Goal: Task Accomplishment & Management: Complete application form

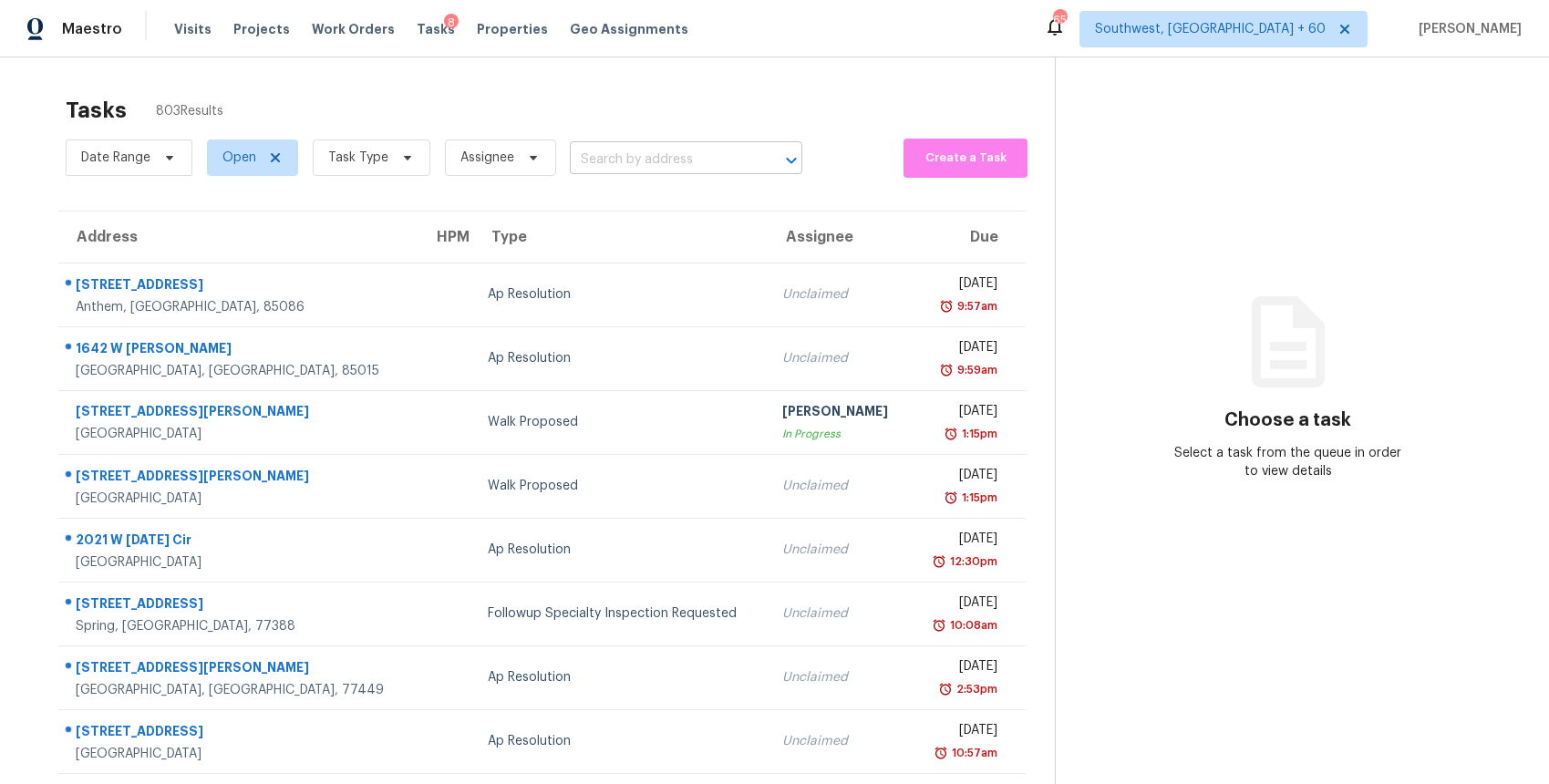
click at [722, 160] on input "text" at bounding box center [660, 160] width 181 height 29
paste input "[STREET_ADDRESS]"
type input "[STREET_ADDRESS]"
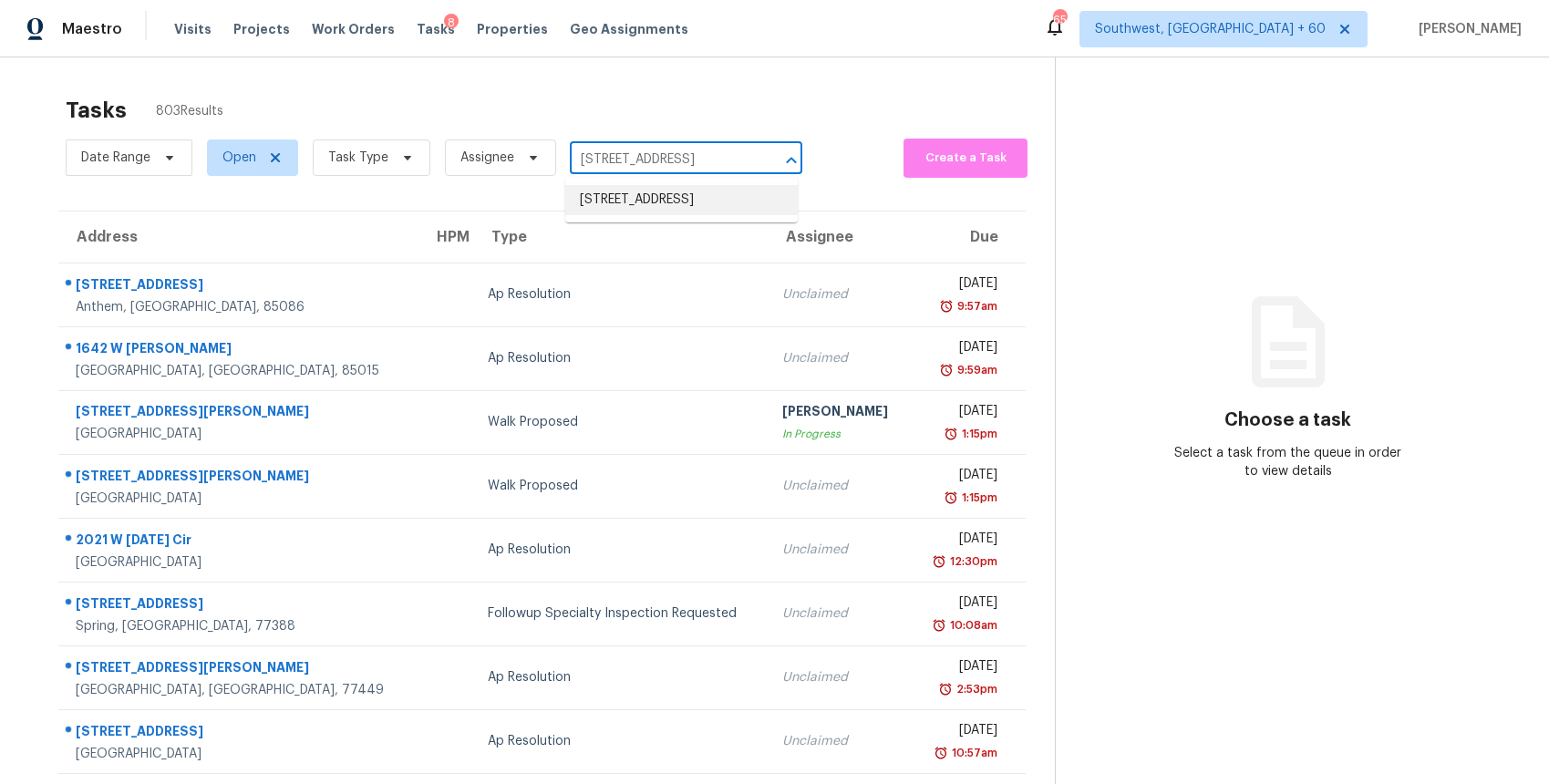
click at [707, 204] on li "[STREET_ADDRESS]" at bounding box center [681, 200] width 232 height 30
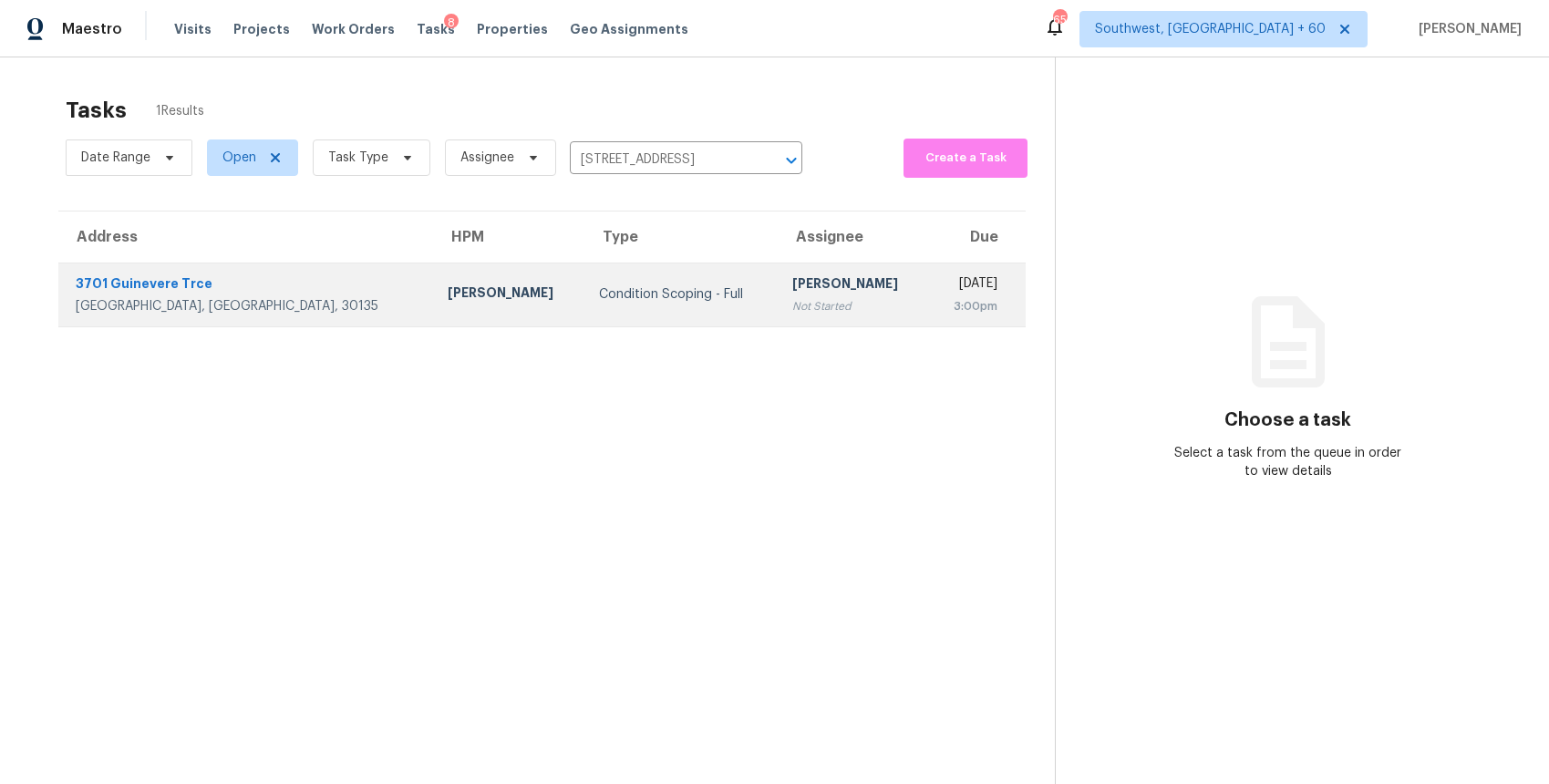
click at [793, 295] on div "[PERSON_NAME]" at bounding box center [853, 285] width 122 height 23
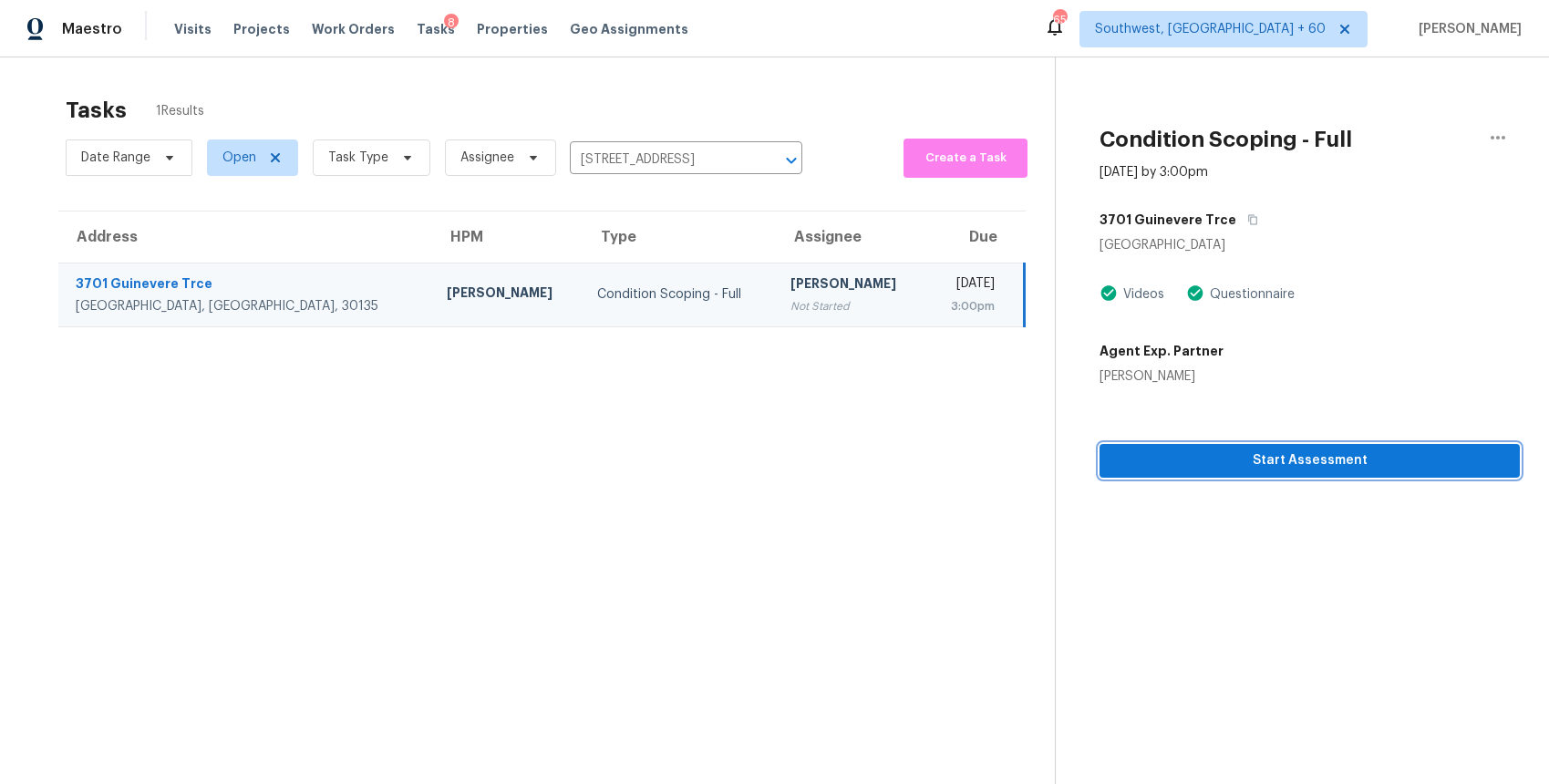
click at [1449, 463] on span "Start Assessment" at bounding box center [1310, 460] width 392 height 23
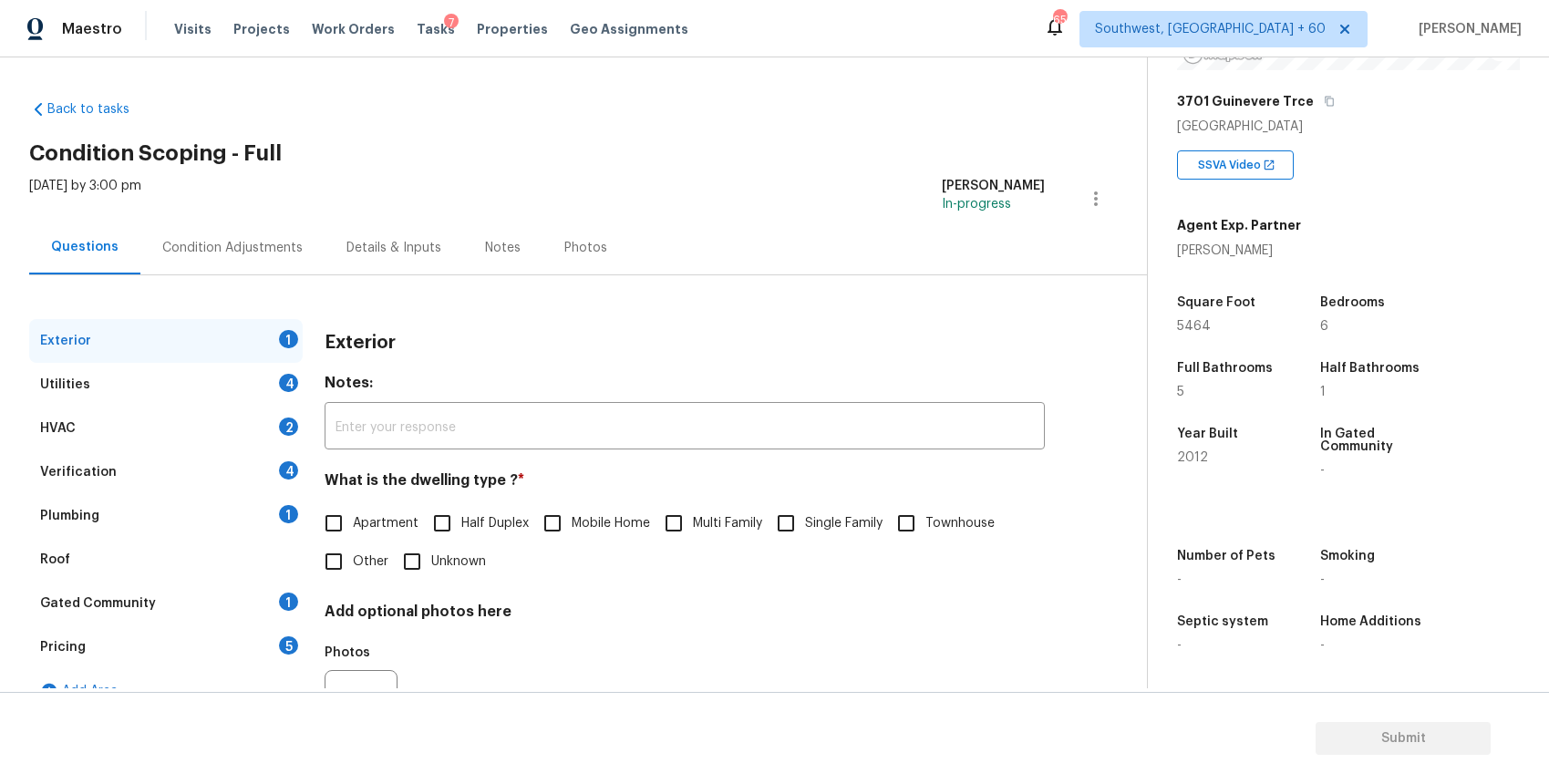
scroll to position [94, 0]
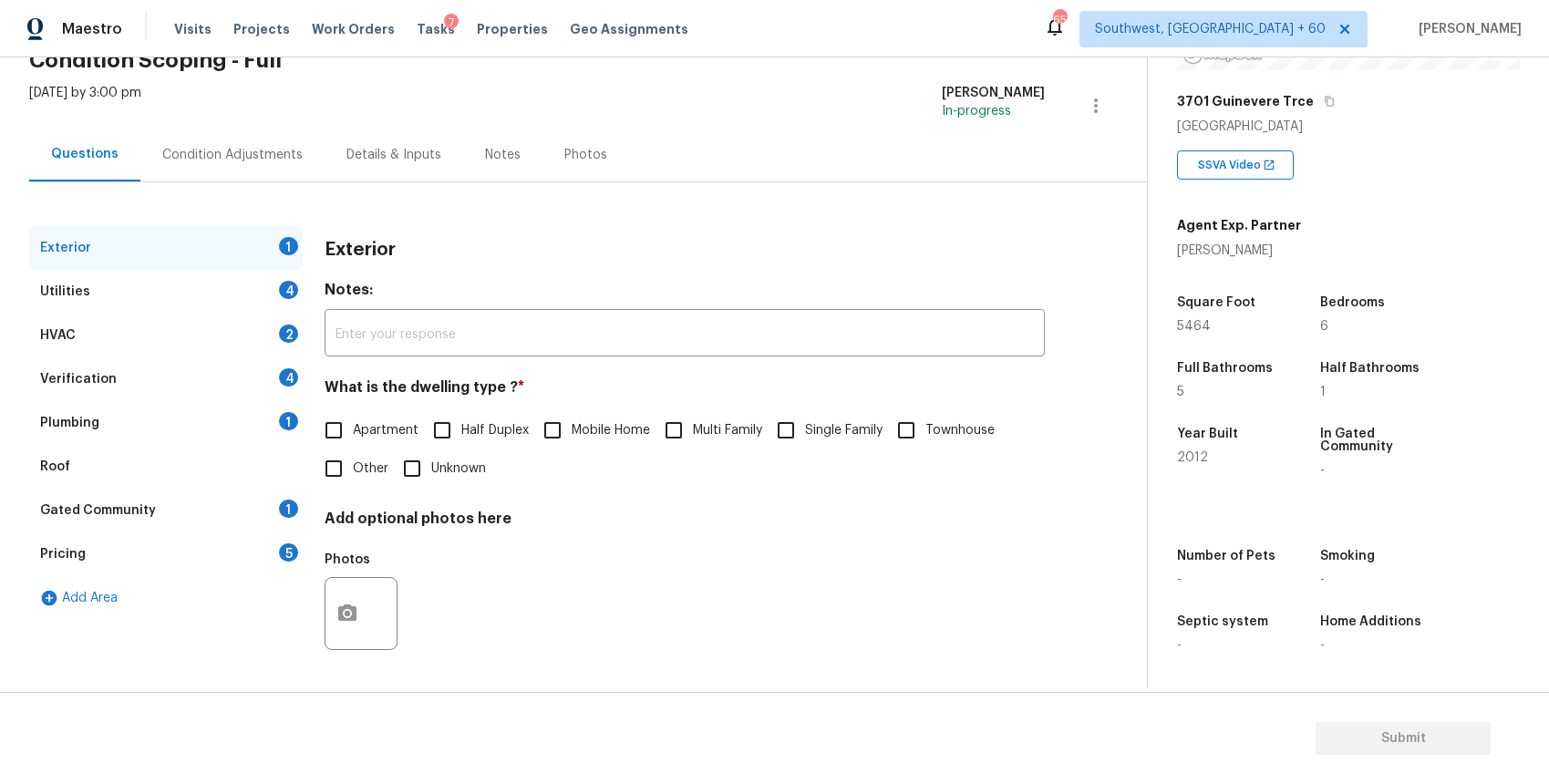
click at [786, 441] on input "Single Family" at bounding box center [785, 430] width 39 height 39
checkbox input "true"
click at [186, 299] on div "Utilities 4" at bounding box center [166, 291] width 274 height 44
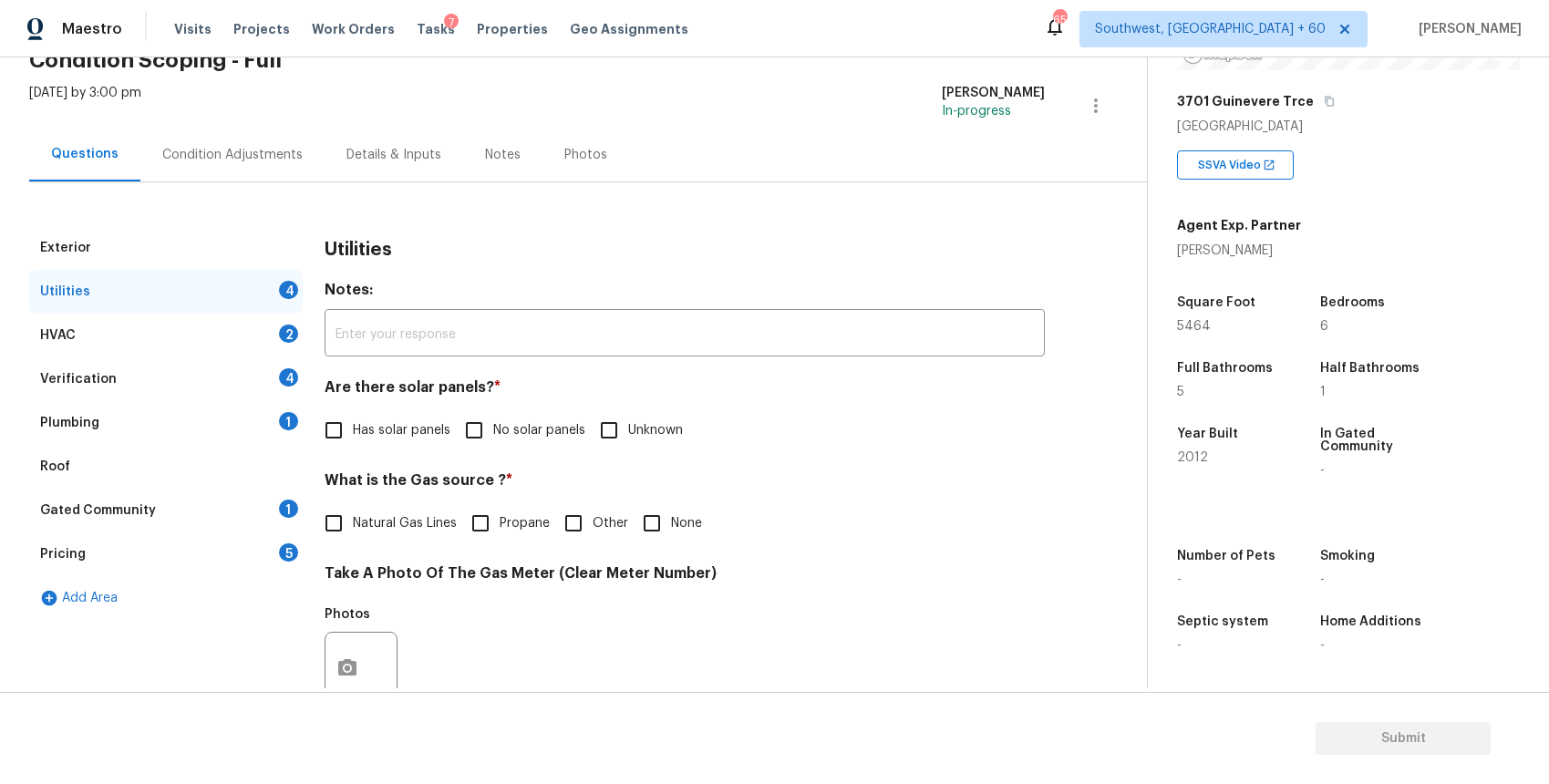
click at [560, 425] on span "No solar panels" at bounding box center [539, 430] width 92 height 19
click at [494, 425] on input "No solar panels" at bounding box center [474, 430] width 39 height 39
checkbox input "true"
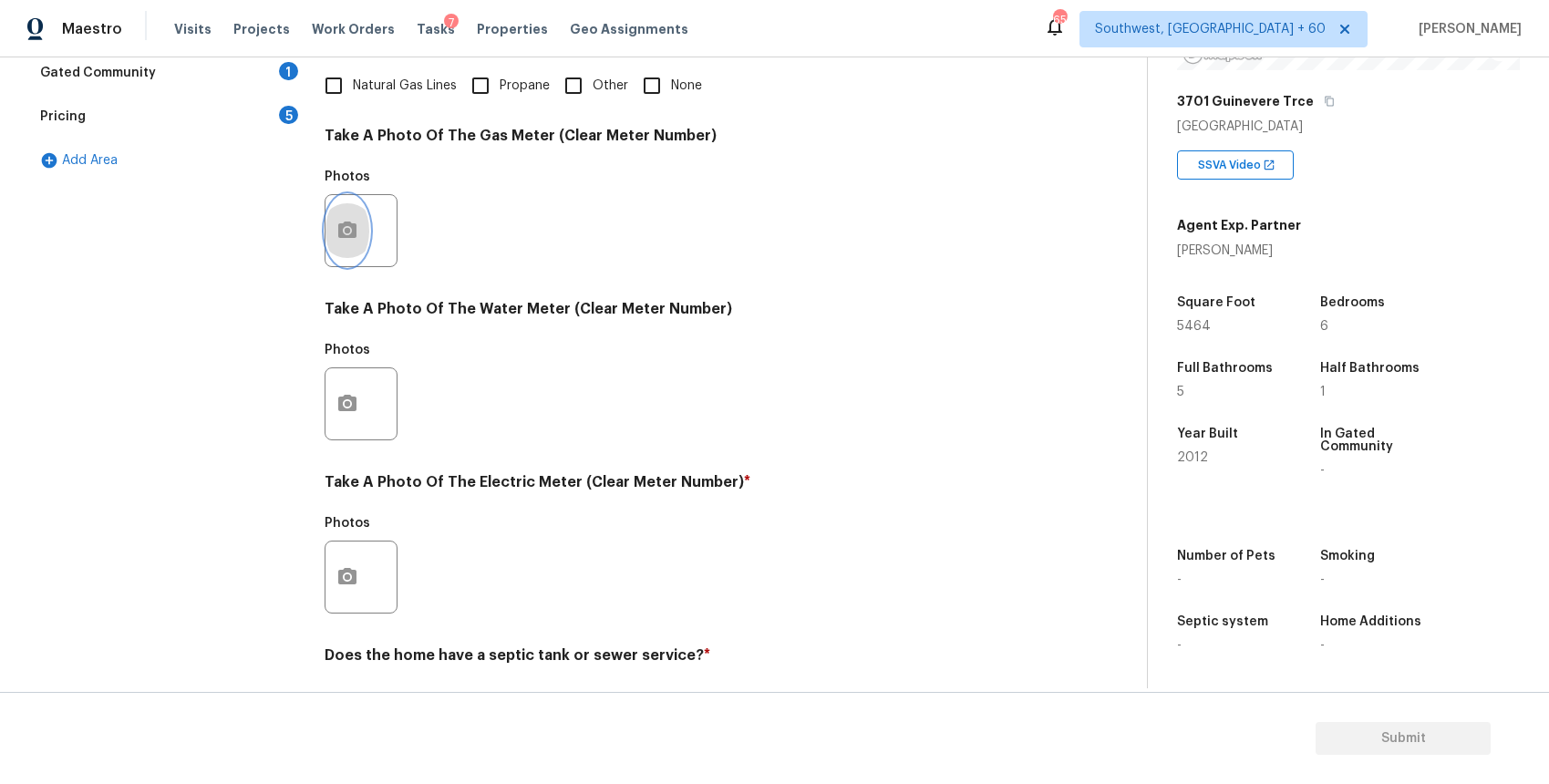
click at [347, 224] on icon "button" at bounding box center [347, 229] width 18 height 17
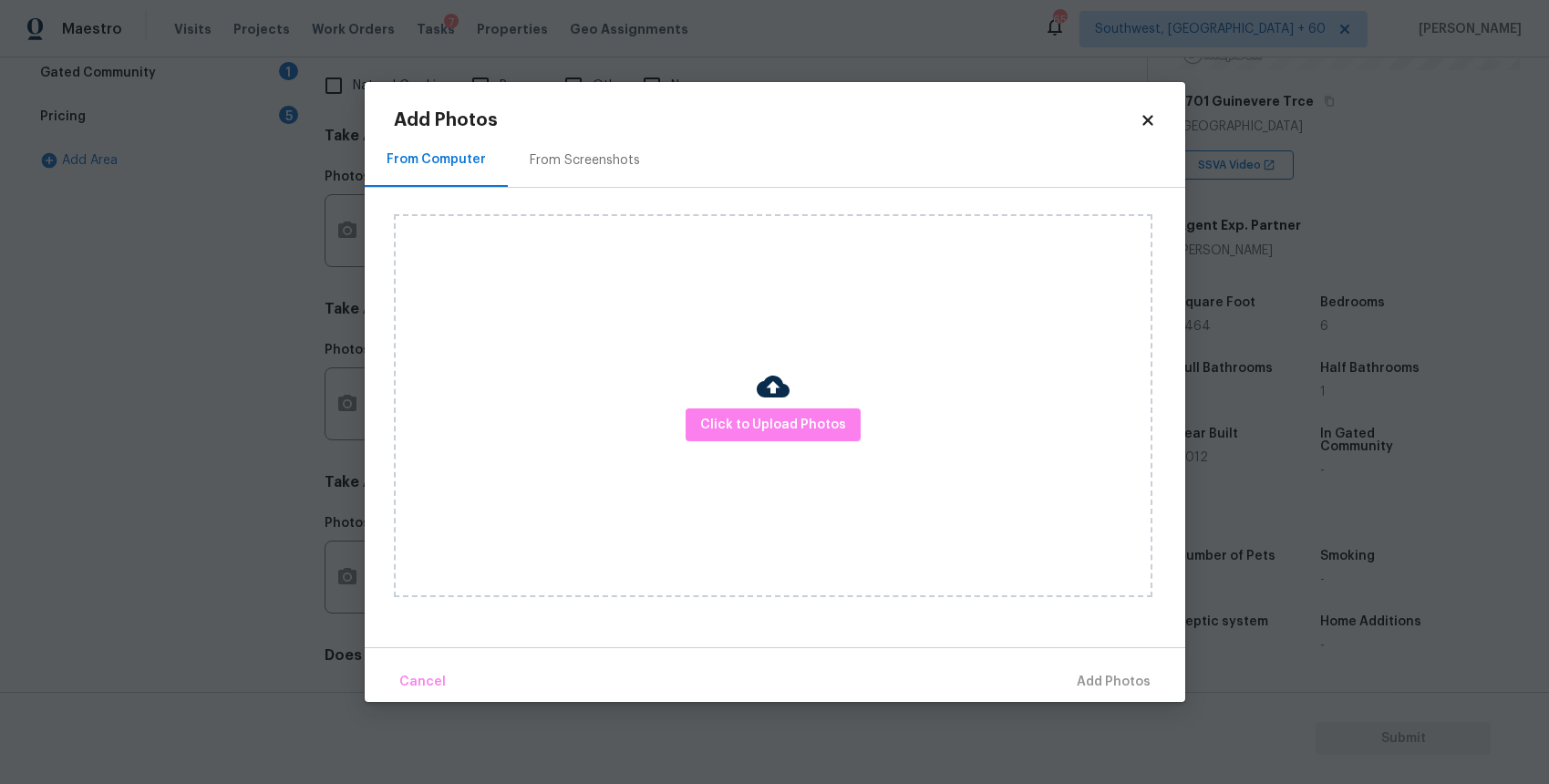
click at [590, 315] on div "Click to Upload Photos" at bounding box center [773, 405] width 759 height 383
click at [792, 430] on span "Click to Upload Photos" at bounding box center [773, 424] width 146 height 23
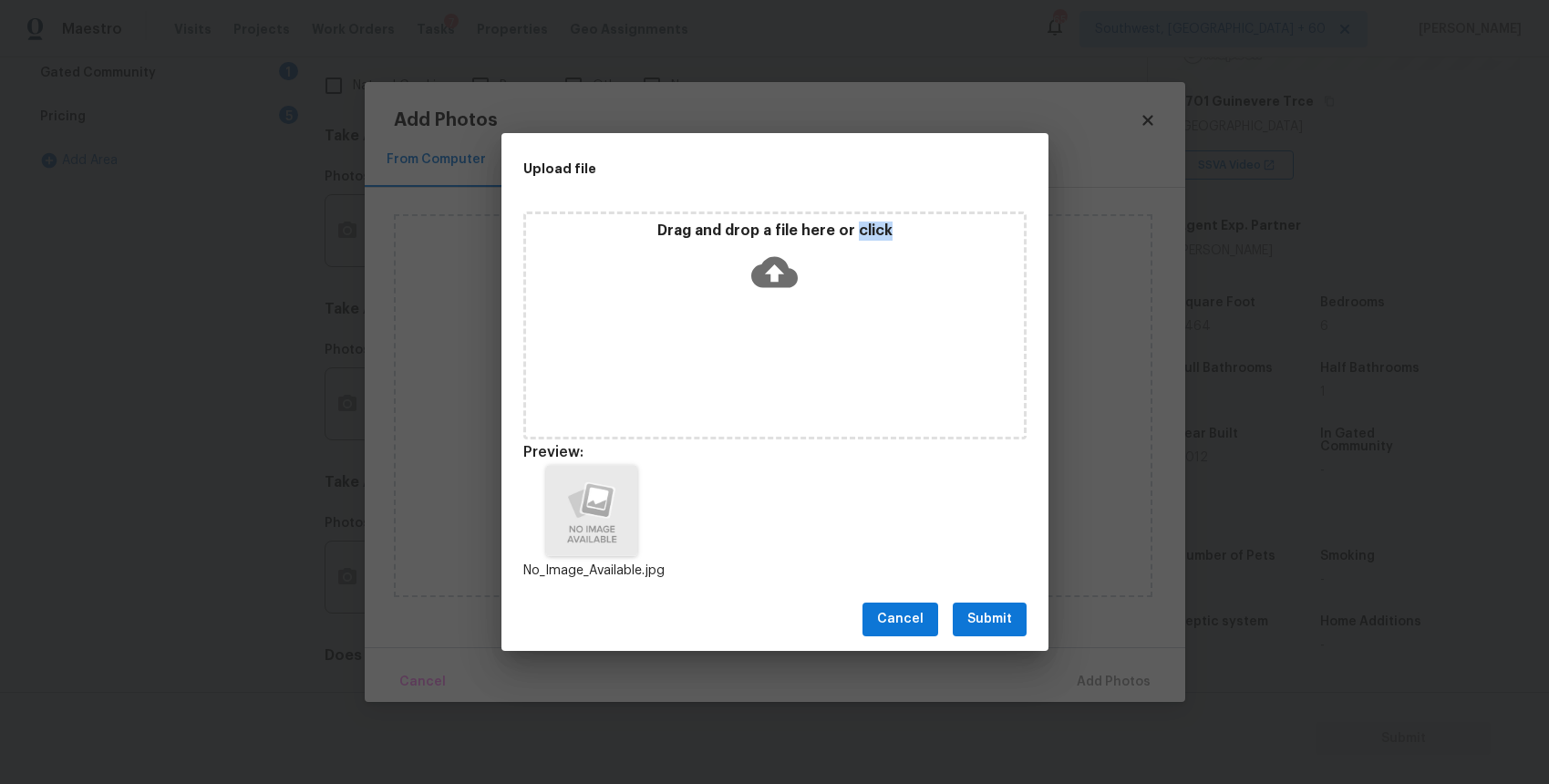
click at [995, 610] on span "Submit" at bounding box center [990, 618] width 45 height 23
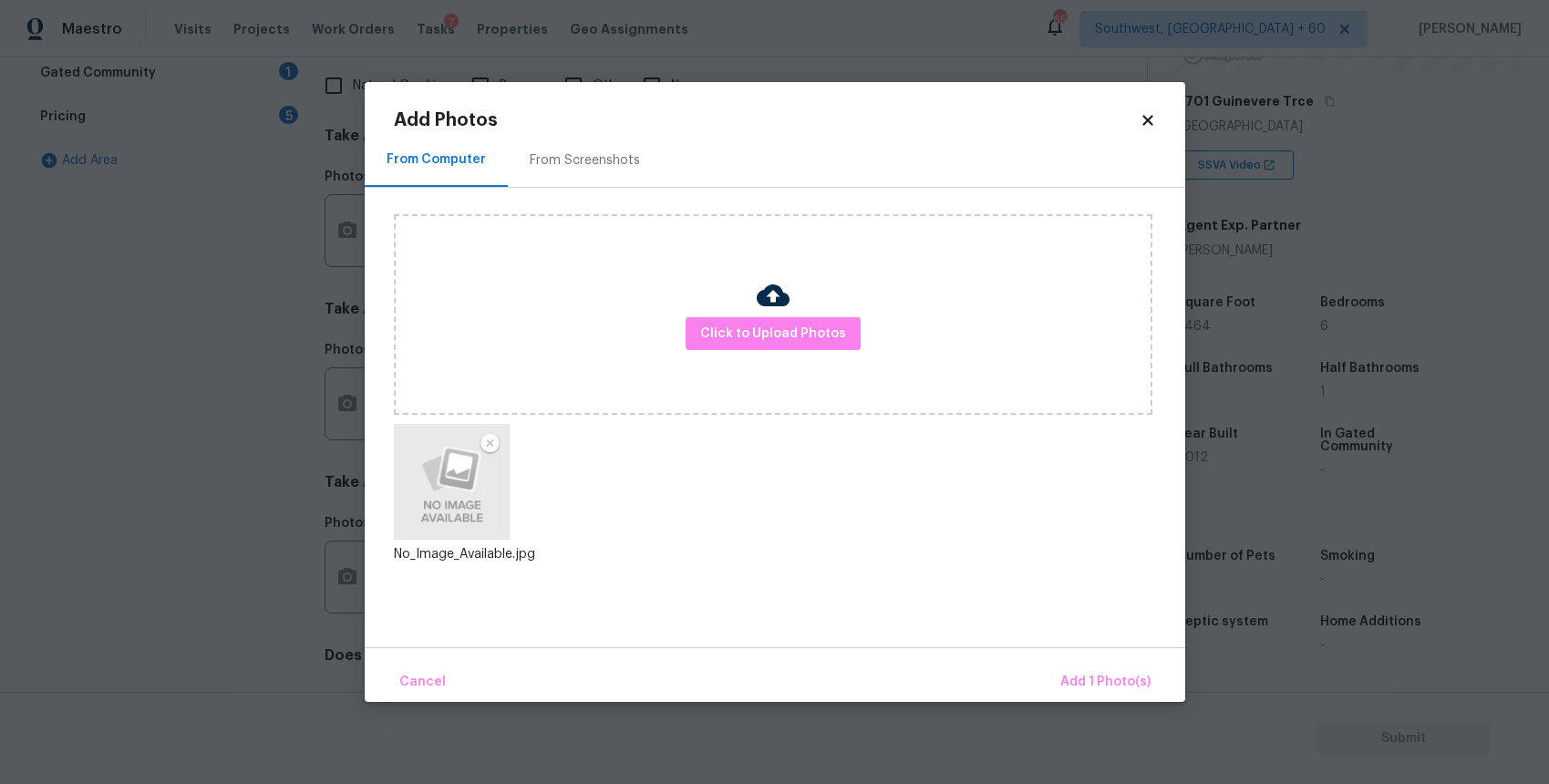
click at [1157, 692] on div "Cancel Add 1 Photo(s)" at bounding box center [775, 674] width 821 height 55
click at [1106, 653] on div "Cancel Add 1 Photo(s)" at bounding box center [775, 674] width 821 height 55
click at [1115, 667] on button "Add 1 Photo(s)" at bounding box center [1106, 683] width 105 height 40
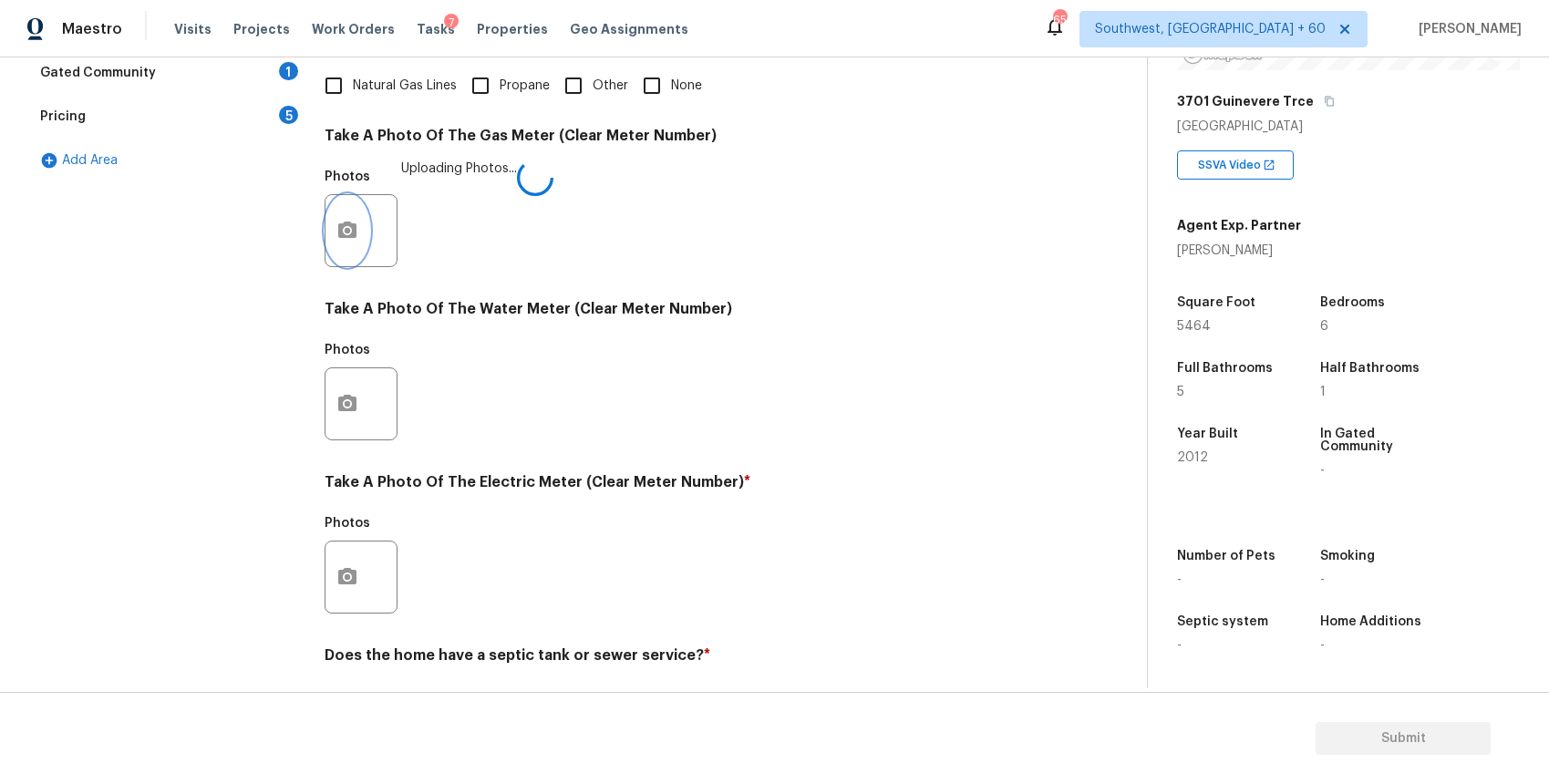
scroll to position [588, 0]
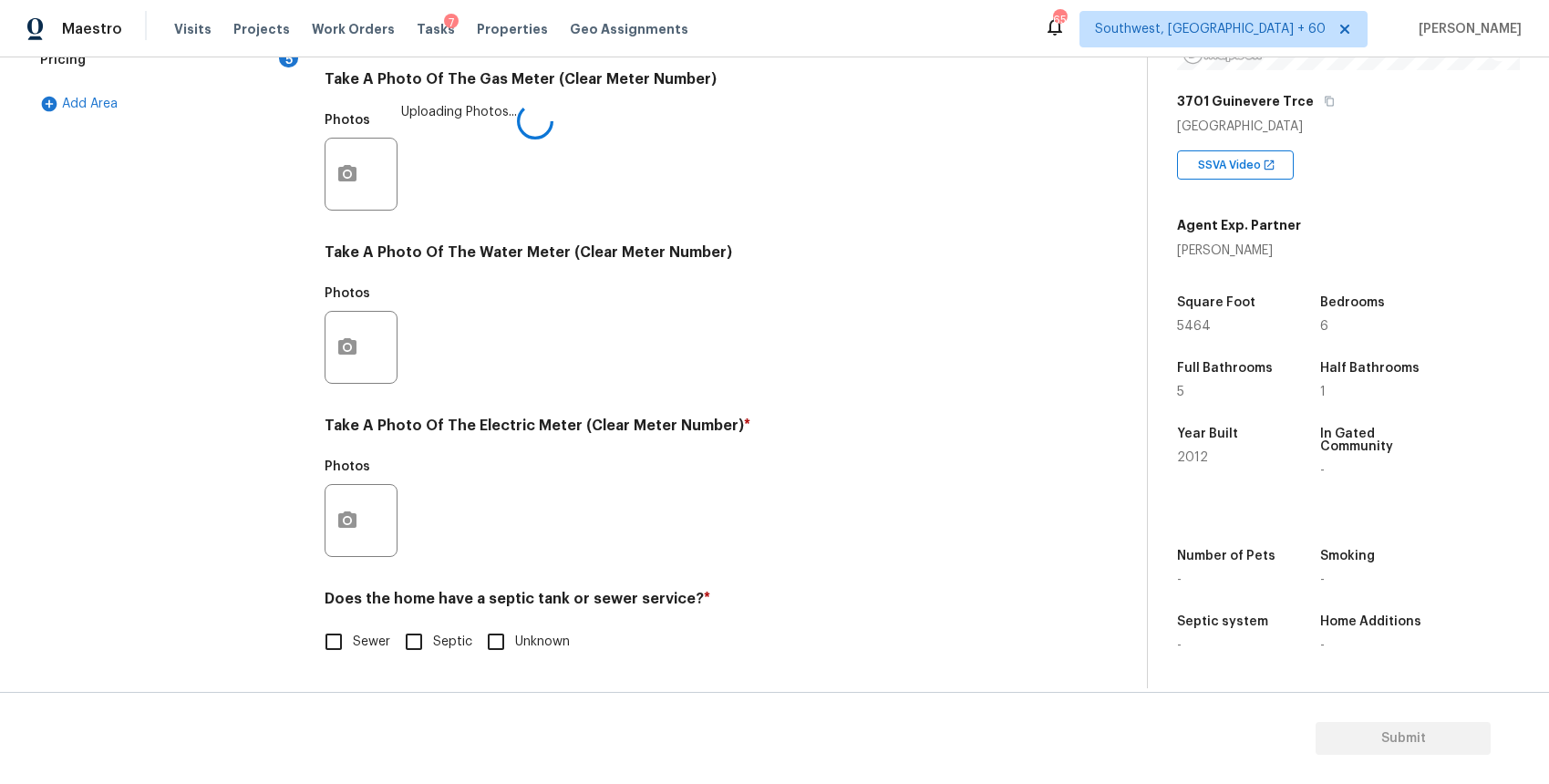
click at [371, 348] on div at bounding box center [361, 348] width 73 height 73
click at [345, 348] on circle "button" at bounding box center [348, 348] width 6 height 6
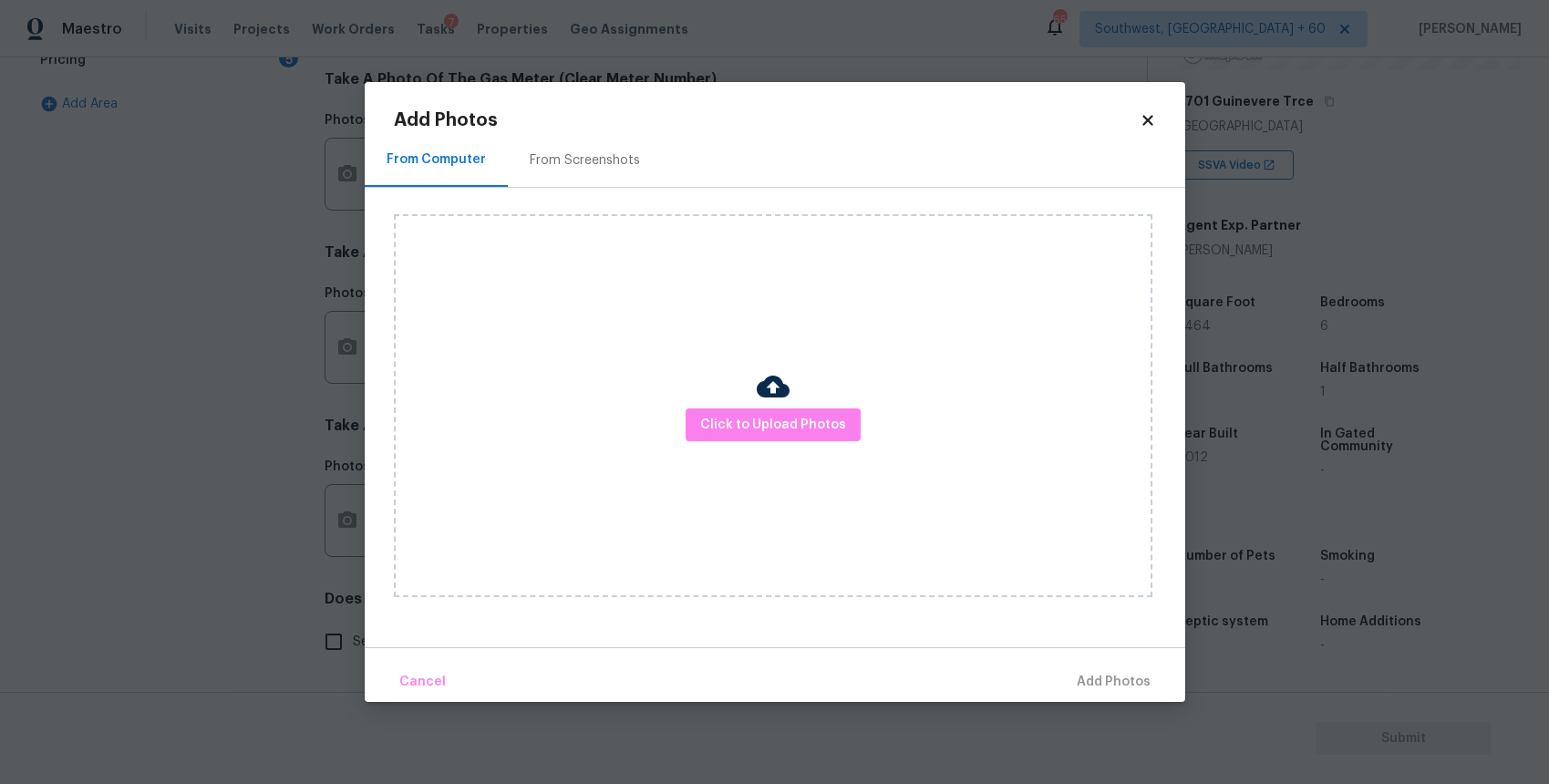
click at [935, 422] on div "Click to Upload Photos" at bounding box center [773, 405] width 759 height 383
click at [741, 446] on div "Click to Upload Photos" at bounding box center [773, 405] width 759 height 383
click at [810, 425] on span "Click to Upload Photos" at bounding box center [773, 424] width 146 height 23
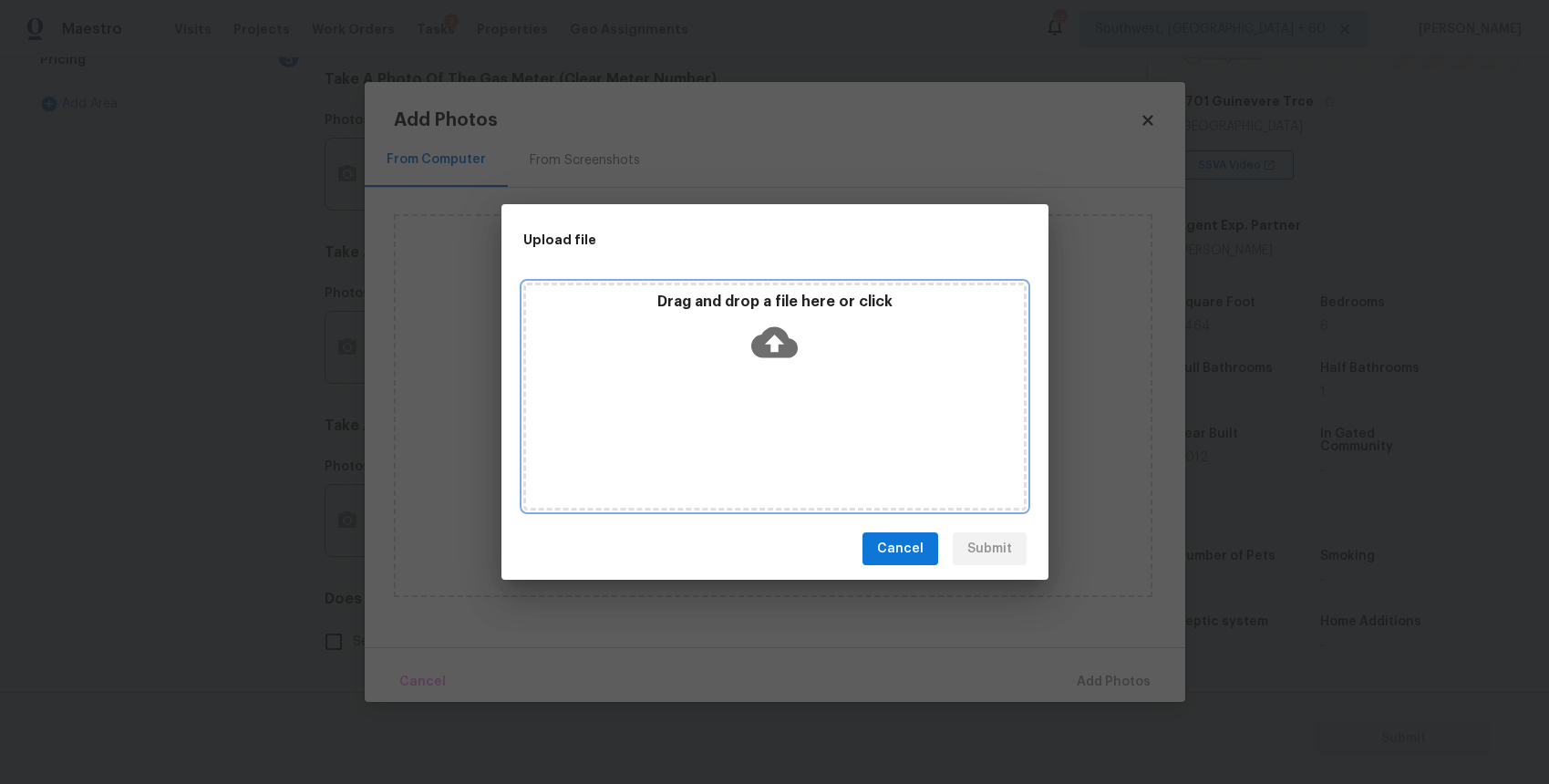
click at [810, 425] on div "Drag and drop a file here or click" at bounding box center [775, 396] width 504 height 228
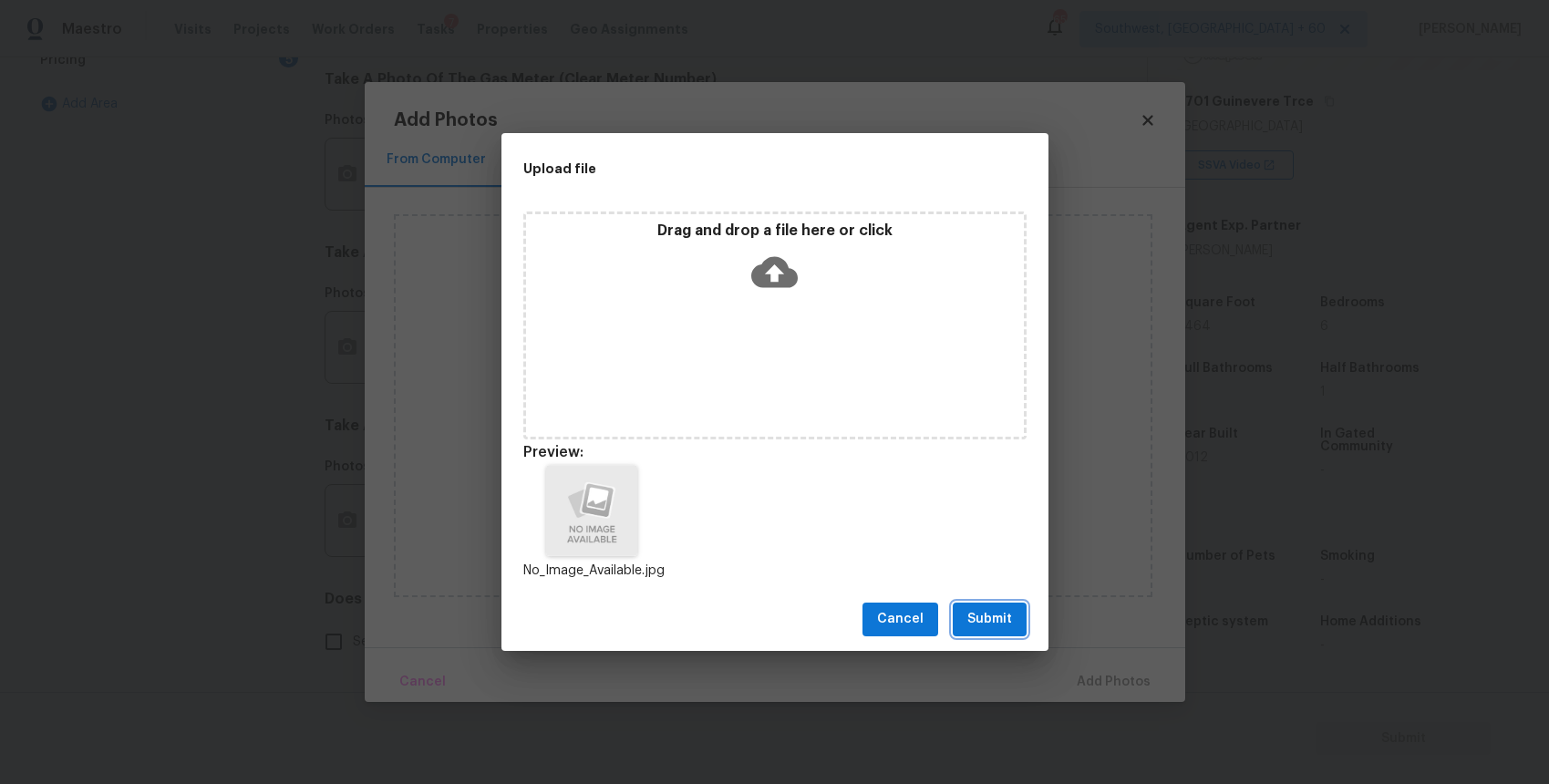
click at [990, 615] on span "Submit" at bounding box center [990, 618] width 45 height 23
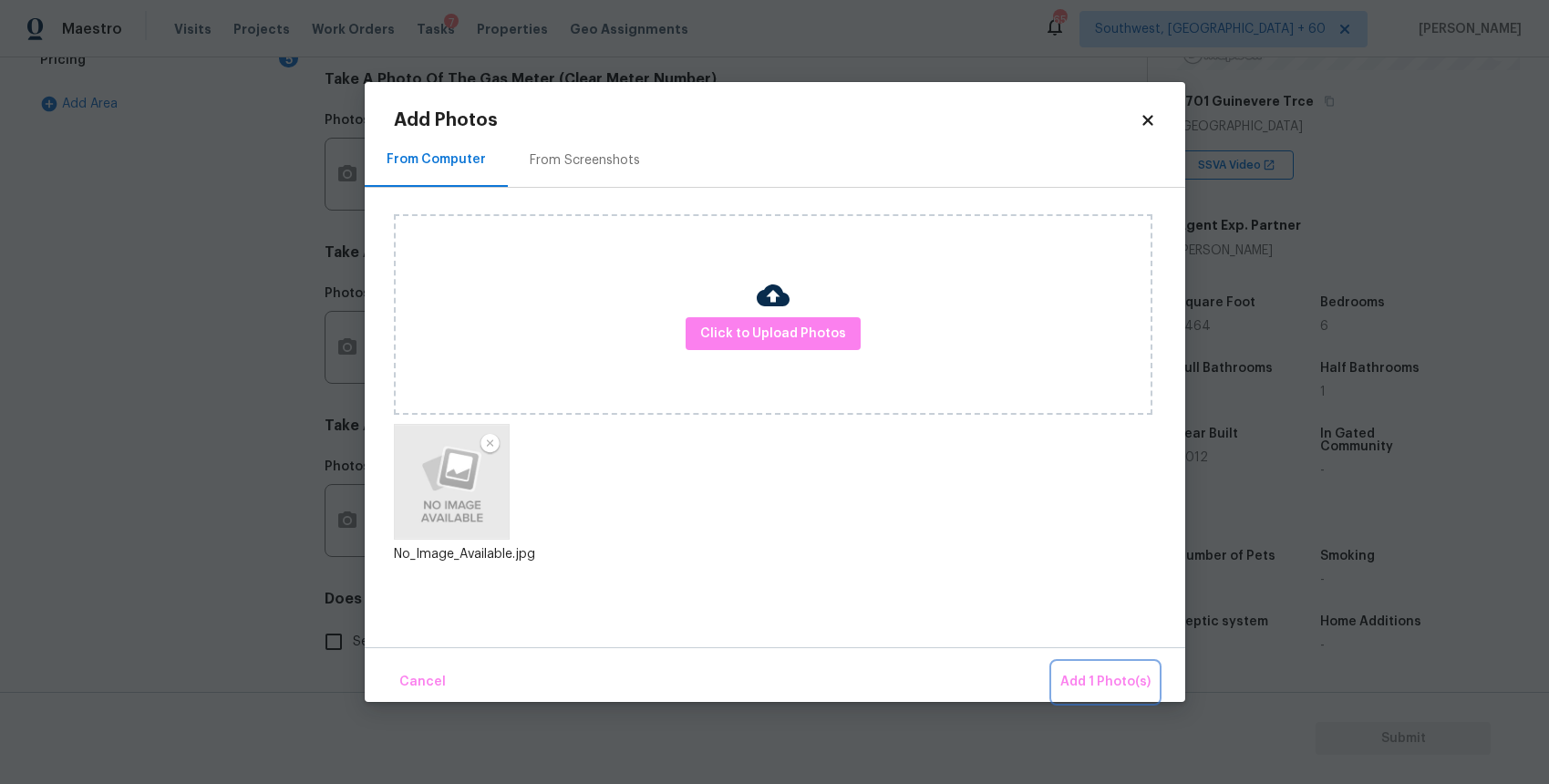
click at [1091, 672] on span "Add 1 Photo(s)" at bounding box center [1105, 682] width 90 height 23
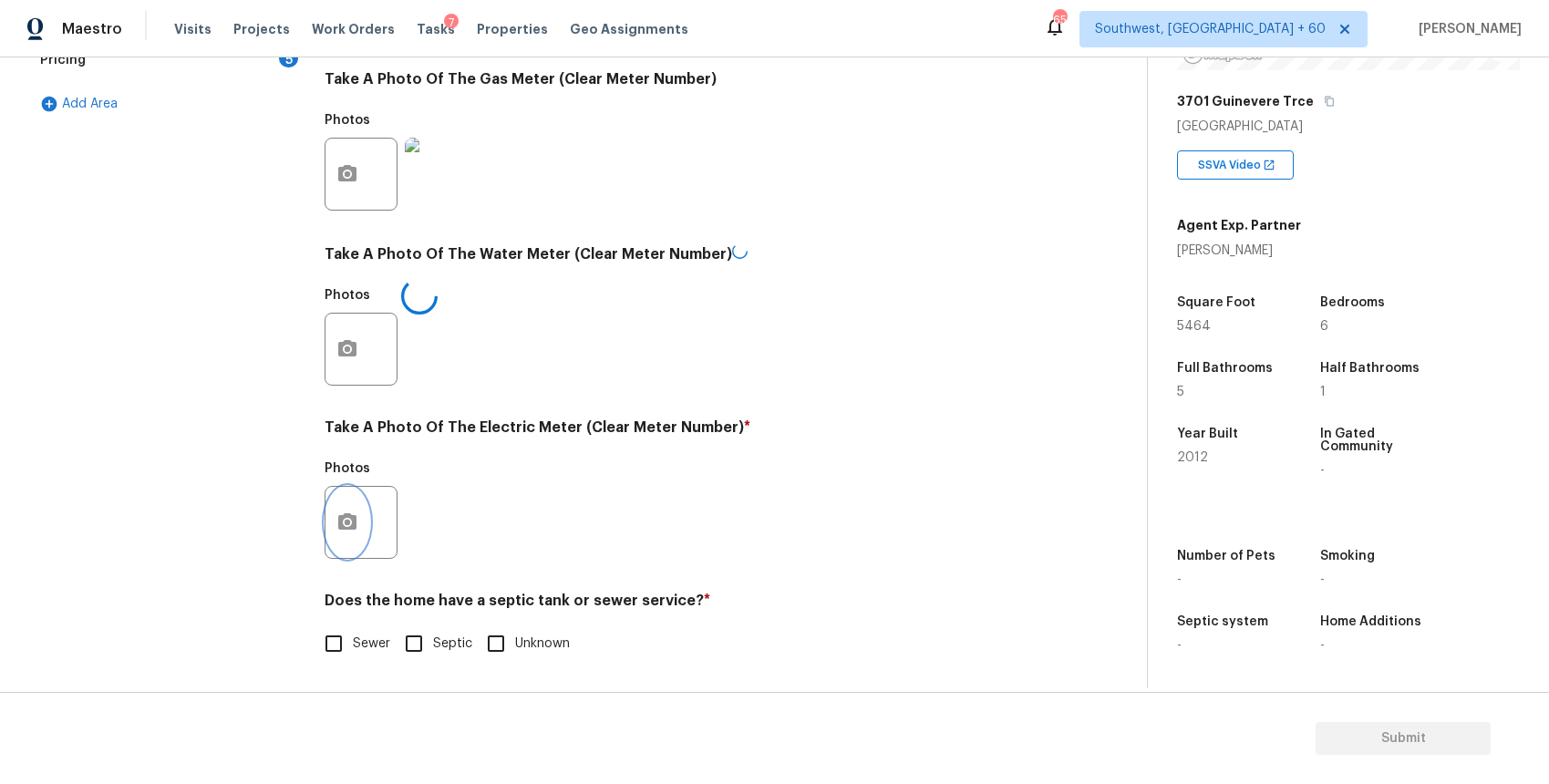
click at [344, 511] on icon "button" at bounding box center [347, 522] width 22 height 22
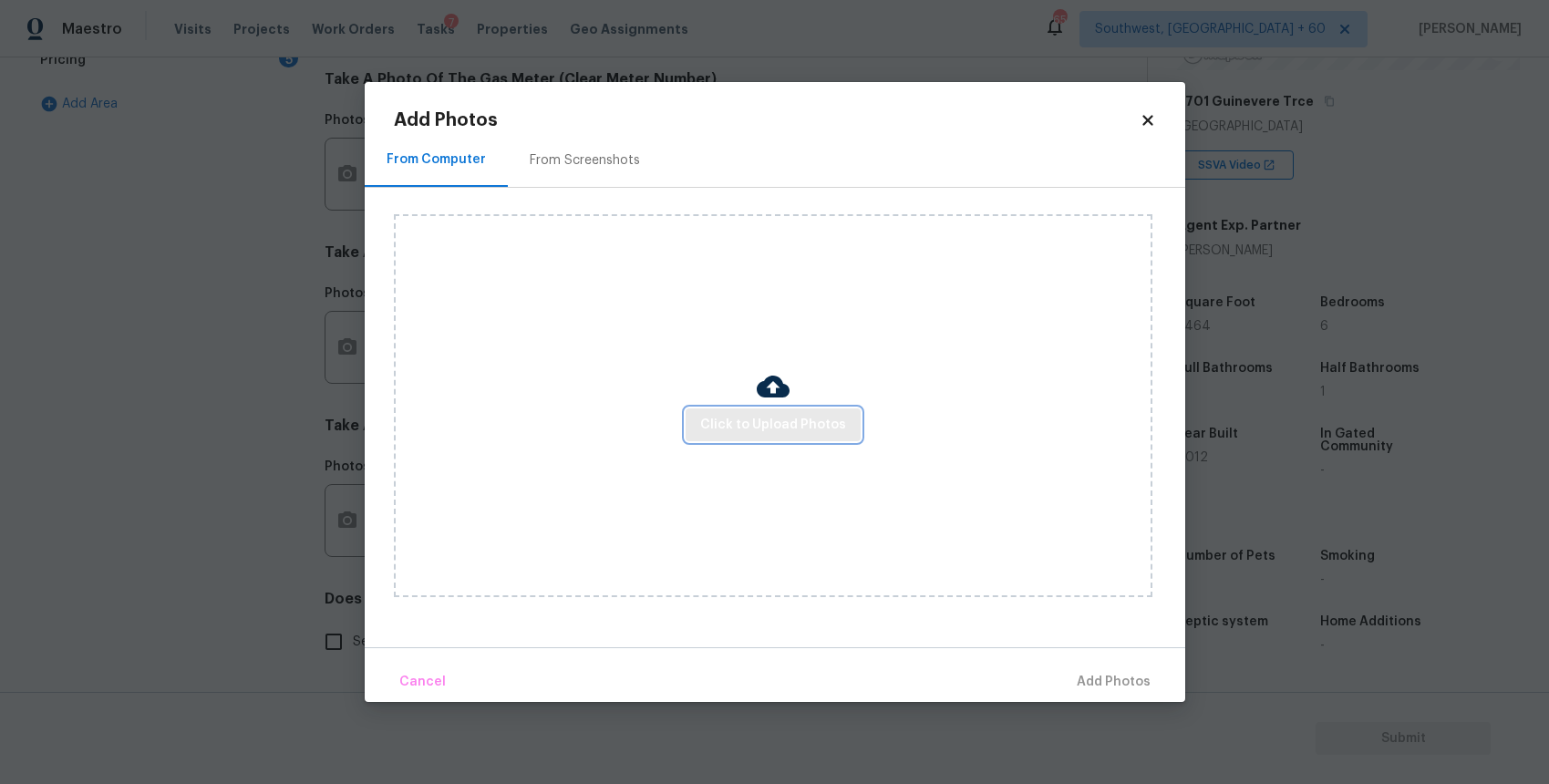
click at [780, 423] on span "Click to Upload Photos" at bounding box center [773, 424] width 146 height 23
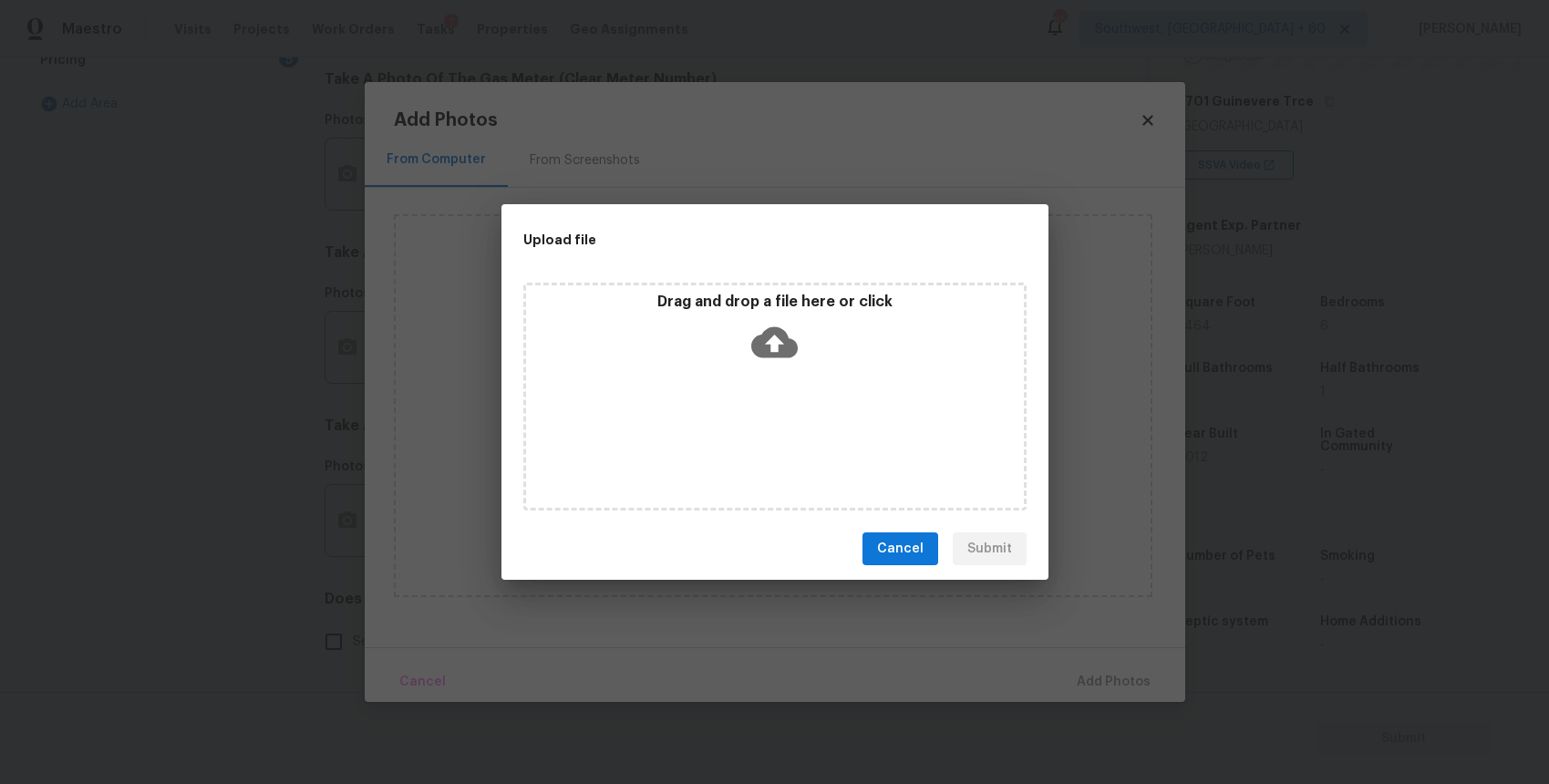
click at [780, 423] on div "Drag and drop a file here or click" at bounding box center [775, 396] width 504 height 228
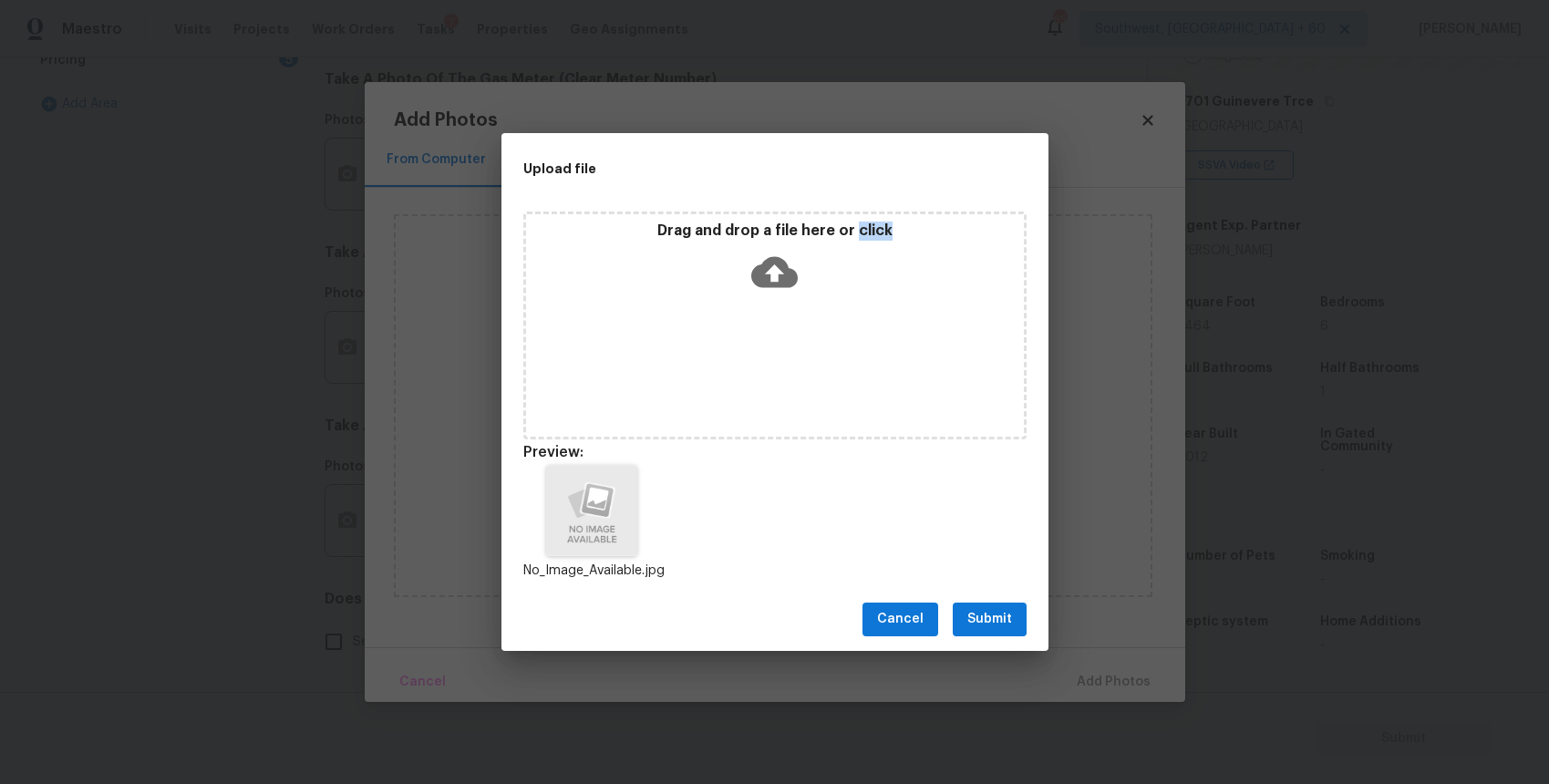
click at [992, 627] on span "Submit" at bounding box center [990, 618] width 45 height 23
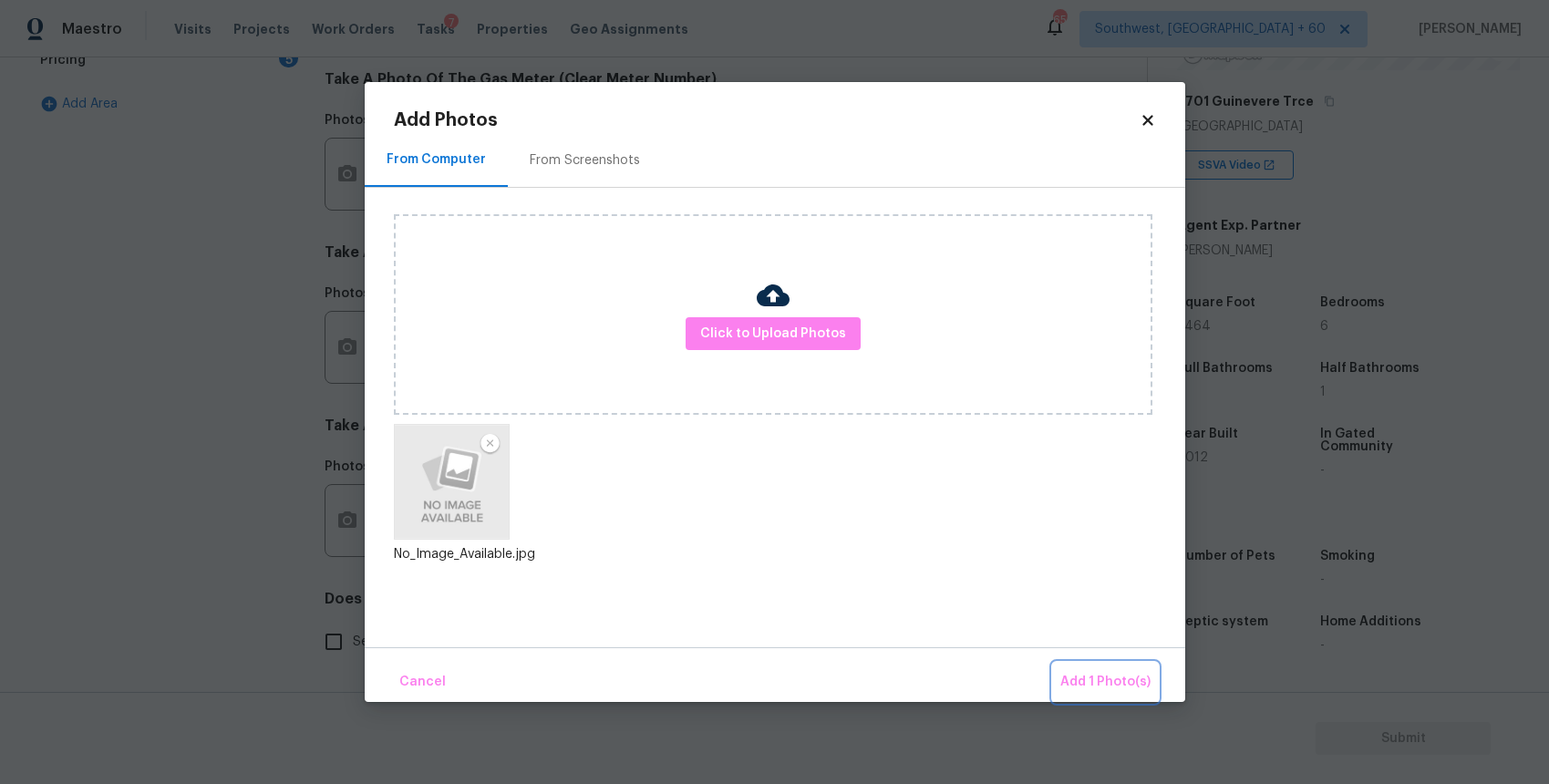
click at [1087, 665] on button "Add 1 Photo(s)" at bounding box center [1106, 683] width 105 height 40
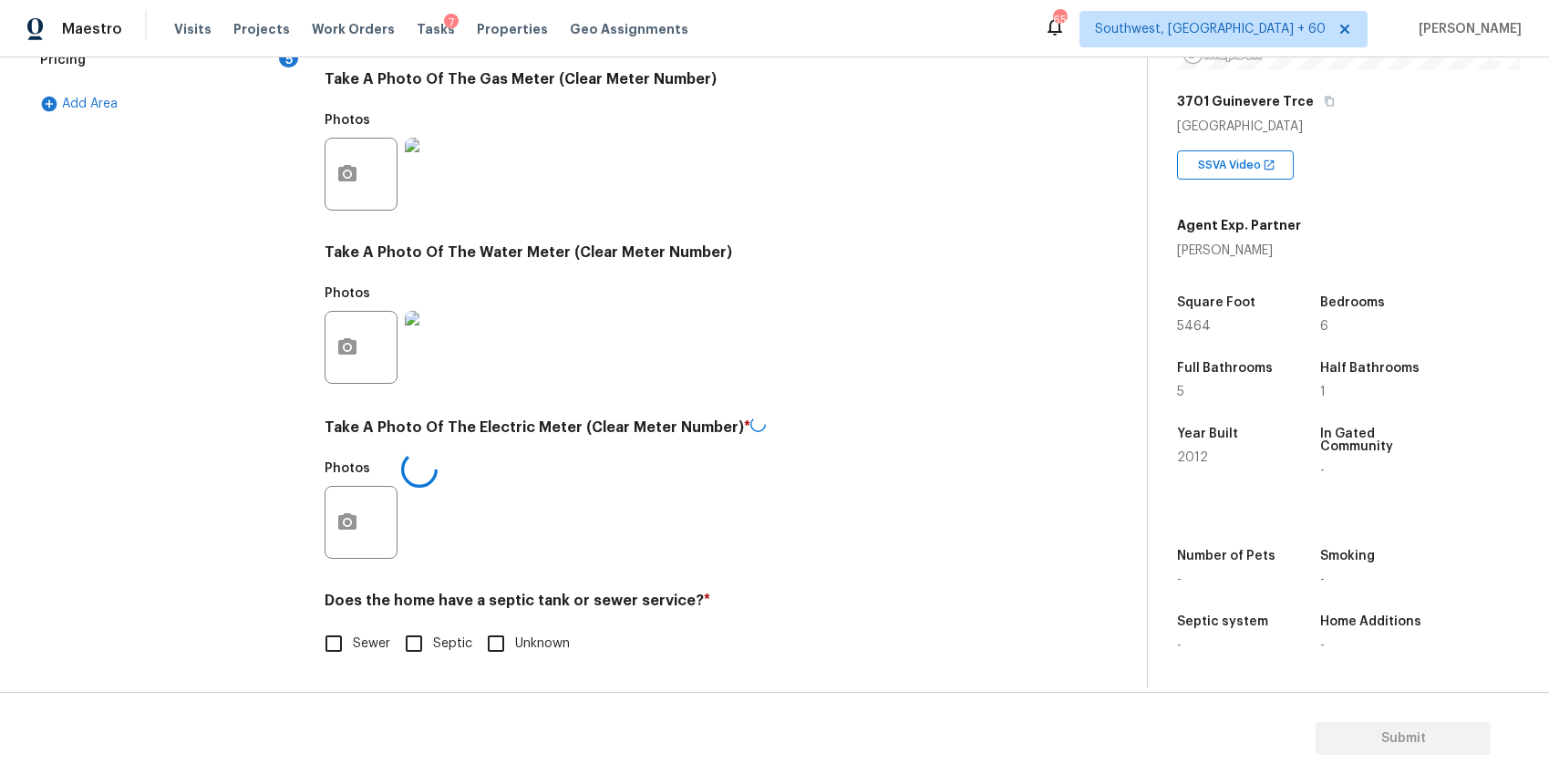
click at [357, 647] on span "Sewer" at bounding box center [372, 643] width 38 height 19
click at [353, 647] on input "Sewer" at bounding box center [333, 643] width 39 height 39
checkbox input "true"
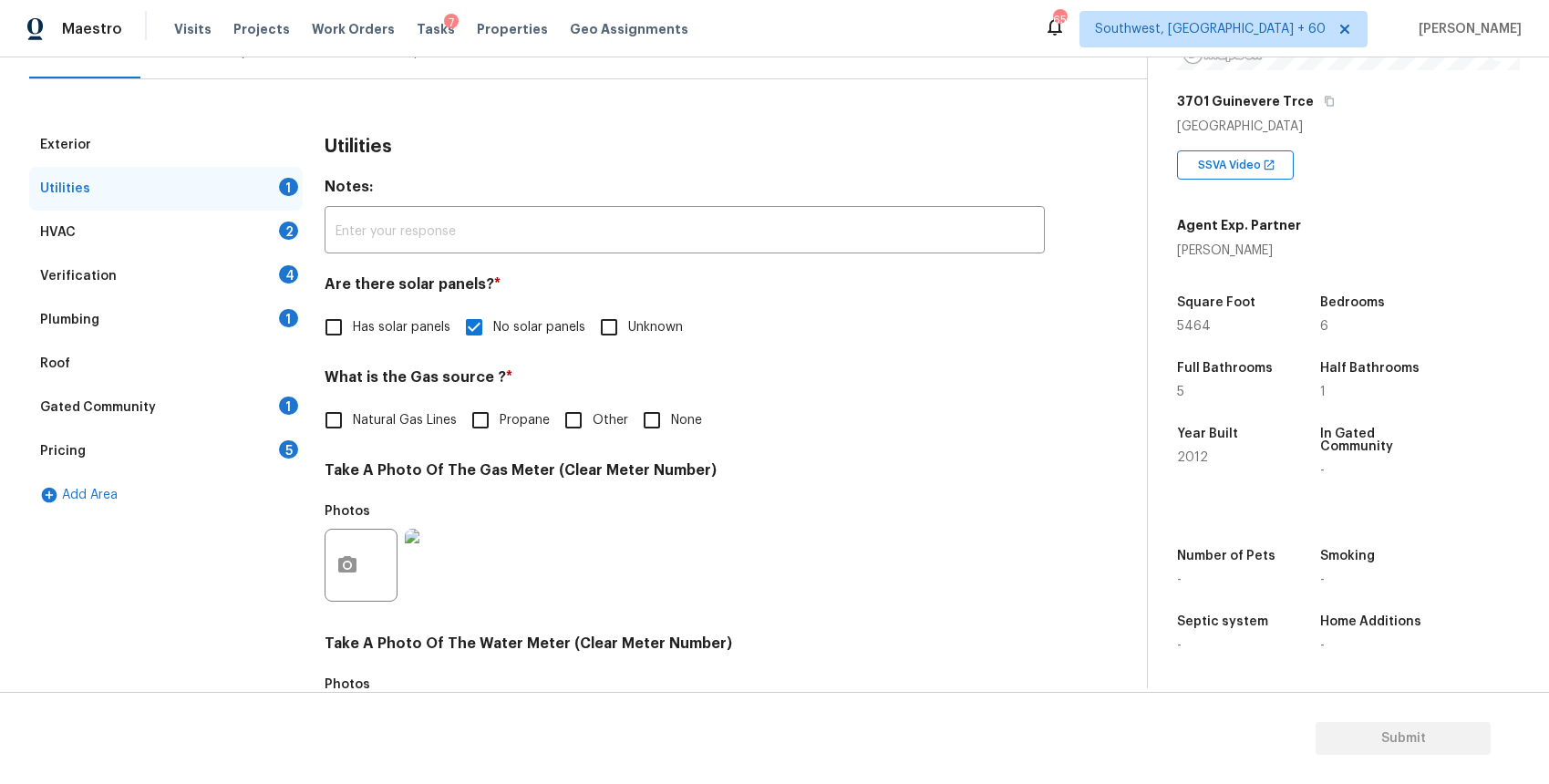
click at [255, 231] on div "HVAC 2" at bounding box center [166, 232] width 274 height 44
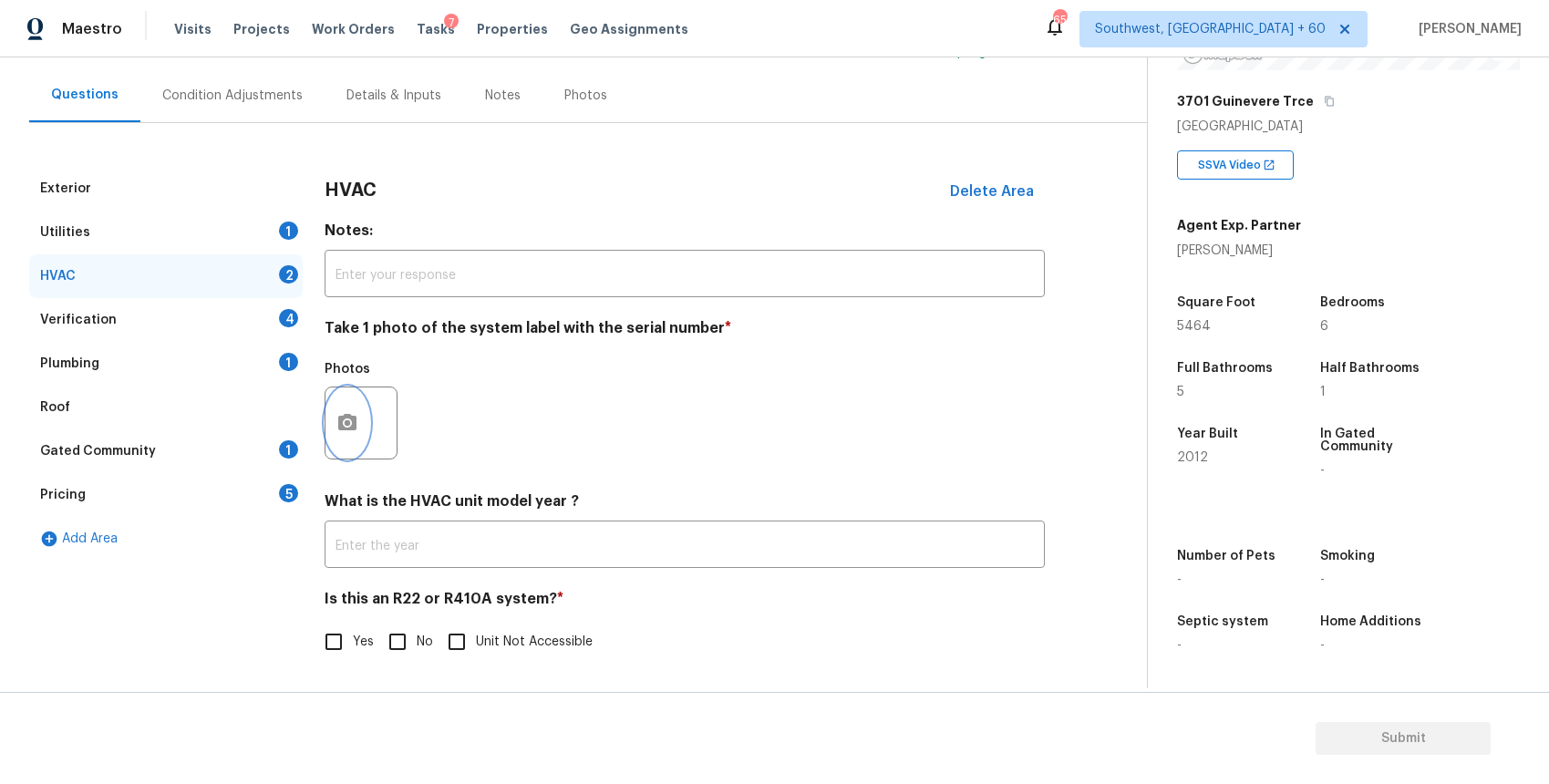
click at [354, 432] on icon "button" at bounding box center [347, 423] width 22 height 22
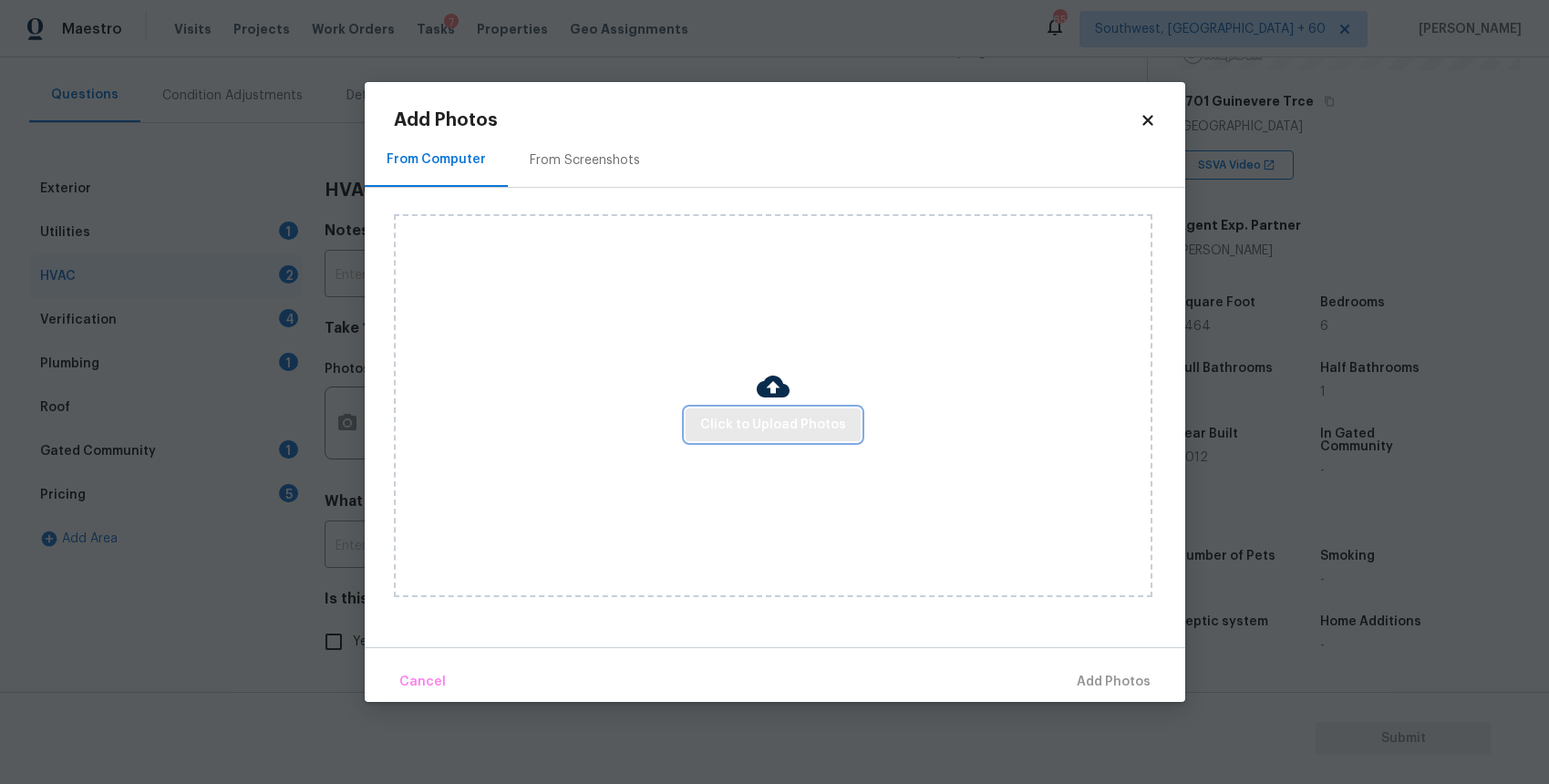
click at [811, 429] on span "Click to Upload Photos" at bounding box center [773, 424] width 146 height 23
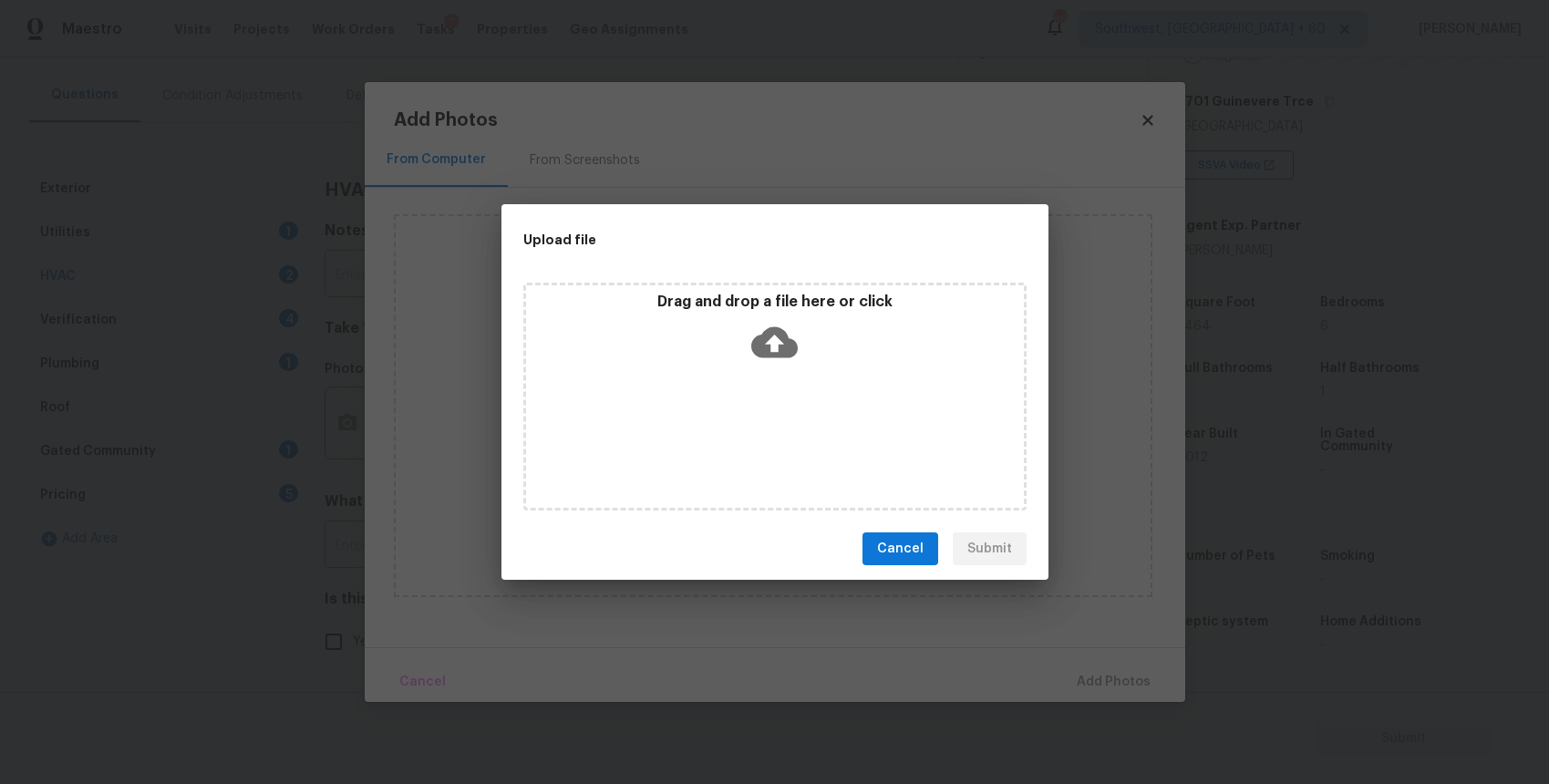
click at [811, 429] on div "Drag and drop a file here or click" at bounding box center [775, 396] width 504 height 228
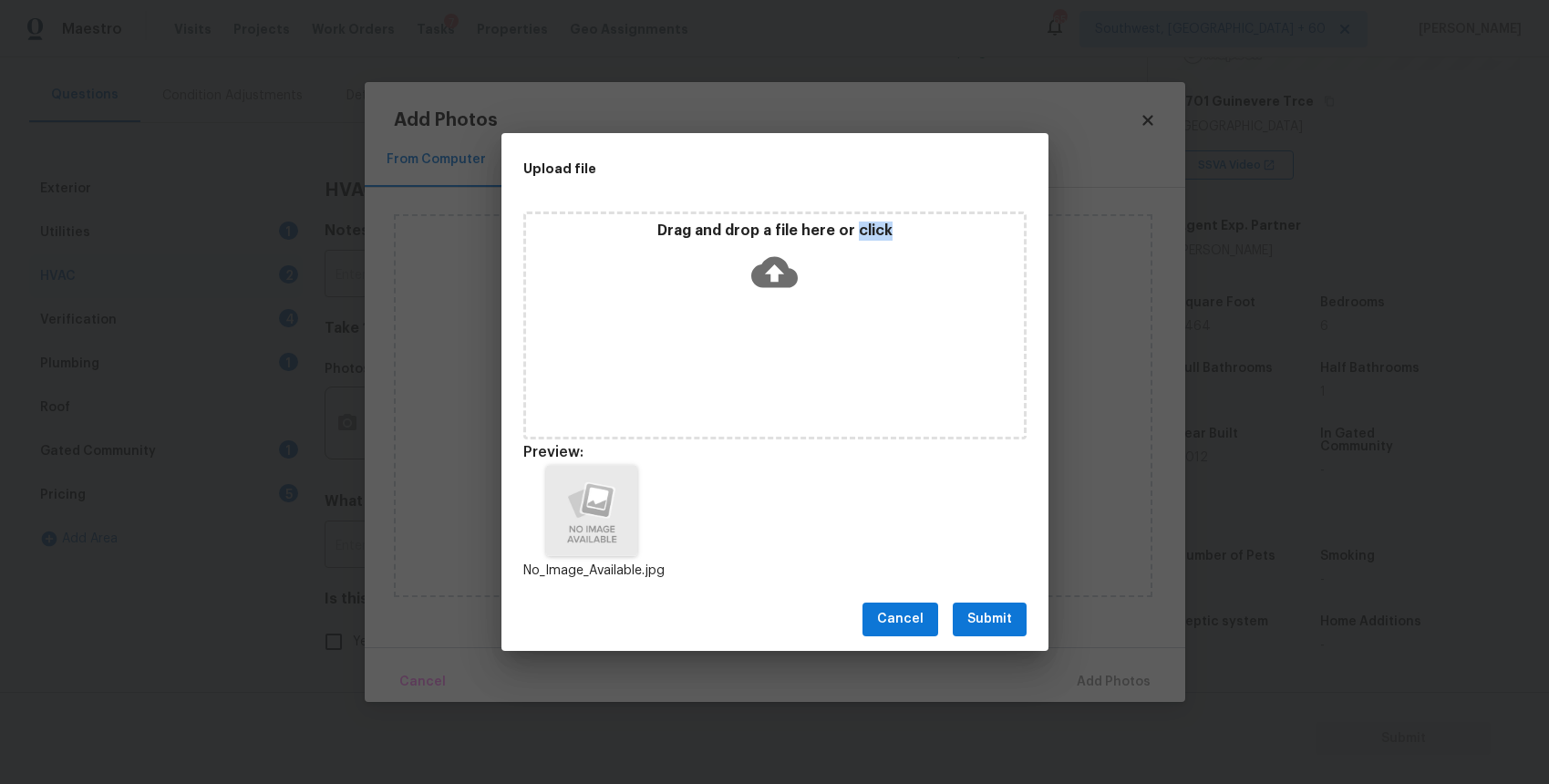
click at [984, 600] on div "Cancel Submit" at bounding box center [775, 618] width 547 height 62
click at [998, 610] on span "Submit" at bounding box center [990, 618] width 45 height 23
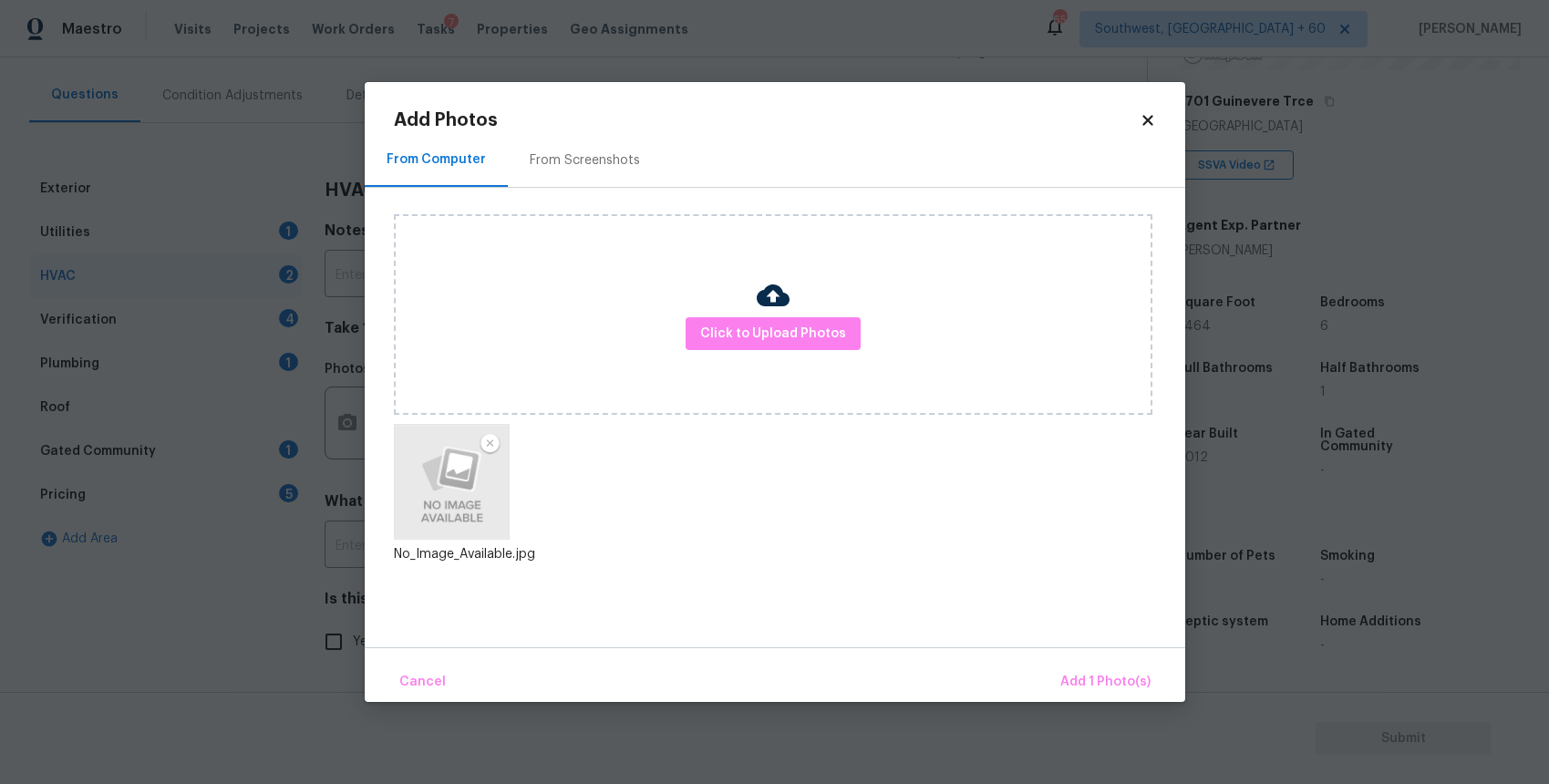
click at [1065, 650] on div "Cancel Add 1 Photo(s)" at bounding box center [775, 674] width 821 height 55
click at [1073, 675] on span "Add 1 Photo(s)" at bounding box center [1105, 682] width 90 height 23
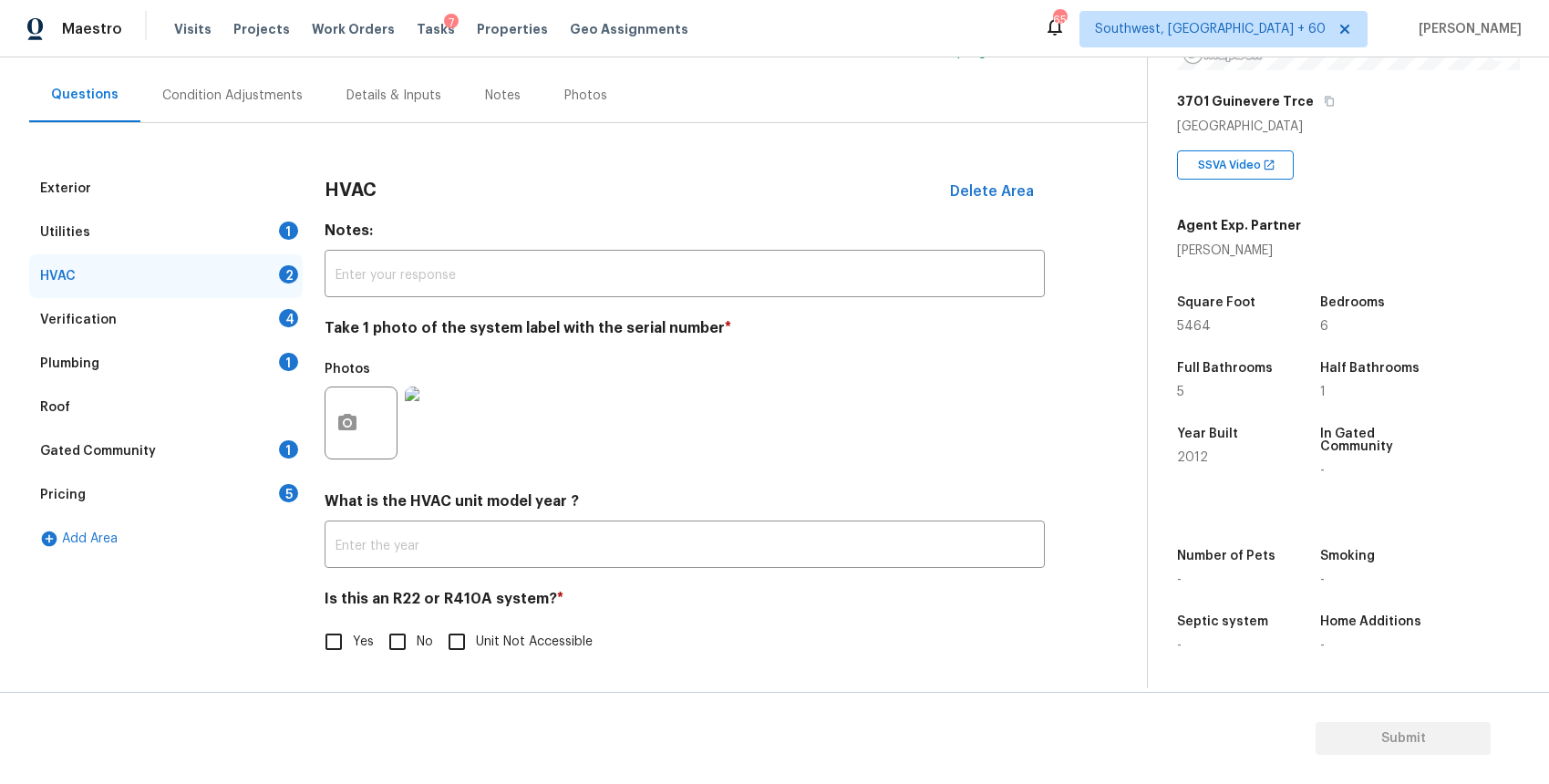
click at [390, 640] on input "No" at bounding box center [398, 641] width 39 height 39
checkbox input "true"
click at [242, 316] on div "Verification 4" at bounding box center [166, 320] width 274 height 44
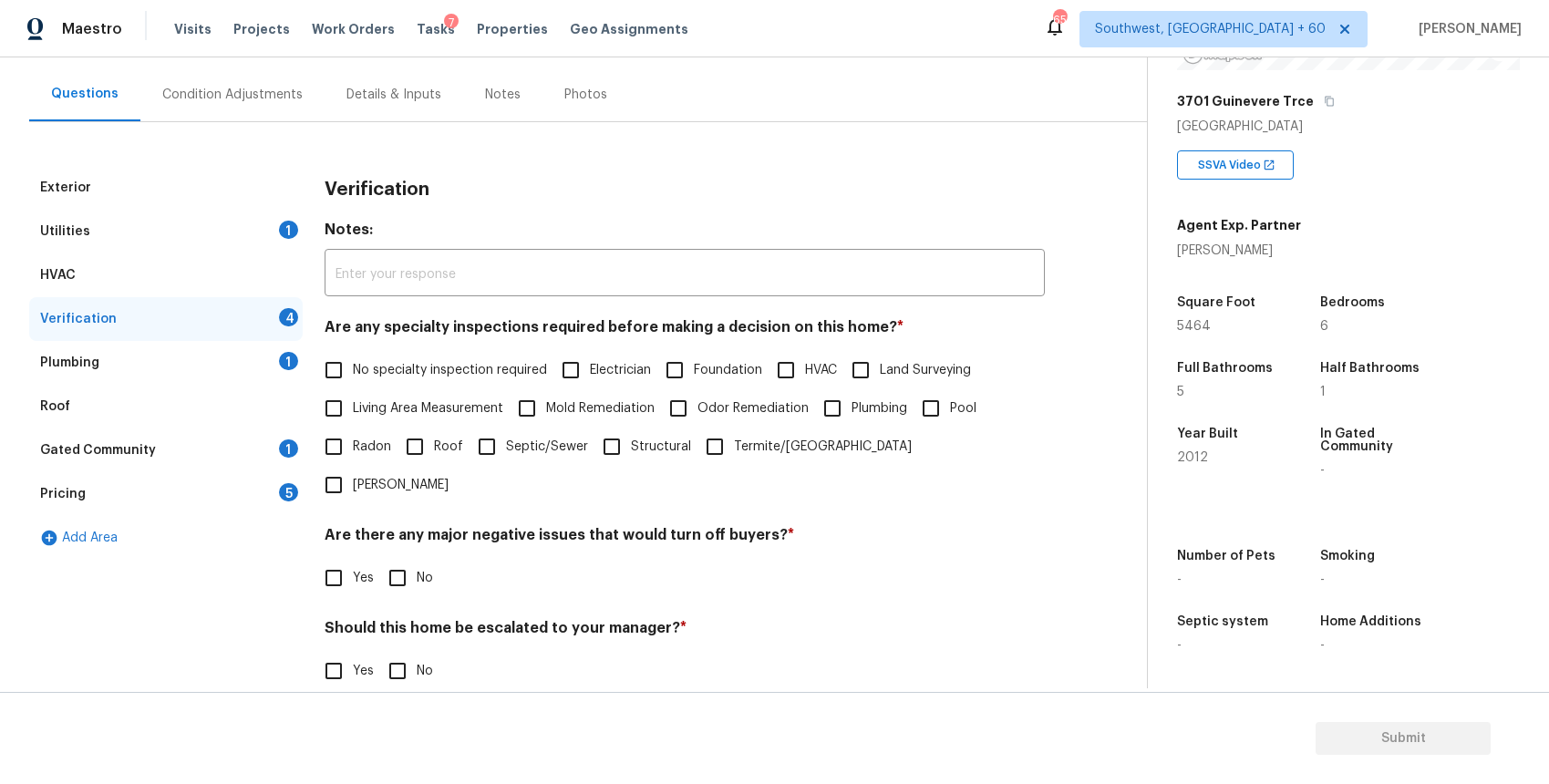
click at [492, 382] on label "No specialty inspection required" at bounding box center [430, 370] width 232 height 39
click at [353, 382] on input "No specialty inspection required" at bounding box center [333, 370] width 39 height 39
checkbox input "true"
click at [392, 561] on input "No" at bounding box center [398, 580] width 39 height 39
checkbox input "true"
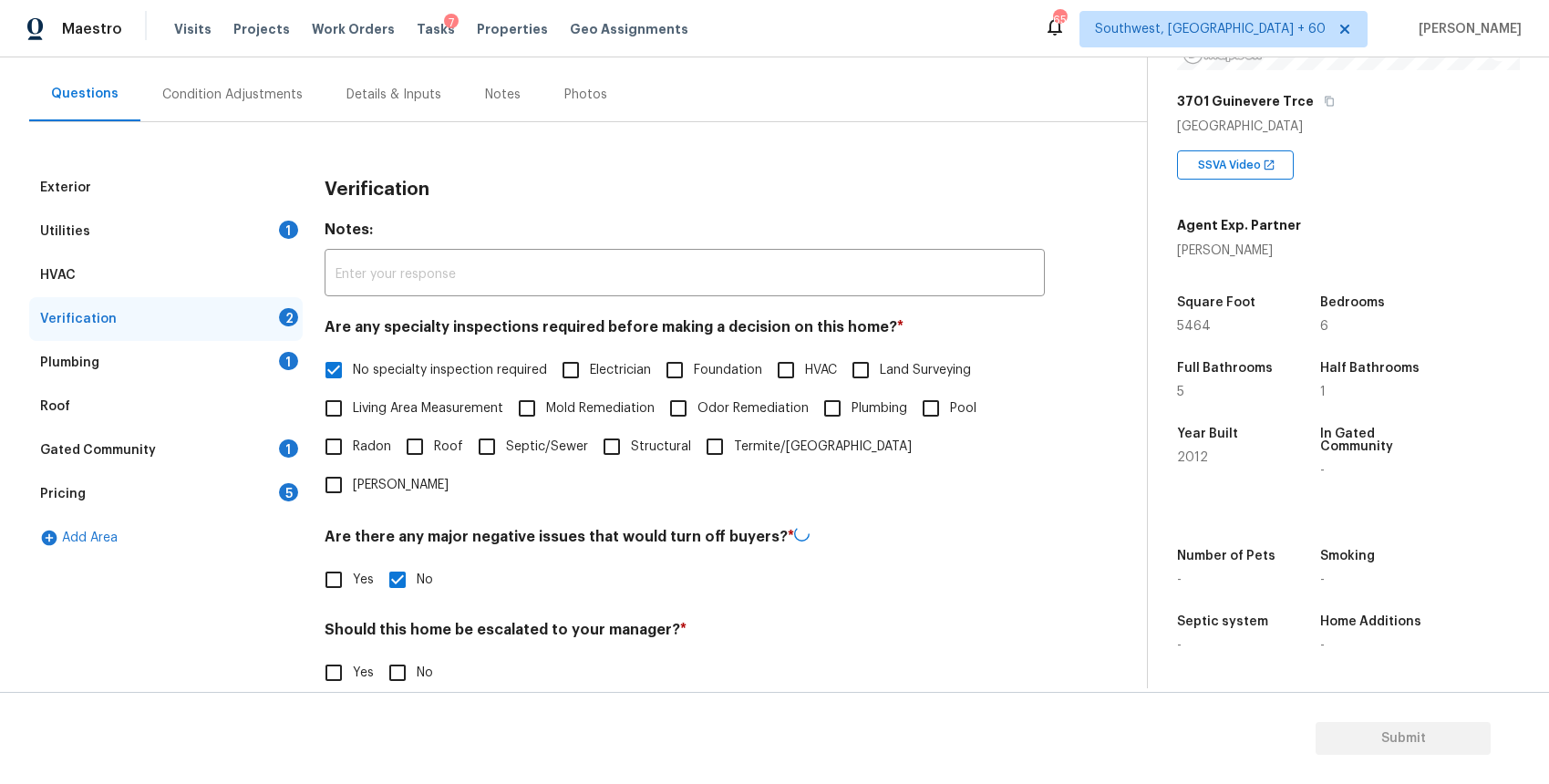
click at [402, 653] on input "No" at bounding box center [398, 672] width 39 height 39
checkbox input "true"
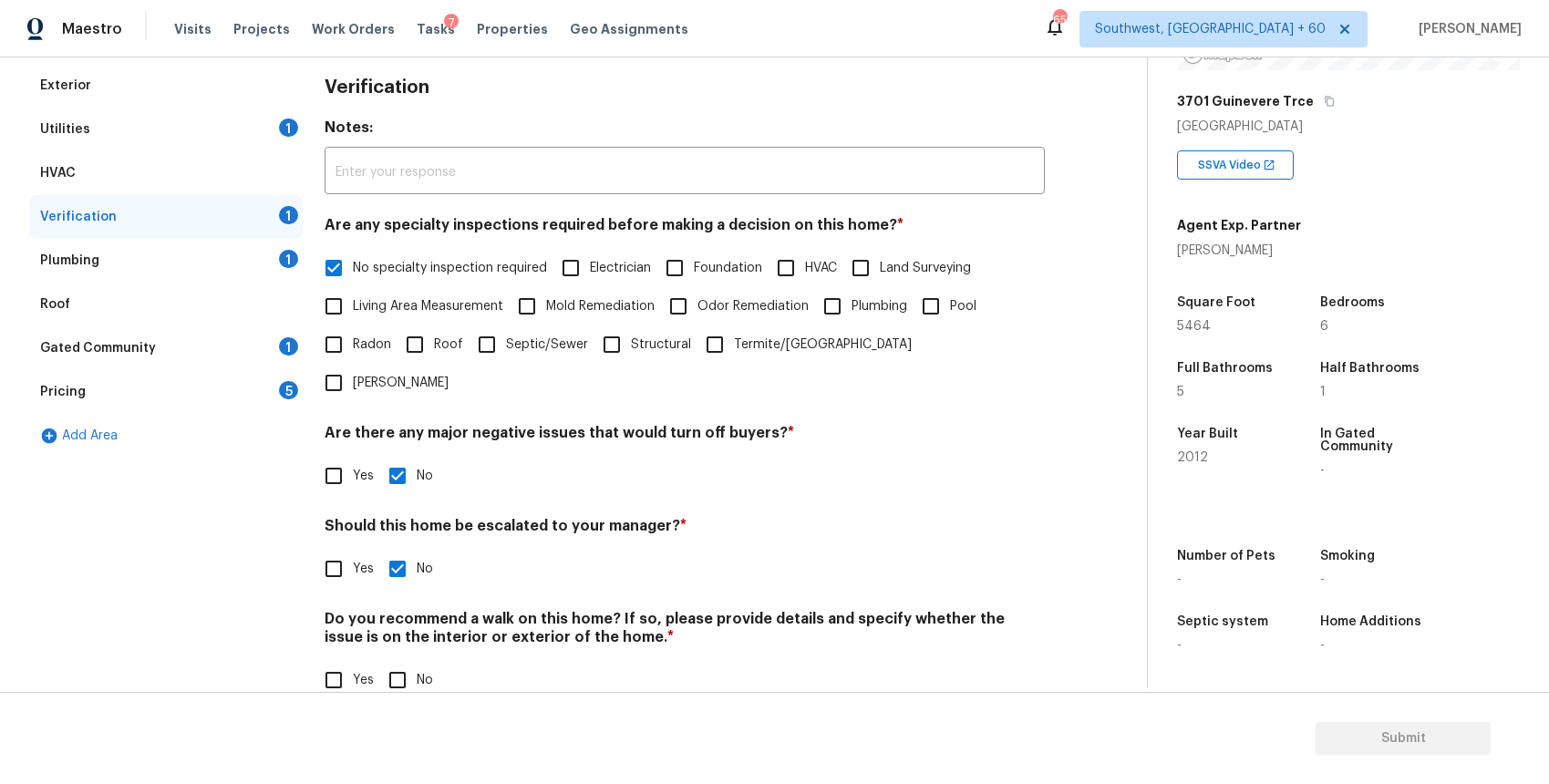
click at [417, 661] on label "No" at bounding box center [406, 680] width 55 height 39
click at [417, 661] on input "No" at bounding box center [398, 680] width 39 height 39
checkbox input "true"
click at [290, 266] on div "1" at bounding box center [288, 259] width 19 height 18
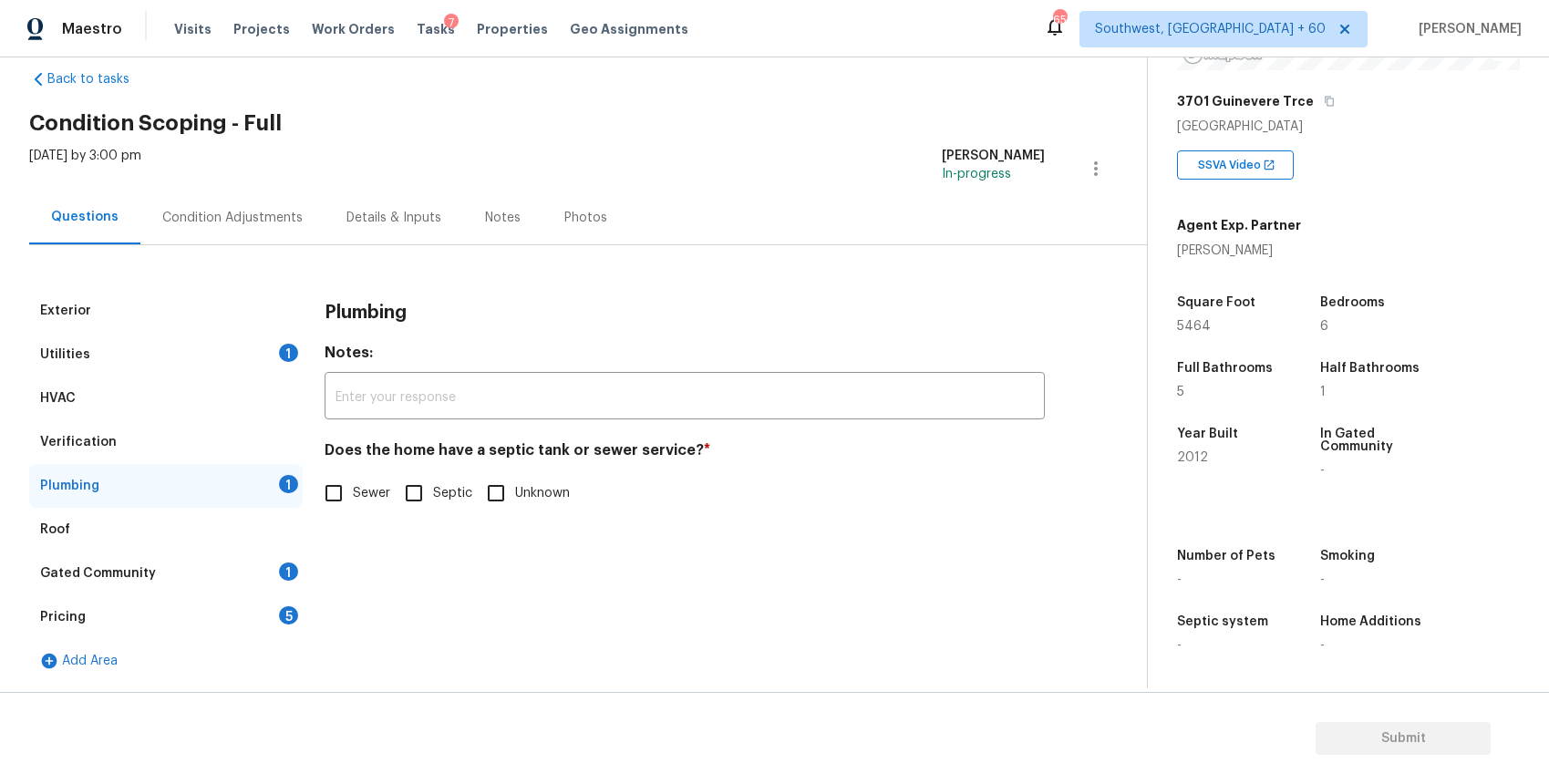
scroll to position [31, 0]
click at [356, 508] on label "Sewer" at bounding box center [352, 493] width 75 height 39
click at [353, 508] on input "Sewer" at bounding box center [333, 493] width 39 height 39
checkbox input "true"
click at [198, 552] on div "Gated Community 1" at bounding box center [166, 573] width 274 height 44
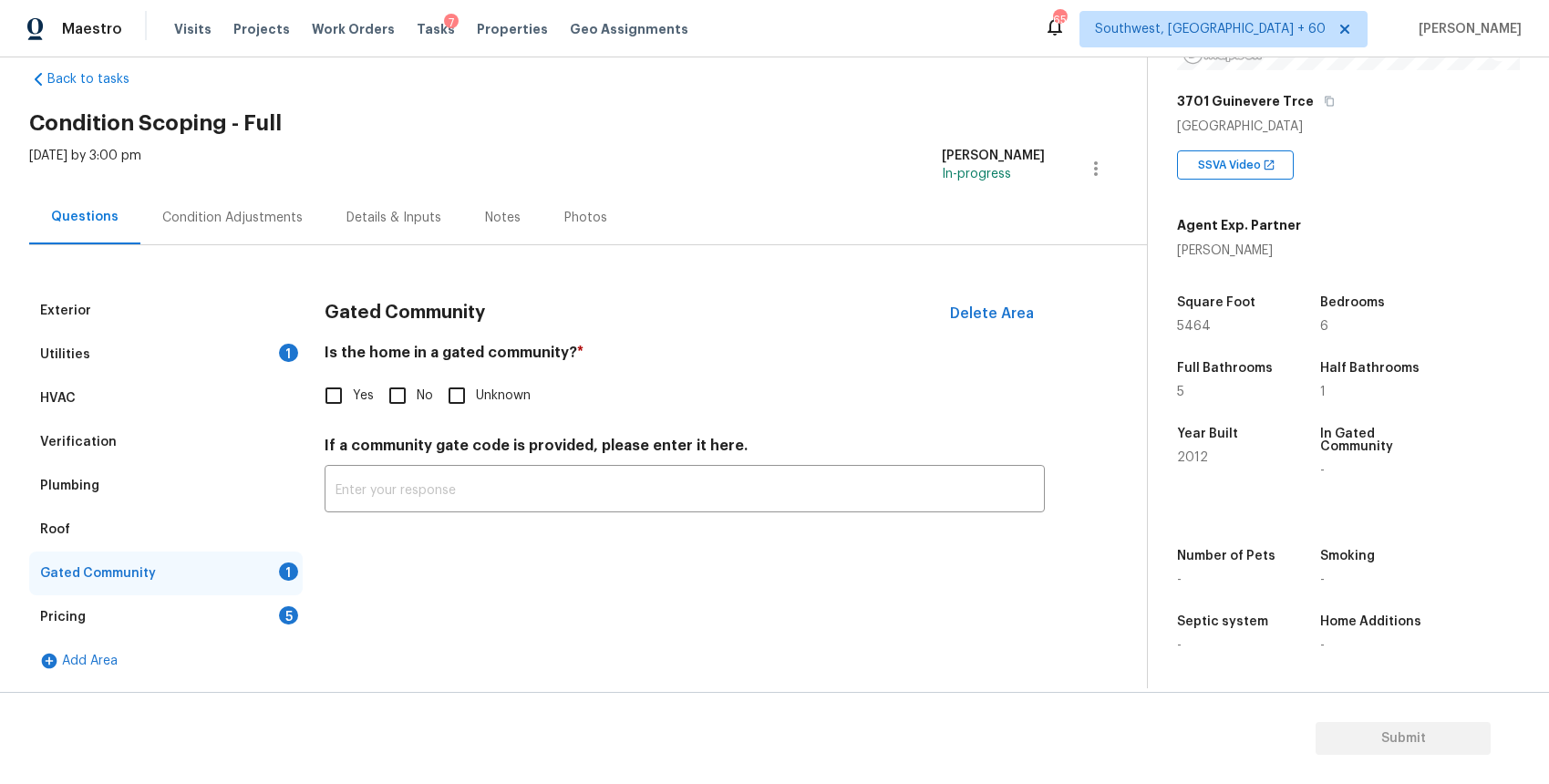
click at [403, 398] on input "No" at bounding box center [398, 395] width 39 height 39
checkbox input "true"
click at [201, 616] on div "Pricing 5" at bounding box center [166, 616] width 274 height 44
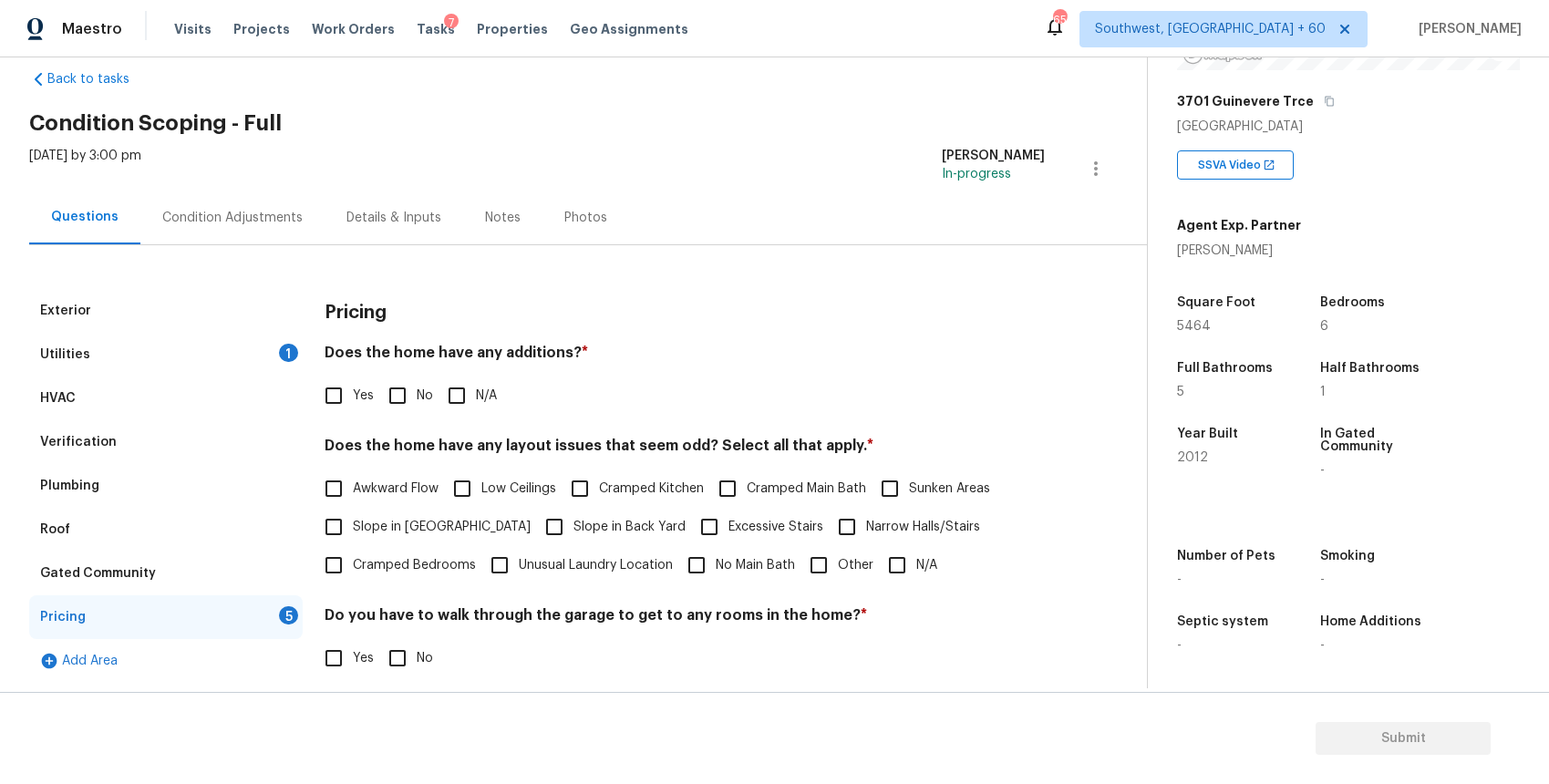
click at [480, 398] on span "N/A" at bounding box center [486, 395] width 21 height 19
click at [476, 398] on input "N/A" at bounding box center [456, 395] width 39 height 39
checkbox input "true"
click at [906, 564] on input "N/A" at bounding box center [897, 565] width 39 height 39
checkbox input "true"
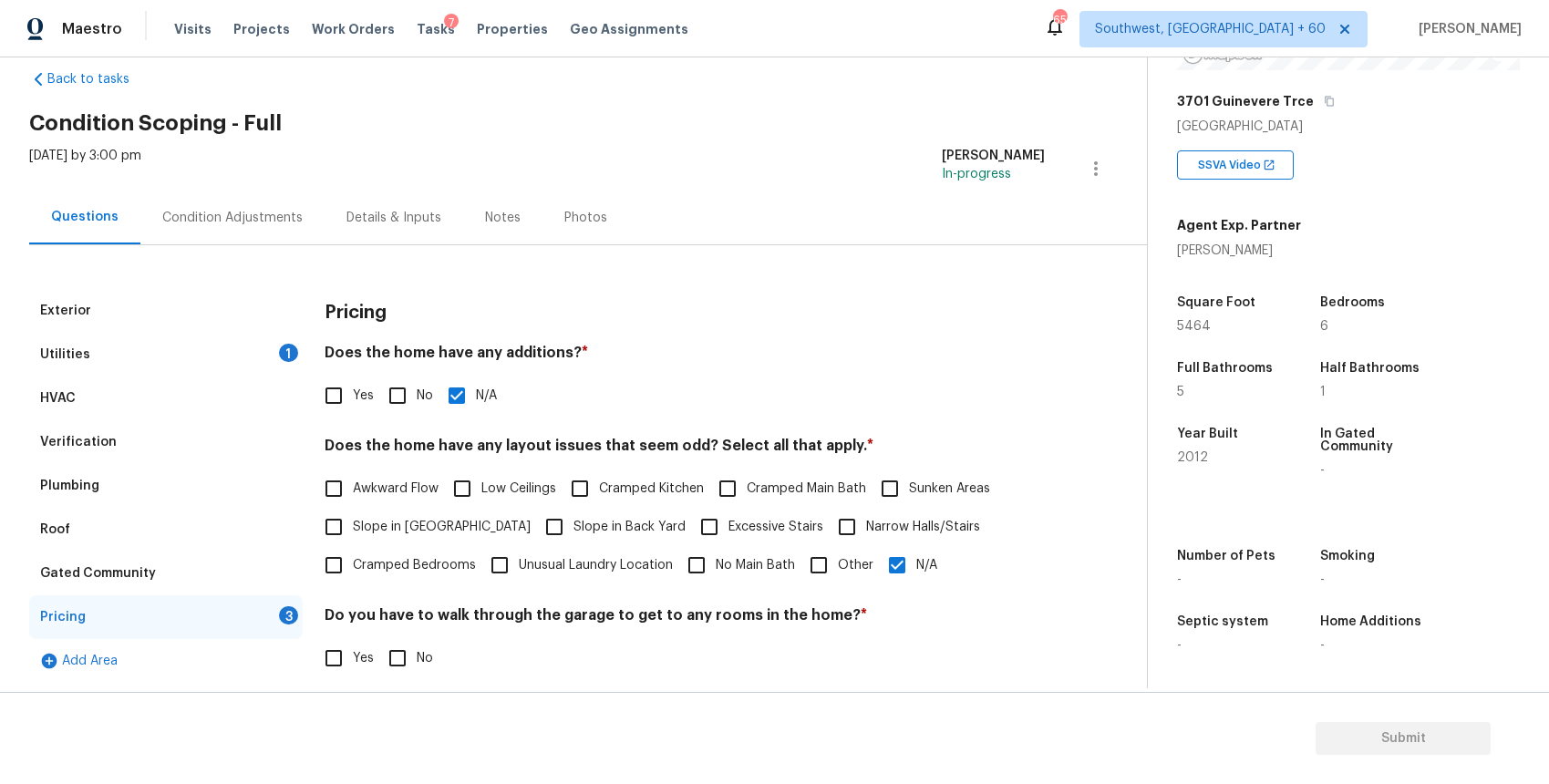
scroll to position [233, 0]
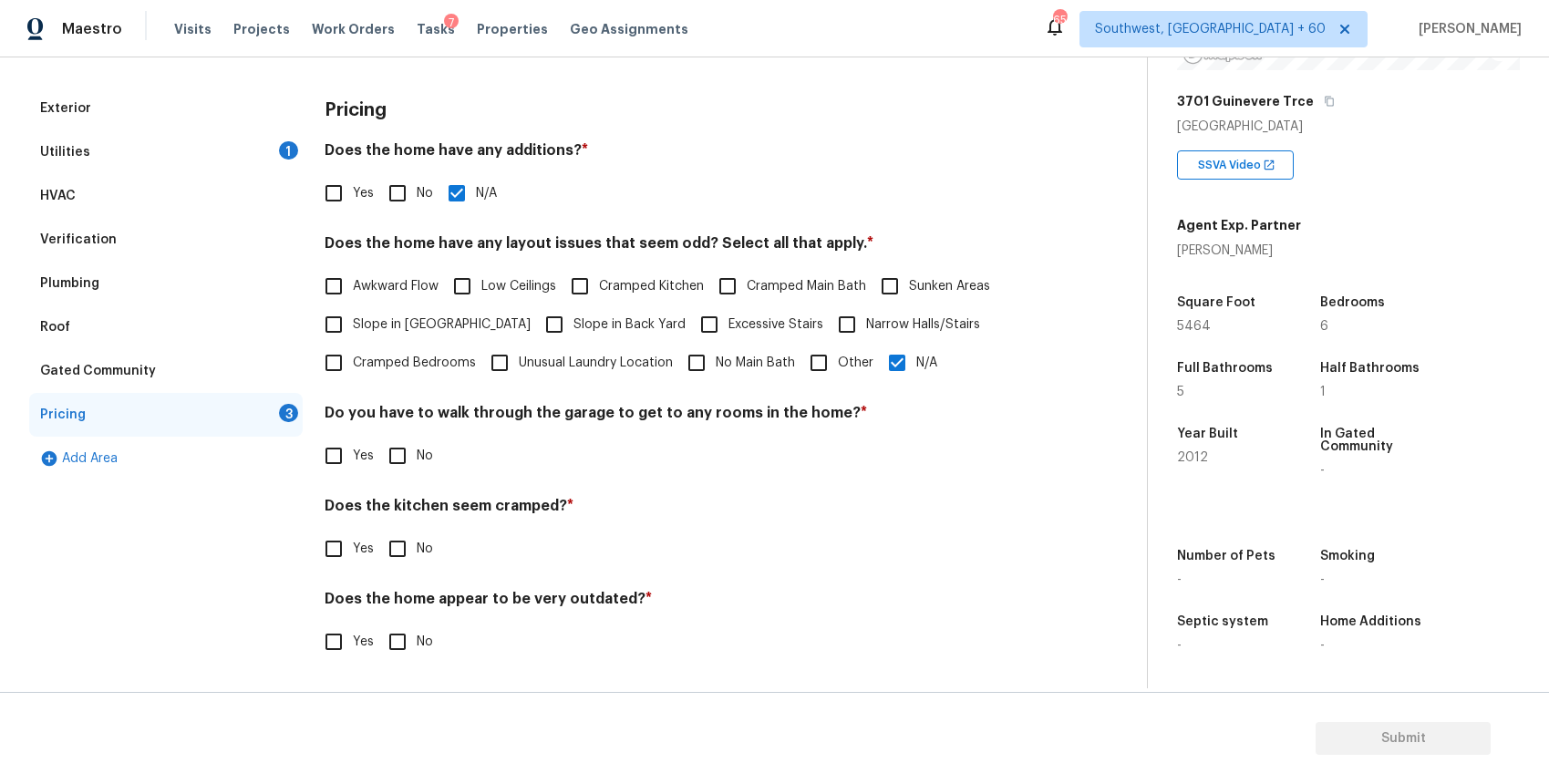
click at [414, 451] on input "No" at bounding box center [398, 455] width 39 height 39
checkbox input "true"
click at [392, 567] on input "No" at bounding box center [398, 548] width 39 height 39
checkbox input "true"
click at [395, 640] on input "No" at bounding box center [398, 641] width 39 height 39
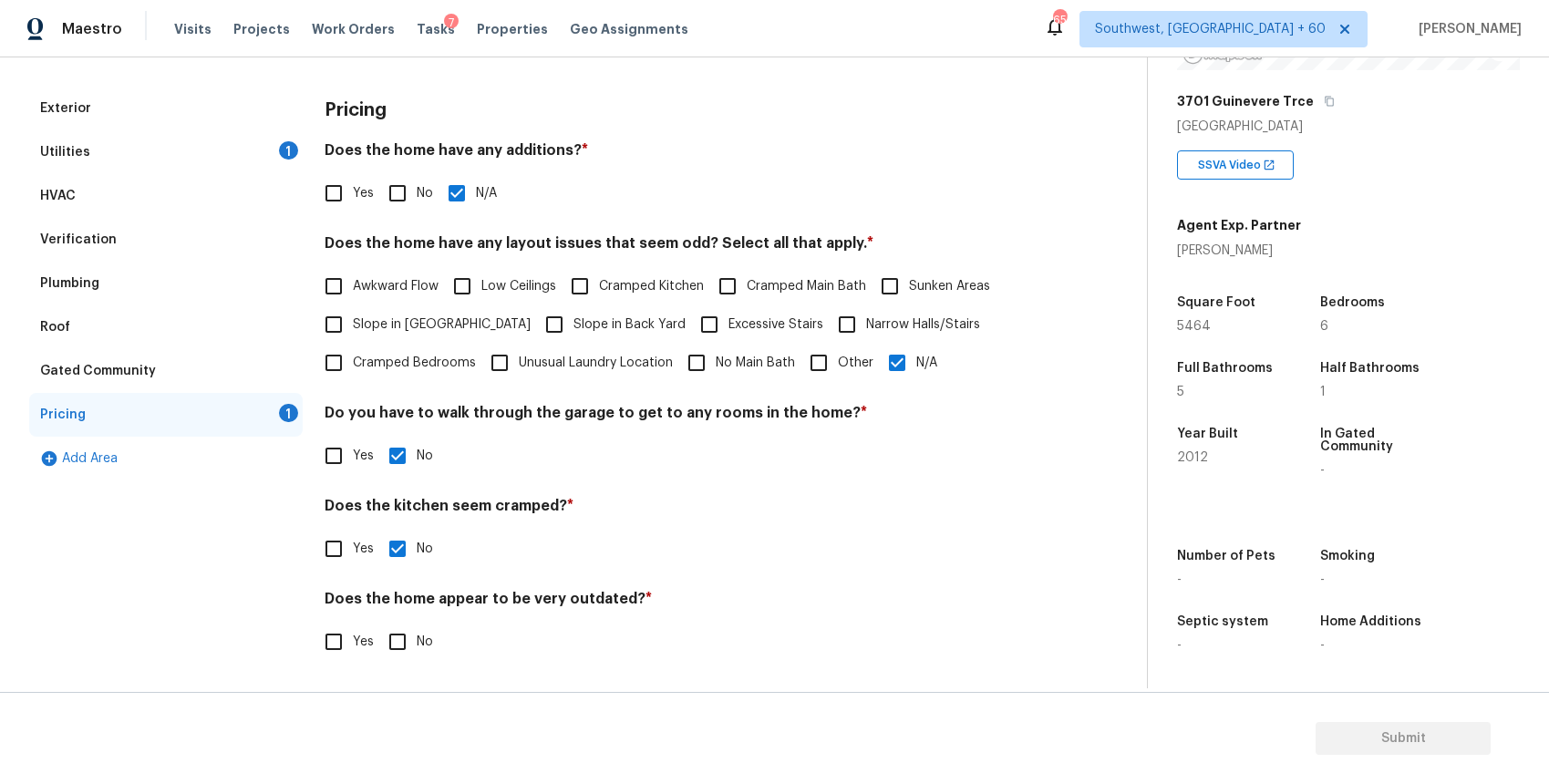
checkbox input "true"
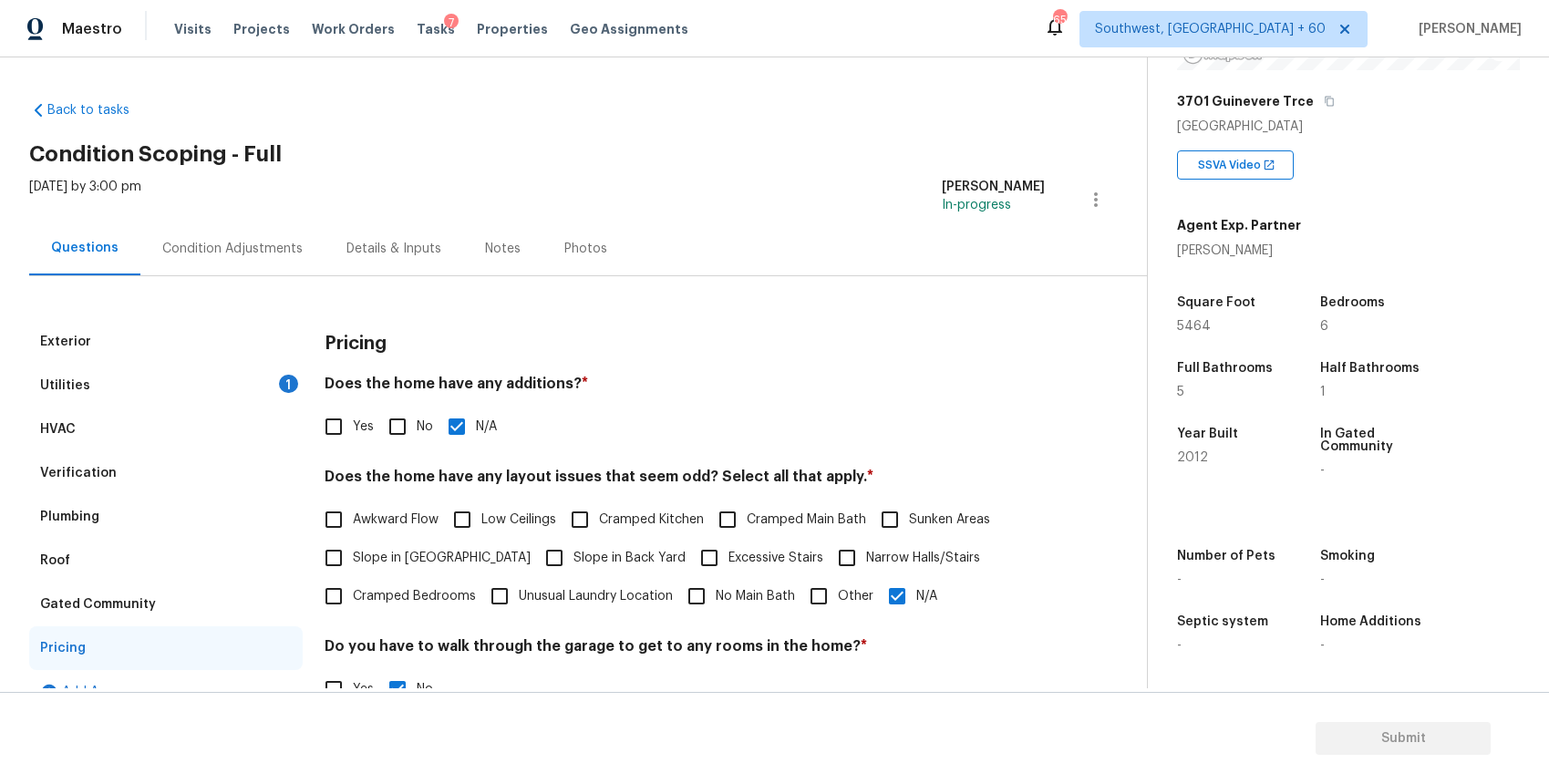
click at [257, 198] on div "Tue, Oct 07 2025 by 3:00 pm Ranjith Kumar P In-progress" at bounding box center [587, 199] width 1118 height 44
click at [271, 237] on div "Condition Adjustments" at bounding box center [233, 248] width 184 height 54
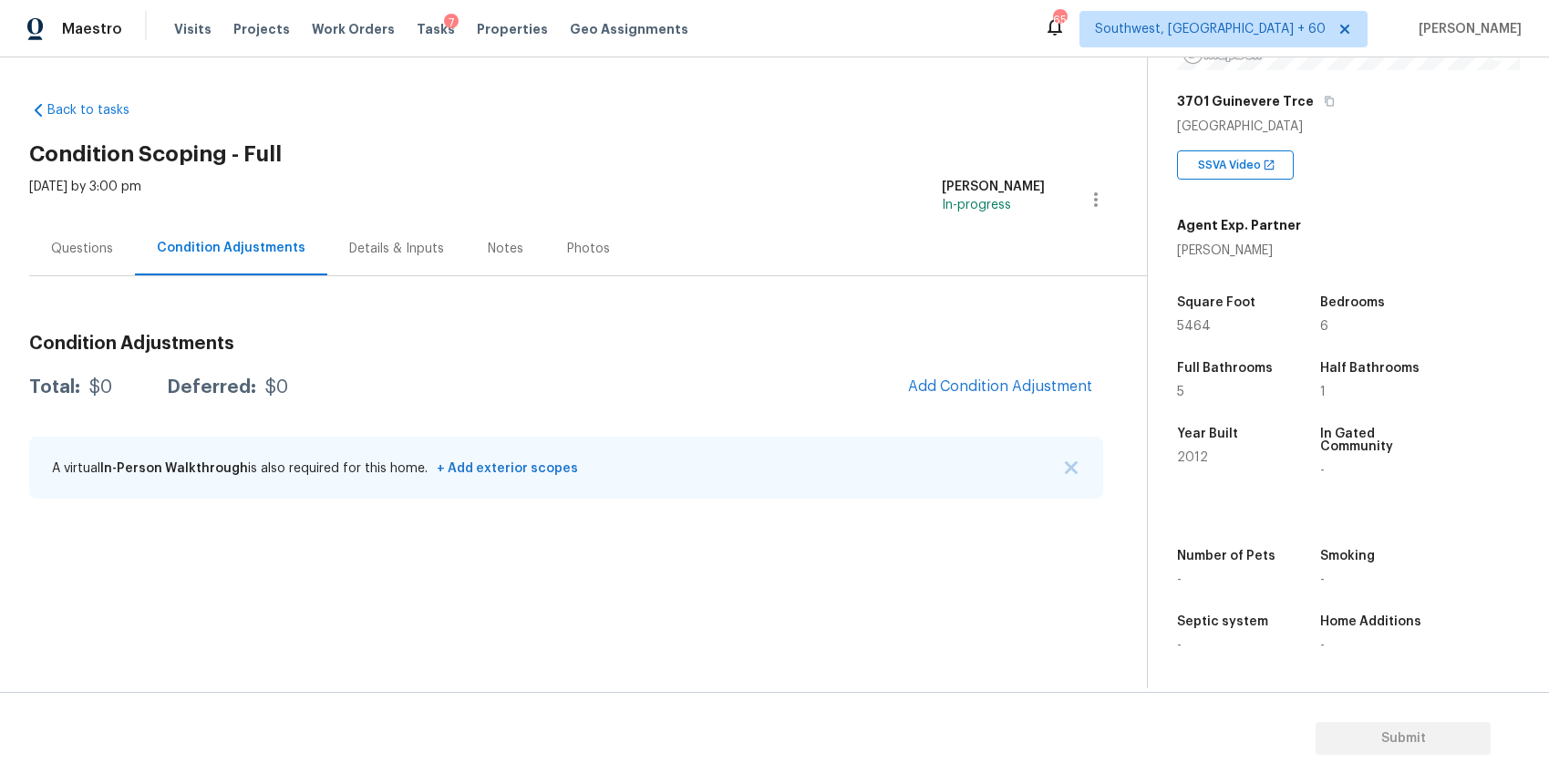
click at [1059, 475] on div "A virtual In-Person Walkthrough is also required for this home. + Add exterior …" at bounding box center [565, 467] width 1074 height 62
click at [1064, 474] on button "button" at bounding box center [1071, 468] width 18 height 18
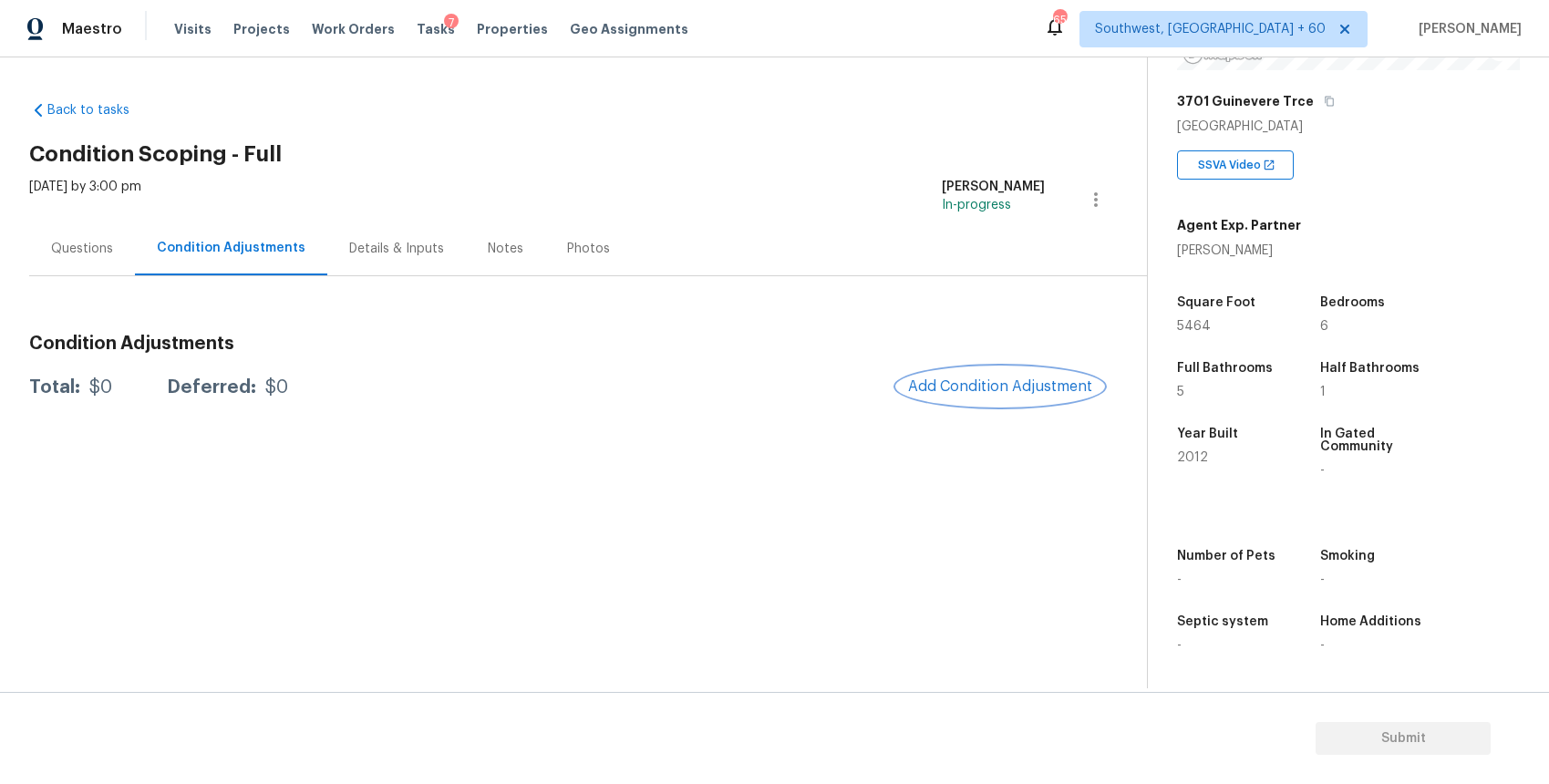
click at [995, 387] on span "Add Condition Adjustment" at bounding box center [1001, 387] width 184 height 17
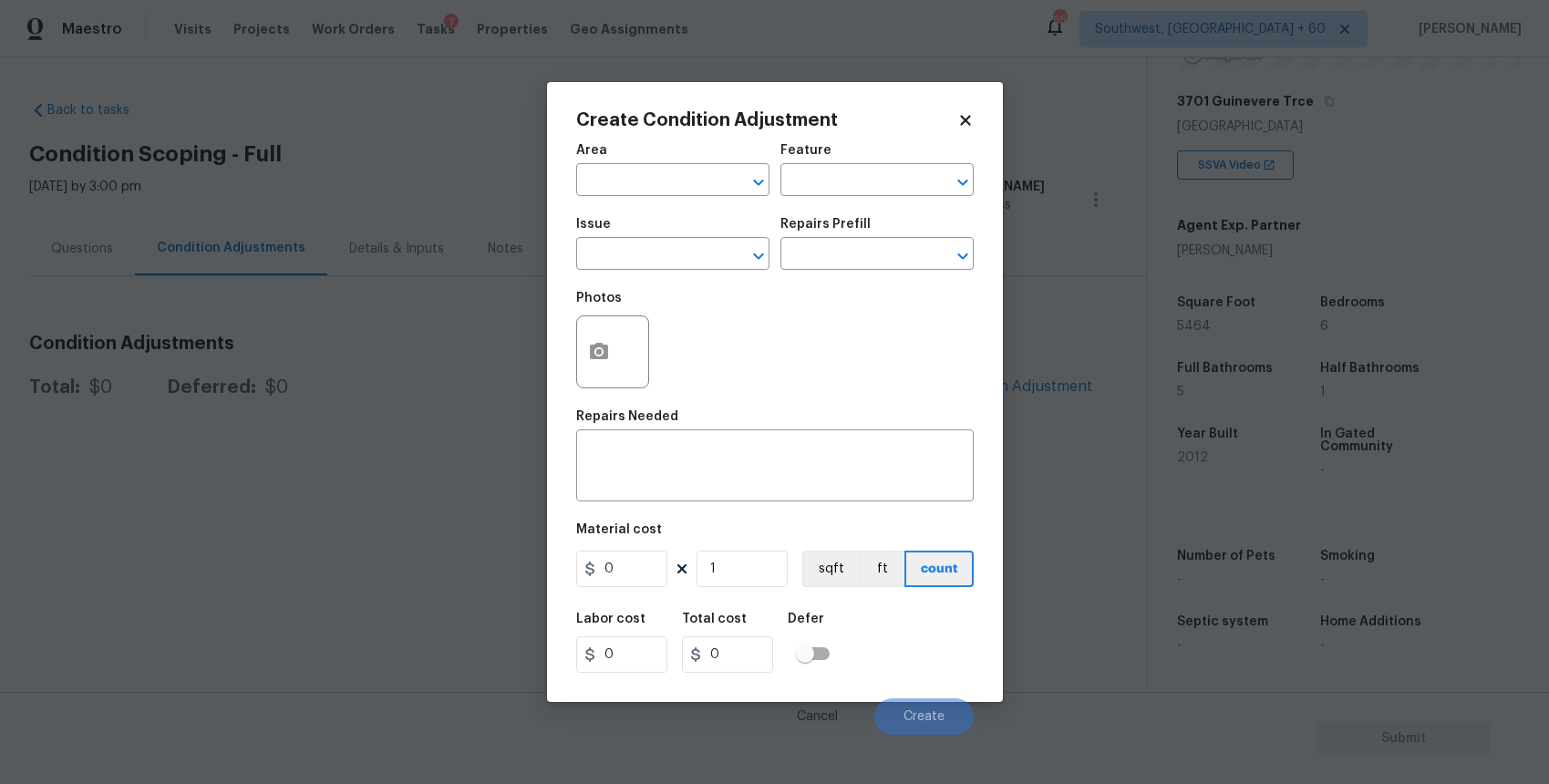
click at [995, 387] on body "Maestro Visits Projects Work Orders Tasks 7 Properties Geo Assignments 655 Sout…" at bounding box center [774, 392] width 1549 height 784
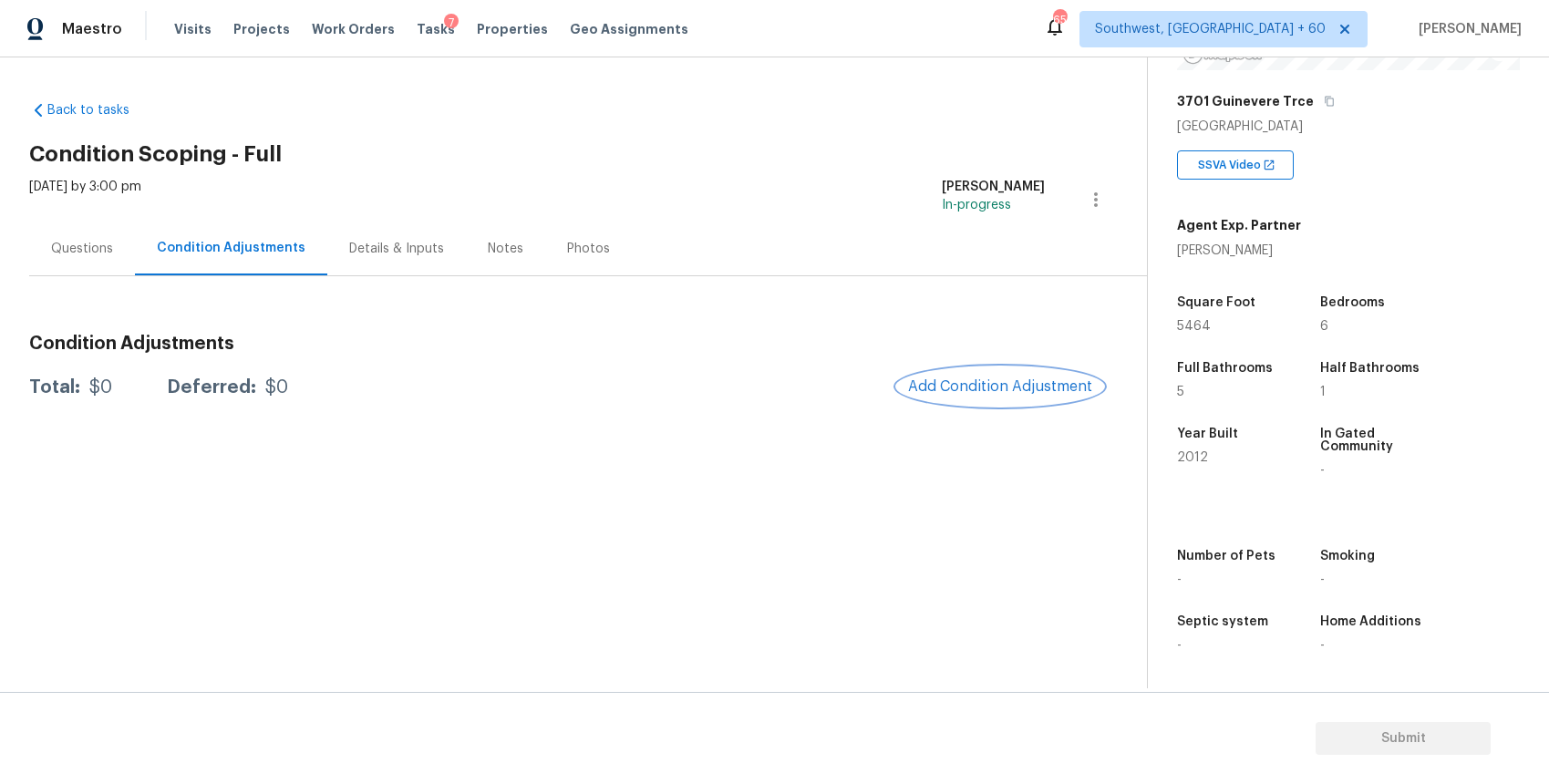
click at [981, 373] on button "Add Condition Adjustment" at bounding box center [1001, 387] width 206 height 39
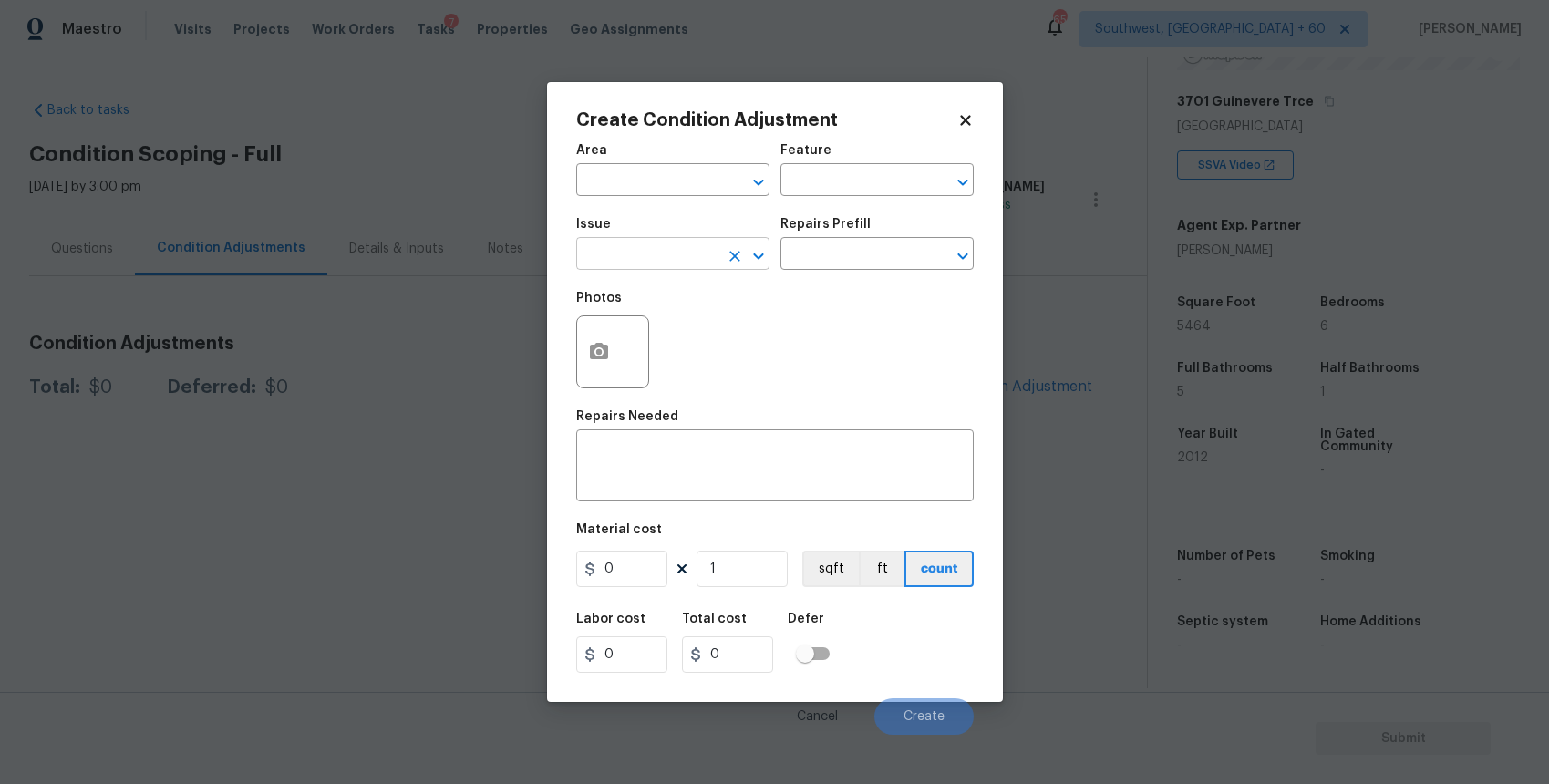
click at [653, 266] on input "text" at bounding box center [647, 256] width 142 height 29
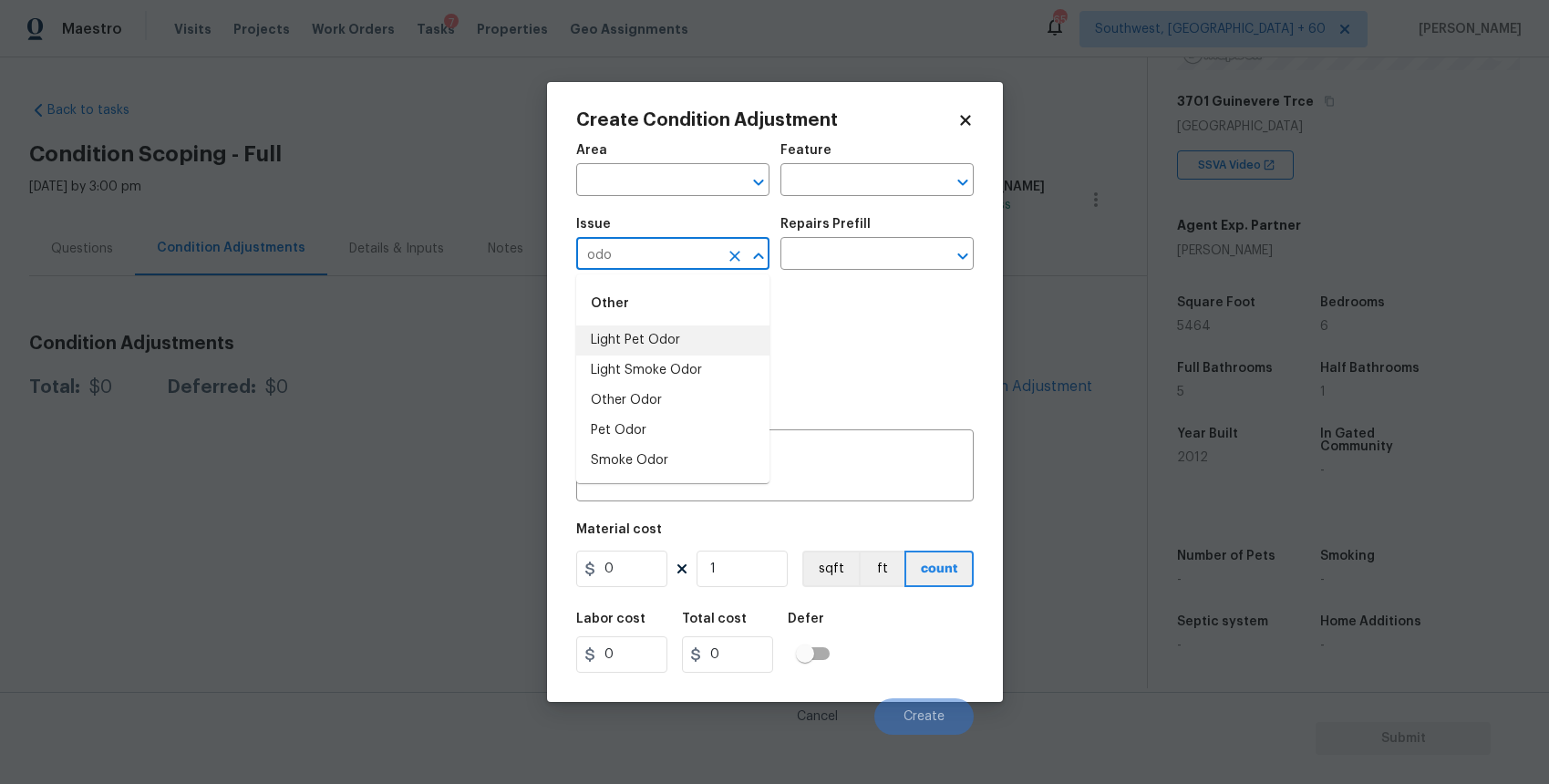
click at [684, 345] on li "Light Pet Odor" at bounding box center [672, 340] width 193 height 30
type input "Light Pet Odor"
click at [837, 253] on input "text" at bounding box center [851, 256] width 142 height 29
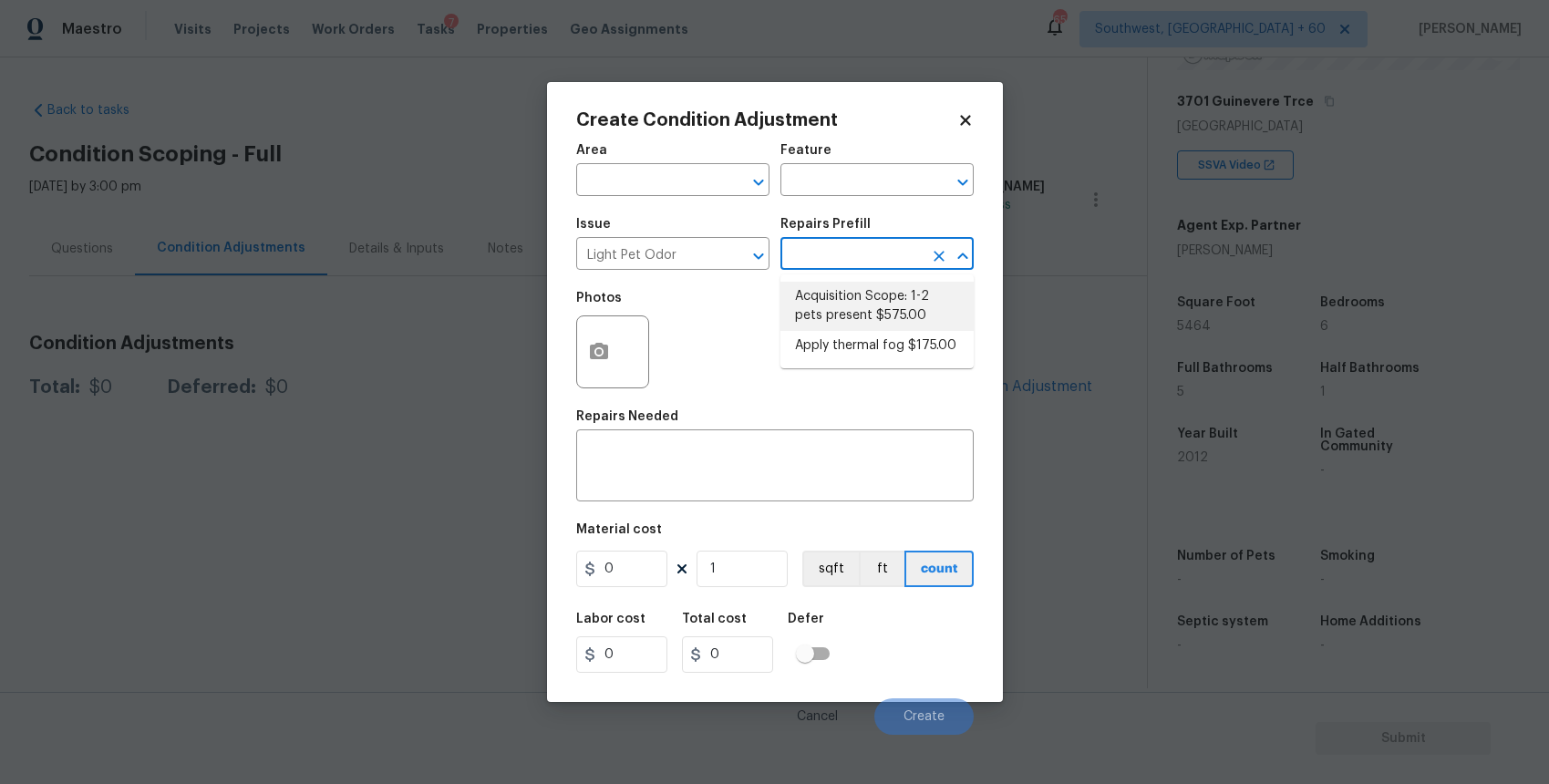
click at [847, 311] on li "Acquisition Scope: 1-2 pets present $575.00" at bounding box center [877, 306] width 193 height 50
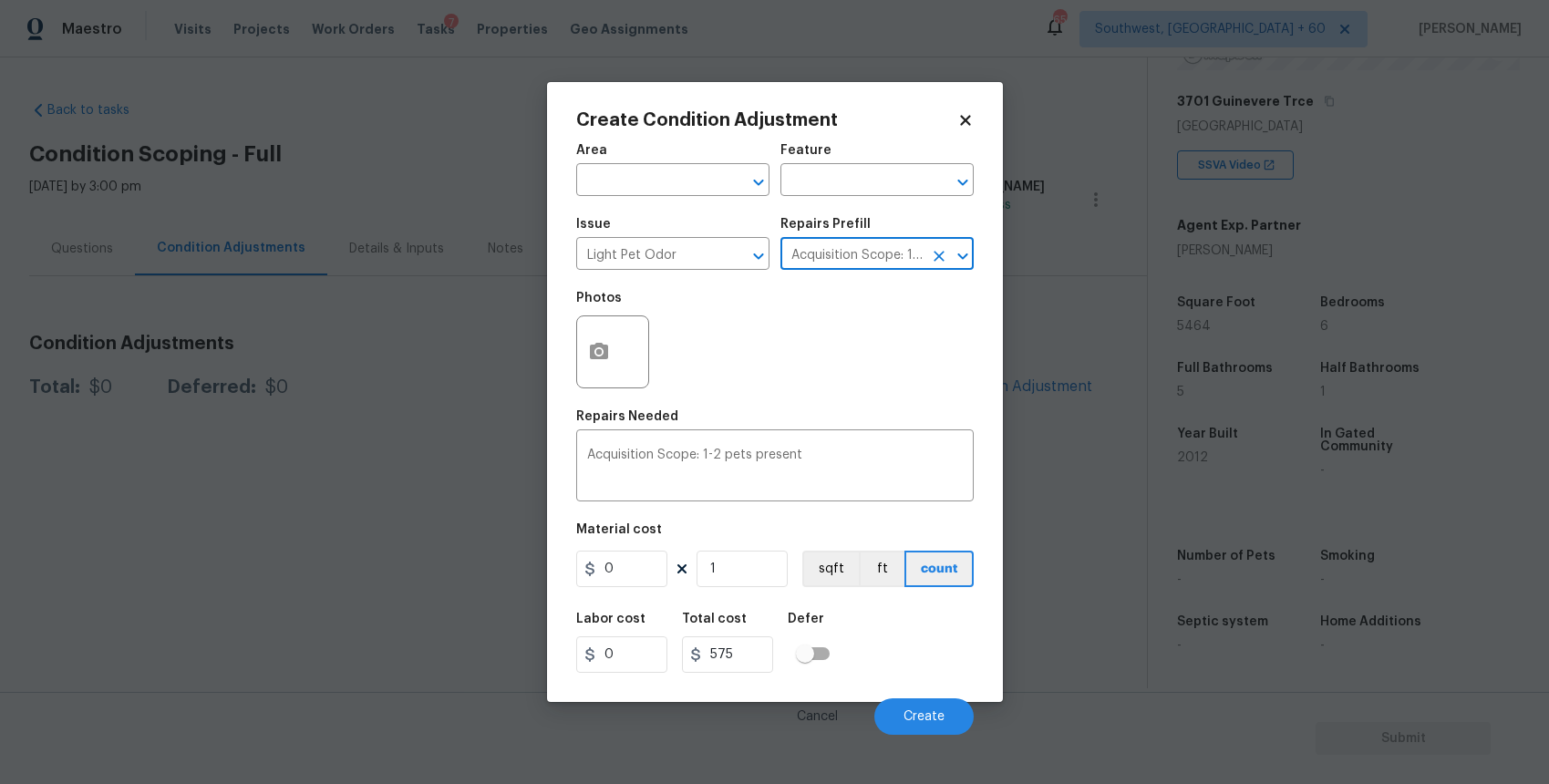
type textarea "Acquisition Scope: 1-2 pets present"
type input "575"
click at [935, 706] on button "Create" at bounding box center [924, 716] width 99 height 37
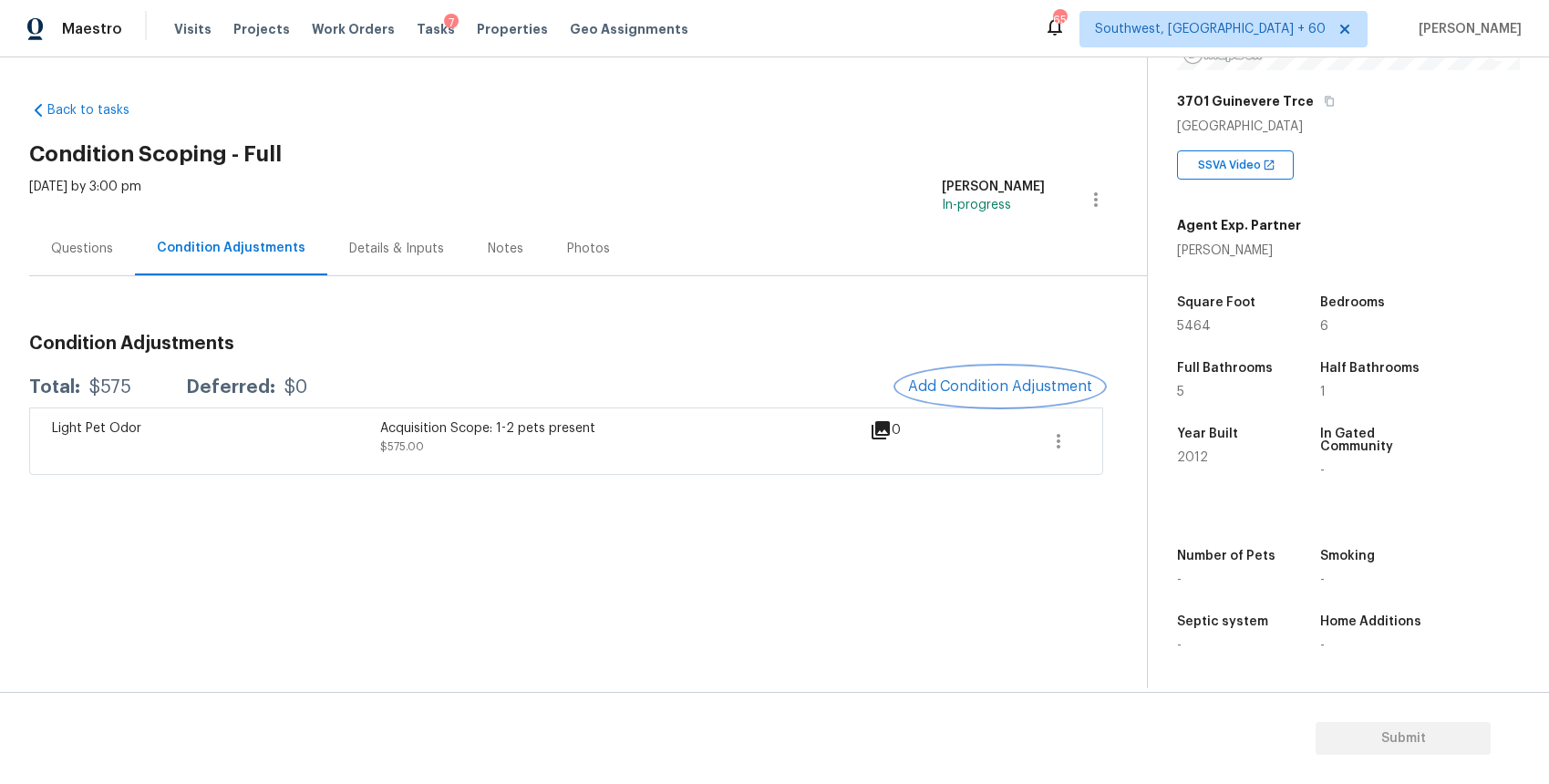
click at [995, 393] on span "Add Condition Adjustment" at bounding box center [1001, 387] width 184 height 17
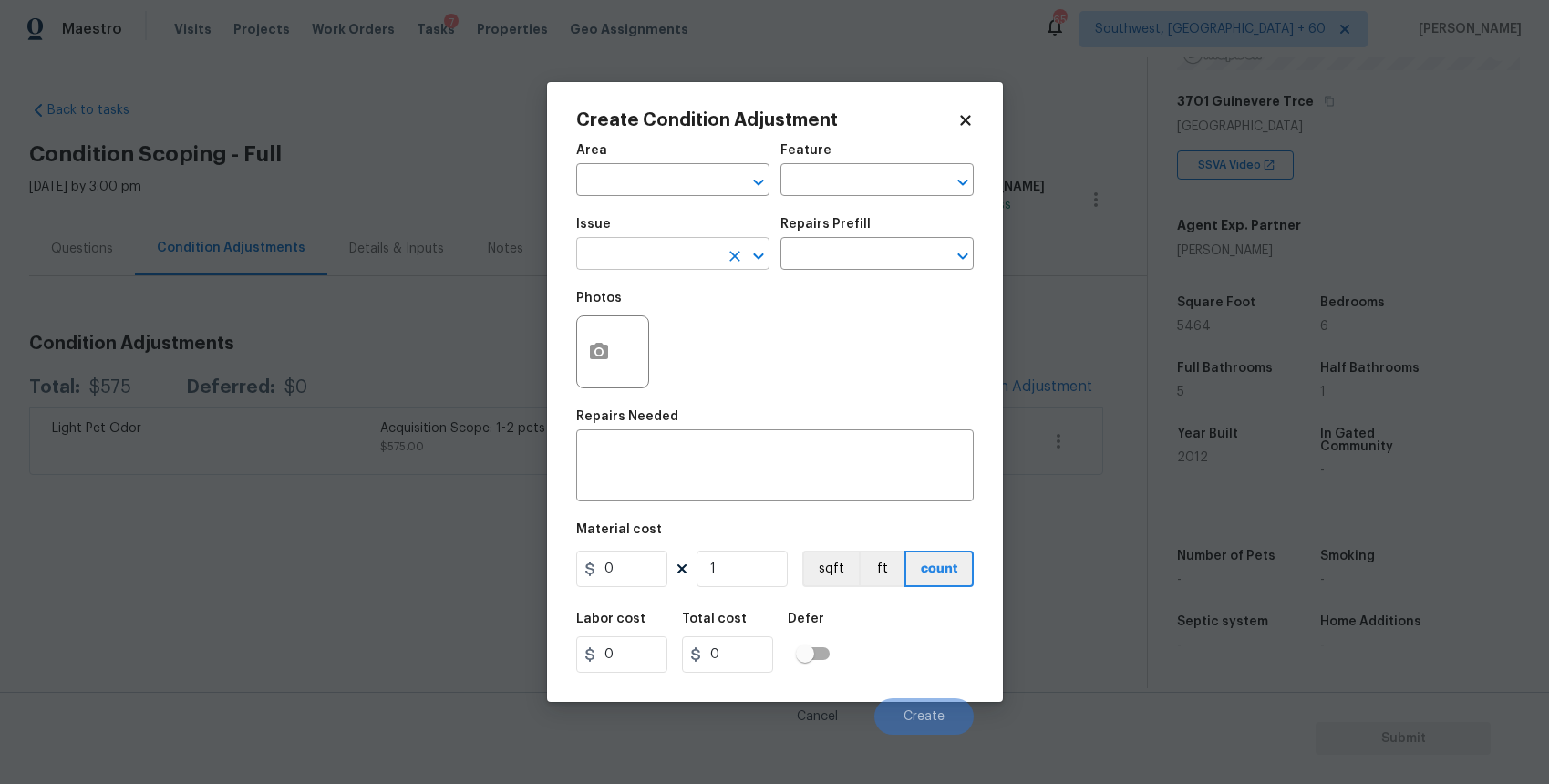
click at [607, 270] on input "text" at bounding box center [647, 256] width 142 height 29
click at [675, 333] on li "Landscape Package" at bounding box center [672, 340] width 193 height 30
type input "Landscape Package"
click at [829, 255] on input "text" at bounding box center [851, 256] width 142 height 29
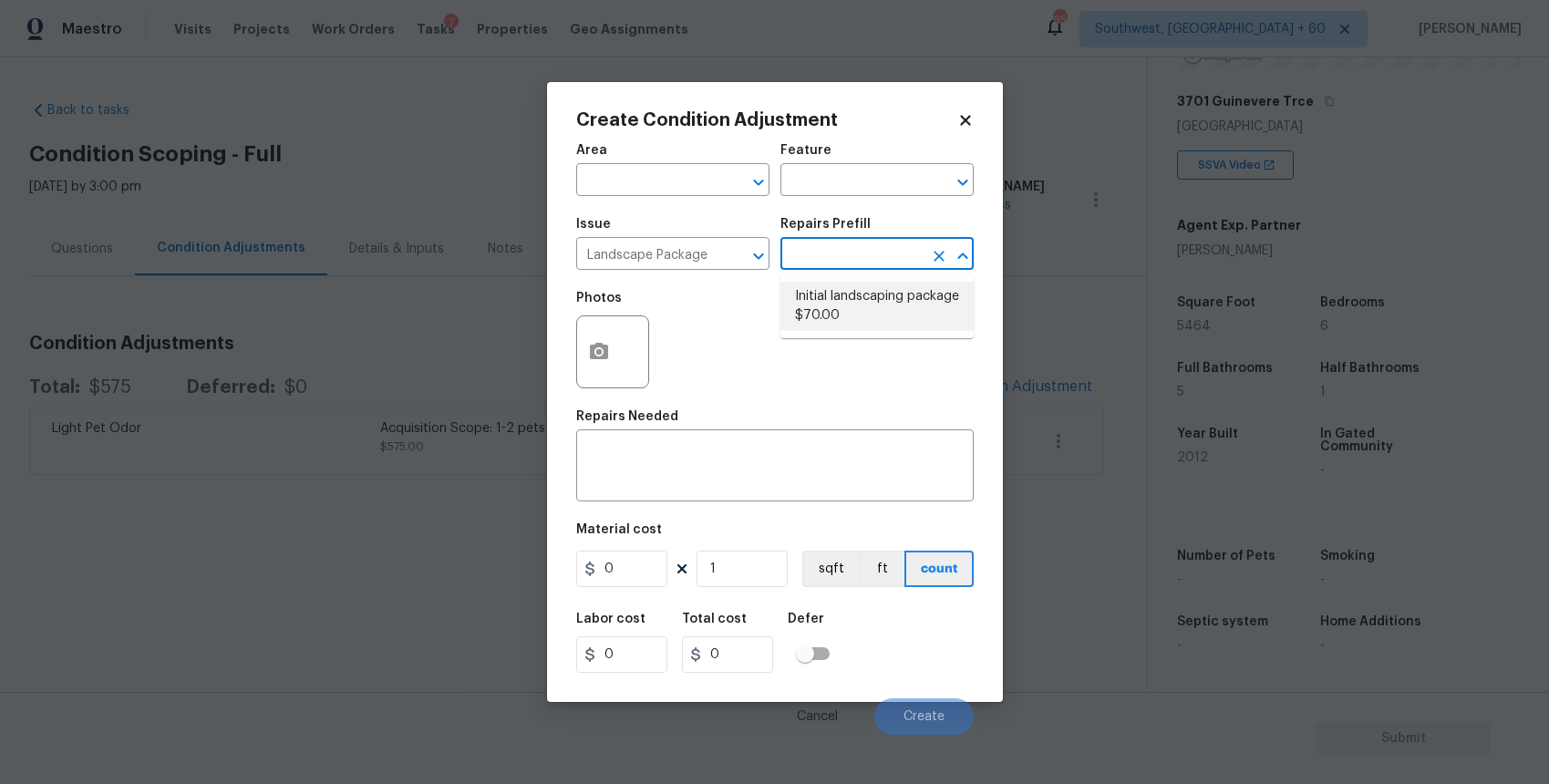
click at [853, 312] on li "Initial landscaping package $70.00" at bounding box center [877, 306] width 193 height 50
type input "Home Readiness Packages"
type textarea "Mowing of grass up to 6" in height. Mow, edge along driveways & sidewalks, trim…"
type input "70"
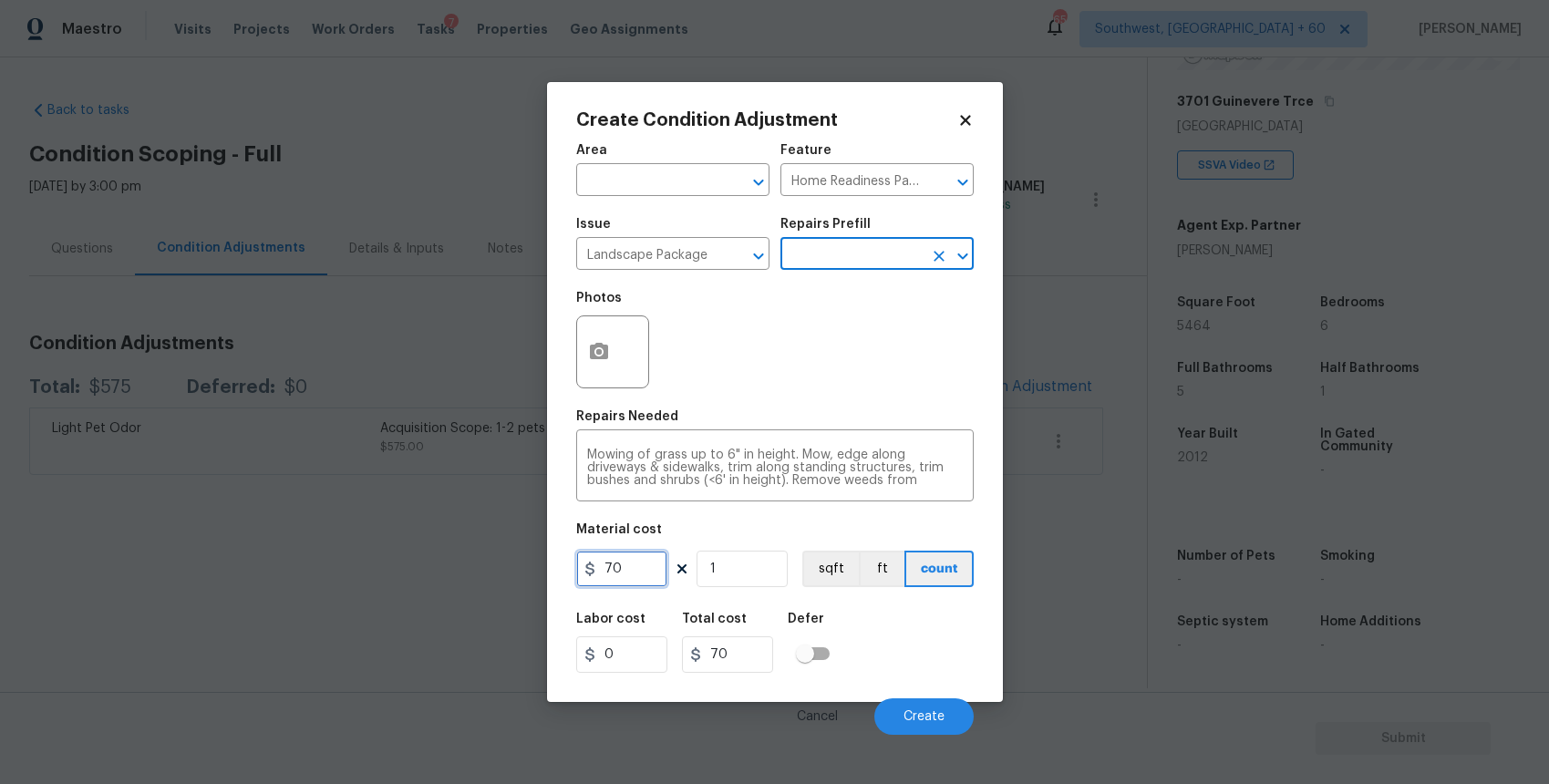
click at [630, 583] on input "70" at bounding box center [622, 568] width 91 height 37
type input "300"
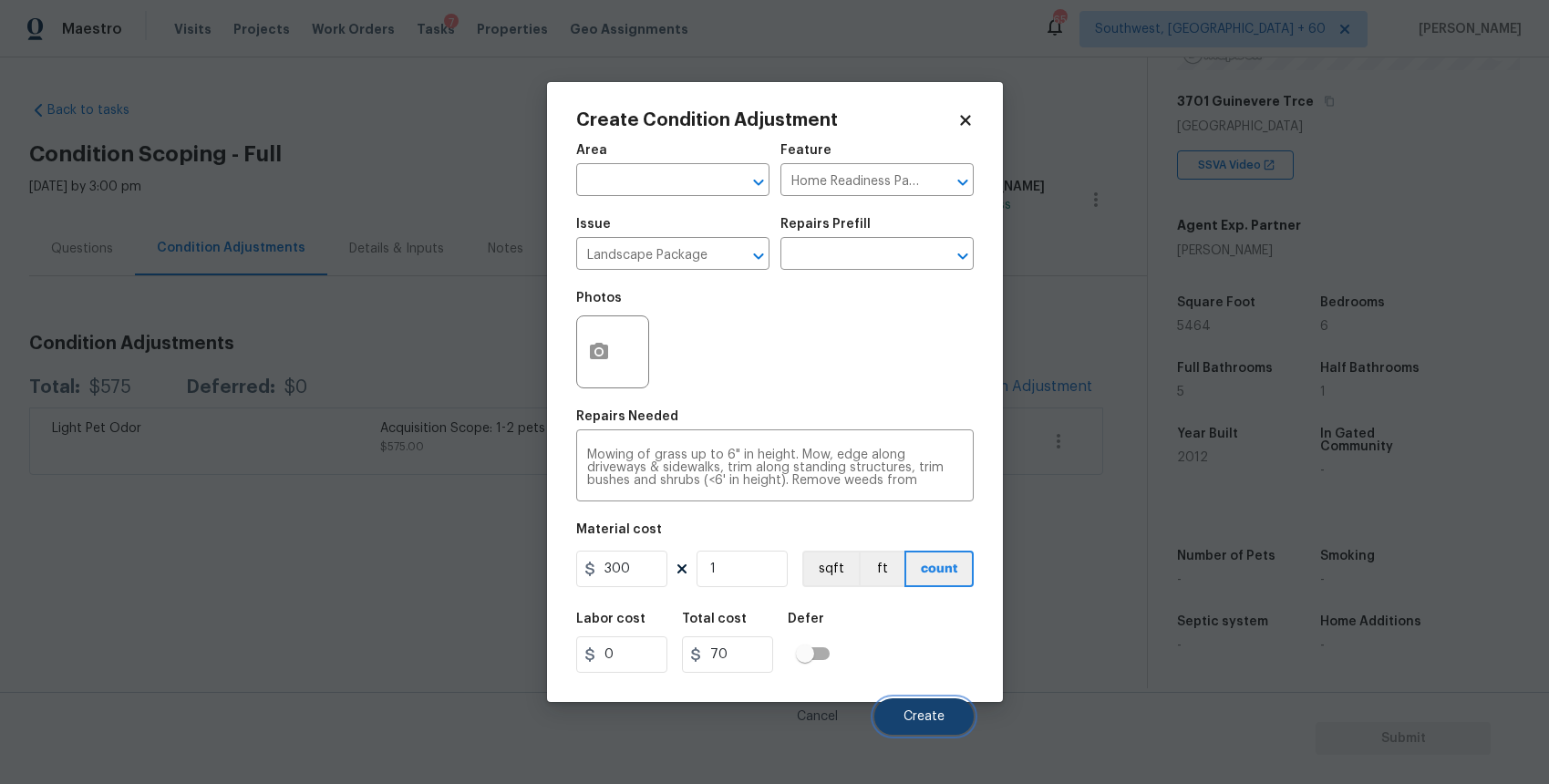
type input "300"
click at [934, 709] on button "Create" at bounding box center [924, 716] width 99 height 37
click at [956, 730] on button "Create" at bounding box center [924, 716] width 99 height 37
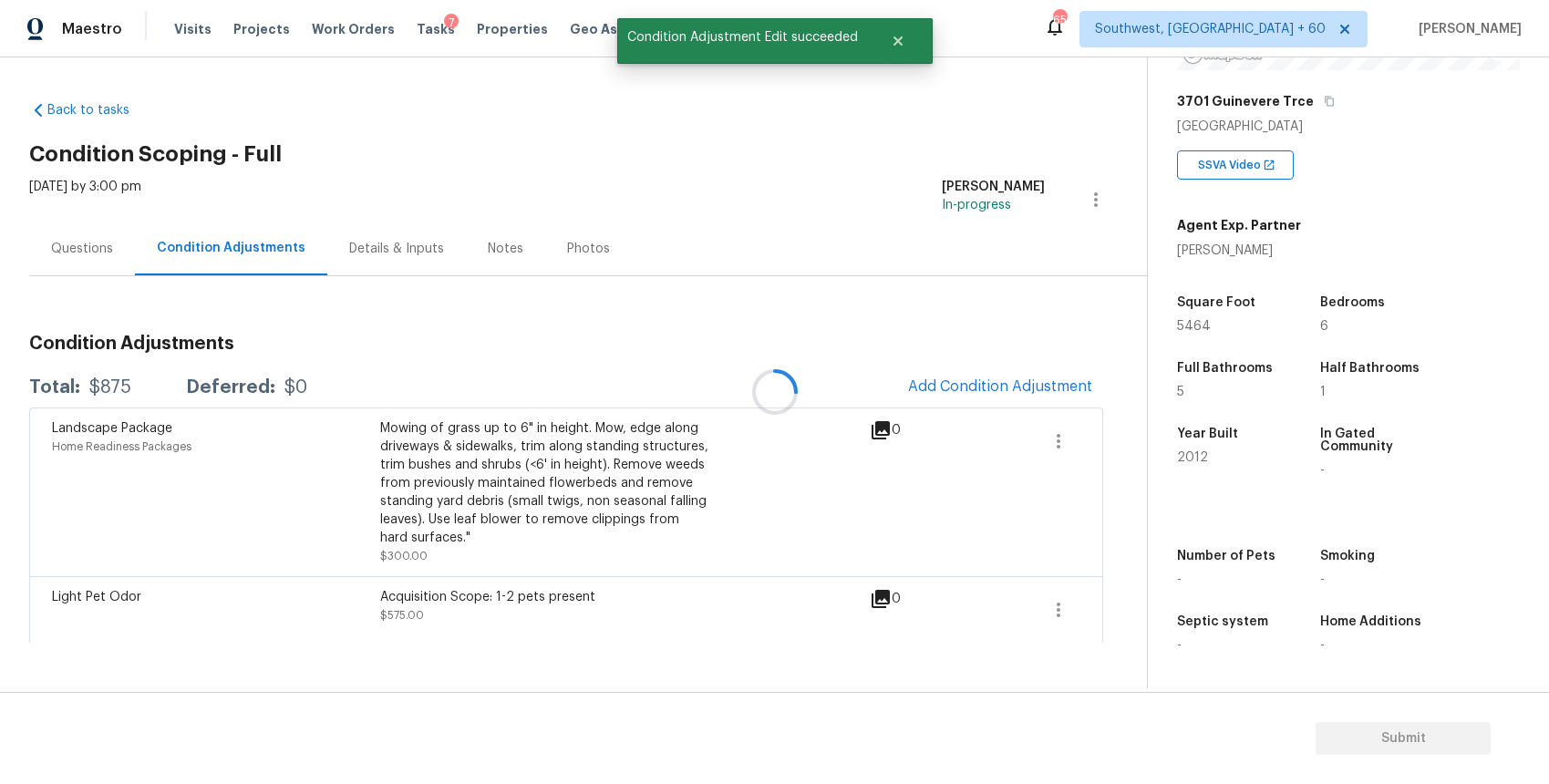
click at [92, 291] on div at bounding box center [774, 392] width 1549 height 784
click at [106, 269] on div "Questions" at bounding box center [81, 248] width 106 height 54
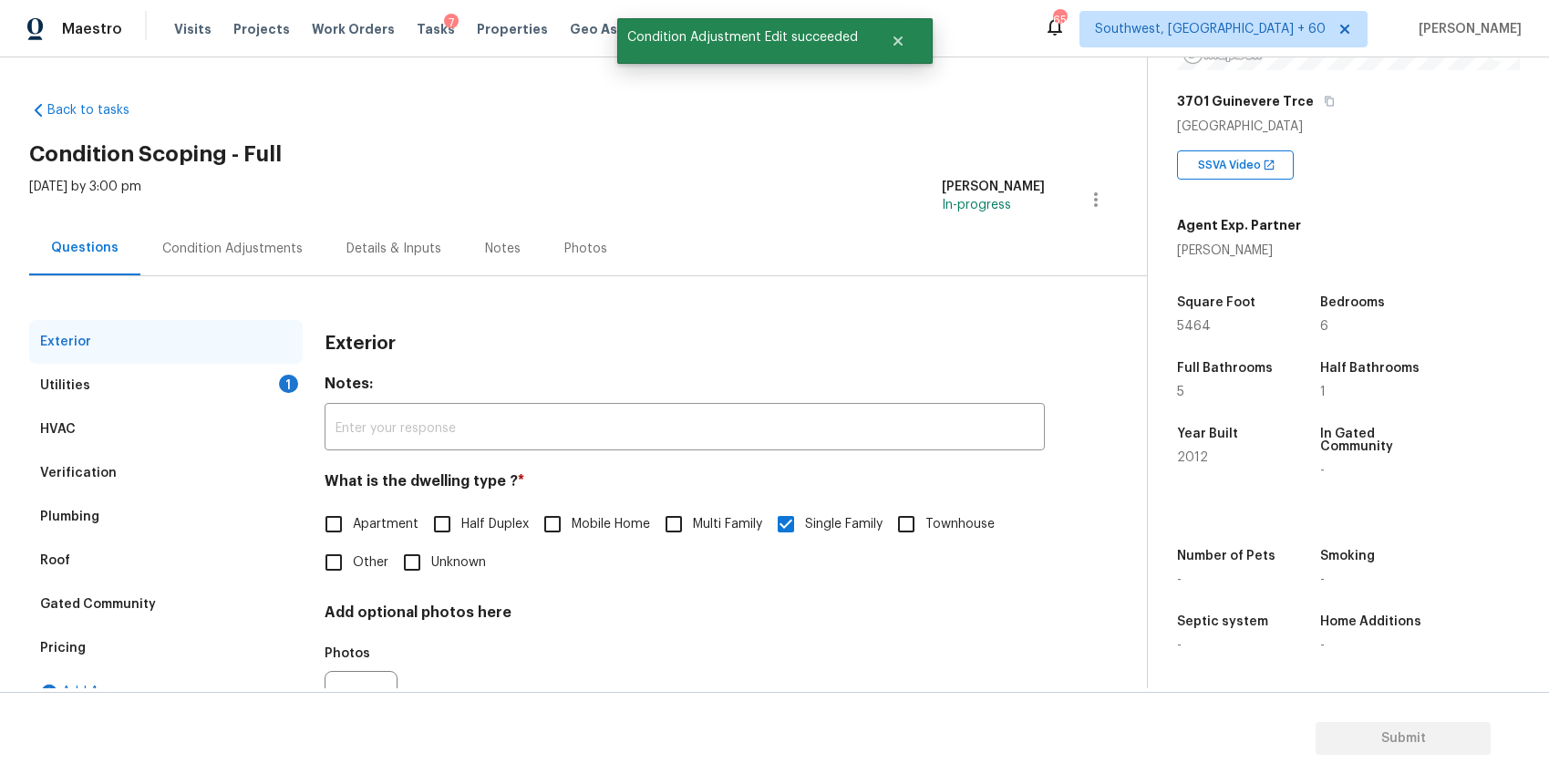
scroll to position [94, 0]
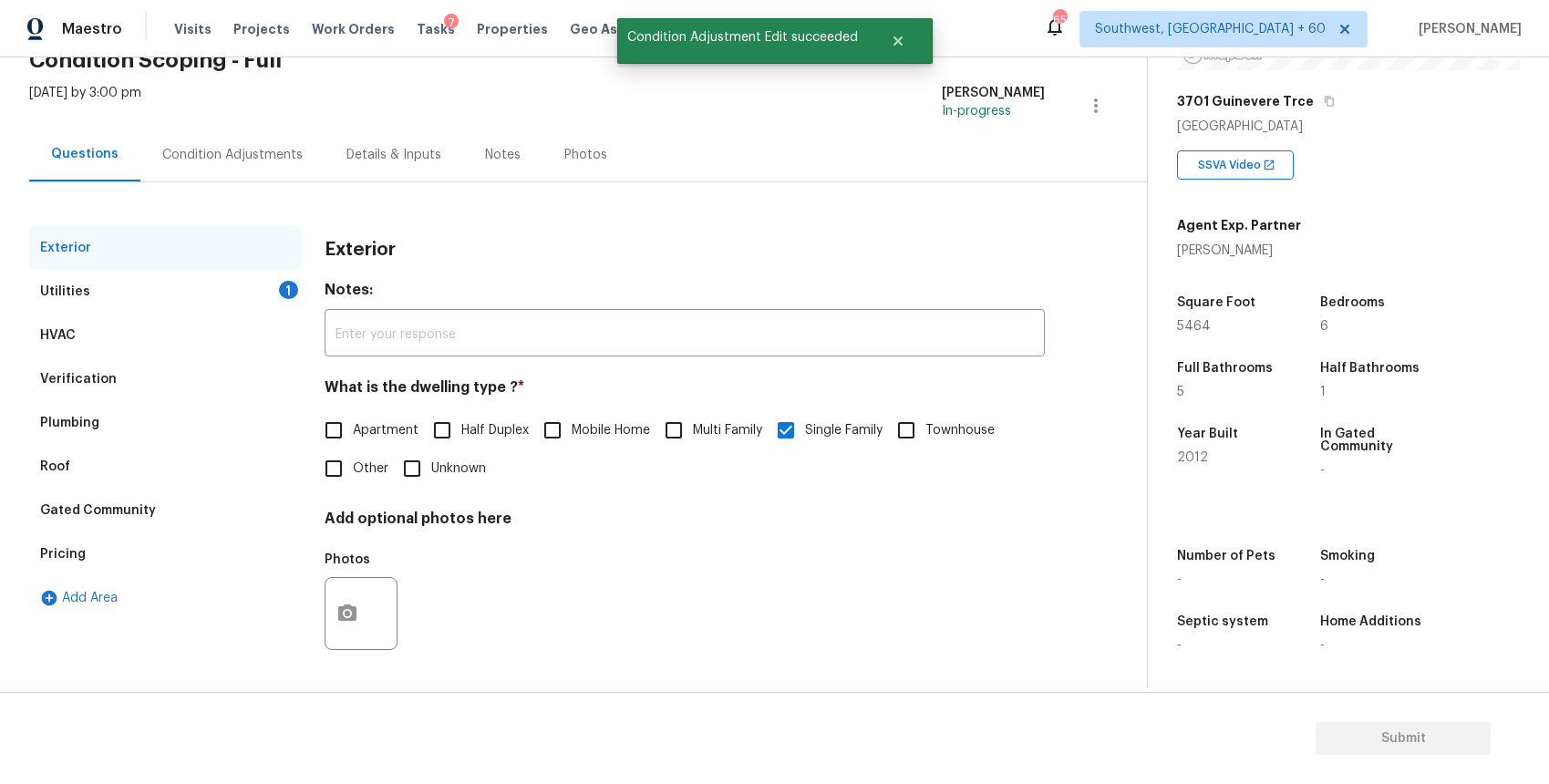
click at [197, 370] on div "Verification" at bounding box center [166, 379] width 274 height 44
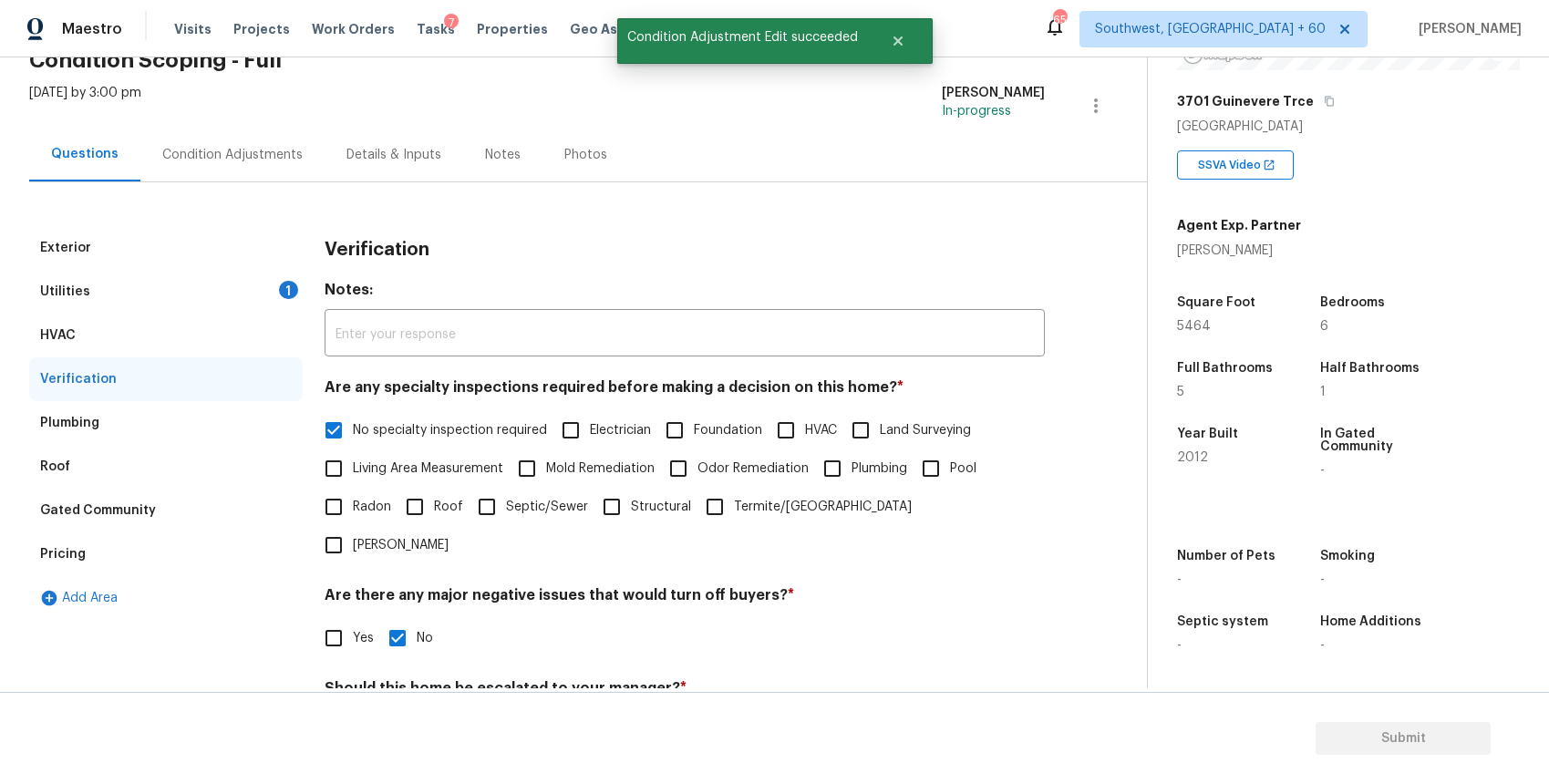
click at [209, 422] on div "Plumbing" at bounding box center [166, 423] width 274 height 44
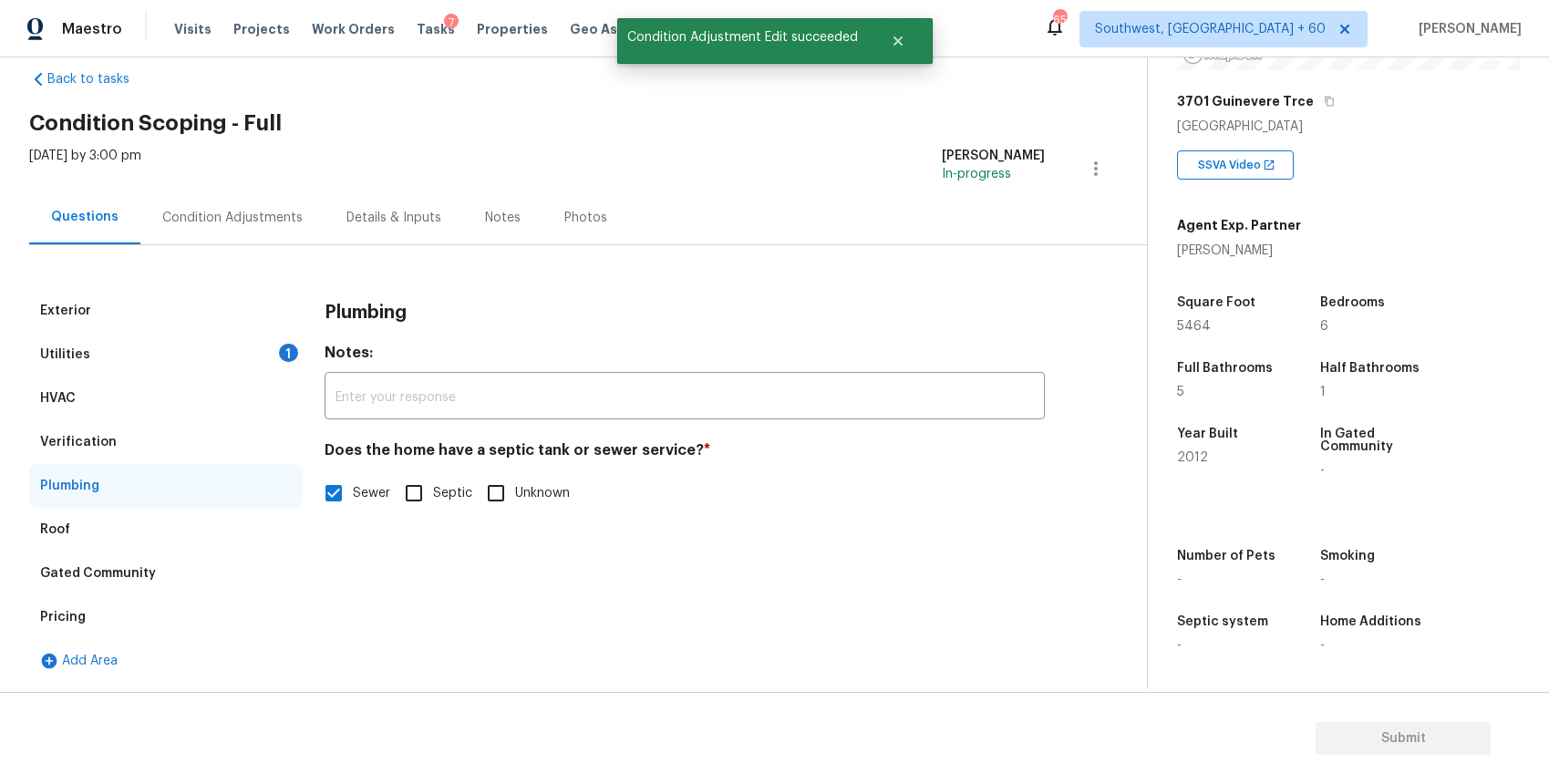
scroll to position [31, 0]
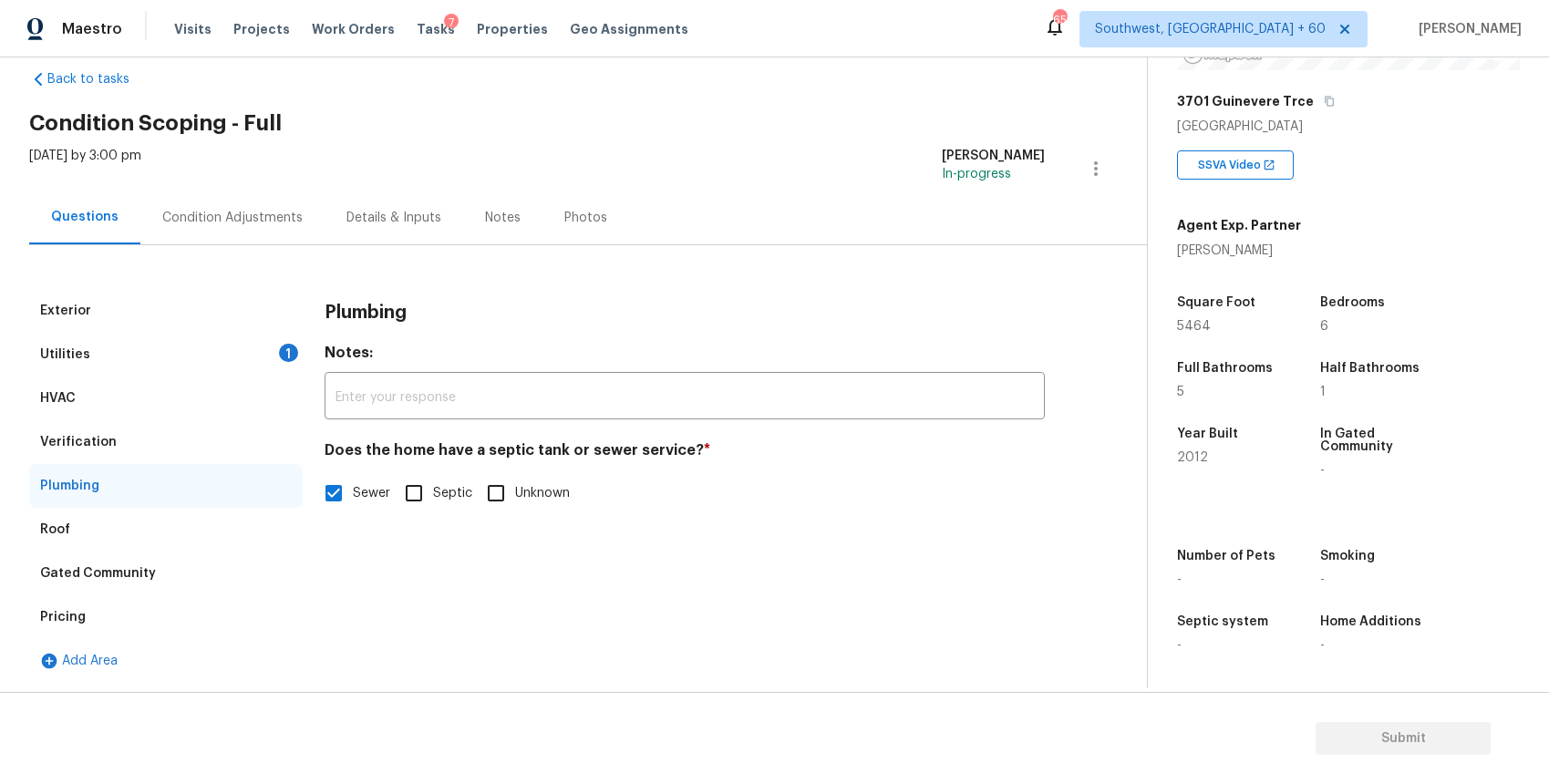
click at [215, 585] on div "Gated Community" at bounding box center [166, 573] width 274 height 44
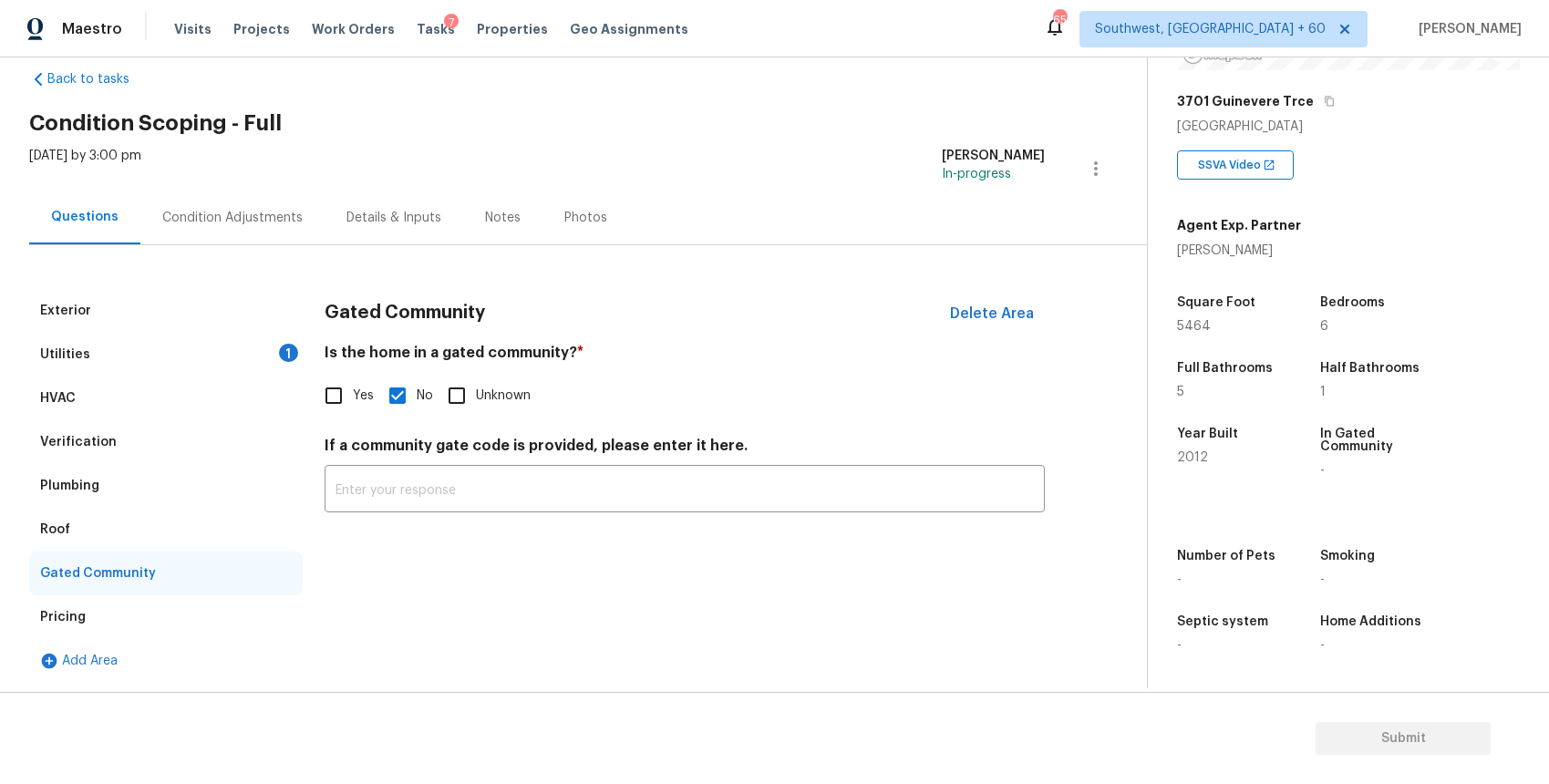
click at [142, 596] on div "Pricing" at bounding box center [166, 616] width 274 height 44
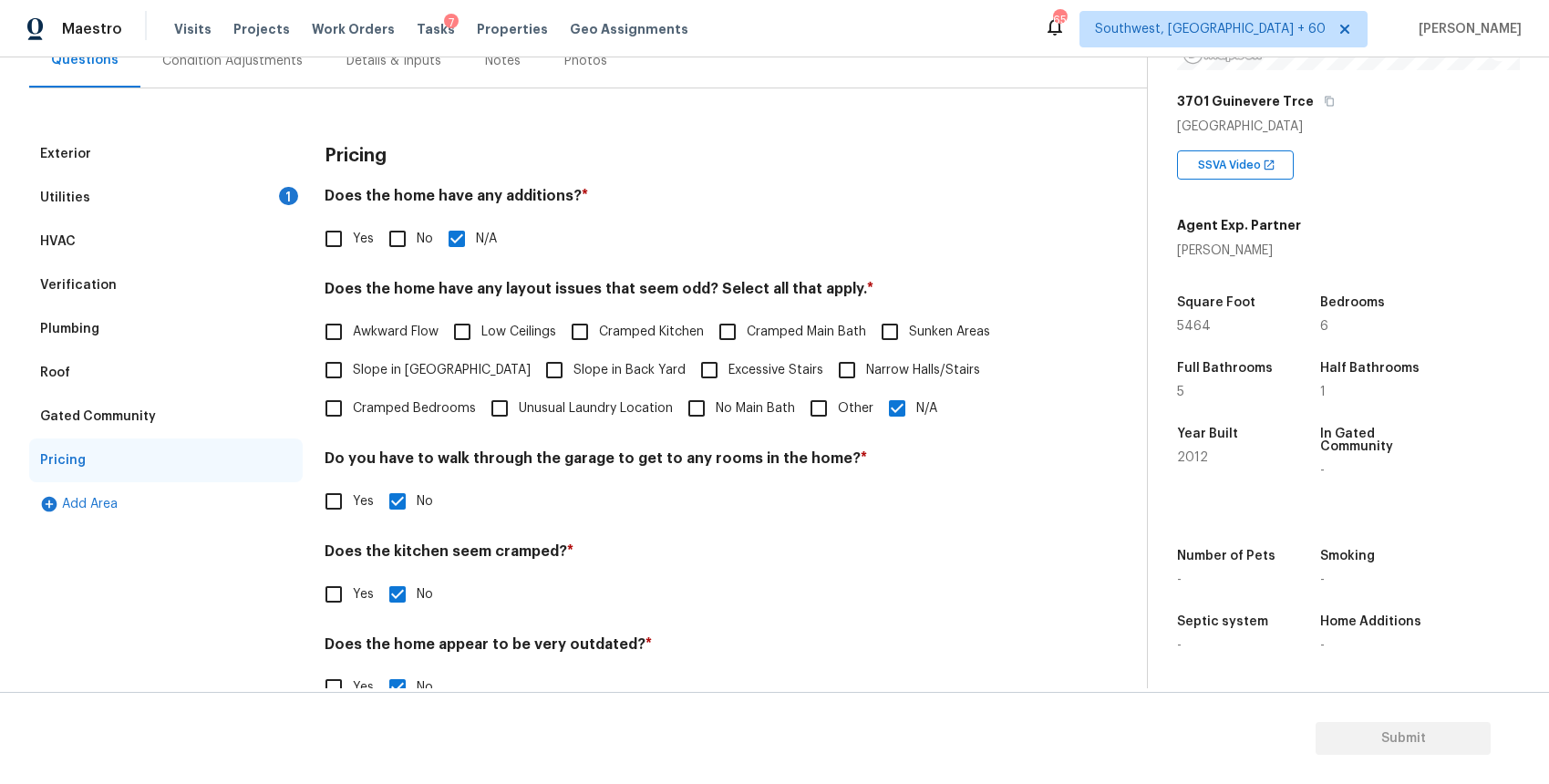
scroll to position [233, 0]
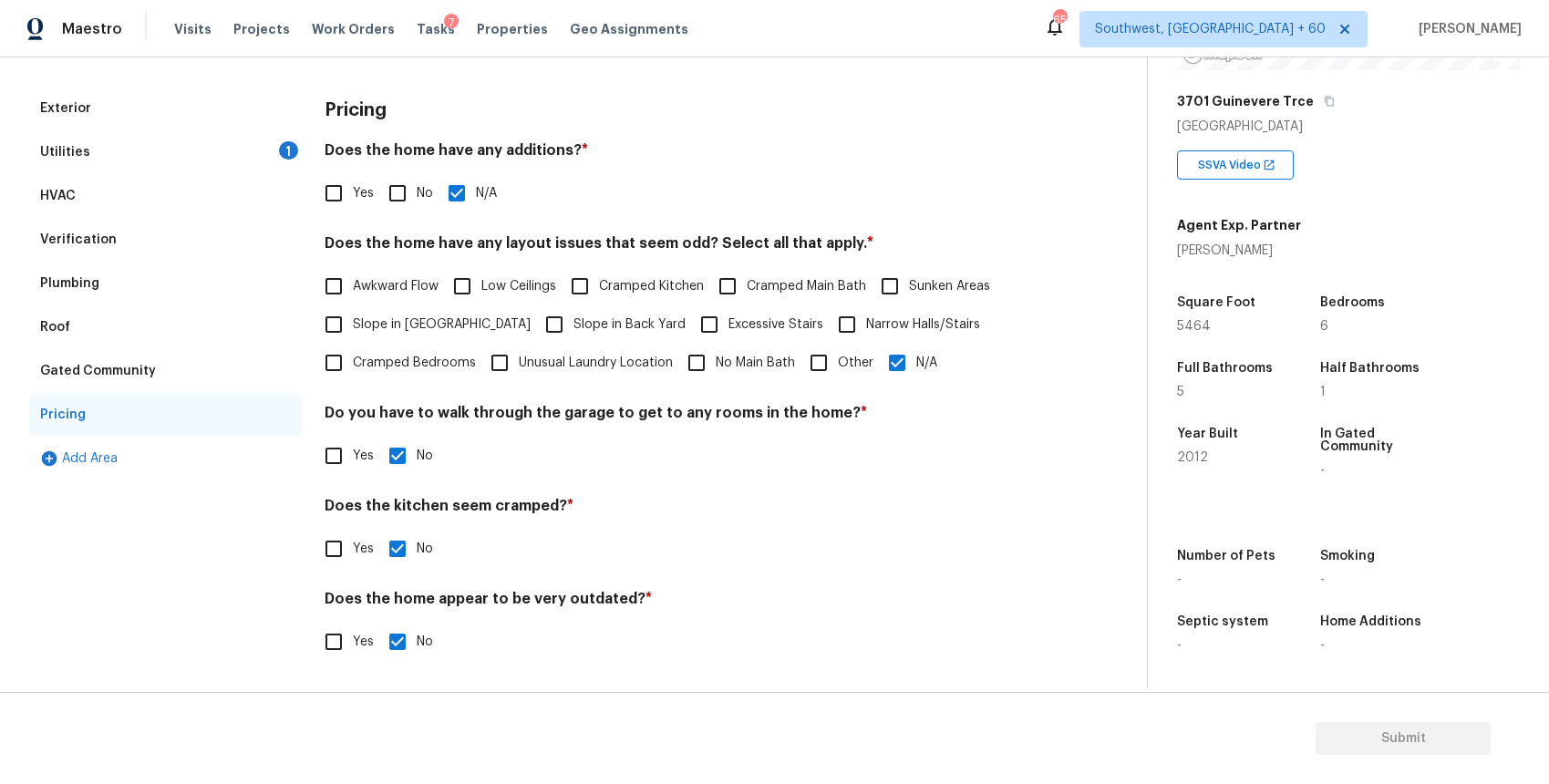
click at [573, 323] on span "Slope in Back Yard" at bounding box center [629, 324] width 112 height 19
click at [536, 323] on input "Slope in Back Yard" at bounding box center [554, 324] width 39 height 39
checkbox input "true"
click at [228, 172] on div "Utilities 1" at bounding box center [166, 153] width 274 height 44
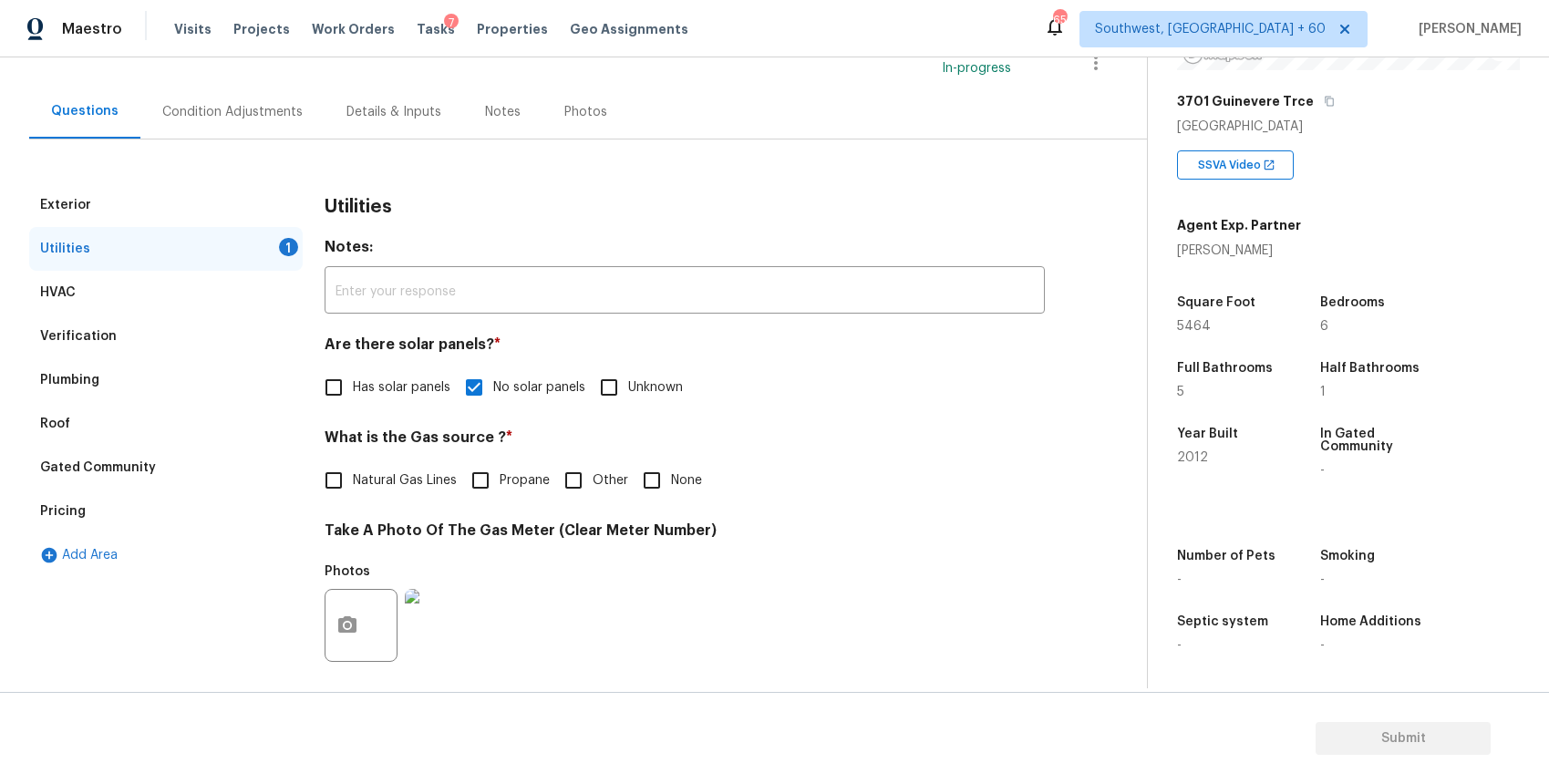
scroll to position [0, 0]
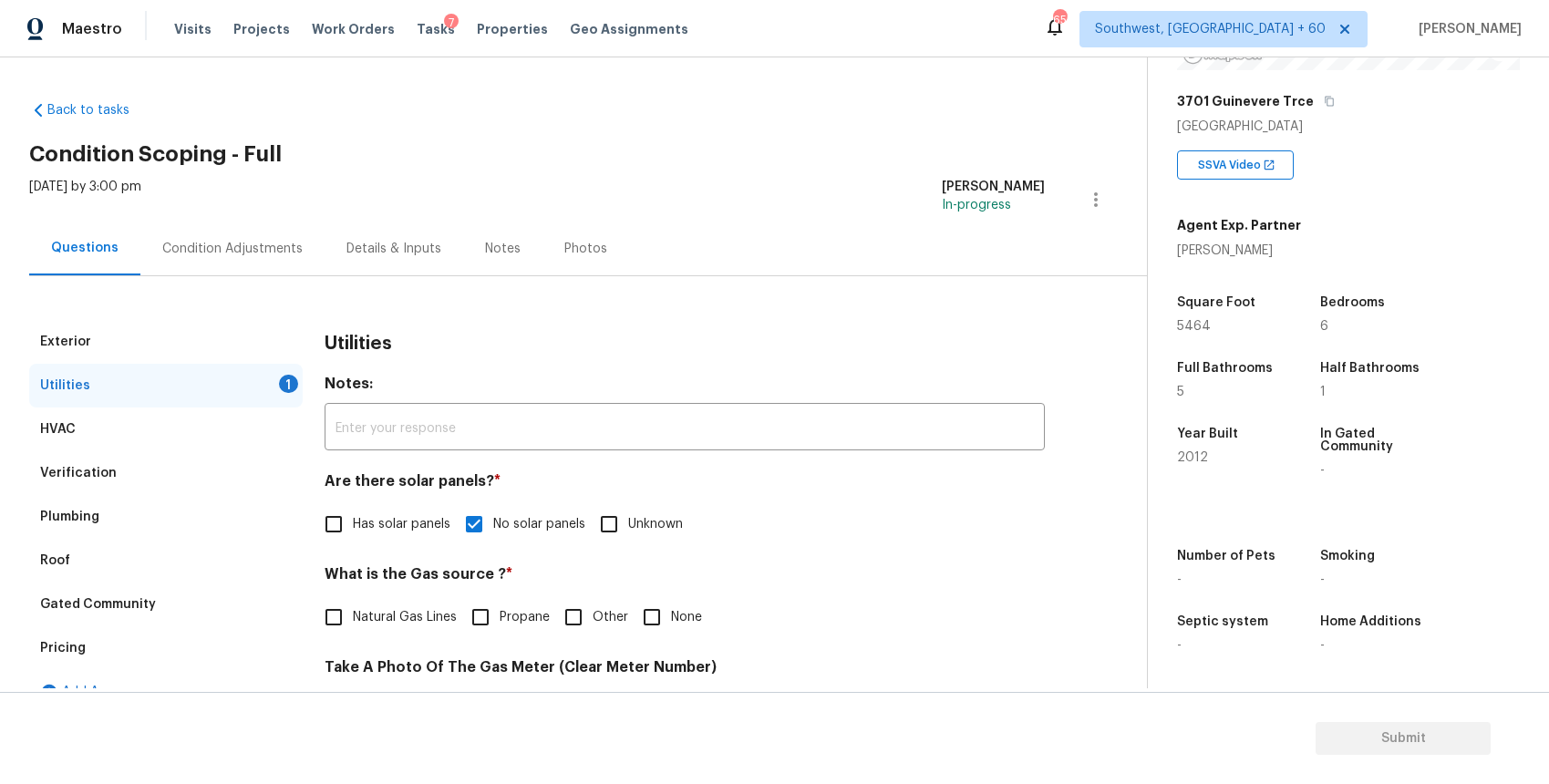
click at [646, 616] on input "None" at bounding box center [652, 616] width 39 height 39
checkbox input "true"
click at [265, 255] on div "Condition Adjustments" at bounding box center [233, 249] width 141 height 18
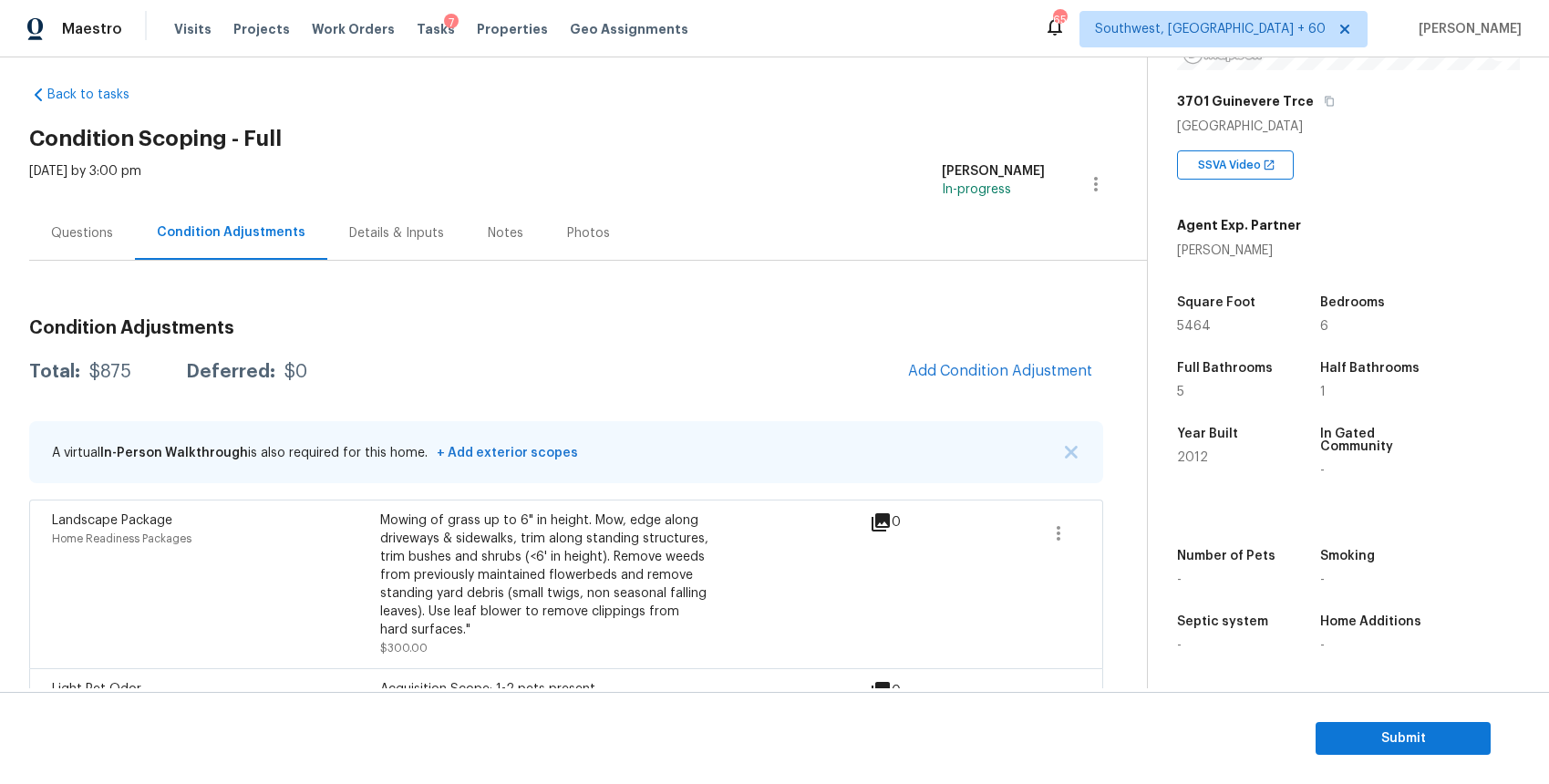
scroll to position [68, 0]
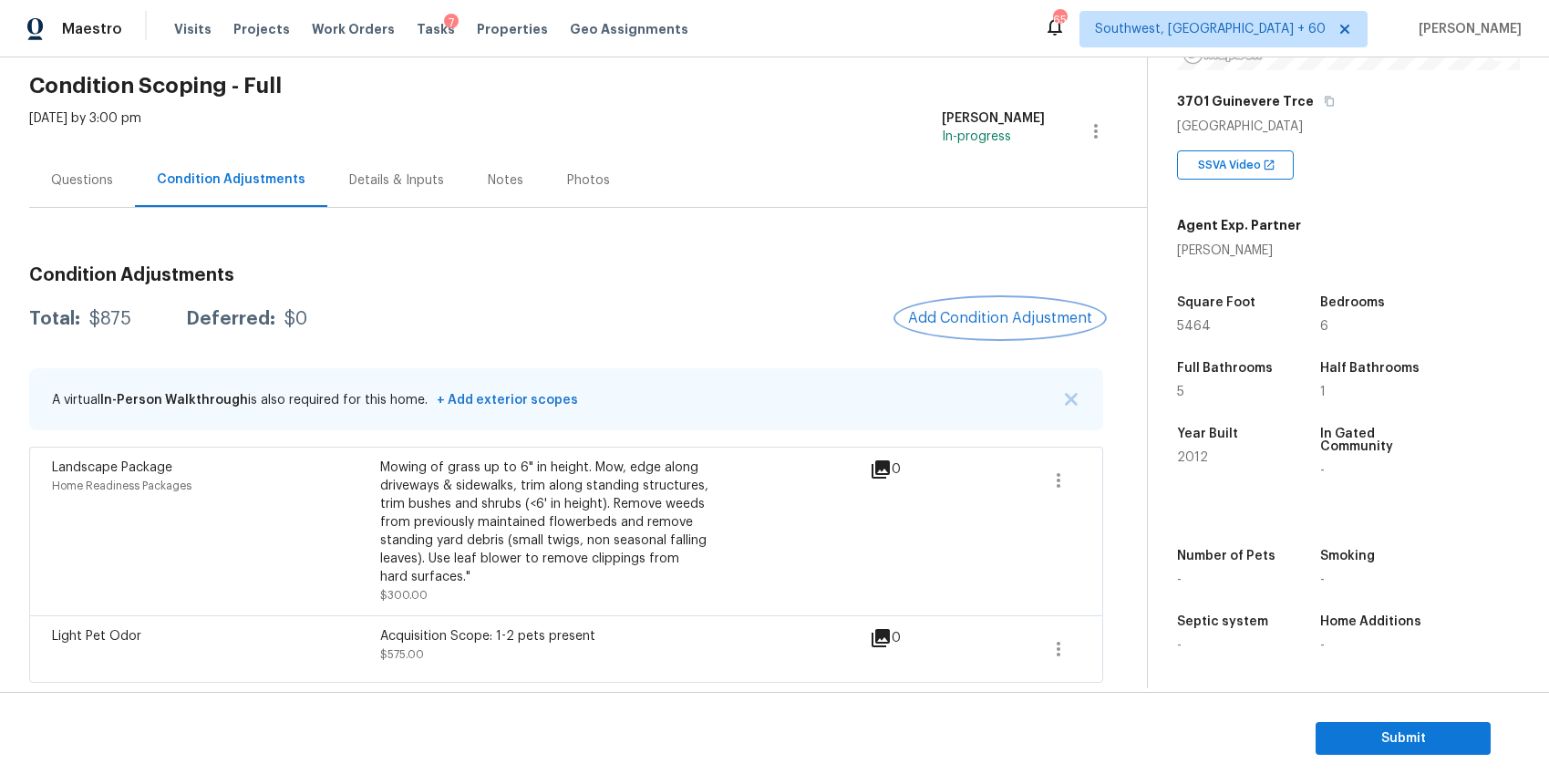
click at [1037, 310] on span "Add Condition Adjustment" at bounding box center [1001, 318] width 184 height 17
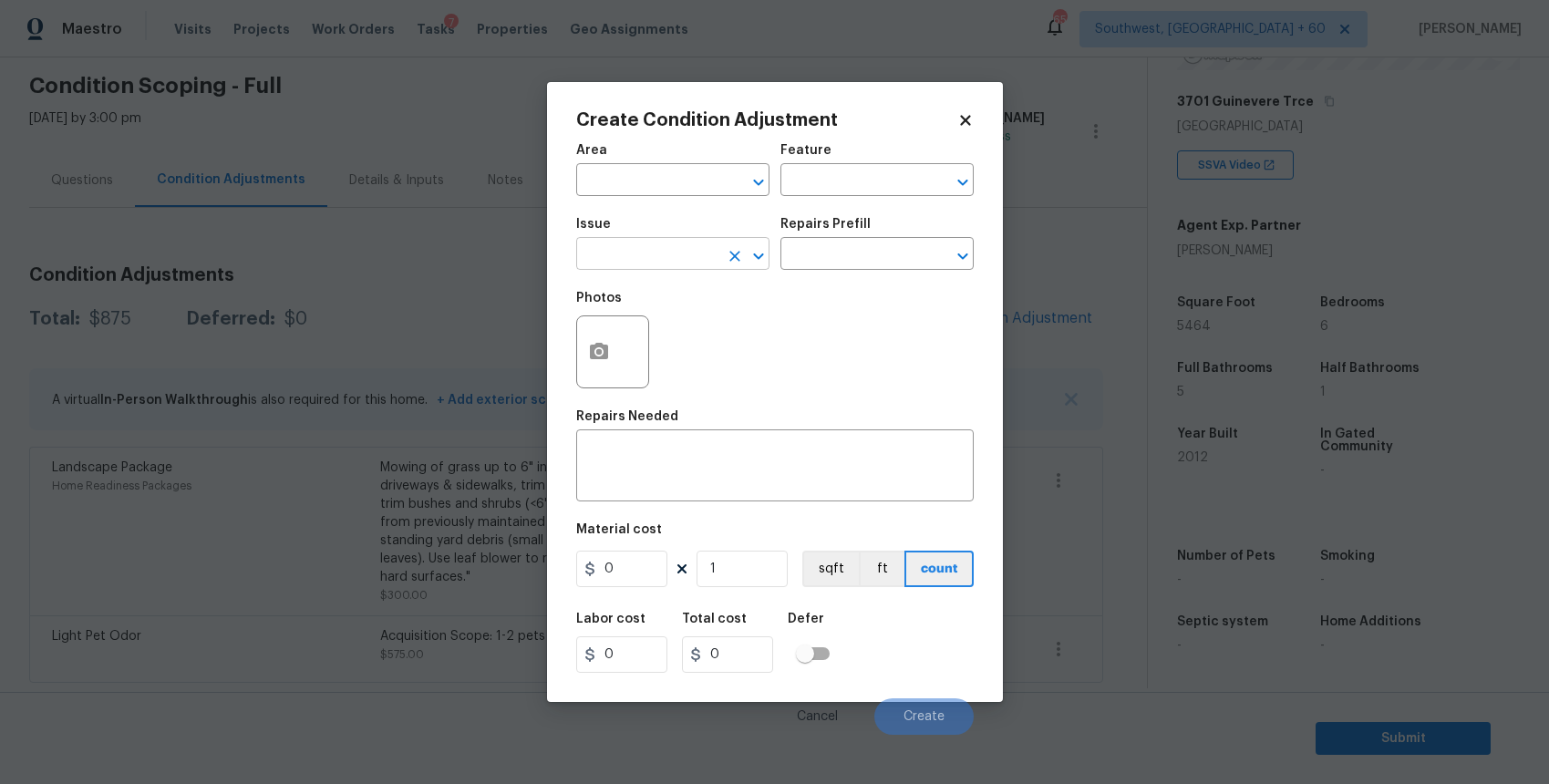
click at [707, 253] on input "text" at bounding box center [647, 256] width 142 height 29
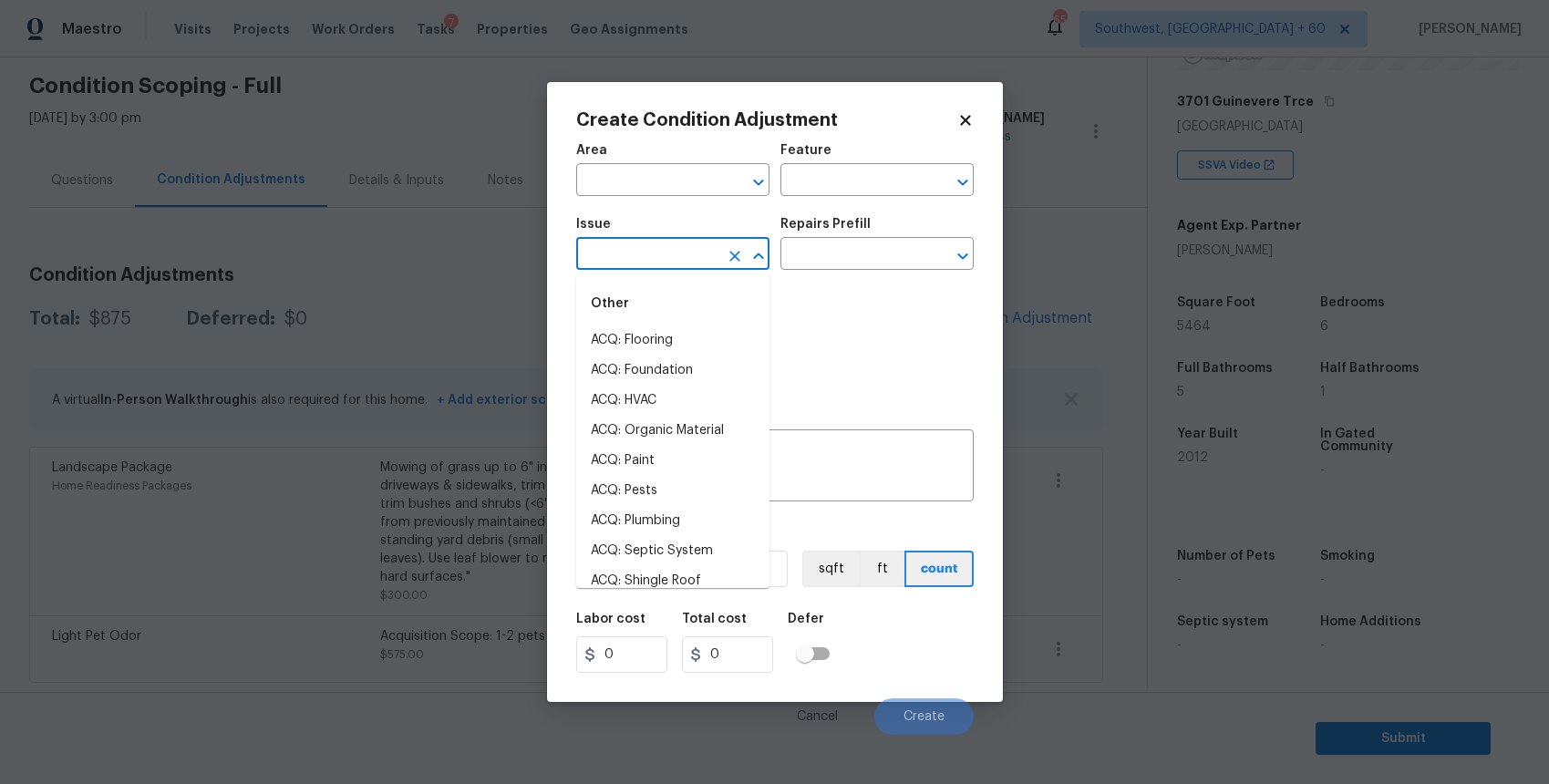
click at [501, 251] on body "Maestro Visits Projects Work Orders Tasks 7 Properties Geo Assignments 654 Sout…" at bounding box center [774, 392] width 1549 height 784
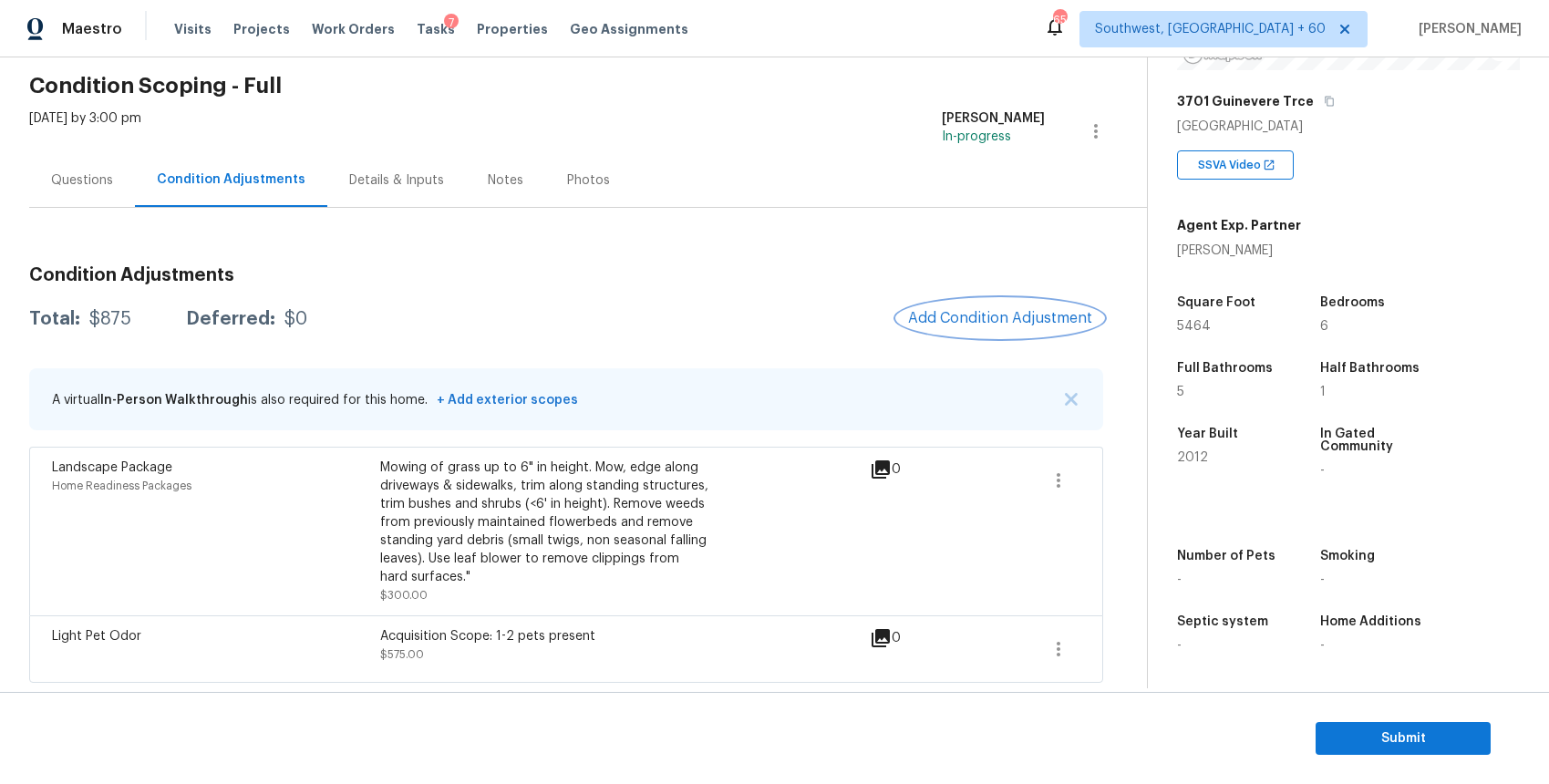
click at [1003, 320] on span "Add Condition Adjustment" at bounding box center [1001, 318] width 184 height 17
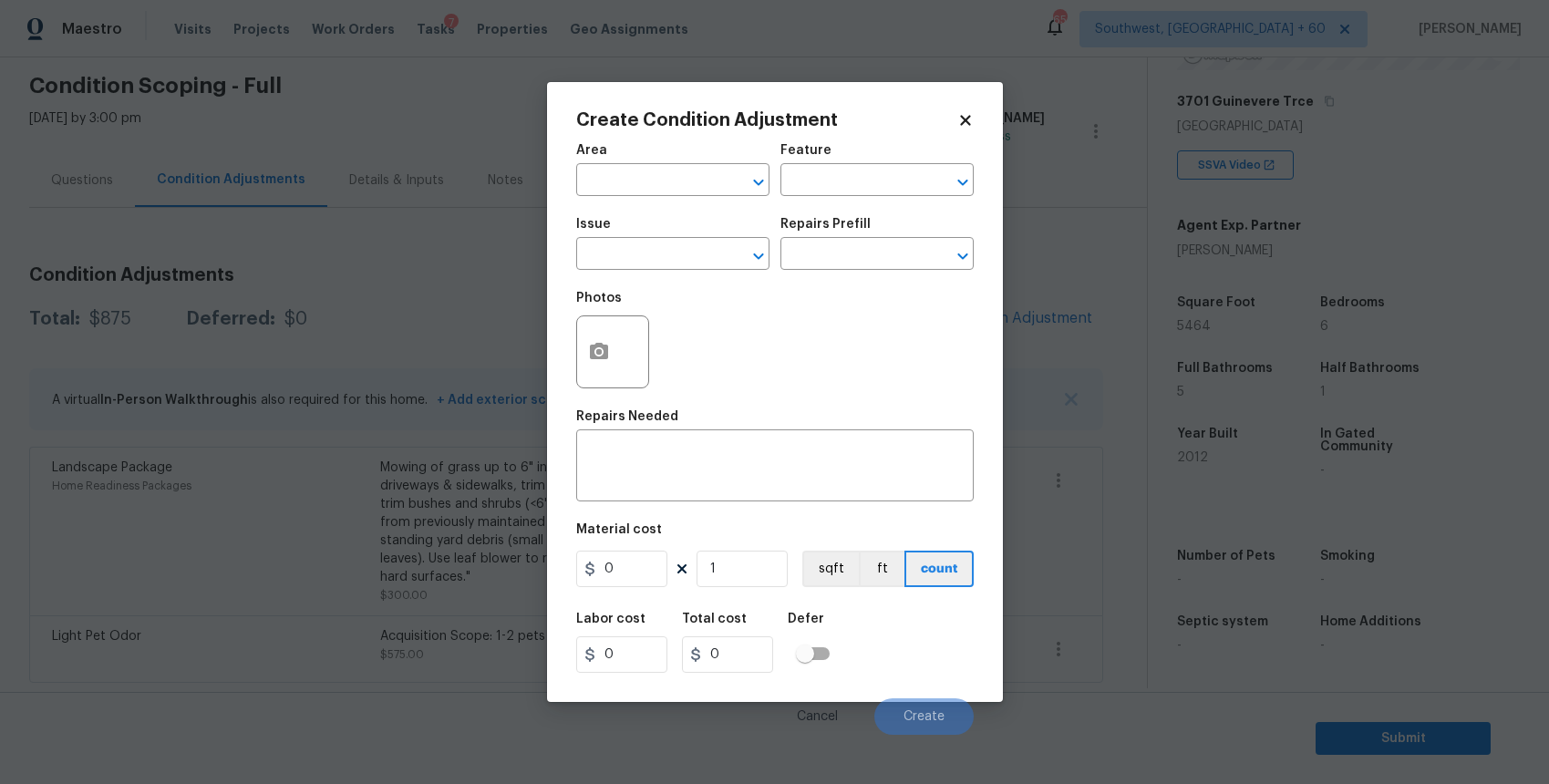
click at [459, 333] on body "Maestro Visits Projects Work Orders Tasks 7 Properties Geo Assignments 654 Sout…" at bounding box center [774, 392] width 1549 height 784
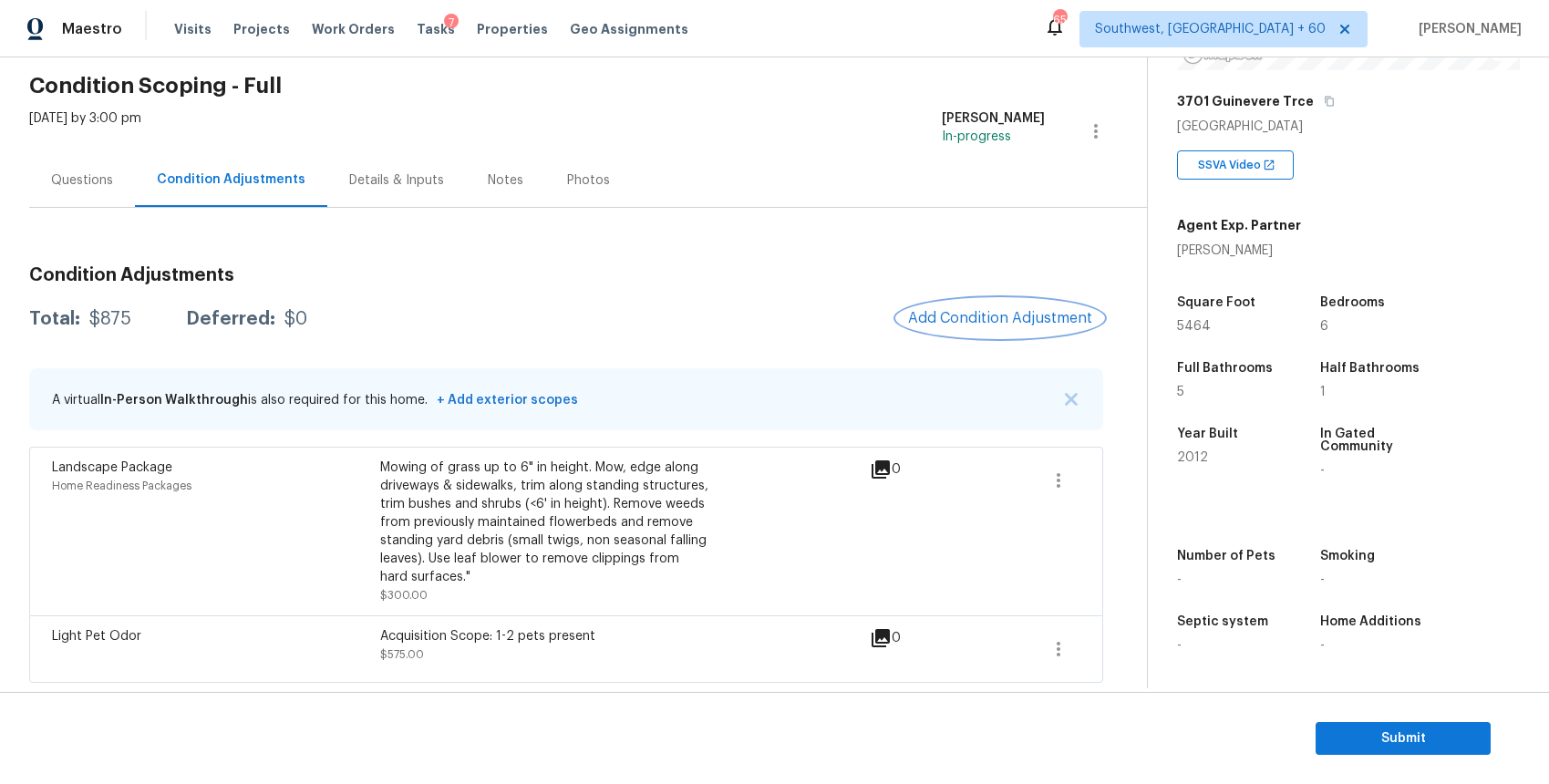
click at [998, 310] on span "Add Condition Adjustment" at bounding box center [1001, 318] width 184 height 17
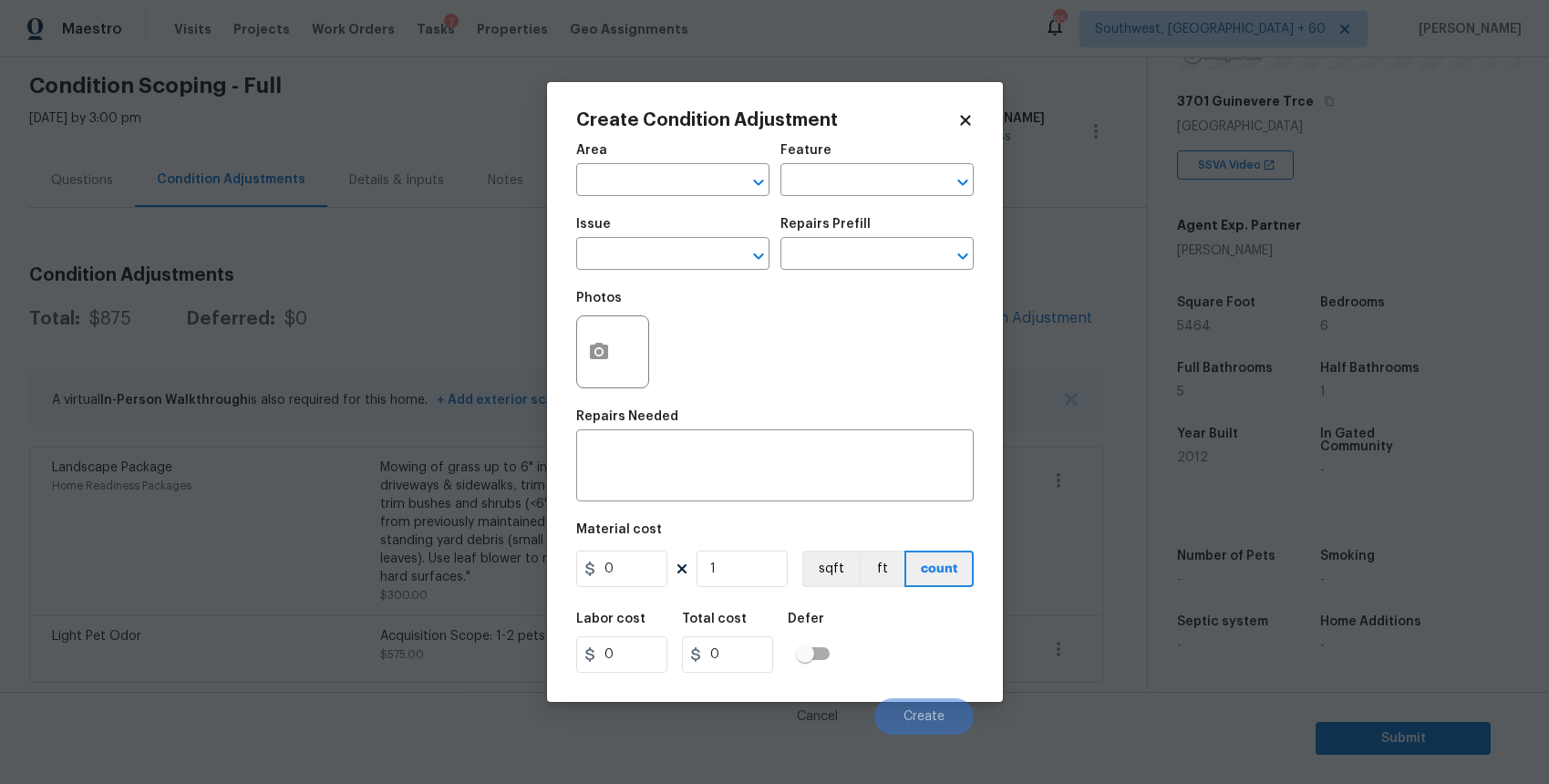
click at [355, 359] on body "Maestro Visits Projects Work Orders Tasks 7 Properties Geo Assignments 654 Sout…" at bounding box center [774, 392] width 1549 height 784
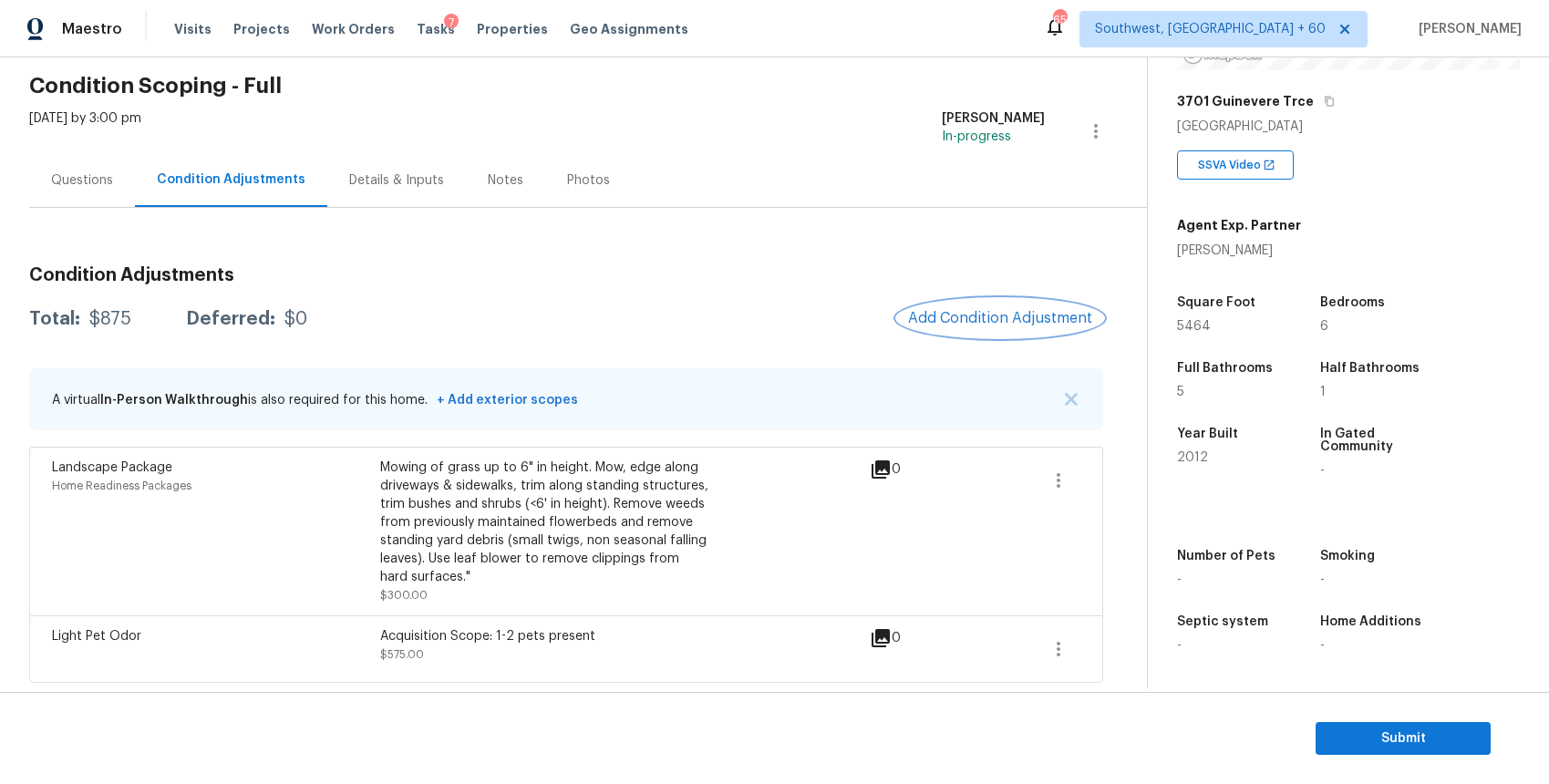
click at [1049, 301] on button "Add Condition Adjustment" at bounding box center [1001, 318] width 206 height 39
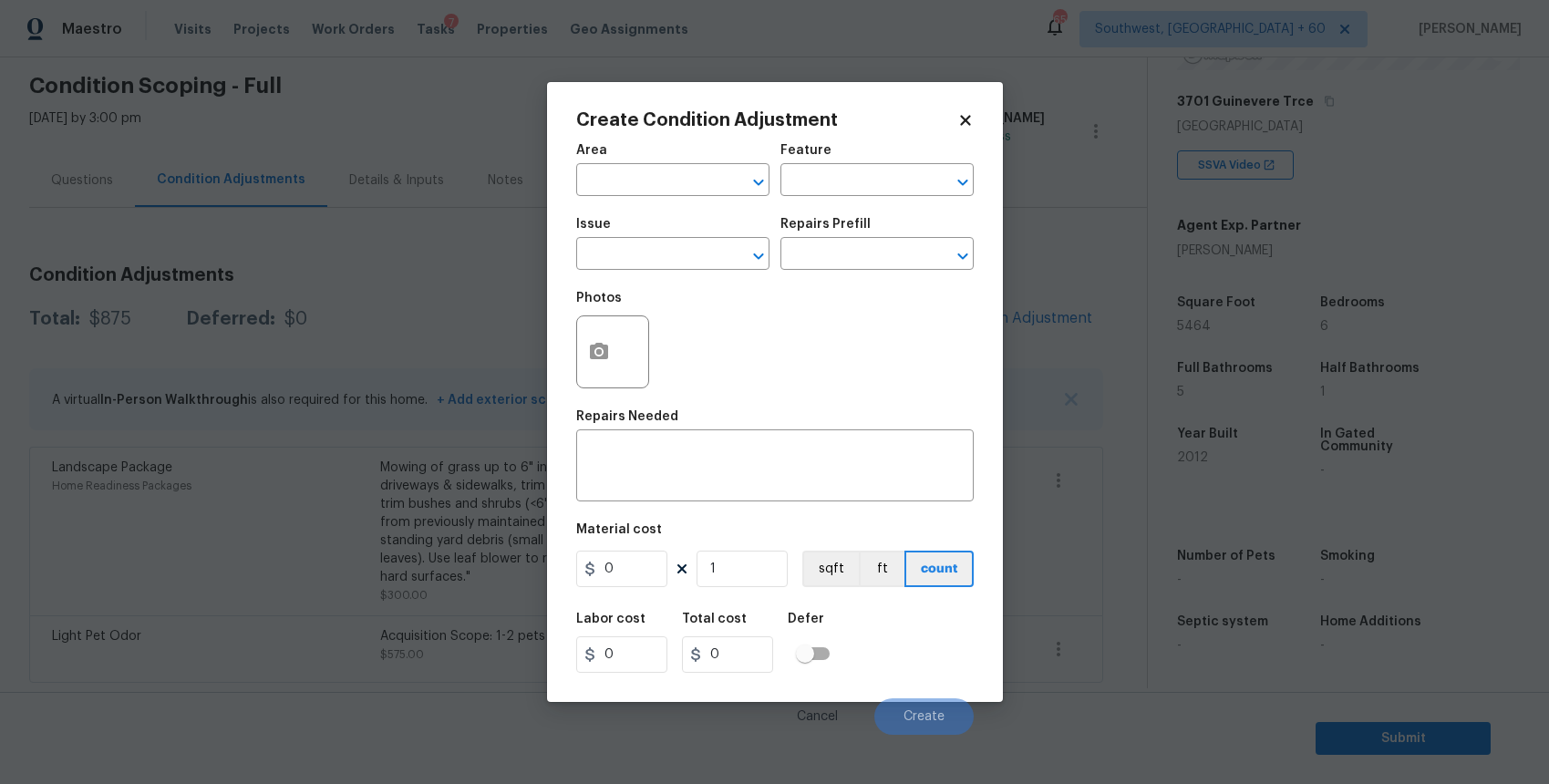
click at [474, 279] on body "Maestro Visits Projects Work Orders Tasks 7 Properties Geo Assignments 654 Sout…" at bounding box center [774, 392] width 1549 height 784
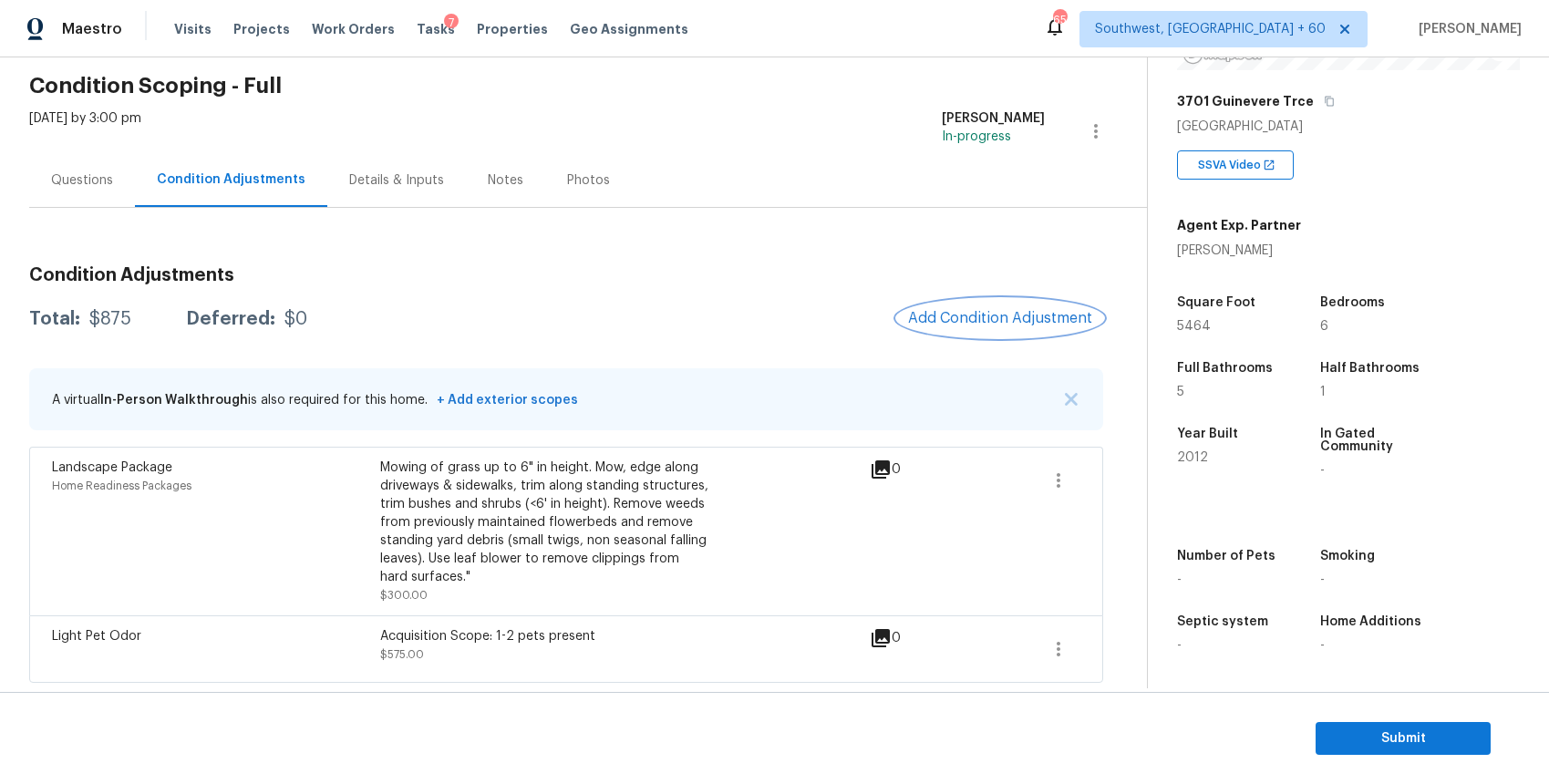
click at [1004, 320] on span "Add Condition Adjustment" at bounding box center [1001, 318] width 184 height 17
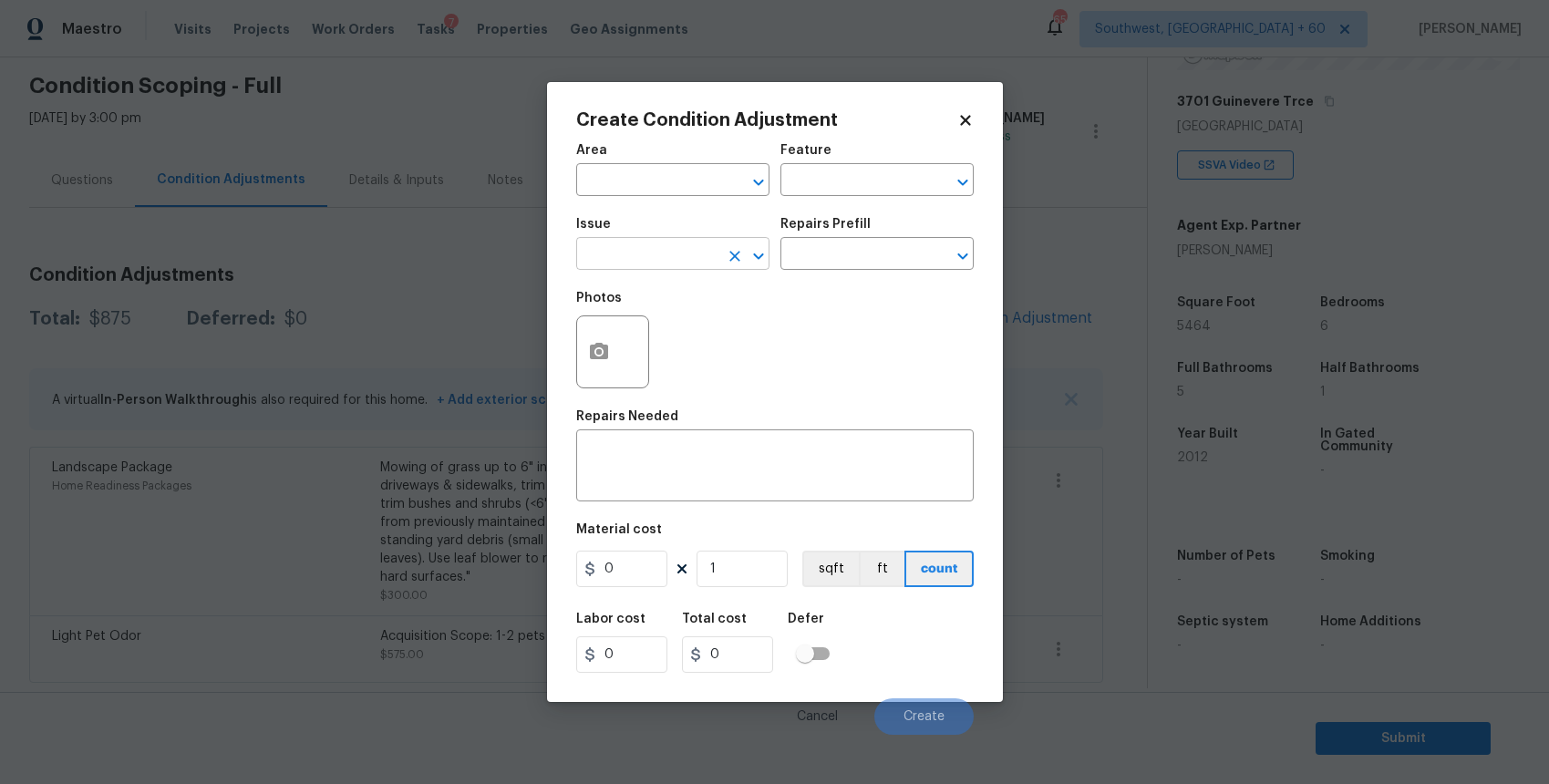
click at [708, 267] on input "text" at bounding box center [647, 256] width 142 height 29
click at [711, 353] on li "Pressure Washing" at bounding box center [672, 340] width 193 height 30
type input "Pressure Washing"
click at [967, 222] on div "Repairs Prefill" at bounding box center [877, 230] width 193 height 24
click at [936, 243] on div "​" at bounding box center [877, 256] width 193 height 29
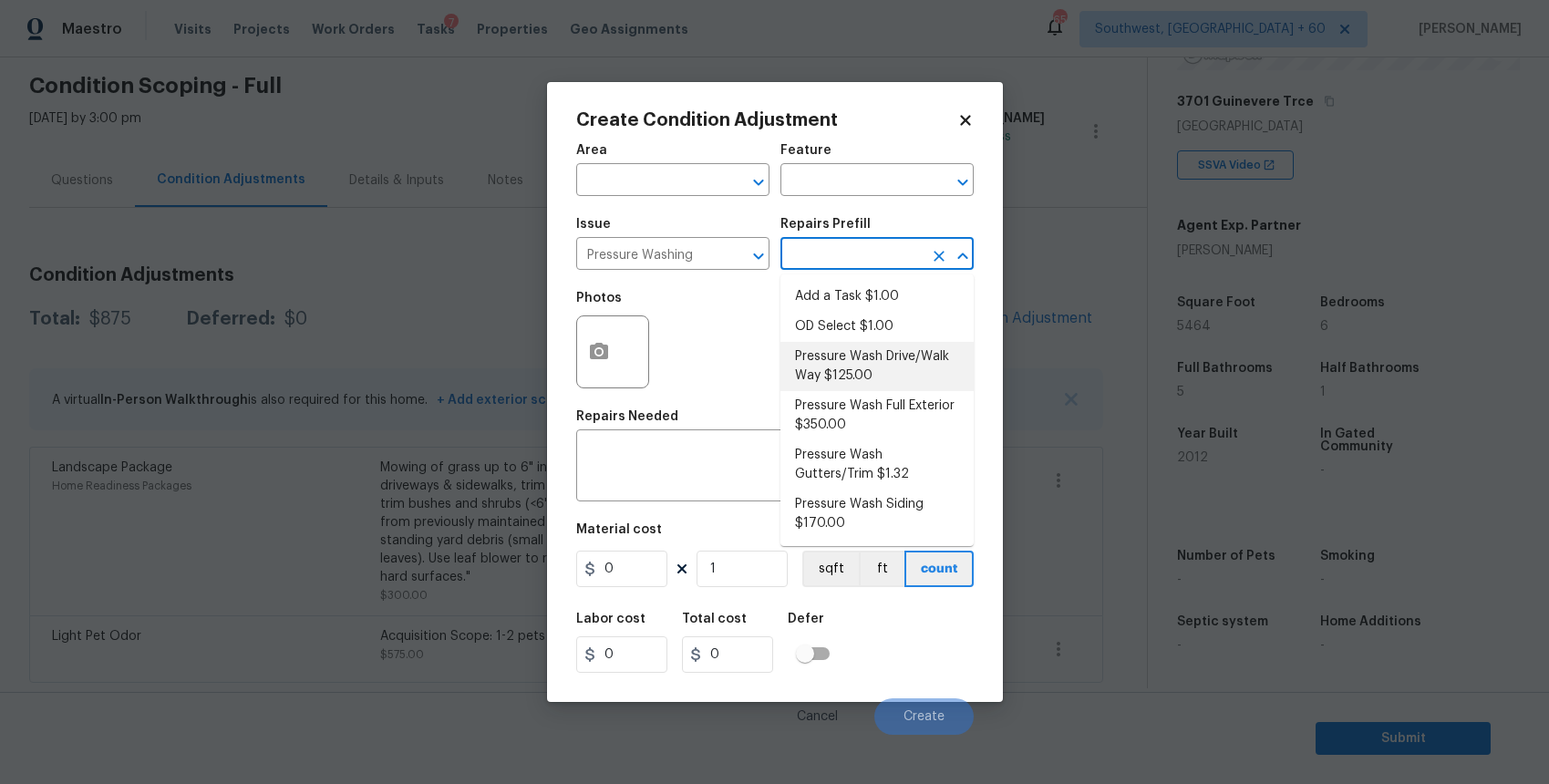
click at [898, 357] on li "Pressure Wash Drive/Walk Way $125.00" at bounding box center [877, 367] width 193 height 50
type input "Siding"
type textarea "Pressure wash the driveways/walkways as directed by the PM. Ensure that all deb…"
type input "125"
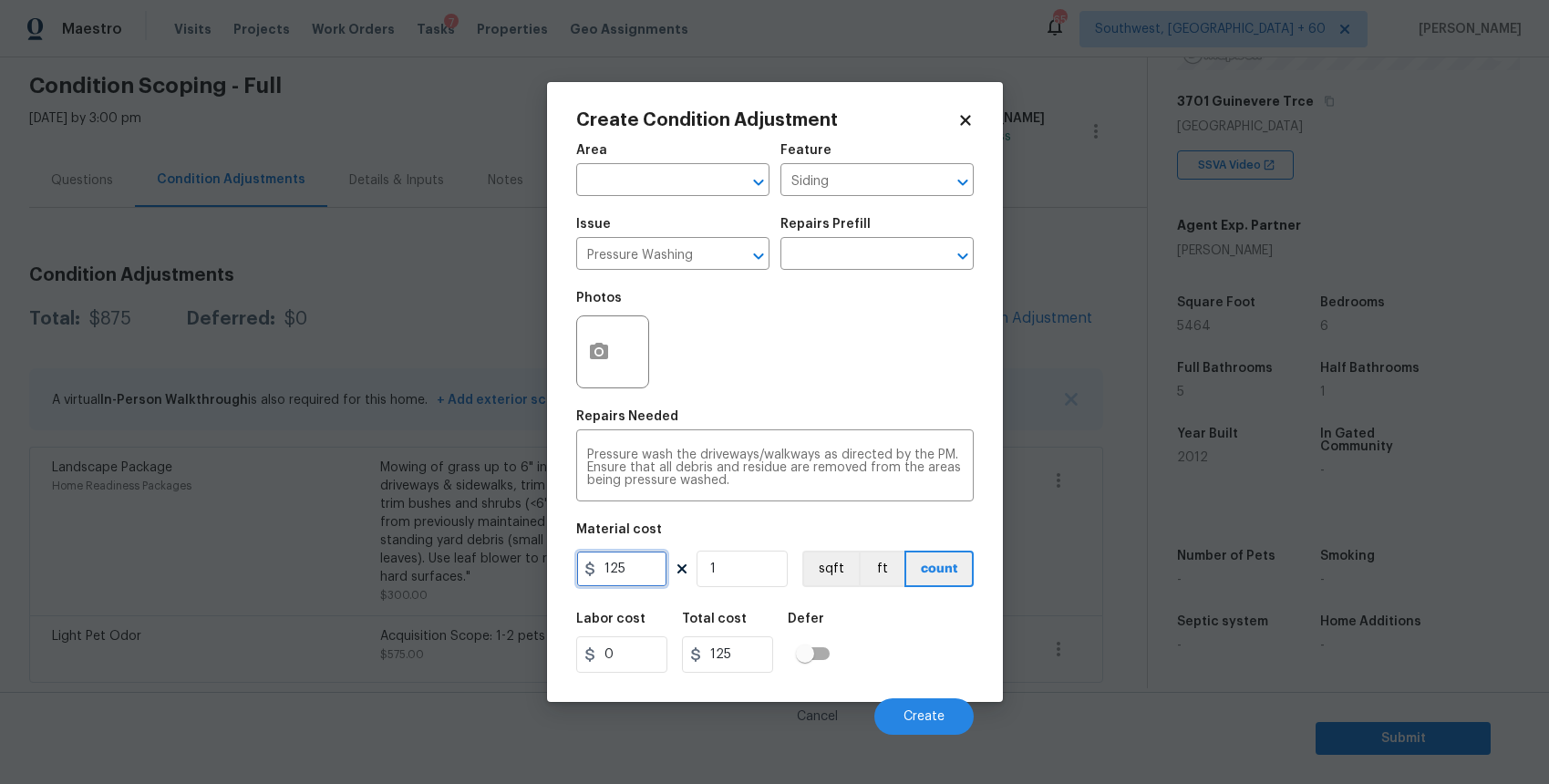
click at [640, 568] on input "125" at bounding box center [622, 568] width 91 height 37
type input "300"
click at [958, 714] on button "Create" at bounding box center [924, 716] width 99 height 37
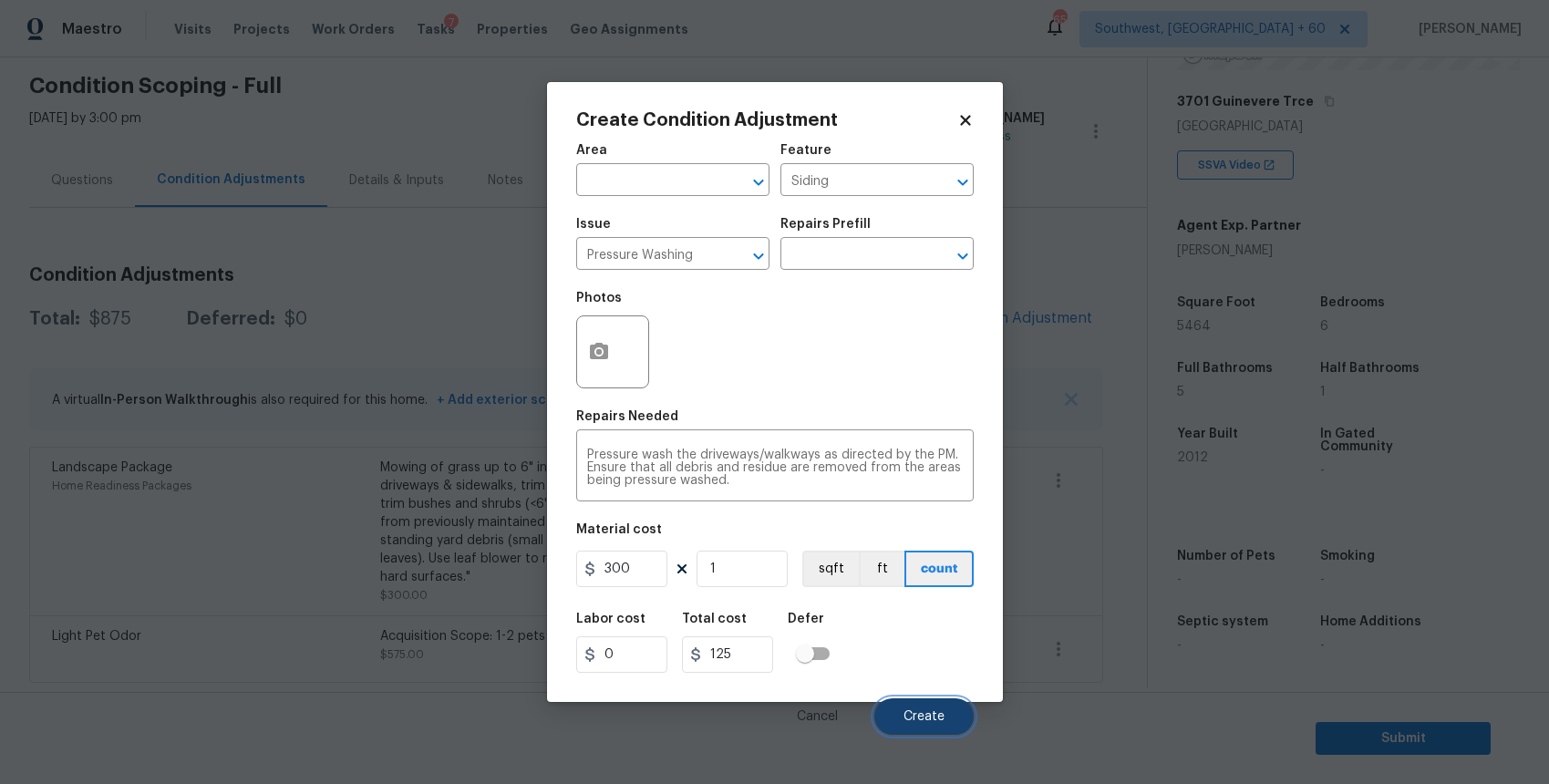
type input "300"
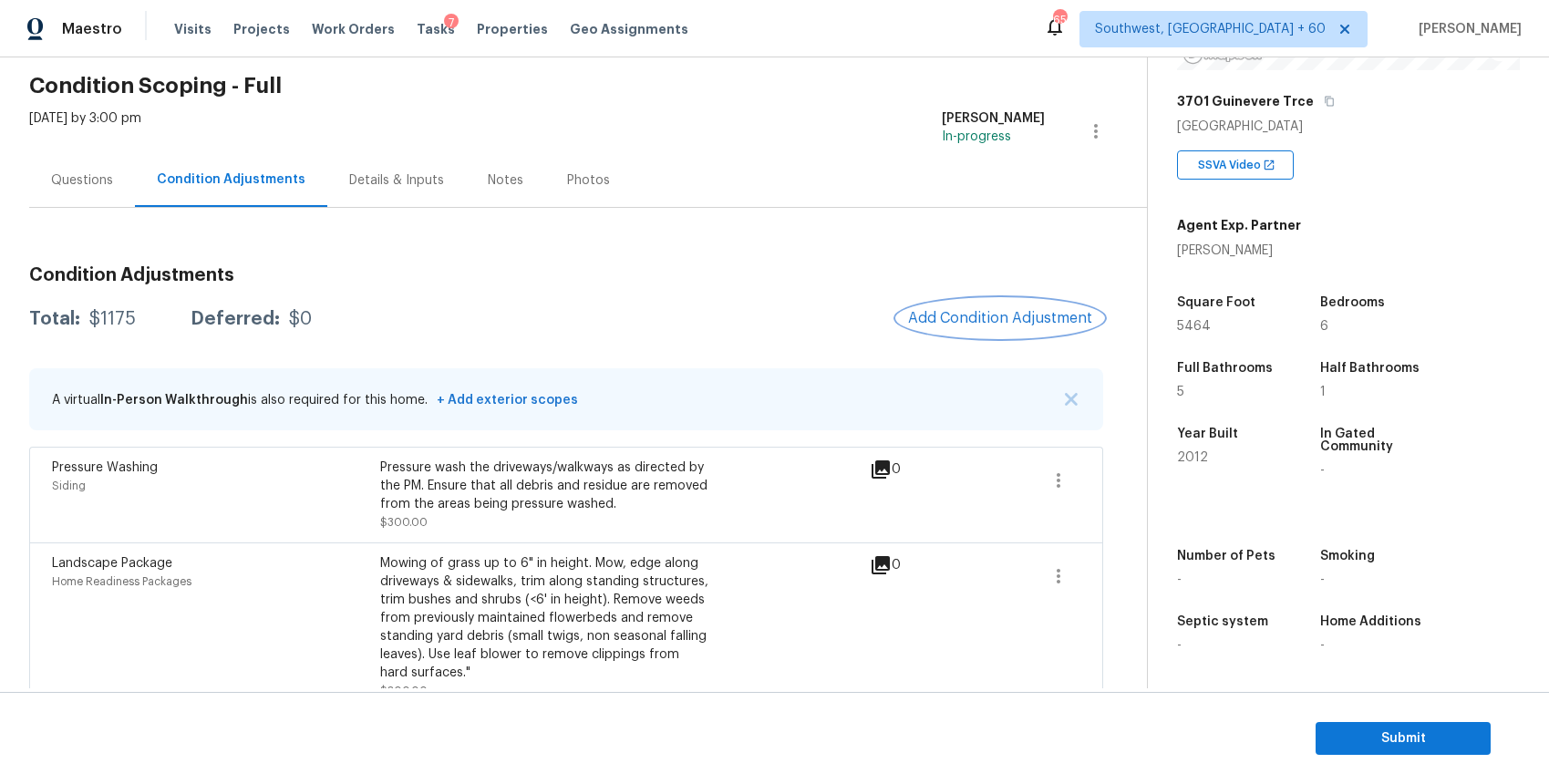
click at [1049, 316] on span "Add Condition Adjustment" at bounding box center [1001, 318] width 184 height 17
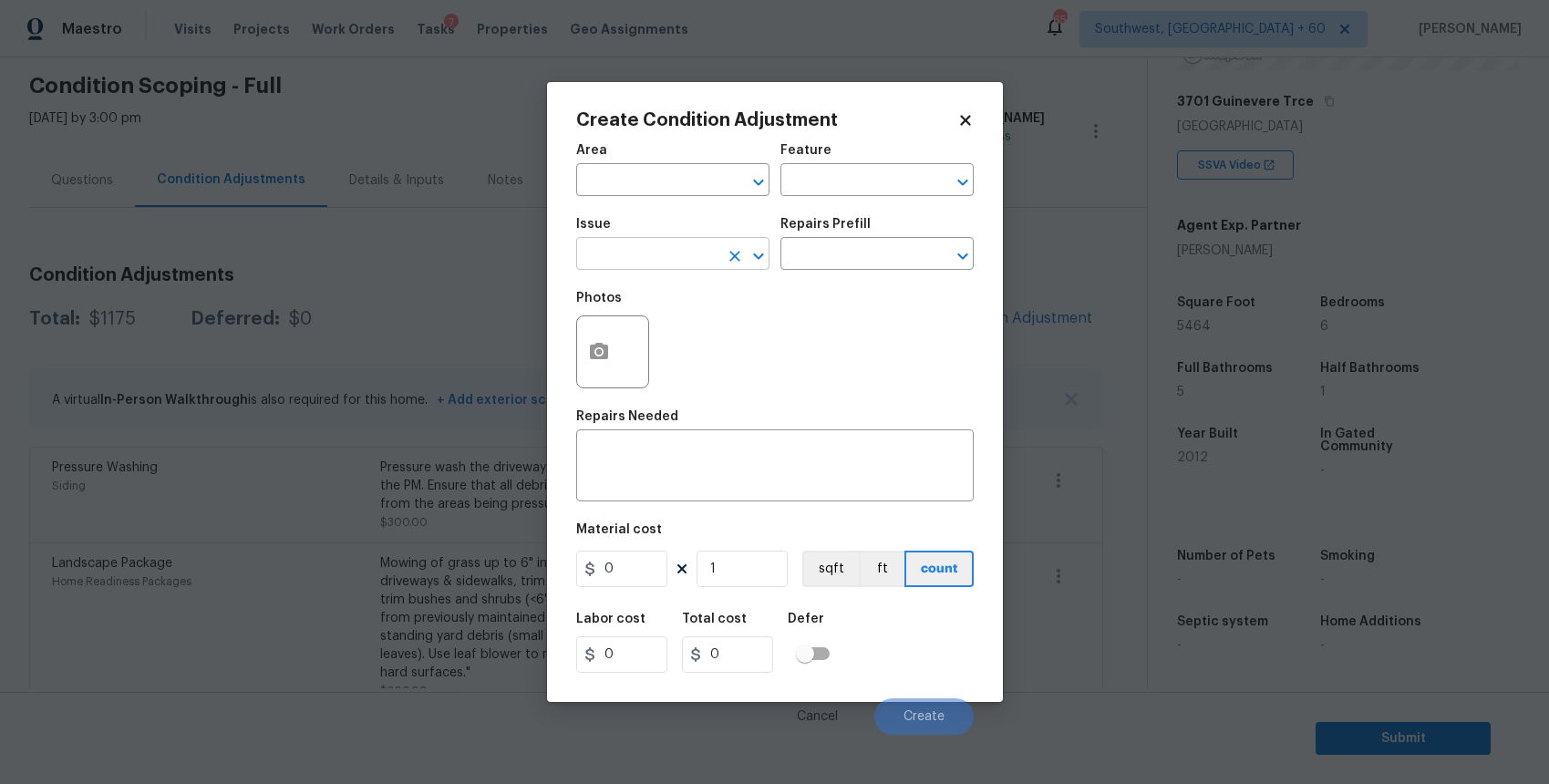
click at [680, 250] on input "text" at bounding box center [647, 256] width 142 height 29
click at [711, 339] on li "Debris/garbage on site" at bounding box center [672, 340] width 193 height 30
type input "Debris/garbage on site"
click at [733, 459] on textarea at bounding box center [774, 467] width 376 height 39
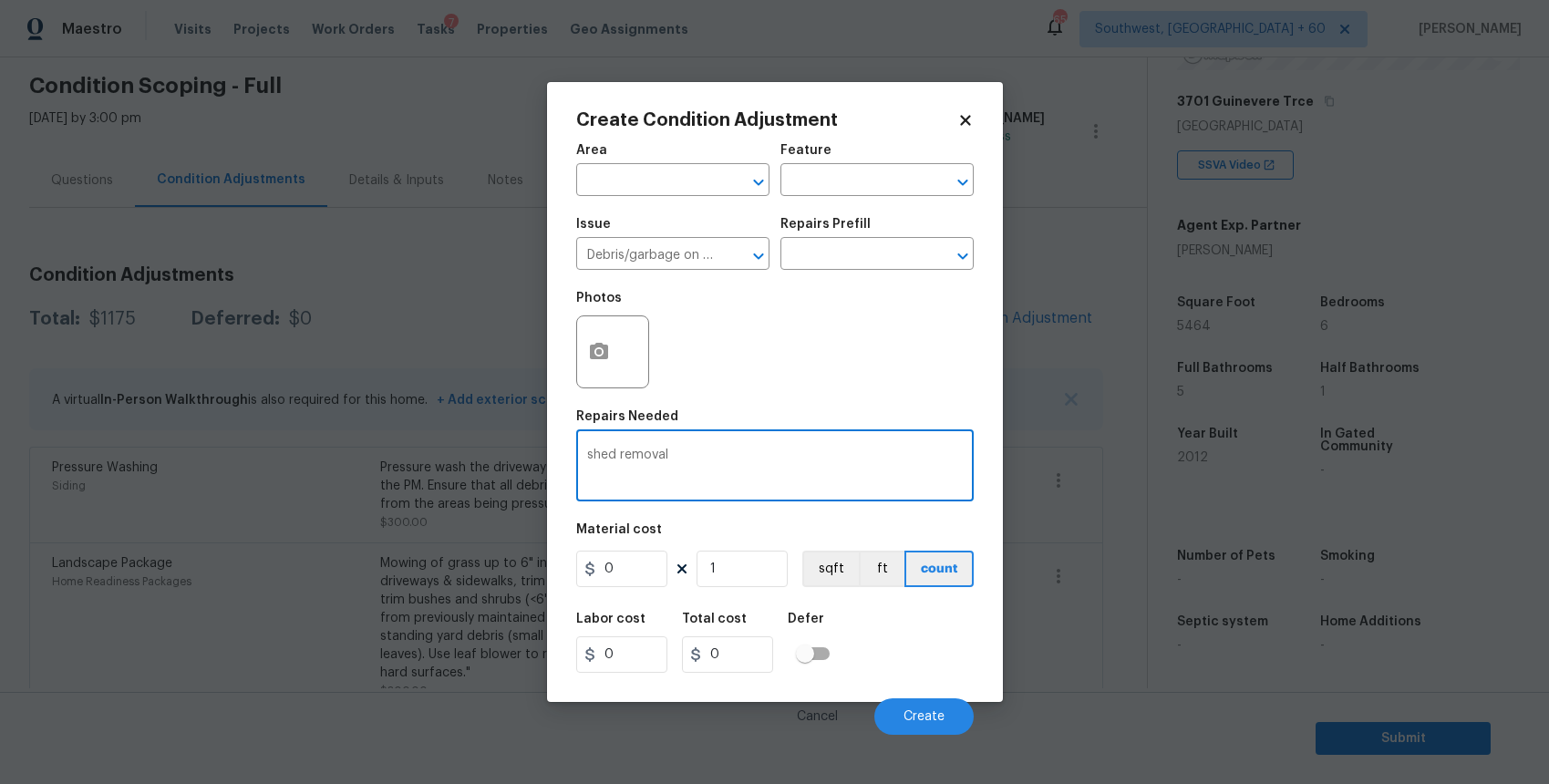
type textarea "shed removal"
click at [658, 571] on input "0" at bounding box center [622, 568] width 91 height 37
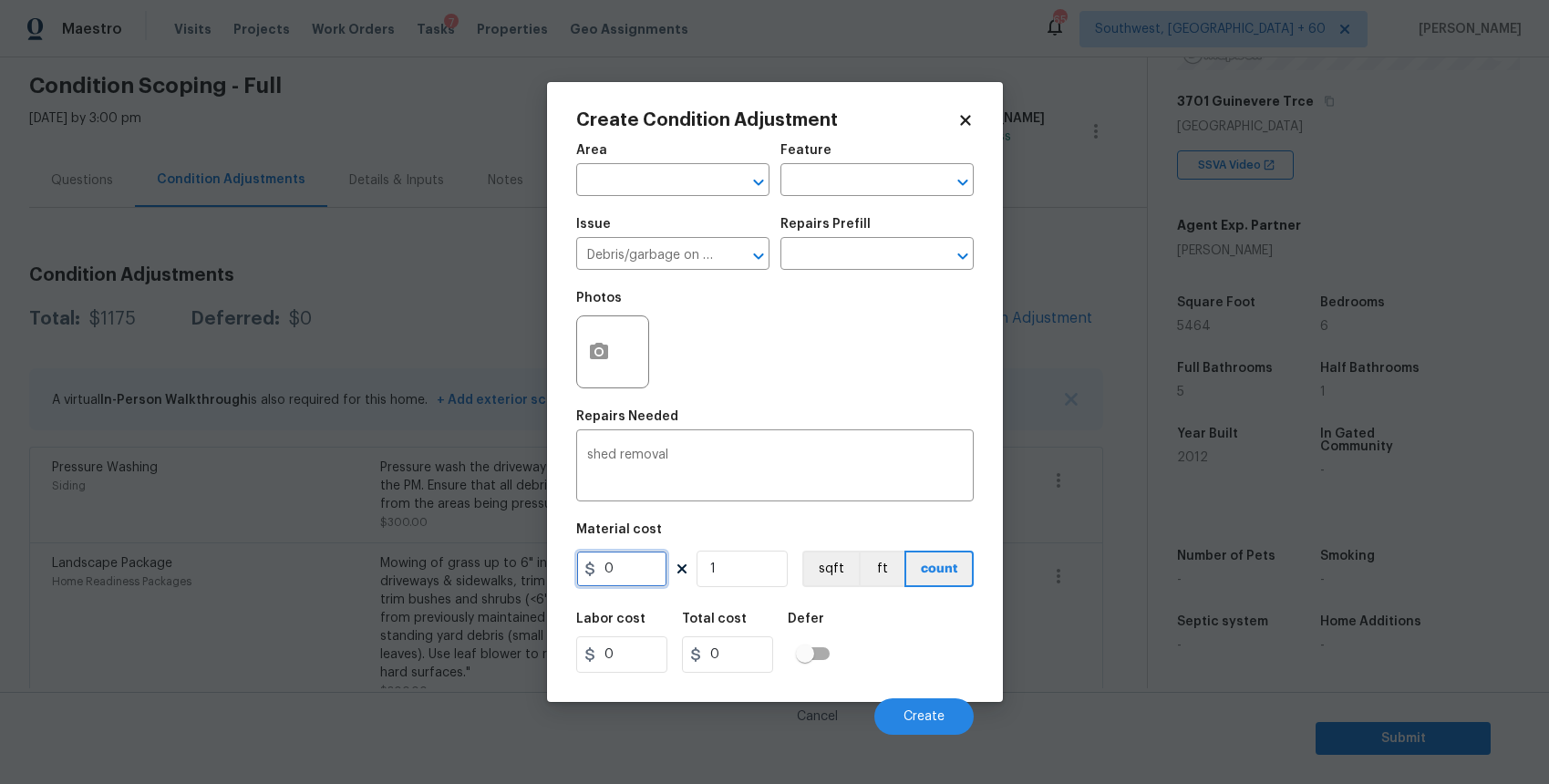
click at [658, 571] on input "0" at bounding box center [622, 568] width 91 height 37
type input "1000"
click at [602, 377] on button "button" at bounding box center [599, 352] width 44 height 71
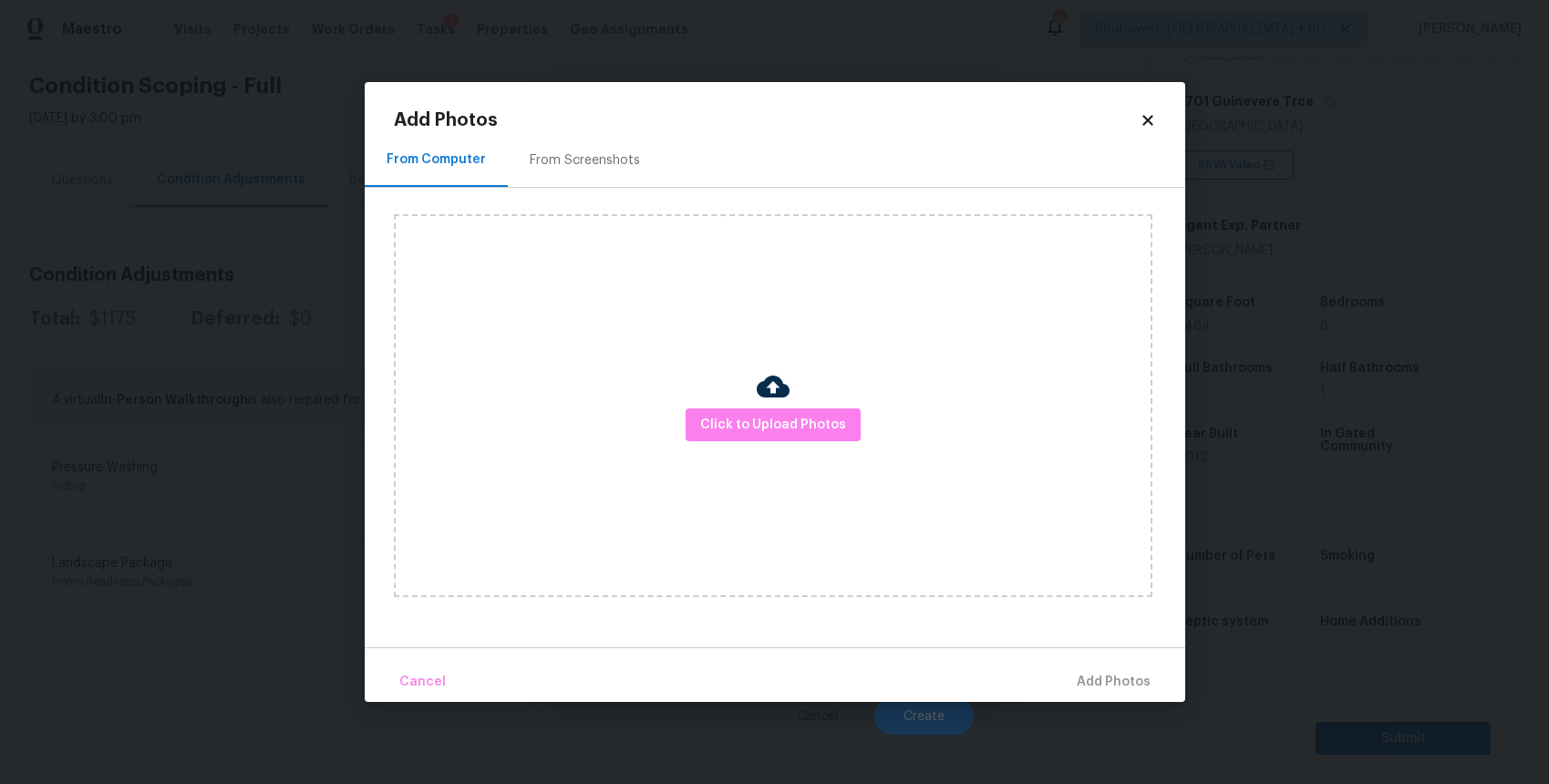
type input "1000"
click at [788, 443] on div "Click to Upload Photos" at bounding box center [773, 405] width 759 height 383
click at [796, 433] on span "Click to Upload Photos" at bounding box center [773, 424] width 146 height 23
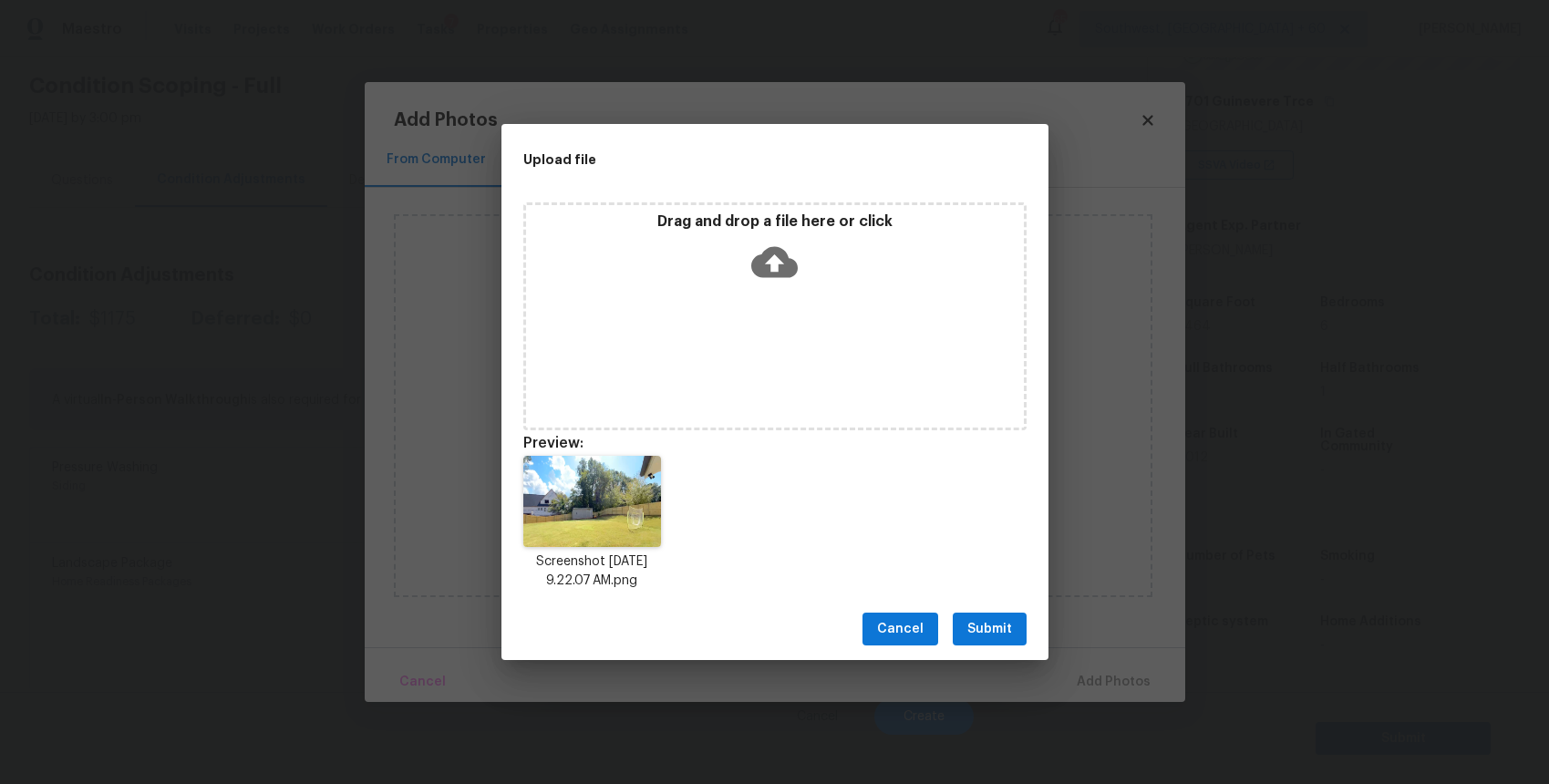
click at [1023, 620] on button "Submit" at bounding box center [990, 629] width 73 height 34
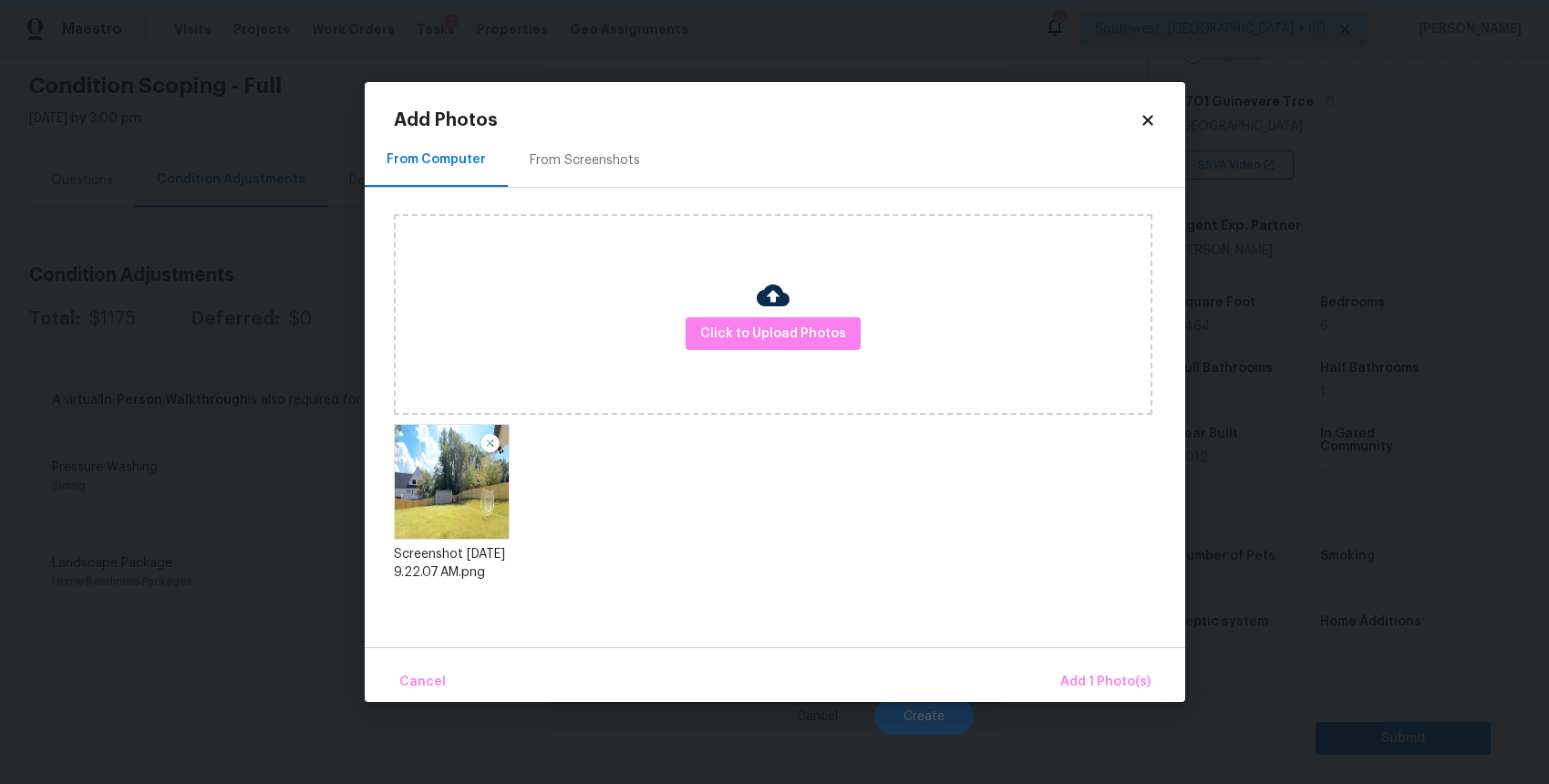
click at [1023, 620] on div "Upload file Drag and drop a file here or click Cancel Submit" at bounding box center [774, 392] width 1549 height 784
click at [1100, 680] on span "Add 1 Photo(s)" at bounding box center [1105, 682] width 90 height 23
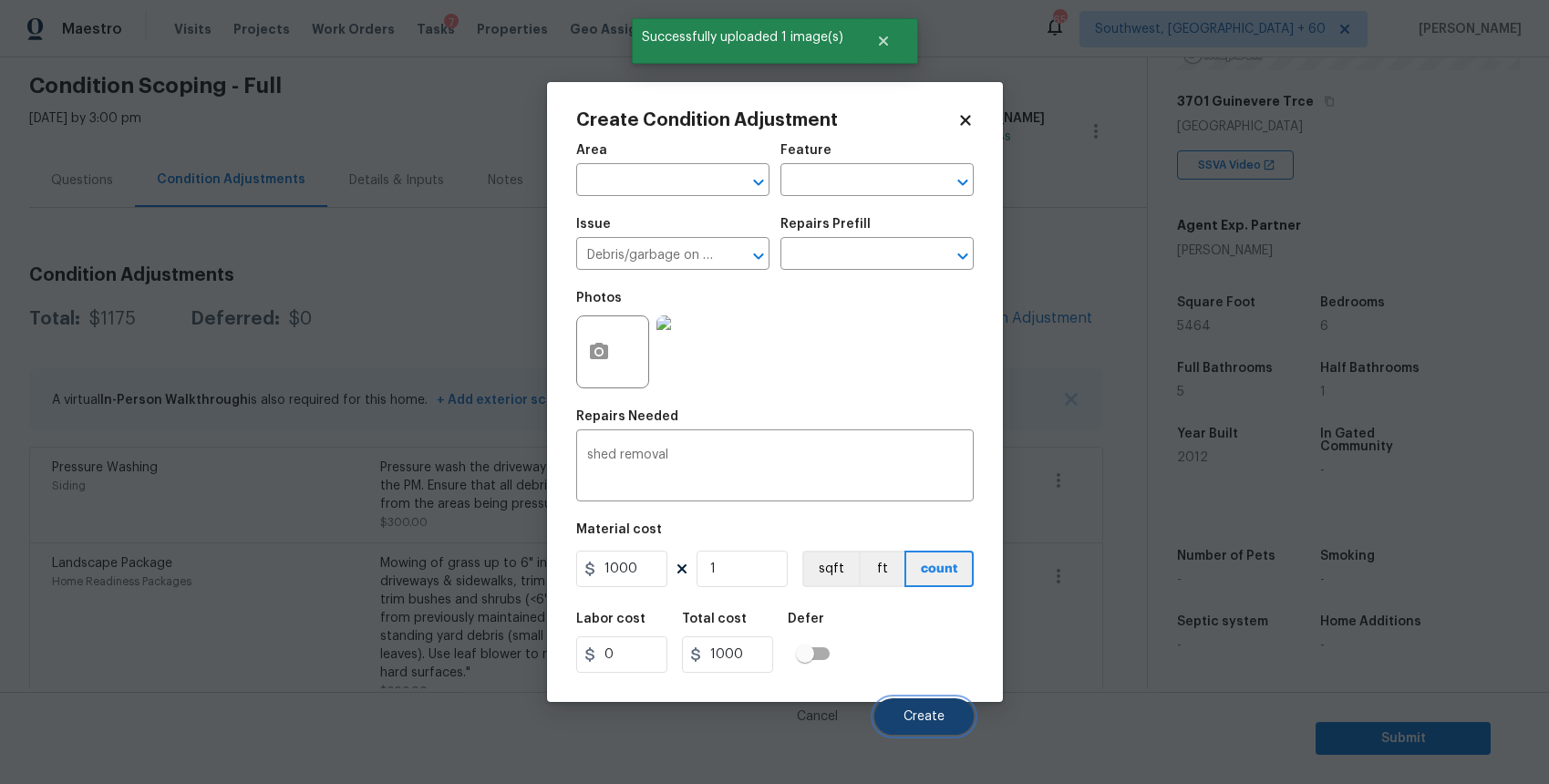
click at [918, 702] on button "Create" at bounding box center [924, 716] width 99 height 37
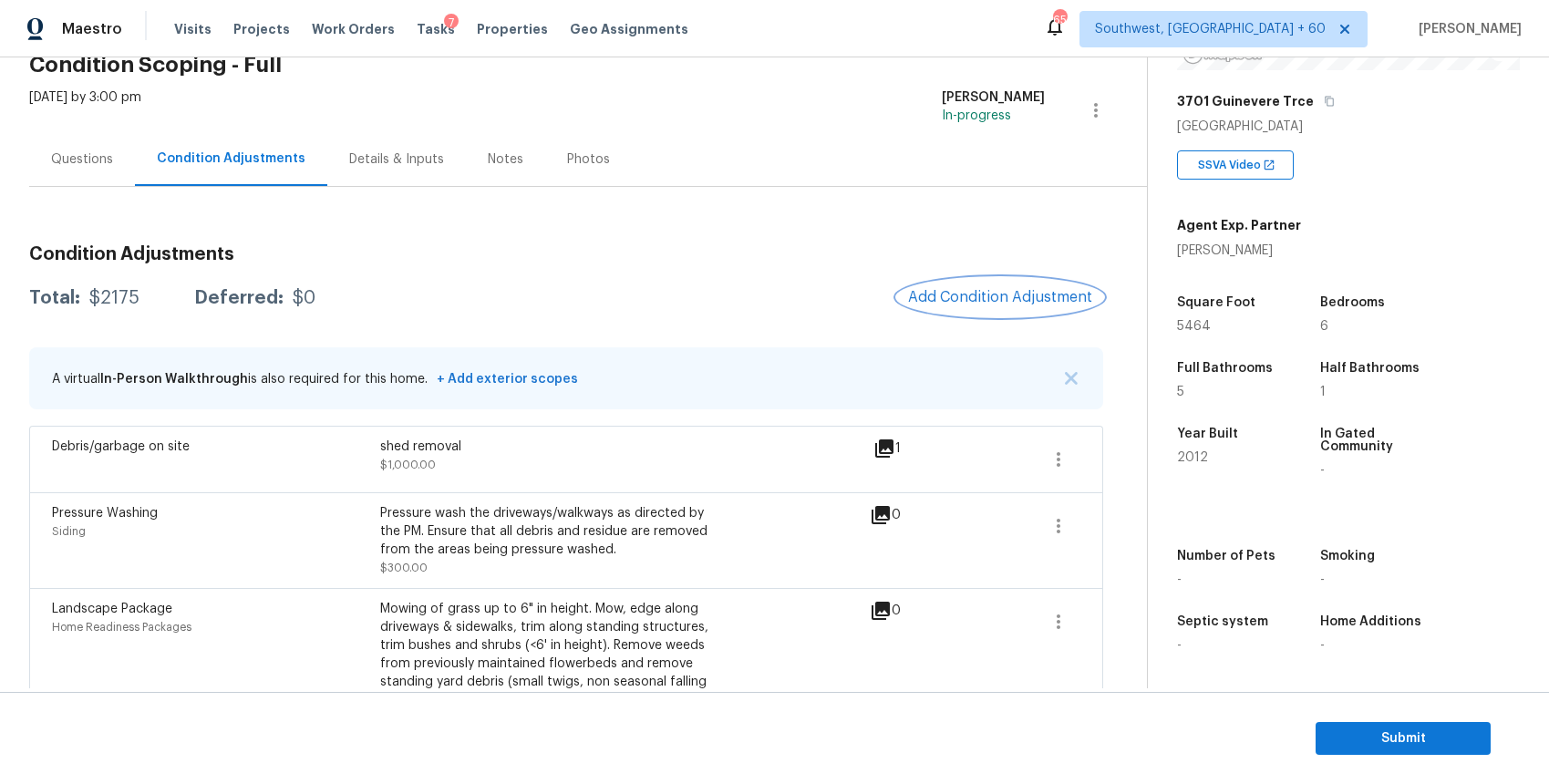
scroll to position [85, 0]
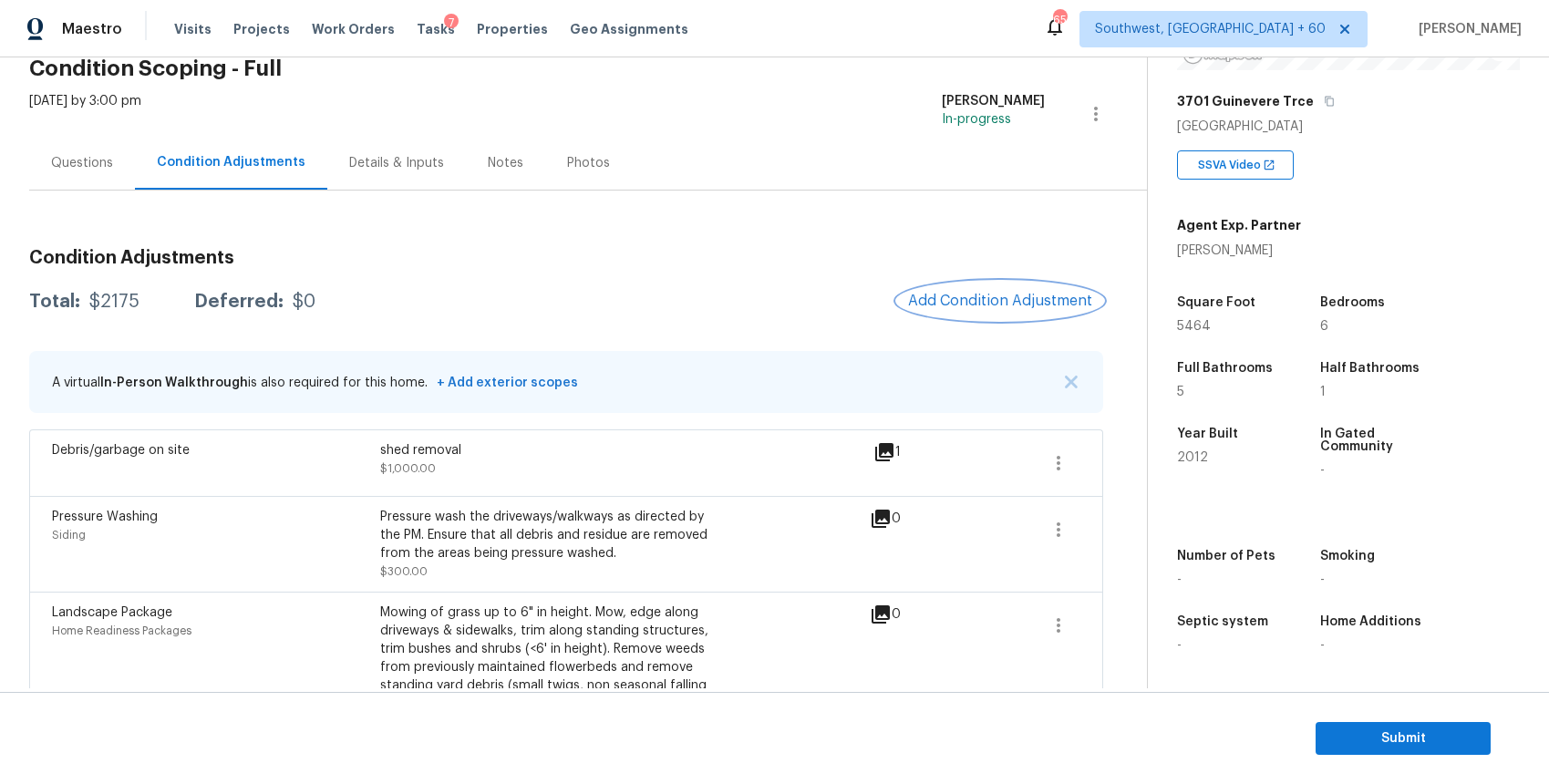
click at [1009, 297] on span "Add Condition Adjustment" at bounding box center [1001, 300] width 184 height 17
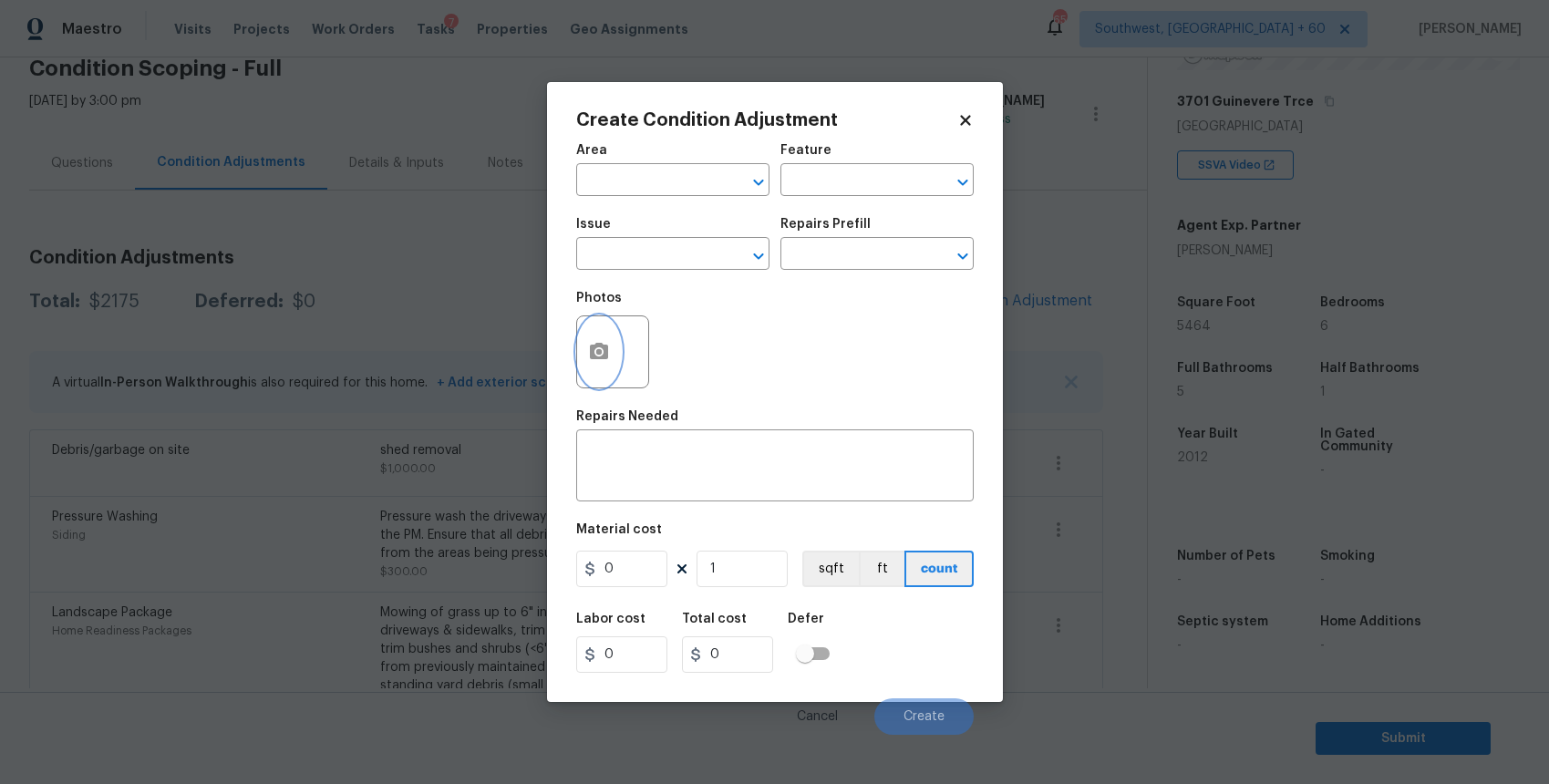
click at [618, 352] on button "button" at bounding box center [599, 352] width 44 height 71
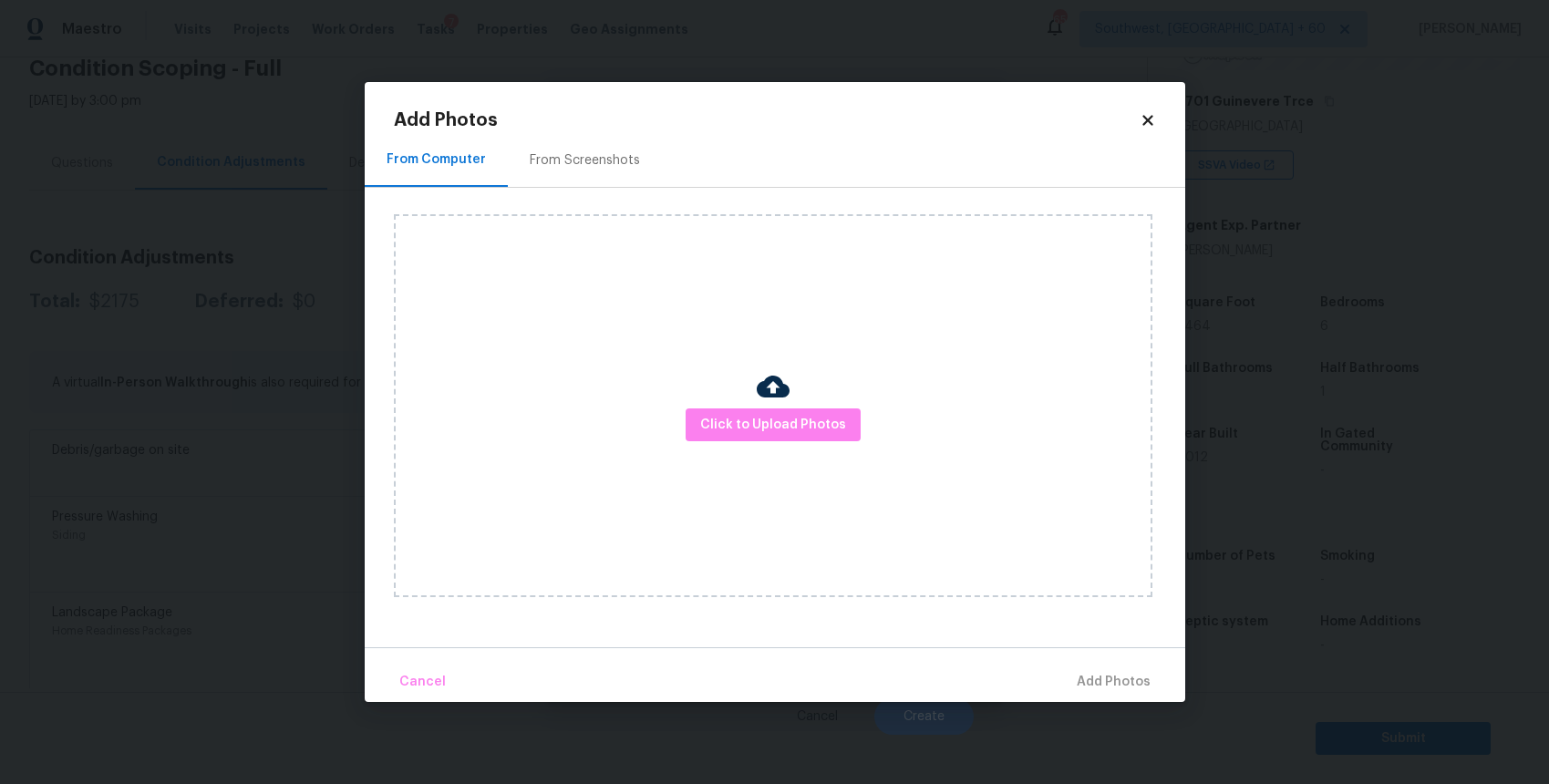
click at [709, 401] on div "Click to Upload Photos" at bounding box center [773, 405] width 759 height 383
click at [726, 413] on span "Click to Upload Photos" at bounding box center [773, 424] width 146 height 23
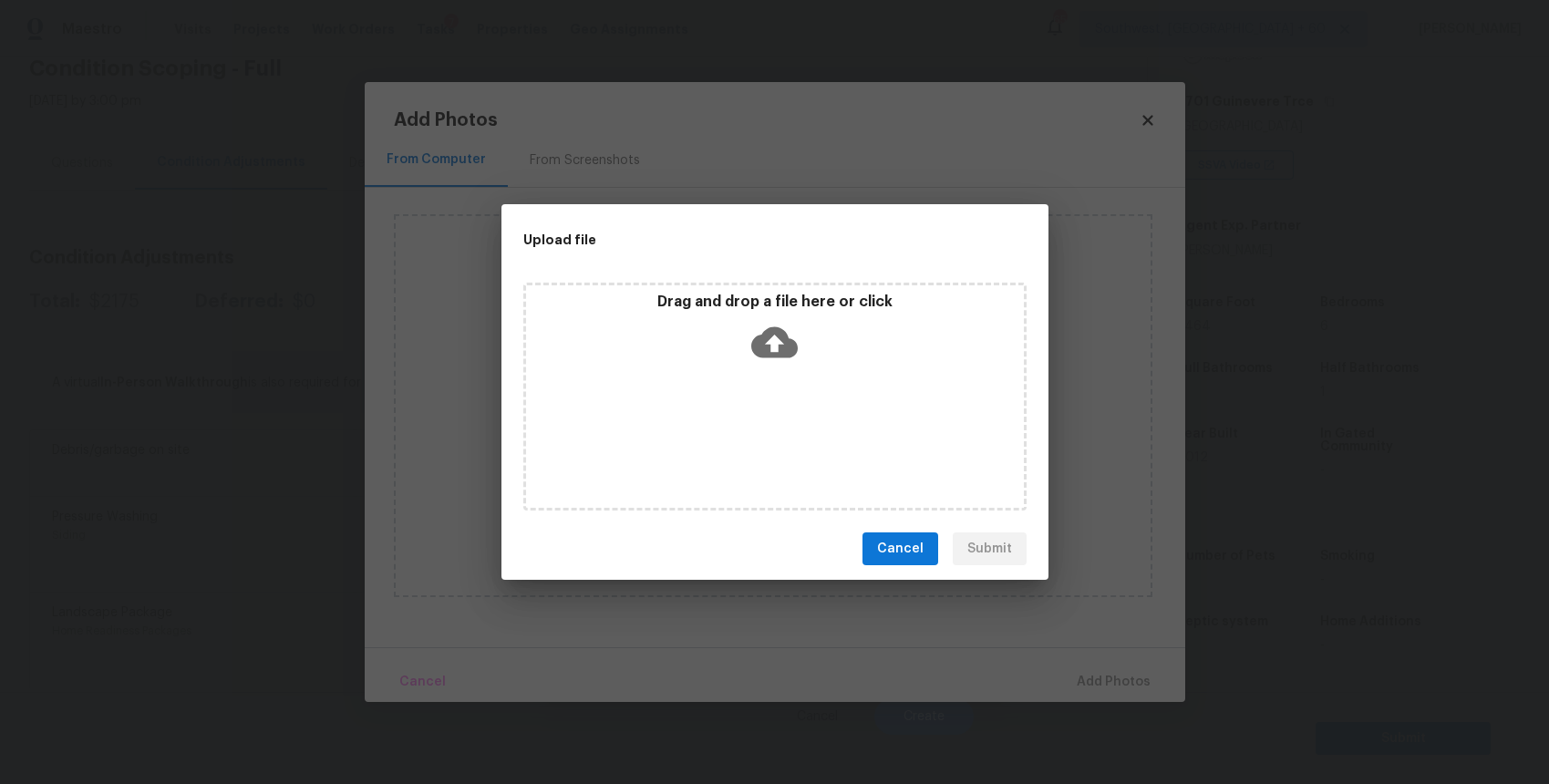
click at [726, 413] on div "Drag and drop a file here or click" at bounding box center [775, 396] width 504 height 228
click at [1292, 659] on div "Upload file Drag and drop a file here or click Cancel Submit" at bounding box center [774, 392] width 1549 height 784
click at [1292, 659] on body "Maestro Visits Projects Work Orders Tasks 7 Properties Geo Assignments 654 Sout…" at bounding box center [774, 392] width 1549 height 784
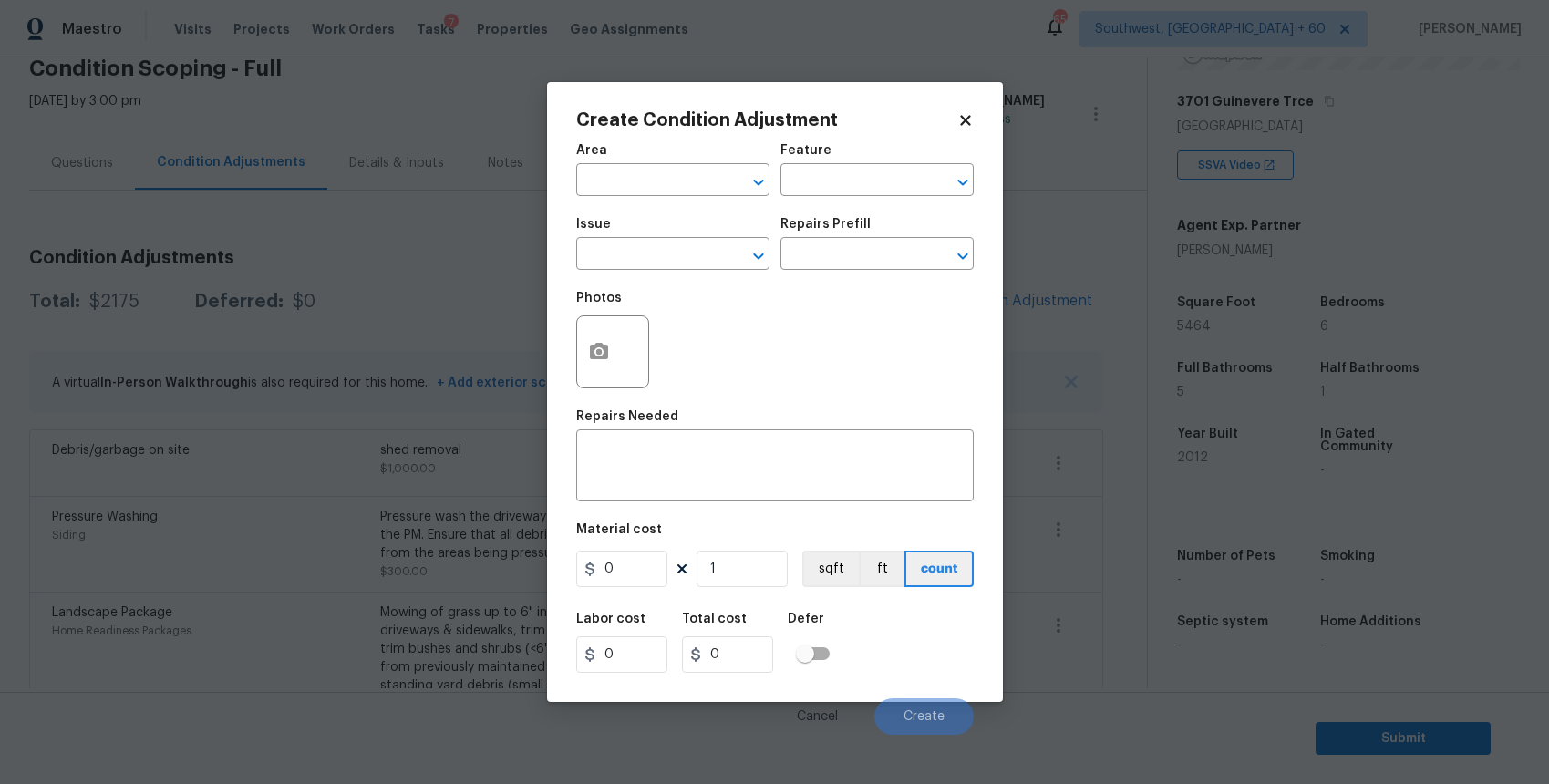
click at [1292, 659] on body "Maestro Visits Projects Work Orders Tasks 7 Properties Geo Assignments 654 Sout…" at bounding box center [774, 392] width 1549 height 784
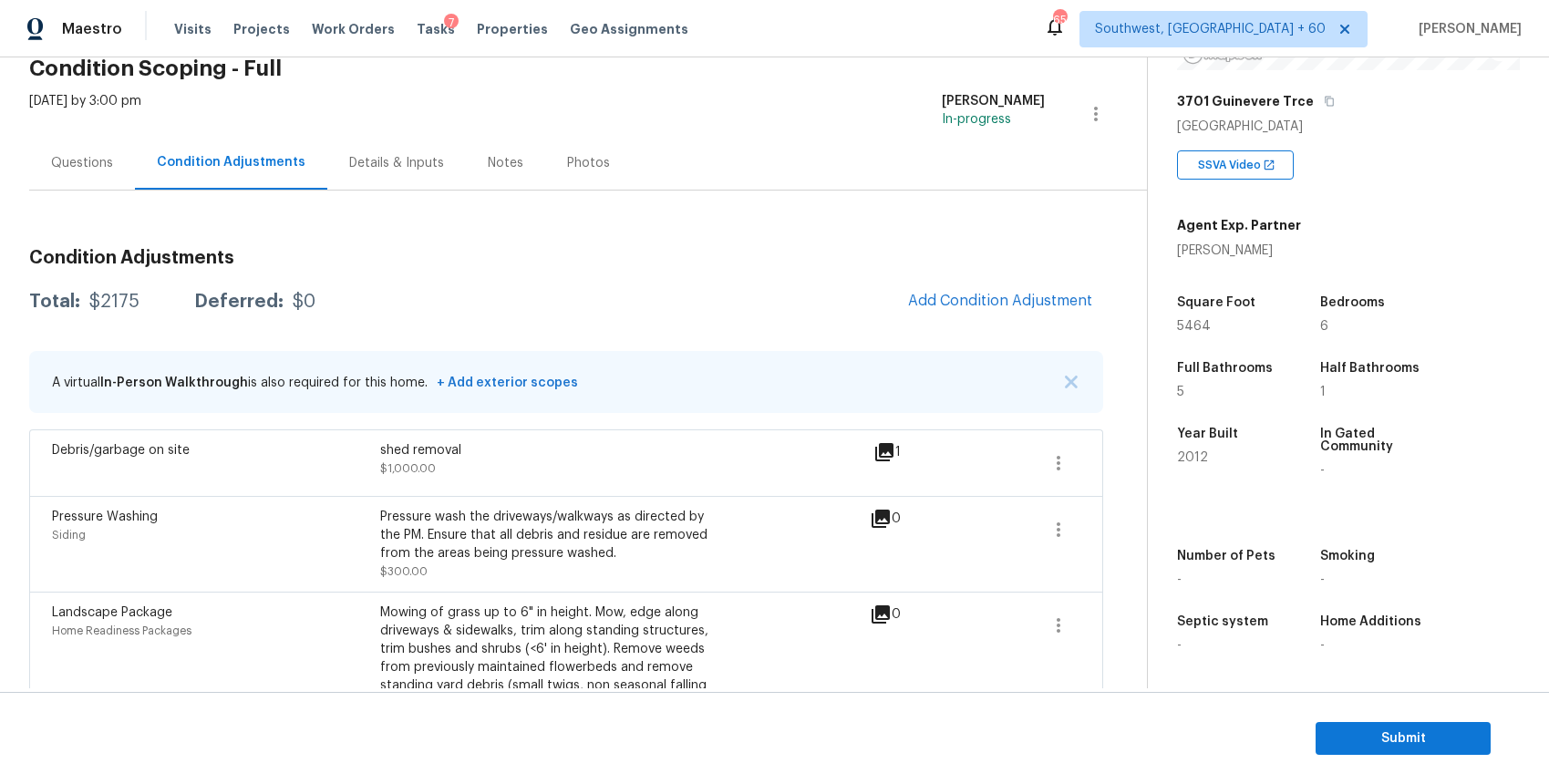
click at [89, 191] on div "Condition Adjustments Total: $2175 Deferred: $0 Add Condition Adjustment A virt…" at bounding box center [565, 508] width 1074 height 637
click at [102, 174] on div "Questions" at bounding box center [81, 163] width 106 height 54
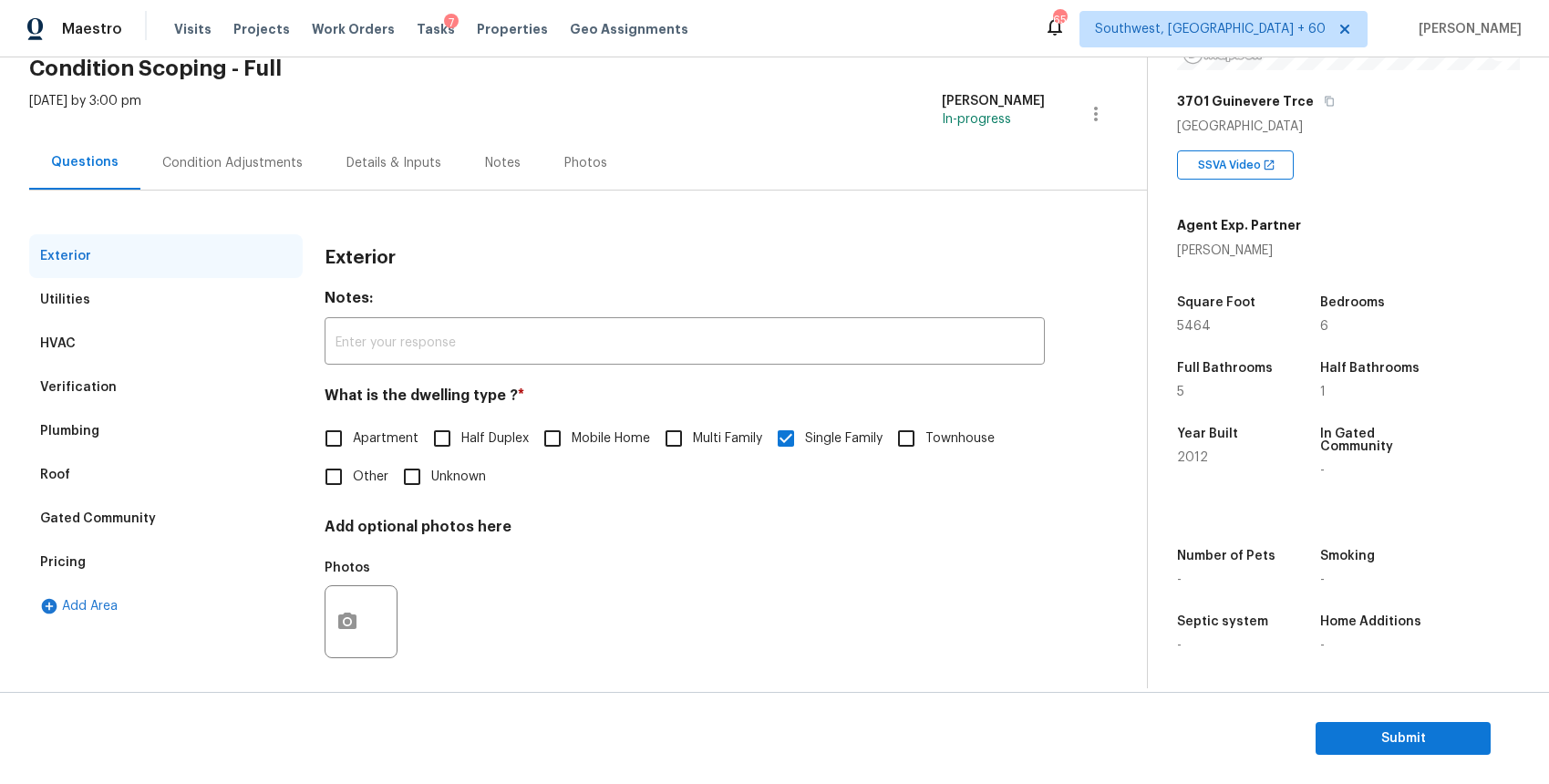
click at [176, 354] on div "HVAC" at bounding box center [166, 344] width 274 height 44
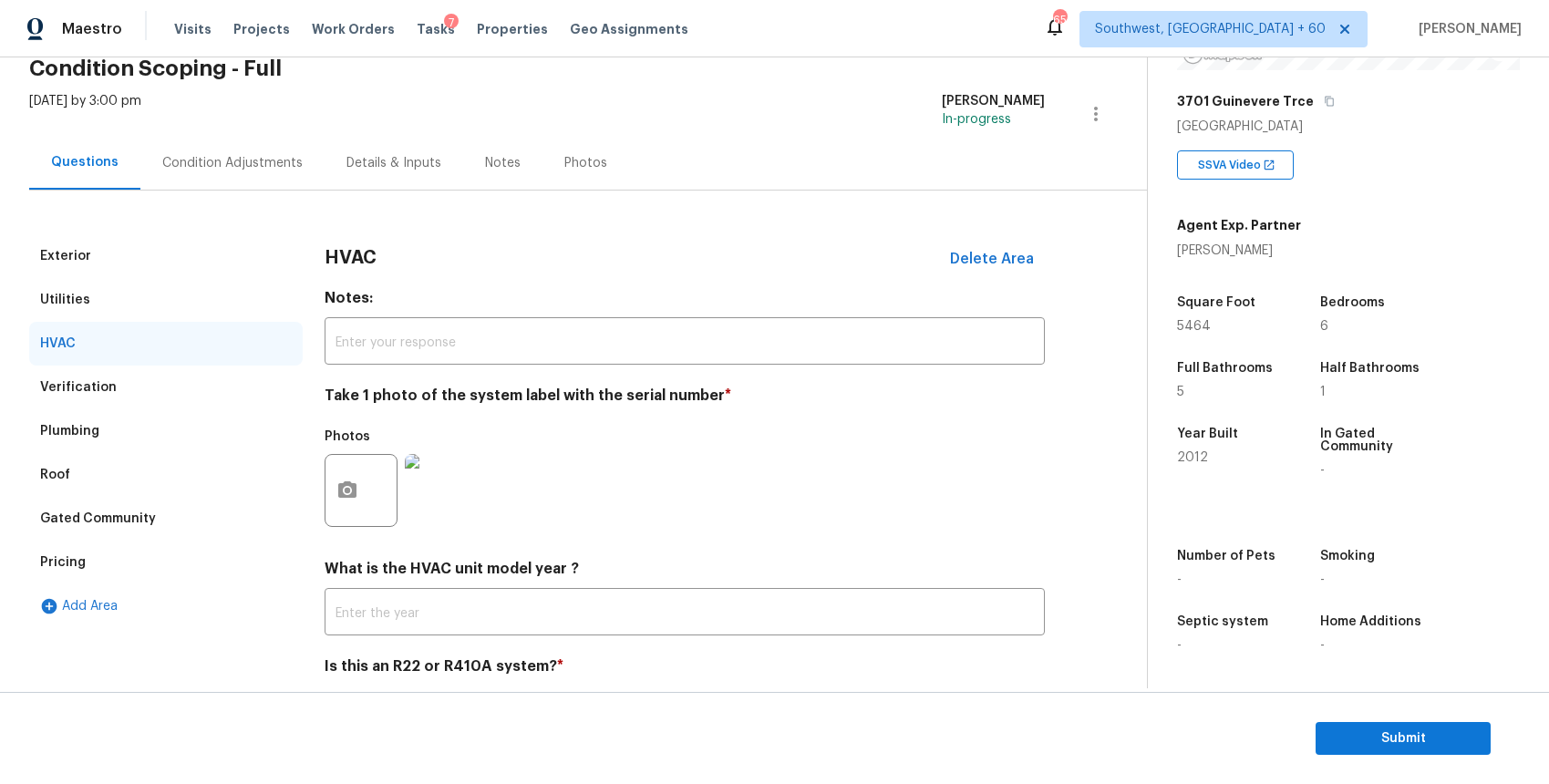
click at [449, 500] on img at bounding box center [441, 491] width 73 height 73
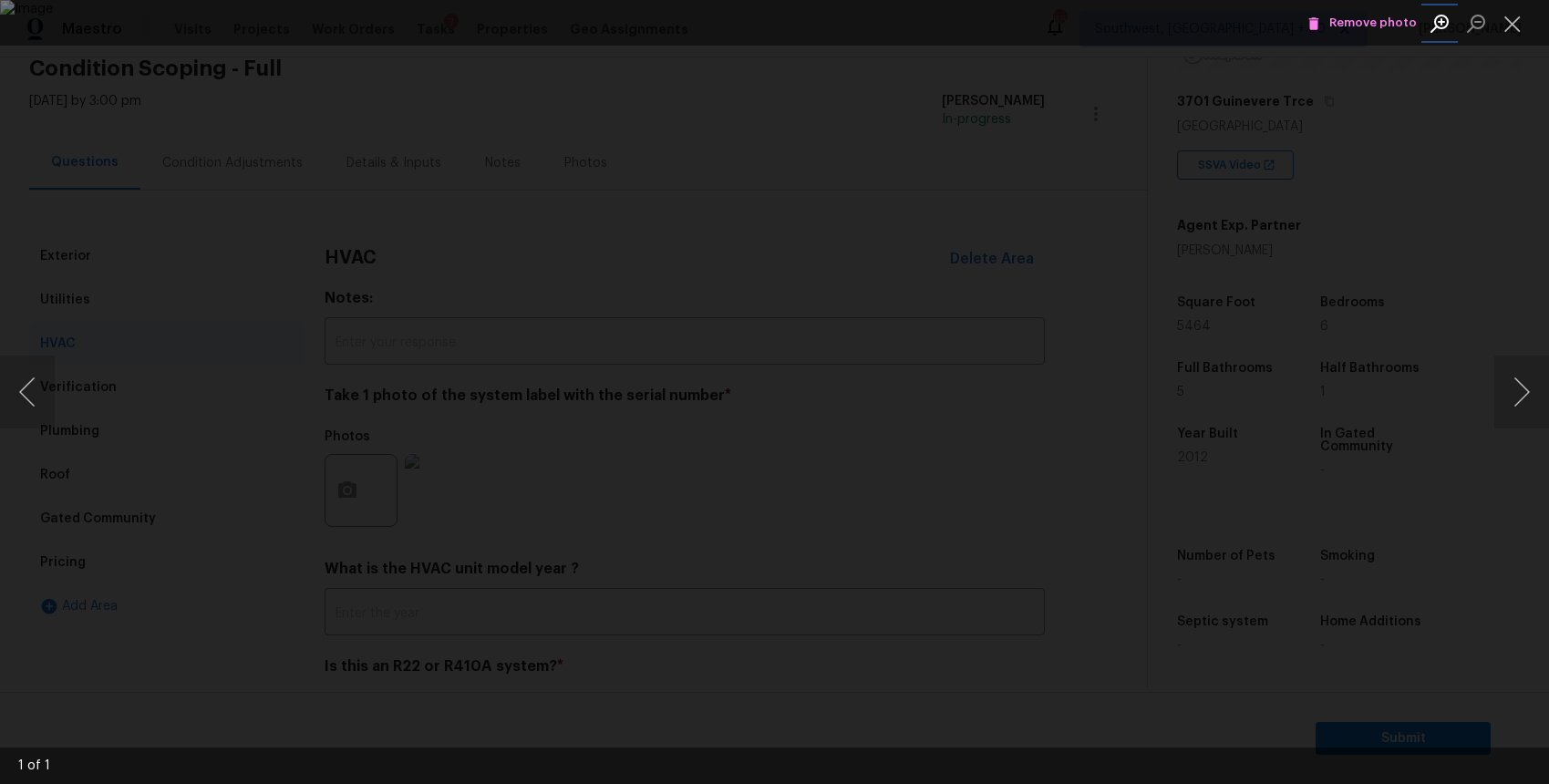
click at [1430, 7] on button "Zoom in" at bounding box center [1440, 23] width 37 height 32
click at [1384, 30] on span "Remove photo" at bounding box center [1363, 23] width 109 height 21
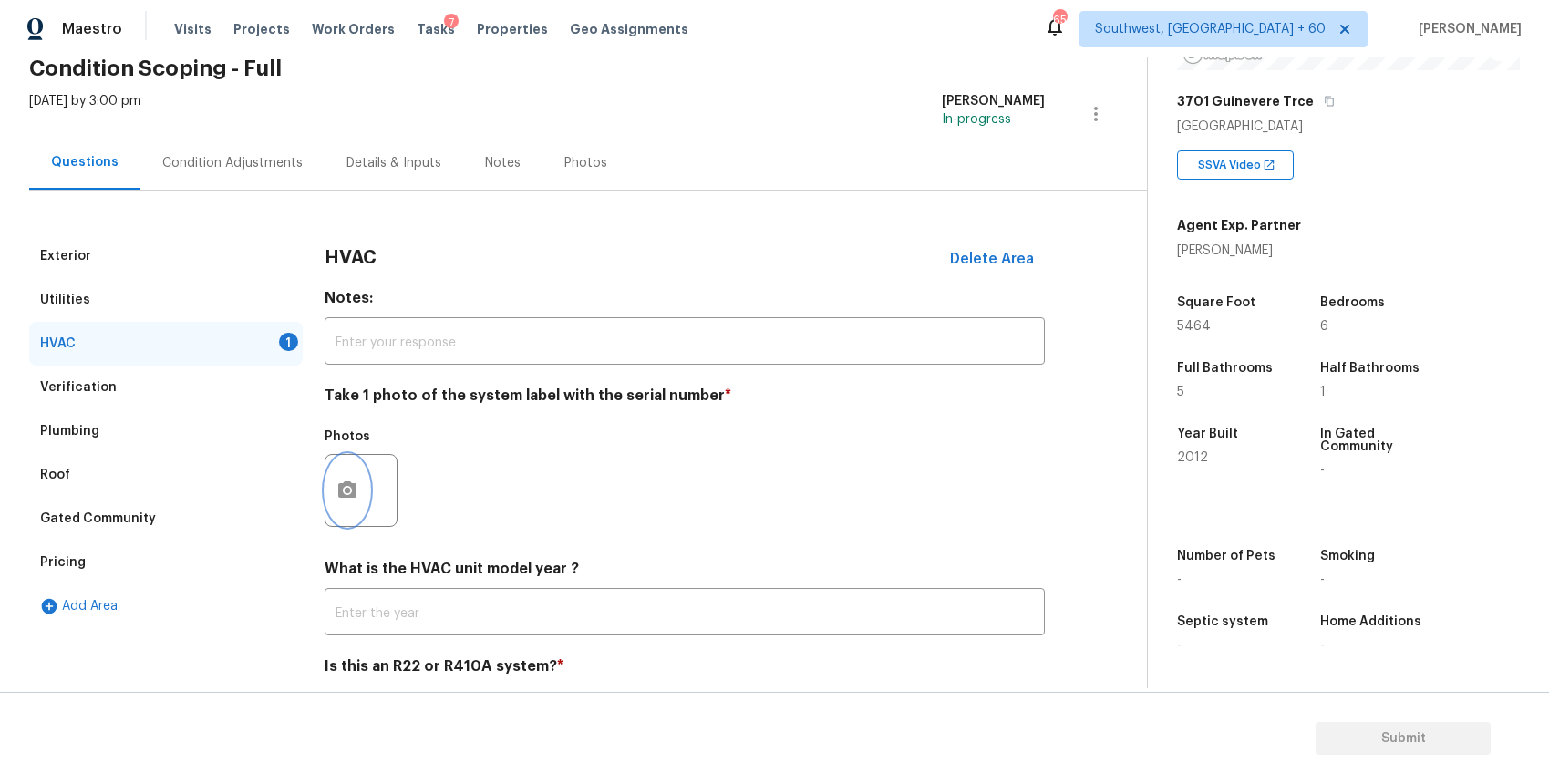
click at [344, 503] on button "button" at bounding box center [347, 491] width 44 height 71
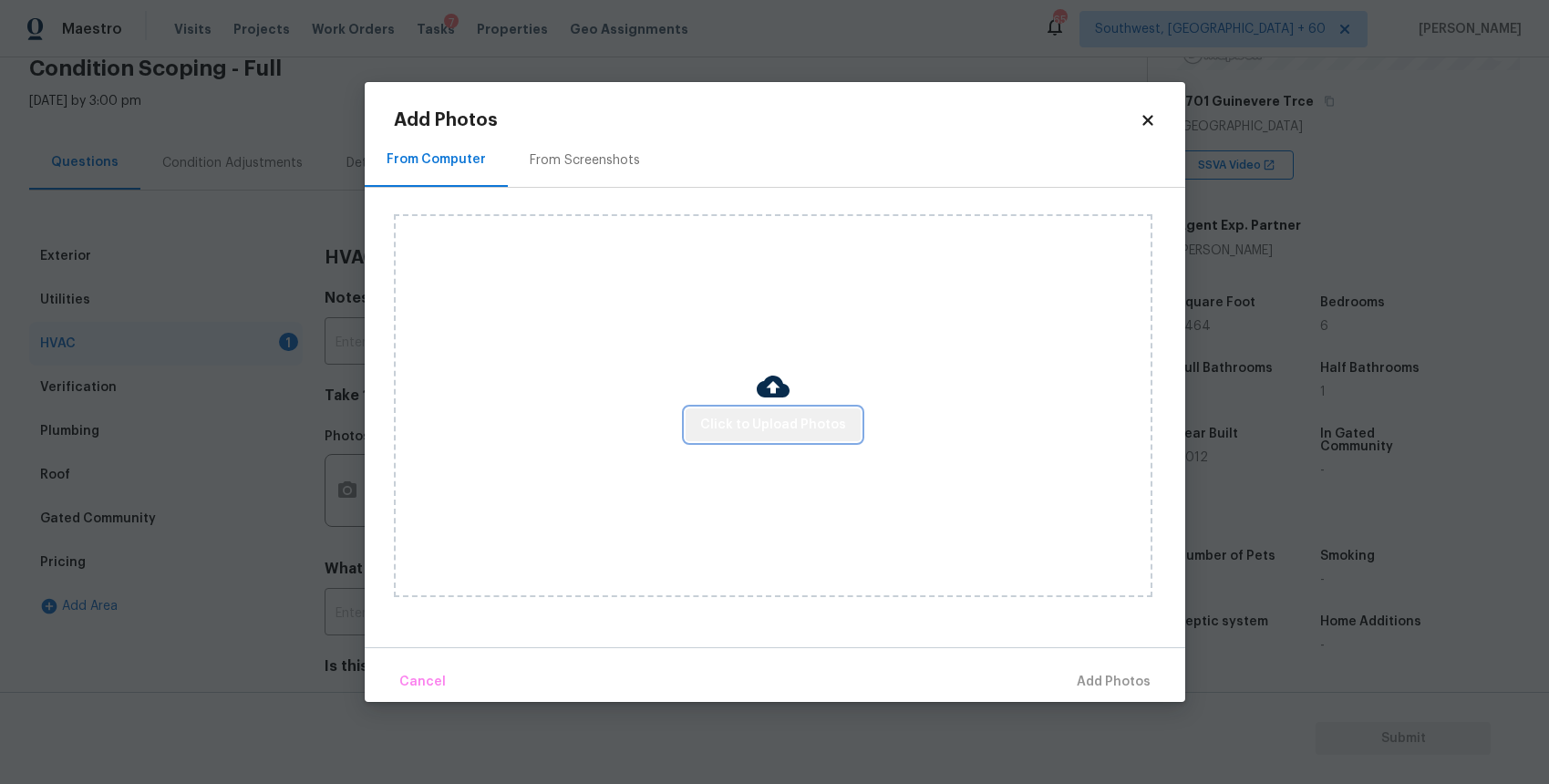
click at [789, 413] on span "Click to Upload Photos" at bounding box center [773, 424] width 146 height 23
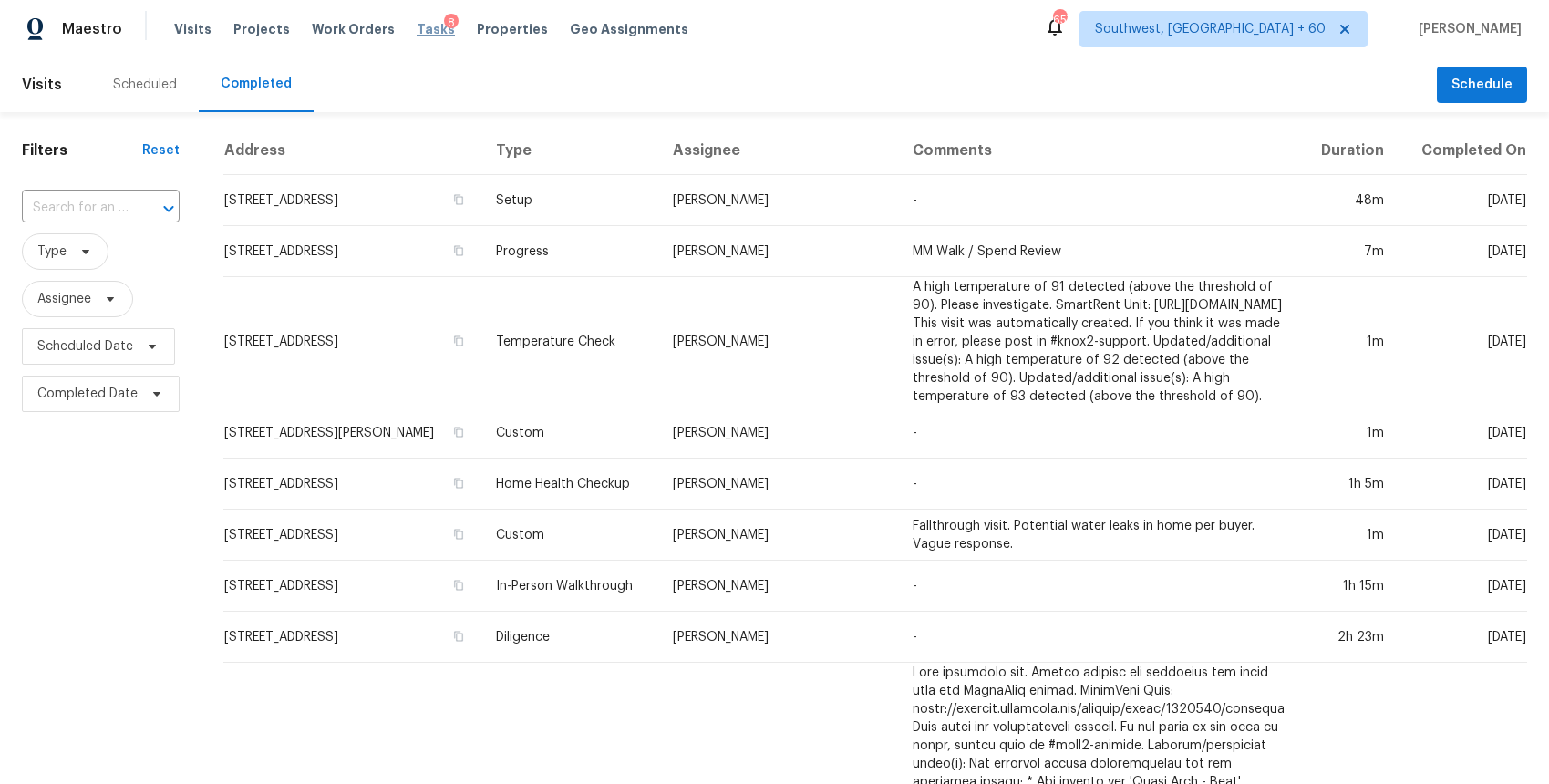
click at [417, 29] on span "Tasks" at bounding box center [435, 29] width 39 height 13
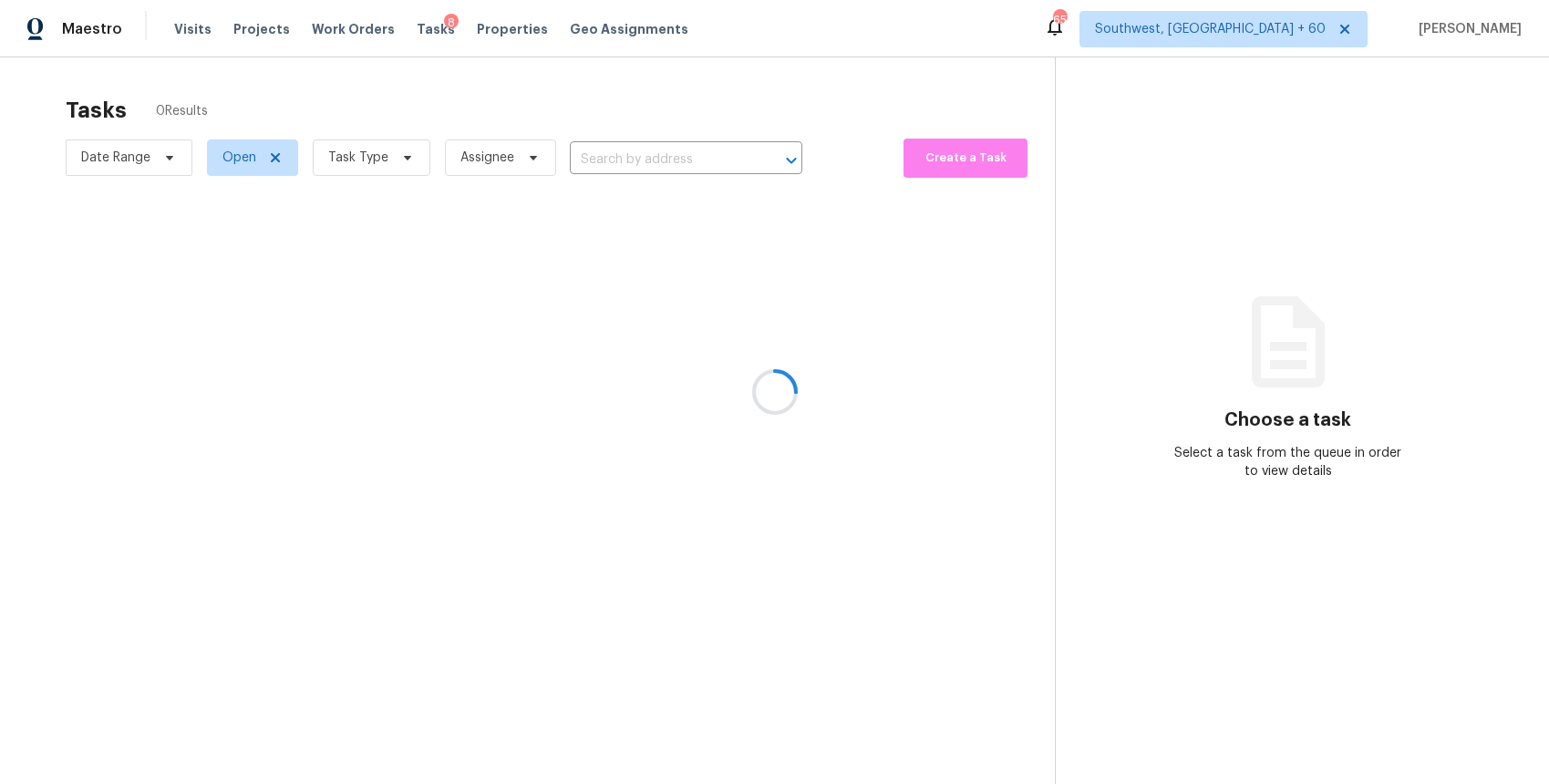
click at [569, 153] on div at bounding box center [774, 392] width 1549 height 784
click at [619, 151] on div at bounding box center [774, 392] width 1549 height 784
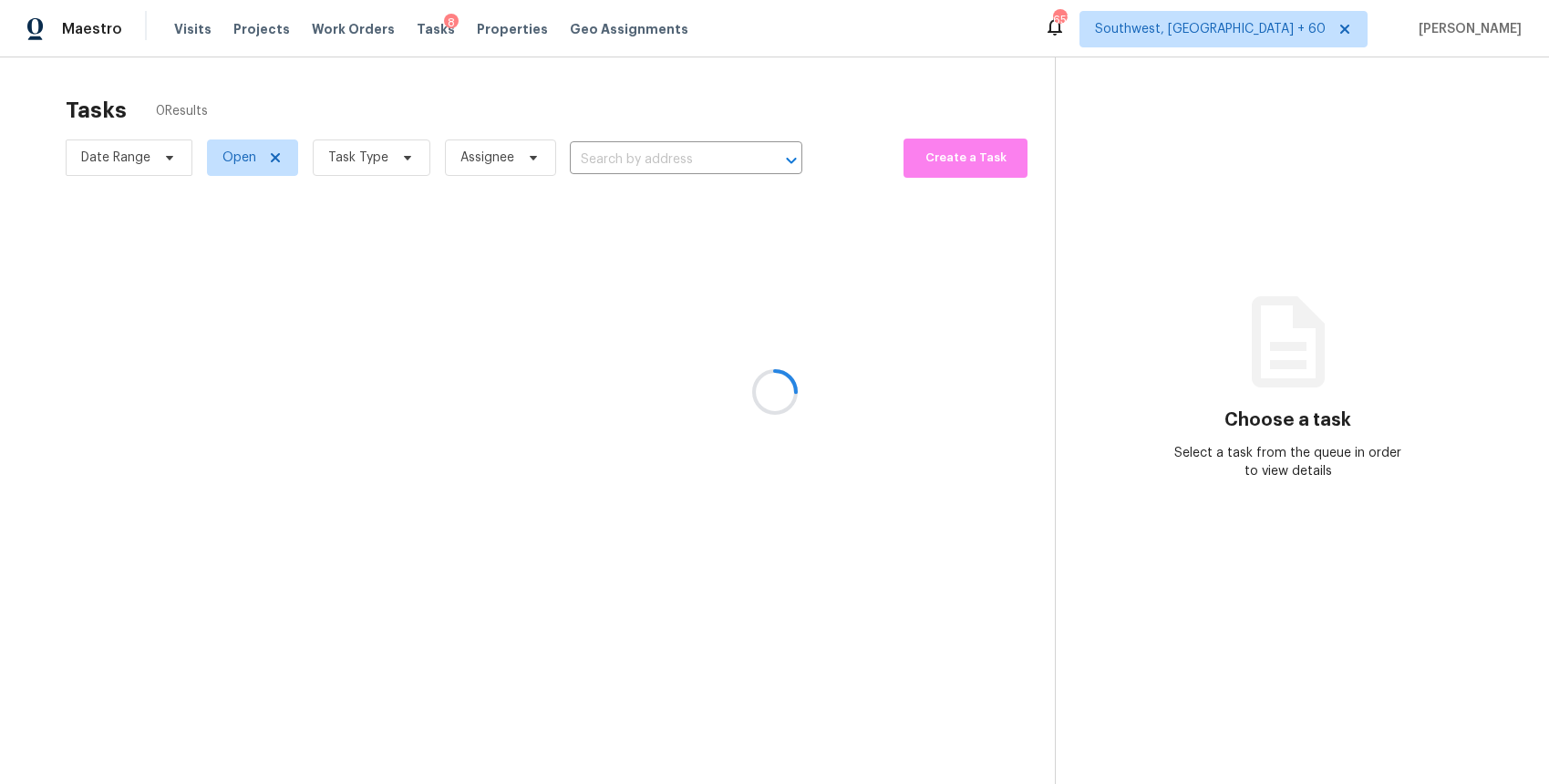
click at [619, 151] on div at bounding box center [774, 392] width 1549 height 784
click at [635, 163] on div at bounding box center [774, 392] width 1549 height 784
click at [634, 157] on div at bounding box center [774, 392] width 1549 height 784
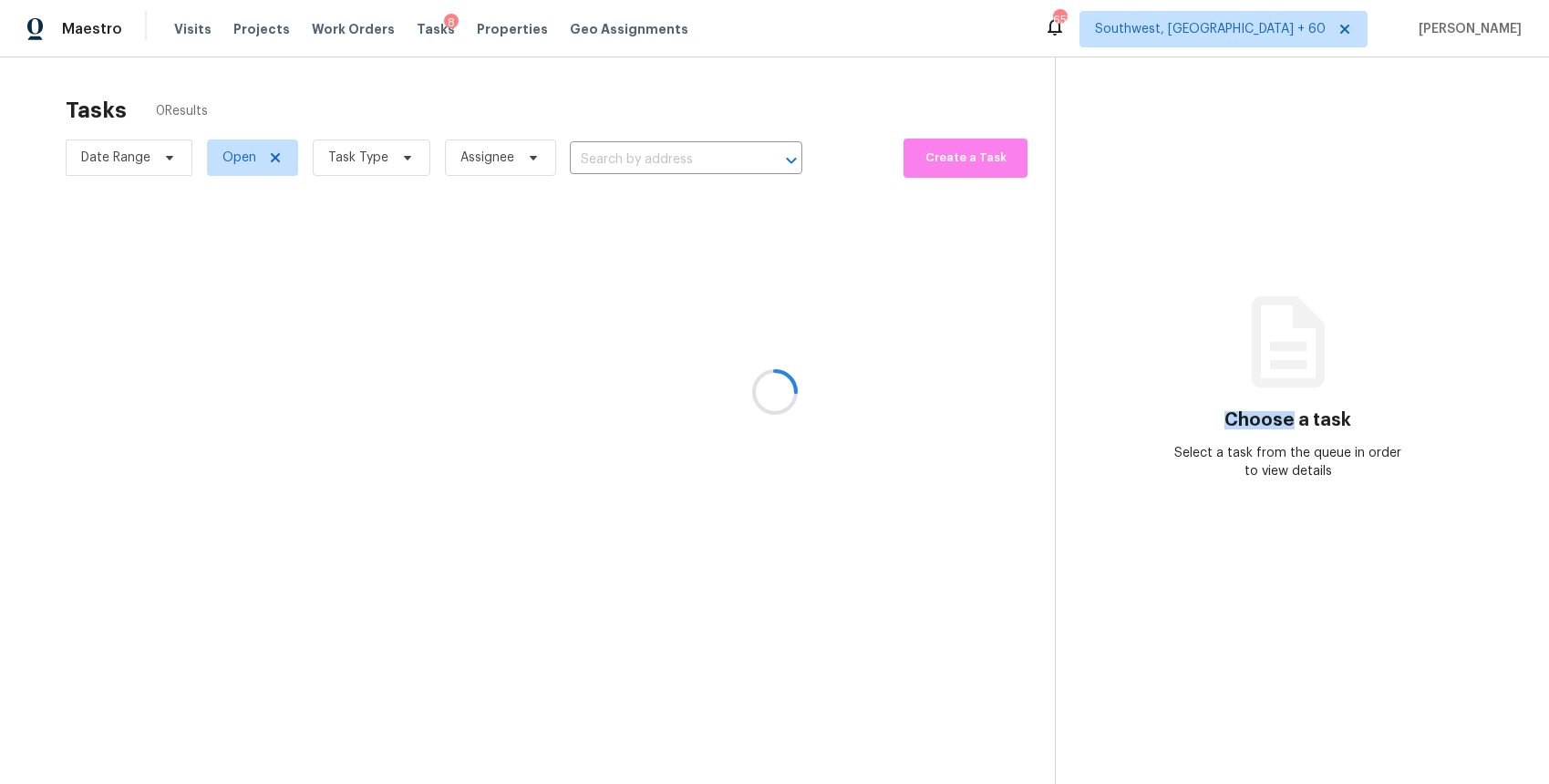
click at [664, 121] on div at bounding box center [774, 392] width 1549 height 784
click at [662, 153] on div at bounding box center [774, 392] width 1549 height 784
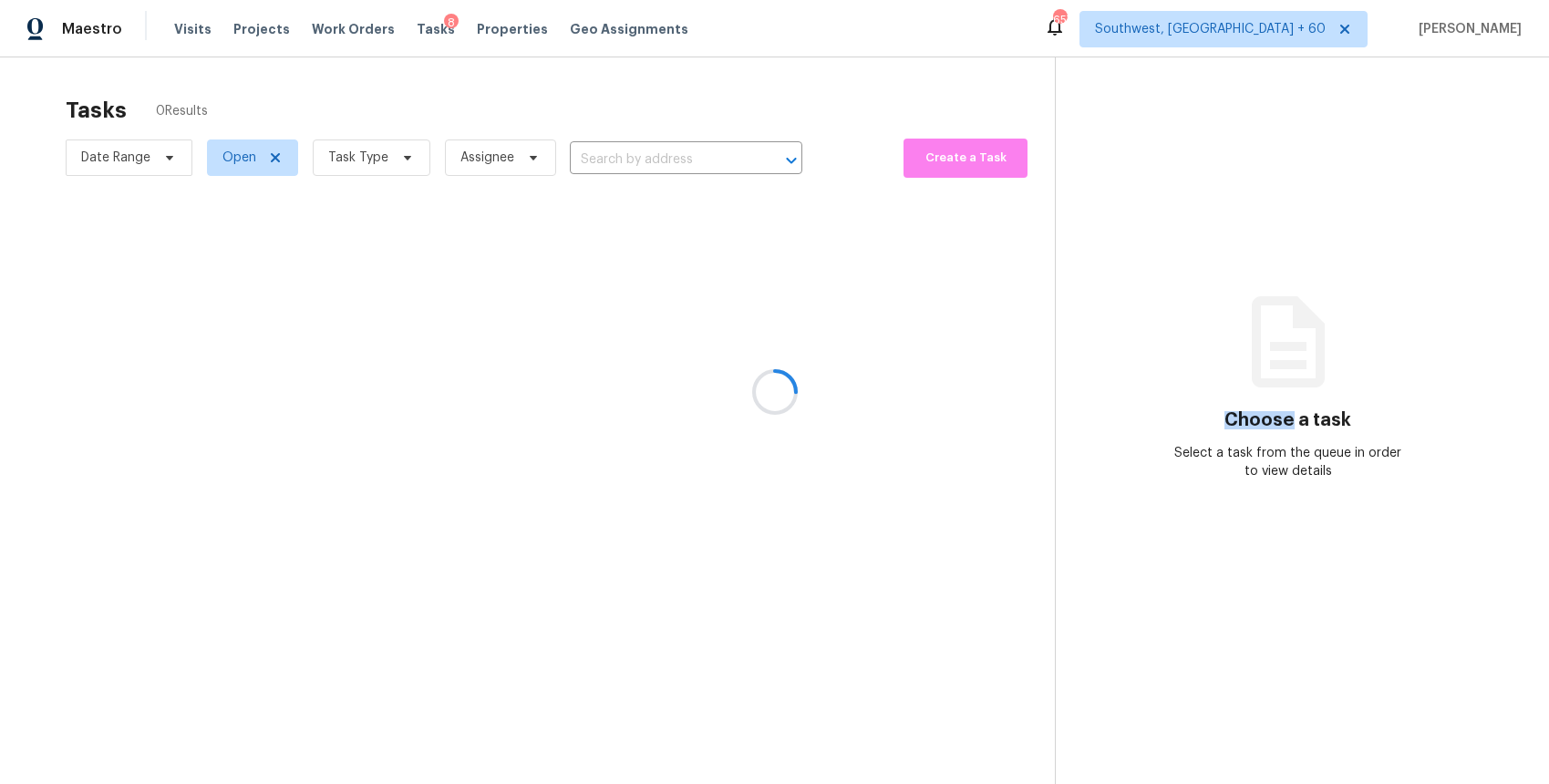
click at [662, 153] on div at bounding box center [774, 392] width 1549 height 784
click at [641, 142] on div at bounding box center [774, 392] width 1549 height 784
click at [651, 164] on div at bounding box center [774, 392] width 1549 height 784
click at [616, 151] on div at bounding box center [774, 392] width 1549 height 784
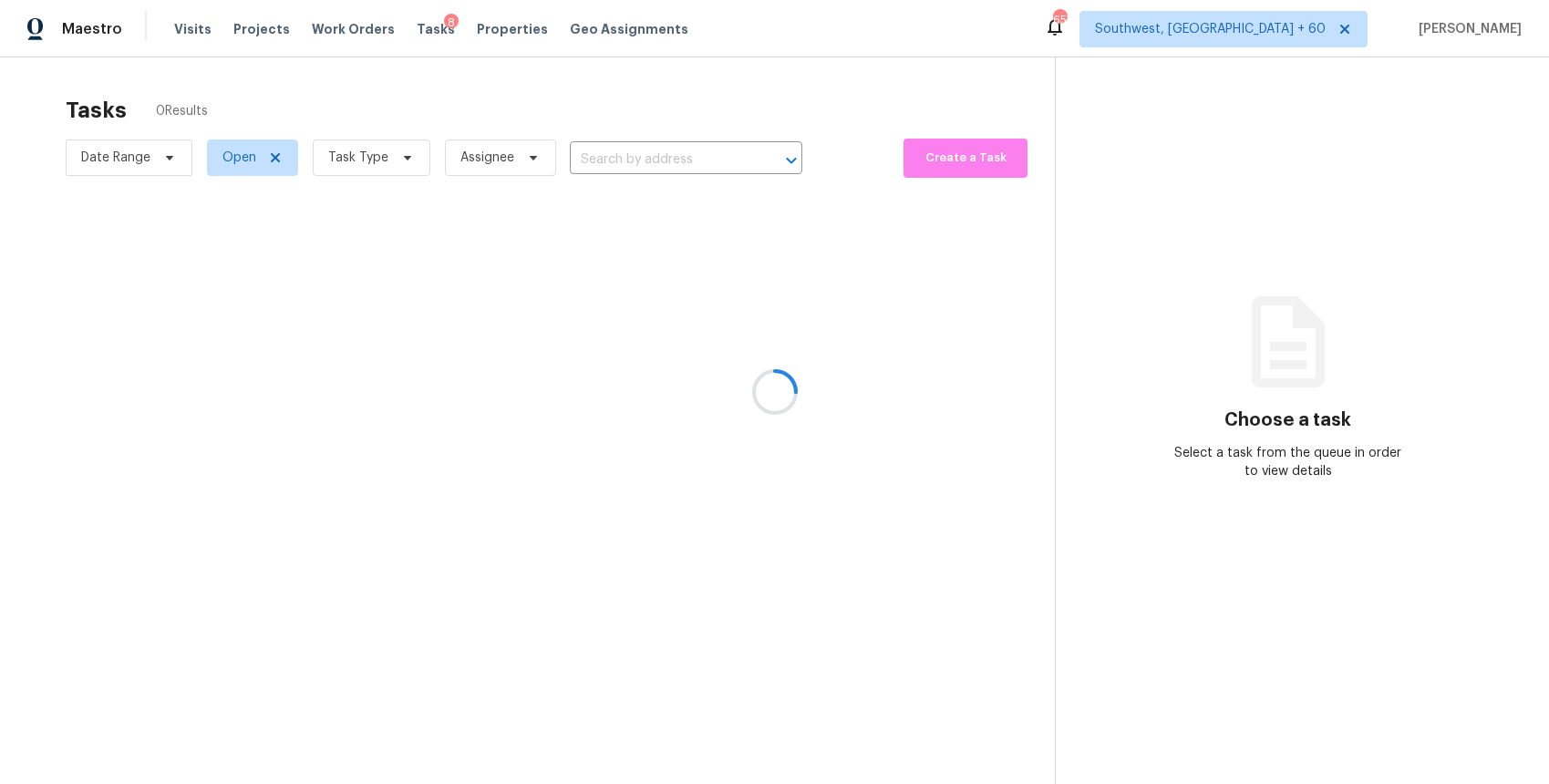
click at [616, 151] on div at bounding box center [774, 392] width 1549 height 784
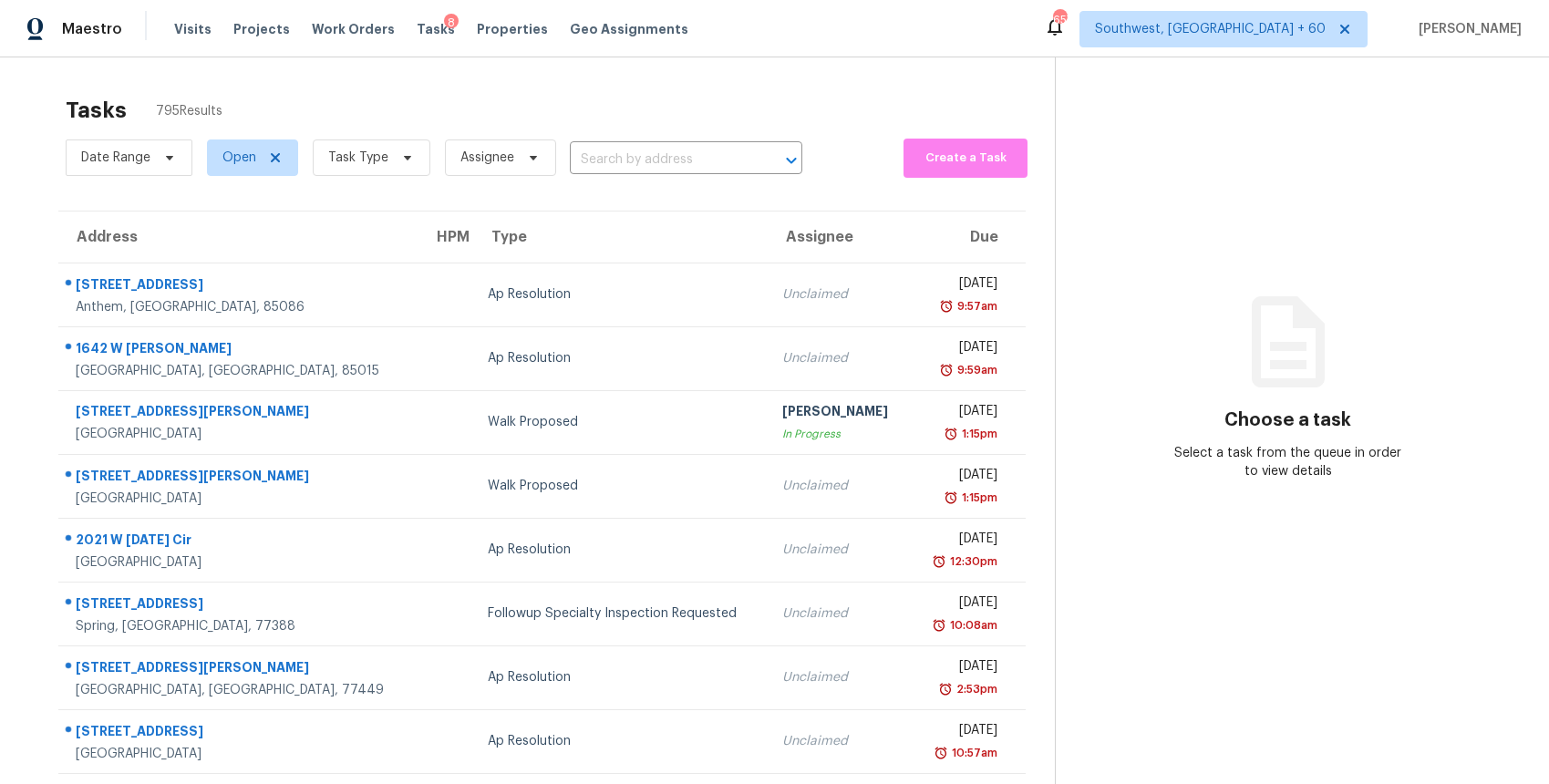
click at [616, 151] on input "text" at bounding box center [660, 160] width 181 height 29
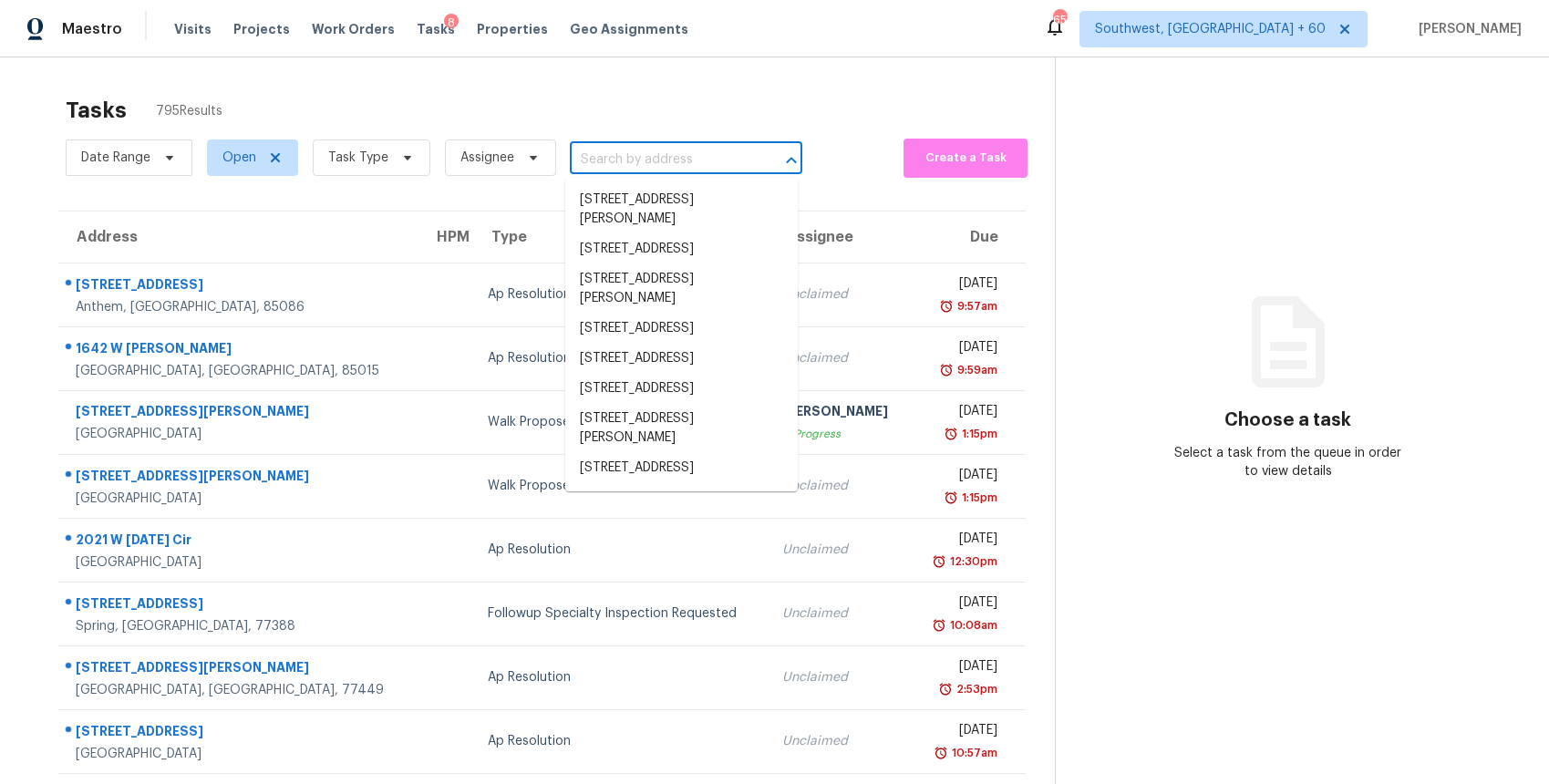
paste input "120 Ralph McGill Blvd NE Apt 1304 Atlanta, GA, 30308"
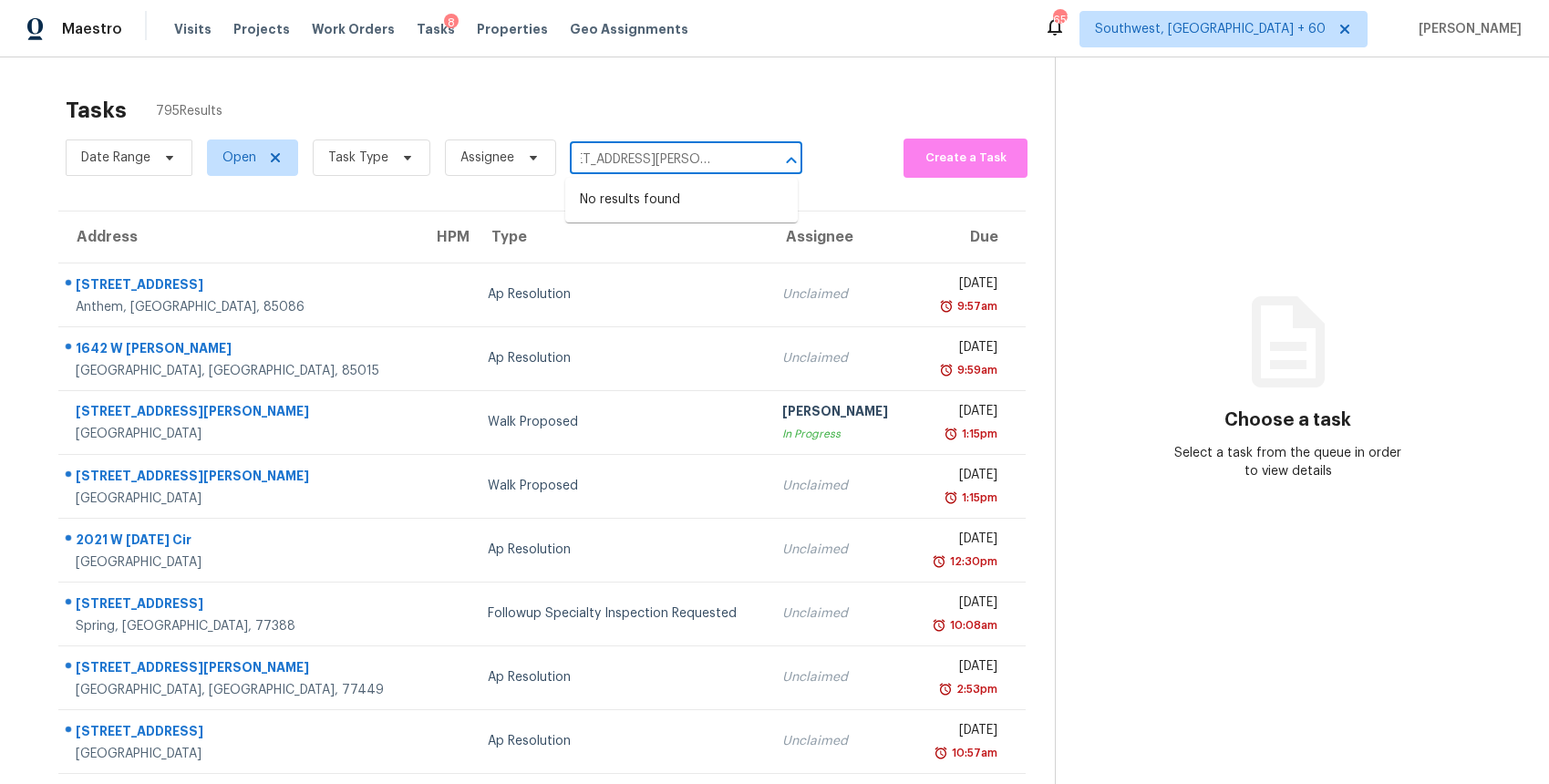
type input "120 Ralph McGill Blvd NE Apt 1304 Atlanta, GA, 30308"
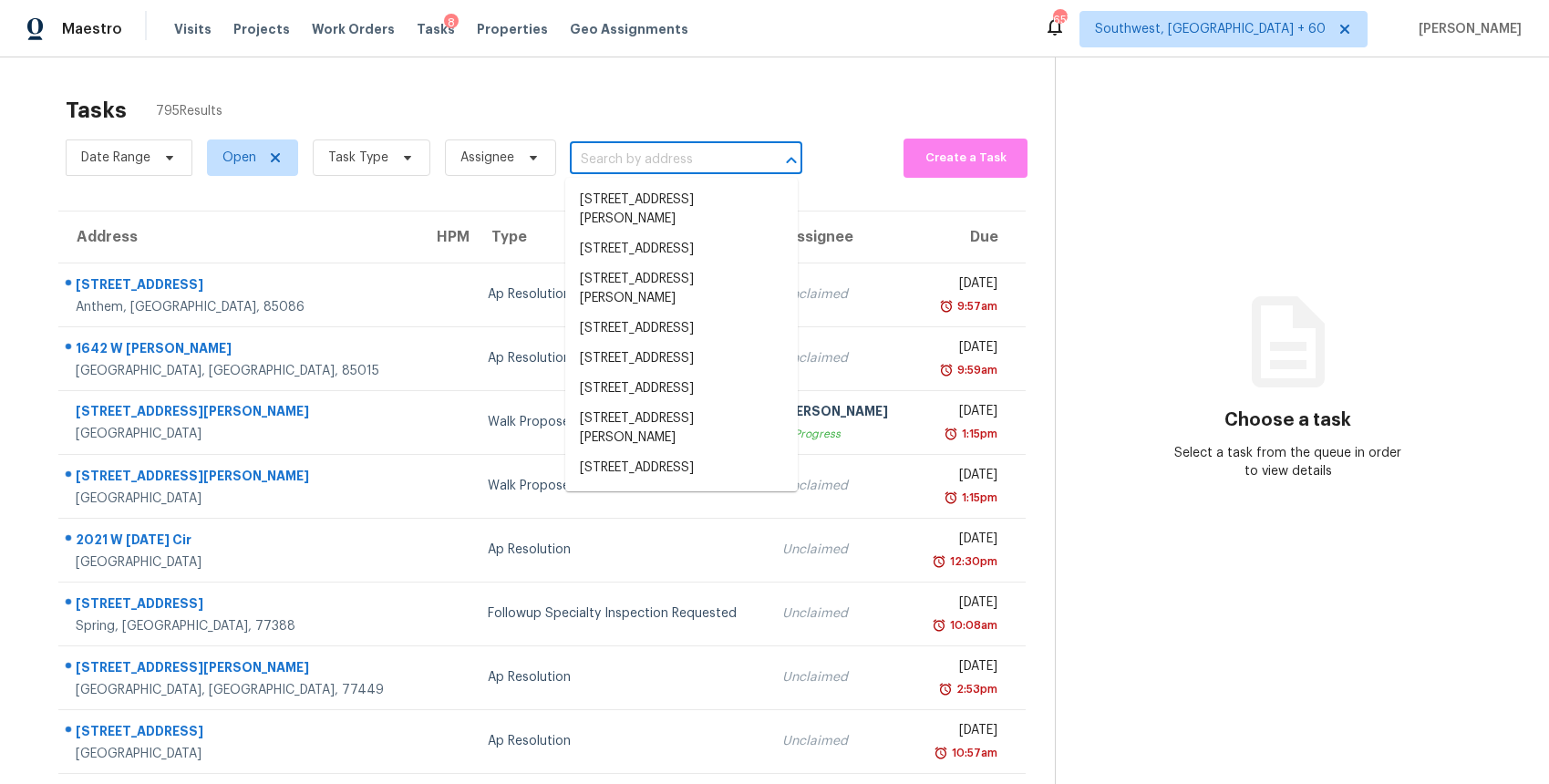
click at [673, 149] on input "text" at bounding box center [660, 160] width 181 height 29
paste input "120 Ralph McGill Blvd NE Apt 1304 Atlanta, GA, 30308"
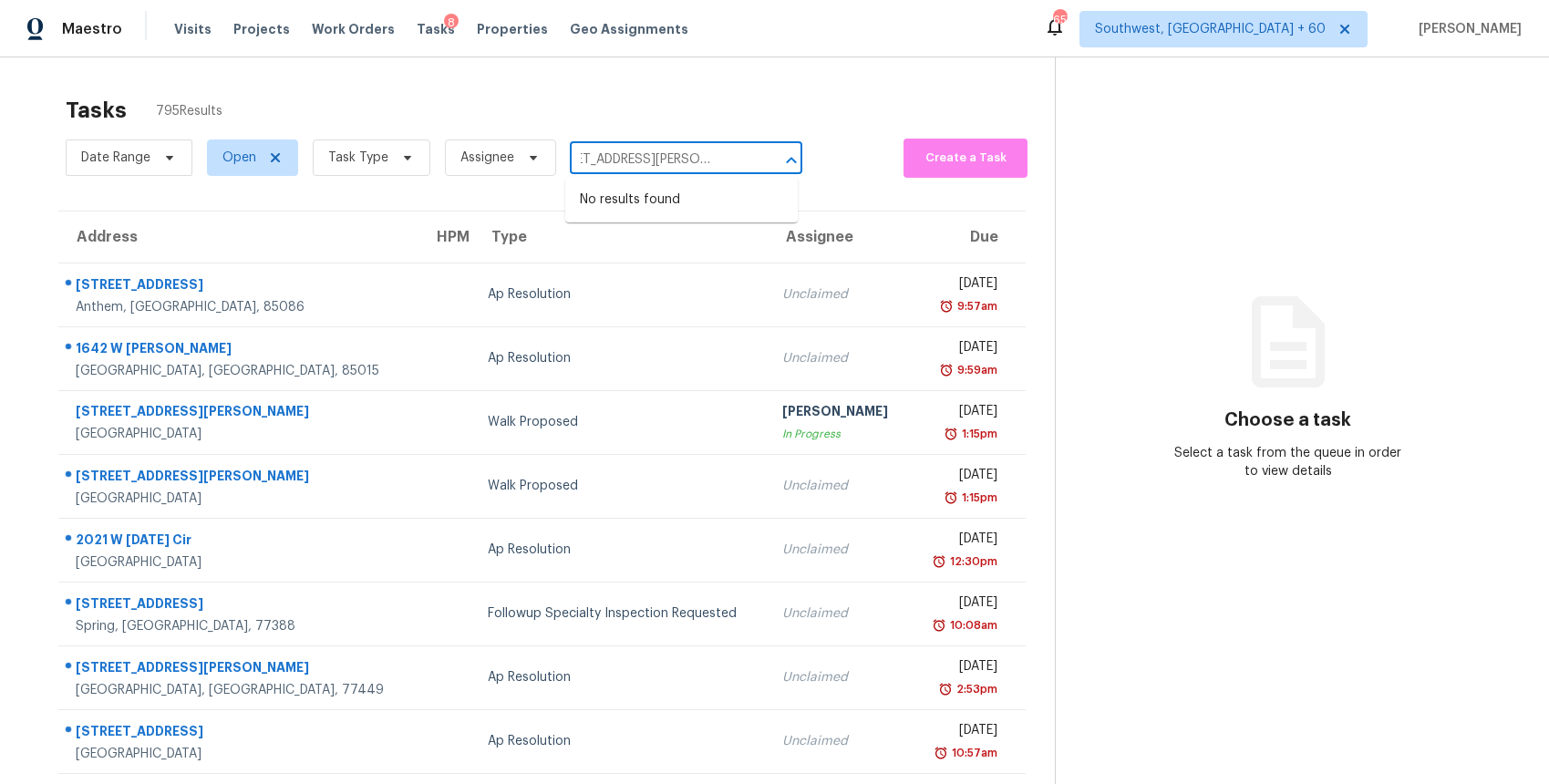
type input "120 Ralph McGill Blvd NE Apt 1304 Atlanta, GA, 30308"
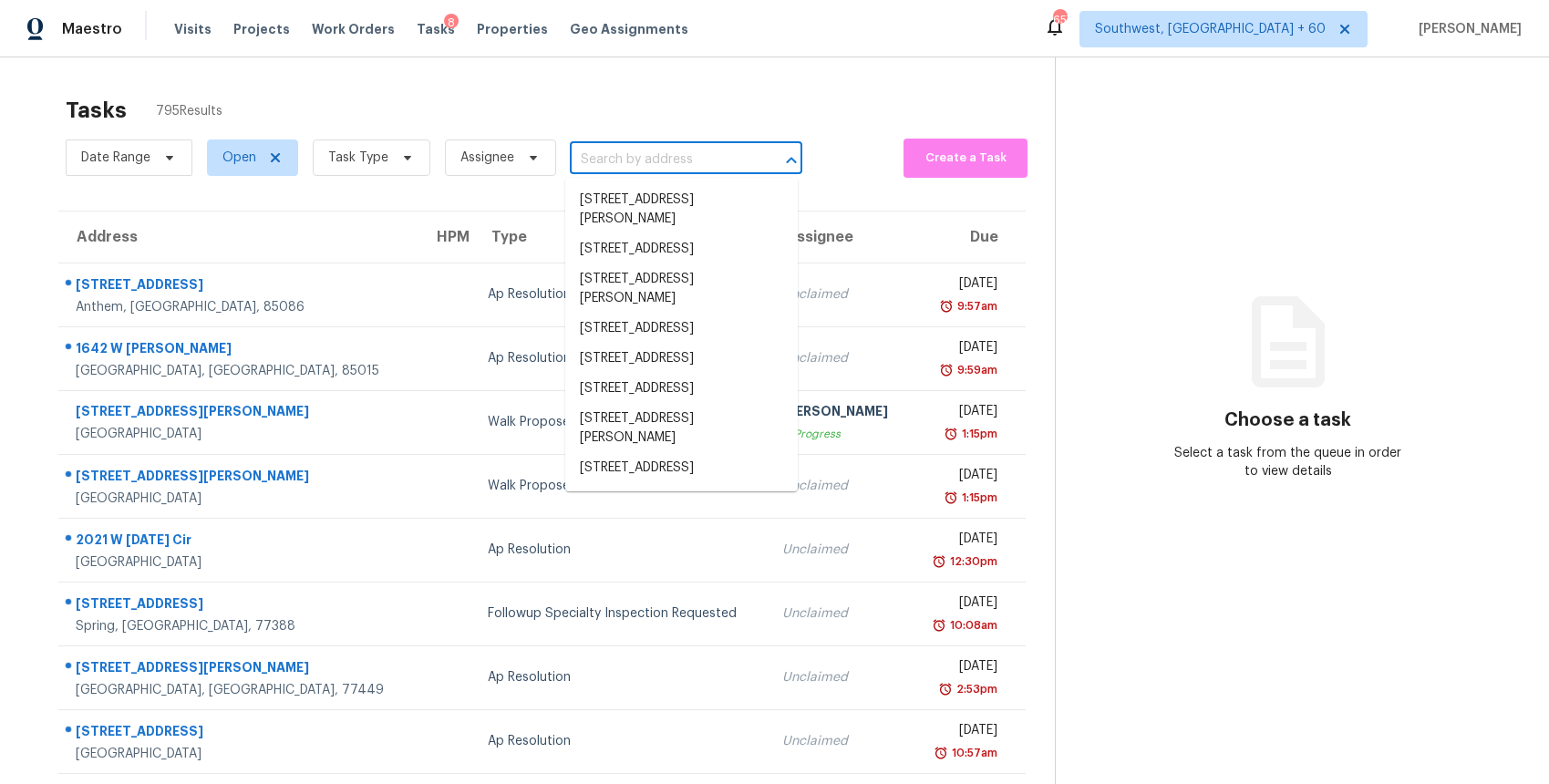
scroll to position [0, 0]
paste input "120 Ralph McGill Blvd NE Apt 1304 Atlanta, GA, 30308"
type input "120 Ralph McGill Blvd NE Apt 1304 Atlanta, GA, 30308"
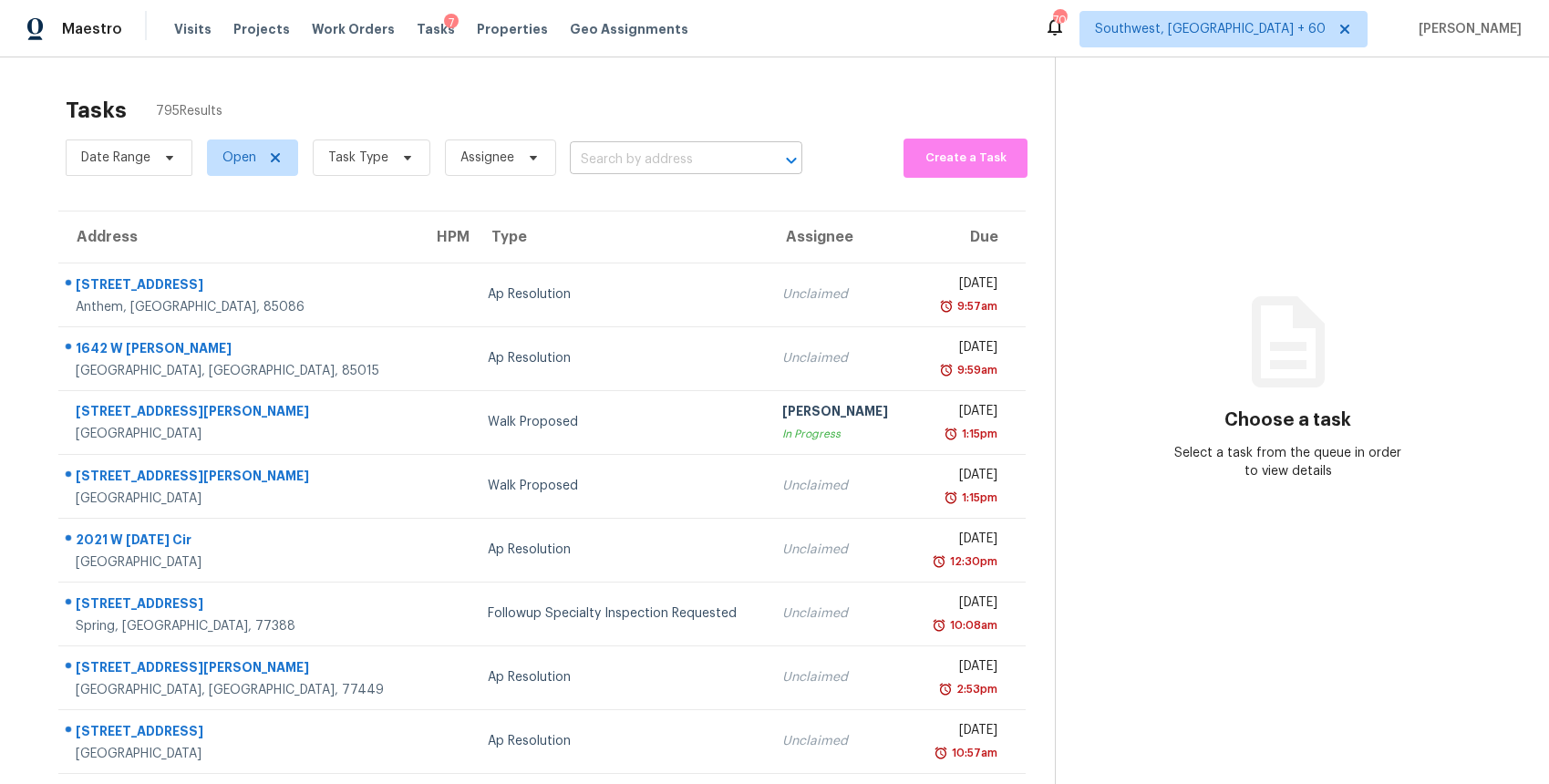
click at [613, 154] on input "text" at bounding box center [660, 160] width 181 height 29
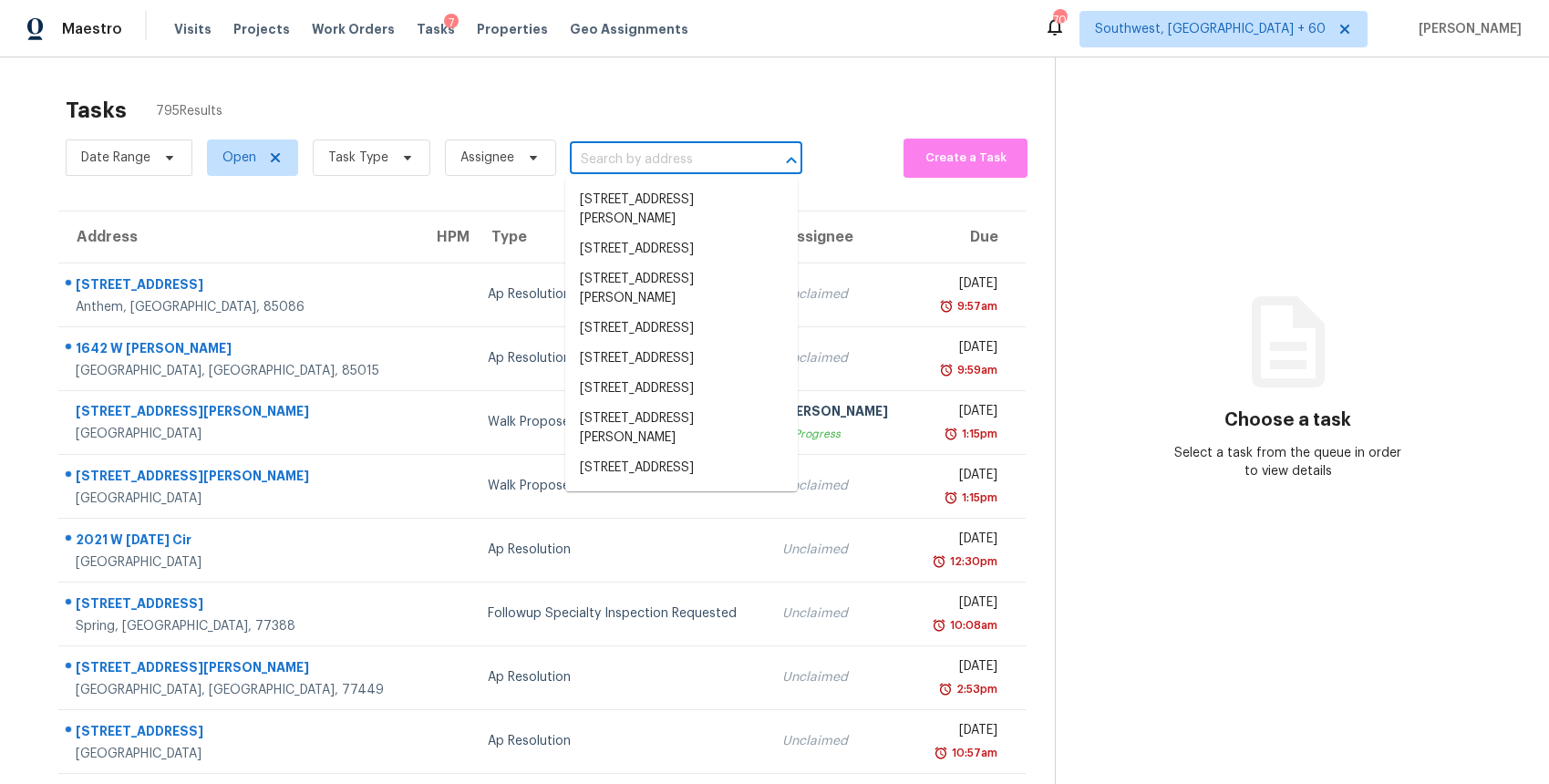
paste input "[STREET_ADDRESS][PERSON_NAME]"
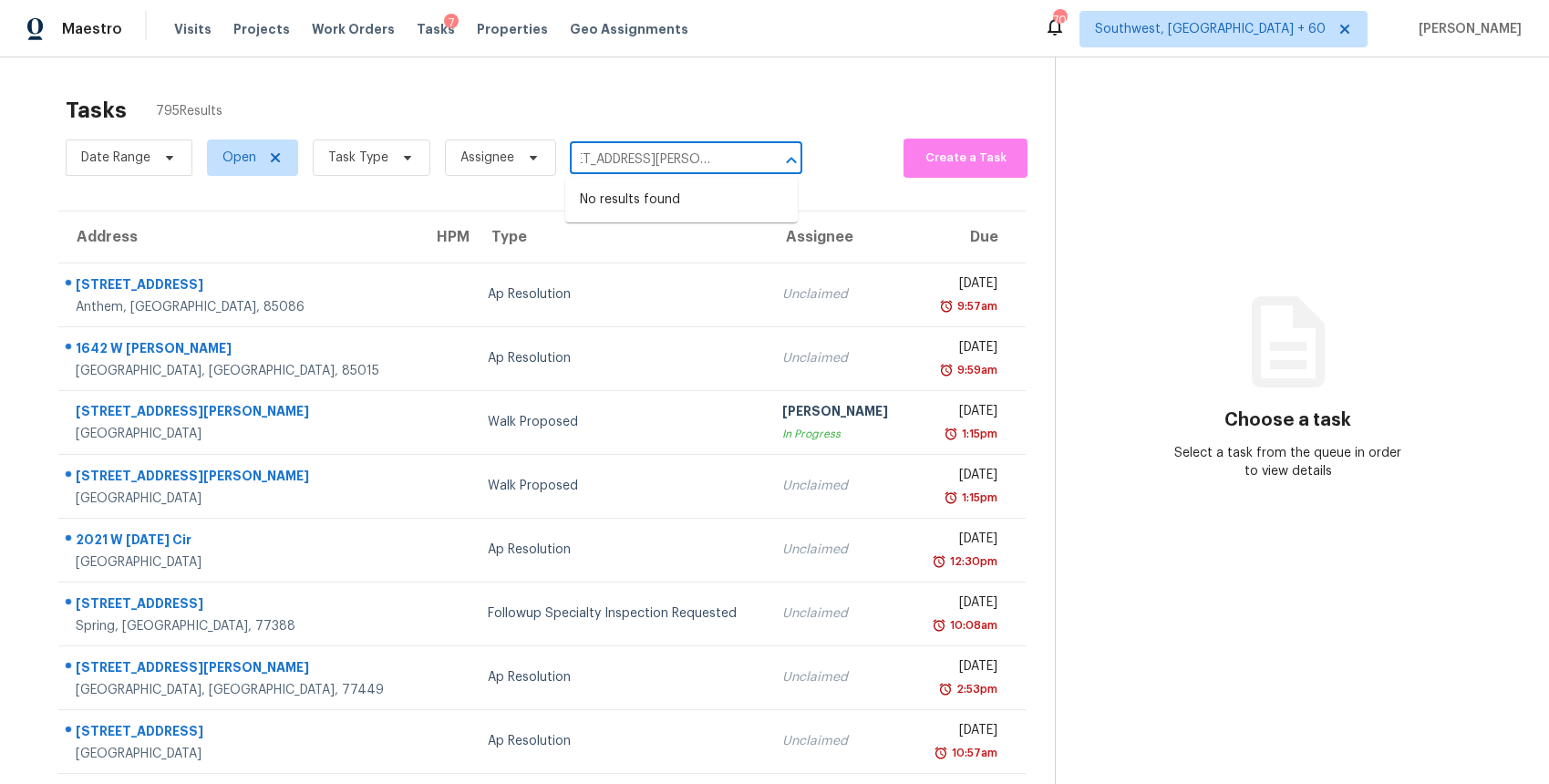
type input "[STREET_ADDRESS][PERSON_NAME]"
click at [369, 138] on span "Task Type" at bounding box center [364, 158] width 132 height 48
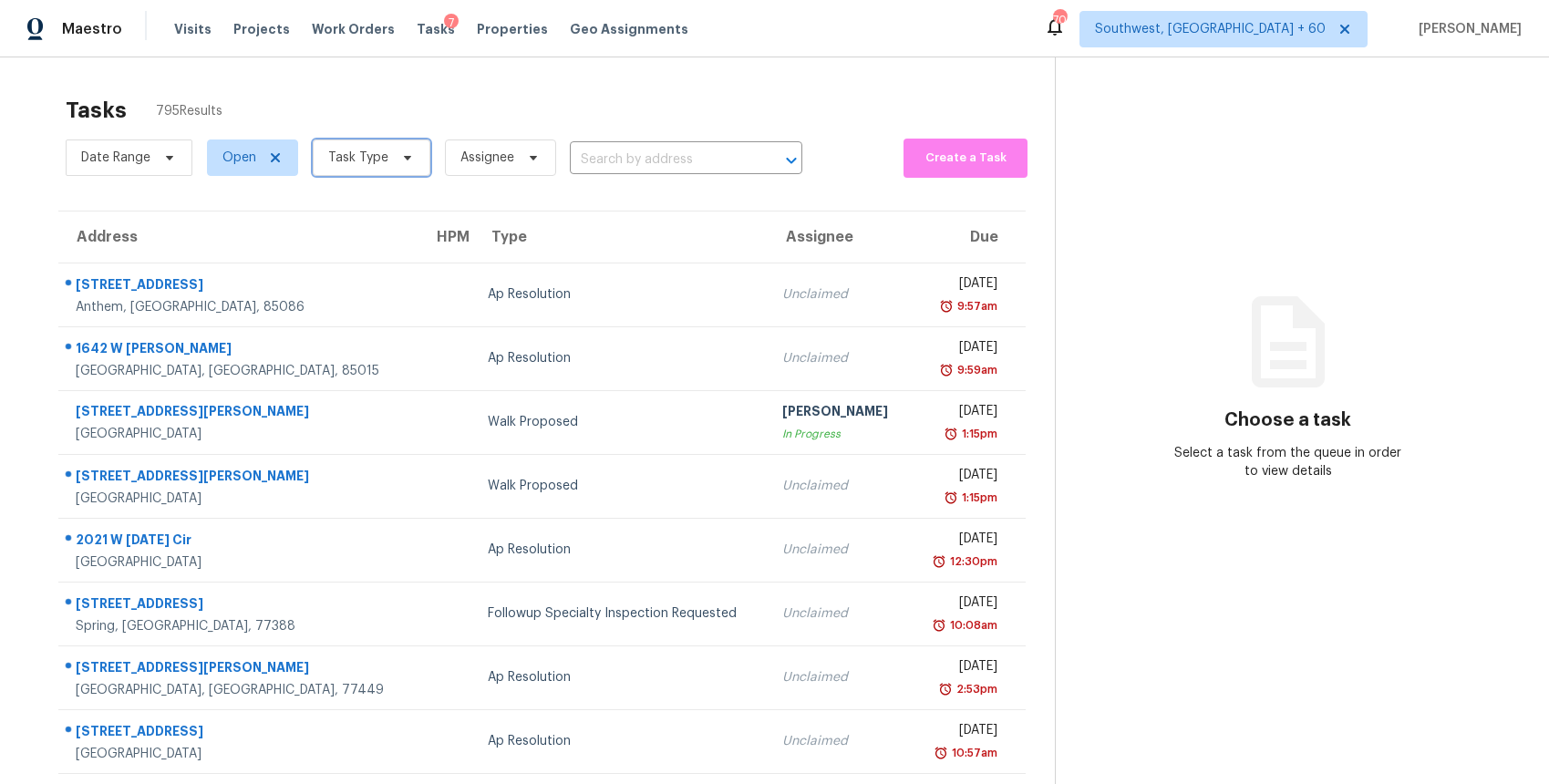
click at [382, 150] on span "Task Type" at bounding box center [358, 158] width 60 height 18
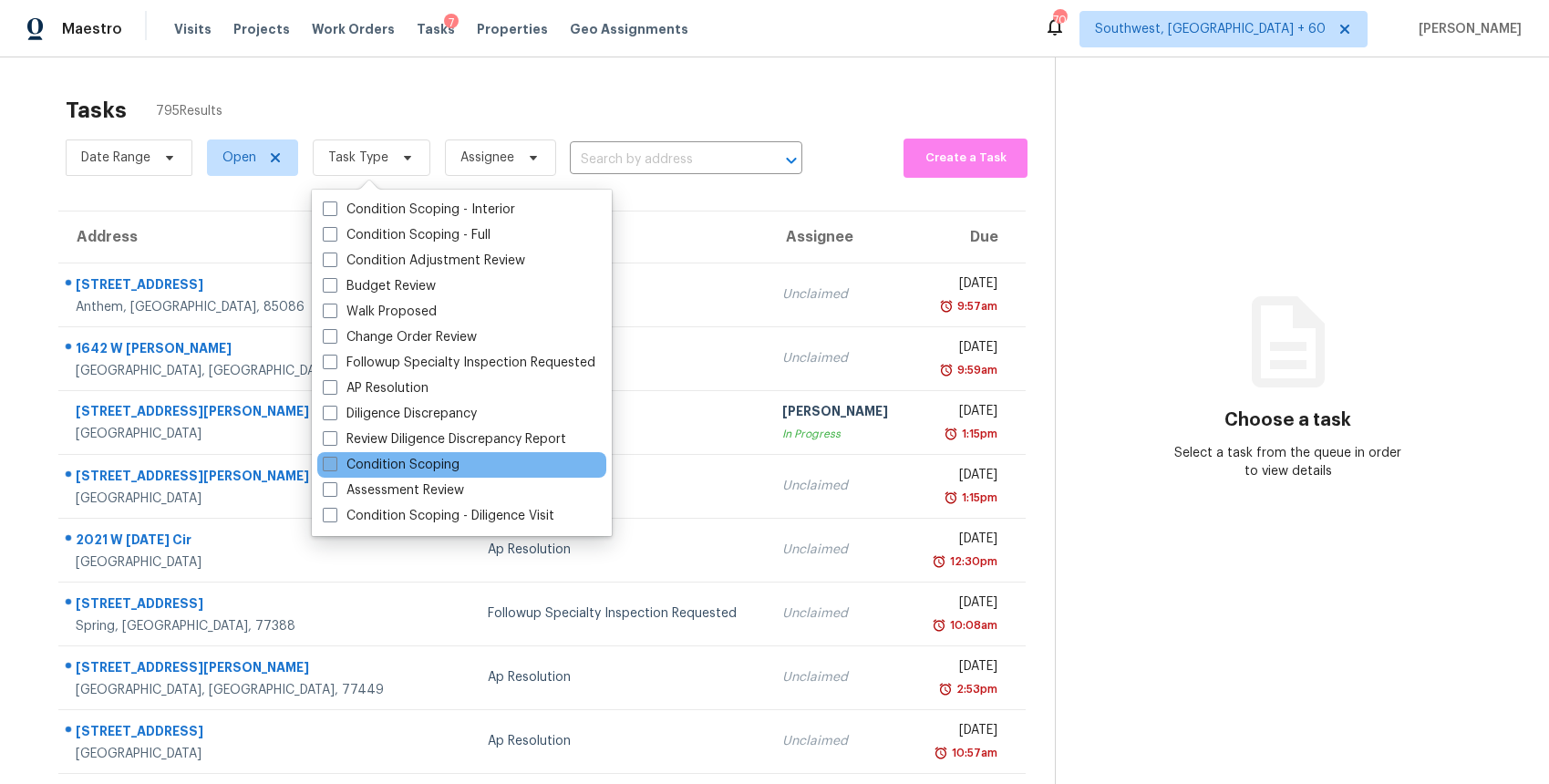
click at [458, 465] on label "Condition Scoping" at bounding box center [392, 465] width 137 height 18
click at [334, 465] on input "Condition Scoping" at bounding box center [329, 462] width 12 height 12
checkbox input "true"
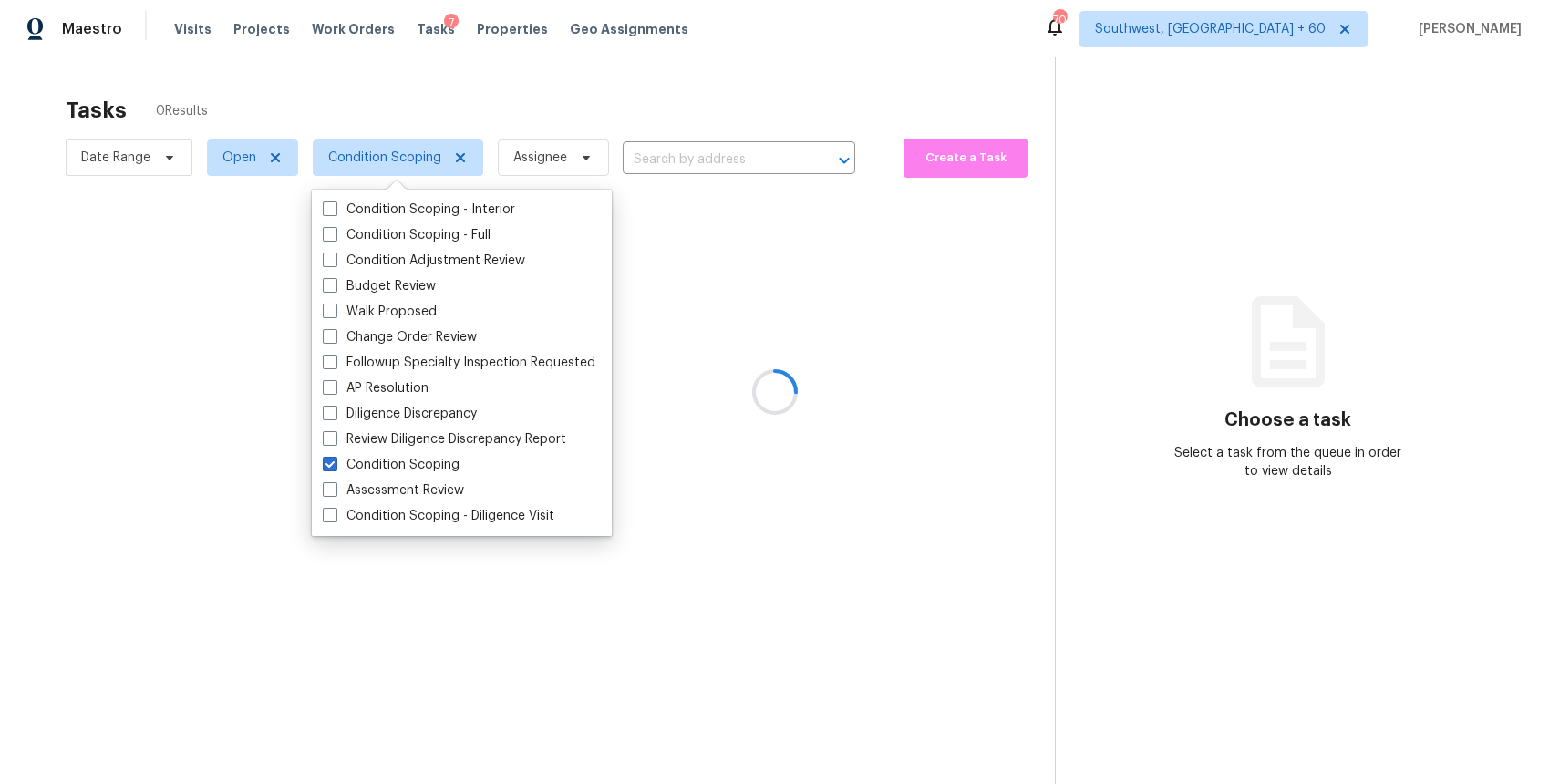
click at [1251, 187] on div at bounding box center [774, 392] width 1549 height 784
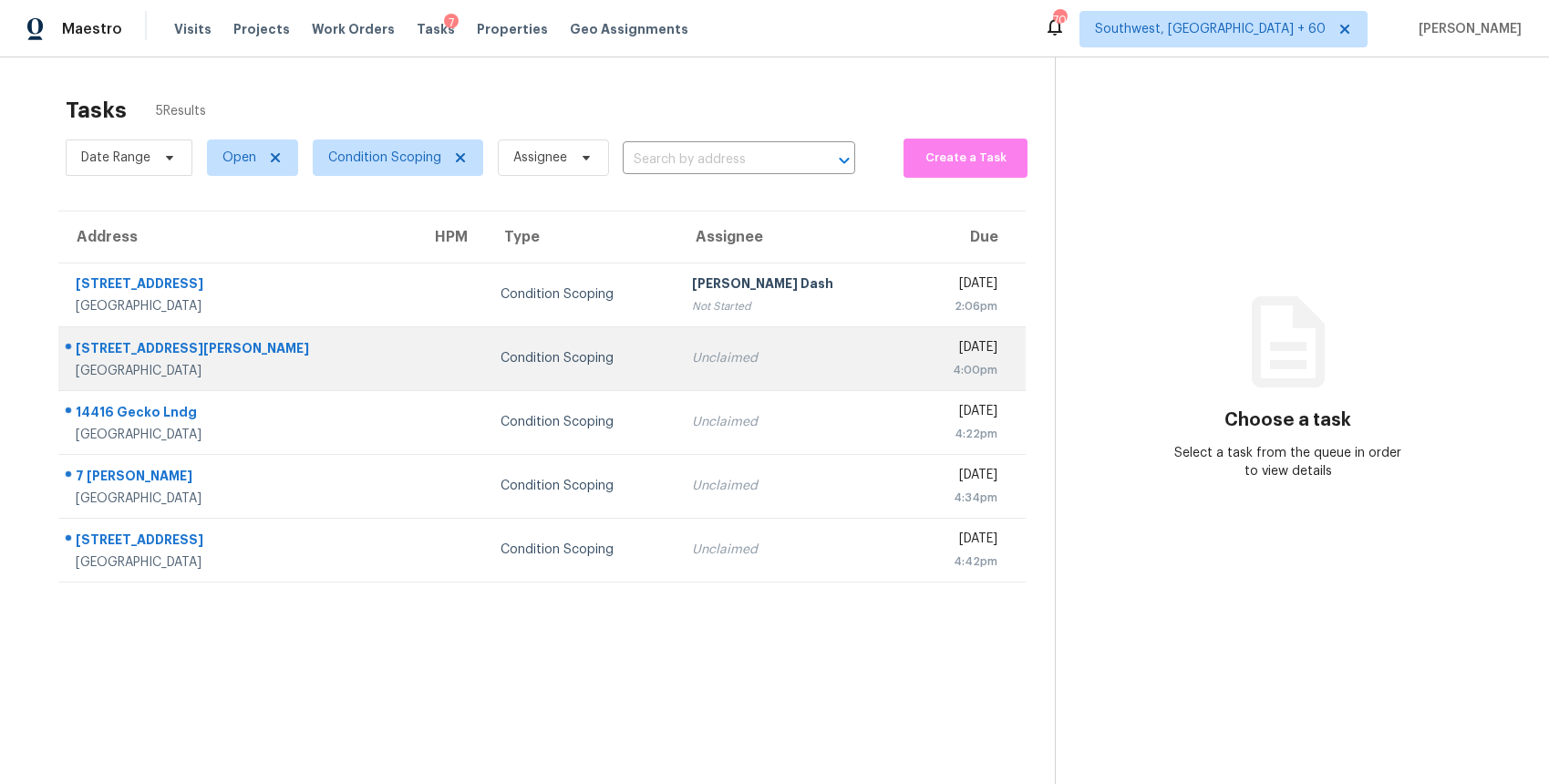
click at [776, 340] on td "Unclaimed" at bounding box center [792, 358] width 231 height 63
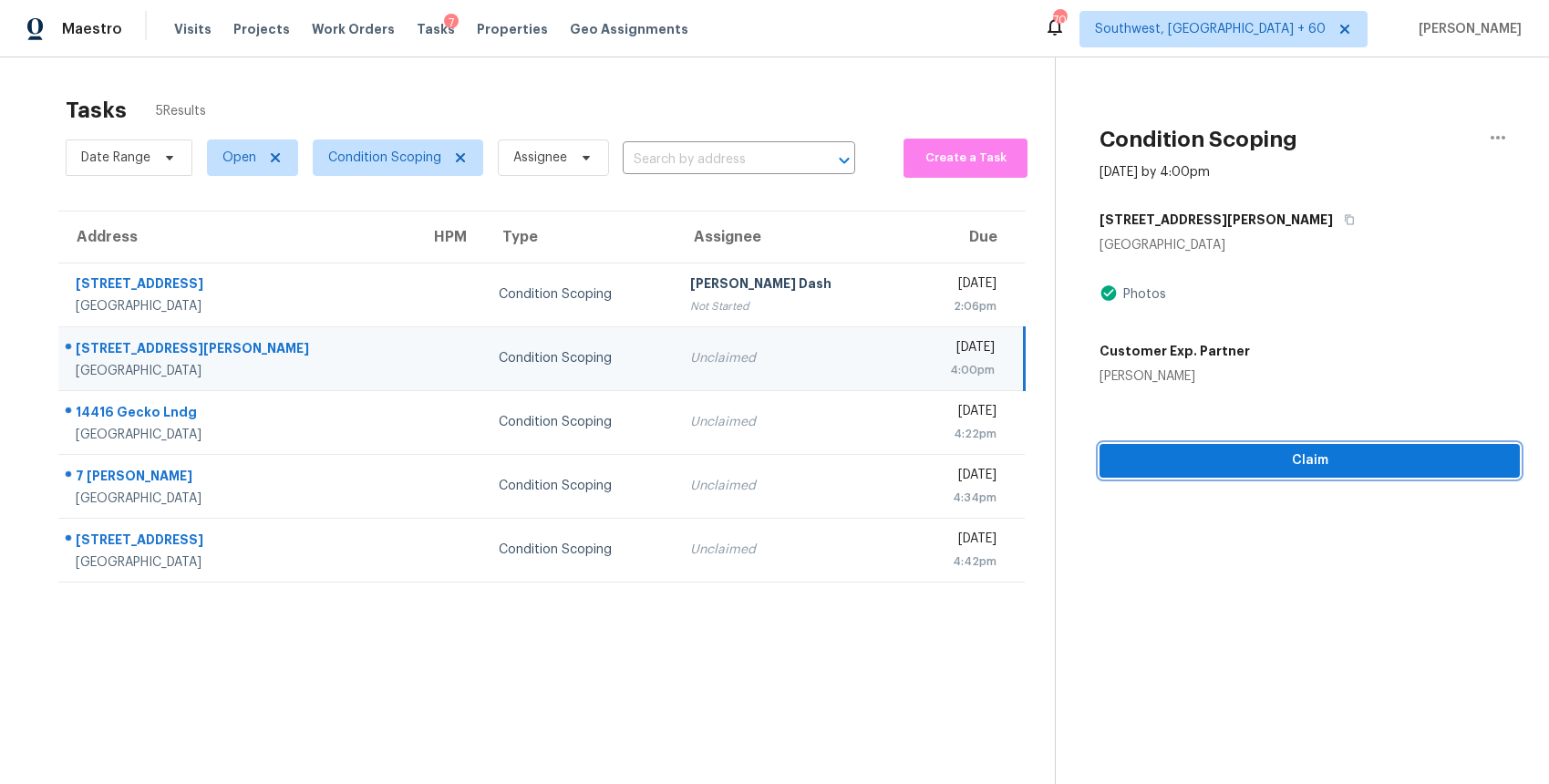
click at [1357, 465] on span "Claim" at bounding box center [1310, 460] width 392 height 23
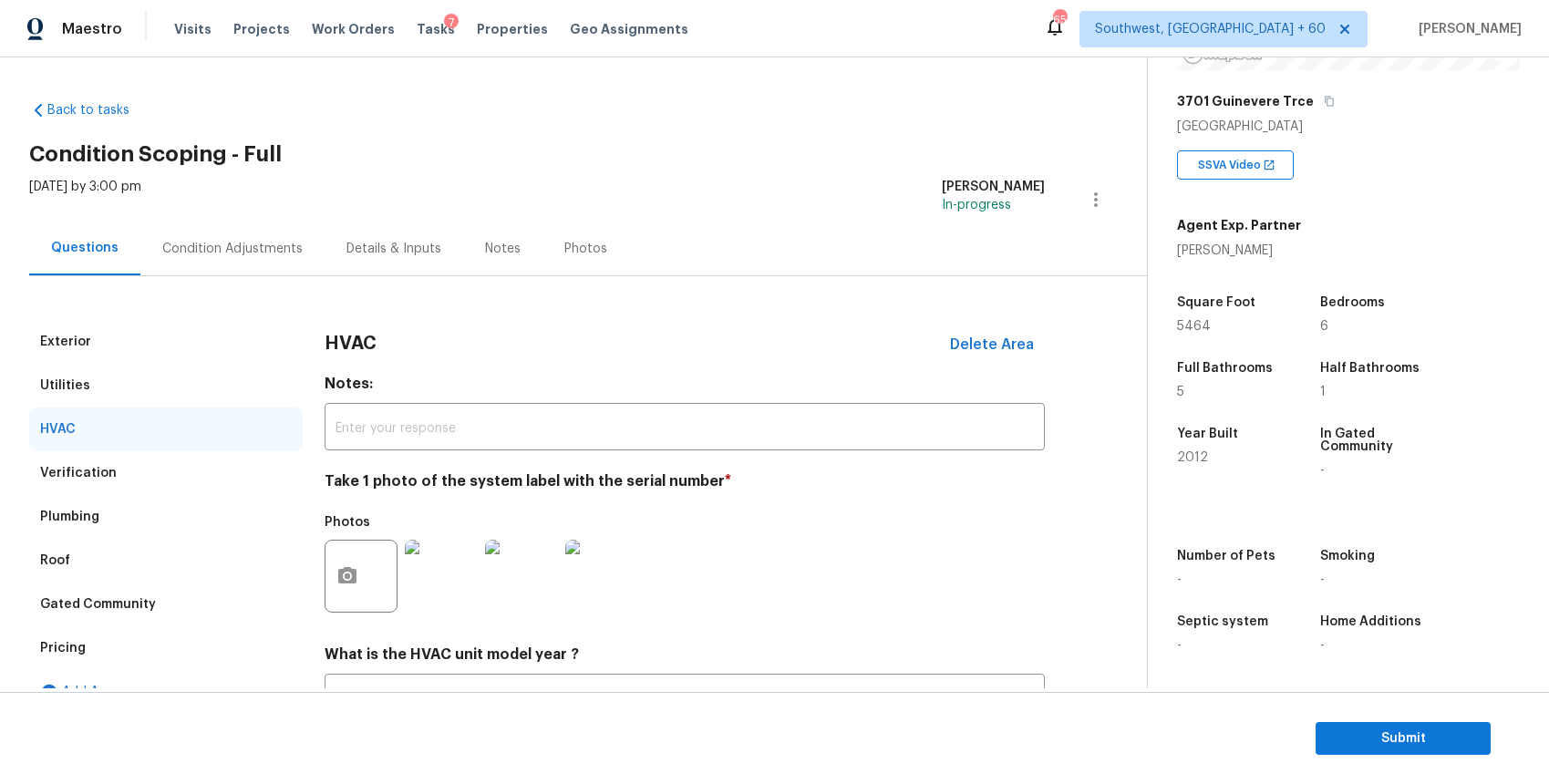
click at [159, 258] on div "Condition Adjustments" at bounding box center [233, 248] width 184 height 54
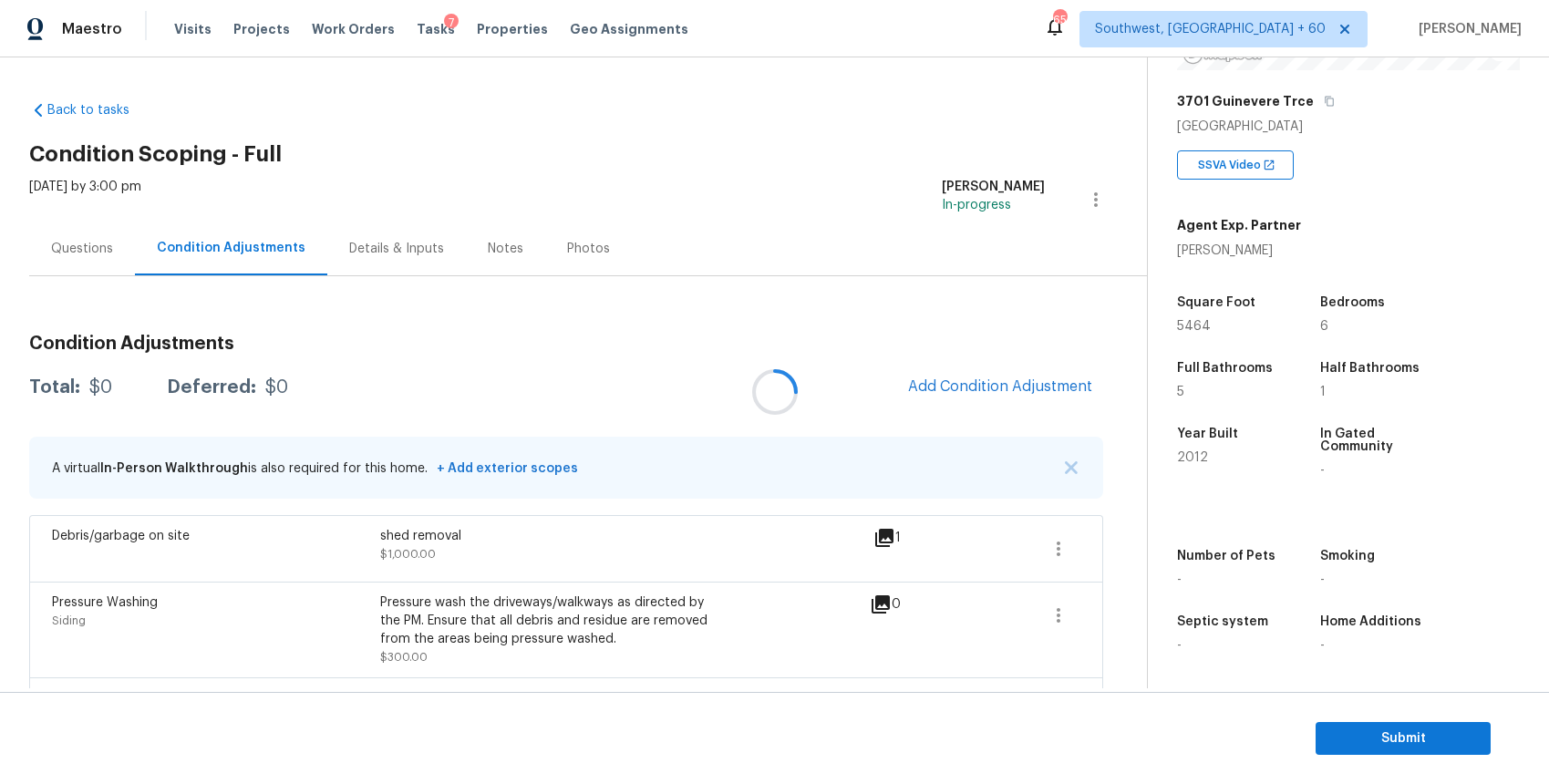
click at [188, 242] on div at bounding box center [774, 392] width 1549 height 784
click at [1065, 469] on img "button" at bounding box center [1071, 467] width 13 height 13
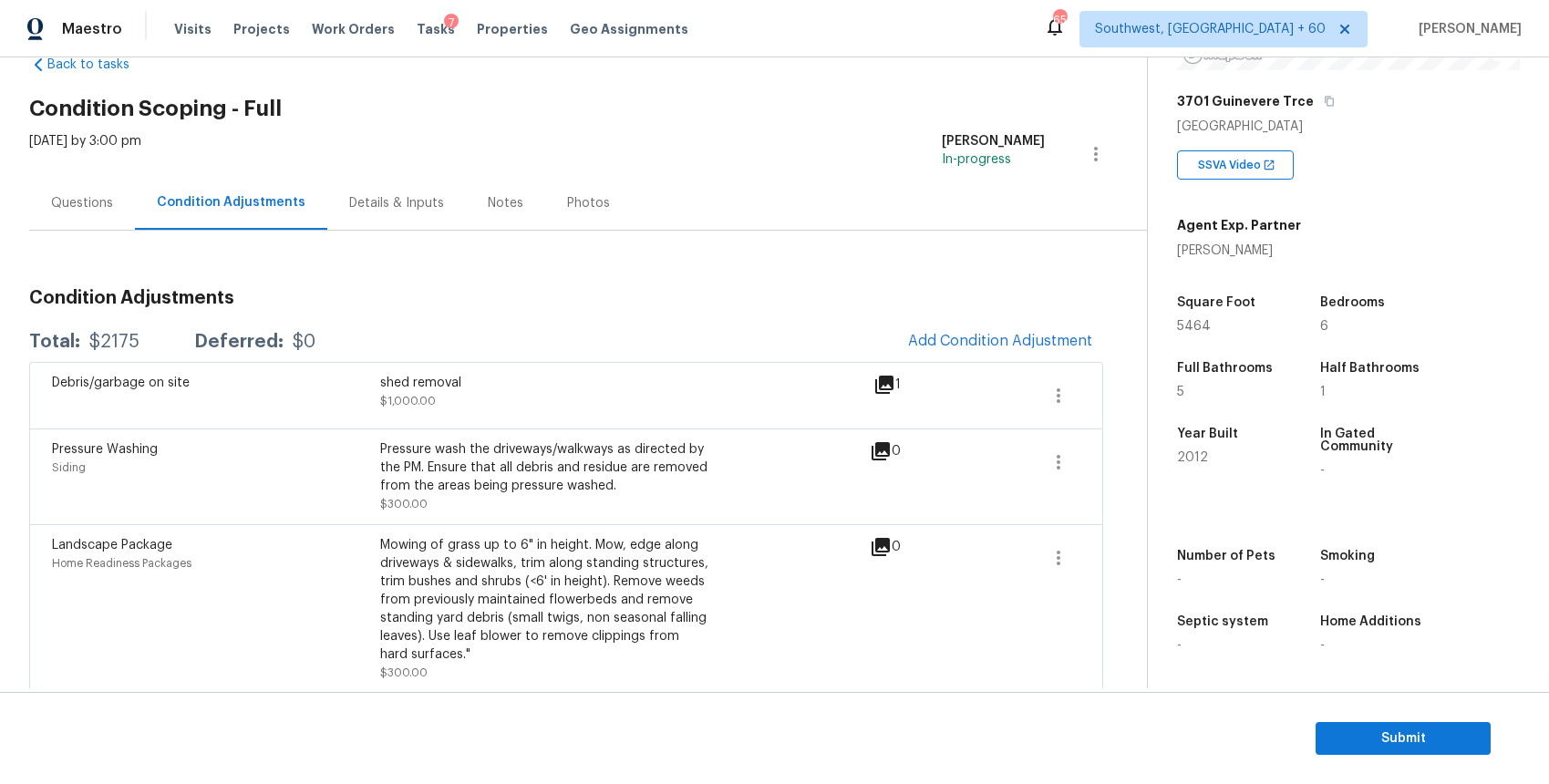
scroll to position [29, 0]
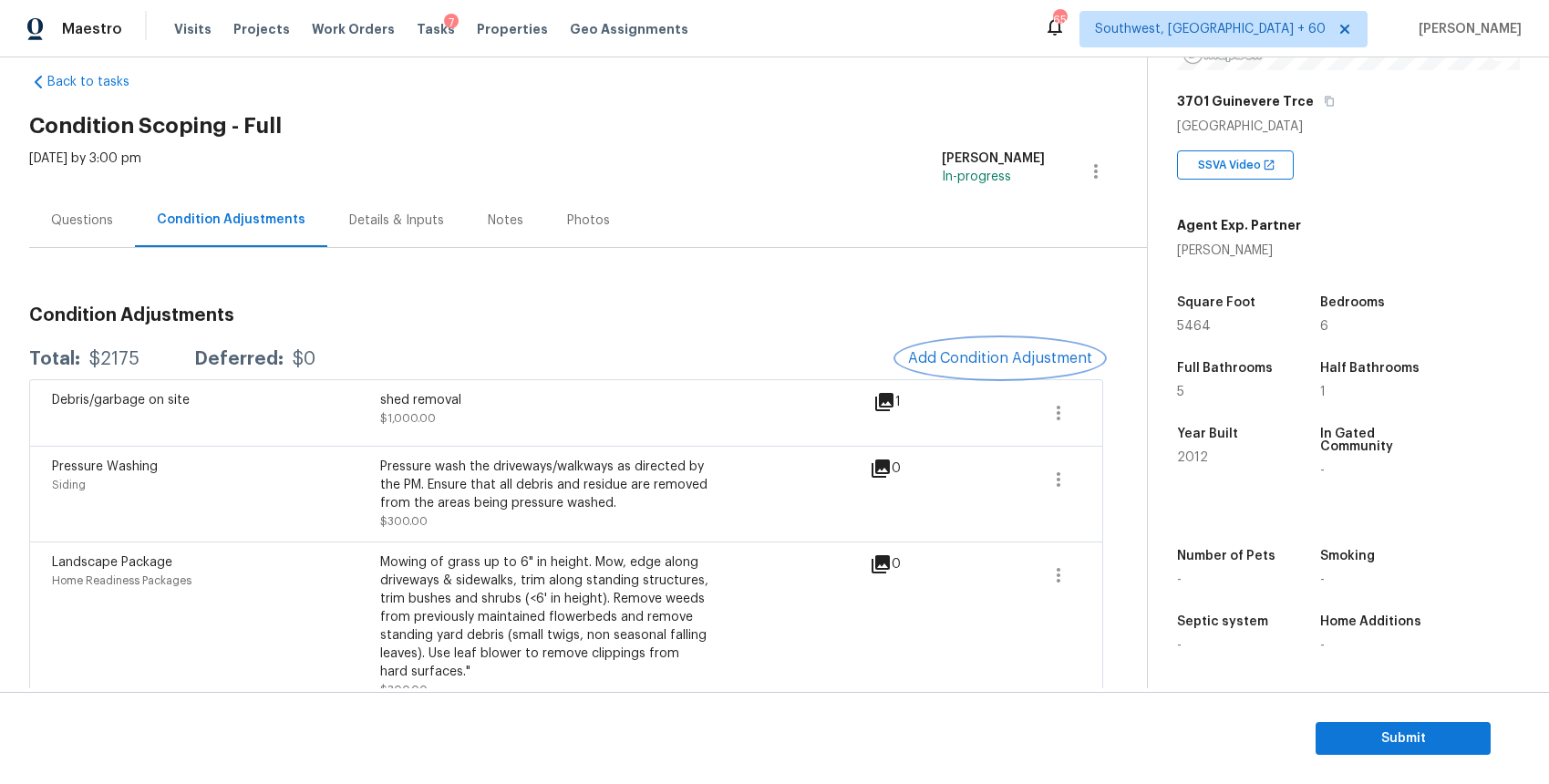
click at [1068, 346] on button "Add Condition Adjustment" at bounding box center [1001, 358] width 206 height 39
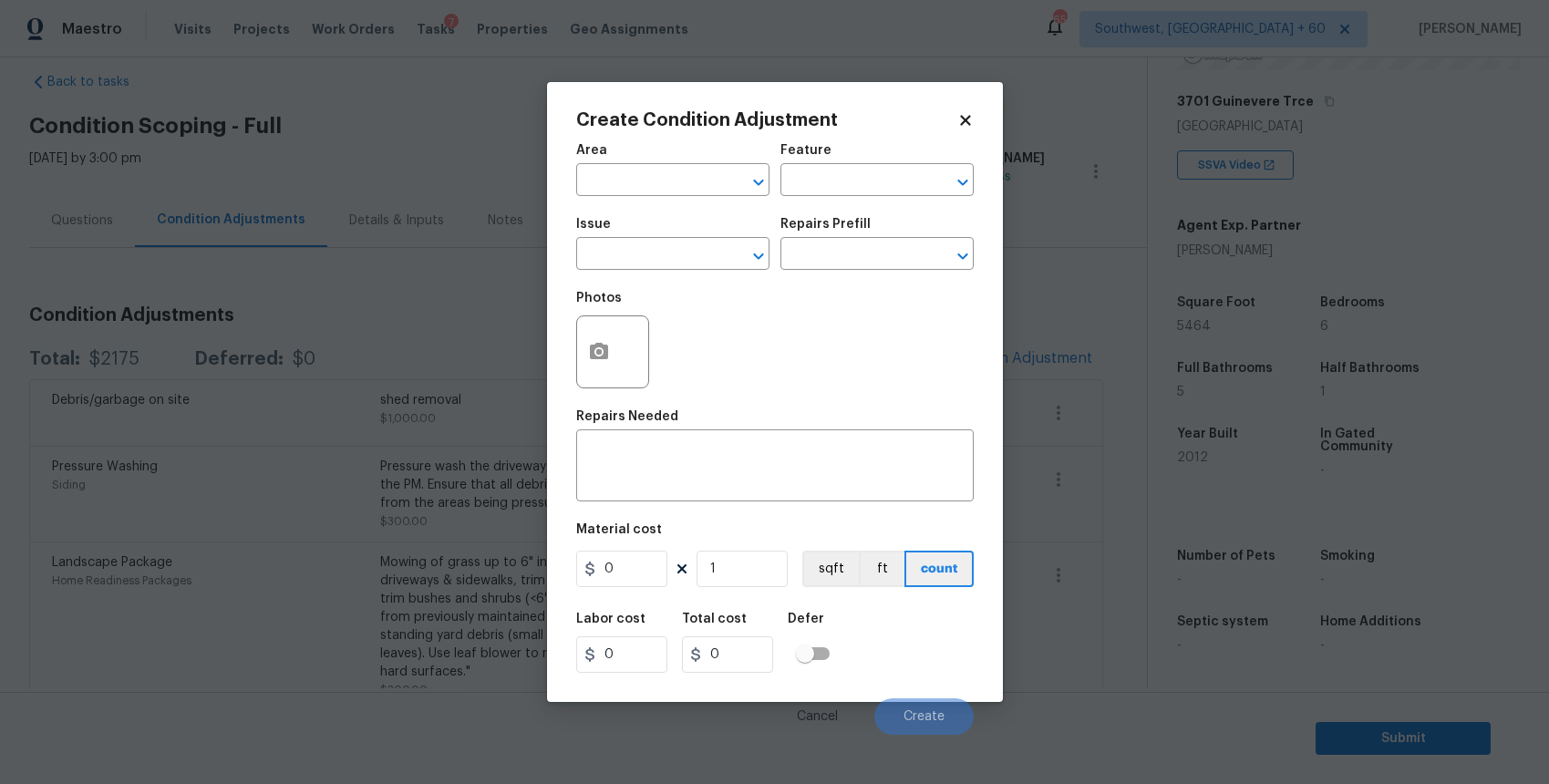
click at [351, 300] on body "Maestro Visits Projects Work Orders Tasks 7 Properties Geo Assignments 653 Sout…" at bounding box center [774, 392] width 1549 height 784
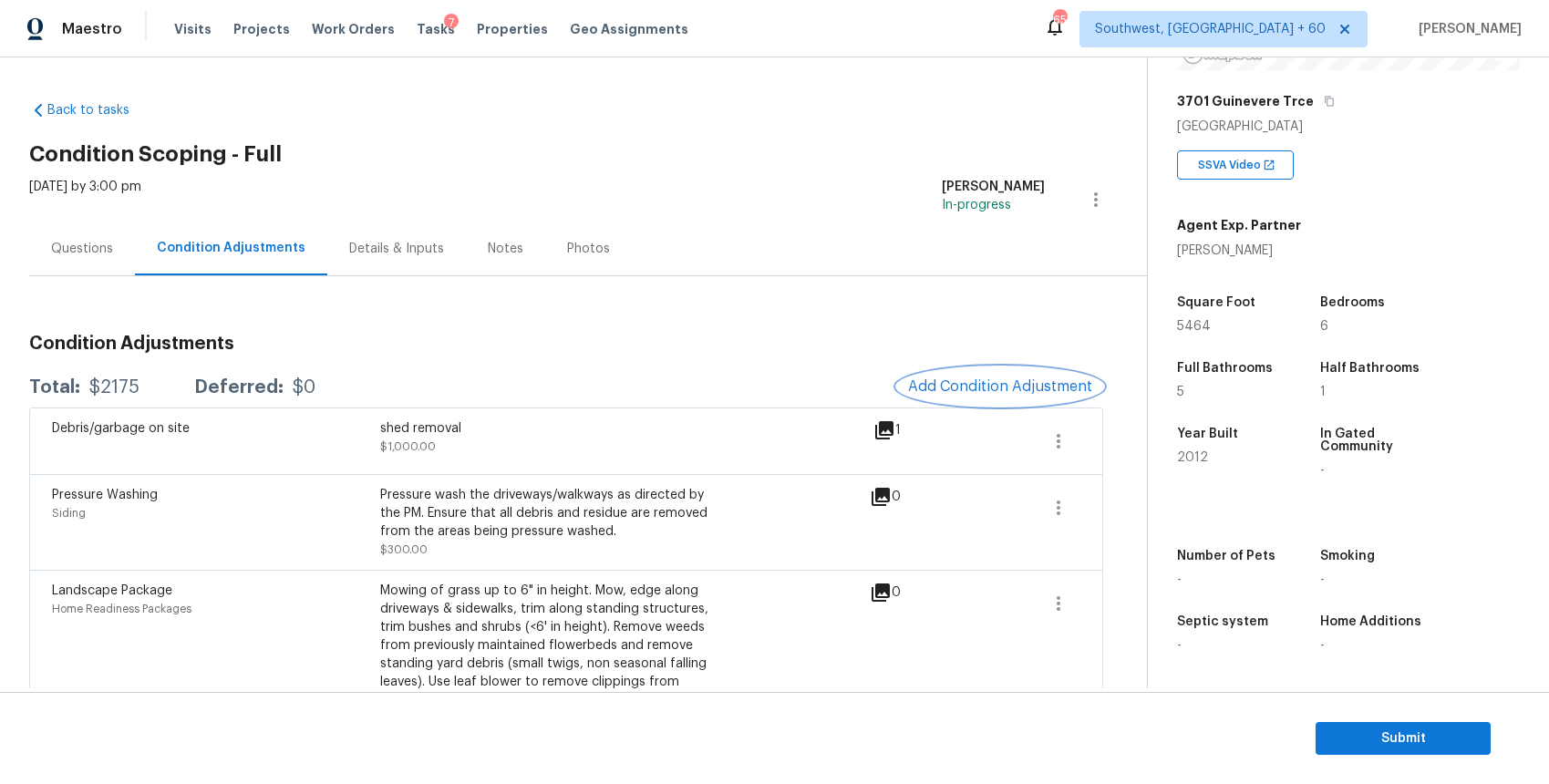
scroll to position [124, 0]
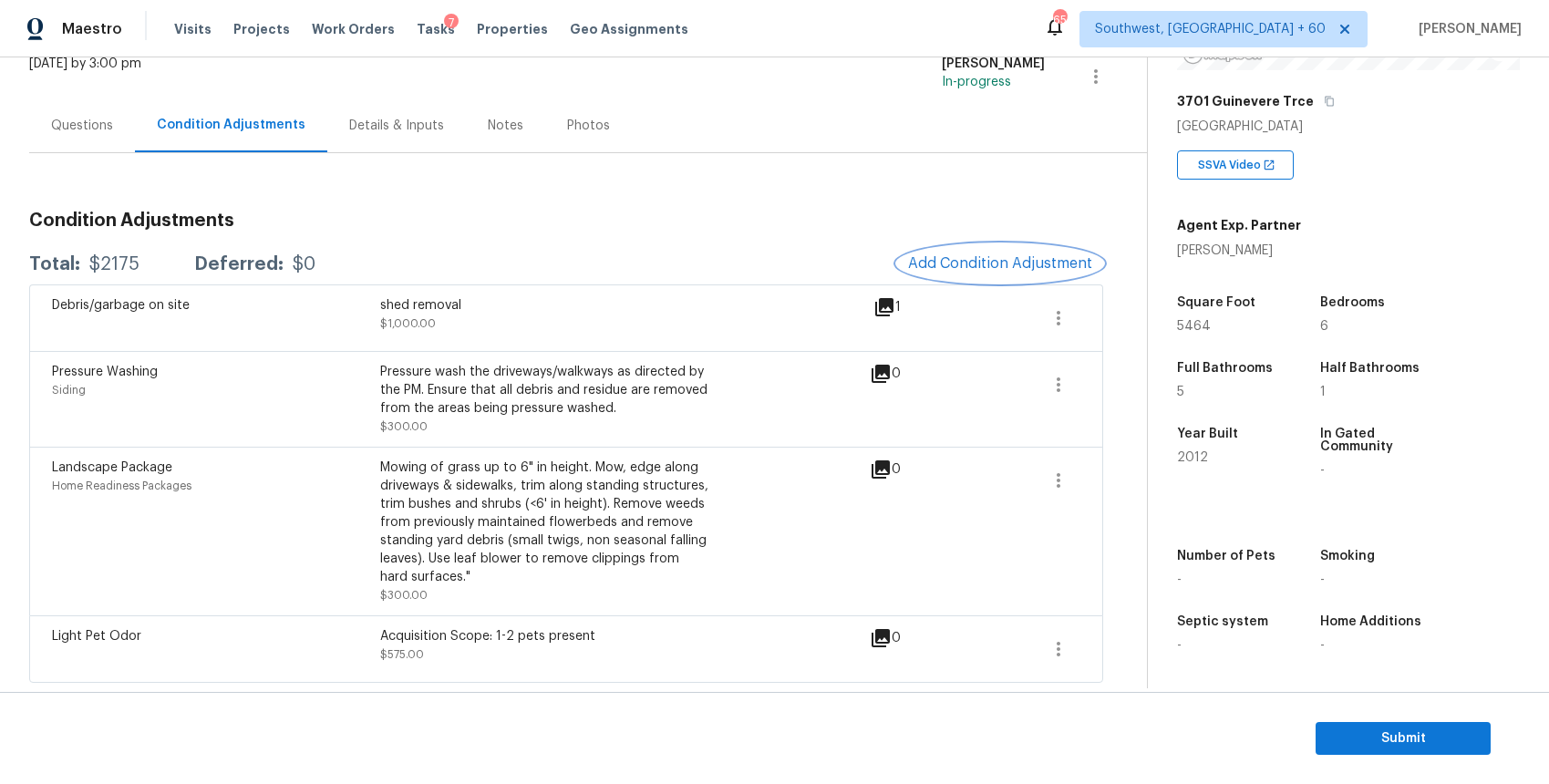
click at [1015, 261] on span "Add Condition Adjustment" at bounding box center [1001, 263] width 184 height 17
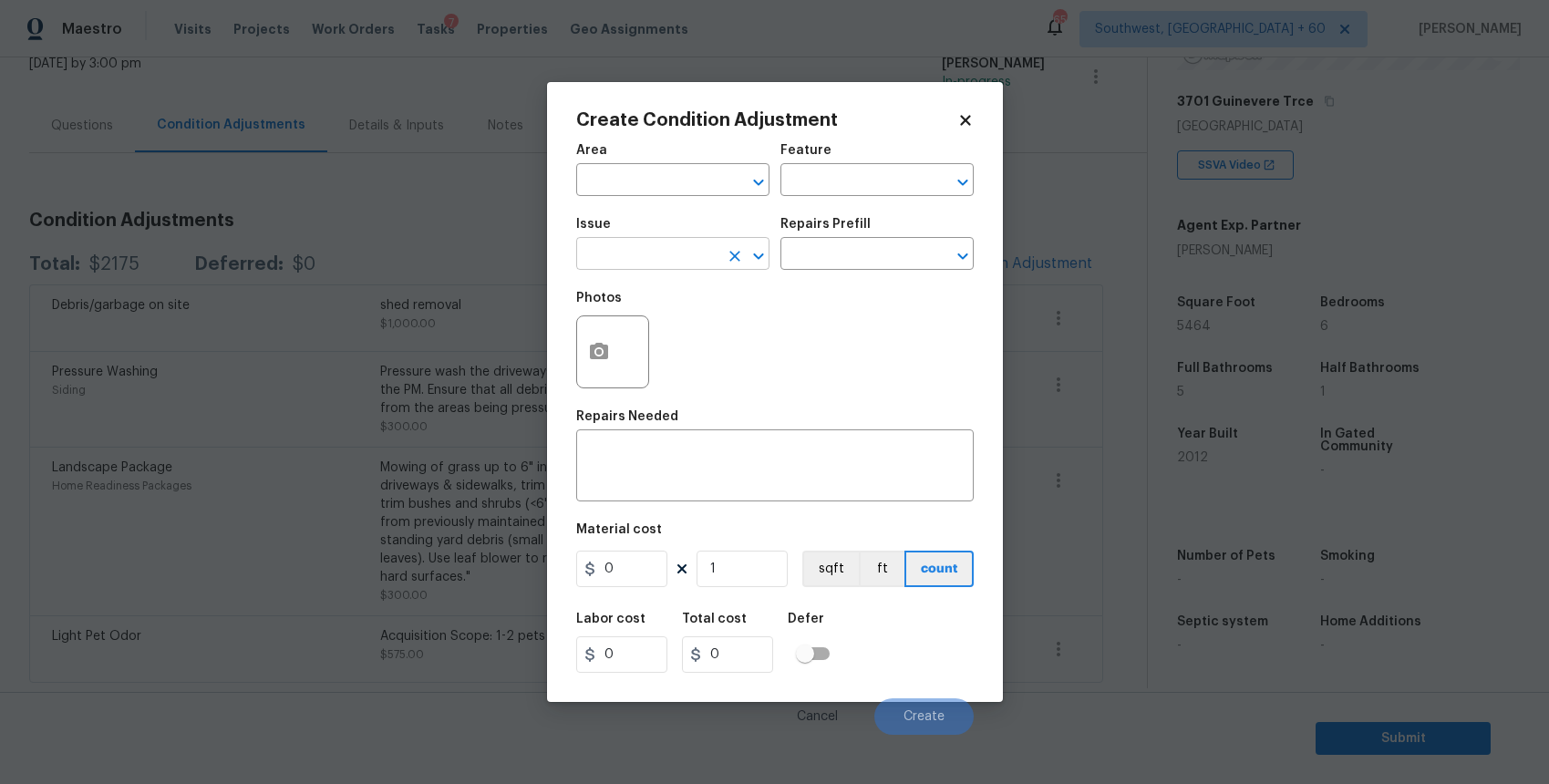
click at [678, 244] on input "text" at bounding box center [647, 256] width 142 height 29
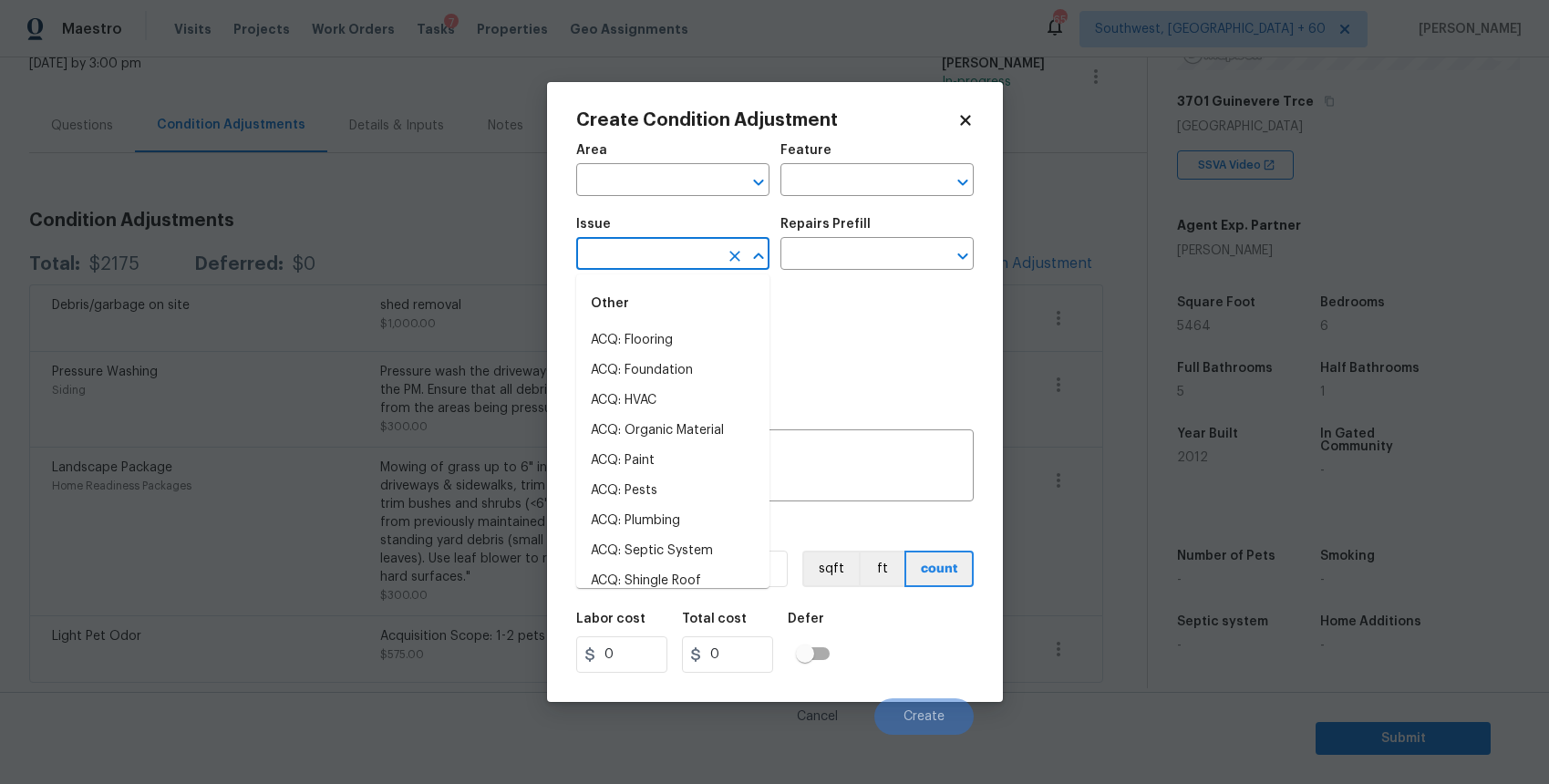
click at [678, 244] on input "text" at bounding box center [647, 256] width 142 height 29
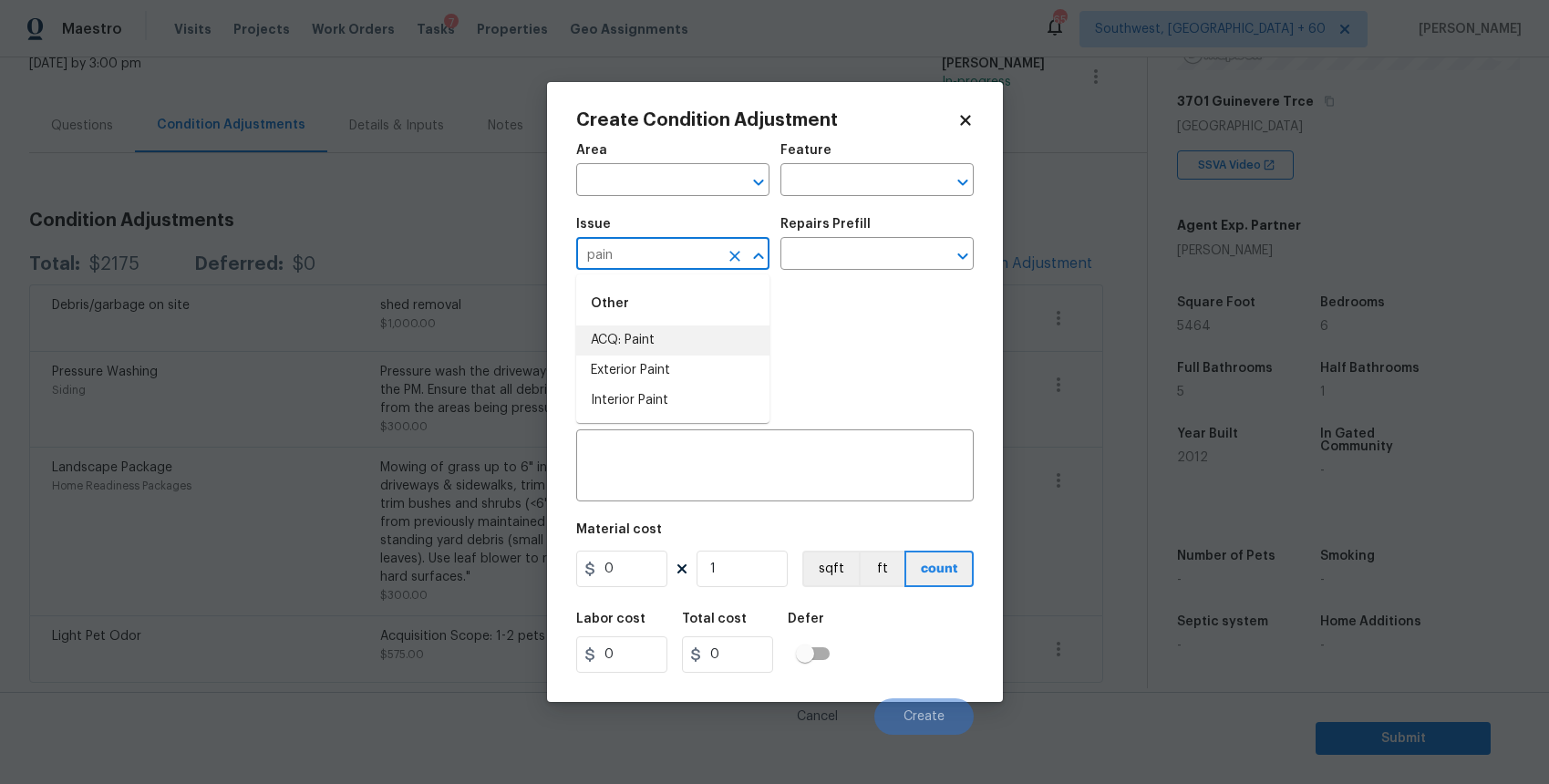
click at [671, 343] on li "ACQ: Paint" at bounding box center [672, 340] width 193 height 30
type input "ACQ: Paint"
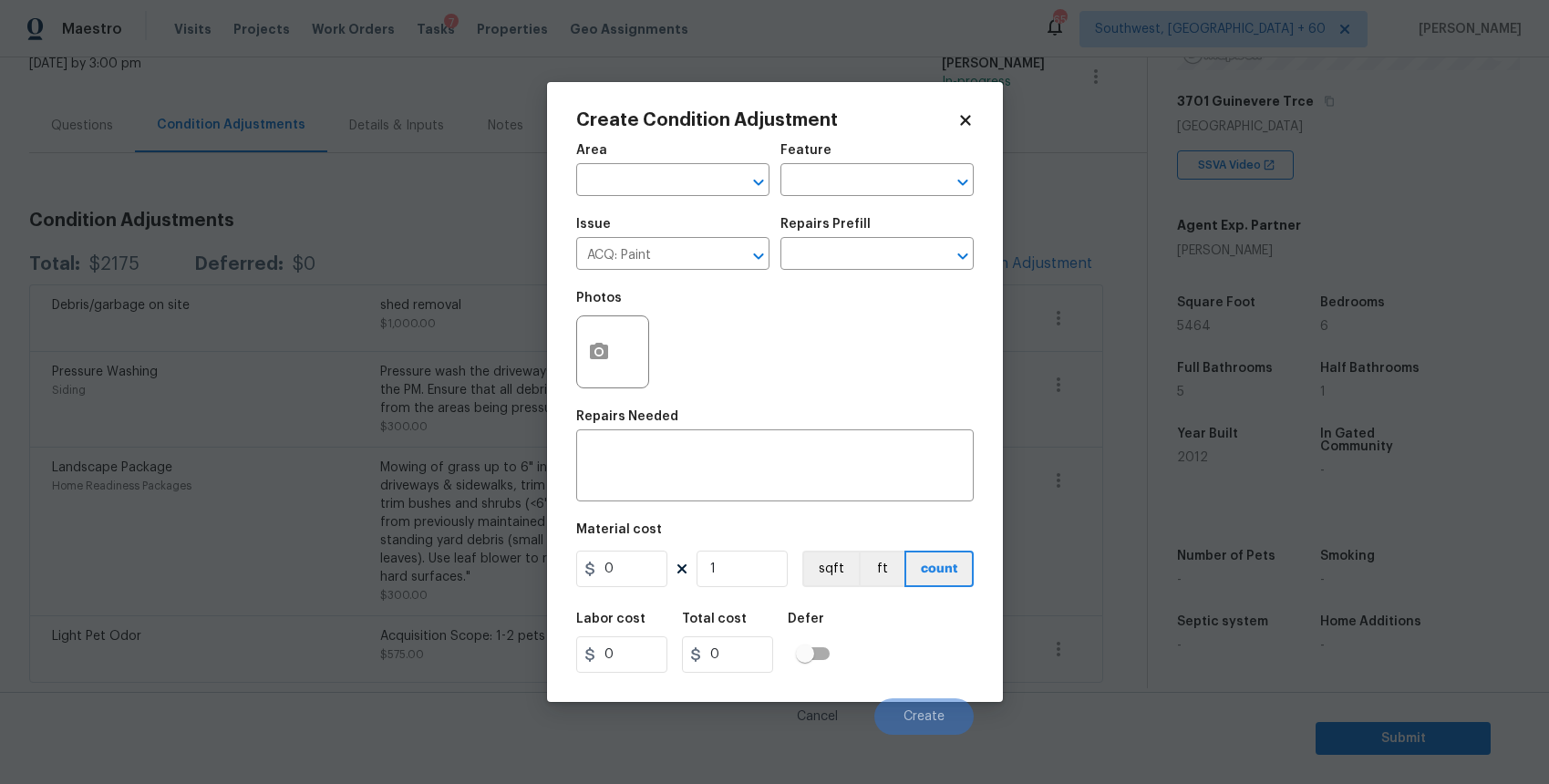
click at [884, 271] on div "Issue ACQ: Paint ​ Repairs Prefill ​" at bounding box center [774, 244] width 398 height 73
click at [901, 253] on input "text" at bounding box center [851, 256] width 142 height 29
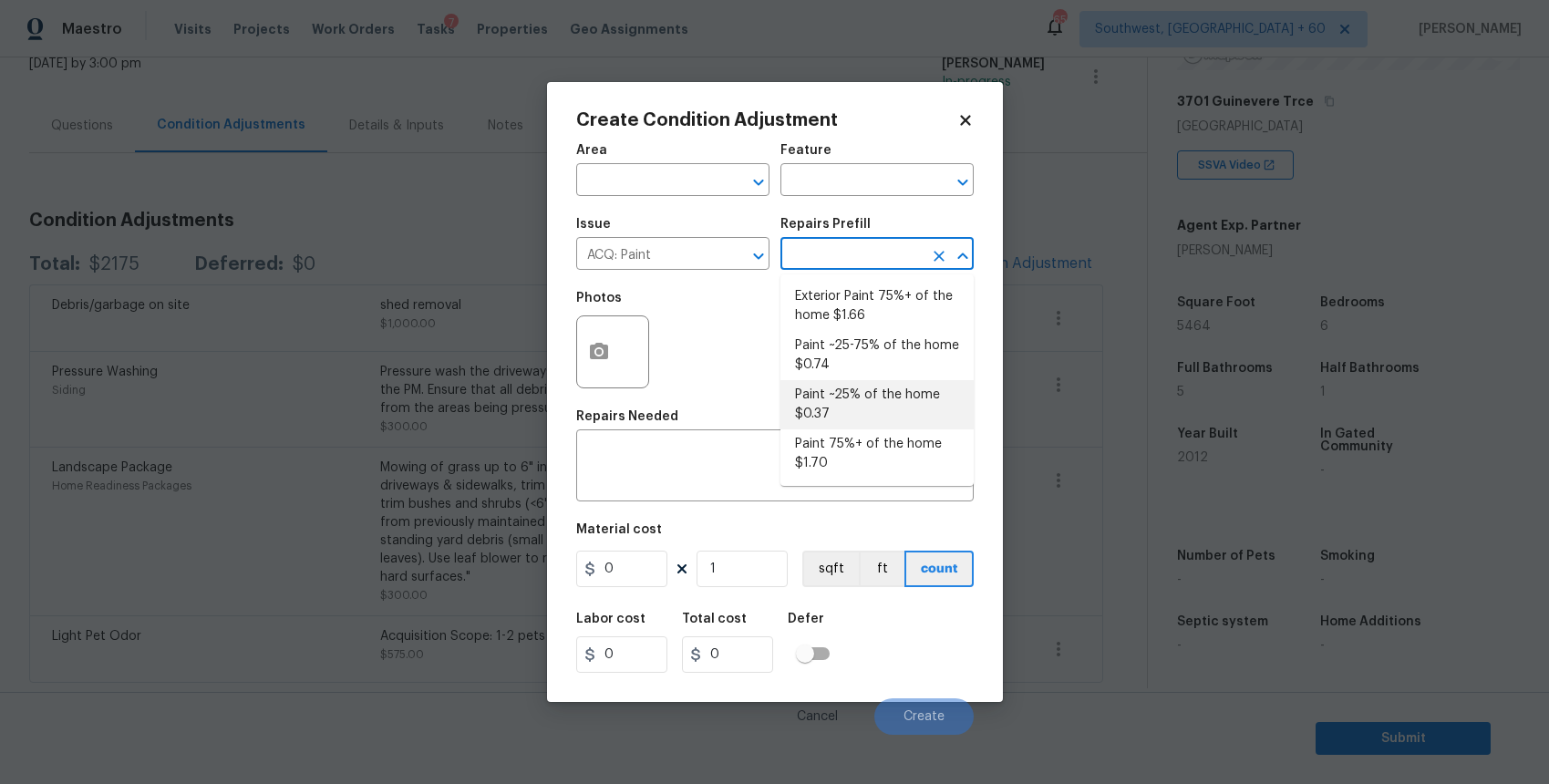
click at [846, 375] on li "Paint ~25-75% of the home $0.74" at bounding box center [877, 356] width 193 height 50
type input "Acquisition"
type textarea "Acquisition Scope: ~25 - 75% of the home needs interior paint"
type input "0.74"
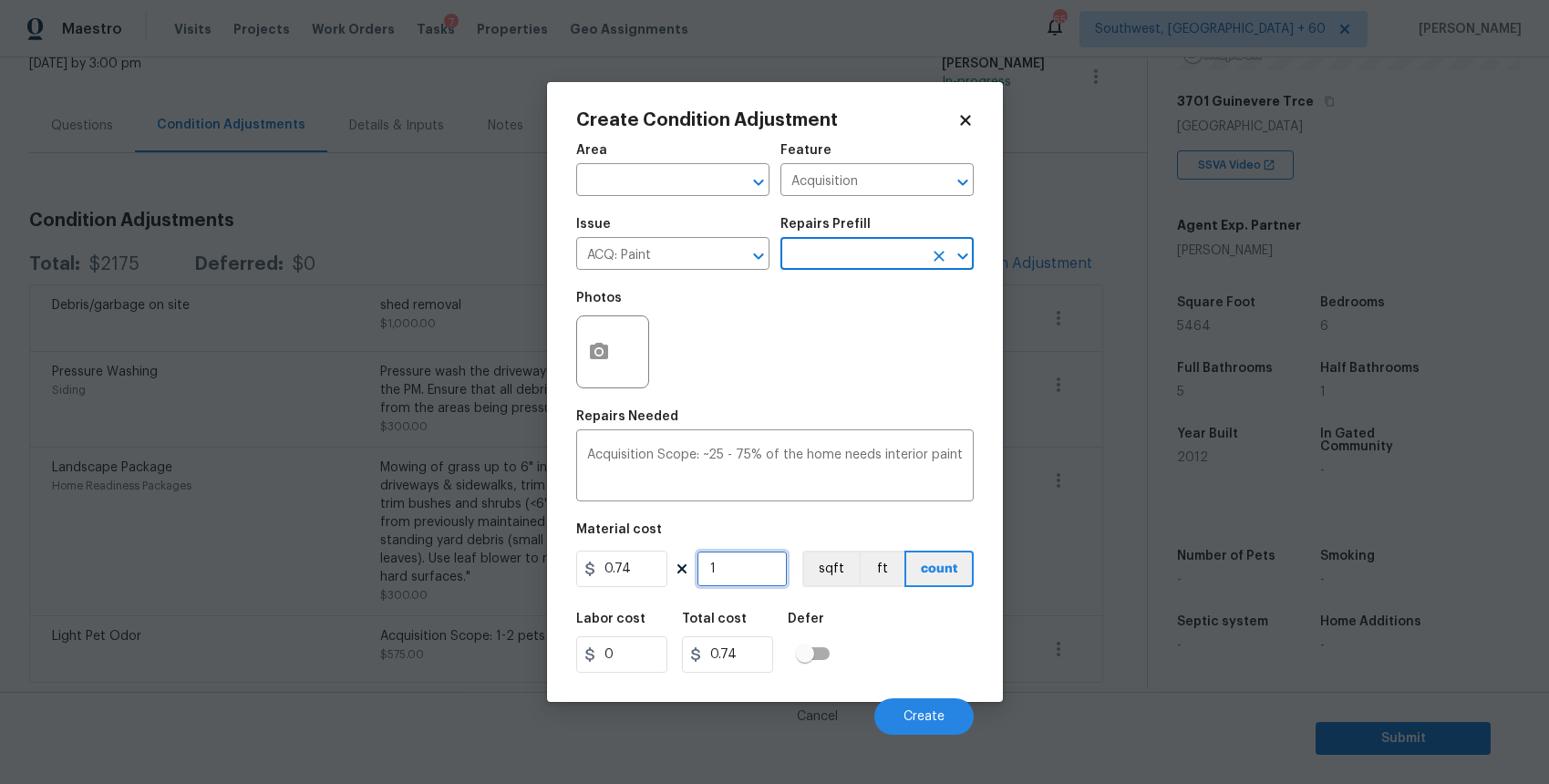
click at [732, 583] on input "1" at bounding box center [743, 568] width 91 height 37
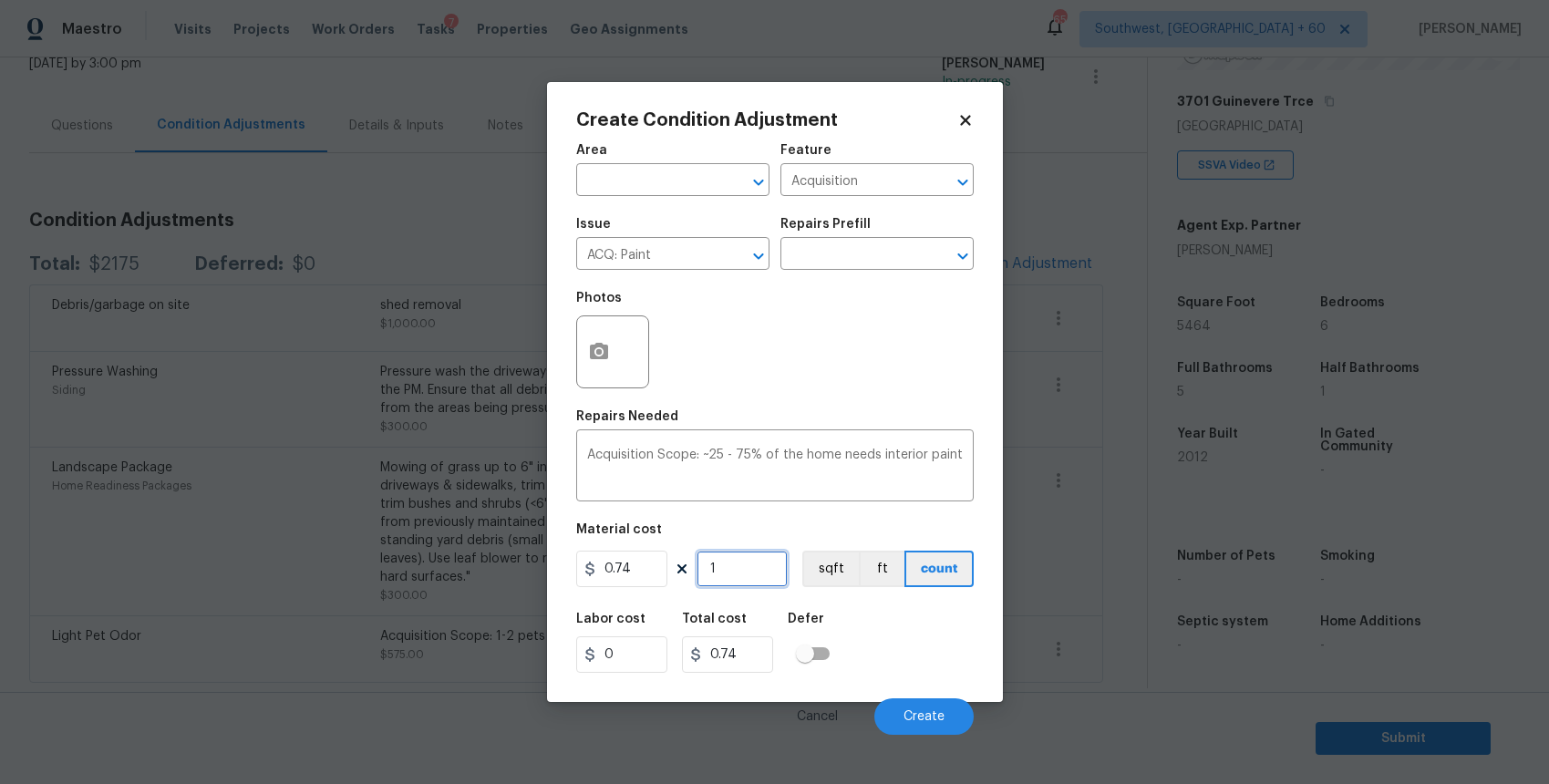
click at [732, 583] on input "1" at bounding box center [743, 568] width 91 height 37
type input "5"
type input "3.7"
type input "54"
type input "39.96"
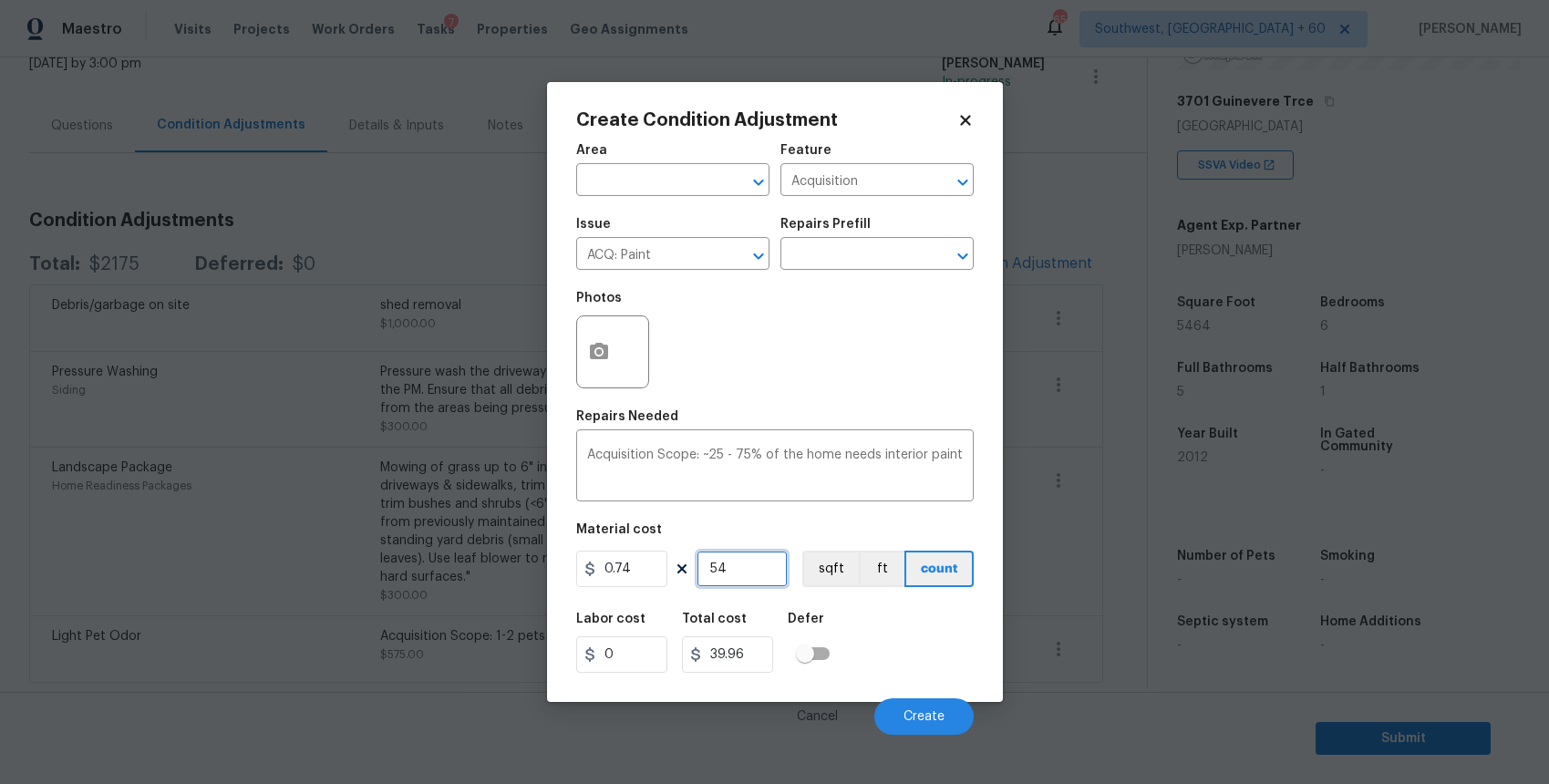
type input "546"
type input "404.04"
type input "5464"
type input "4043.36"
type input "5464"
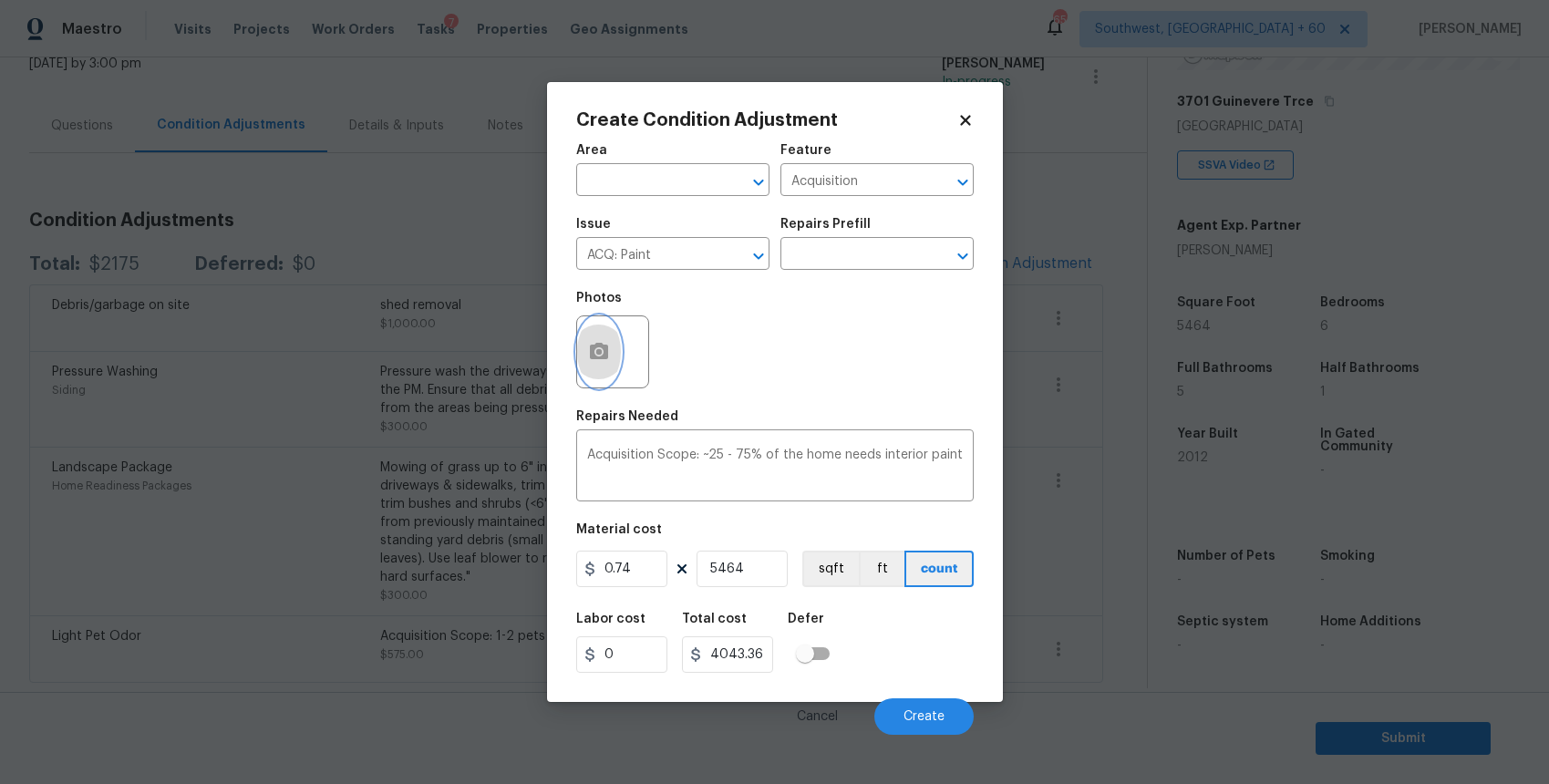
click at [601, 352] on circle "button" at bounding box center [598, 352] width 6 height 6
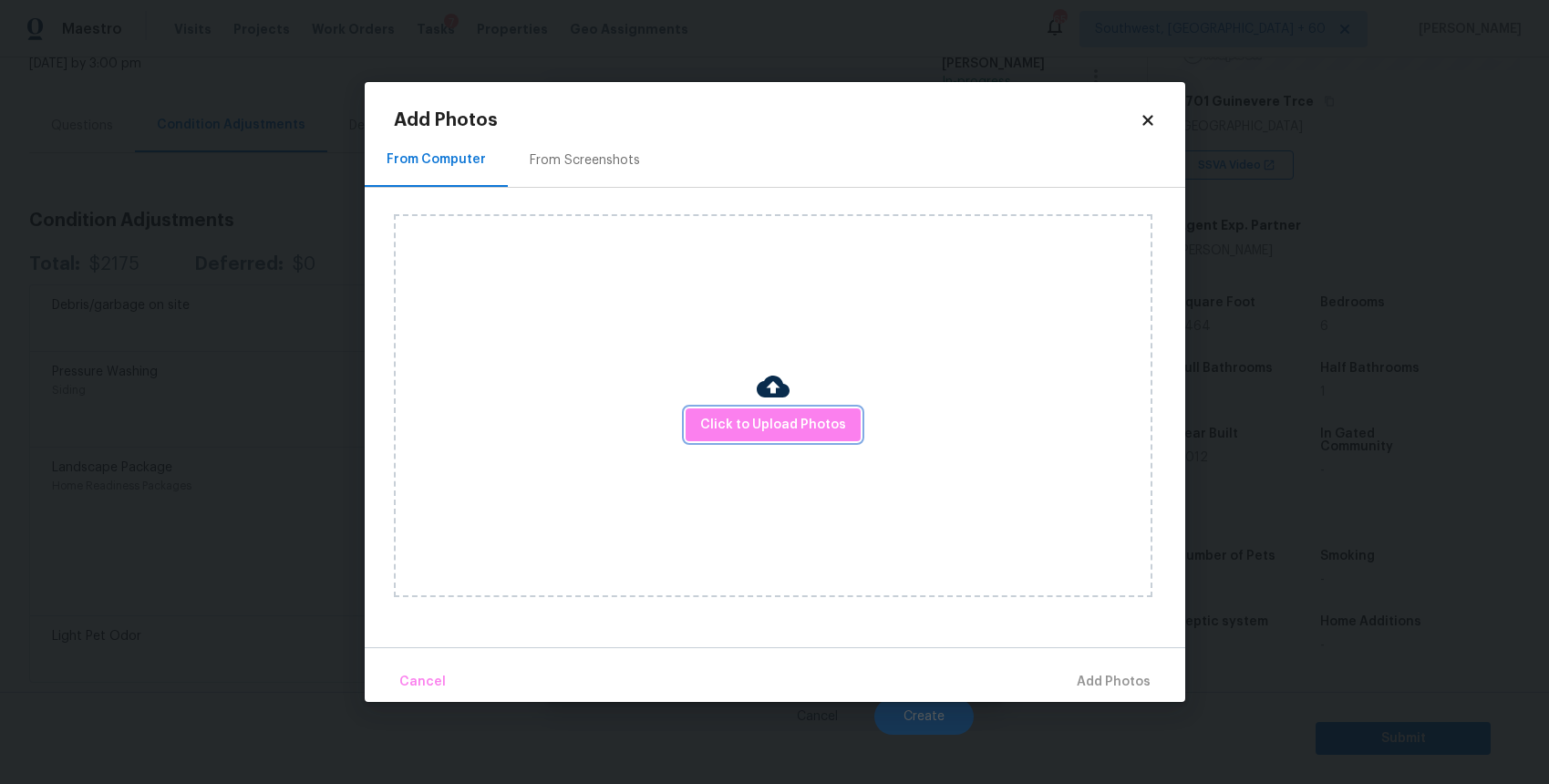
click at [799, 436] on button "Click to Upload Photos" at bounding box center [774, 425] width 176 height 34
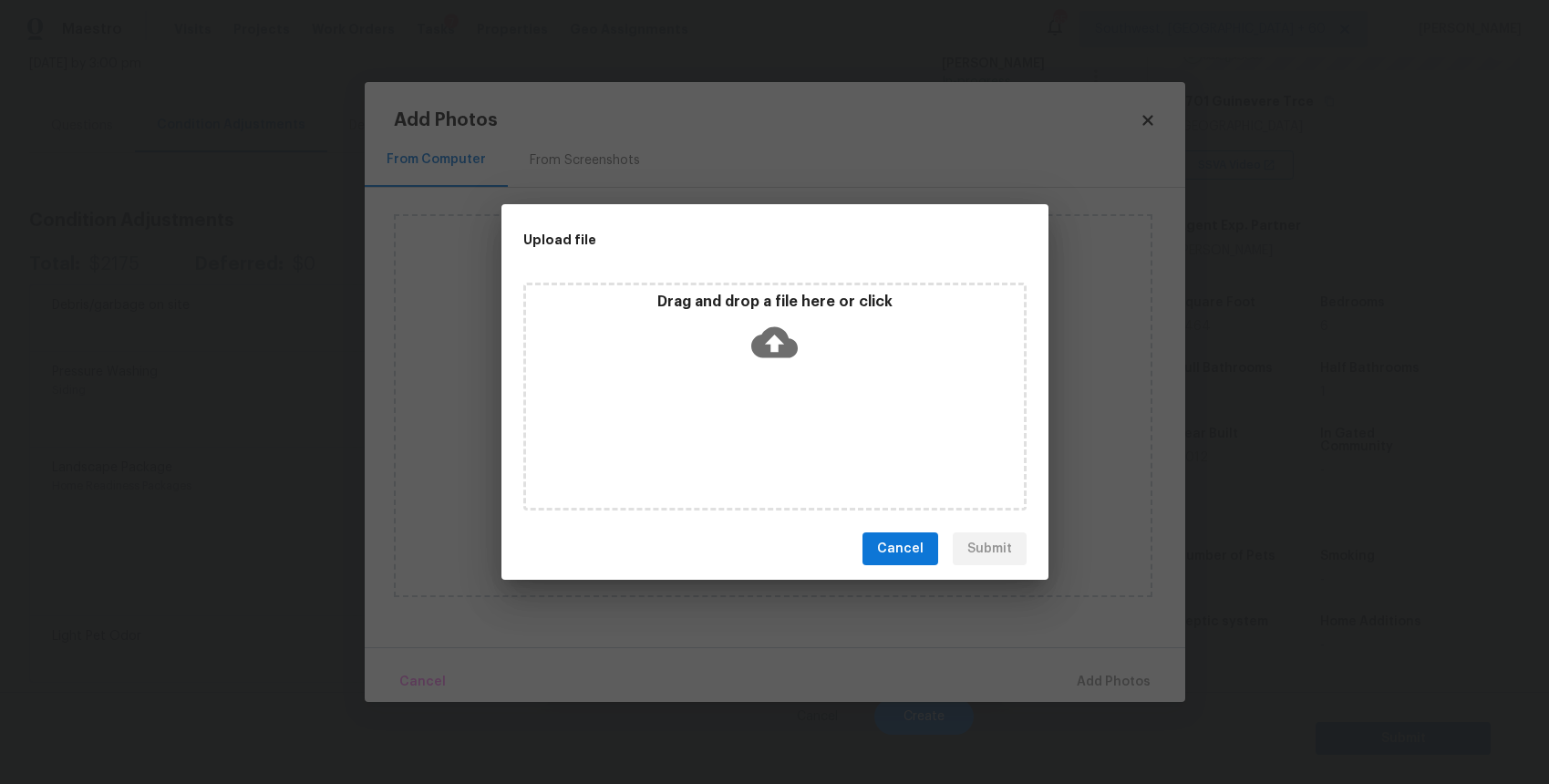
click at [799, 436] on div "Drag and drop a file here or click" at bounding box center [775, 396] width 504 height 228
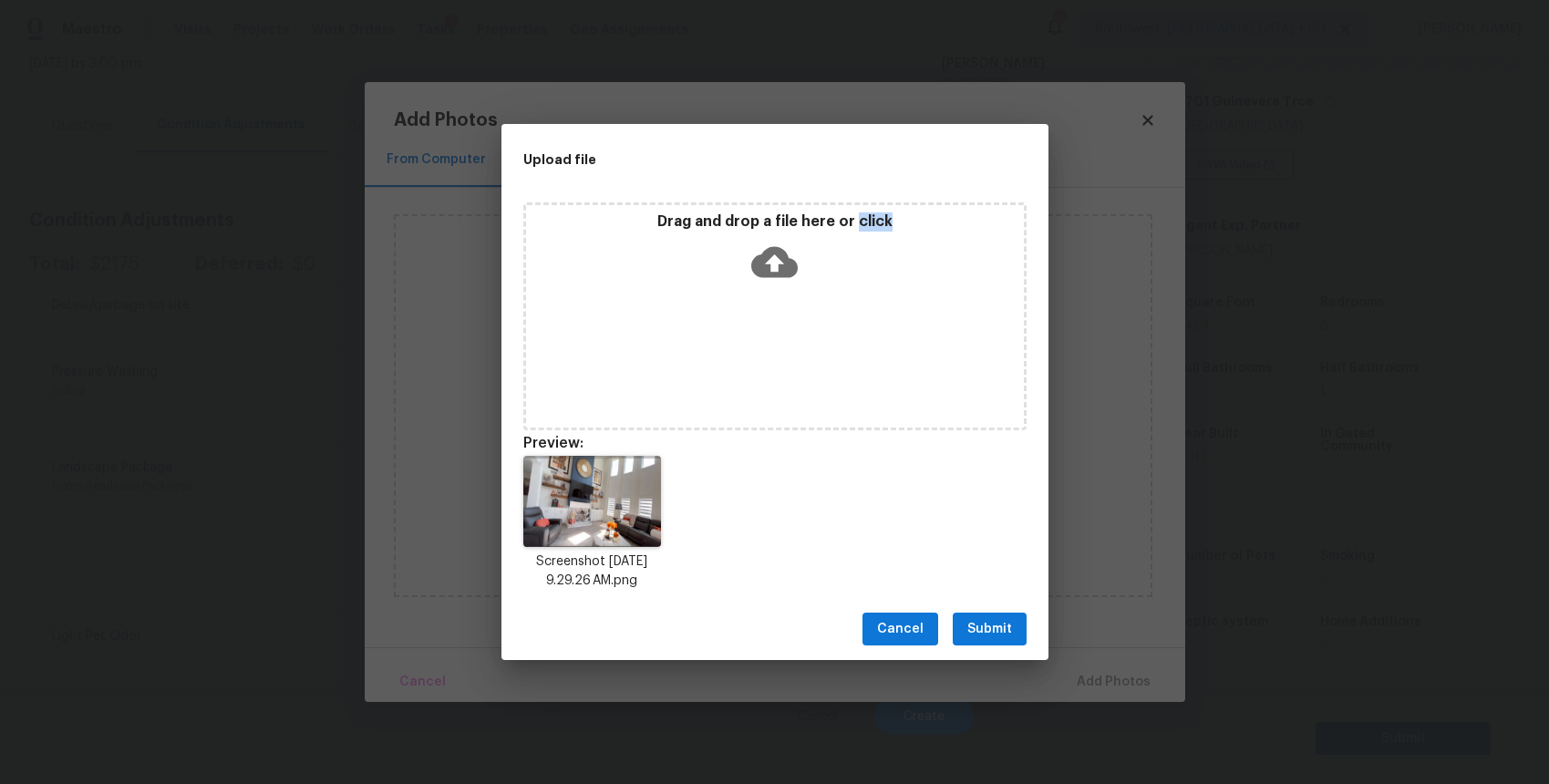
click at [711, 336] on div "Drag and drop a file here or click" at bounding box center [775, 316] width 504 height 228
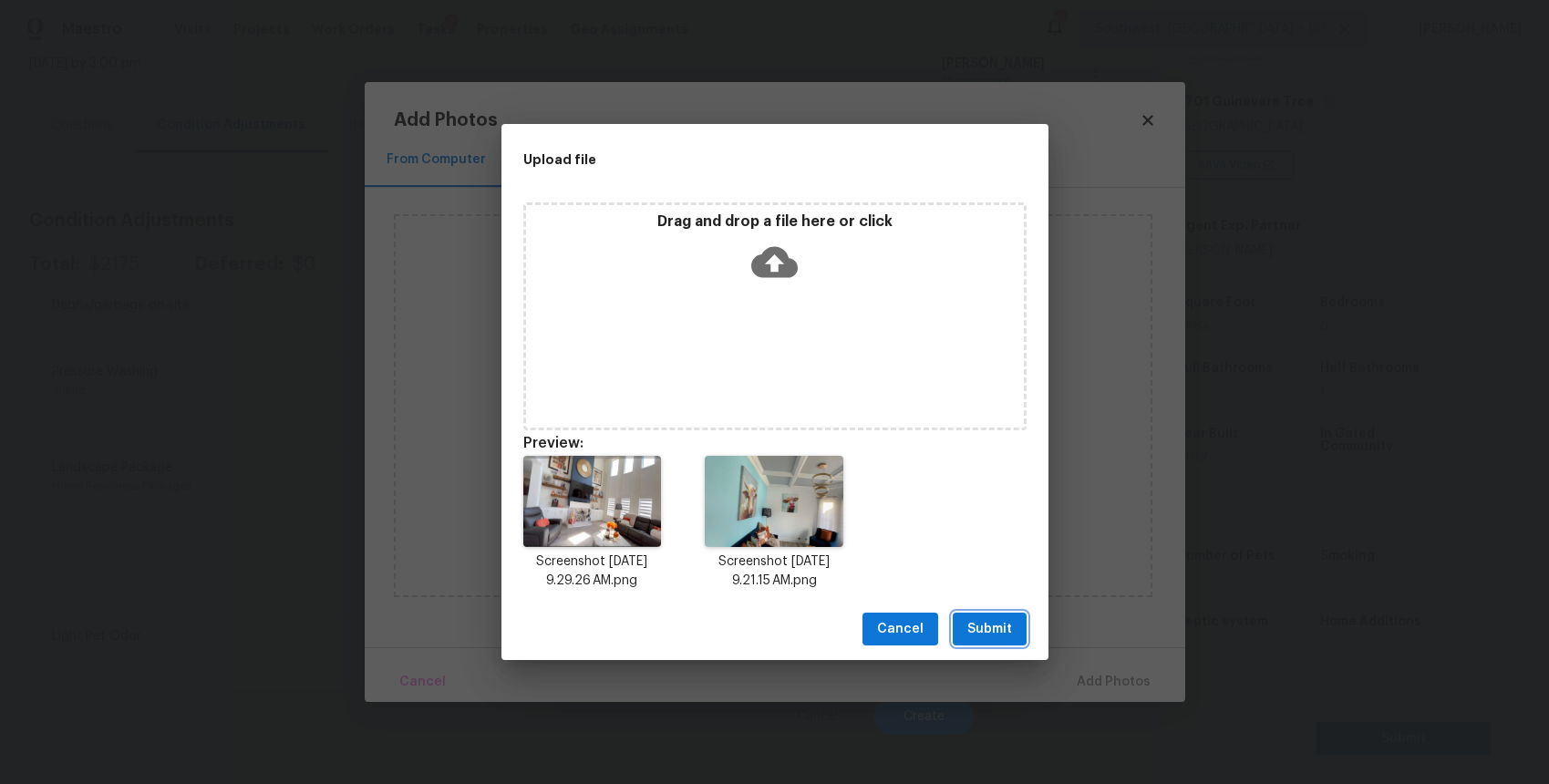
click at [993, 621] on span "Submit" at bounding box center [990, 628] width 45 height 23
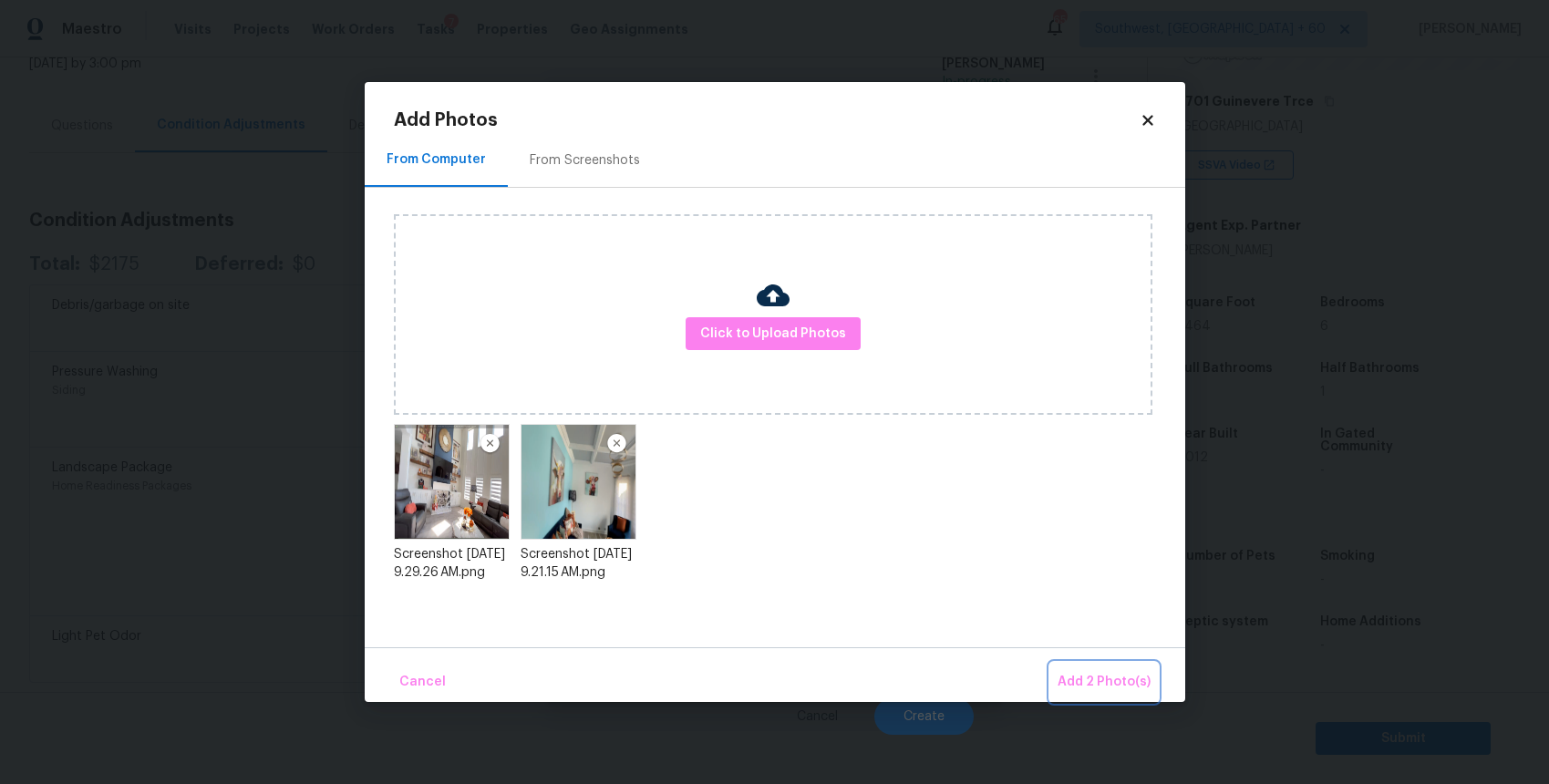
click at [1115, 676] on span "Add 2 Photo(s)" at bounding box center [1105, 682] width 93 height 23
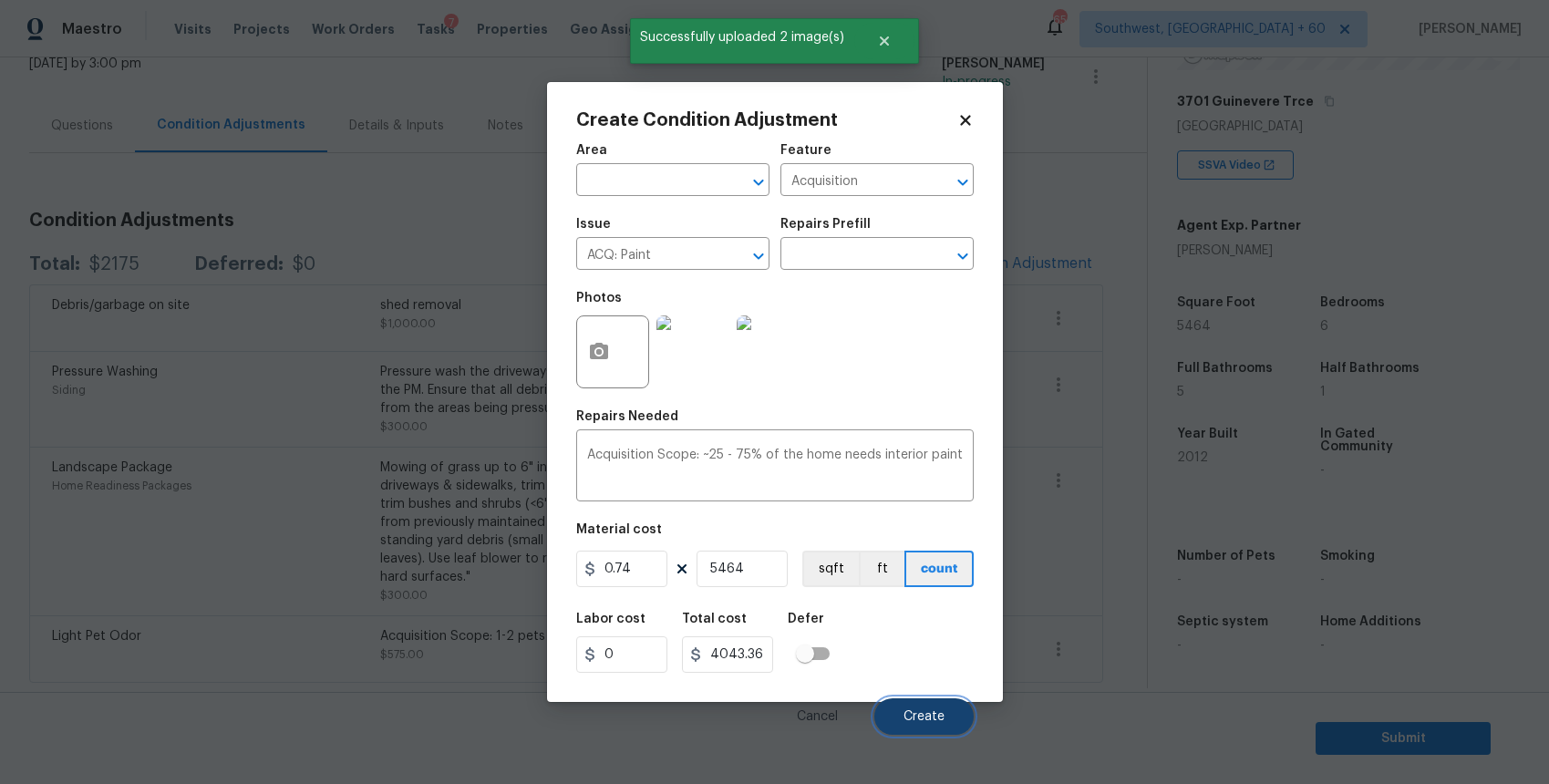
click at [919, 702] on button "Create" at bounding box center [924, 716] width 99 height 37
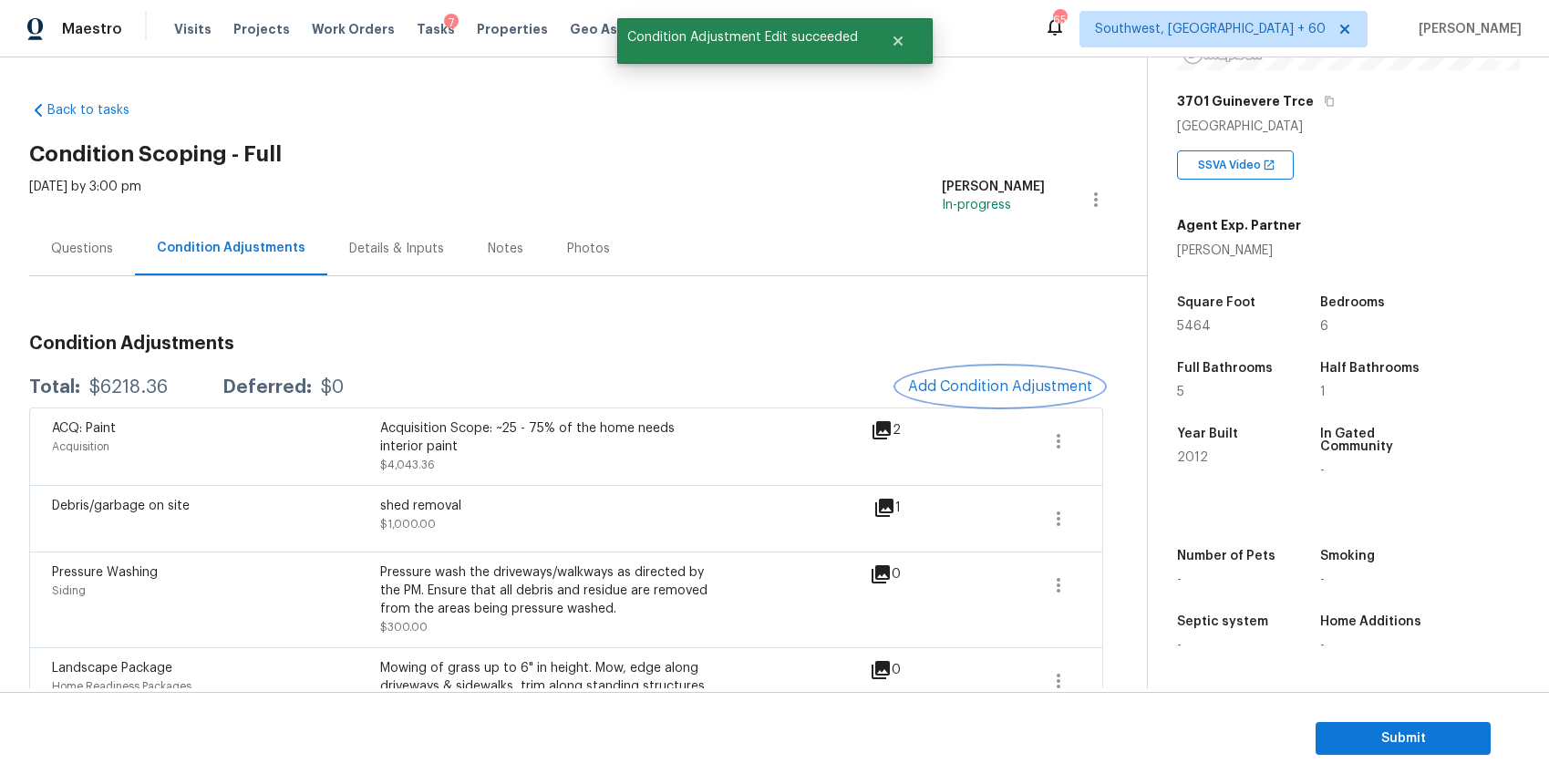
scroll to position [189, 0]
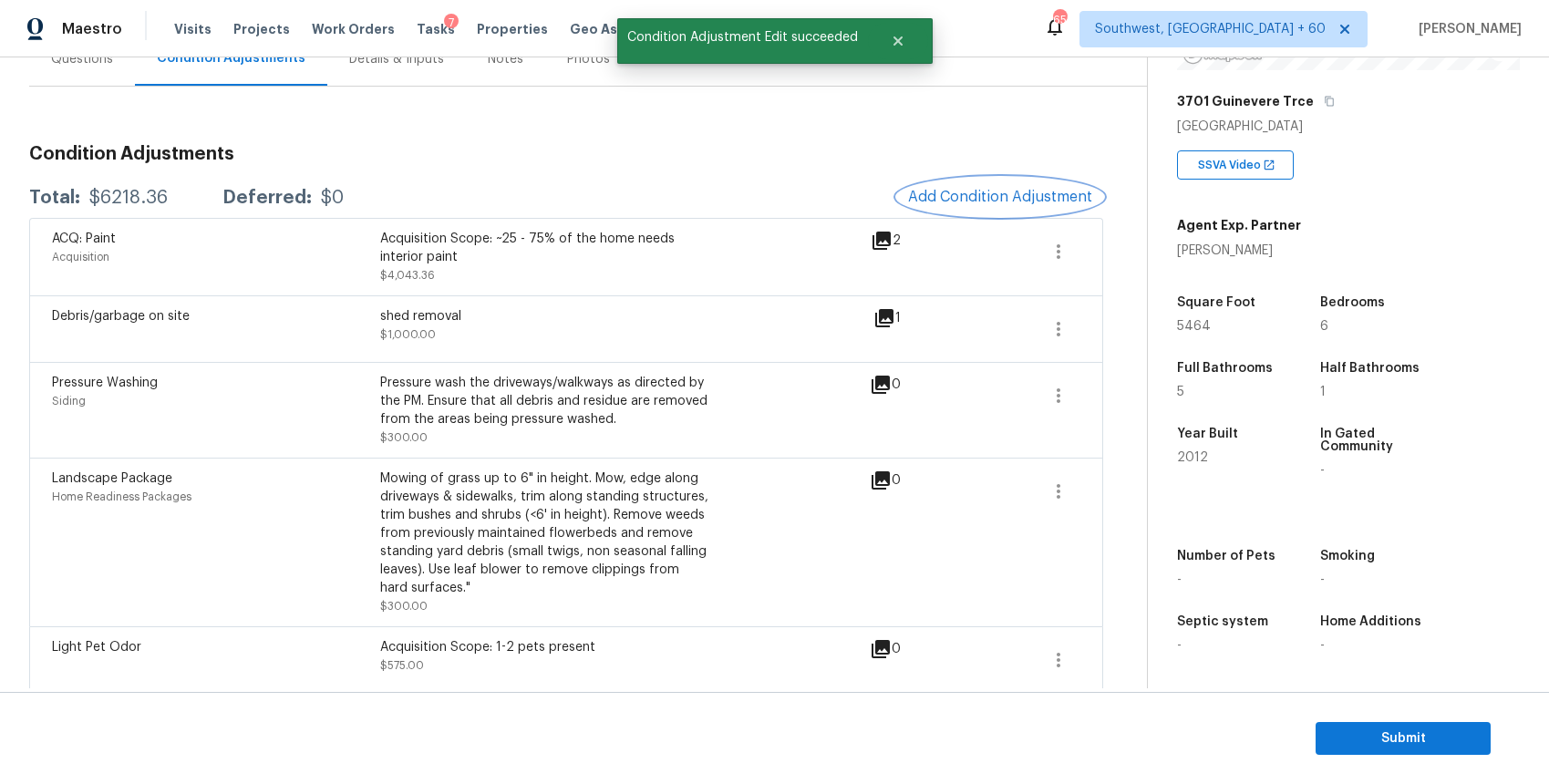
click at [1017, 199] on span "Add Condition Adjustment" at bounding box center [1001, 196] width 184 height 17
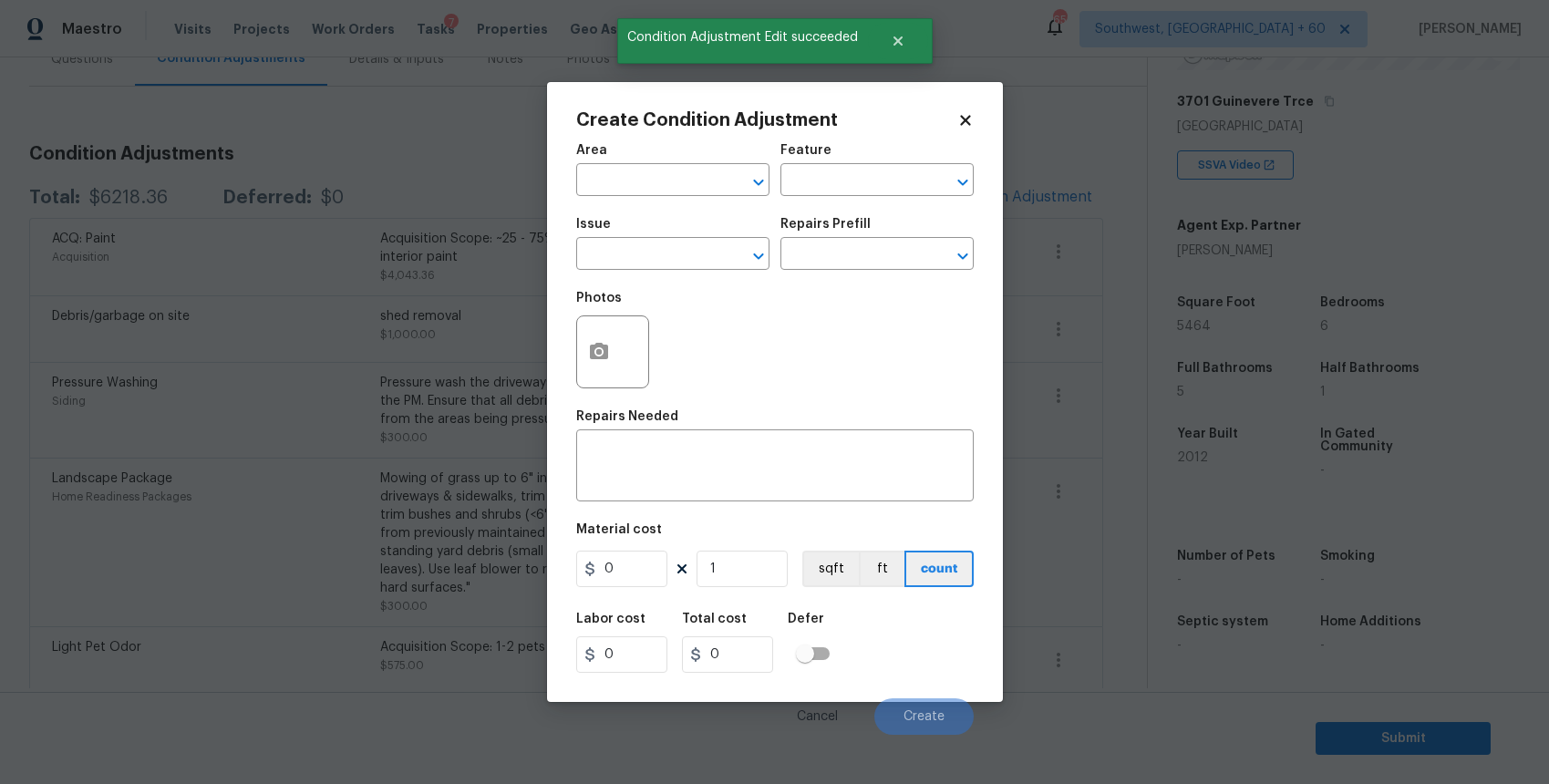
click at [704, 232] on div "Issue" at bounding box center [672, 230] width 193 height 24
click at [709, 244] on input "text" at bounding box center [647, 256] width 142 height 29
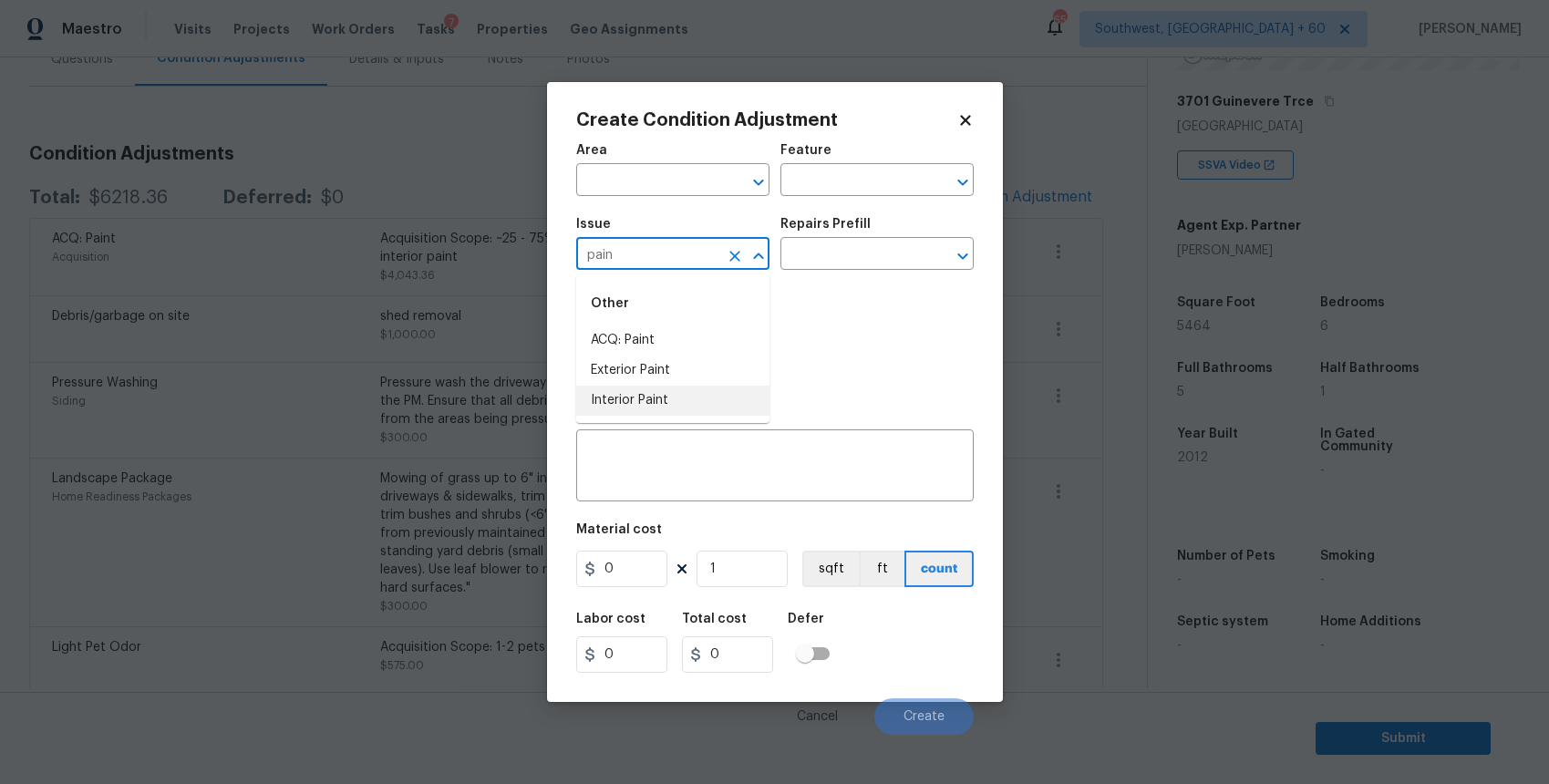
click at [704, 412] on li "Interior Paint" at bounding box center [672, 400] width 193 height 30
type input "Interior Paint"
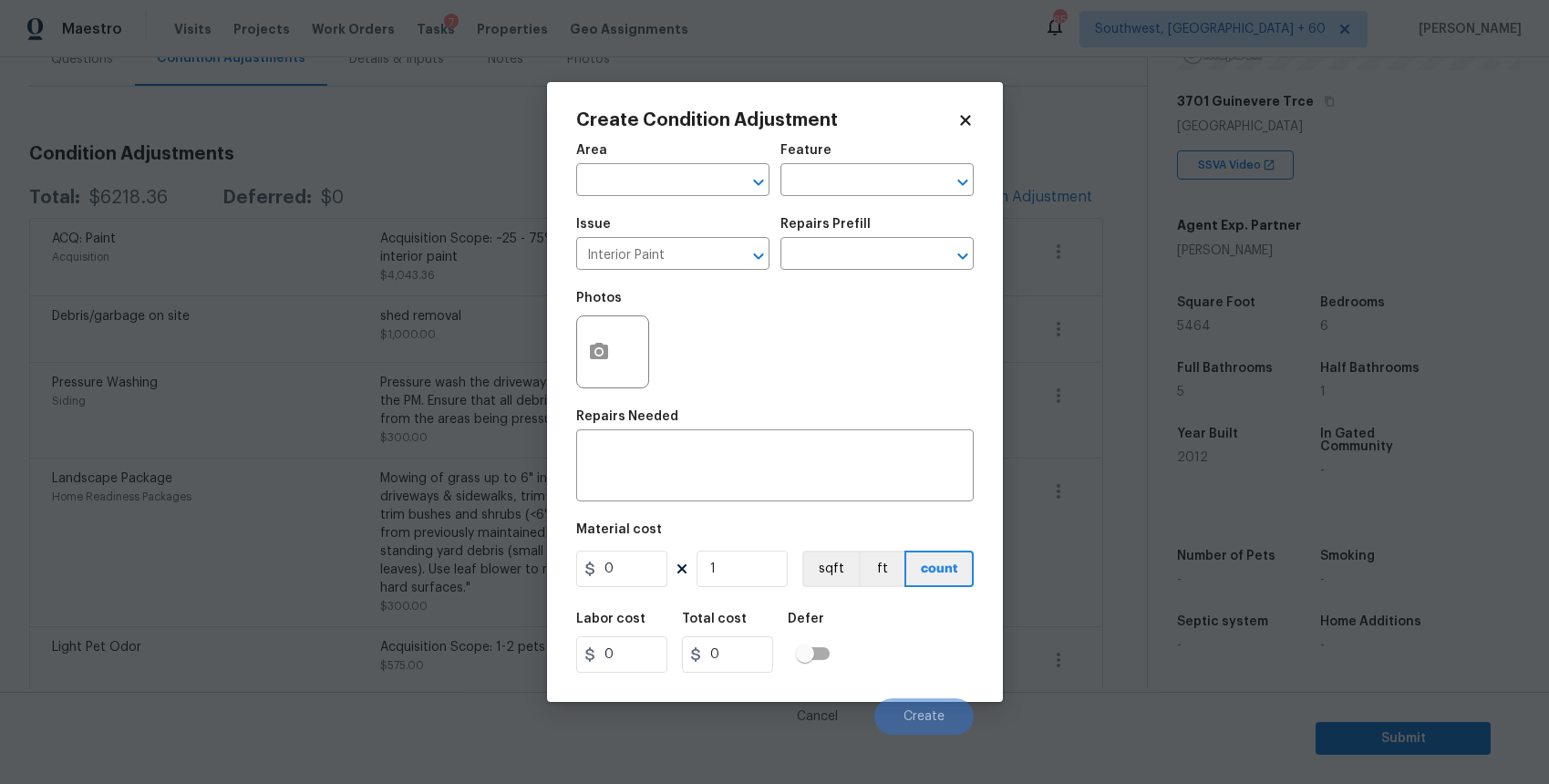
click at [784, 302] on div "Photos" at bounding box center [774, 340] width 398 height 119
click at [829, 256] on input "text" at bounding box center [851, 256] width 142 height 29
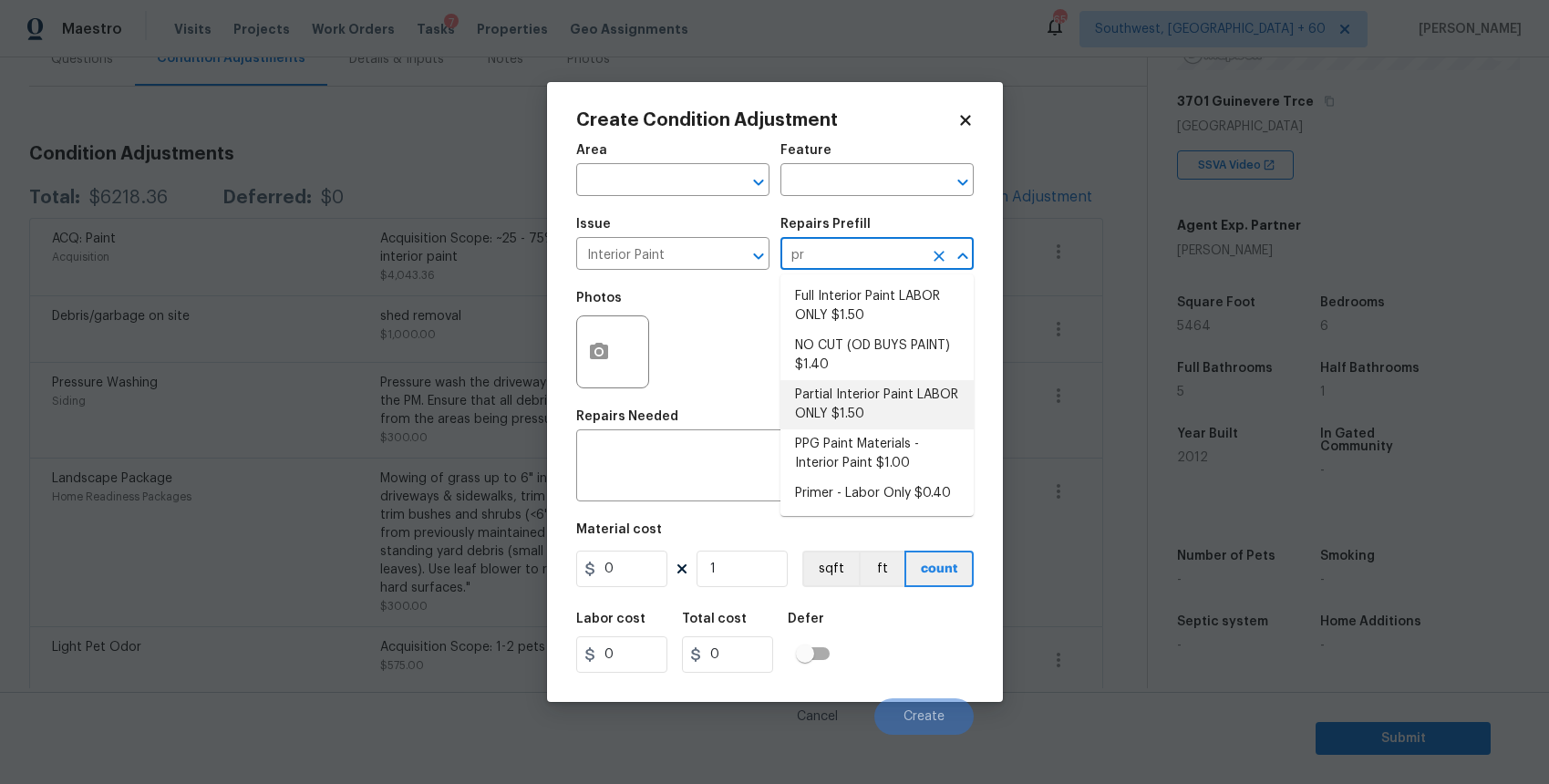
type input "pri"
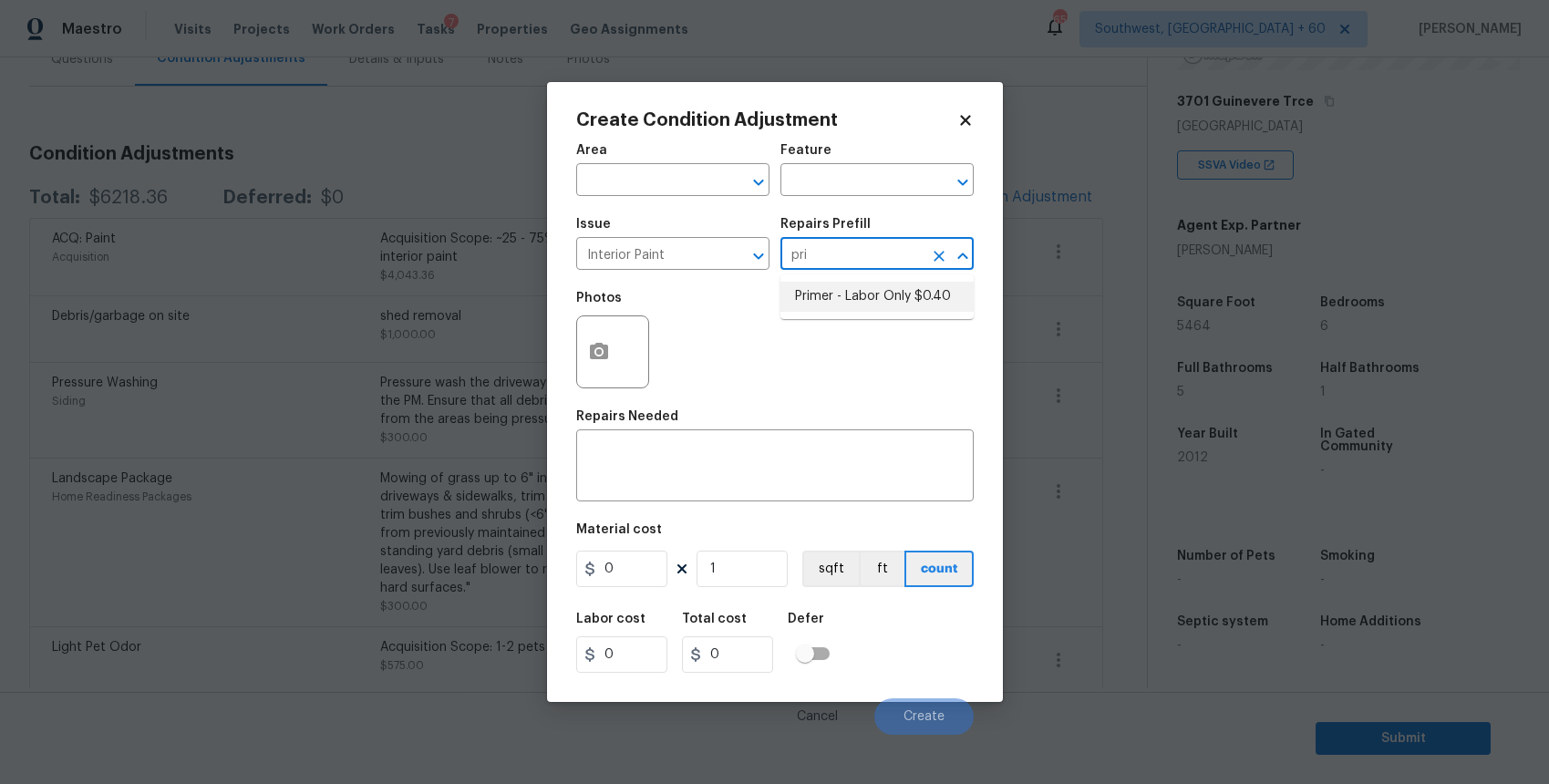
click at [936, 300] on li "Primer - Labor Only $0.40" at bounding box center [877, 296] width 193 height 30
type input "Overall Paint"
type textarea "Interior primer - PRIMER PROVIDED BY OPENDOOR - All nails, screws, drywall anch…"
type input "0.4"
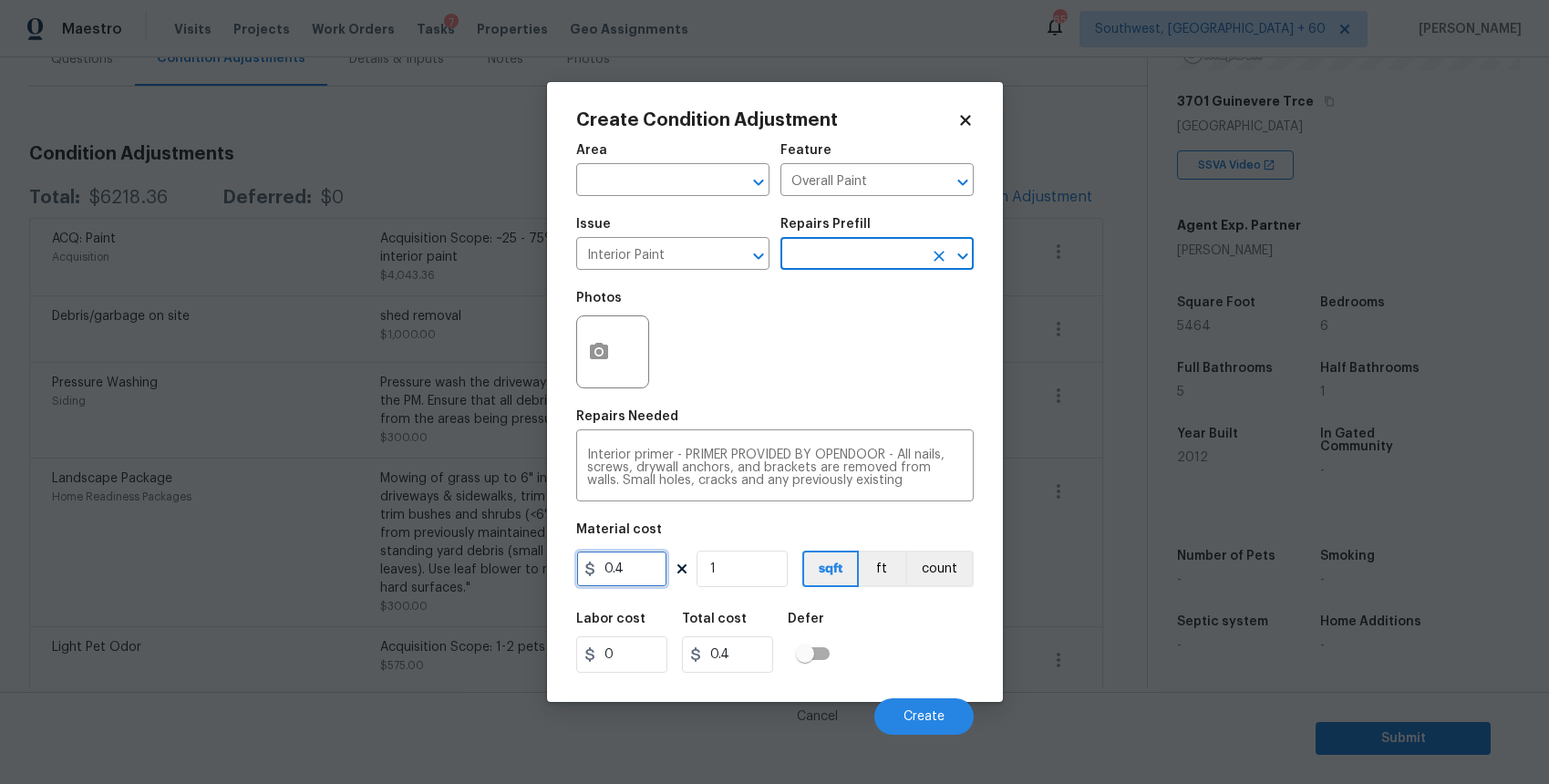
click at [635, 580] on input "0.4" at bounding box center [622, 568] width 91 height 37
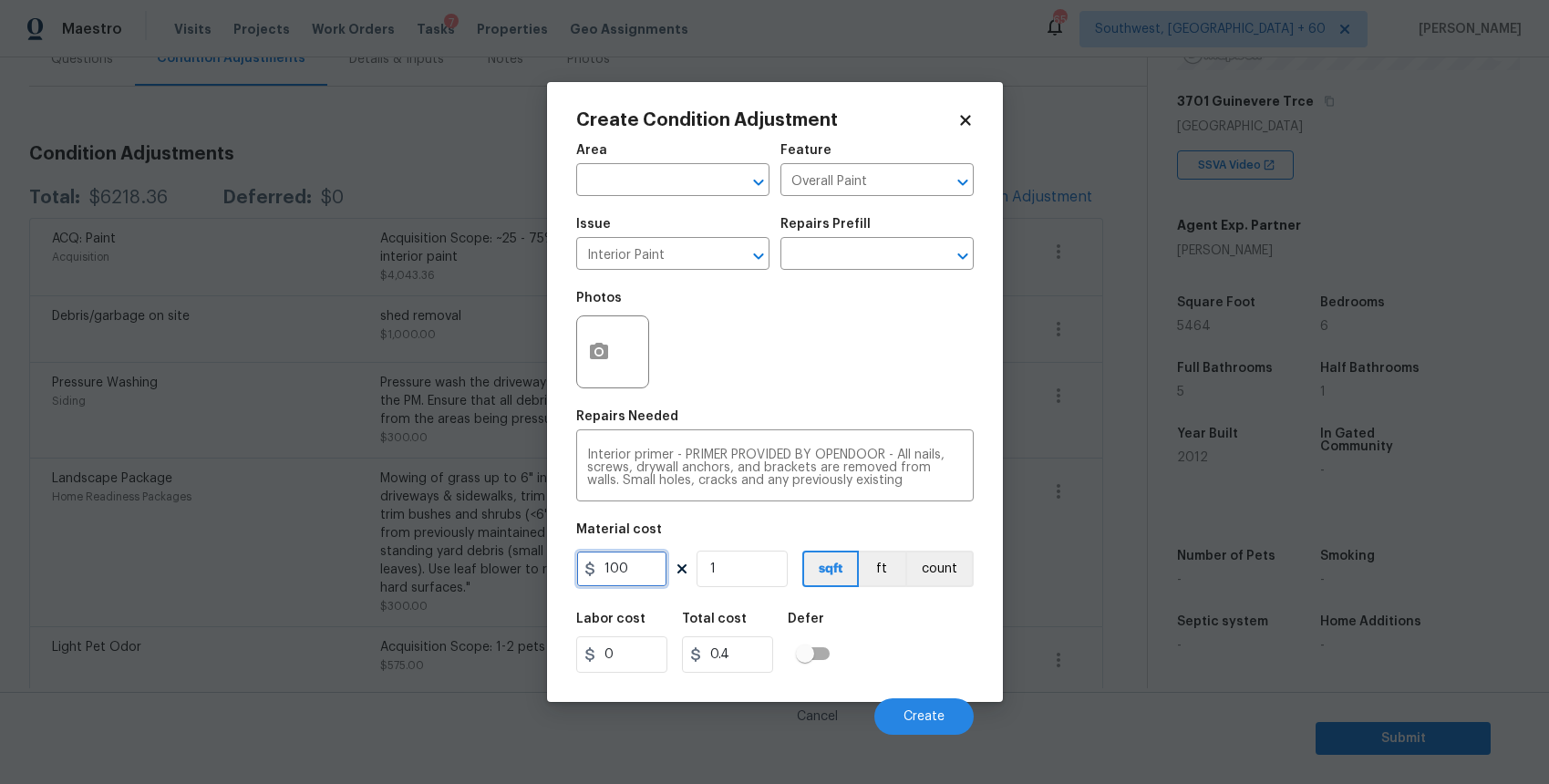
type input "100"
click at [595, 350] on icon "button" at bounding box center [599, 351] width 18 height 17
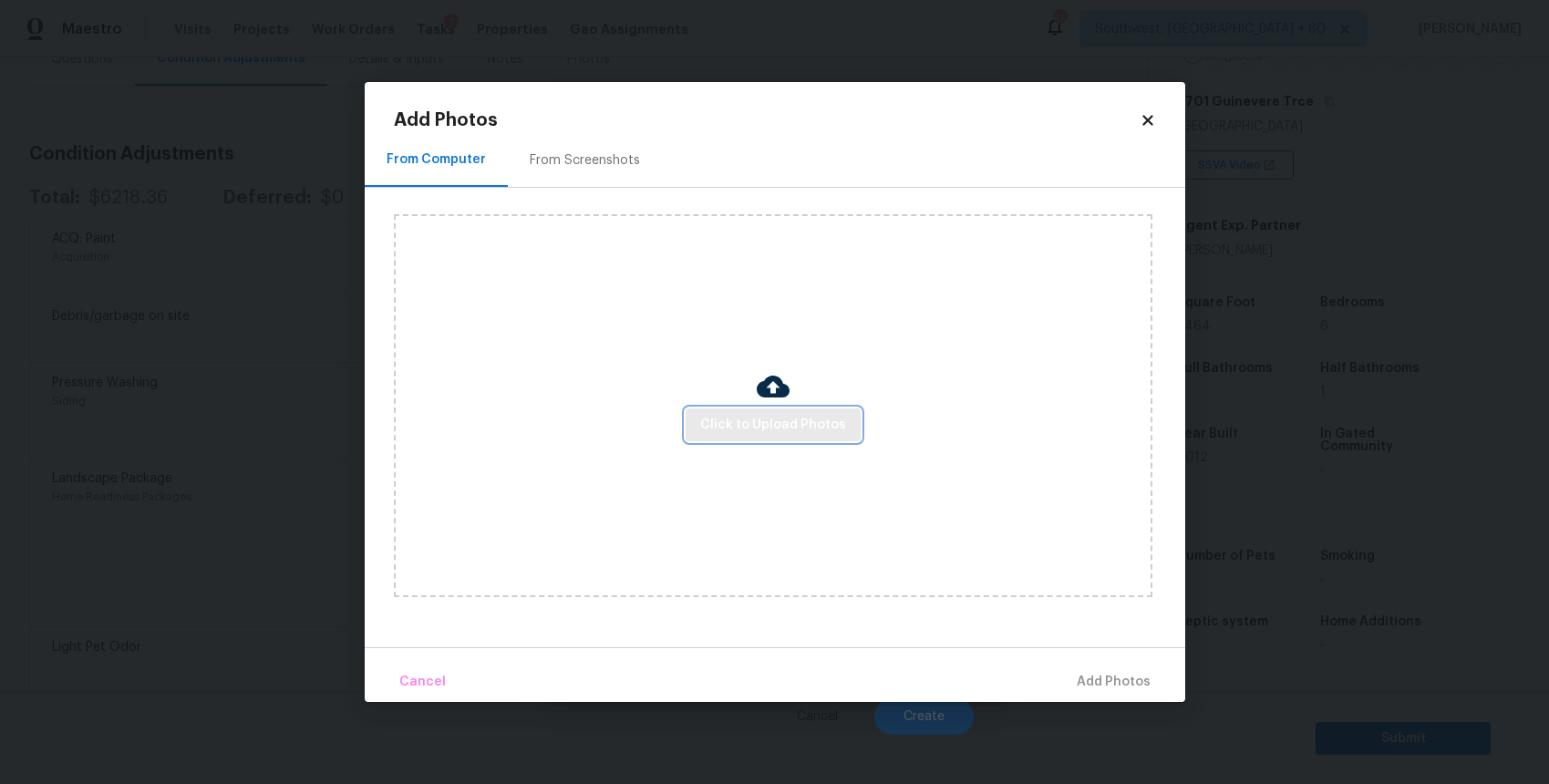
click at [755, 418] on span "Click to Upload Photos" at bounding box center [773, 424] width 146 height 23
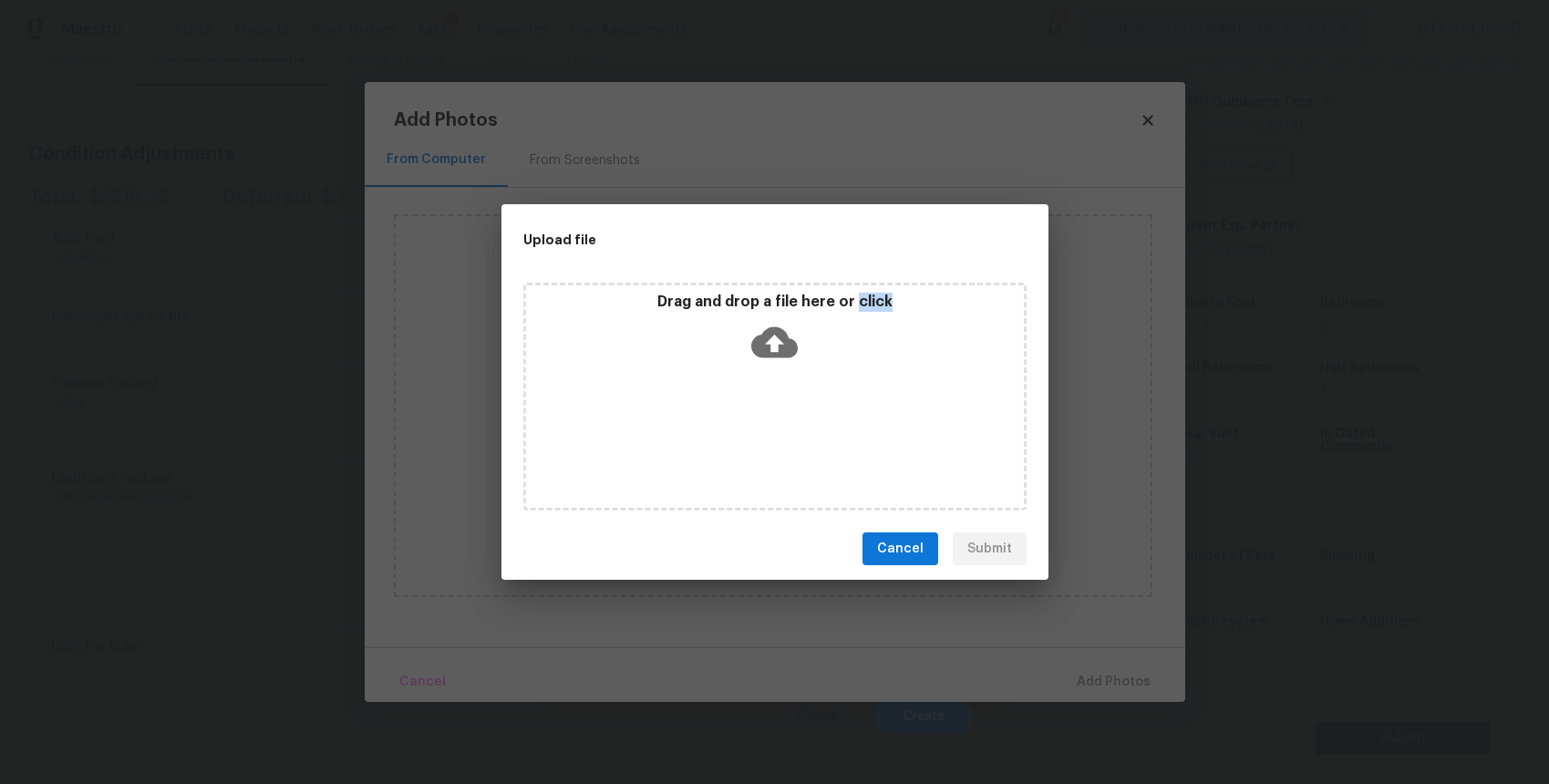
click at [755, 418] on div "Drag and drop a file here or click" at bounding box center [775, 396] width 504 height 228
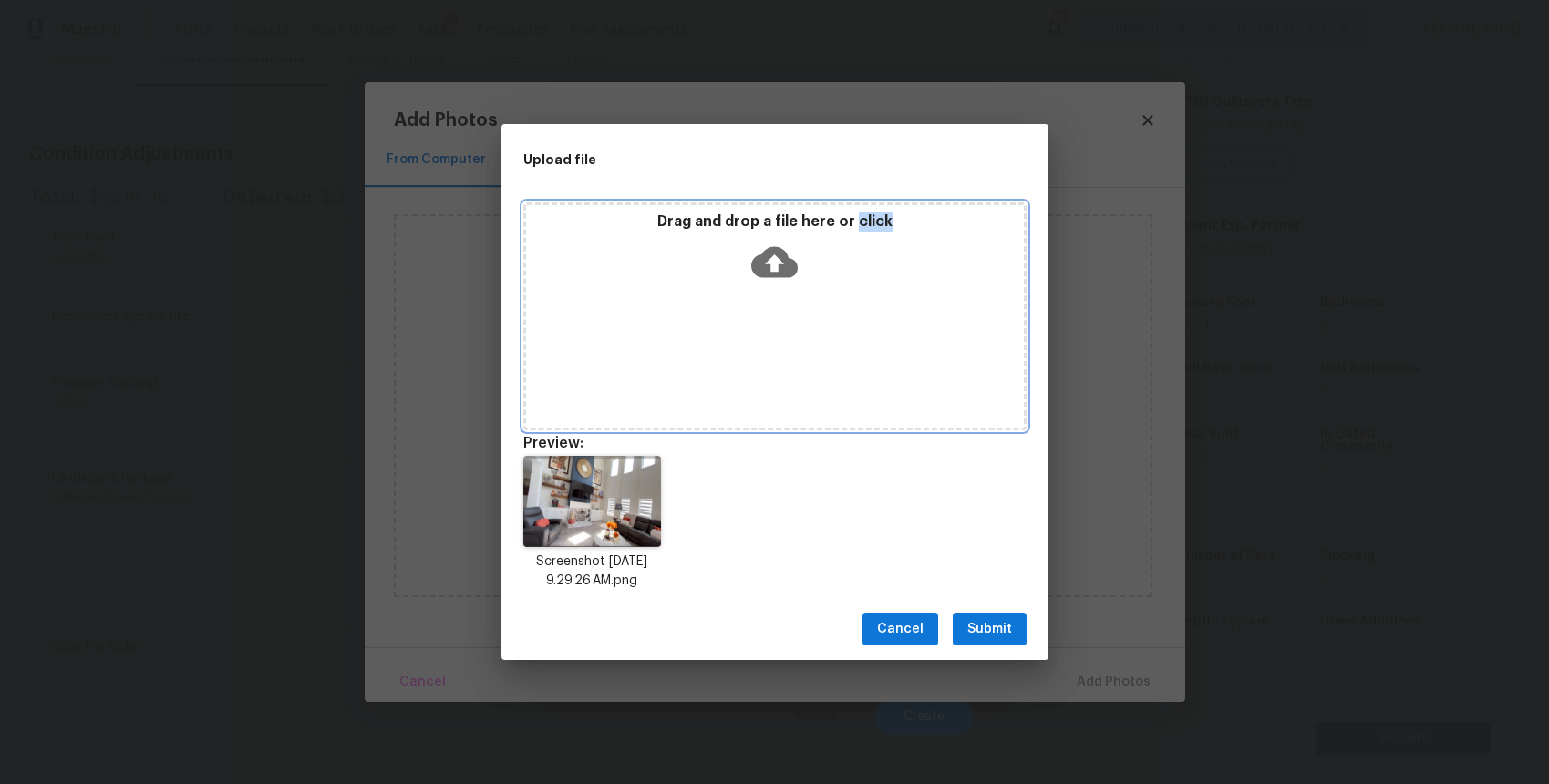
click at [644, 402] on div "Drag and drop a file here or click" at bounding box center [775, 316] width 504 height 228
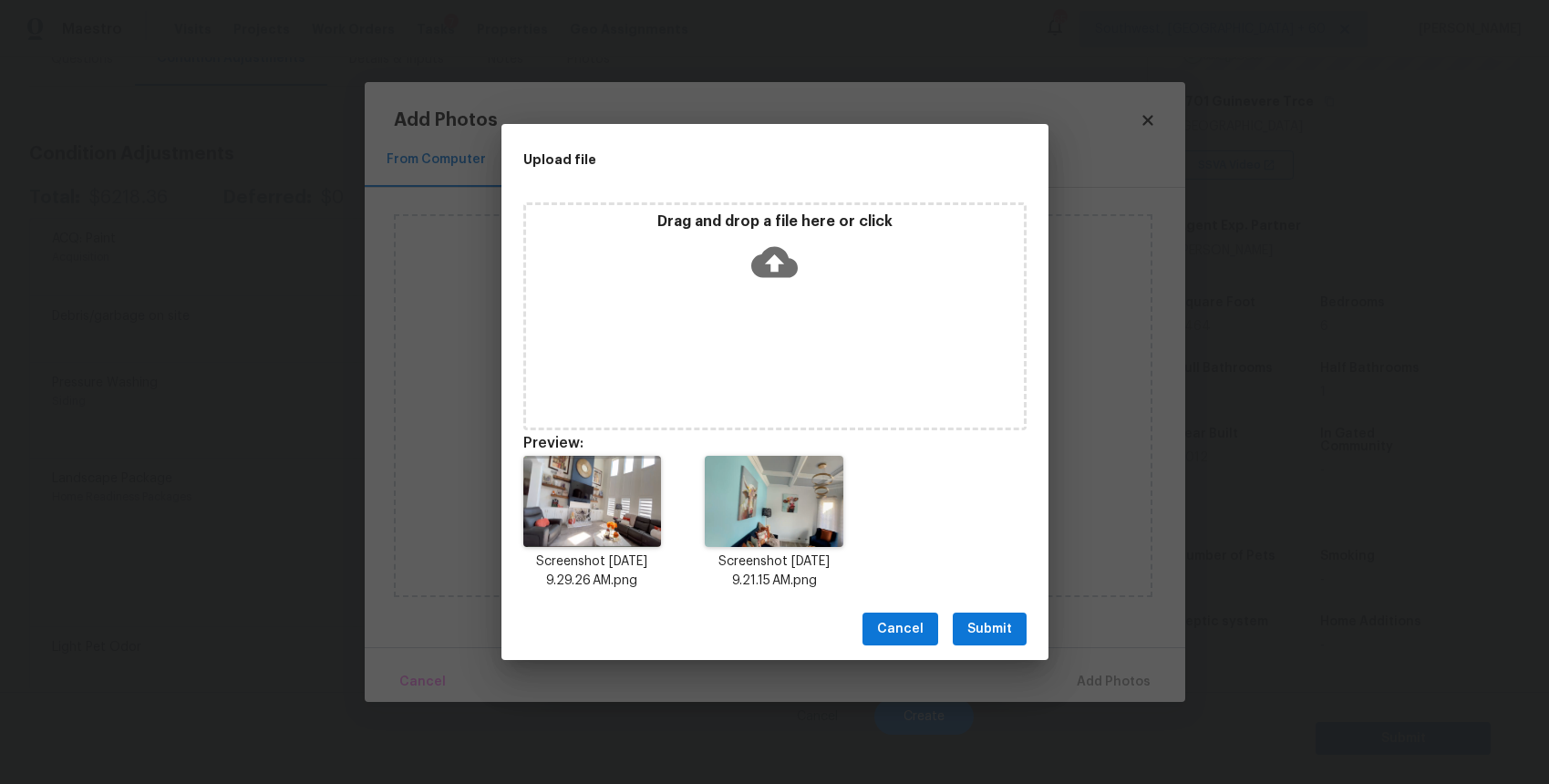
click at [998, 617] on span "Submit" at bounding box center [990, 628] width 45 height 23
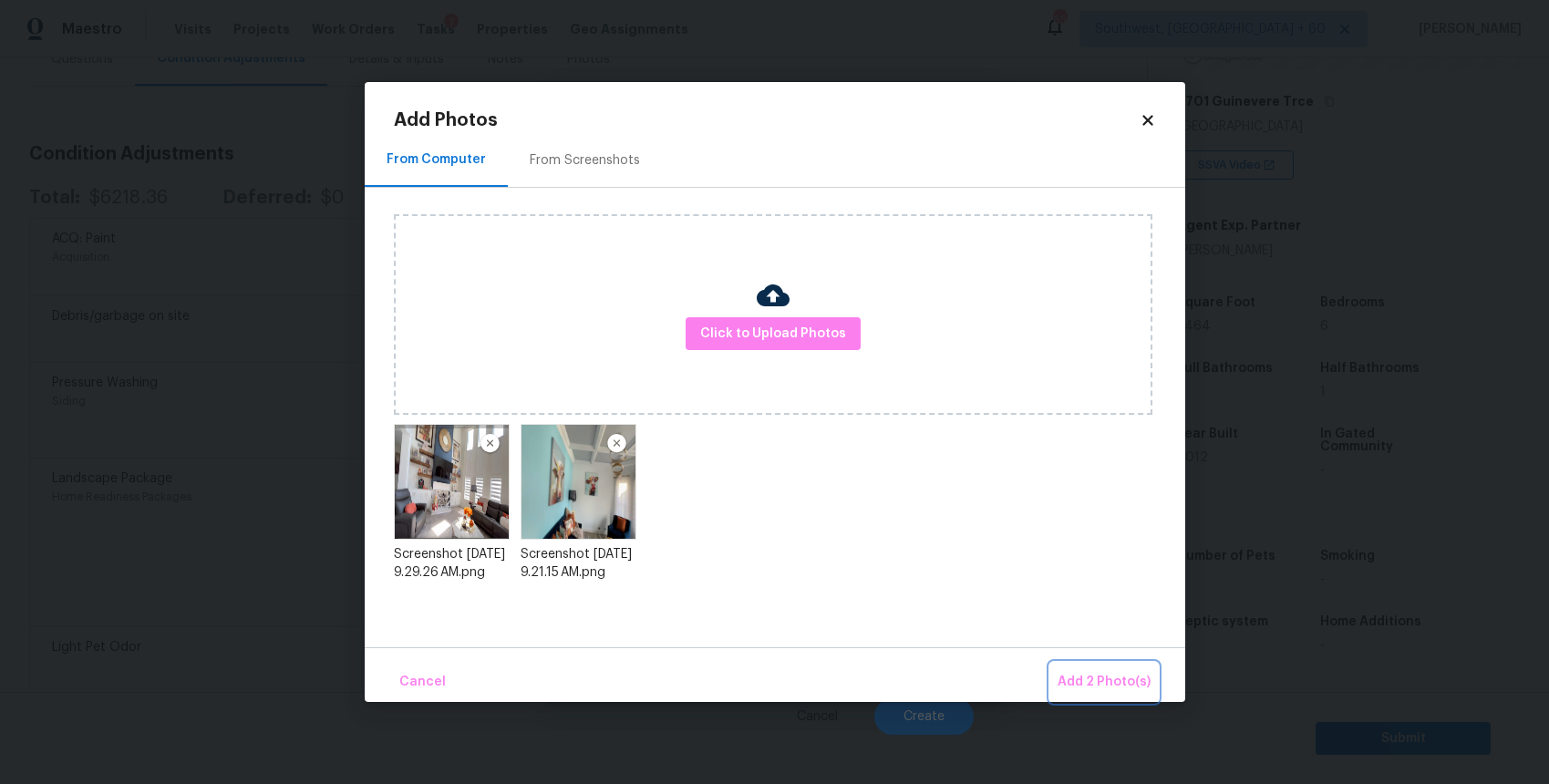
click at [1143, 683] on span "Add 2 Photo(s)" at bounding box center [1105, 682] width 93 height 23
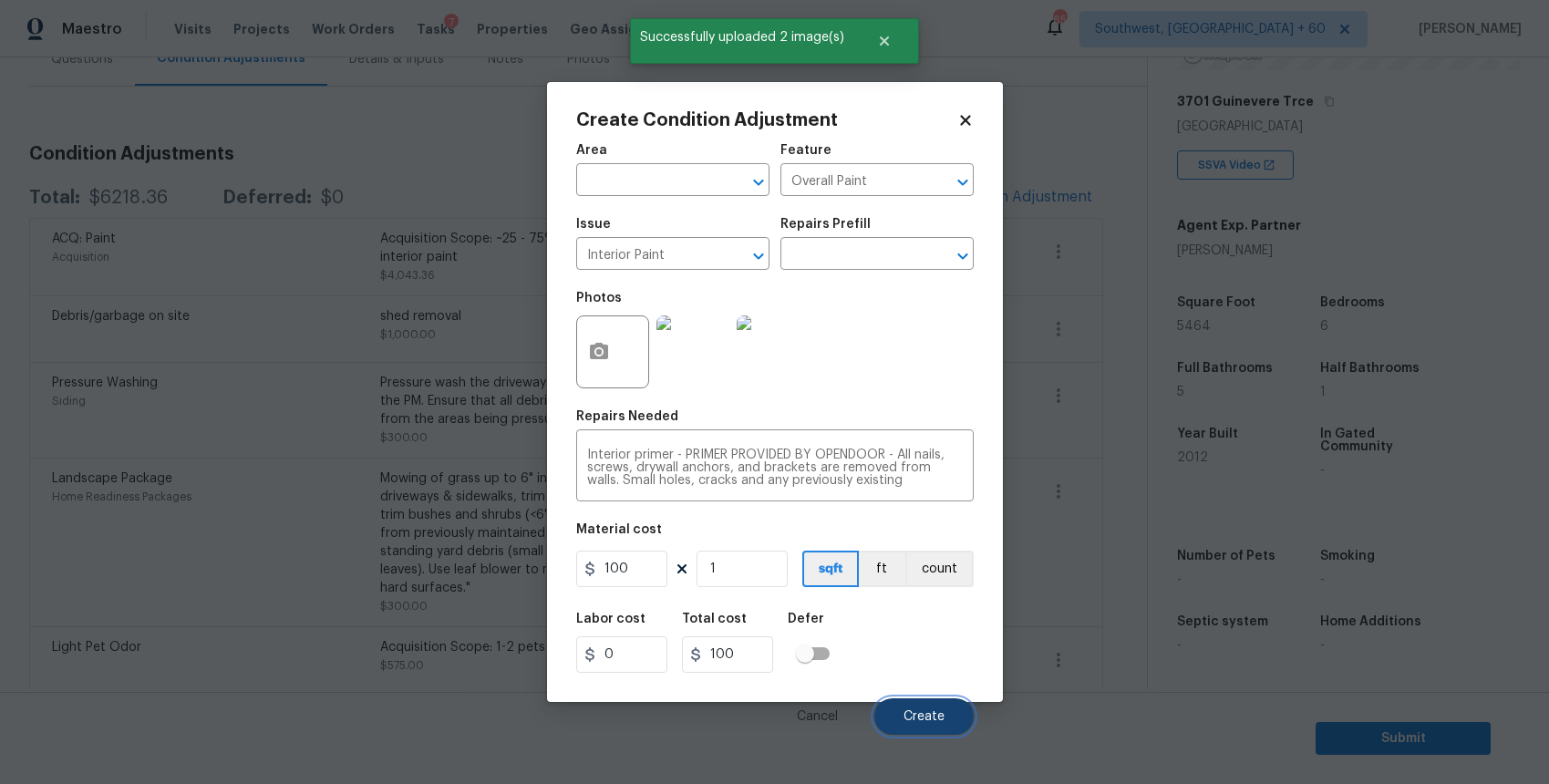
click at [932, 717] on span "Create" at bounding box center [923, 717] width 41 height 14
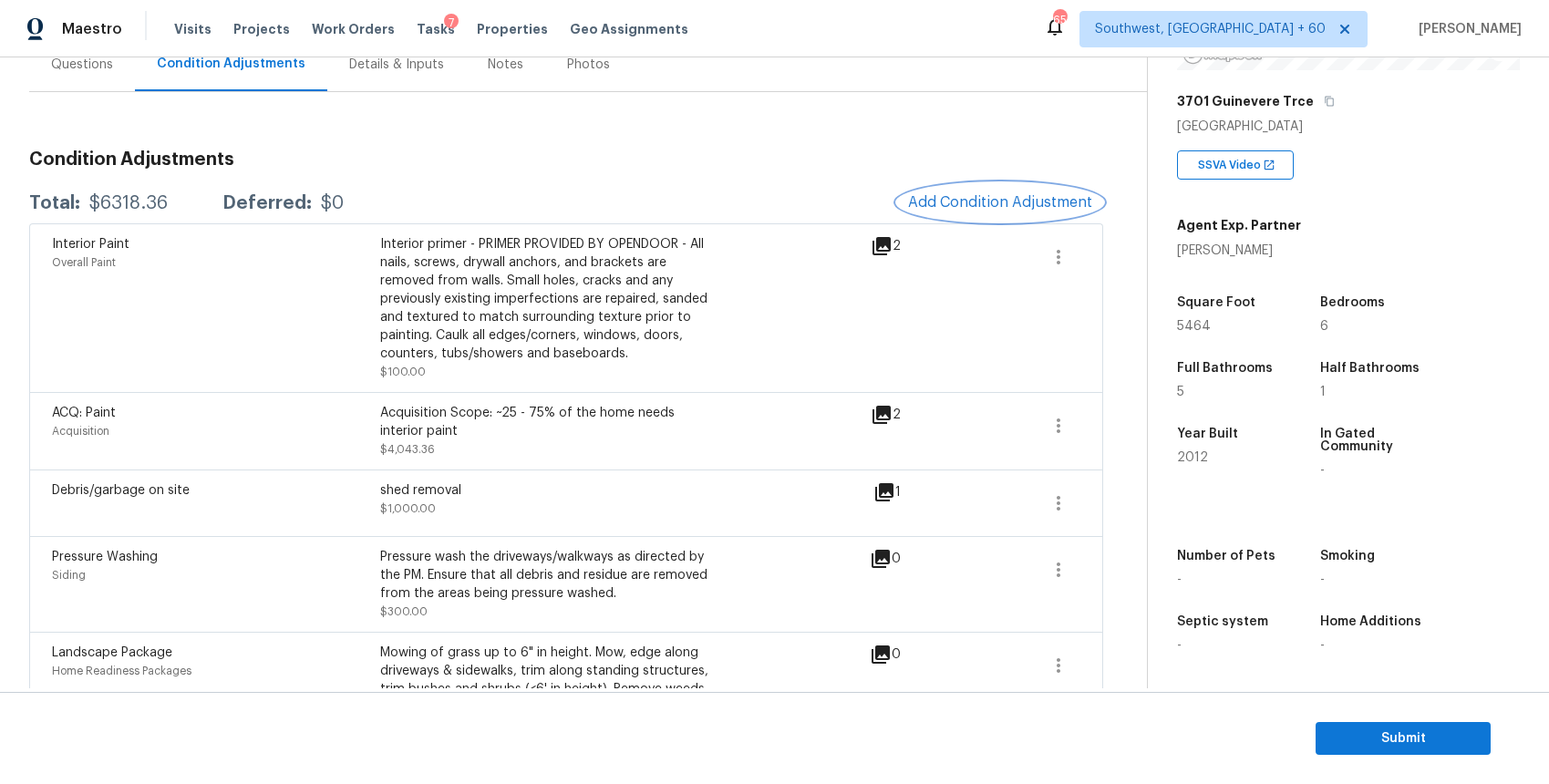
scroll to position [3, 0]
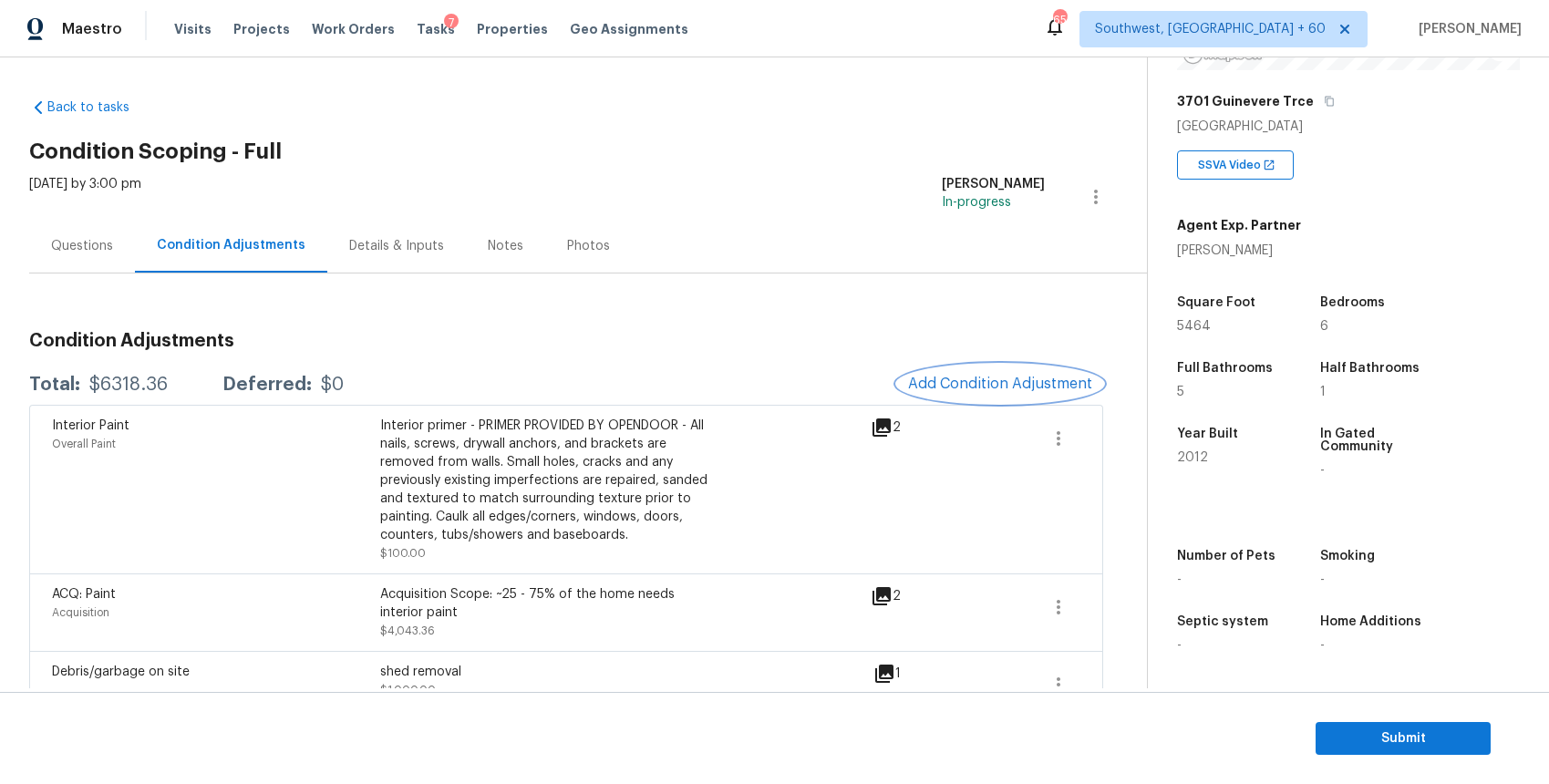
click at [1003, 398] on button "Add Condition Adjustment" at bounding box center [1001, 384] width 206 height 39
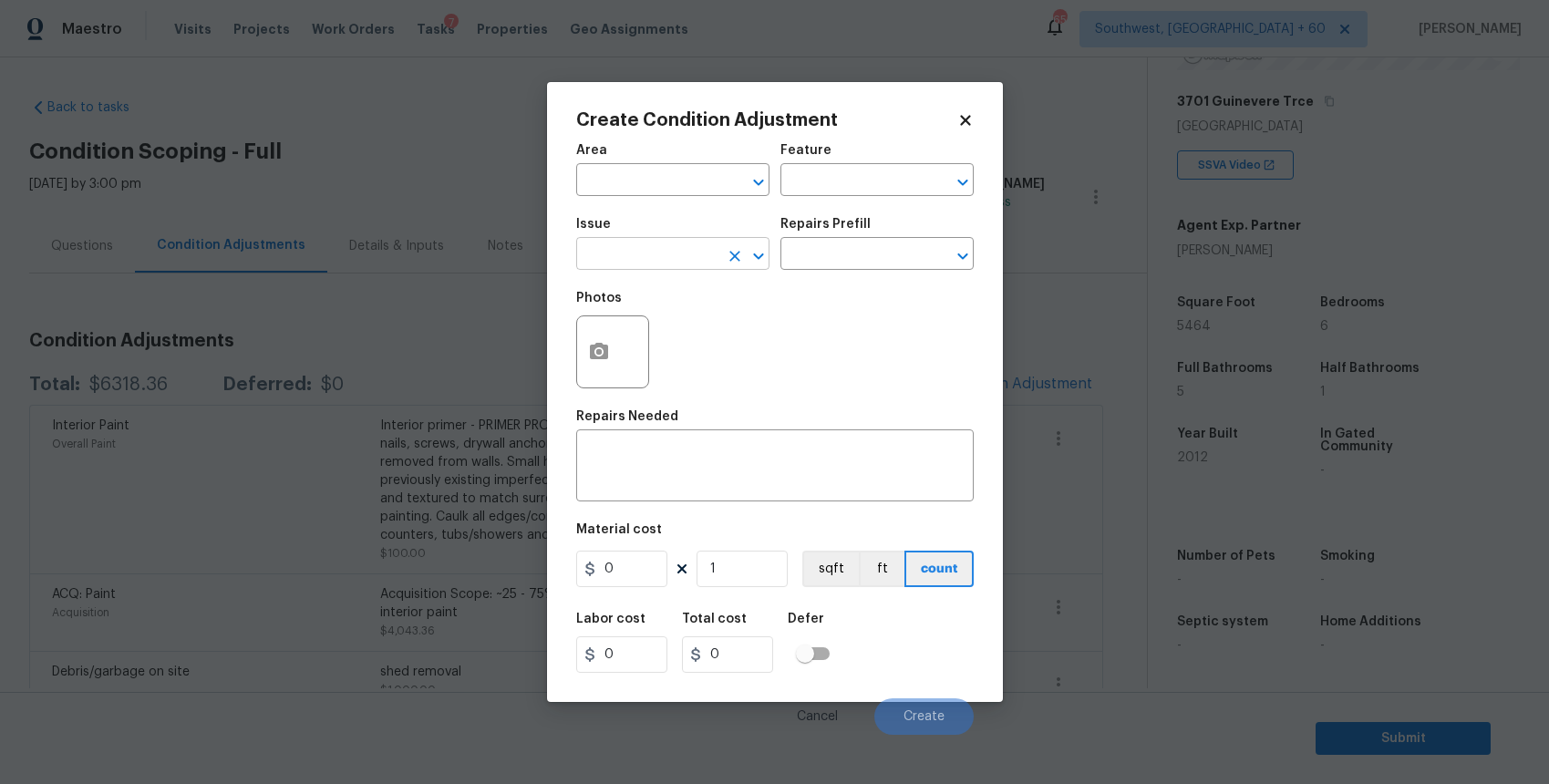
click at [662, 245] on input "text" at bounding box center [647, 256] width 142 height 29
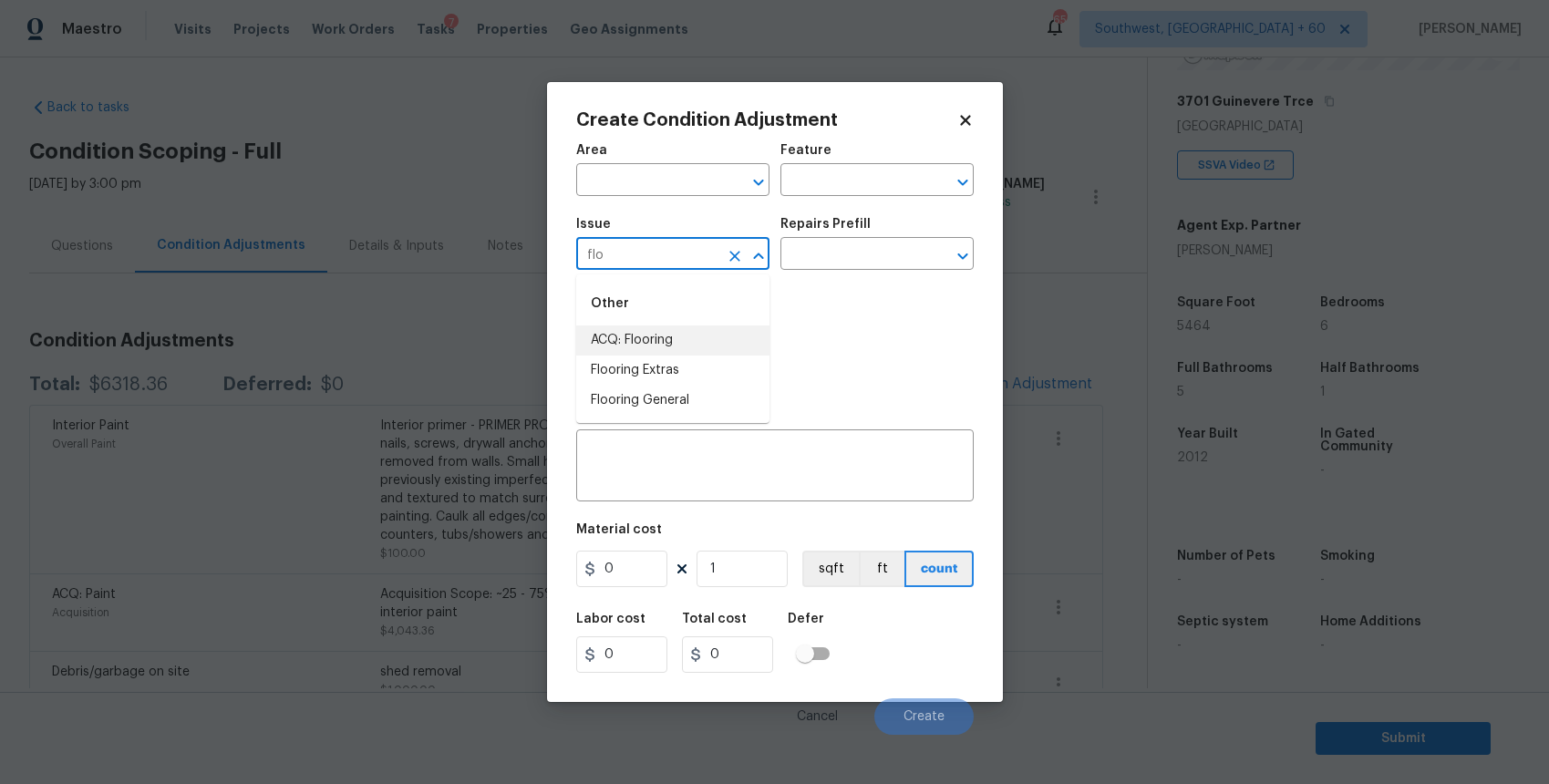
click at [720, 332] on li "ACQ: Flooring" at bounding box center [672, 340] width 193 height 30
type input "ACQ: Flooring"
click at [782, 304] on div "Photos" at bounding box center [774, 340] width 398 height 119
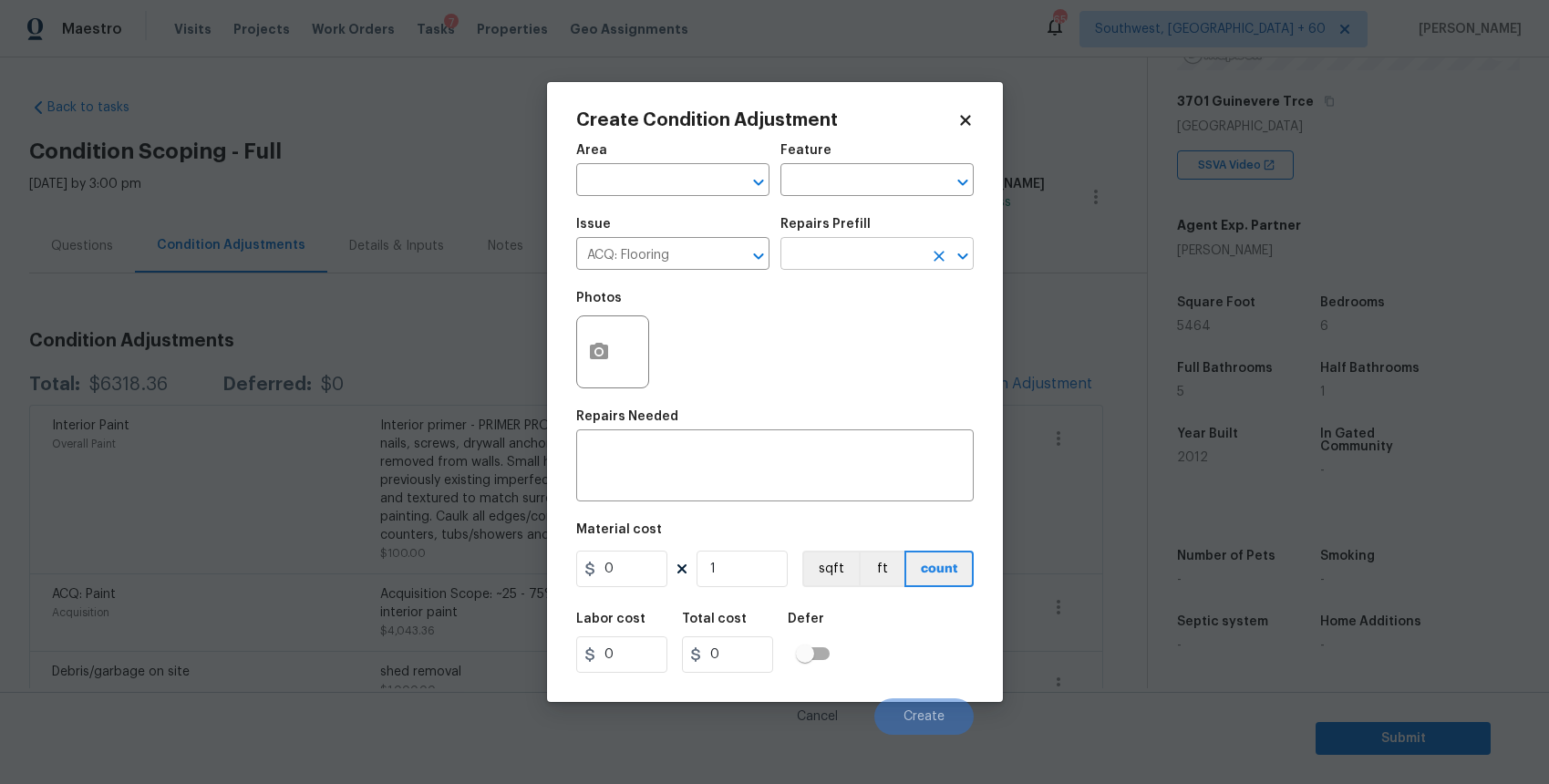
click at [843, 251] on input "text" at bounding box center [851, 256] width 142 height 29
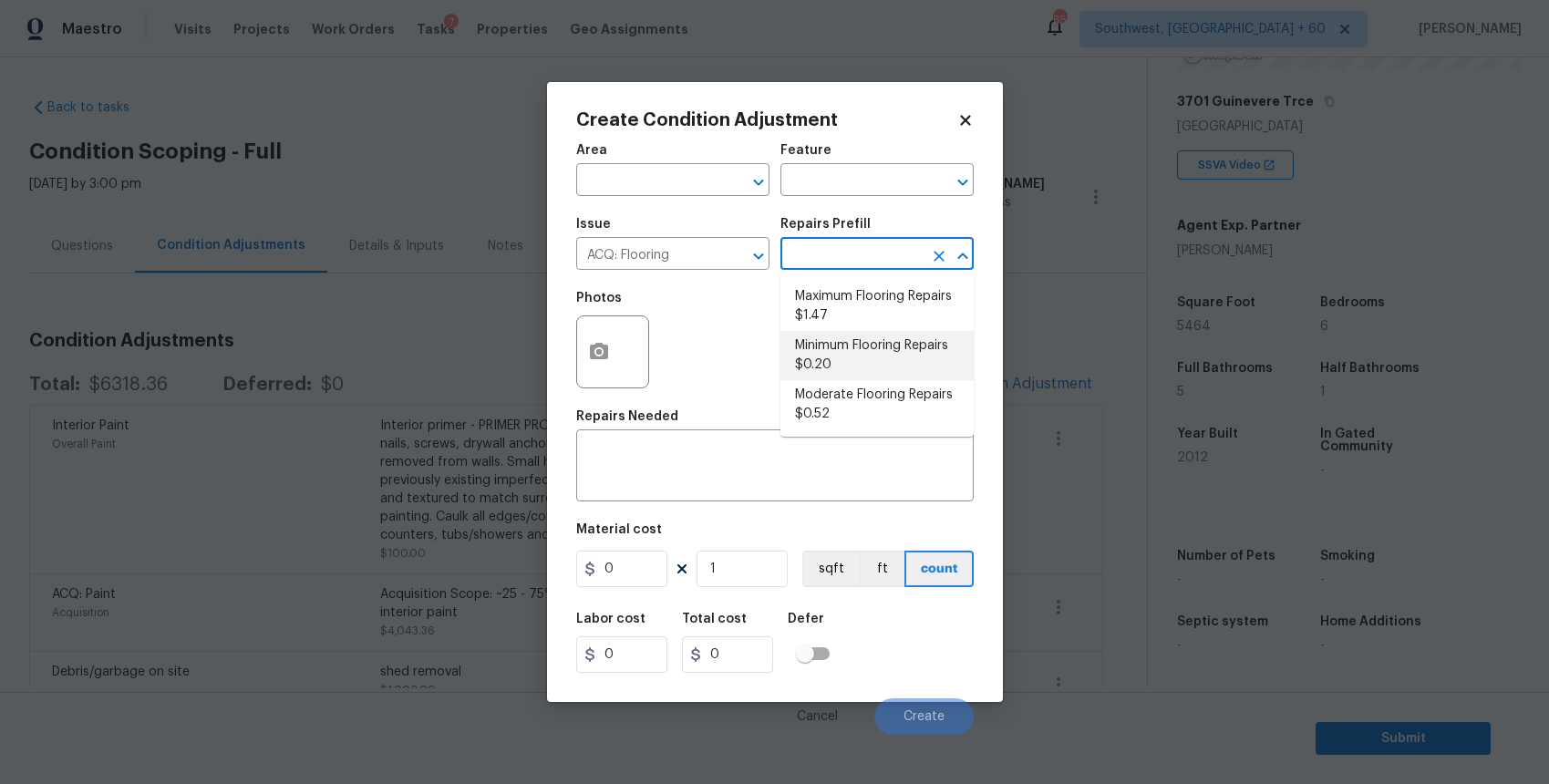
click at [862, 353] on li "Minimum Flooring Repairs $0.20" at bounding box center [877, 356] width 193 height 50
type input "Acquisition"
type textarea "Acquisition Scope: Minimum flooring repairs"
type input "0.2"
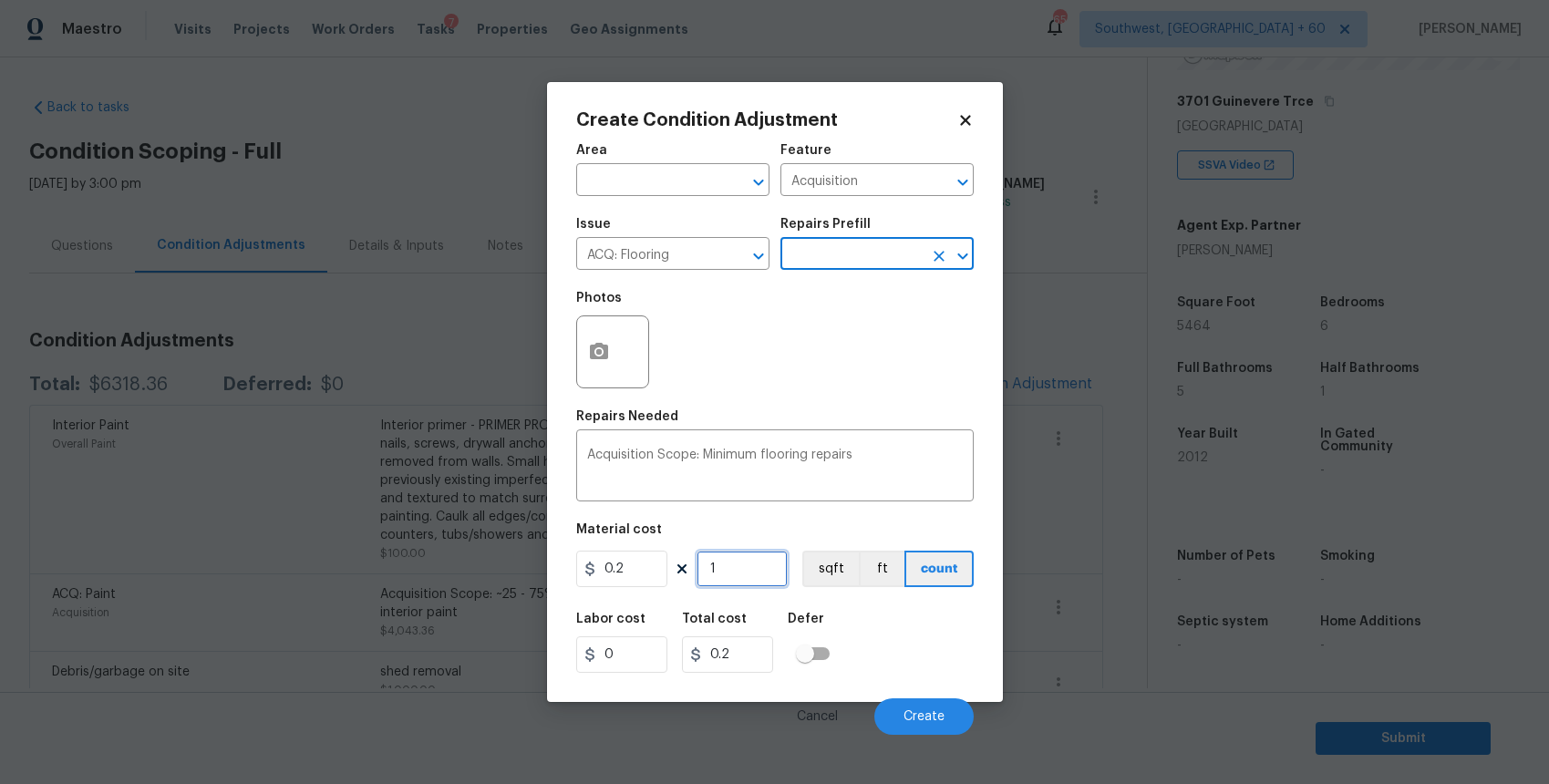
click at [759, 573] on input "1" at bounding box center [743, 568] width 91 height 37
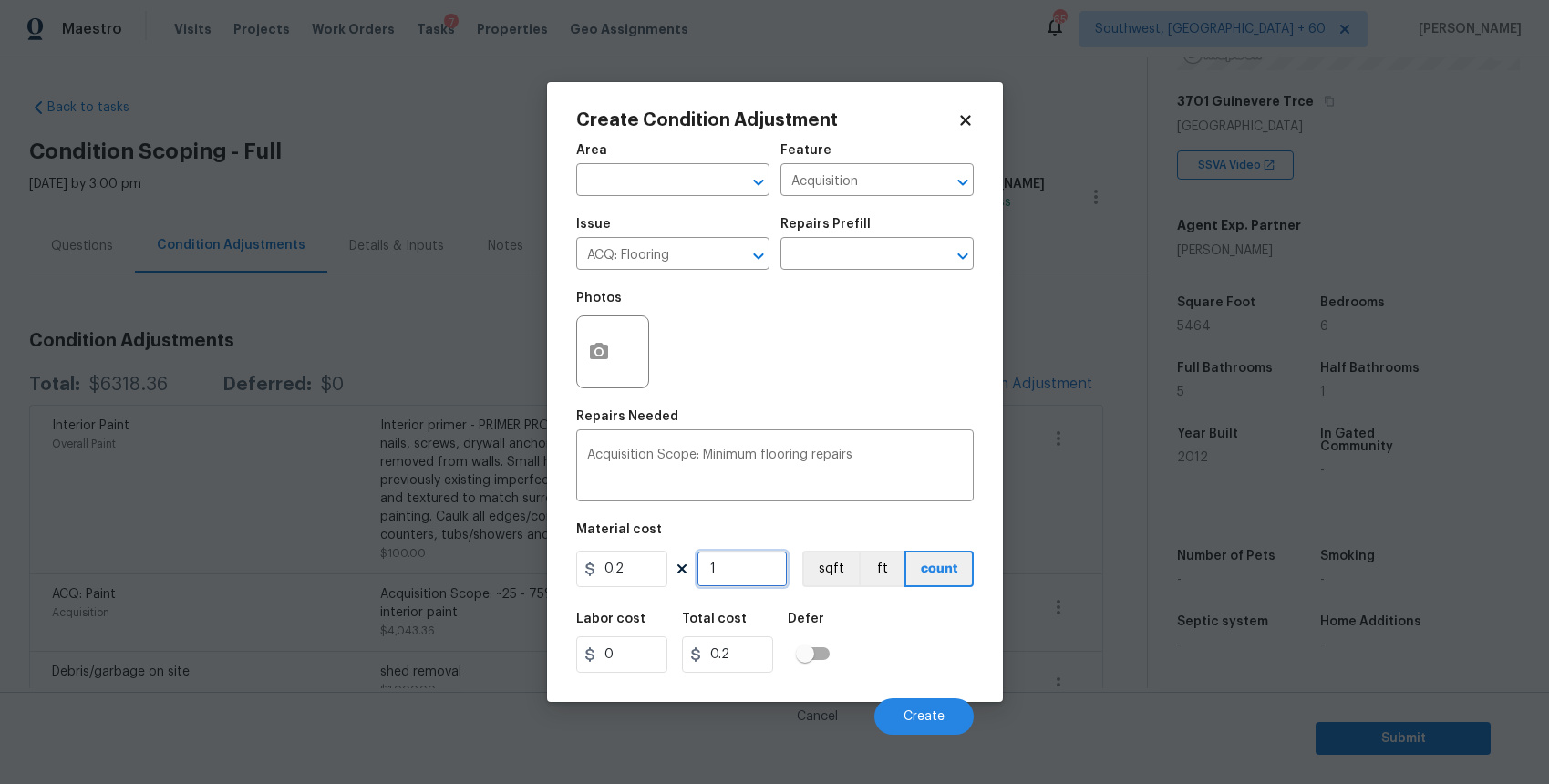
click at [759, 573] on input "1" at bounding box center [743, 568] width 91 height 37
type input "5"
type input "1"
type input "54"
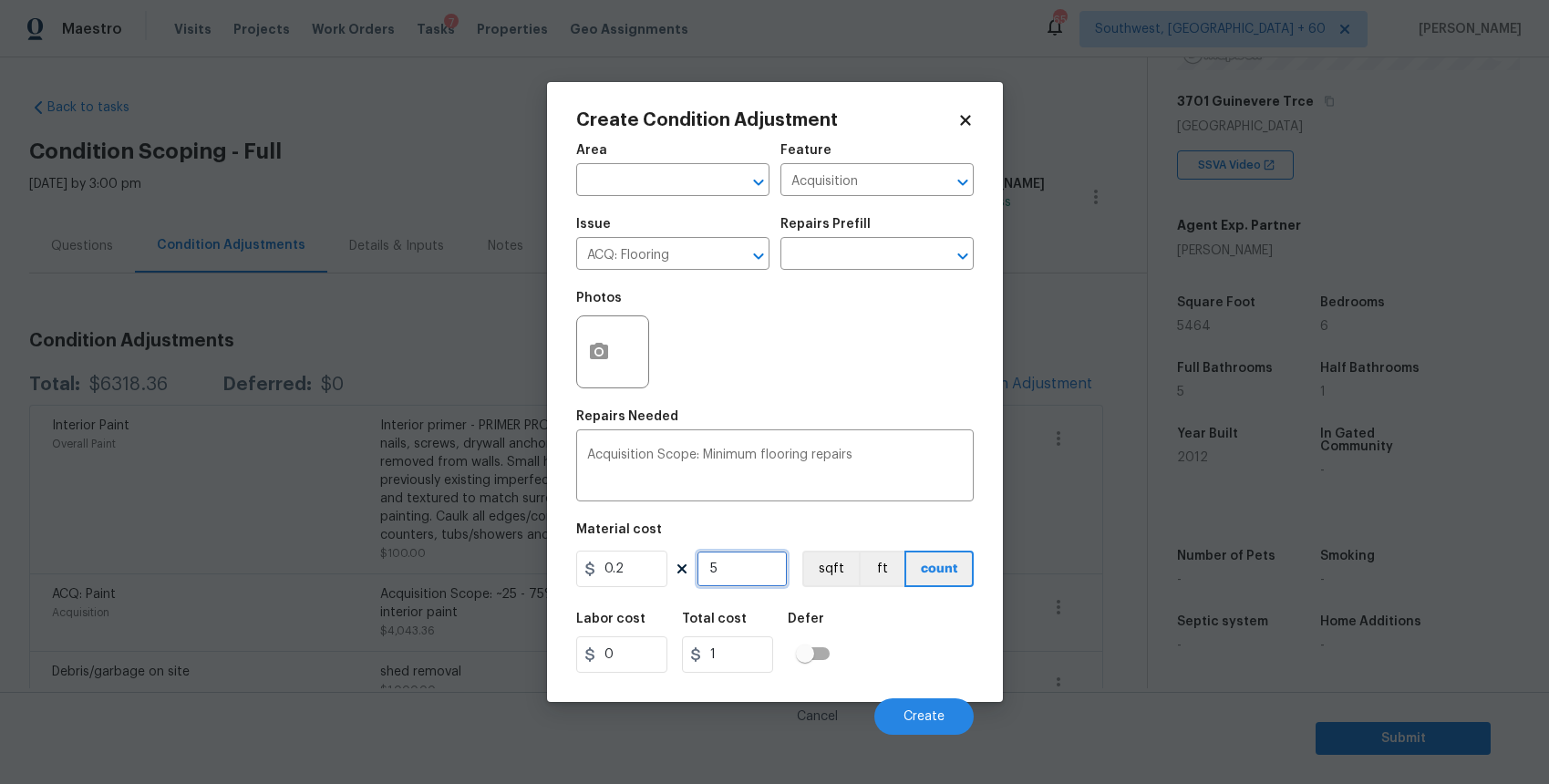
type input "10.8"
type input "546"
type input "109.2"
type input "5464"
type input "1092.8"
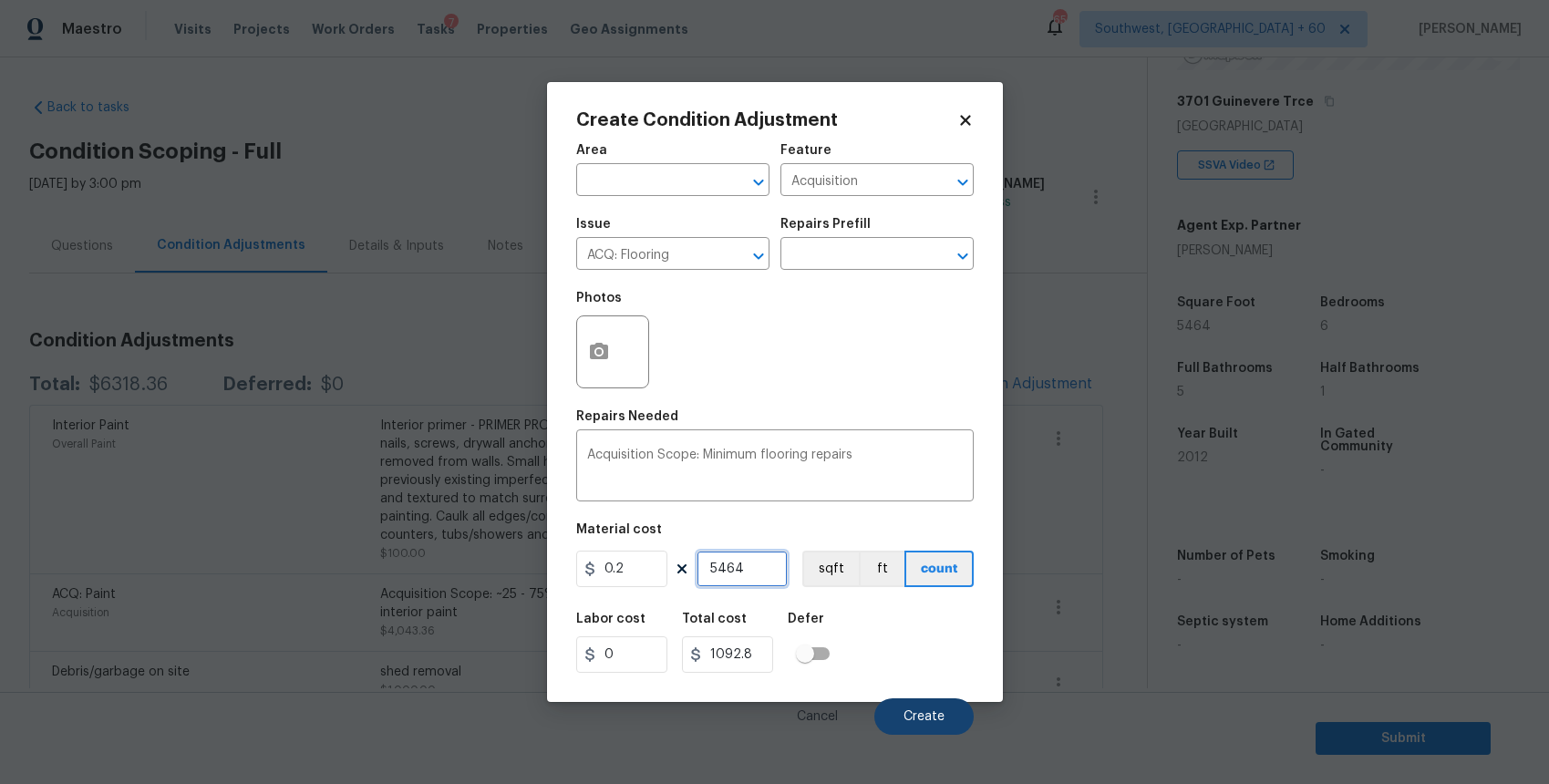
type input "5464"
click at [941, 723] on span "Create" at bounding box center [923, 717] width 41 height 14
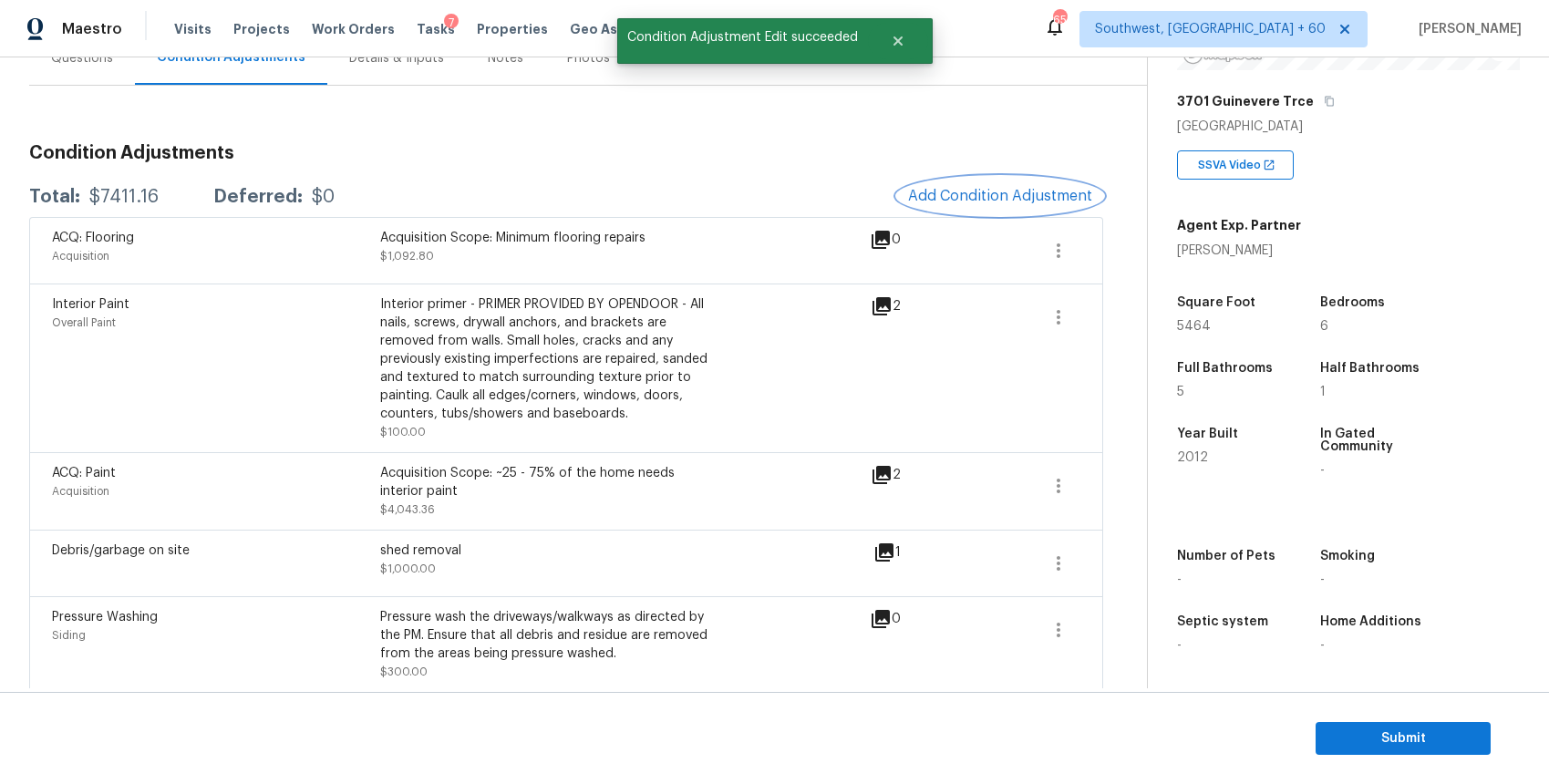
scroll to position [136, 0]
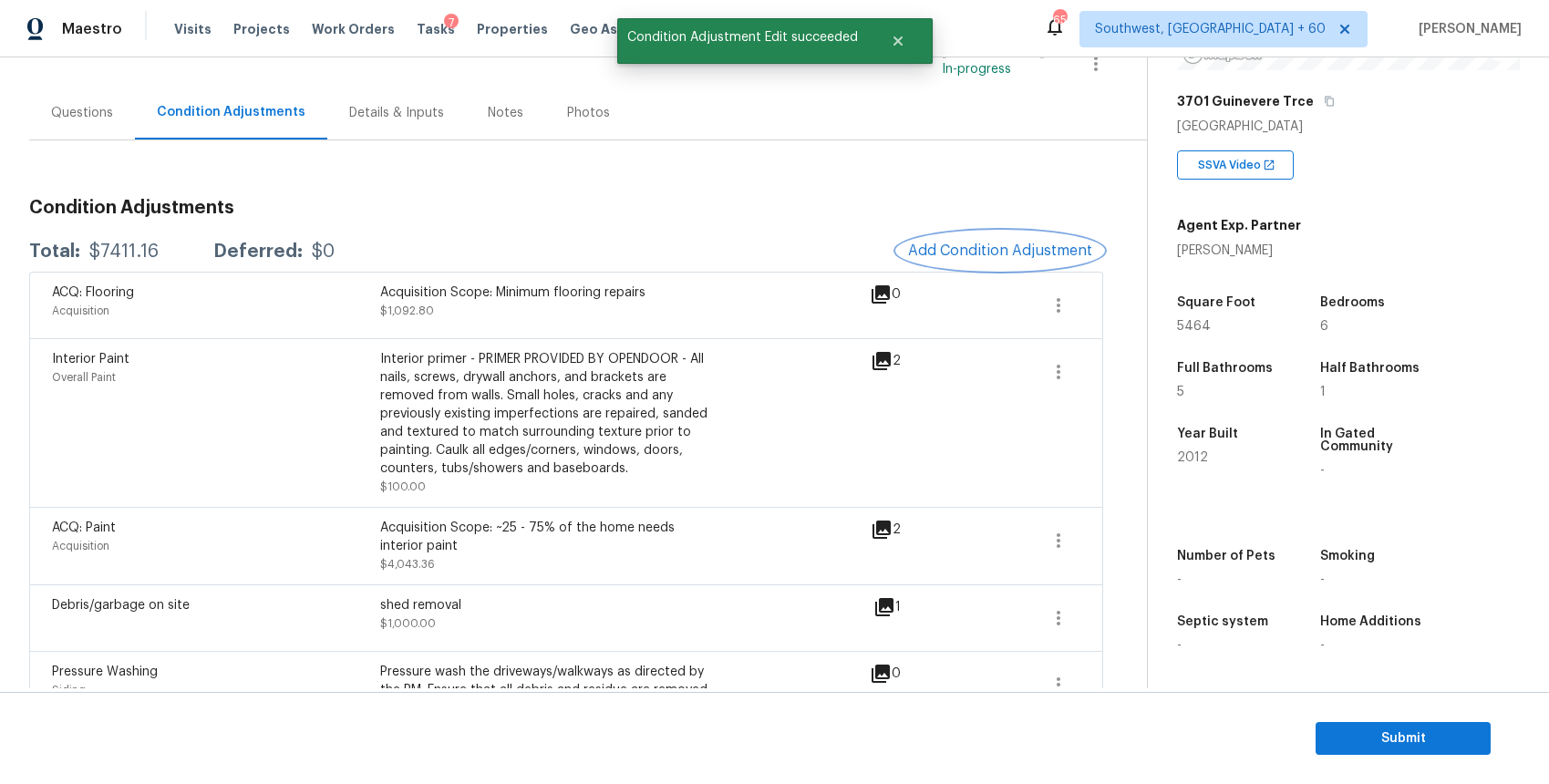
click at [974, 263] on button "Add Condition Adjustment" at bounding box center [1001, 251] width 206 height 39
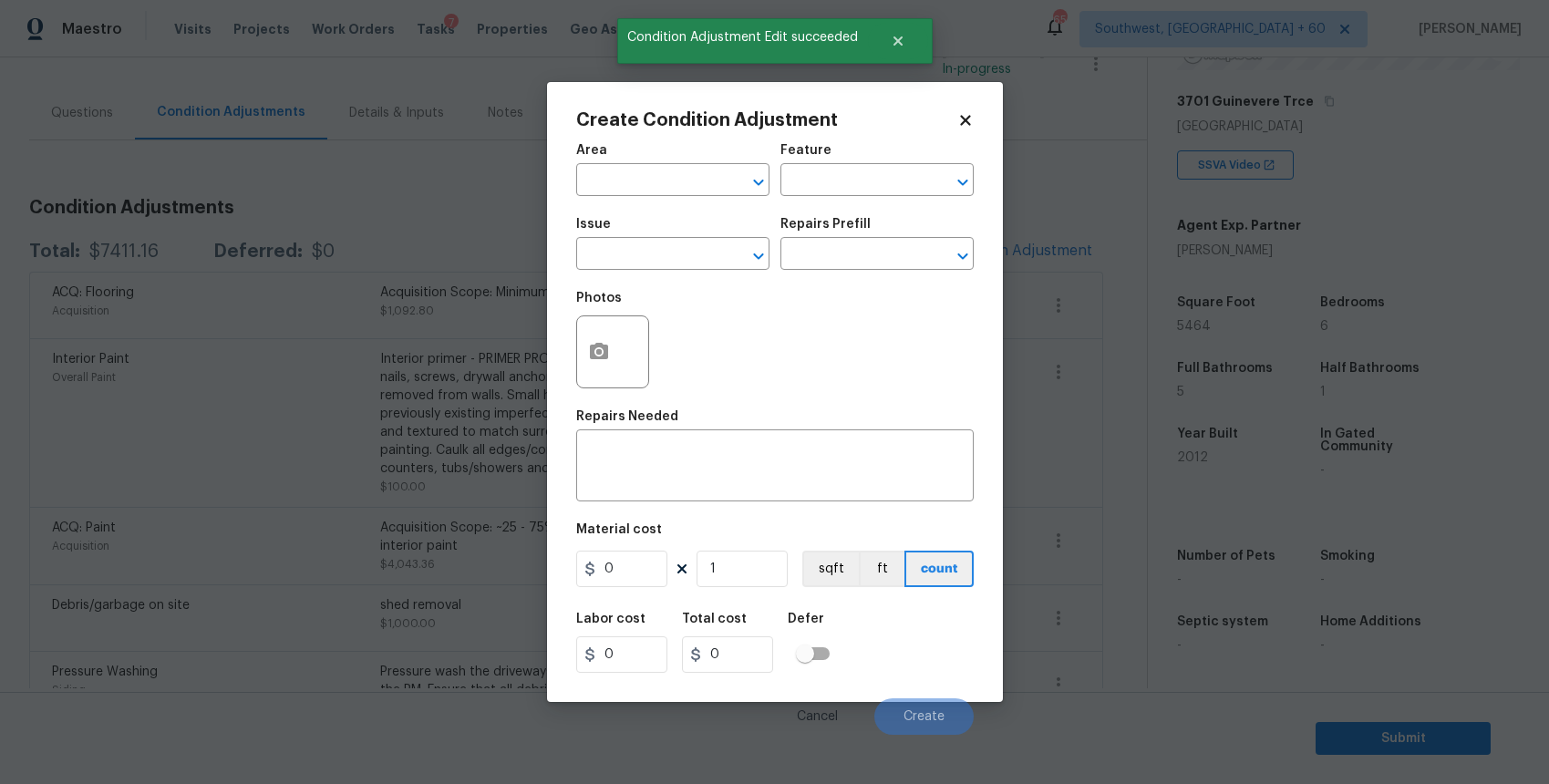
click at [495, 324] on body "Maestro Visits Projects Work Orders Tasks 7 Properties Geo Assignments 653 Sout…" at bounding box center [774, 392] width 1549 height 784
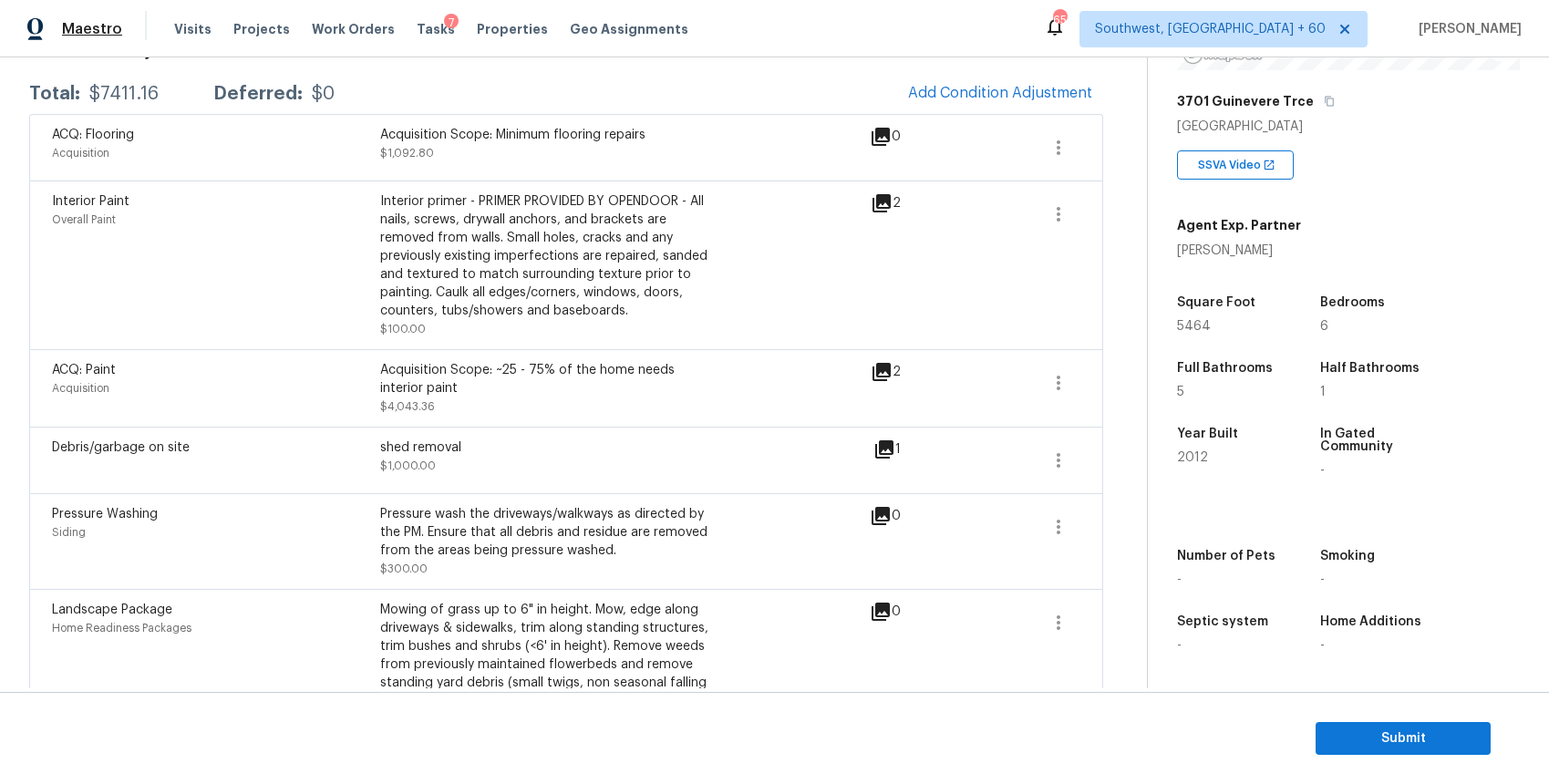
scroll to position [0, 0]
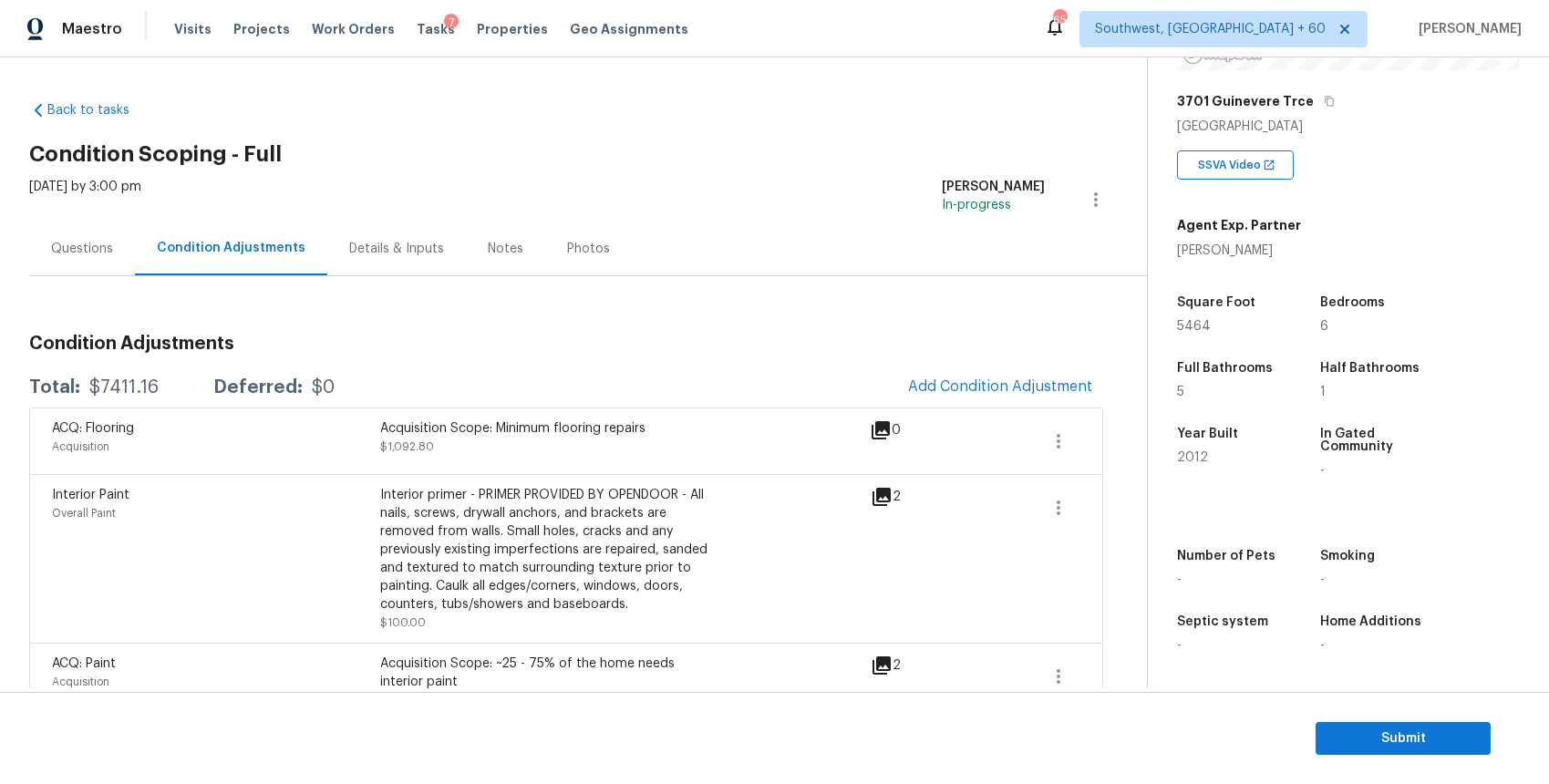
click at [70, 238] on div "Questions" at bounding box center [81, 248] width 106 height 54
click at [70, 240] on div "Questions" at bounding box center [81, 249] width 62 height 18
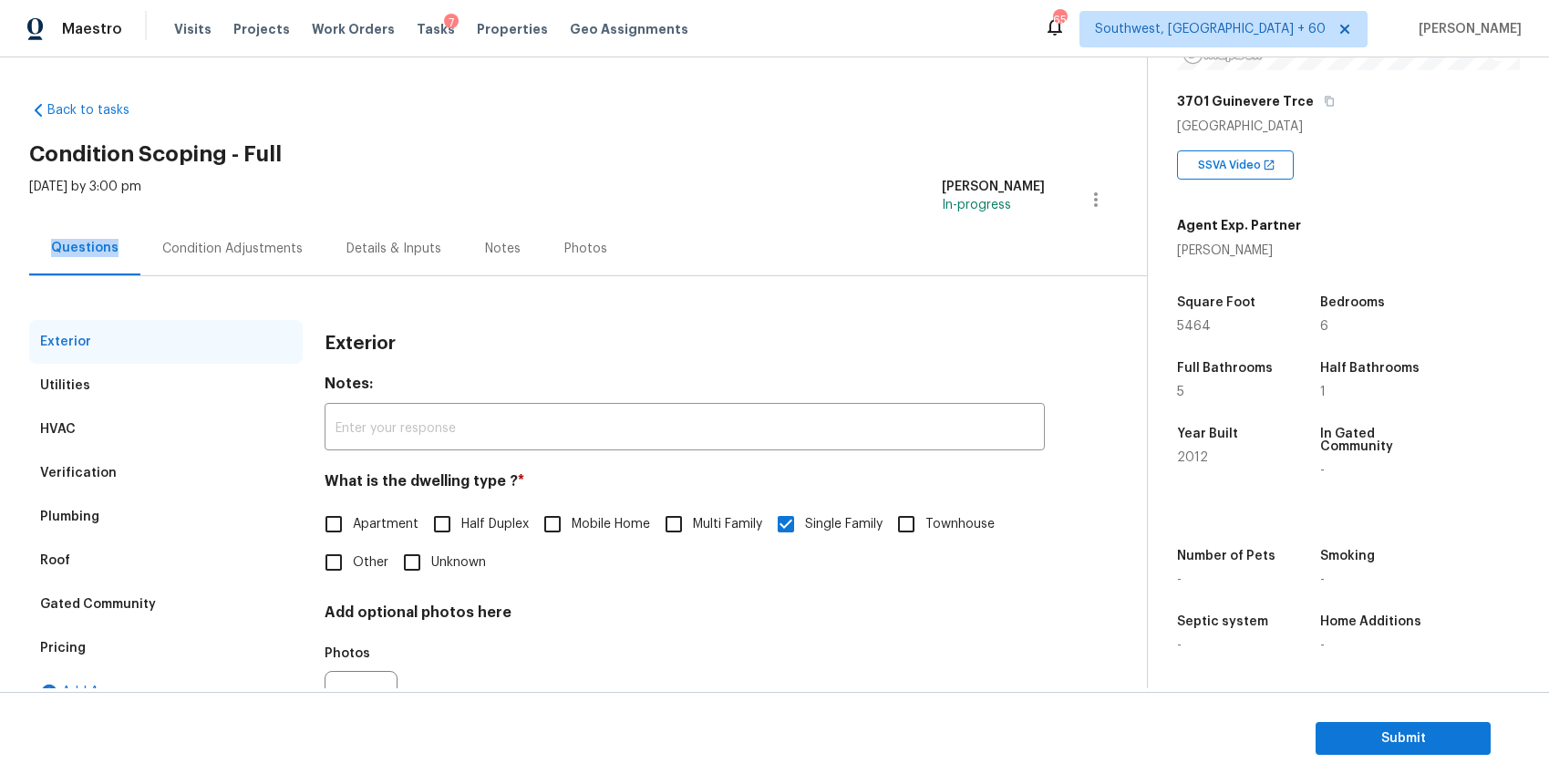
click at [255, 251] on div "Condition Adjustments" at bounding box center [233, 249] width 141 height 18
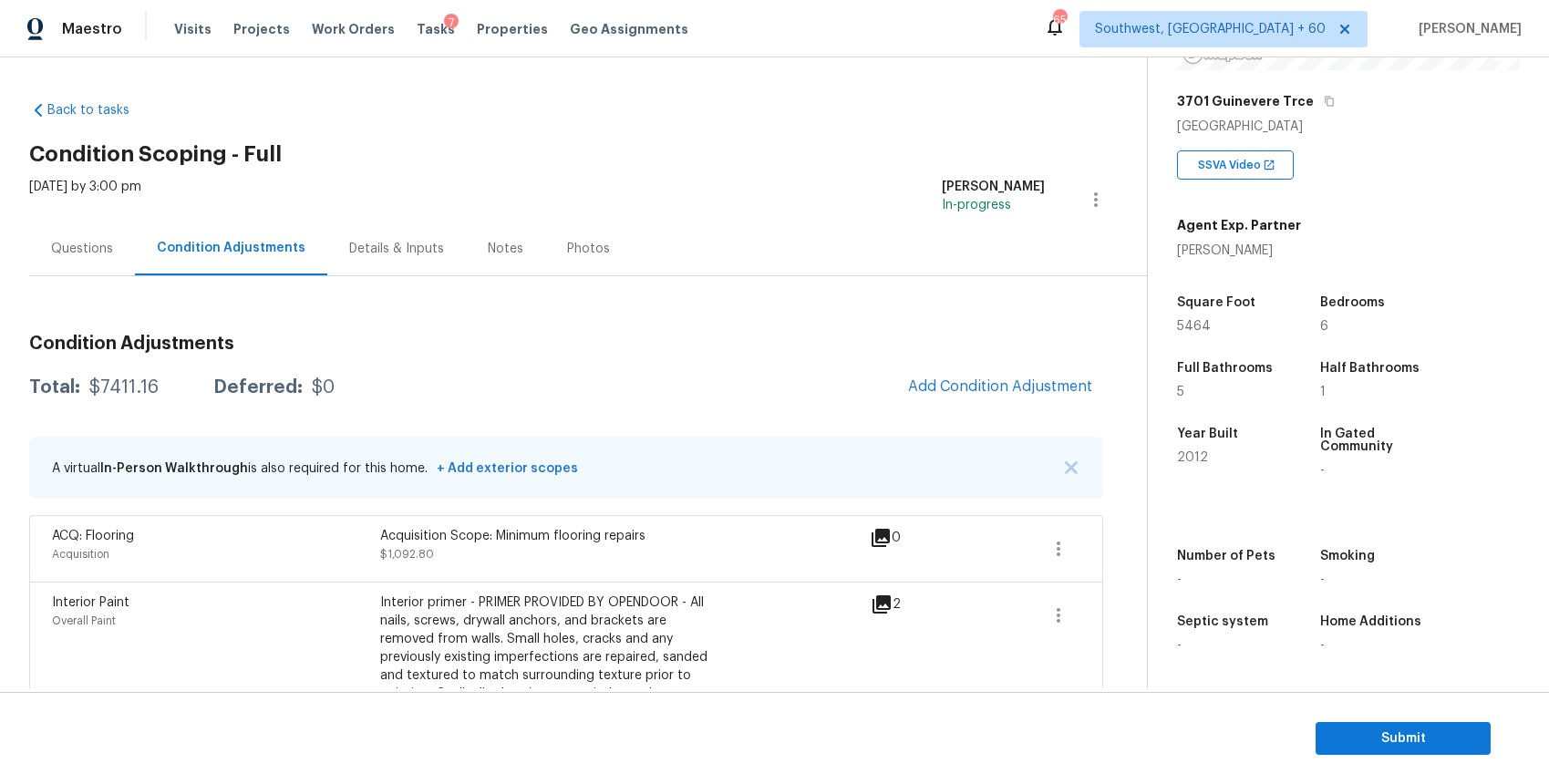
click at [99, 260] on div "Questions" at bounding box center [81, 248] width 106 height 54
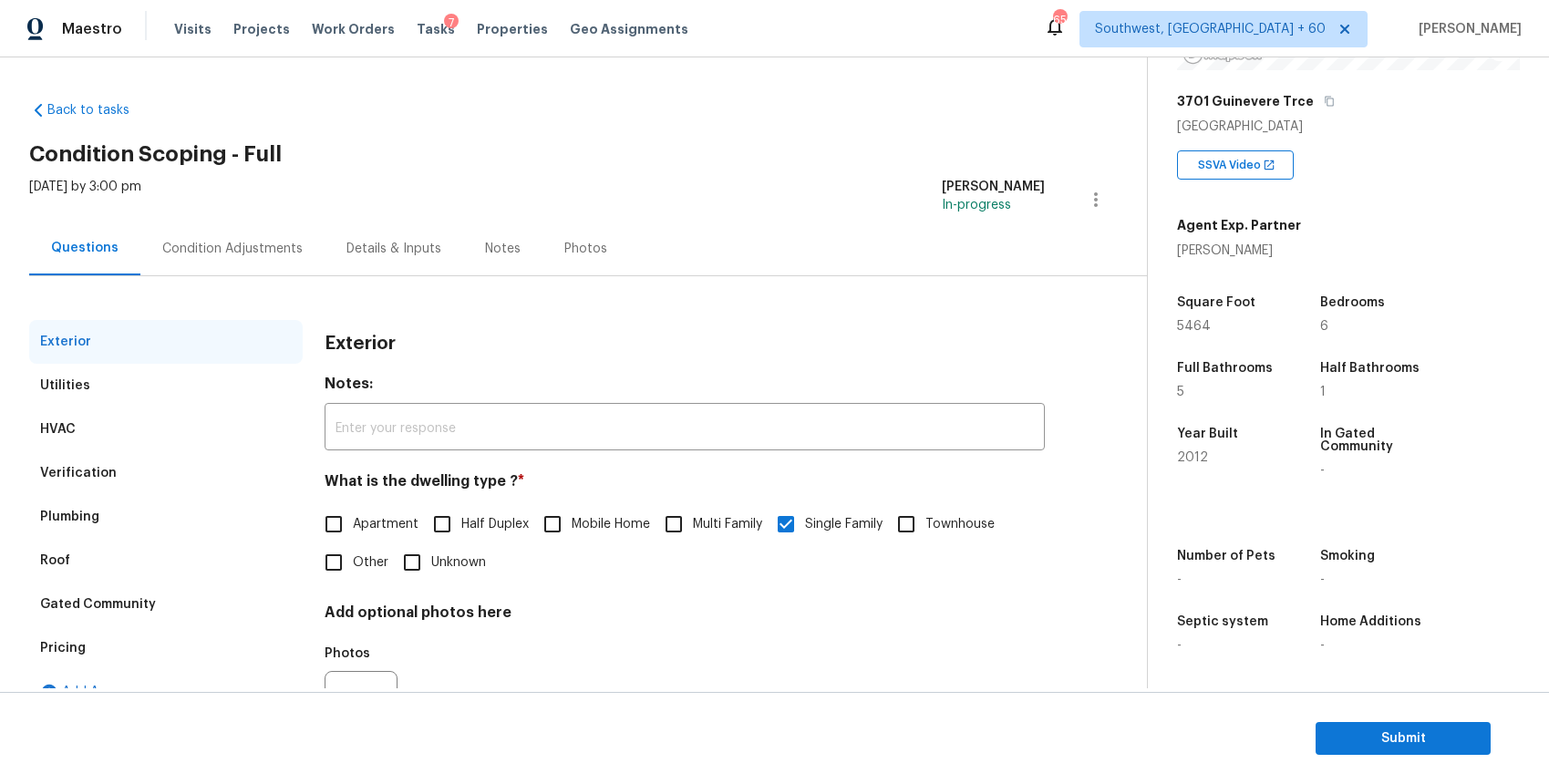
click at [149, 414] on div "HVAC" at bounding box center [166, 429] width 274 height 44
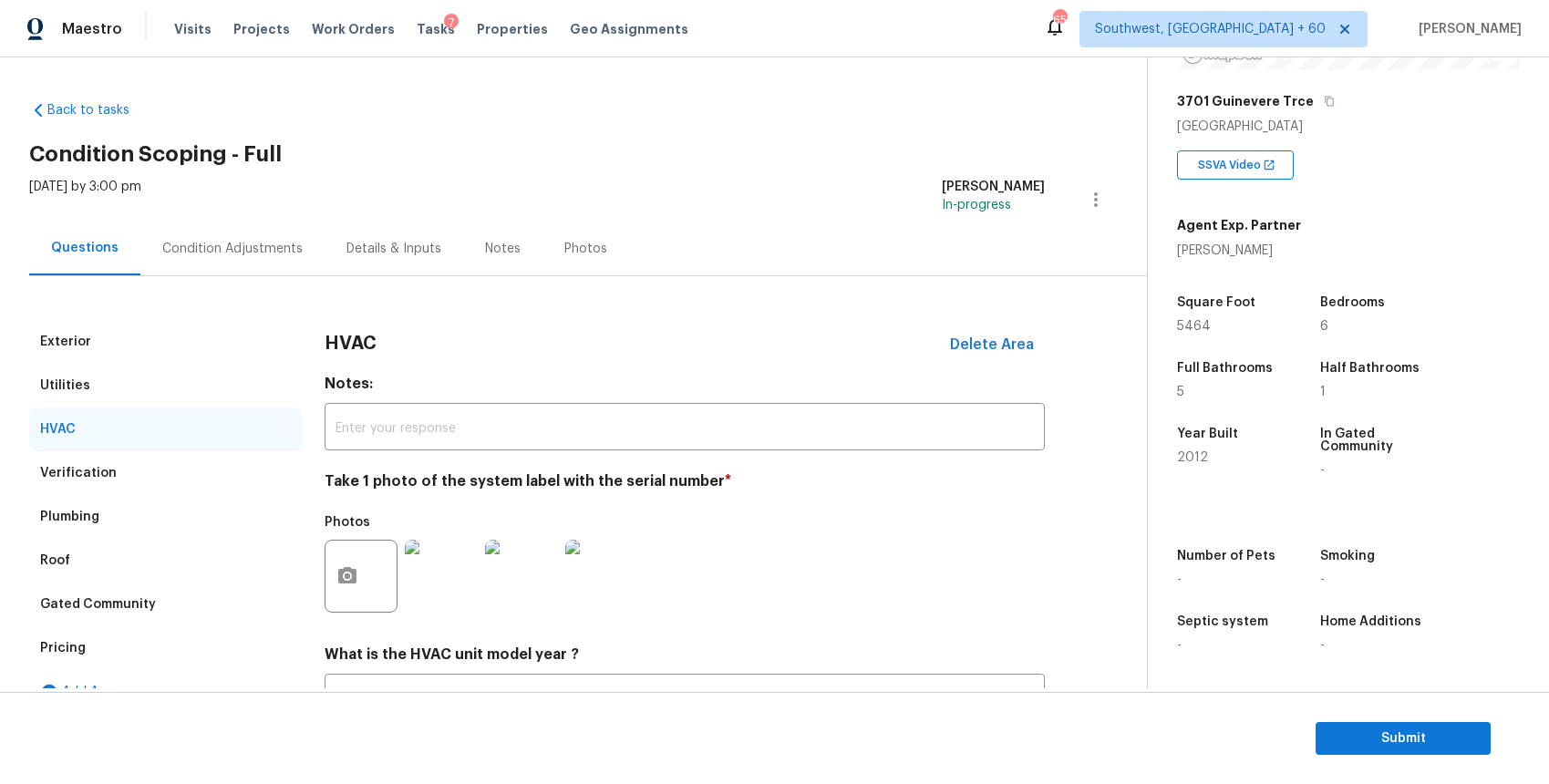
click at [181, 456] on div "Verification" at bounding box center [166, 473] width 274 height 44
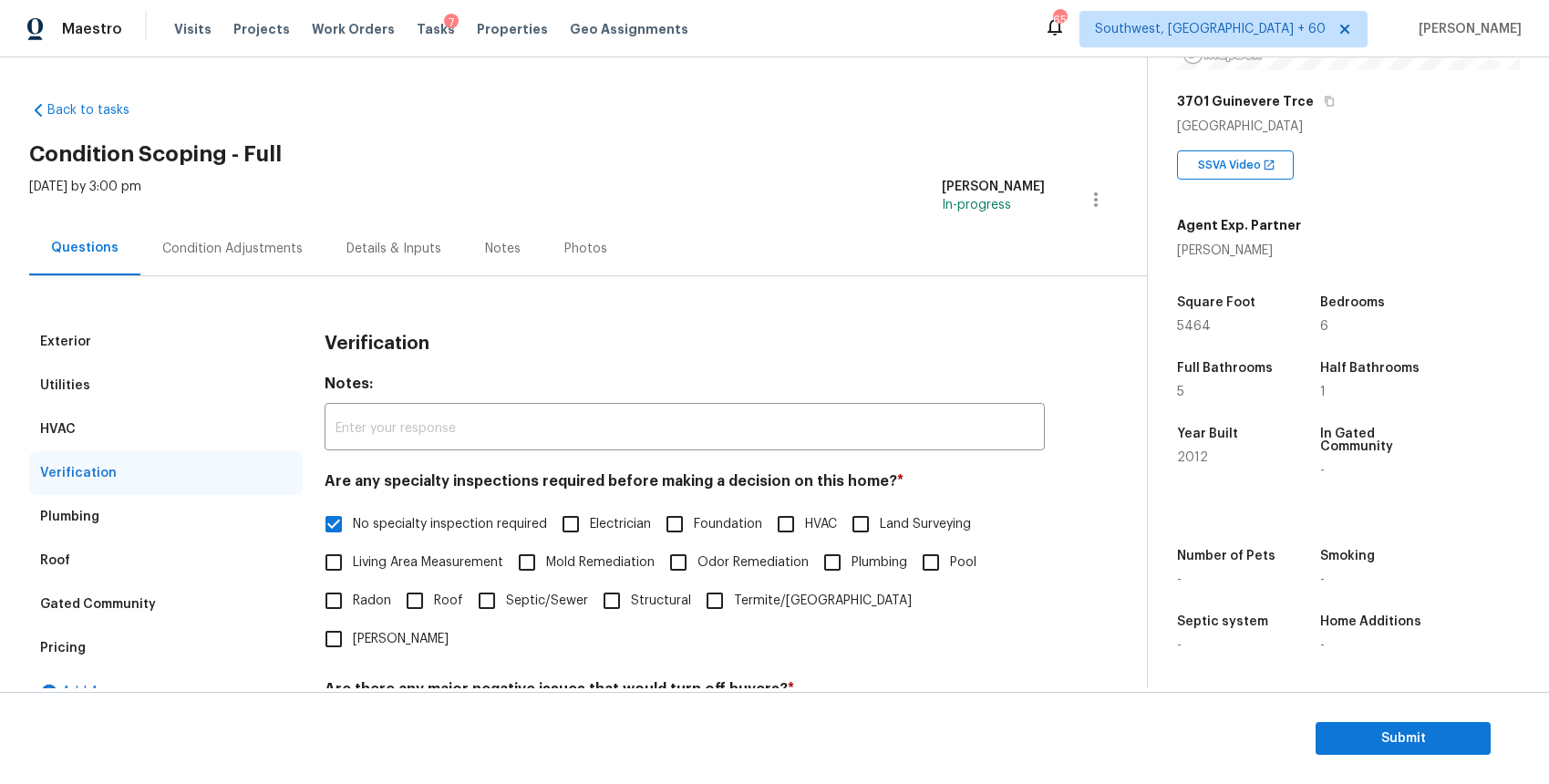
click at [184, 411] on div "HVAC" at bounding box center [166, 429] width 274 height 44
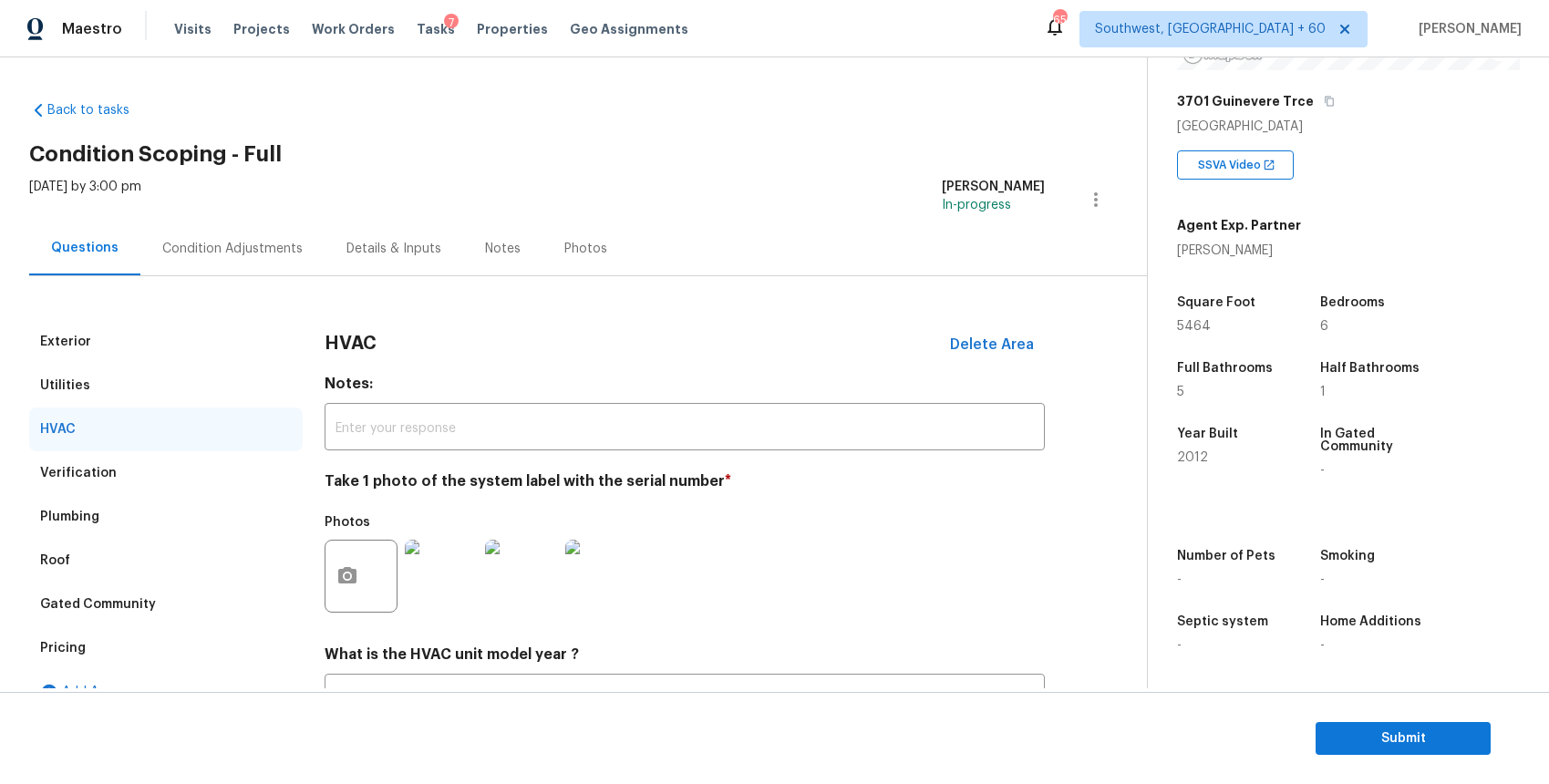
click at [168, 340] on div "Exterior" at bounding box center [166, 342] width 274 height 44
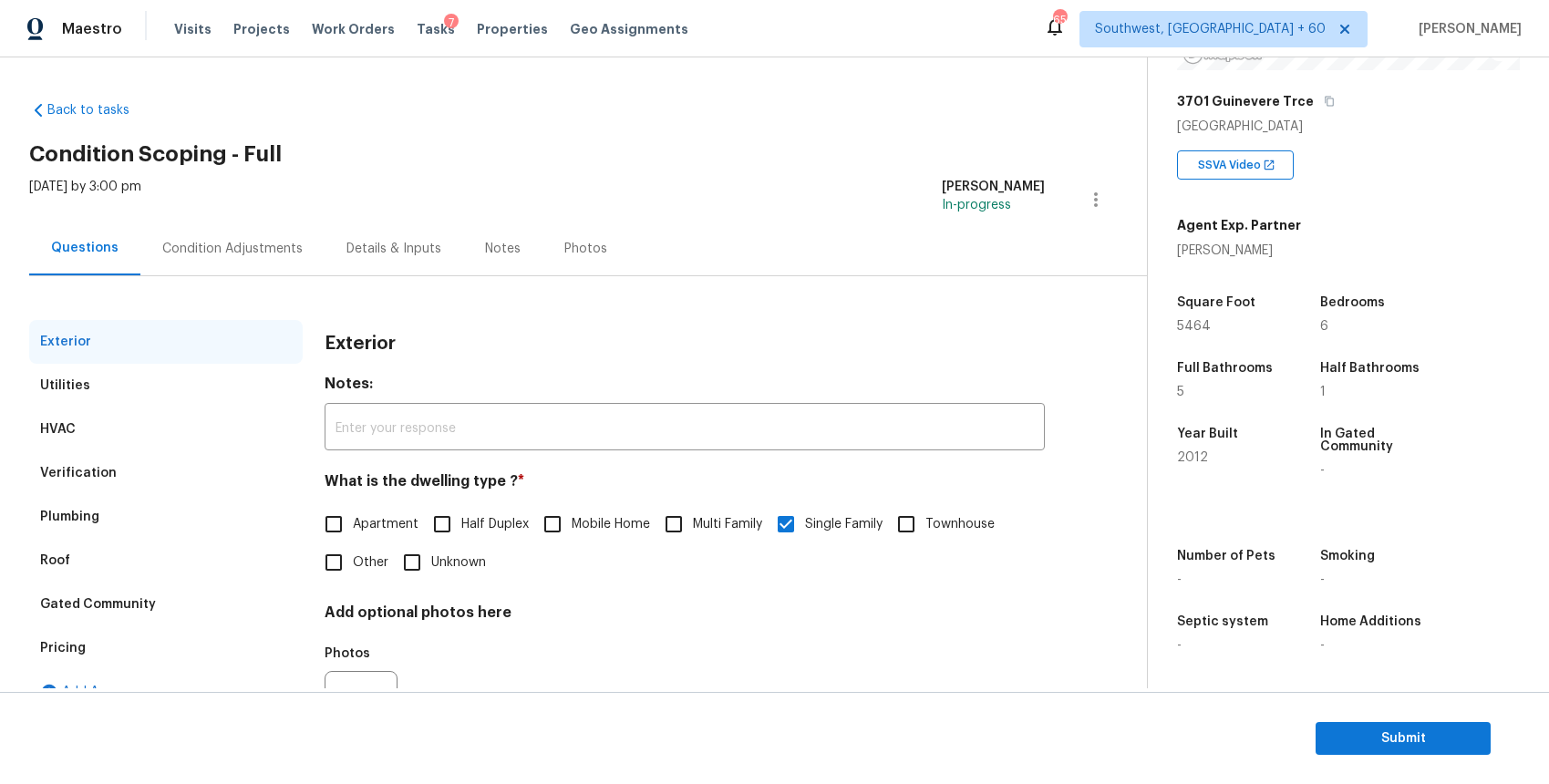
click at [164, 364] on div "Utilities" at bounding box center [166, 386] width 274 height 44
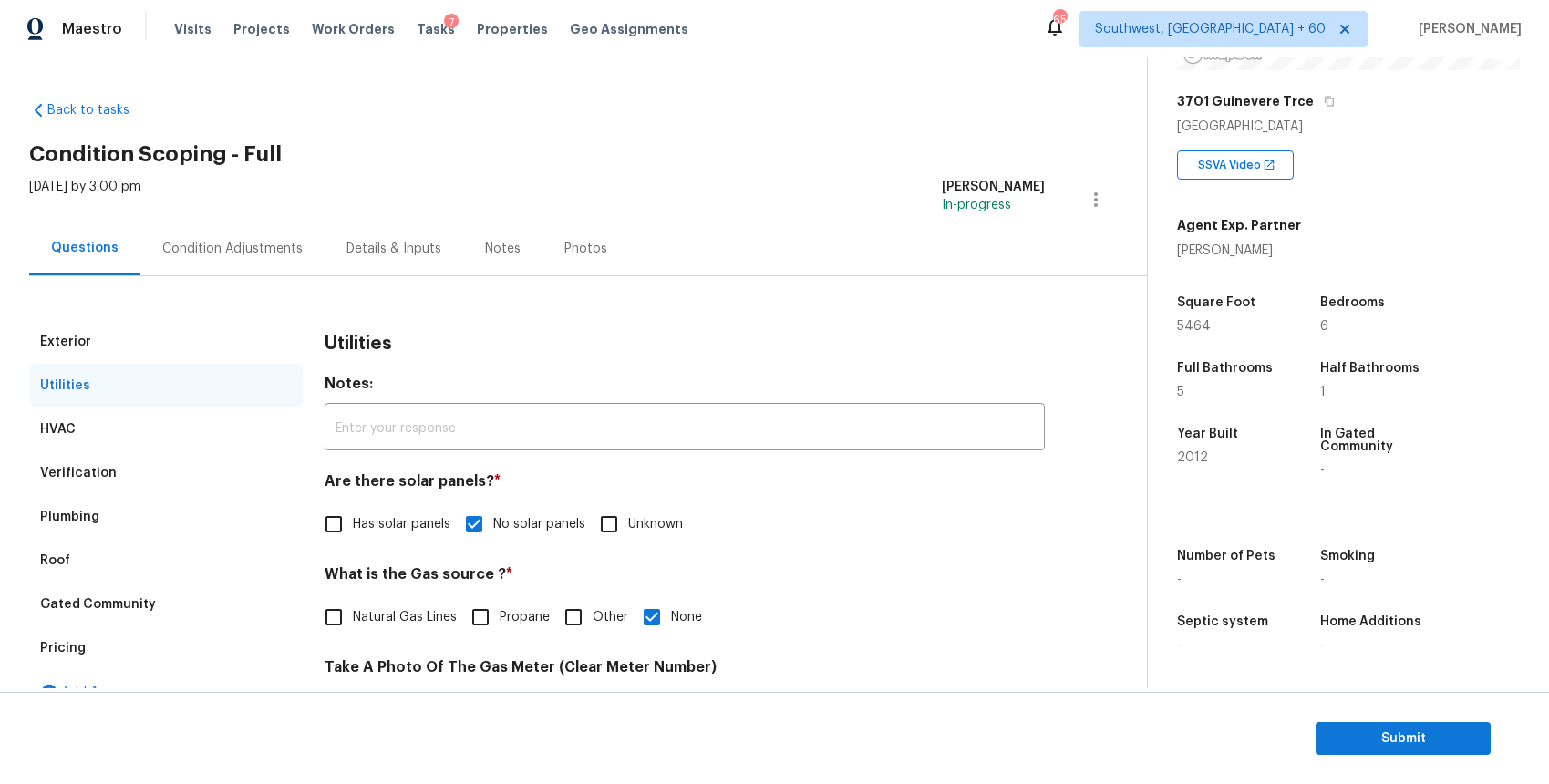
click at [251, 245] on div "Condition Adjustments" at bounding box center [233, 249] width 141 height 18
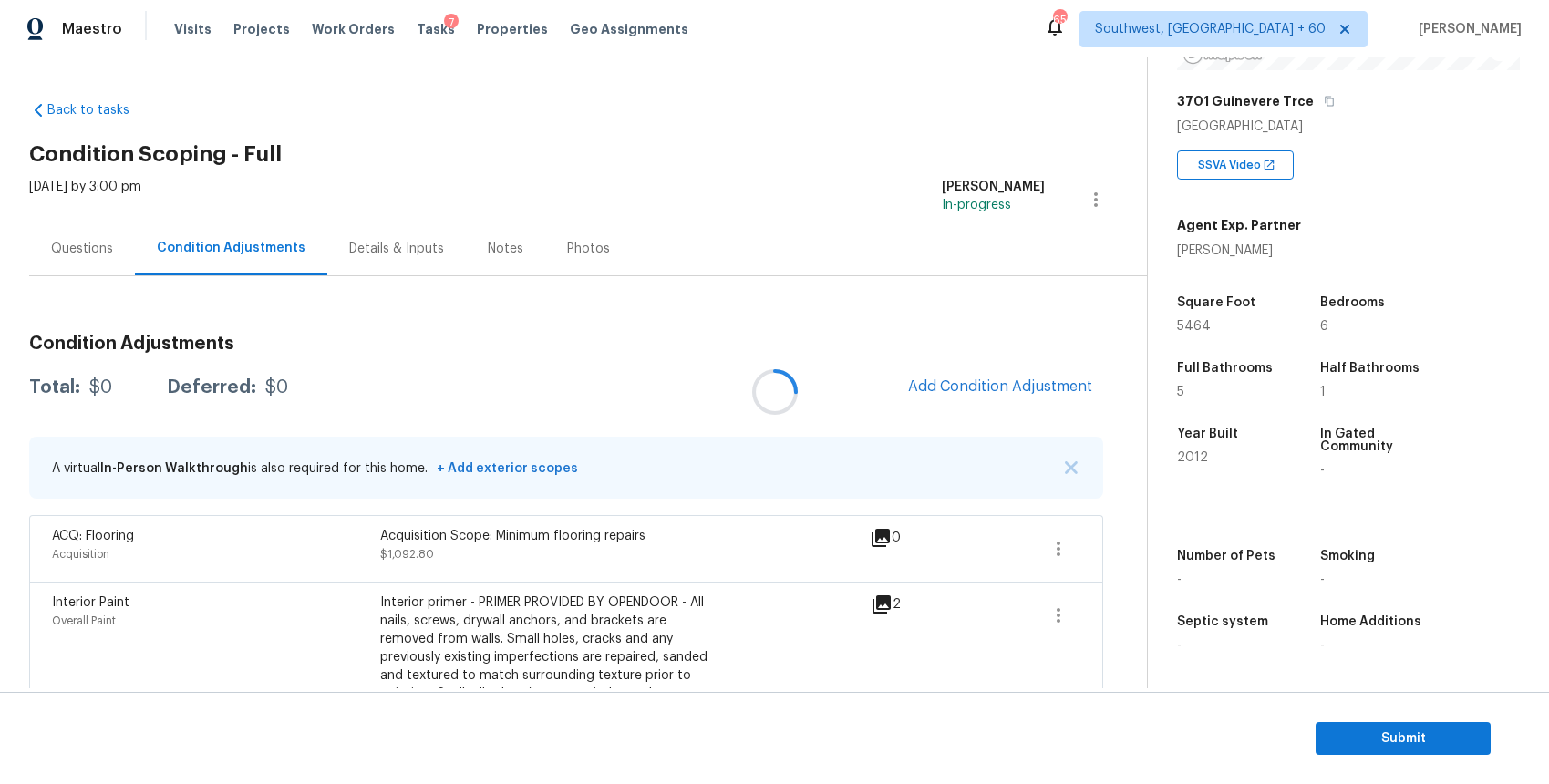
click at [251, 245] on div at bounding box center [774, 392] width 1549 height 784
click at [88, 409] on div "Condition Adjustments Total: $7411.16 Deferred: $0 Add Condition Adjustment A v…" at bounding box center [565, 773] width 1074 height 906
click at [98, 392] on div "$7411.16" at bounding box center [124, 388] width 69 height 18
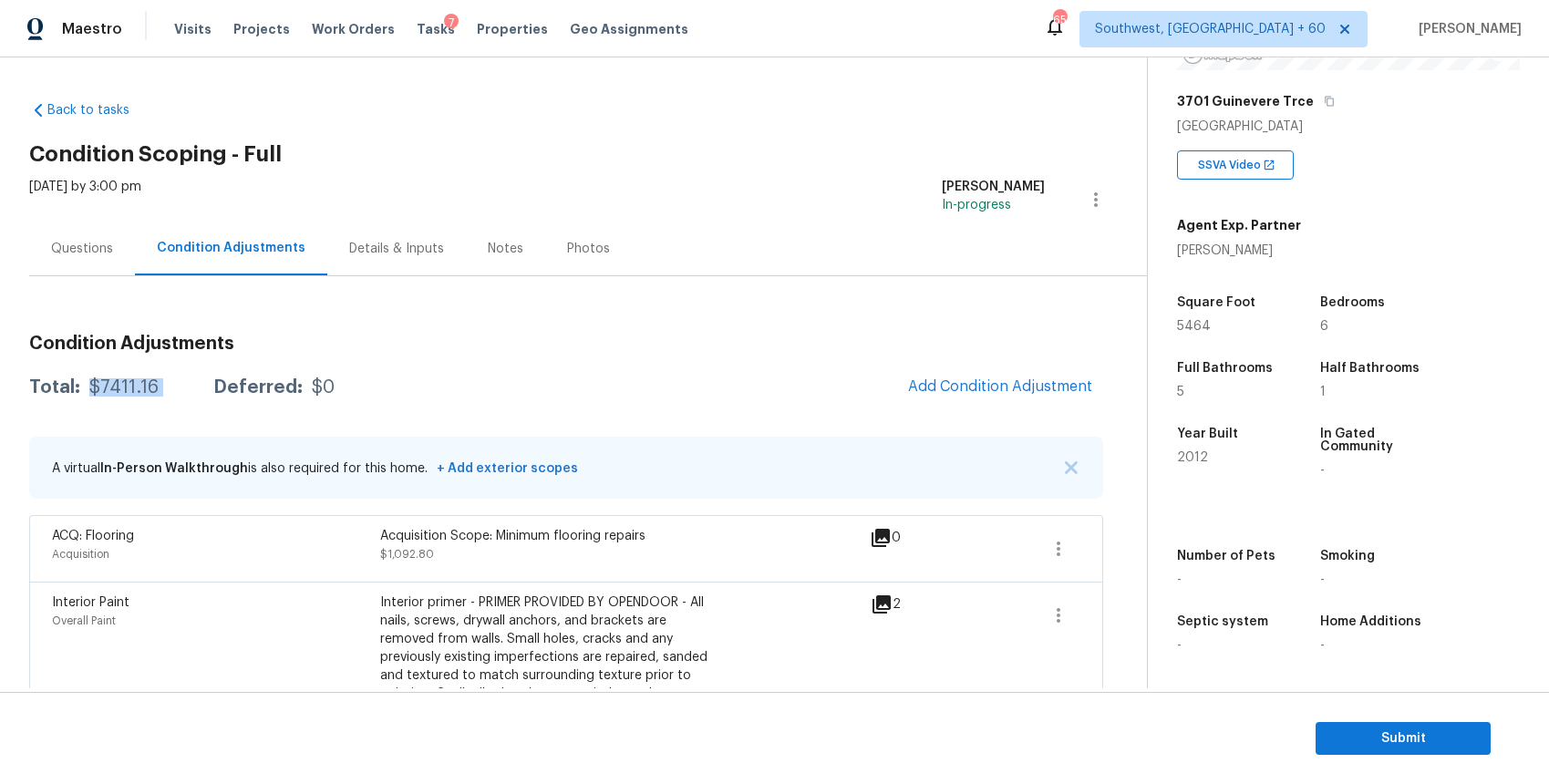
copy div "$7411.16"
click at [63, 240] on div "Questions" at bounding box center [81, 249] width 62 height 18
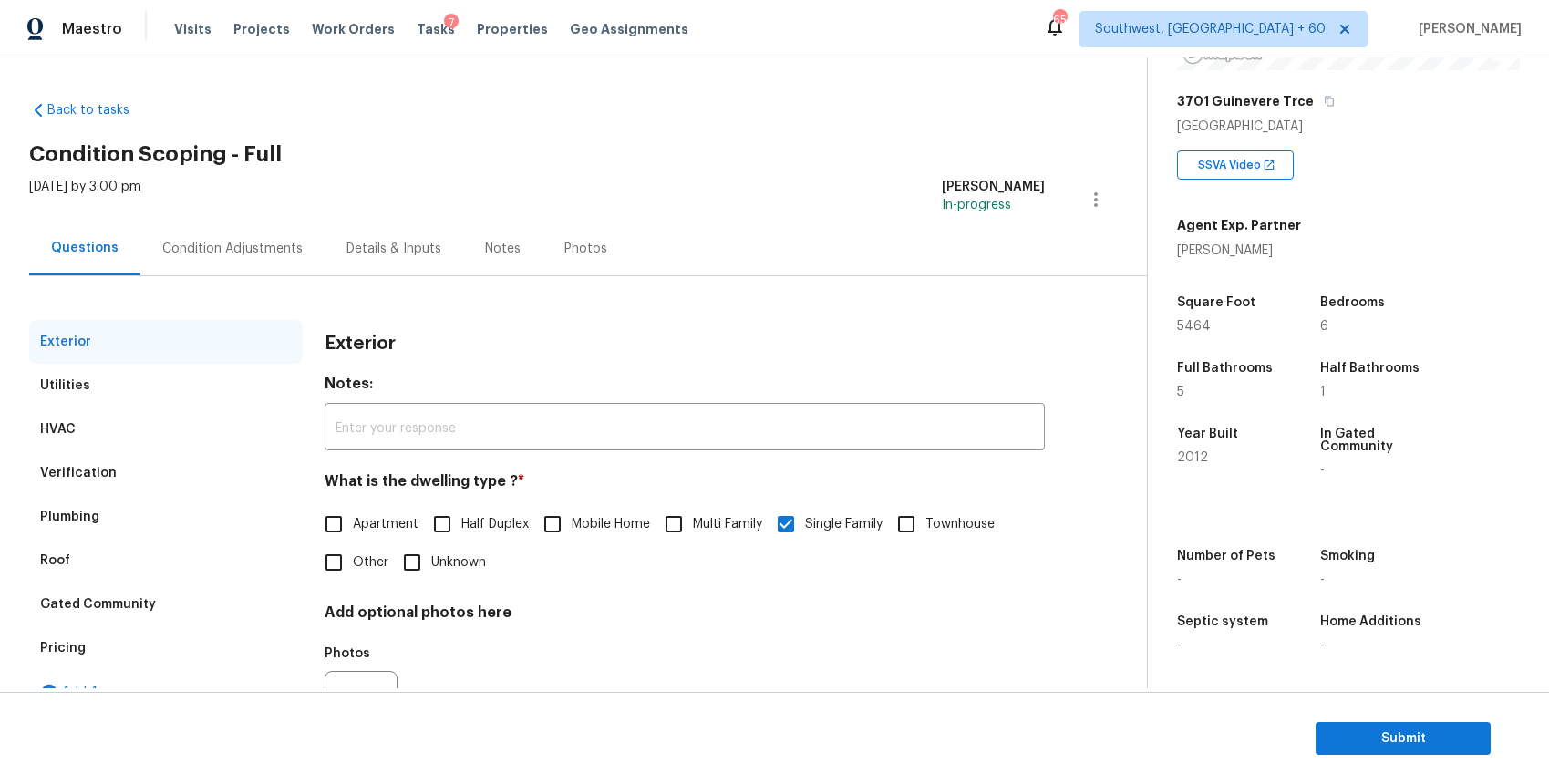
scroll to position [94, 0]
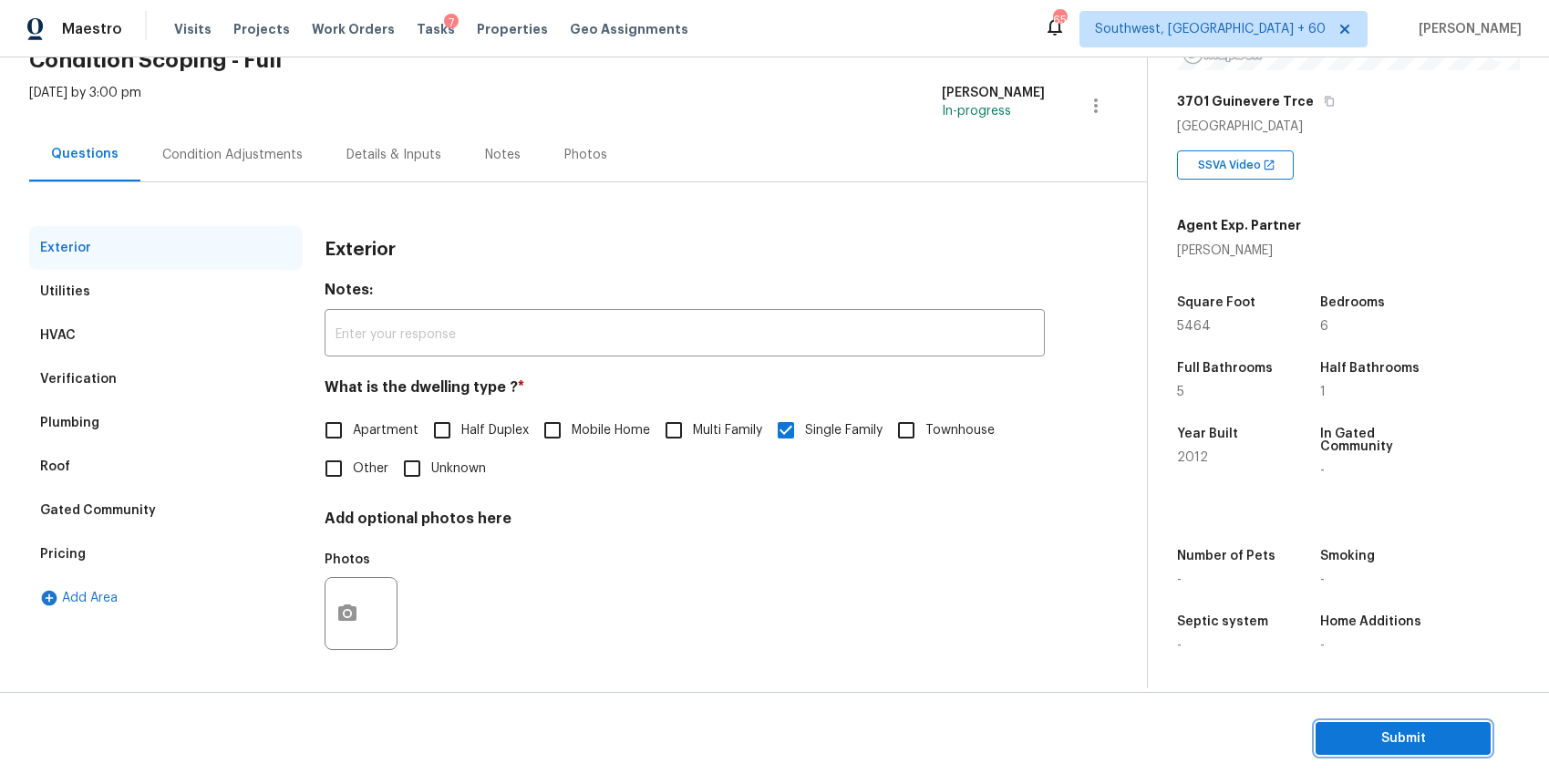
click at [1384, 722] on button "Submit" at bounding box center [1403, 738] width 176 height 34
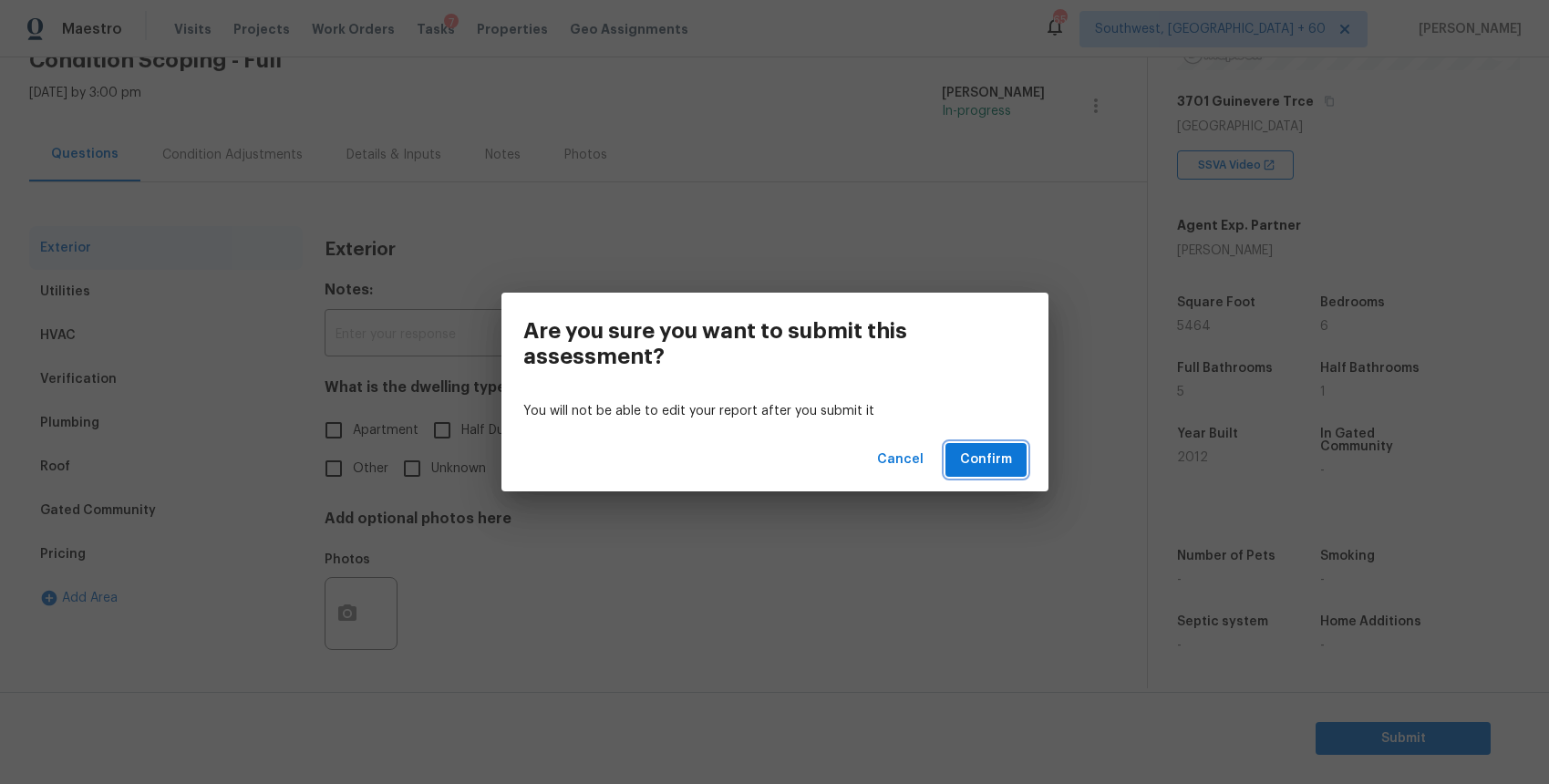
click at [1006, 468] on span "Confirm" at bounding box center [986, 459] width 52 height 23
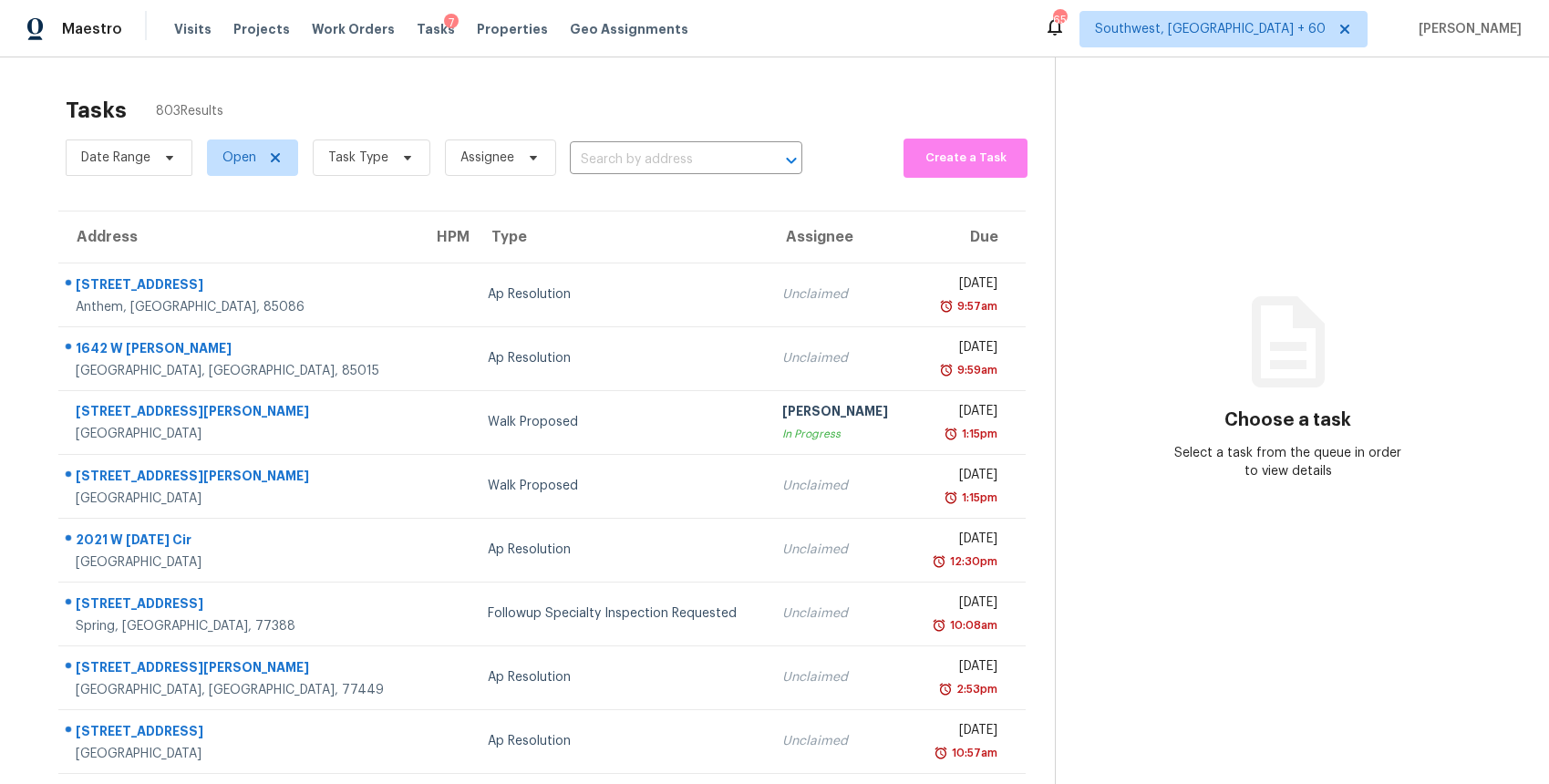
click at [679, 128] on div "Tasks 803 Results" at bounding box center [560, 110] width 990 height 48
click at [699, 165] on input "text" at bounding box center [660, 160] width 181 height 29
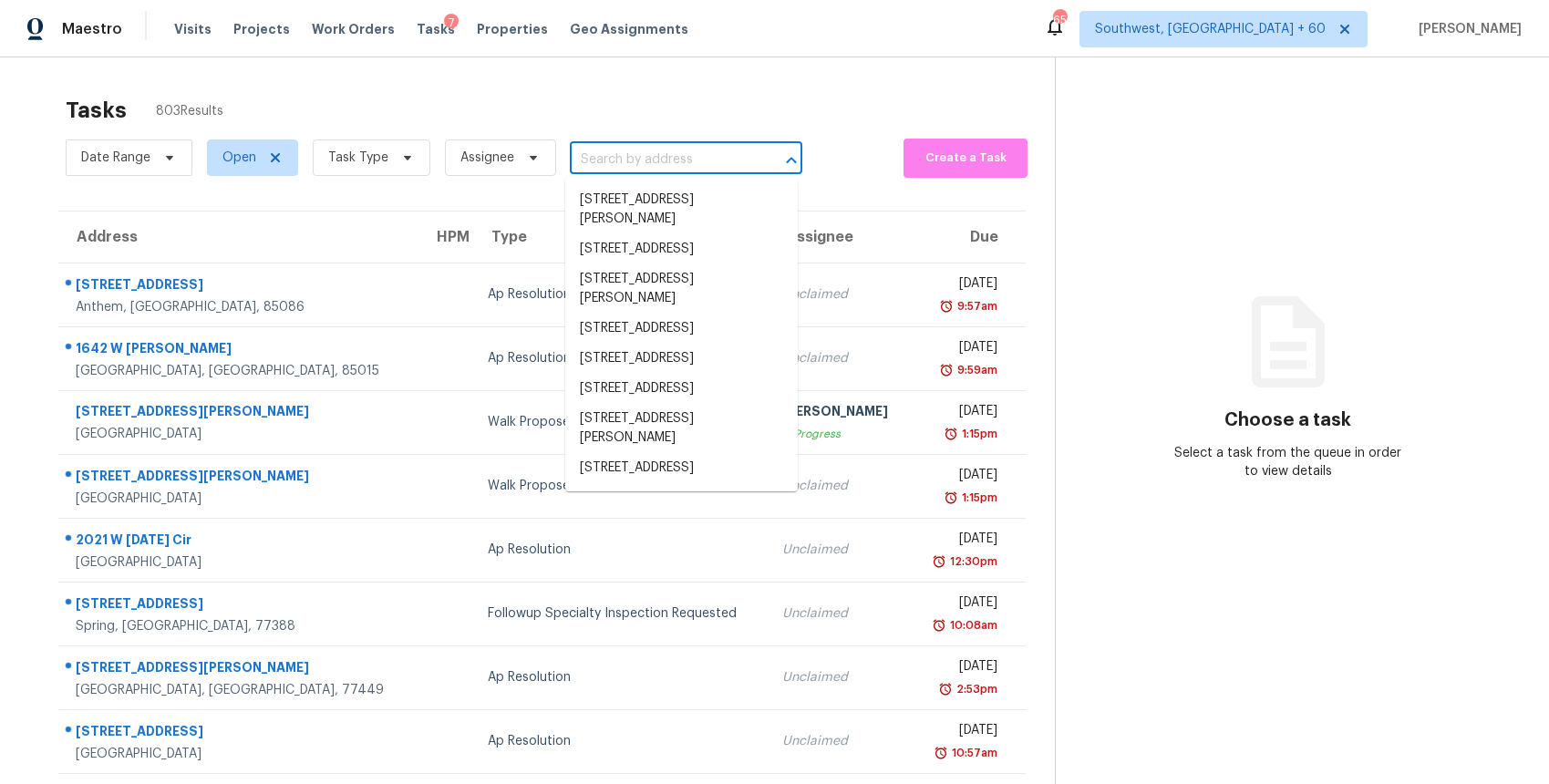
paste input "5316 McCarter Sta, Stone Mountain, GA 30088"
type input "5316 McCarter Sta, Stone Mountain, GA 30088"
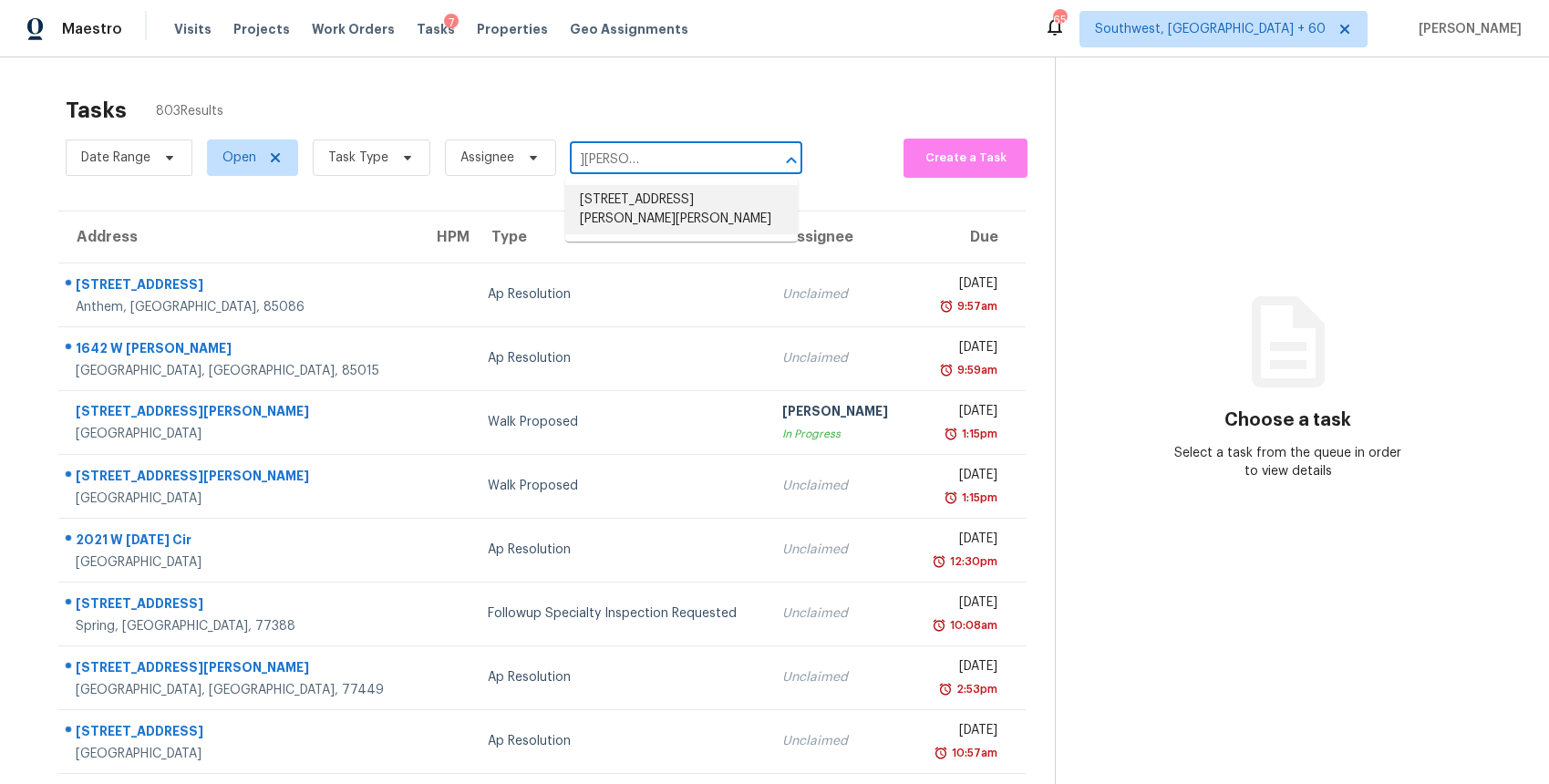
click at [681, 192] on li "5316 McCarter Sta, Stone Mountain, GA 30088" at bounding box center [681, 210] width 232 height 50
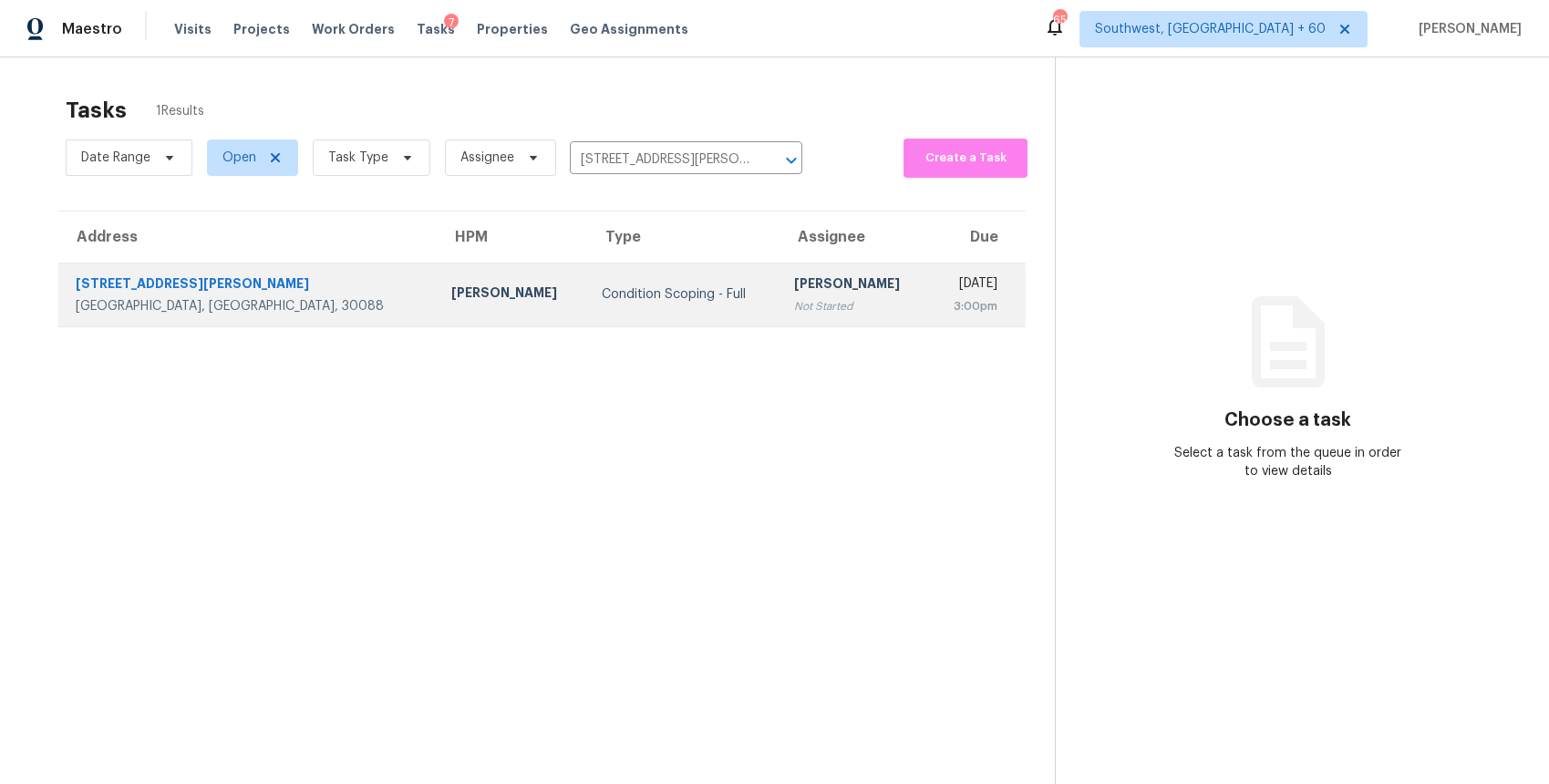
click at [794, 285] on div "[PERSON_NAME]" at bounding box center [855, 285] width 121 height 23
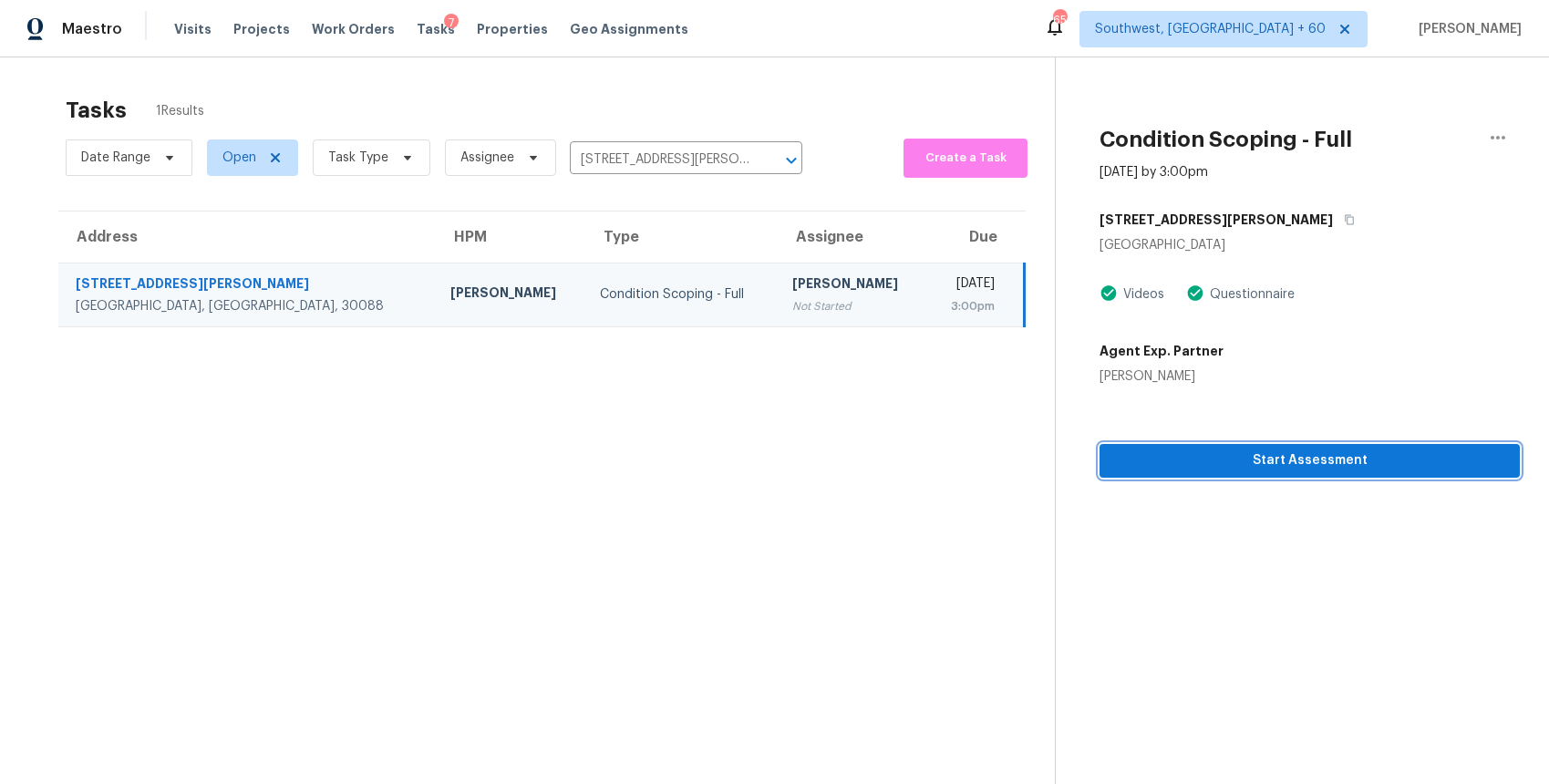
click at [1307, 464] on span "Start Assessment" at bounding box center [1310, 460] width 392 height 23
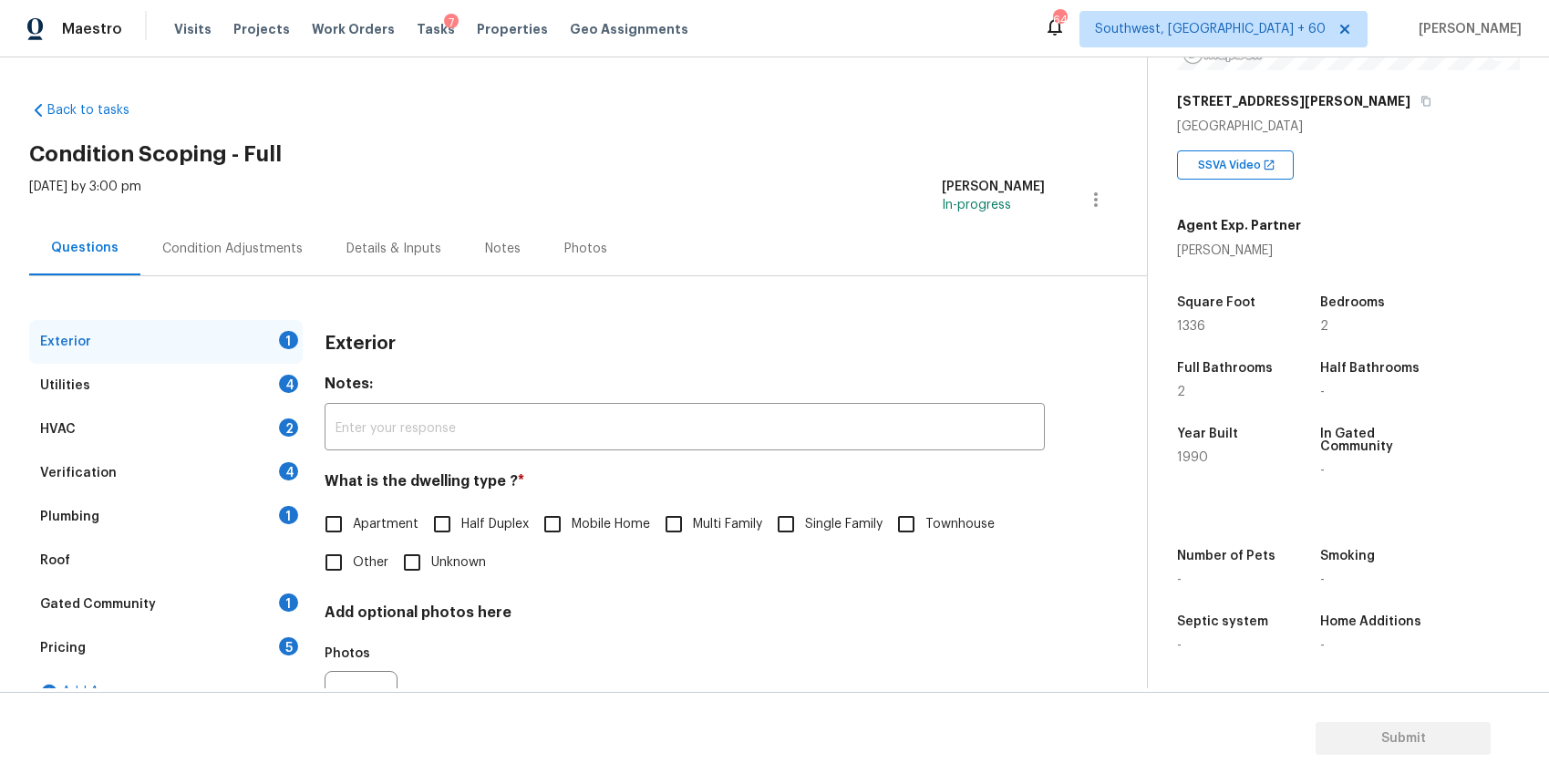
click at [928, 328] on div "Exterior" at bounding box center [684, 344] width 720 height 48
click at [1306, 111] on div "5316 McCarter Sta" at bounding box center [1349, 101] width 343 height 33
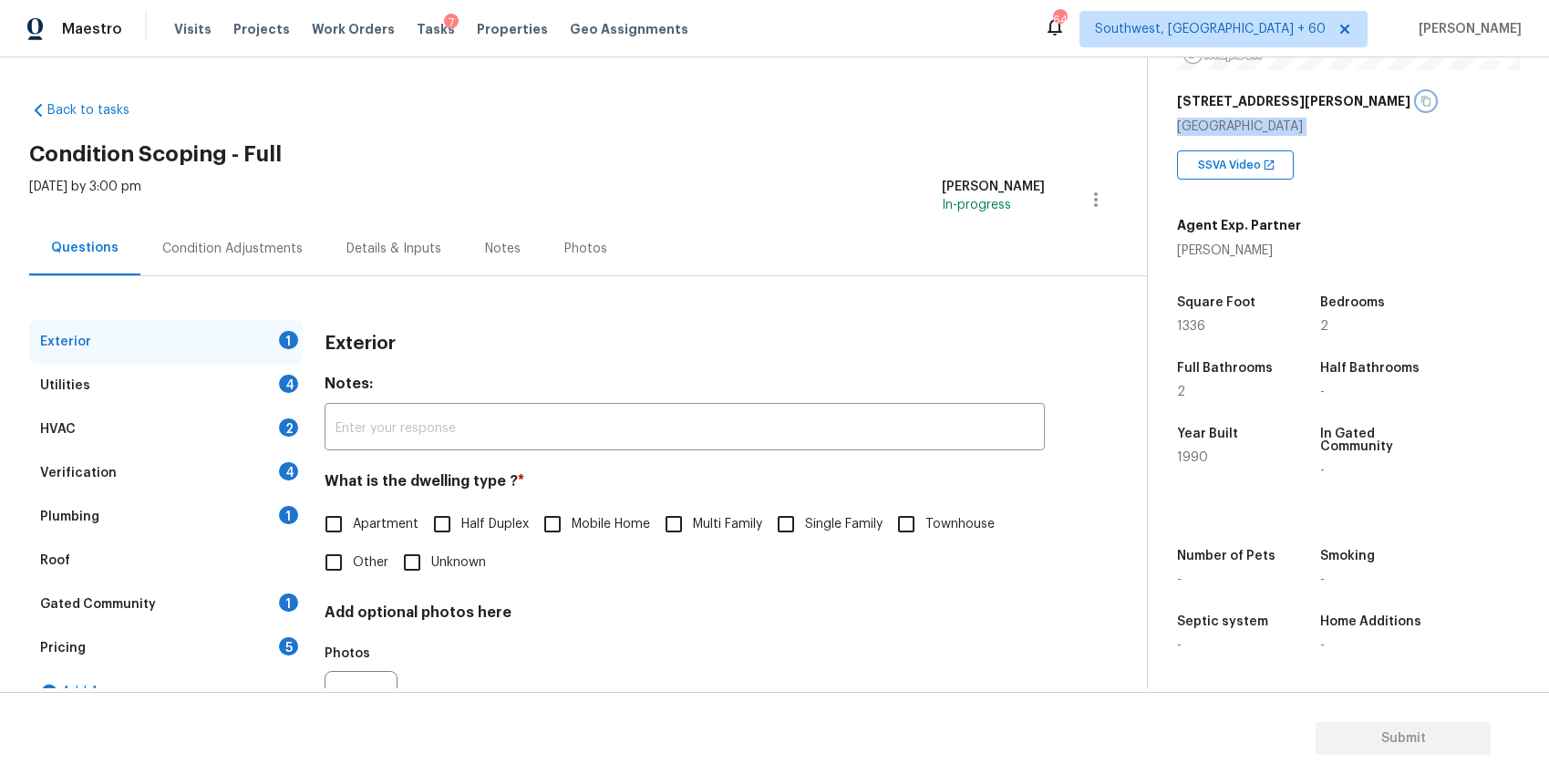
click at [1421, 104] on icon "button" at bounding box center [1426, 101] width 11 height 11
click at [1479, 165] on div "SSVA Video" at bounding box center [1349, 158] width 343 height 44
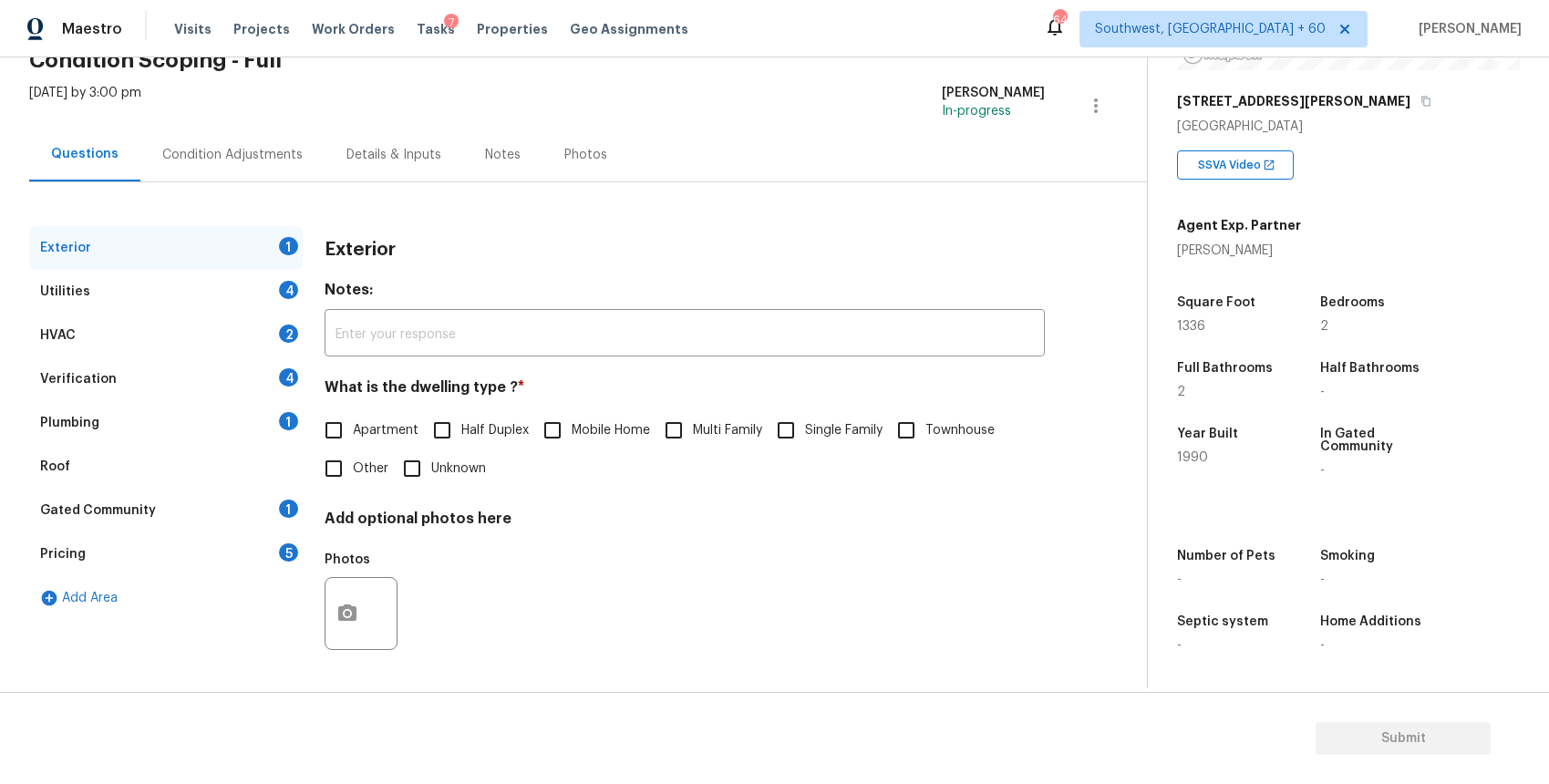
click at [834, 446] on label "Single Family" at bounding box center [824, 430] width 116 height 39
click at [805, 446] on input "Single Family" at bounding box center [785, 430] width 39 height 39
checkbox input "true"
click at [253, 286] on div "Utilities 4" at bounding box center [166, 291] width 274 height 44
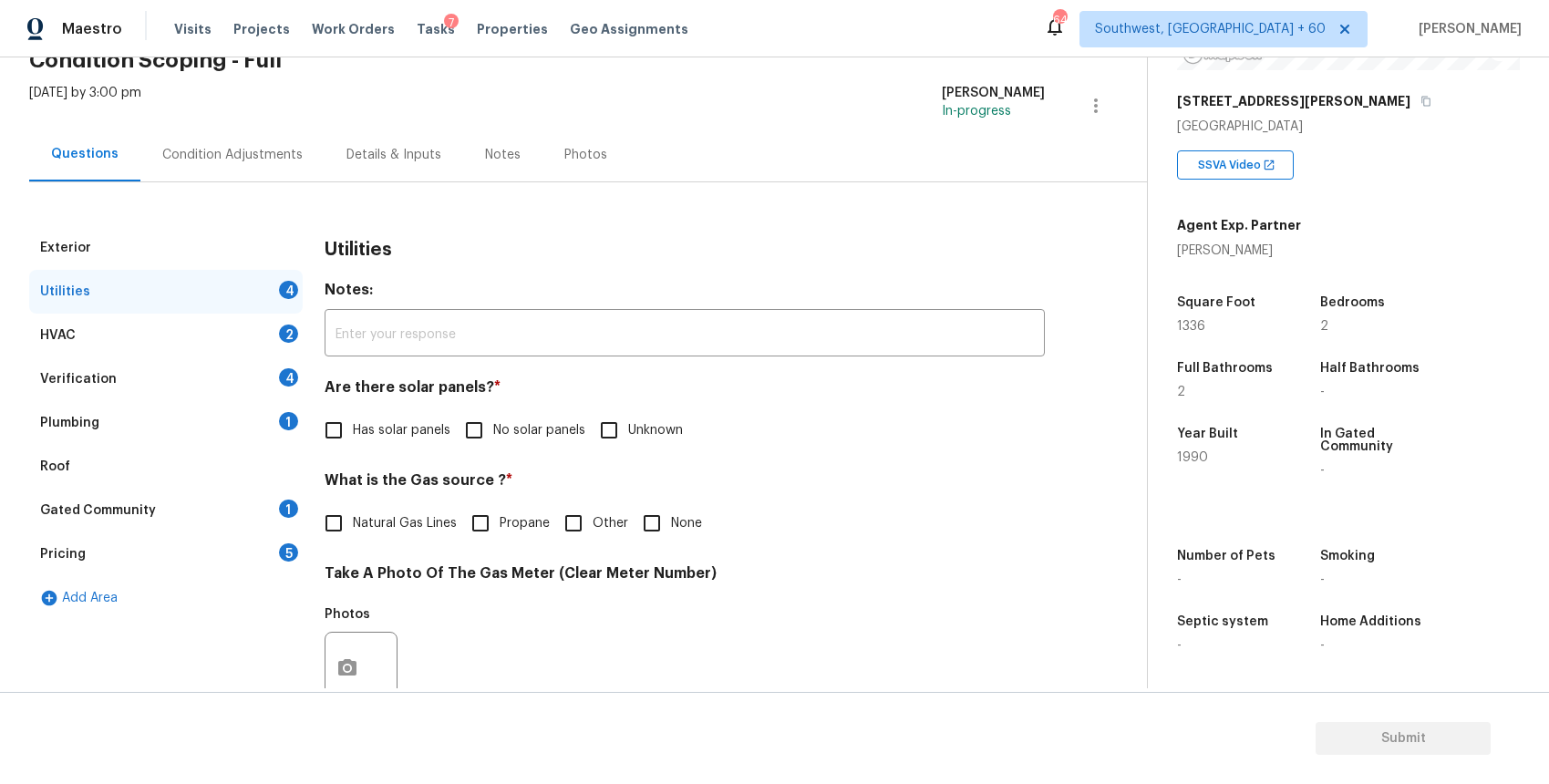
click at [561, 434] on span "No solar panels" at bounding box center [539, 430] width 92 height 19
click at [494, 434] on input "No solar panels" at bounding box center [474, 430] width 39 height 39
checkbox input "true"
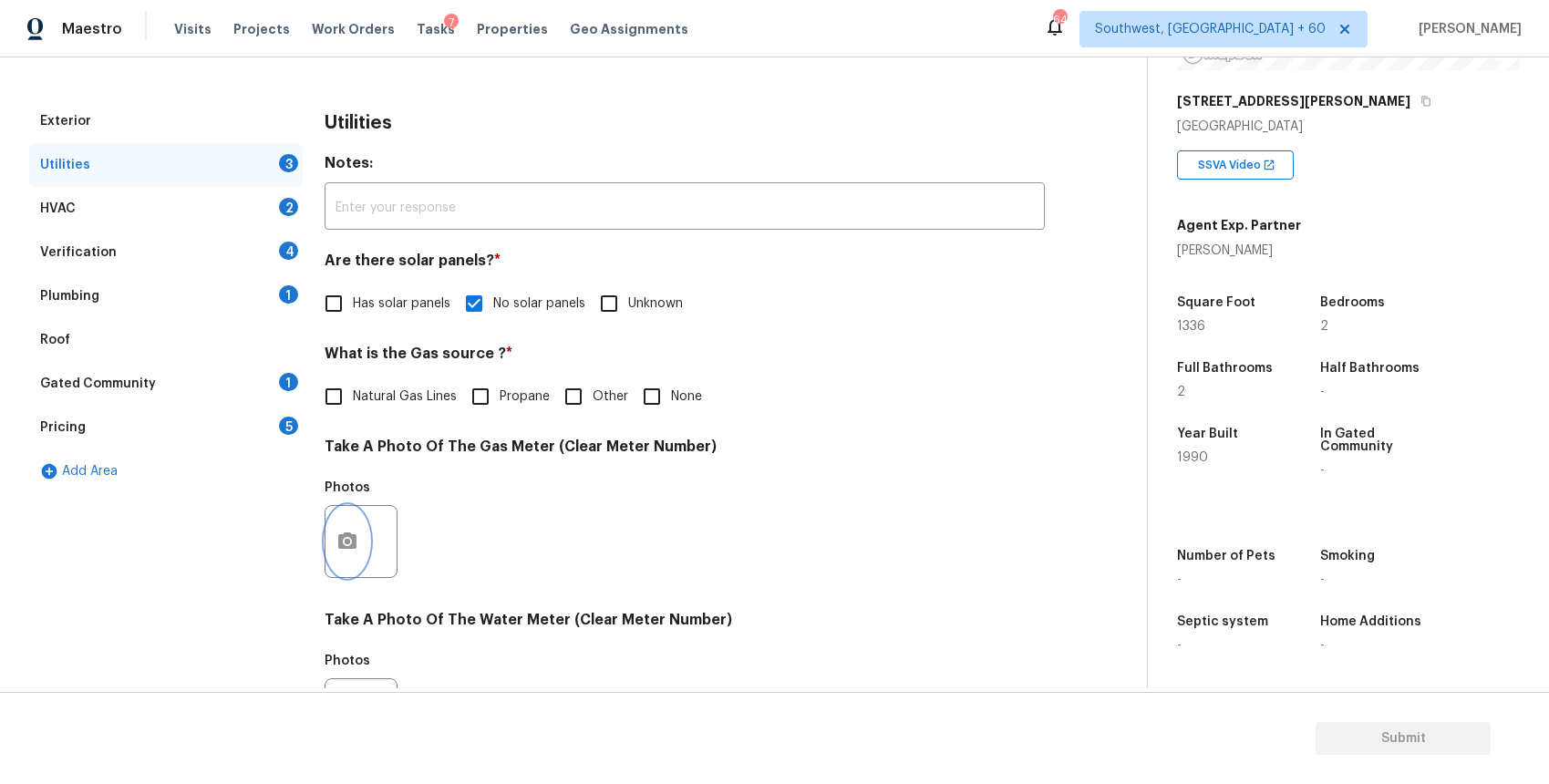
click at [358, 536] on button "button" at bounding box center [347, 541] width 44 height 71
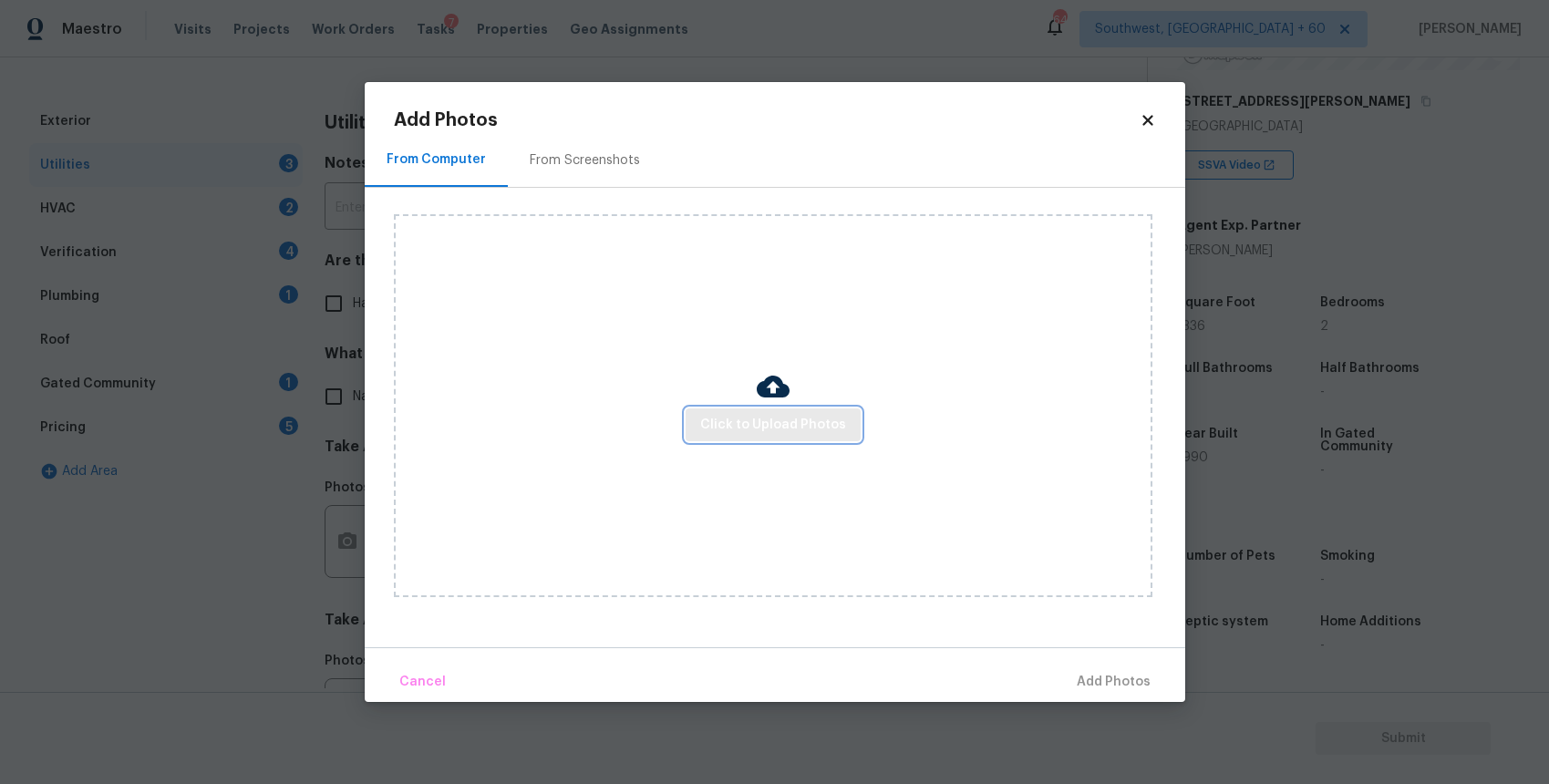
click at [760, 423] on span "Click to Upload Photos" at bounding box center [773, 424] width 146 height 23
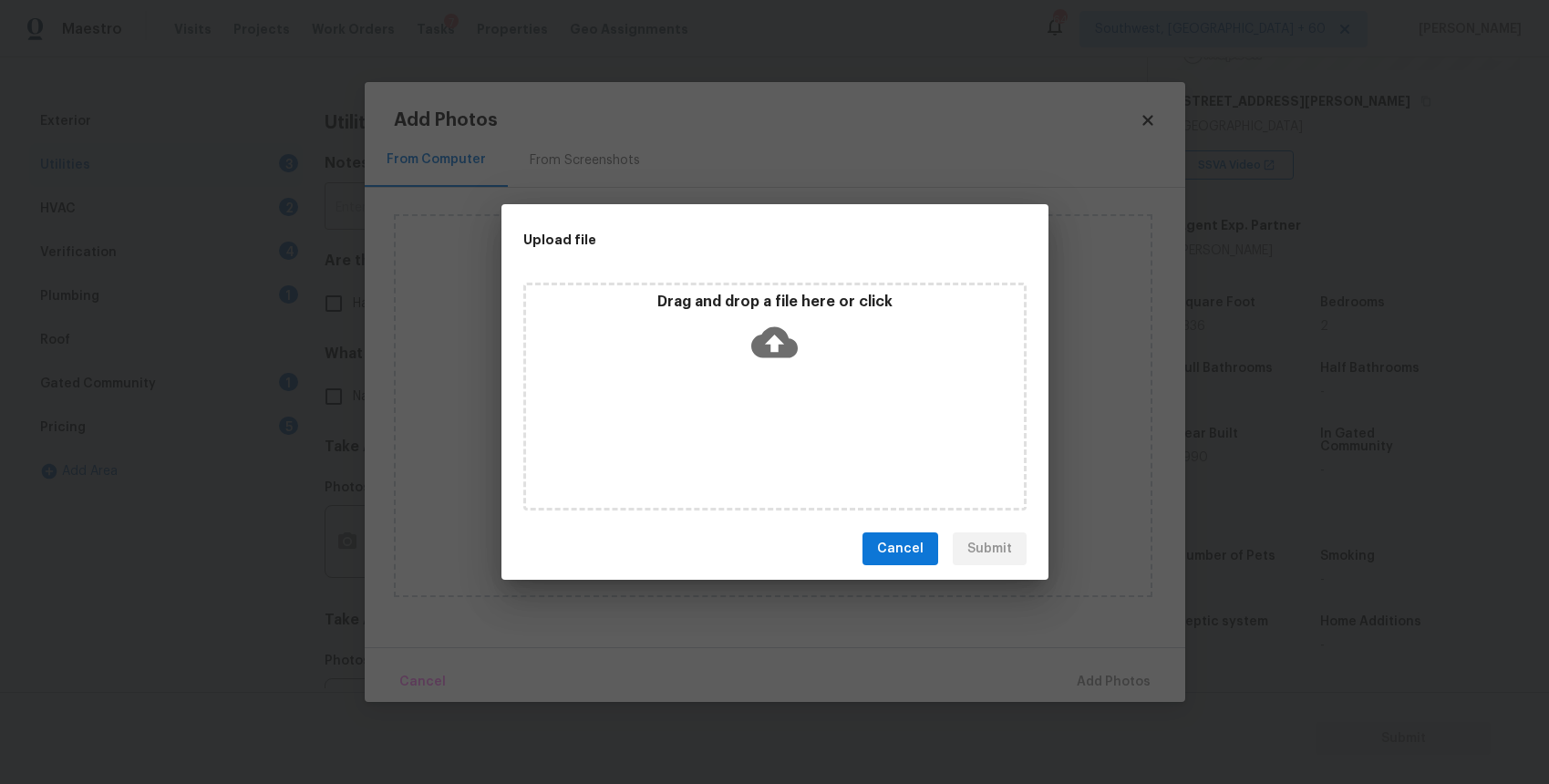
click at [760, 423] on div "Drag and drop a file here or click" at bounding box center [775, 396] width 504 height 228
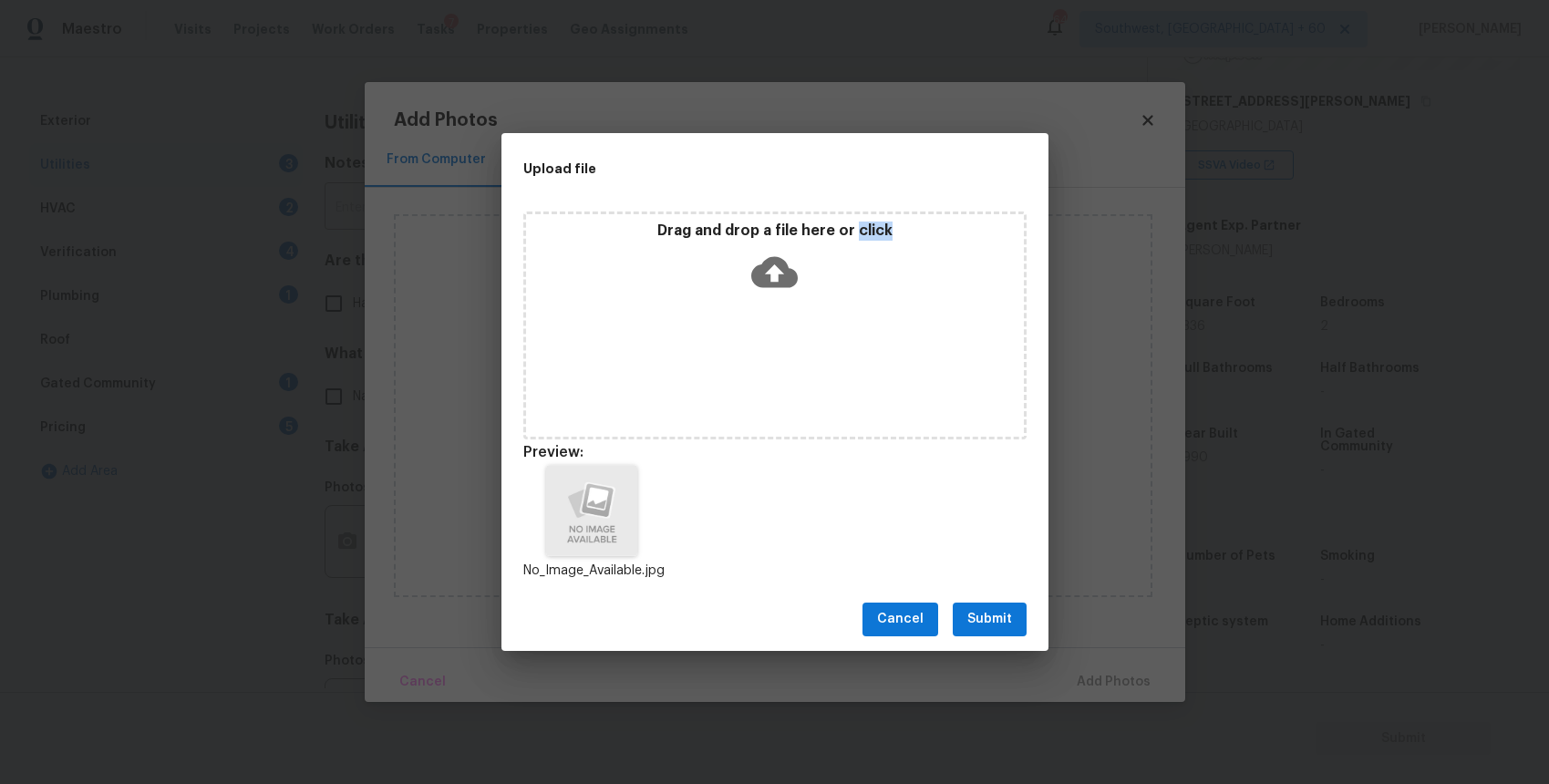
click at [1004, 616] on span "Submit" at bounding box center [990, 618] width 45 height 23
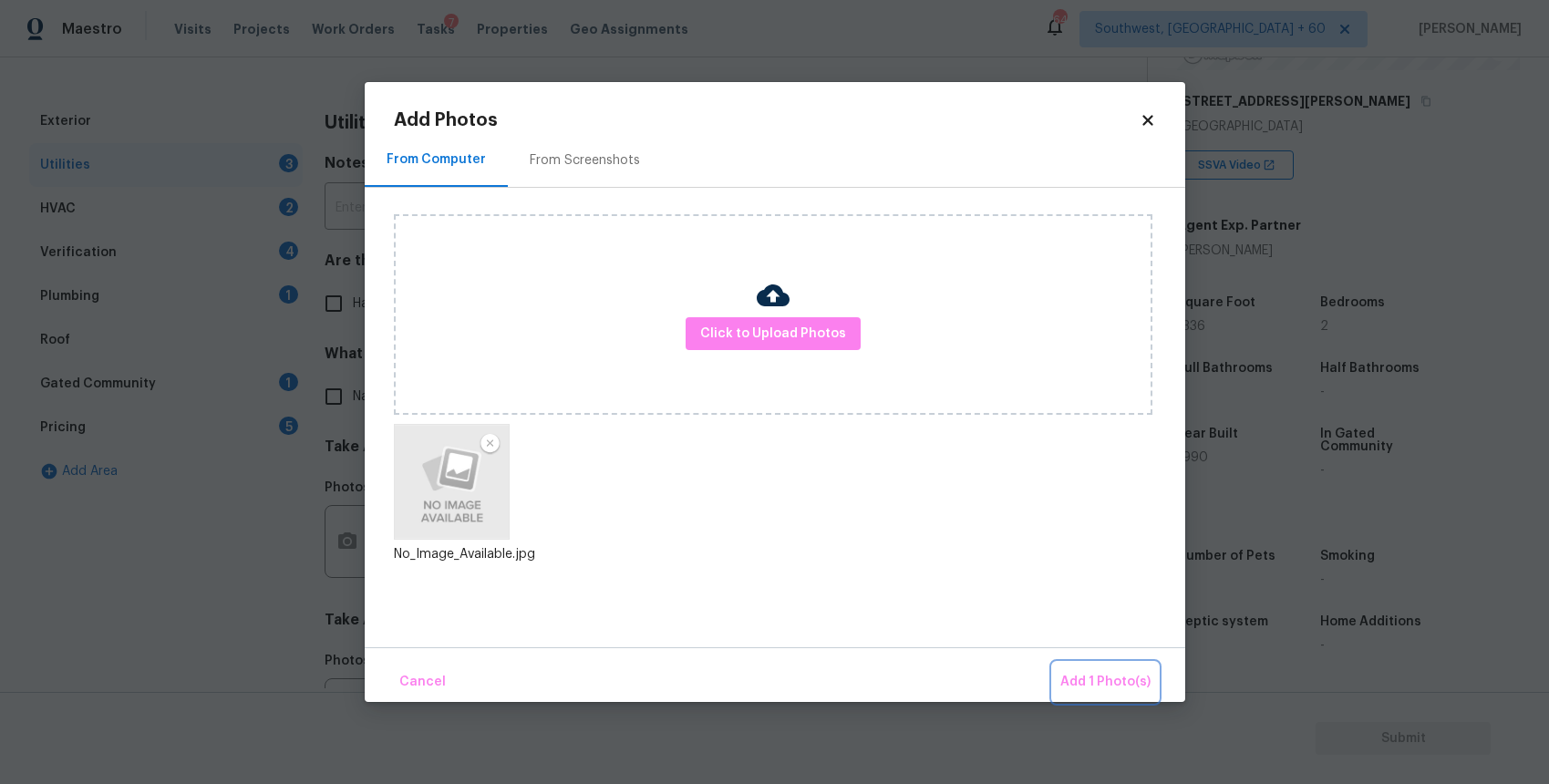
click at [1126, 679] on span "Add 1 Photo(s)" at bounding box center [1105, 682] width 90 height 23
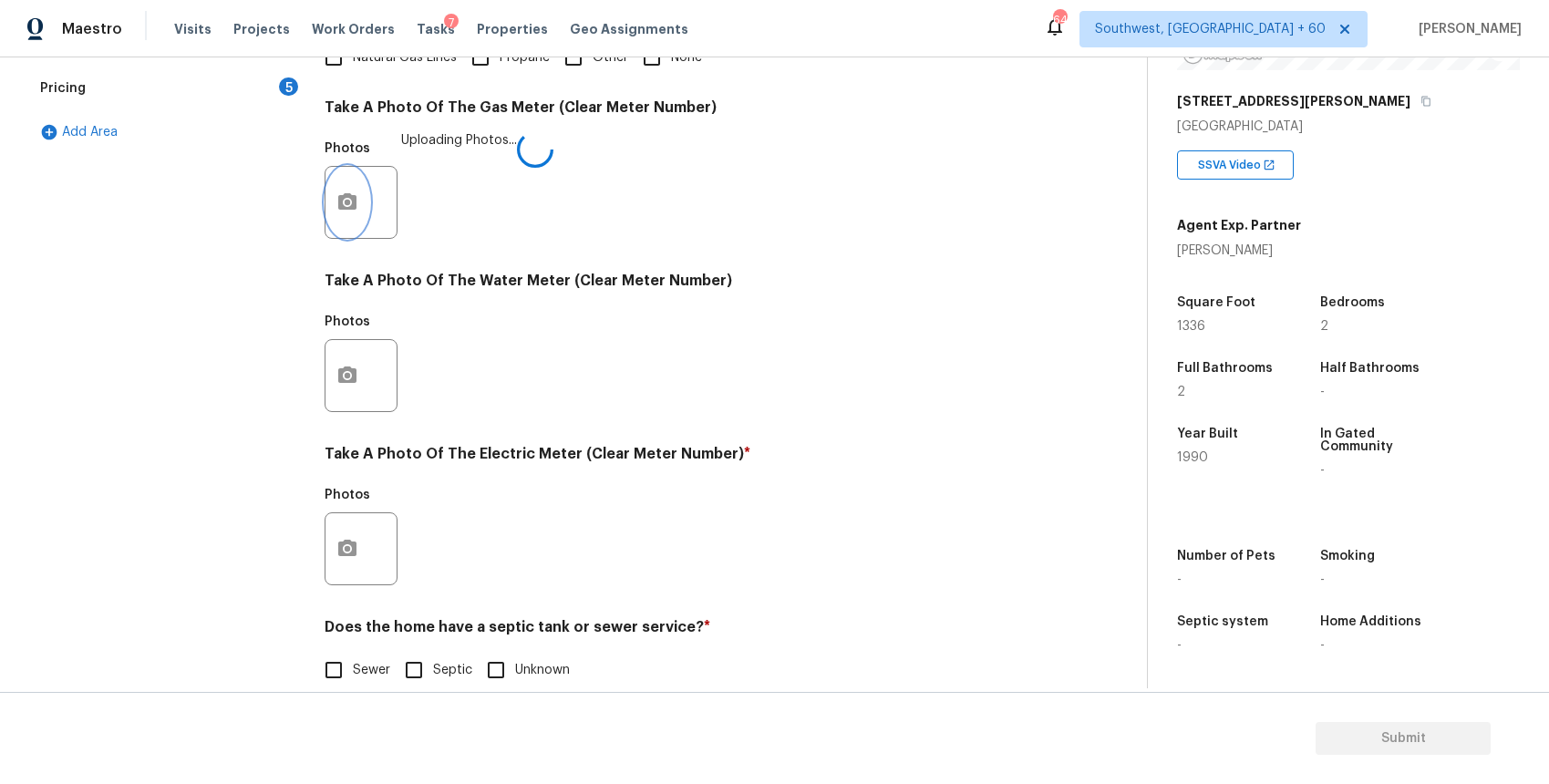
scroll to position [588, 0]
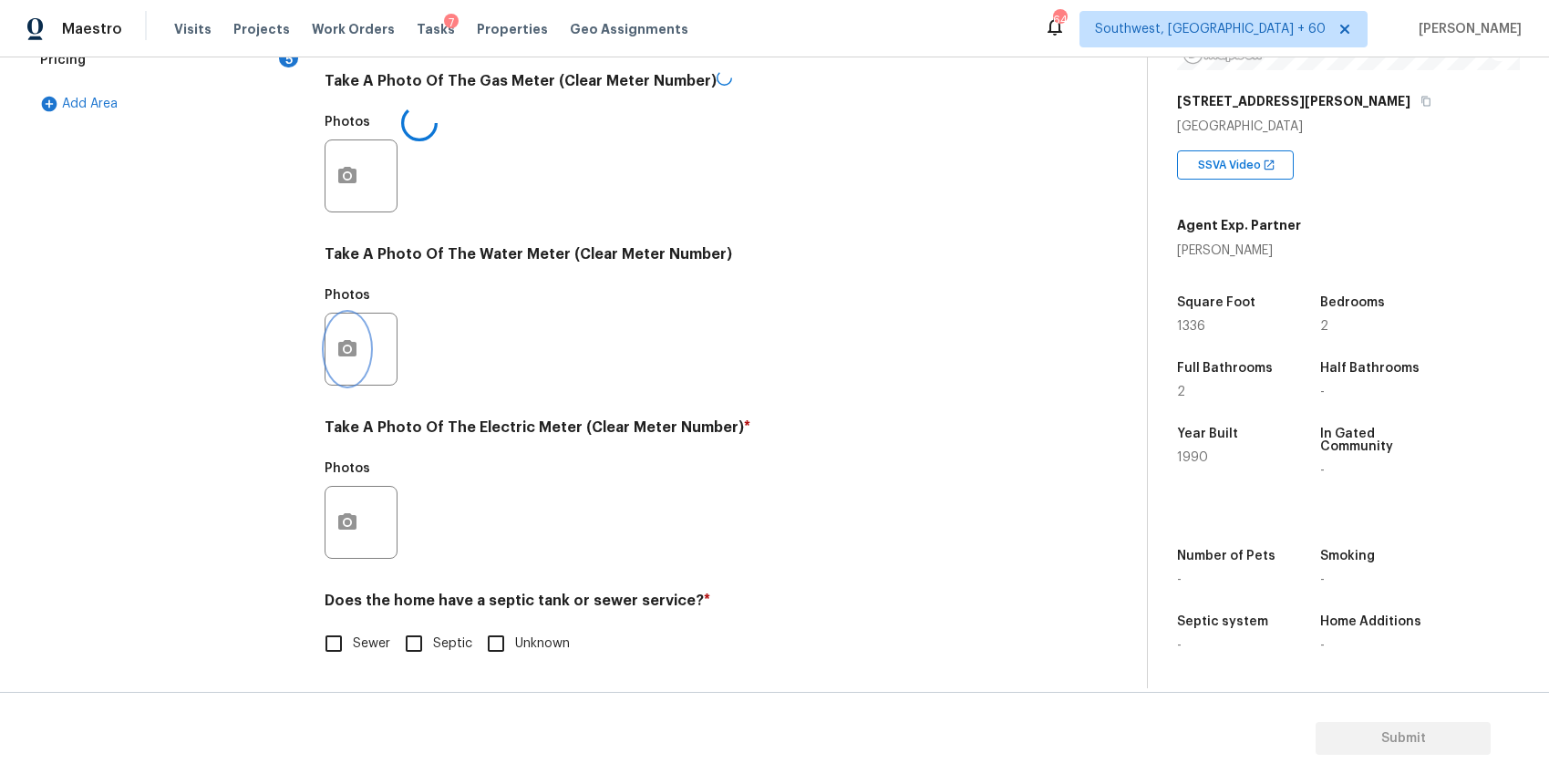
click at [353, 319] on button "button" at bounding box center [347, 349] width 44 height 71
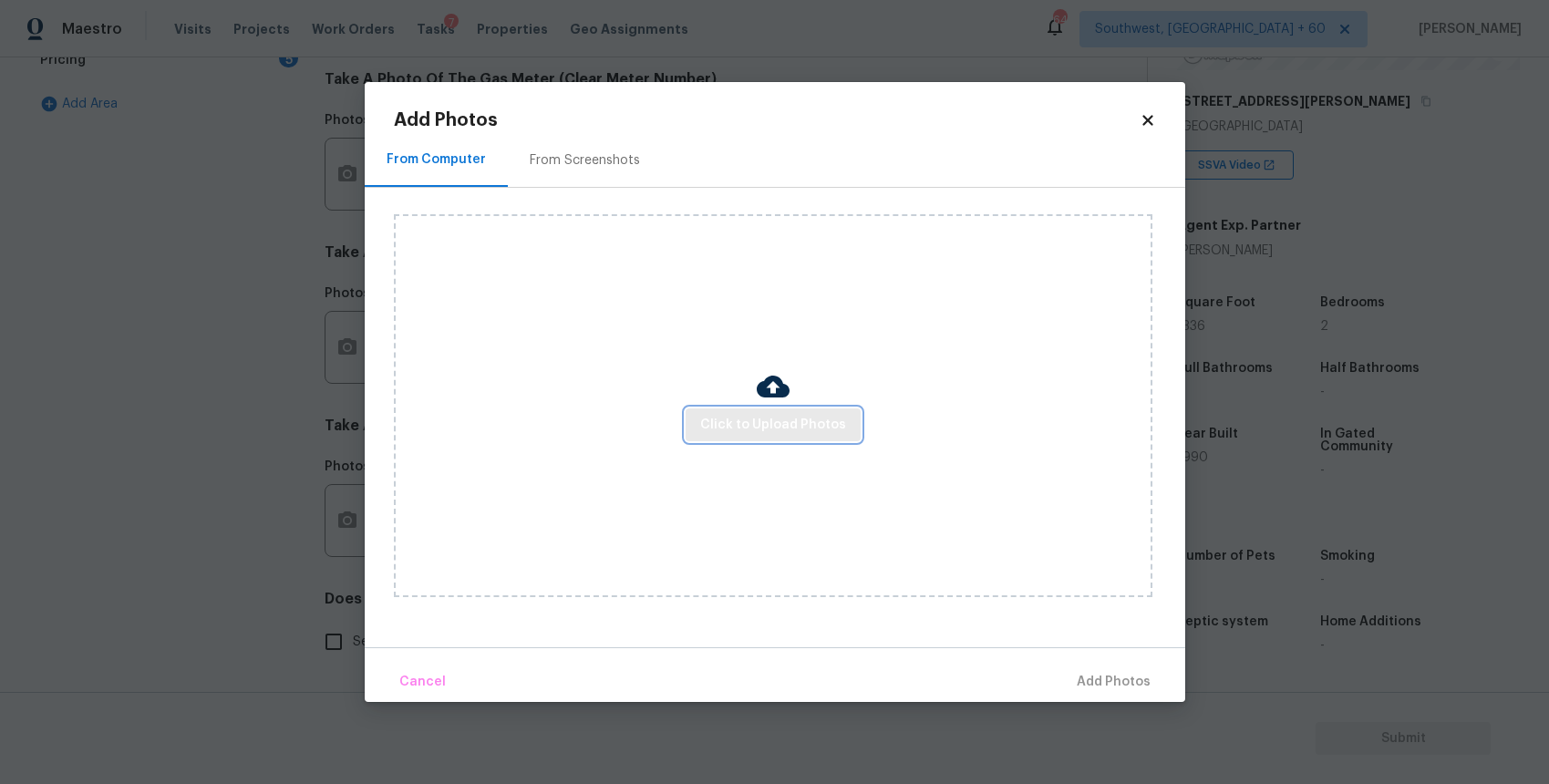
click at [813, 415] on span "Click to Upload Photos" at bounding box center [773, 424] width 146 height 23
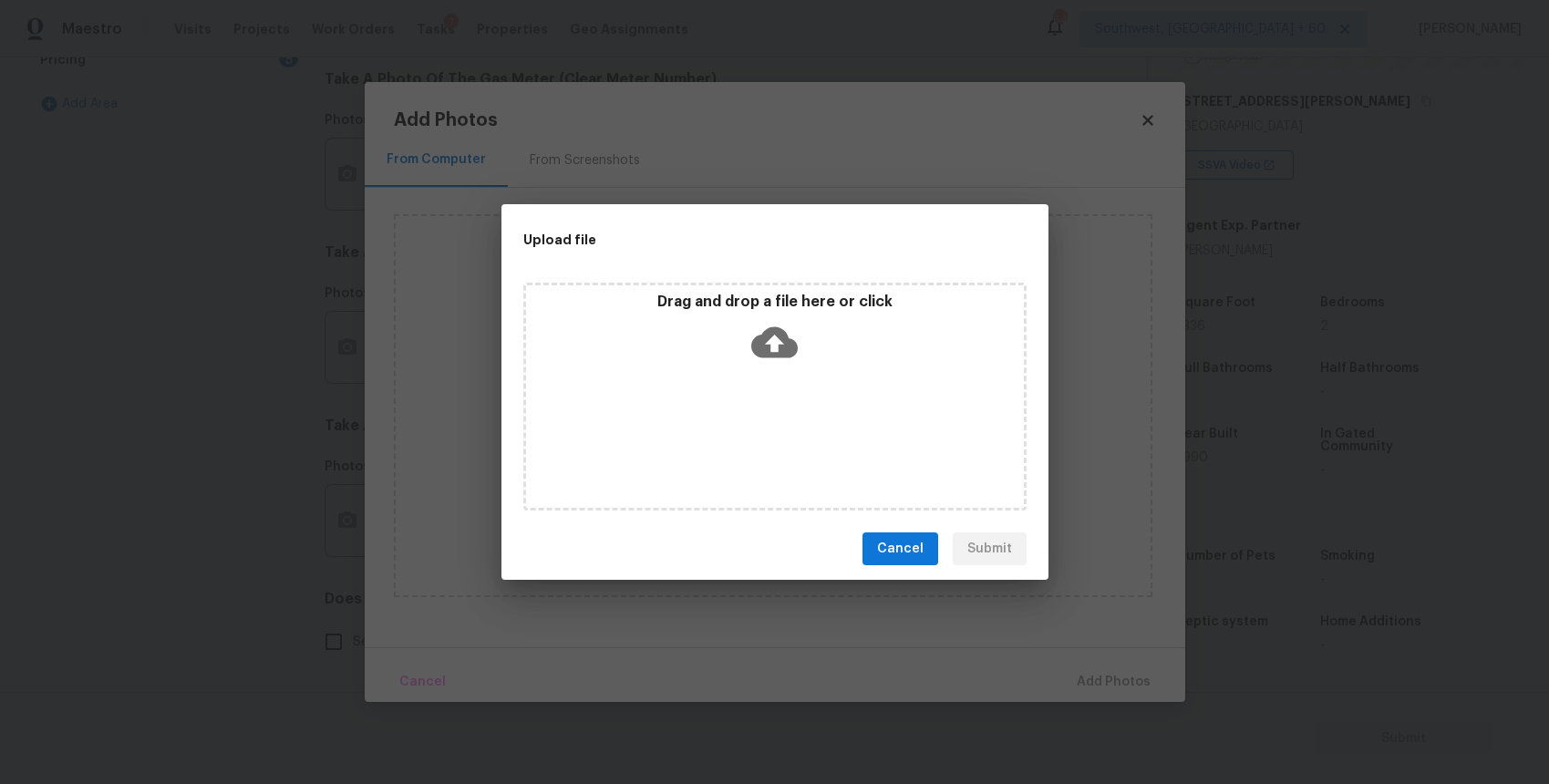
click at [813, 415] on div "Drag and drop a file here or click" at bounding box center [775, 396] width 504 height 228
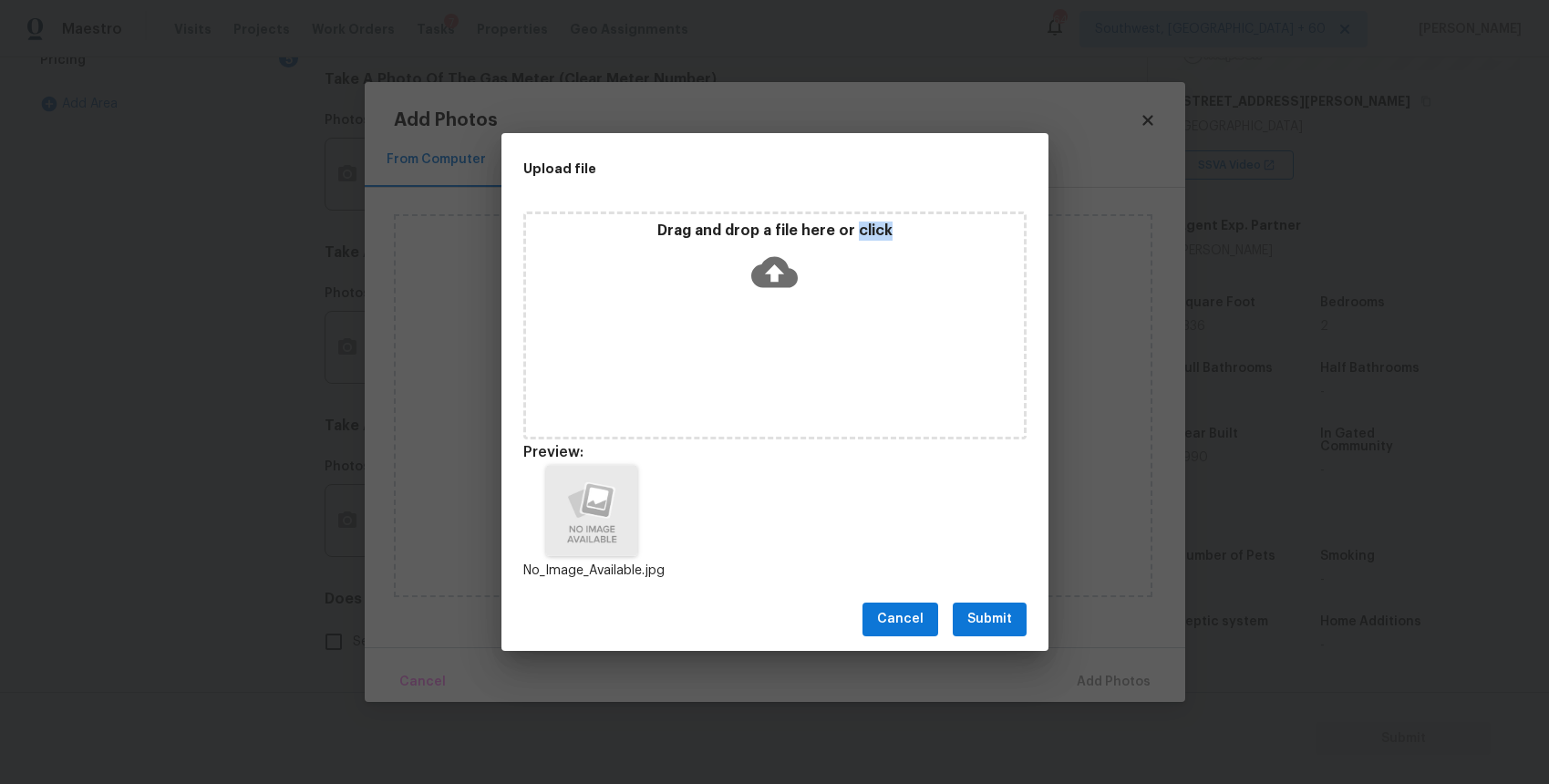
click at [984, 618] on span "Submit" at bounding box center [990, 618] width 45 height 23
click at [984, 618] on div "Upload file Drag and drop a file here or click Preview: No_Image_Available.jpg …" at bounding box center [774, 392] width 1549 height 784
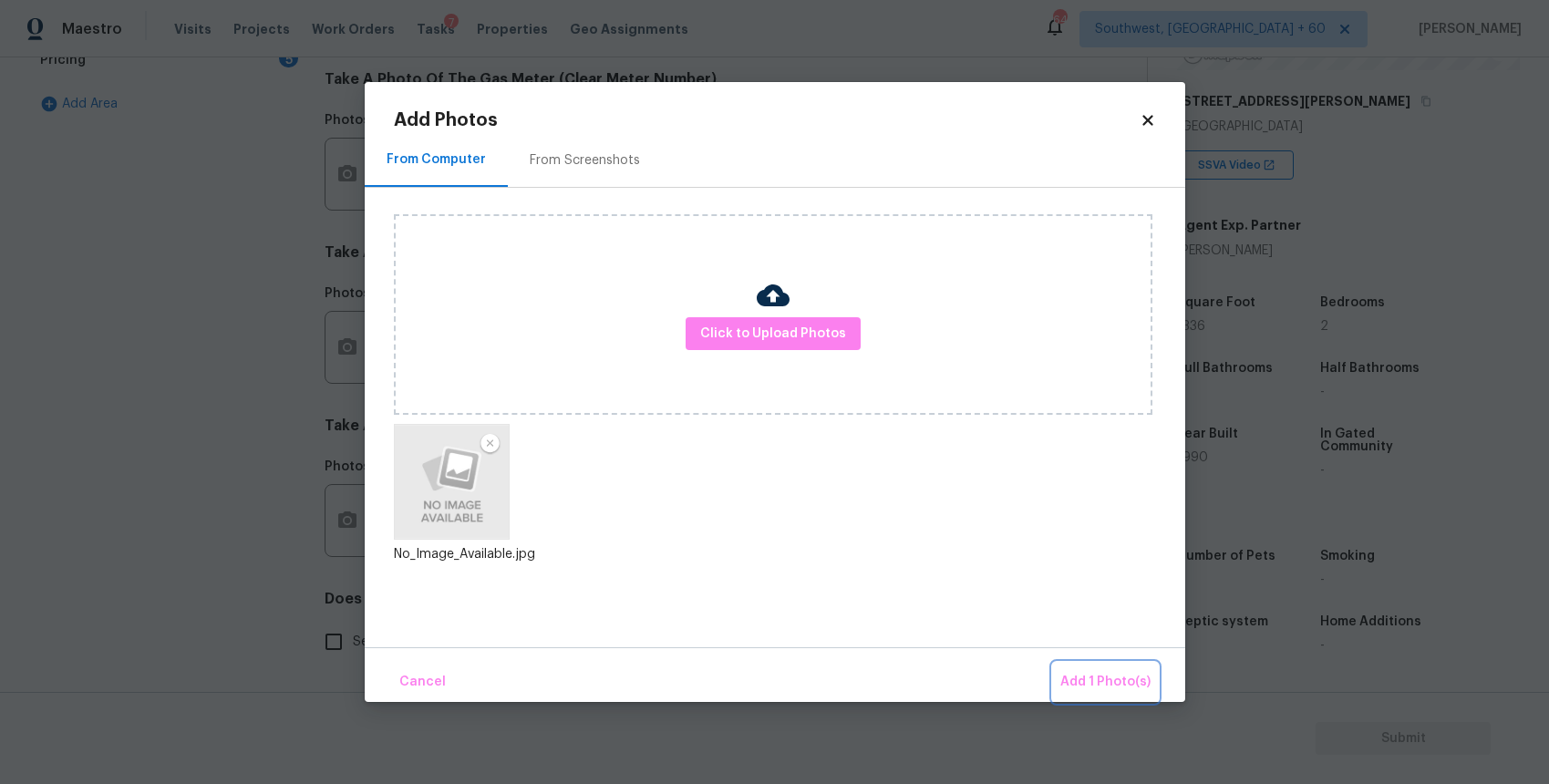
click at [1125, 679] on span "Add 1 Photo(s)" at bounding box center [1105, 682] width 90 height 23
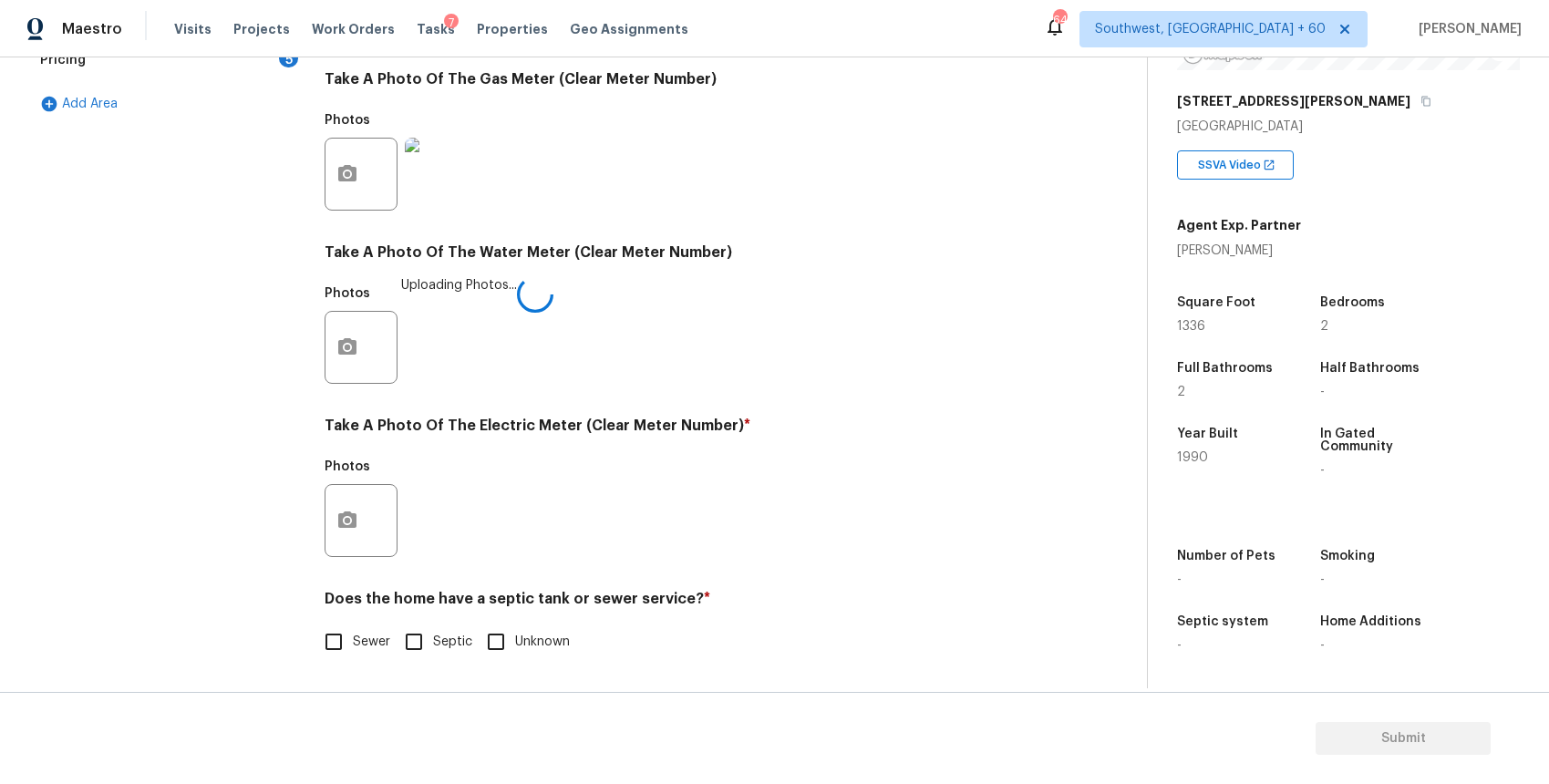
click at [1125, 679] on div "Back to tasks Condition Scoping - Full Tue, Oct 07 2025 by 3:00 pm Ranjith Kuma…" at bounding box center [587, 93] width 1118 height 1189
click at [346, 531] on button "button" at bounding box center [347, 520] width 44 height 71
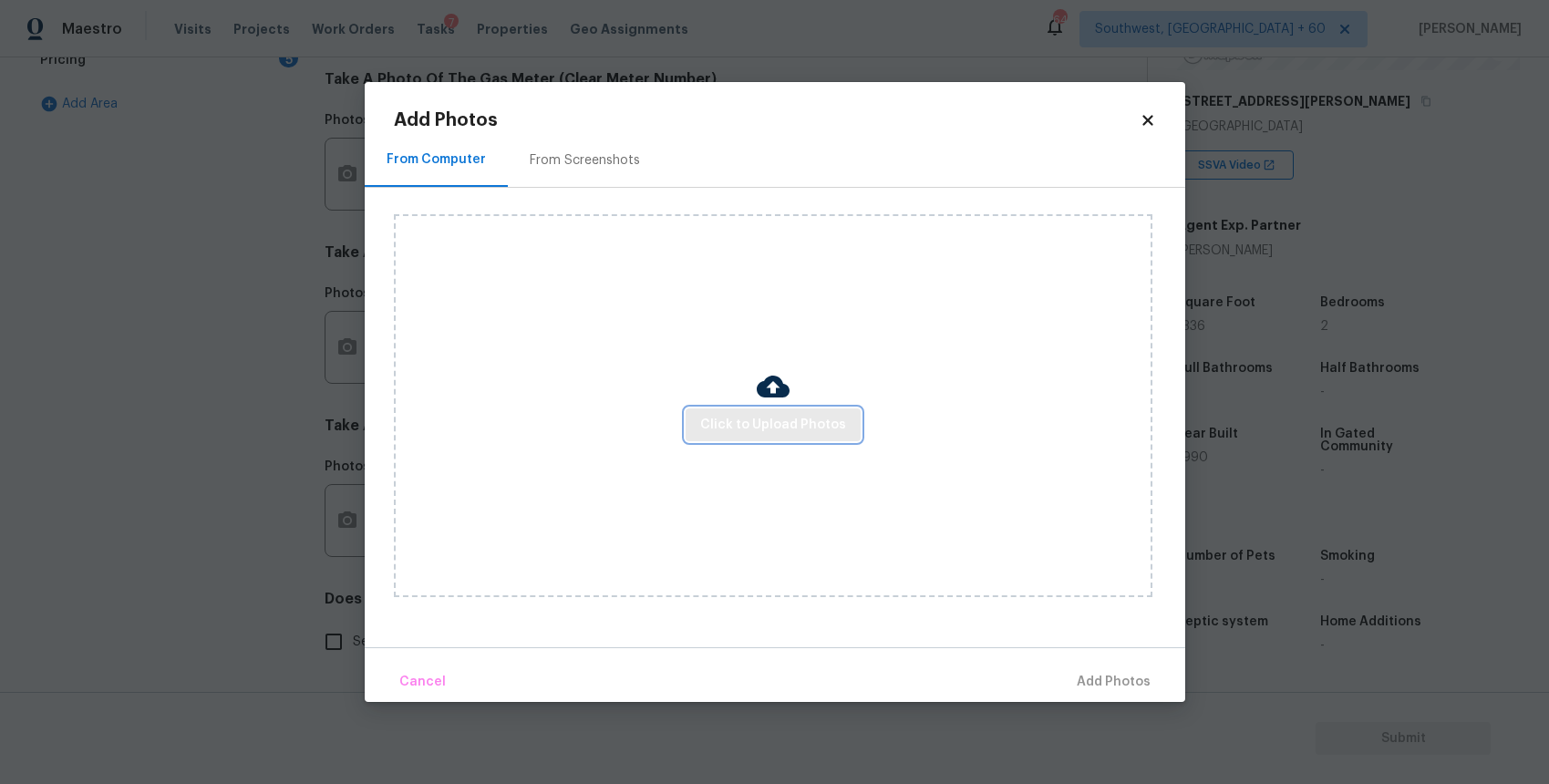
click at [748, 414] on span "Click to Upload Photos" at bounding box center [773, 424] width 146 height 23
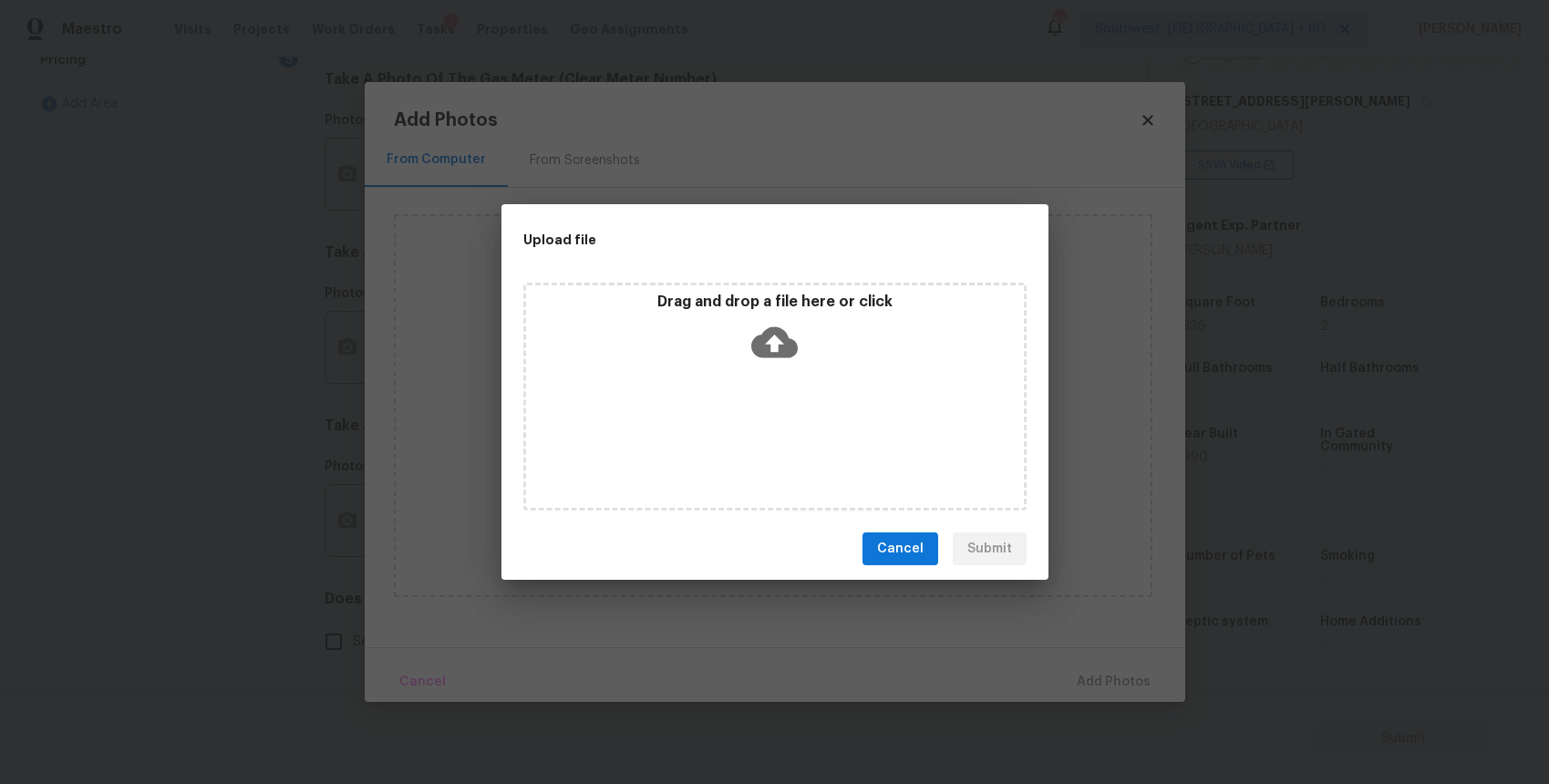
click at [748, 414] on div "Drag and drop a file here or click" at bounding box center [775, 396] width 504 height 228
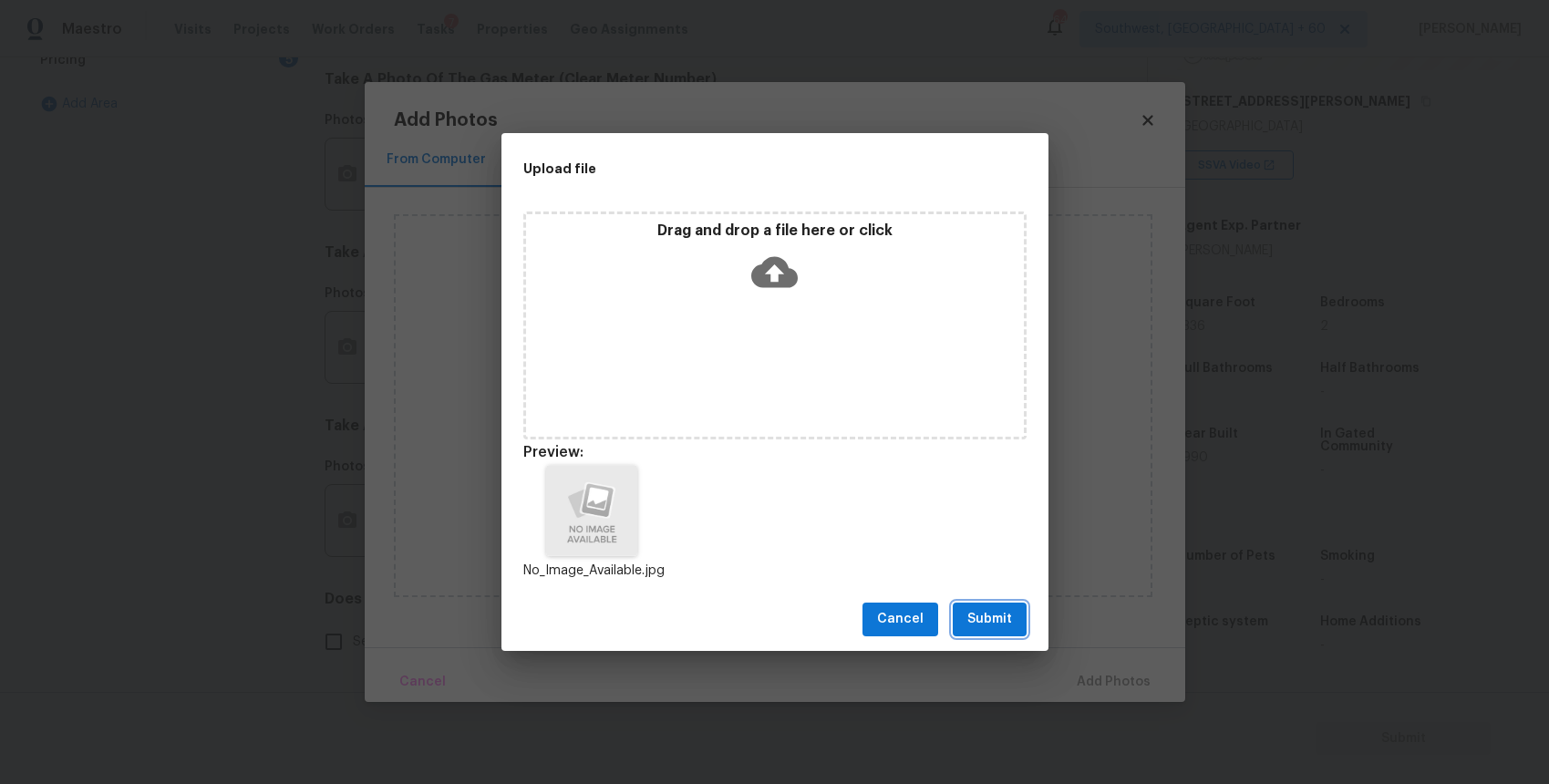
click at [1004, 617] on span "Submit" at bounding box center [990, 618] width 45 height 23
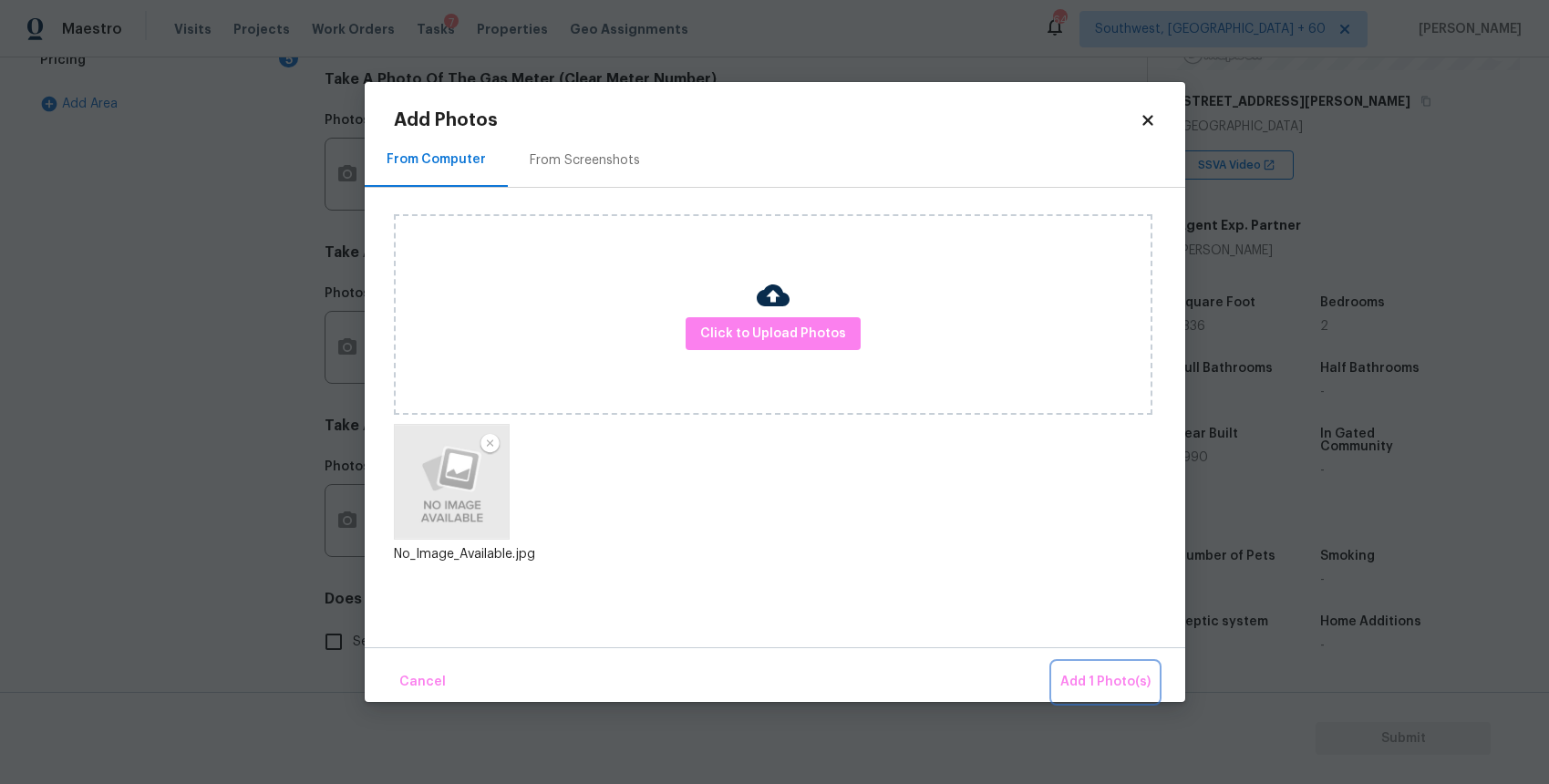
click at [1119, 676] on span "Add 1 Photo(s)" at bounding box center [1105, 682] width 90 height 23
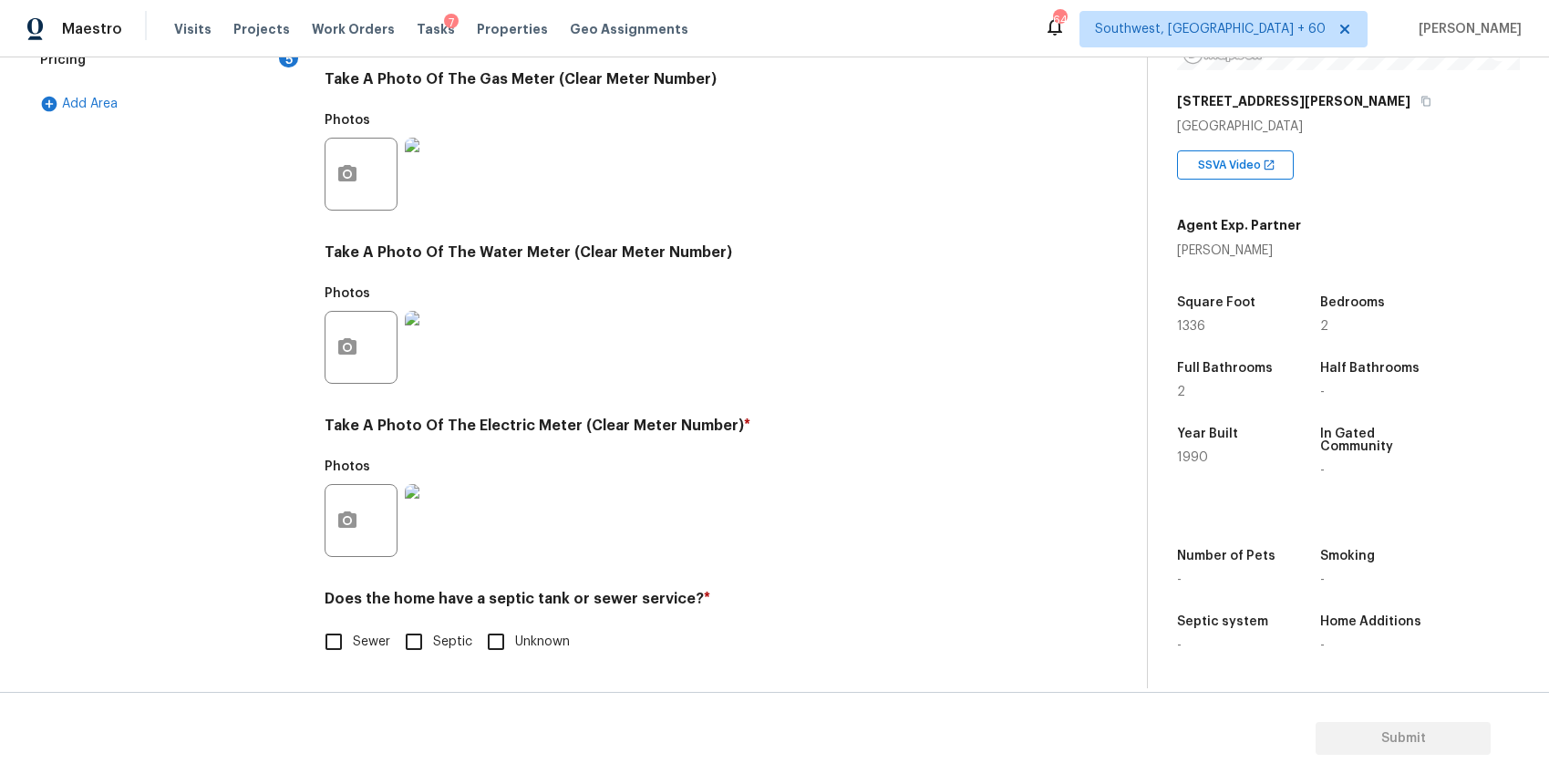
click at [375, 640] on span "Sewer" at bounding box center [372, 641] width 38 height 19
click at [353, 640] on input "Sewer" at bounding box center [333, 641] width 39 height 39
checkbox input "true"
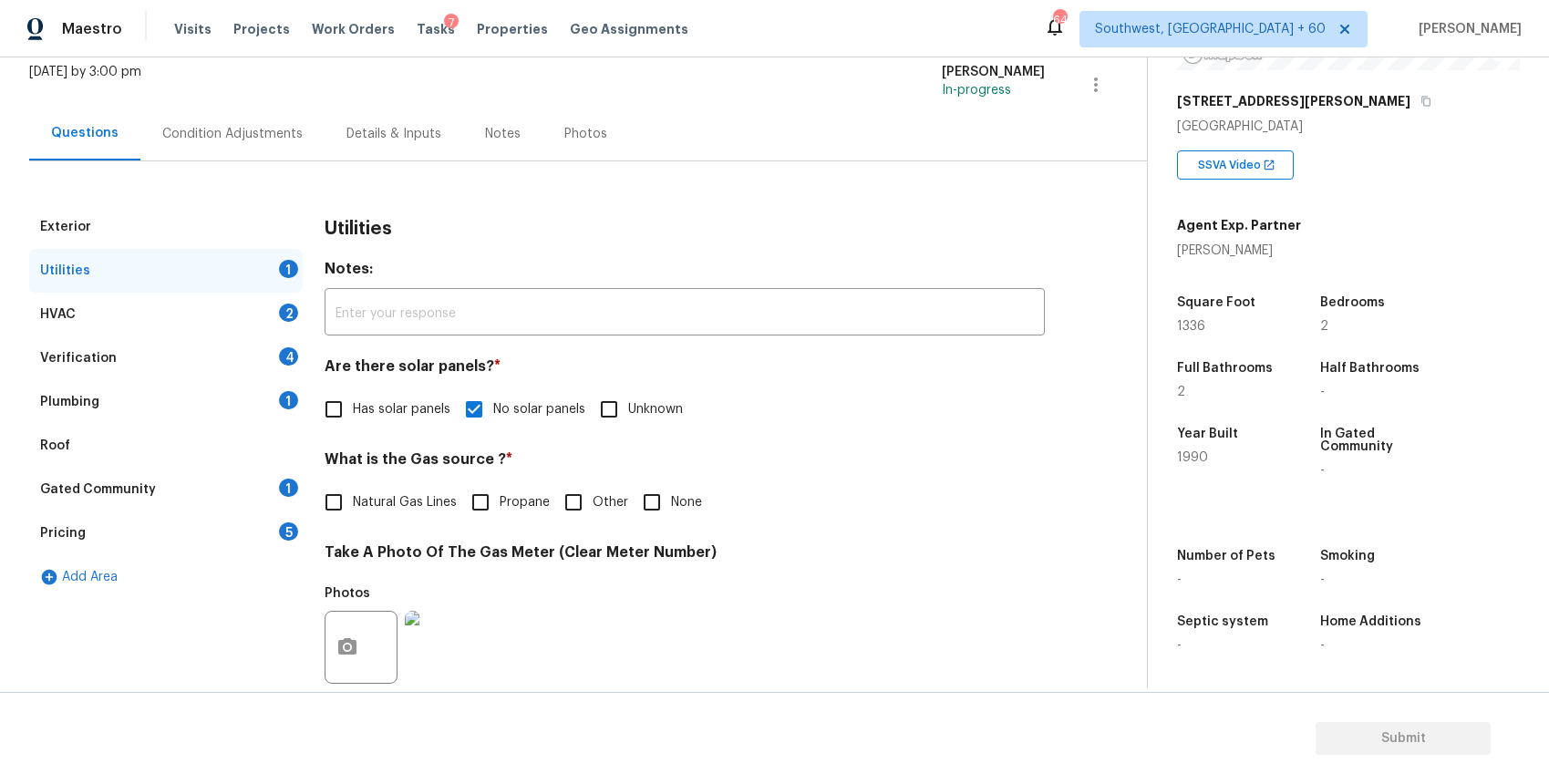
scroll to position [22, 0]
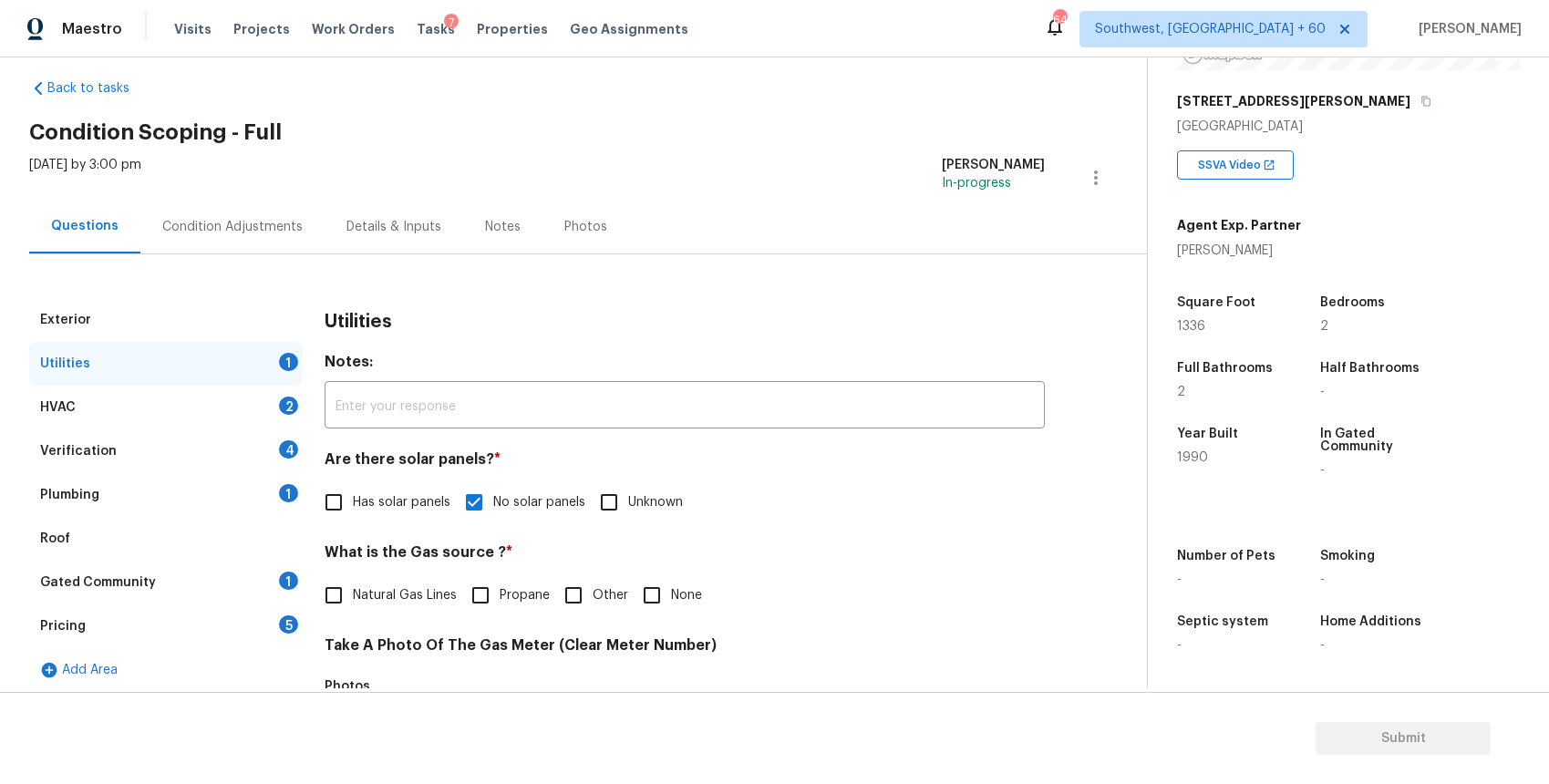
click at [244, 416] on div "HVAC 2" at bounding box center [166, 407] width 274 height 44
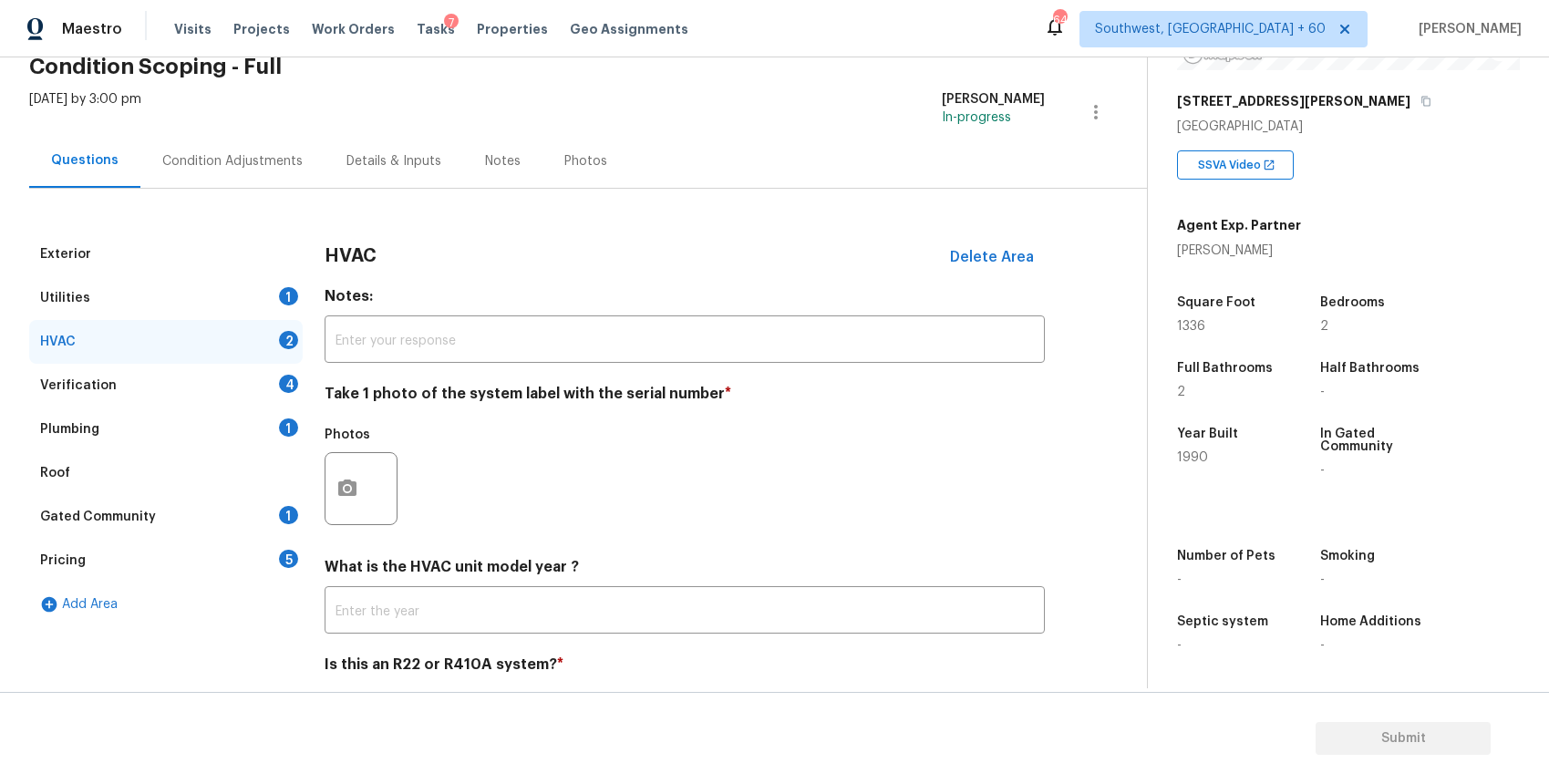
scroll to position [154, 0]
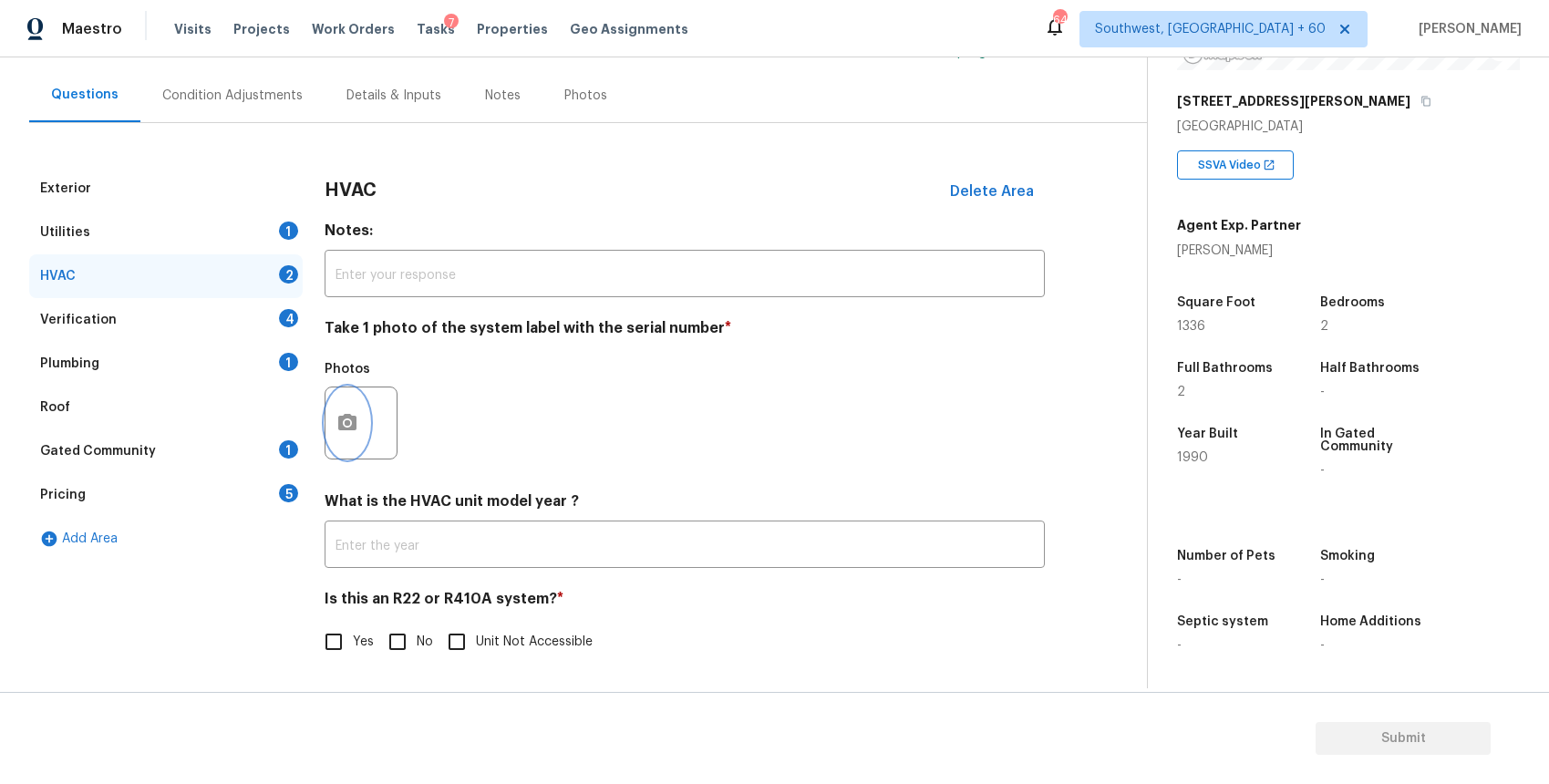
click at [349, 420] on icon "button" at bounding box center [347, 423] width 22 height 22
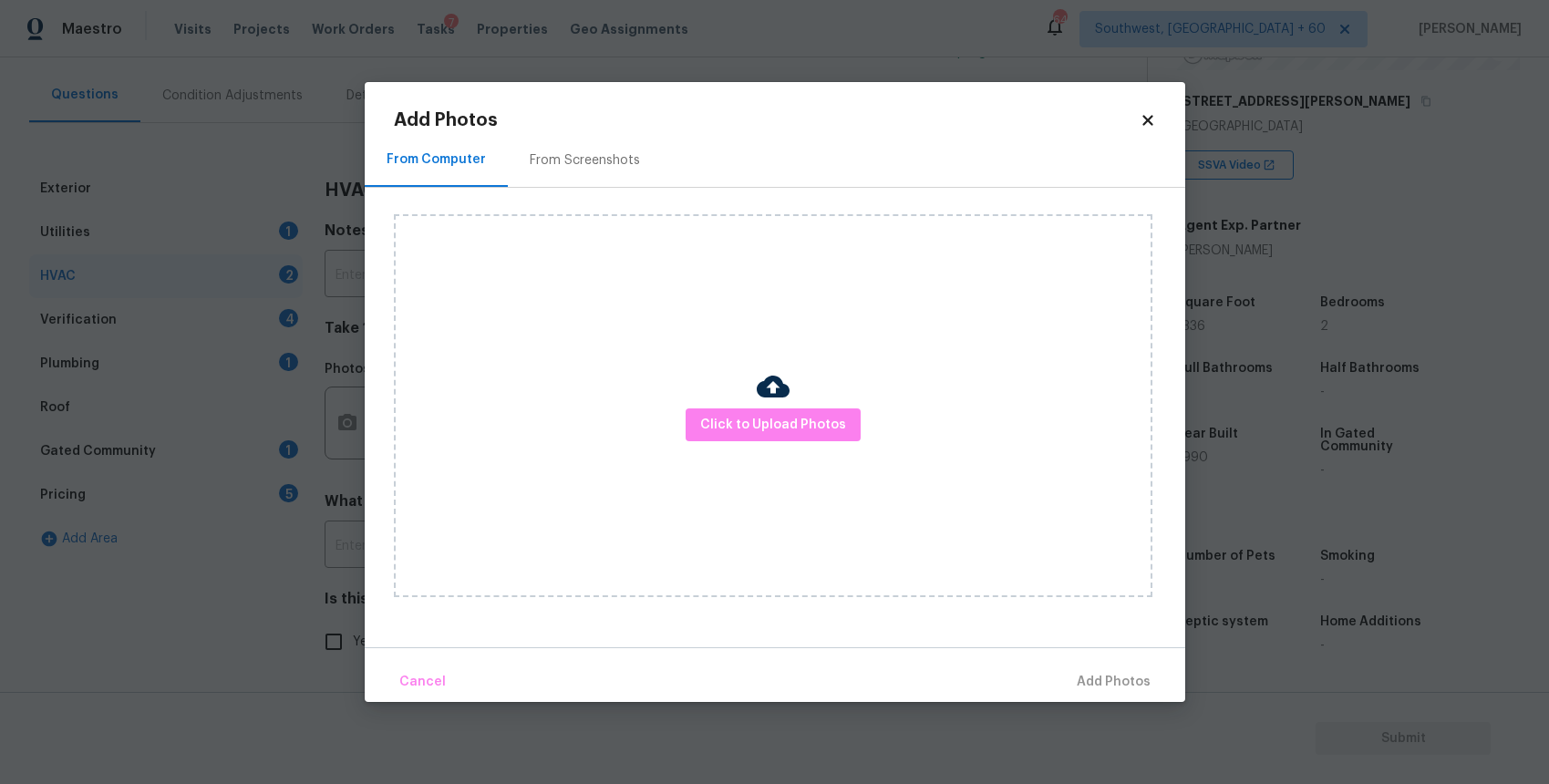
click at [1314, 586] on body "Maestro Visits Projects Work Orders Tasks 7 Properties Geo Assignments 649 Sout…" at bounding box center [774, 392] width 1549 height 784
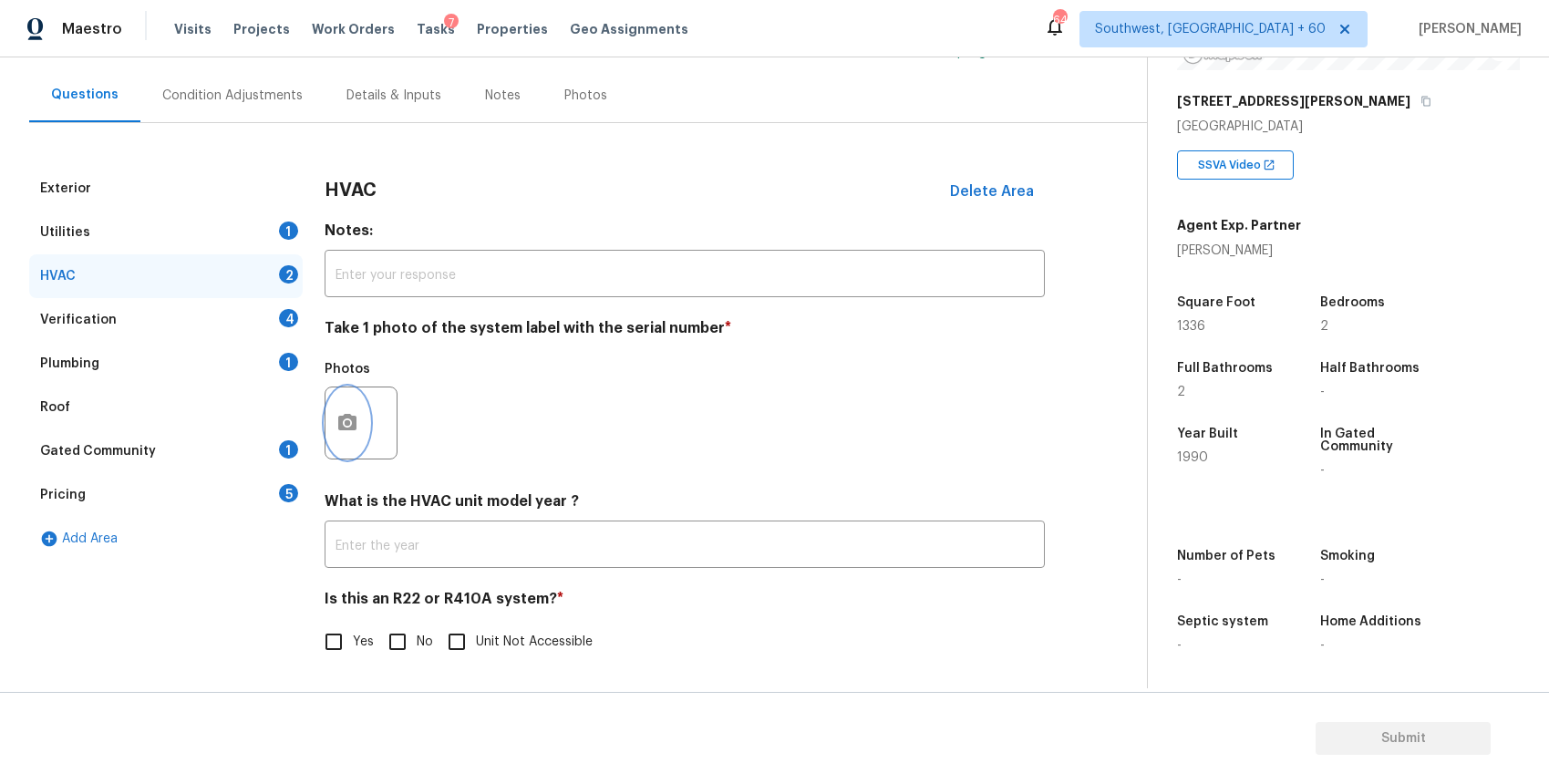
click at [351, 419] on icon "button" at bounding box center [347, 421] width 18 height 17
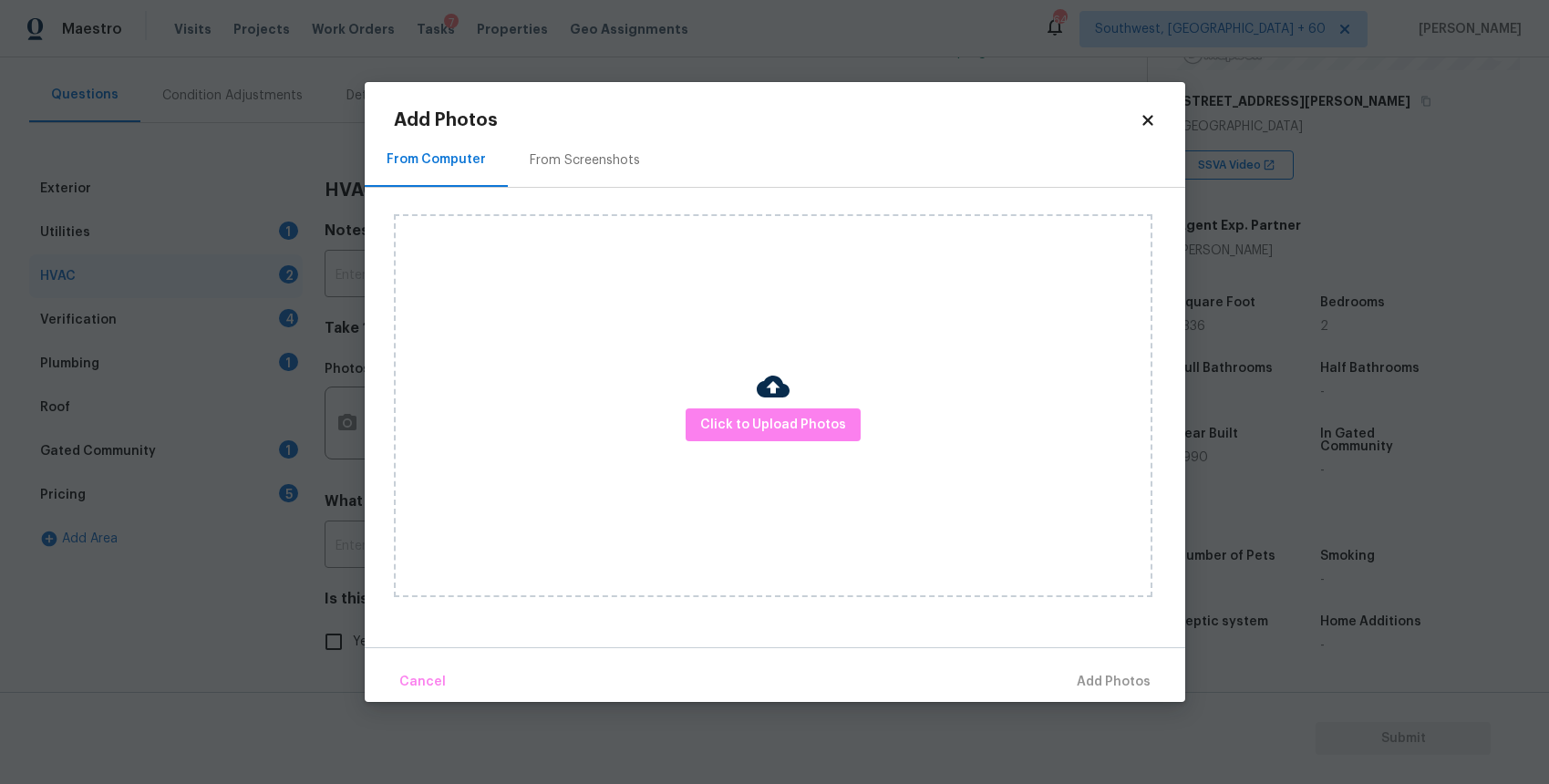
click at [1197, 535] on body "Maestro Visits Projects Work Orders Tasks 7 Properties Geo Assignments 649 Sout…" at bounding box center [774, 392] width 1549 height 784
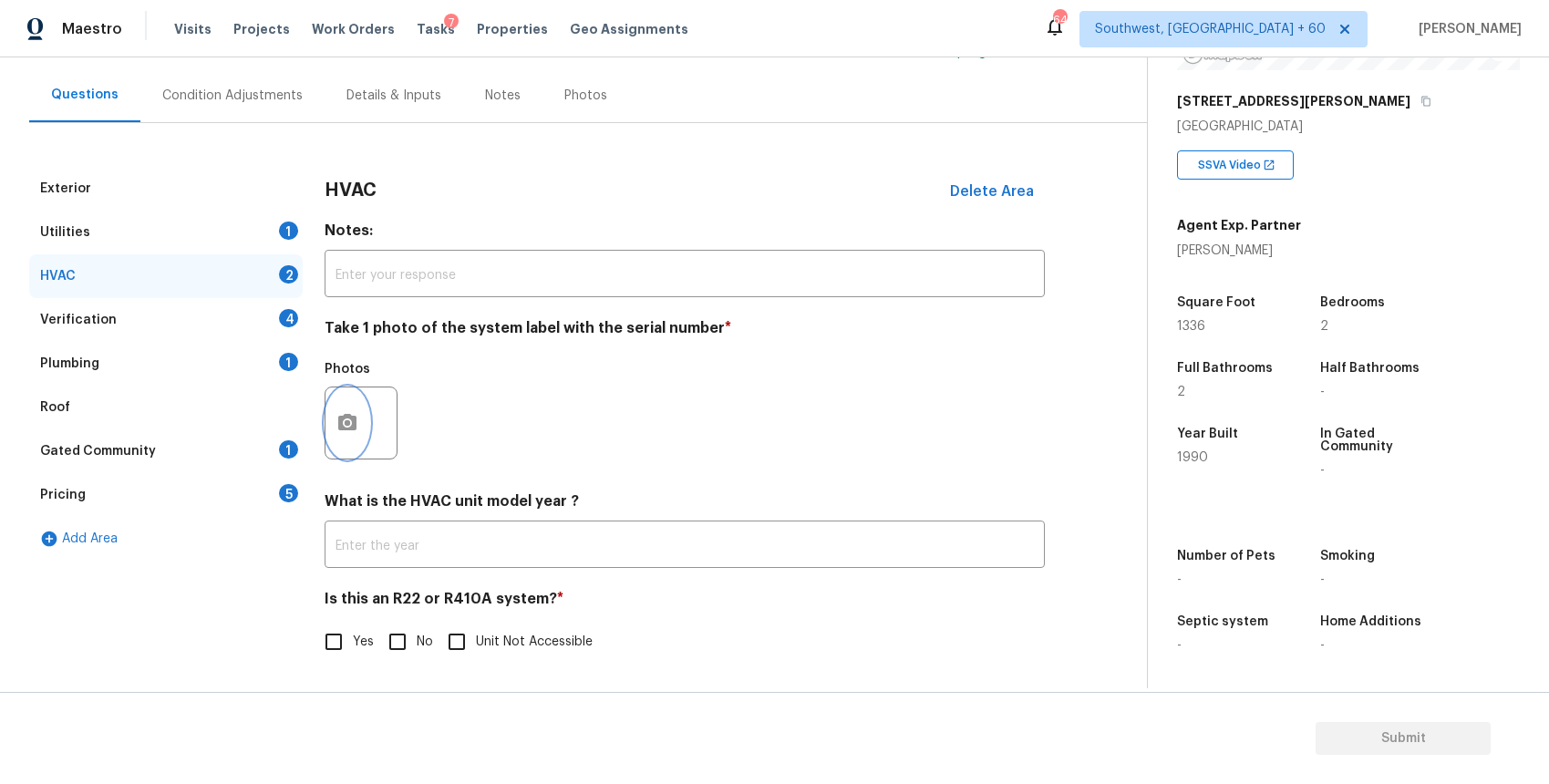
click at [356, 419] on icon "button" at bounding box center [347, 421] width 18 height 17
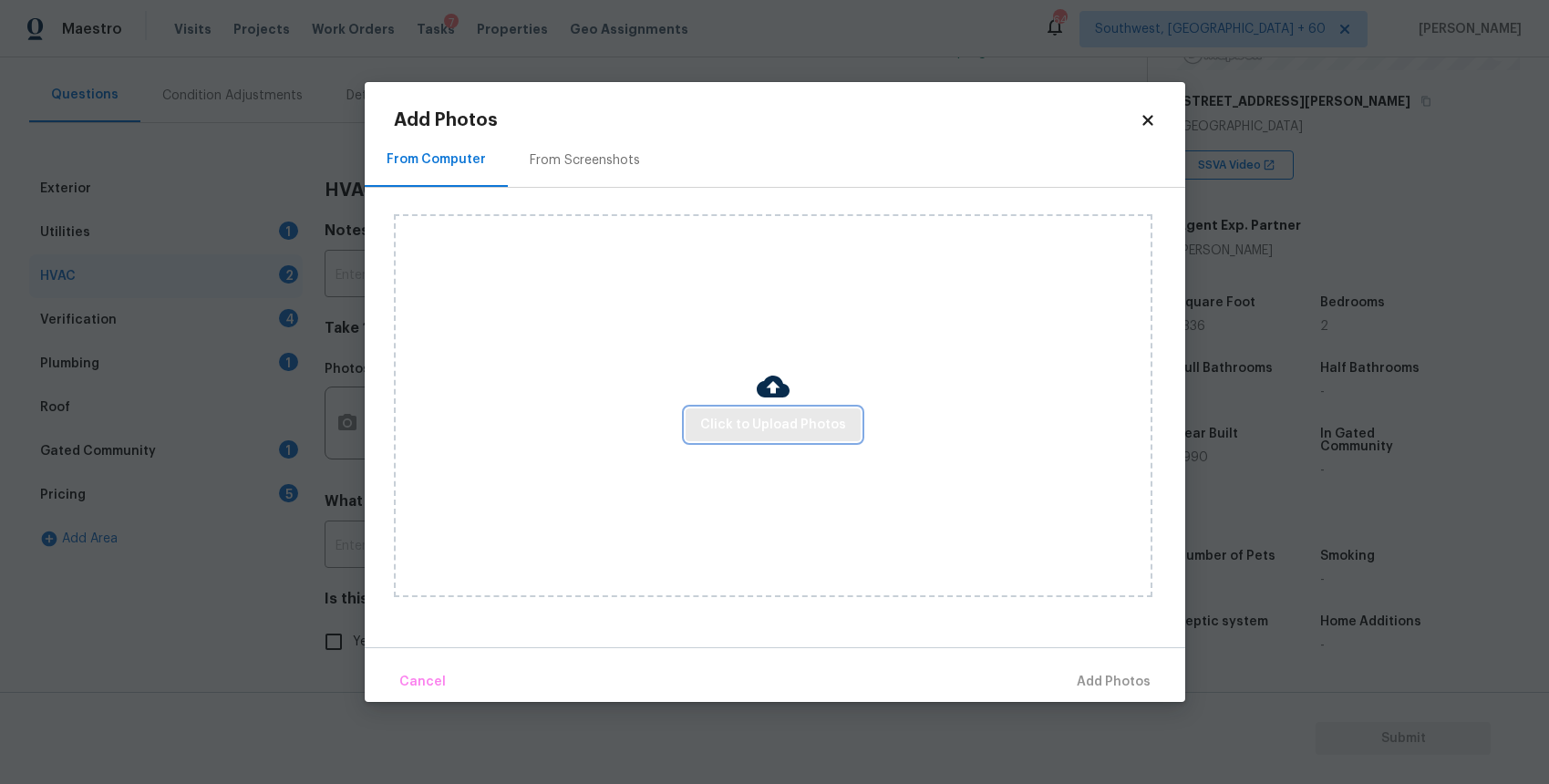
click at [823, 427] on span "Click to Upload Photos" at bounding box center [773, 424] width 146 height 23
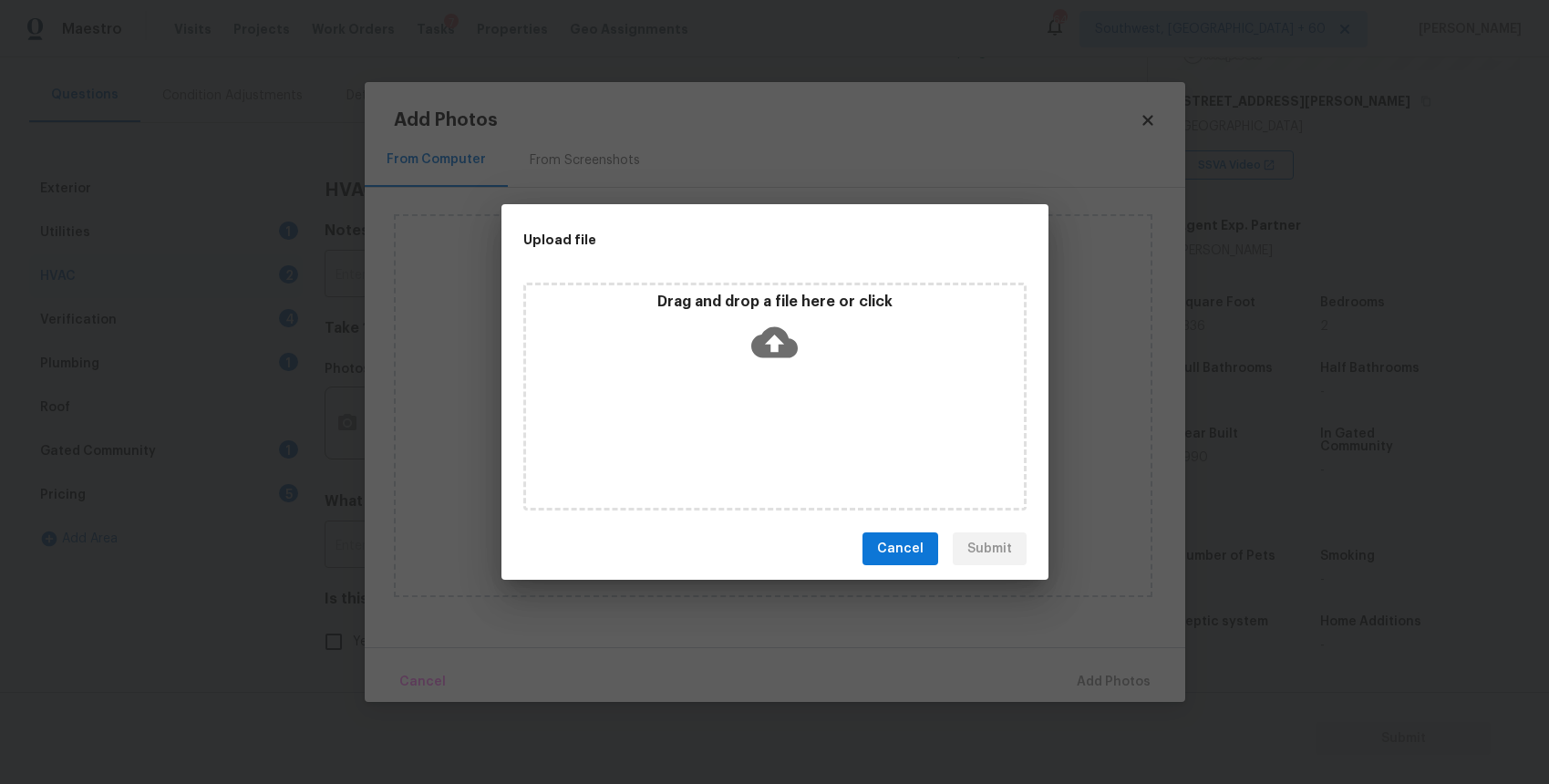
click at [823, 427] on div "Drag and drop a file here or click" at bounding box center [775, 396] width 504 height 228
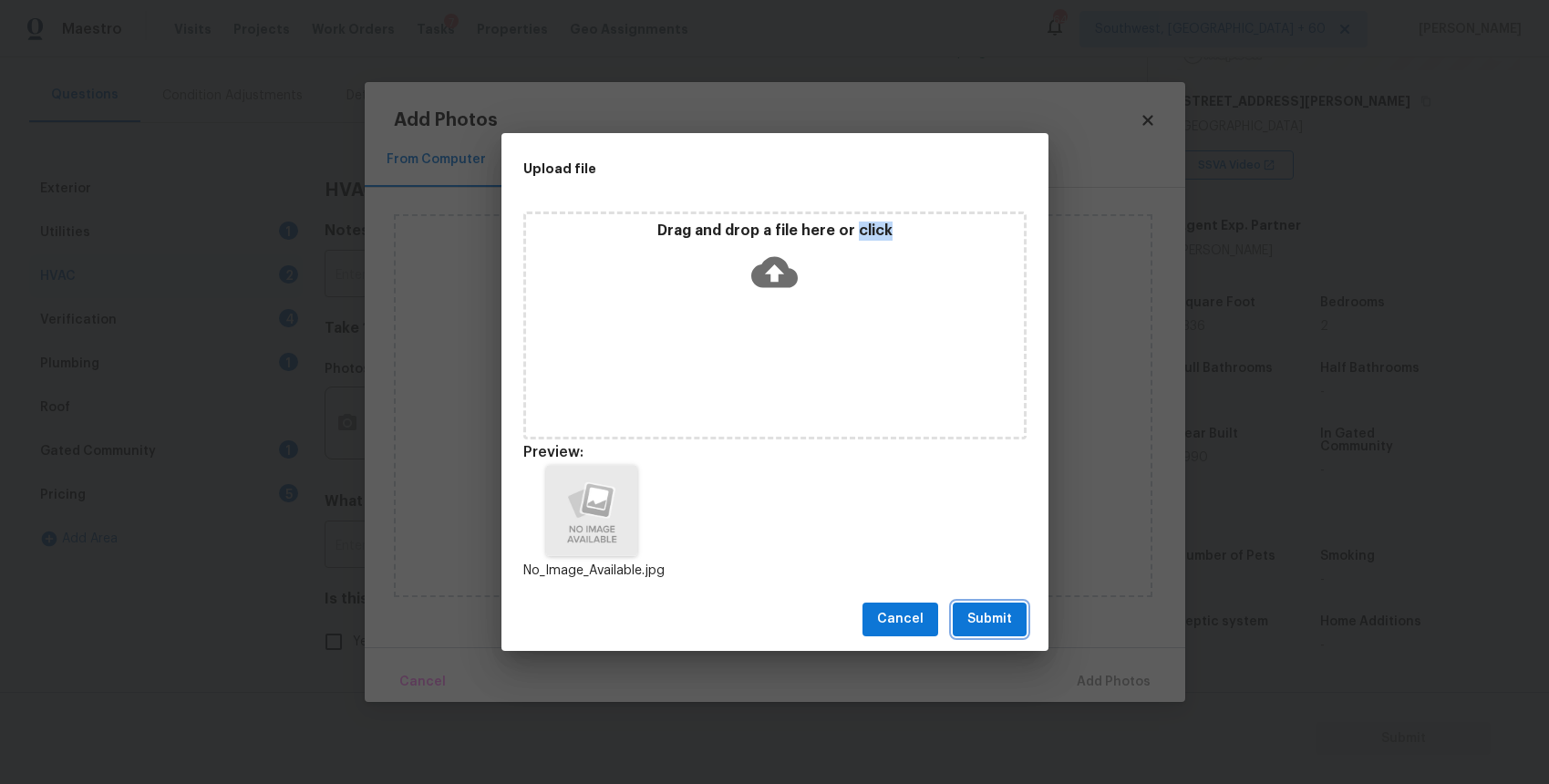
click at [990, 625] on span "Submit" at bounding box center [990, 618] width 45 height 23
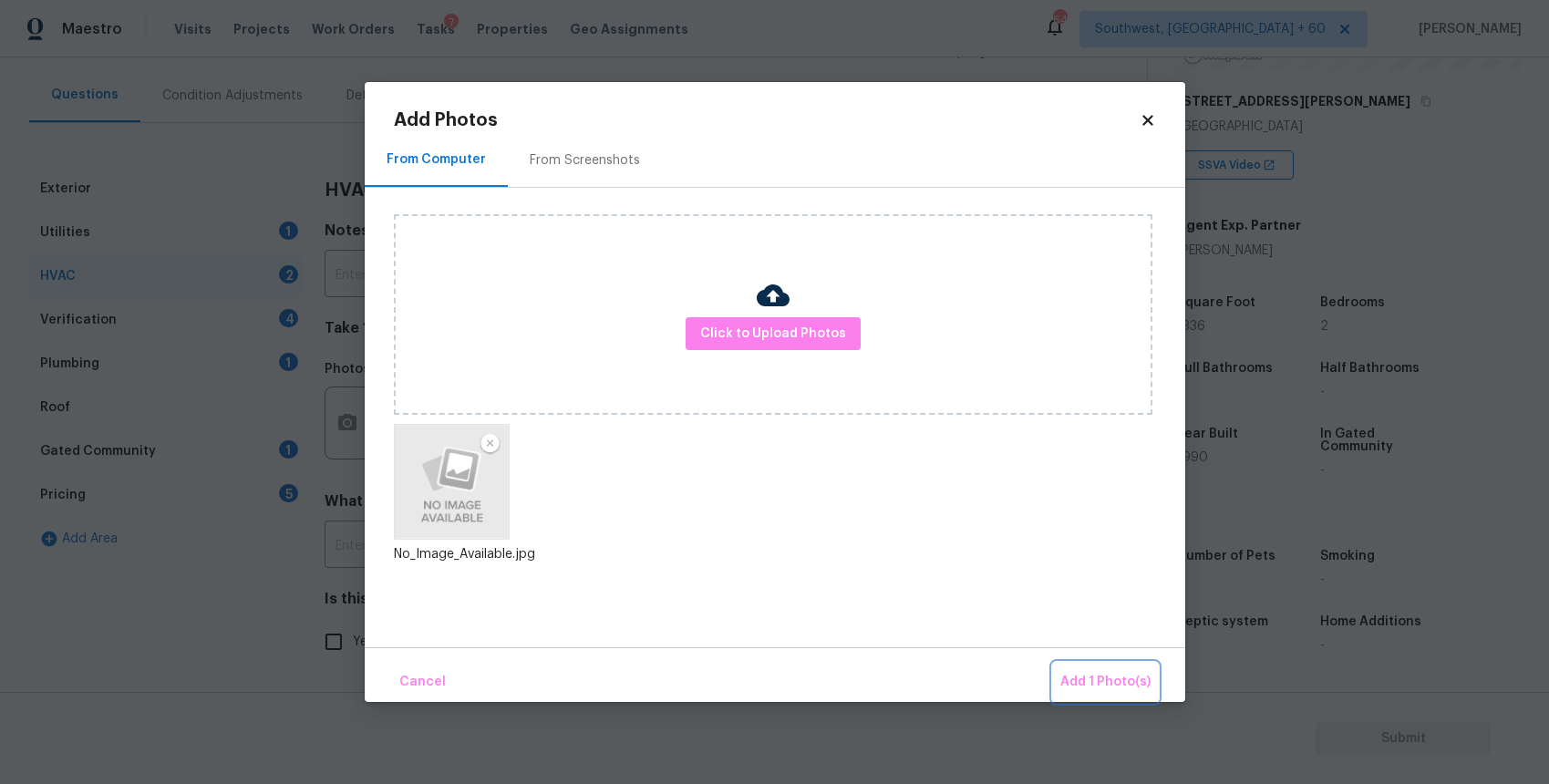
click at [1120, 673] on span "Add 1 Photo(s)" at bounding box center [1105, 682] width 90 height 23
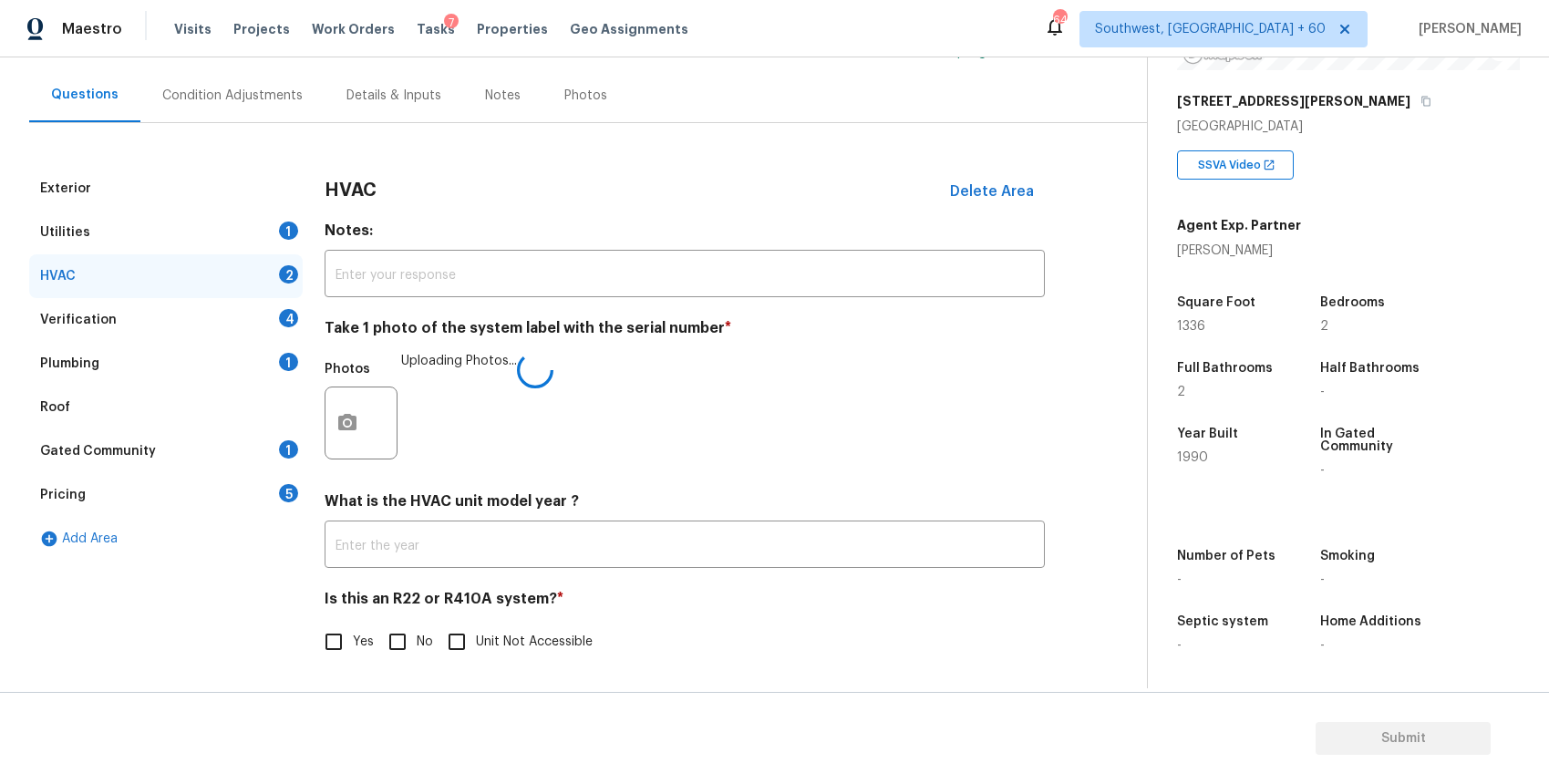
click at [387, 652] on input "No" at bounding box center [398, 641] width 39 height 39
checkbox input "true"
click at [260, 295] on div "HVAC" at bounding box center [166, 277] width 274 height 44
click at [297, 312] on div "4" at bounding box center [288, 318] width 19 height 18
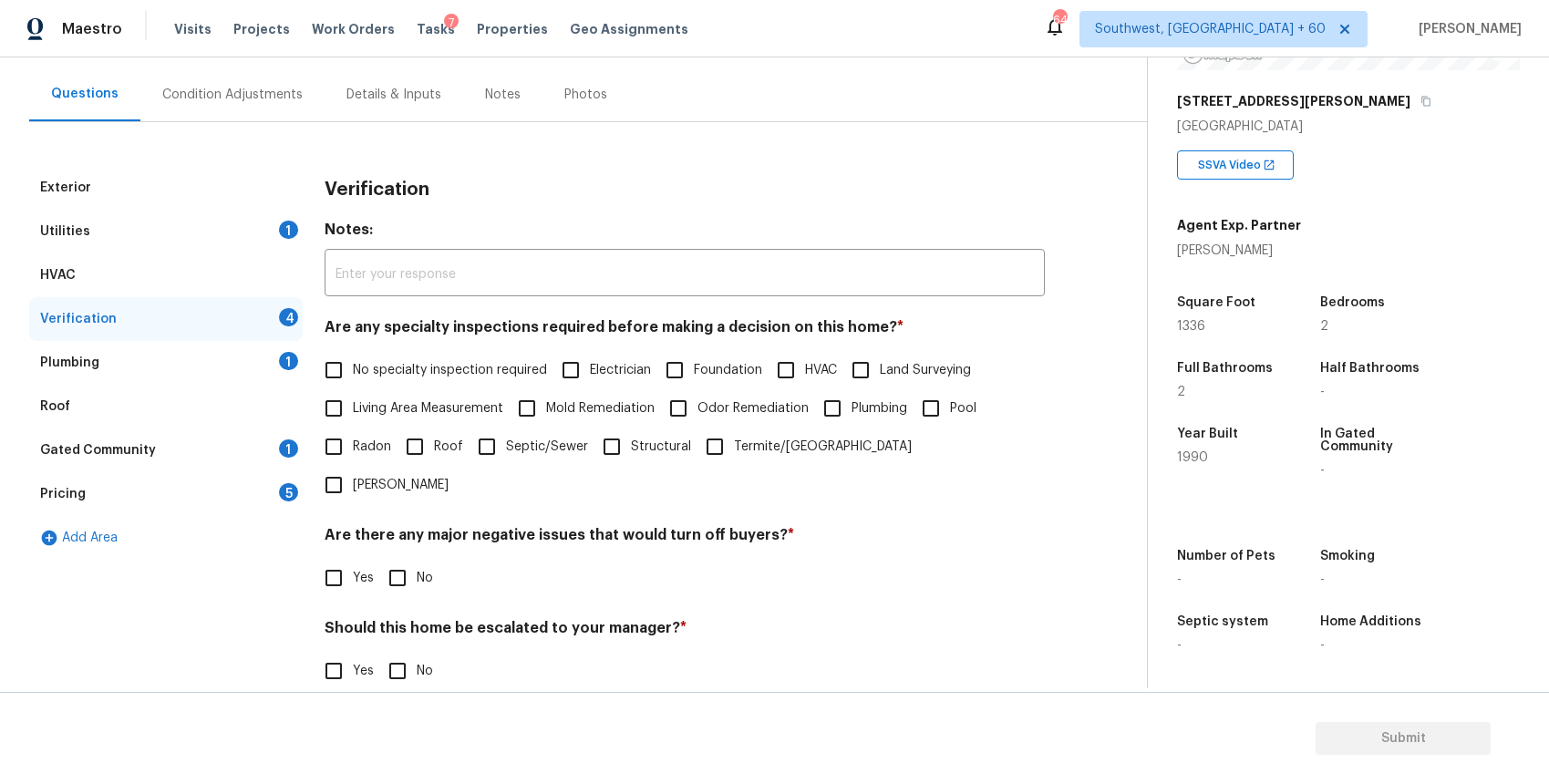
click at [432, 367] on span "No specialty inspection required" at bounding box center [450, 370] width 194 height 19
click at [353, 367] on input "No specialty inspection required" at bounding box center [333, 370] width 39 height 39
checkbox input "true"
click at [393, 559] on input "No" at bounding box center [398, 578] width 39 height 39
checkbox input "true"
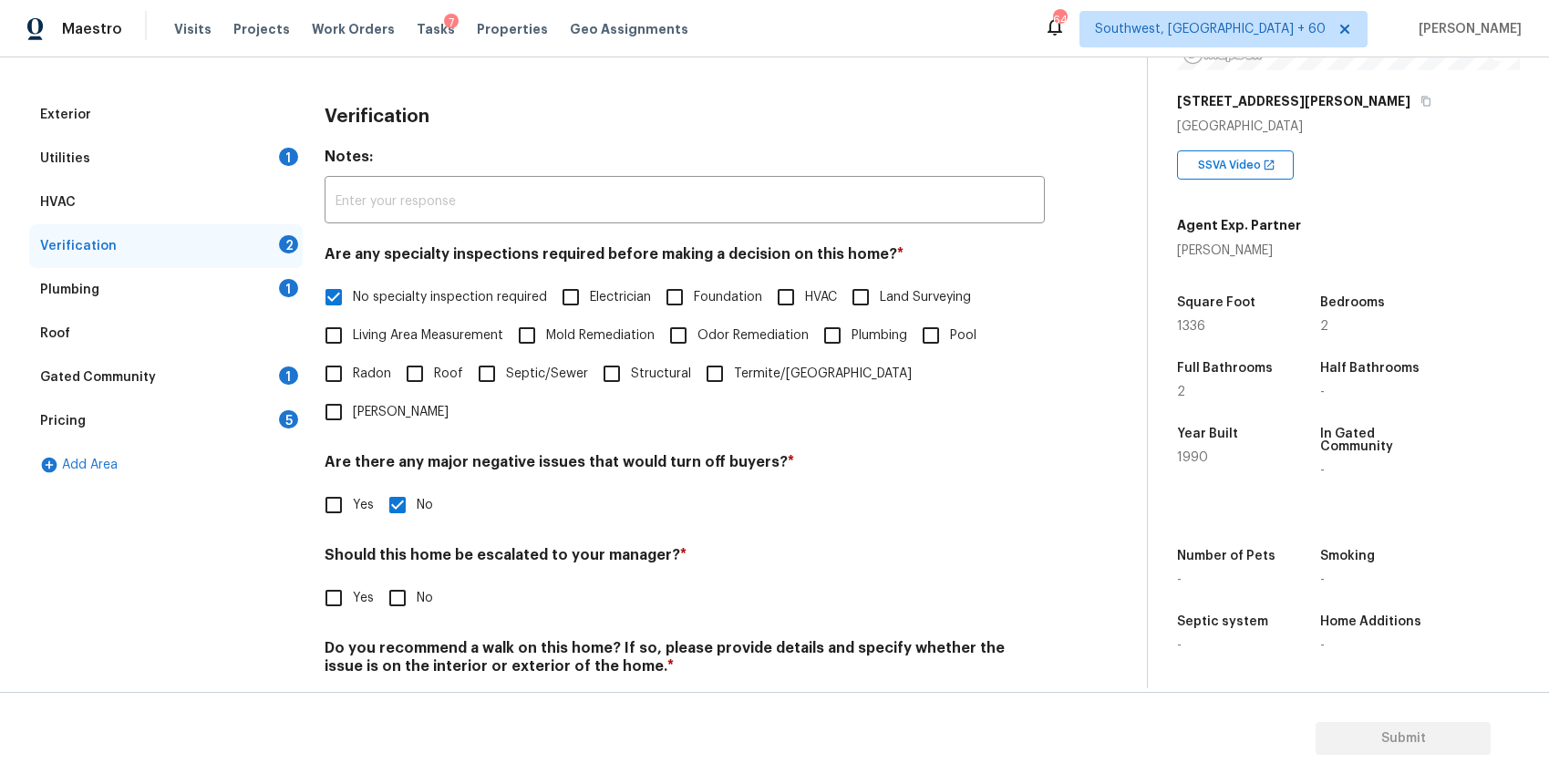
scroll to position [256, 0]
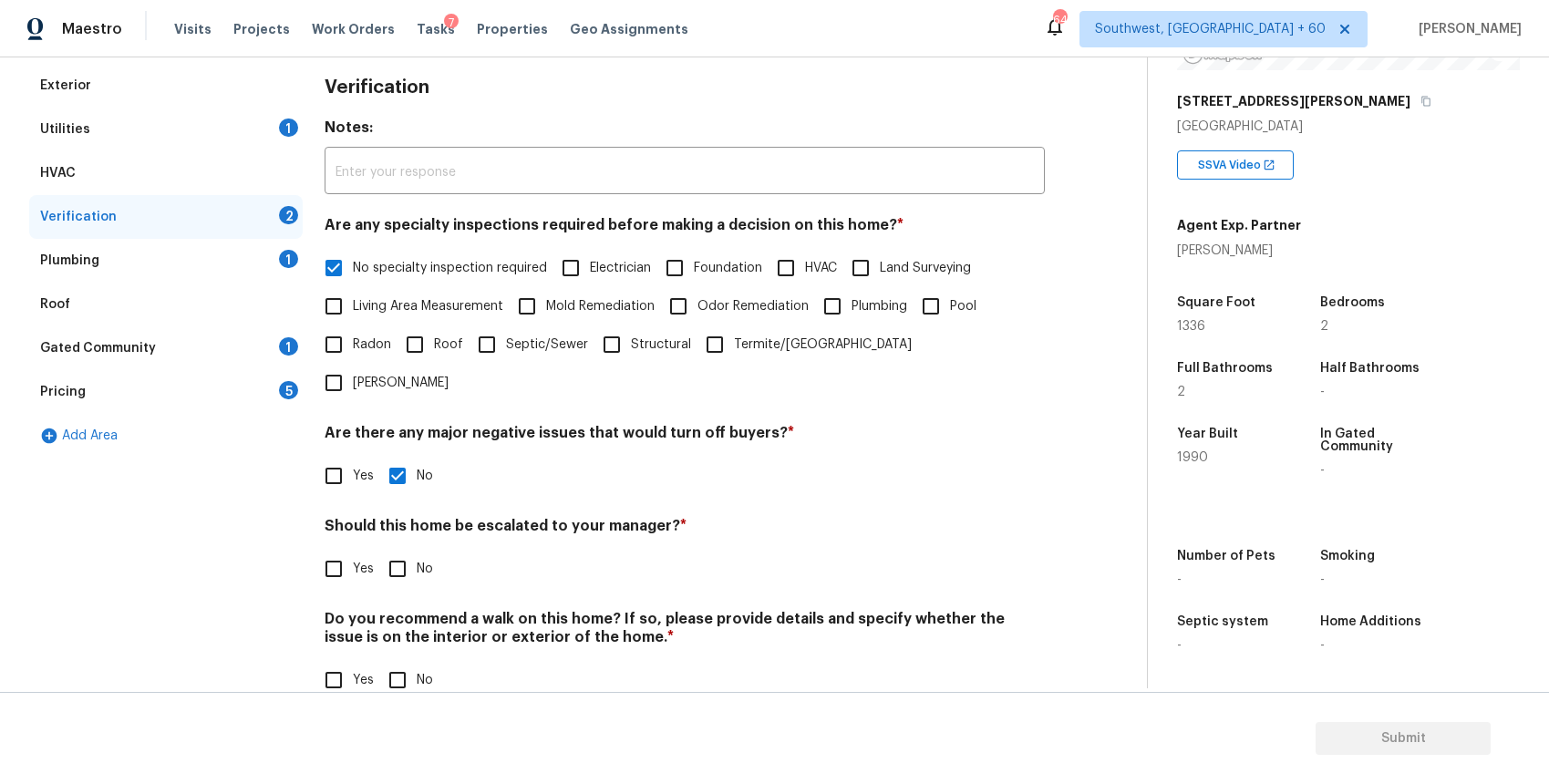
click at [417, 560] on span "No" at bounding box center [424, 569] width 17 height 19
click at [417, 550] on input "No" at bounding box center [398, 569] width 39 height 39
checkbox input "true"
click at [392, 685] on div "Back to tasks Condition Scoping - Full Tue, Oct 07 2025 by 3:00 pm Ranjith Kuma…" at bounding box center [587, 279] width 1118 height 896
click at [419, 671] on span "No" at bounding box center [424, 680] width 17 height 19
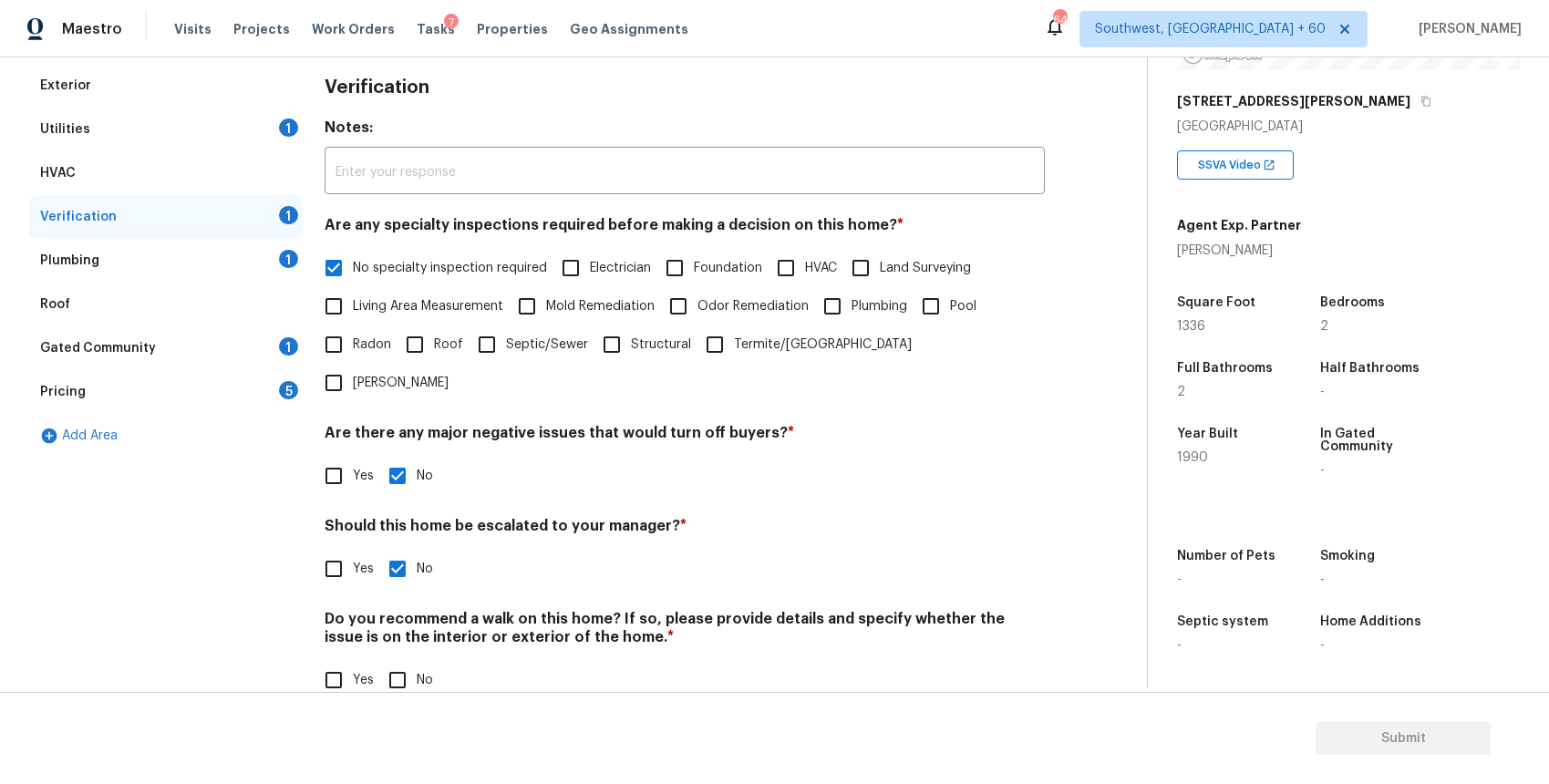
click at [417, 661] on input "No" at bounding box center [398, 680] width 39 height 39
checkbox input "true"
click at [275, 239] on div "Plumbing 1" at bounding box center [166, 261] width 274 height 44
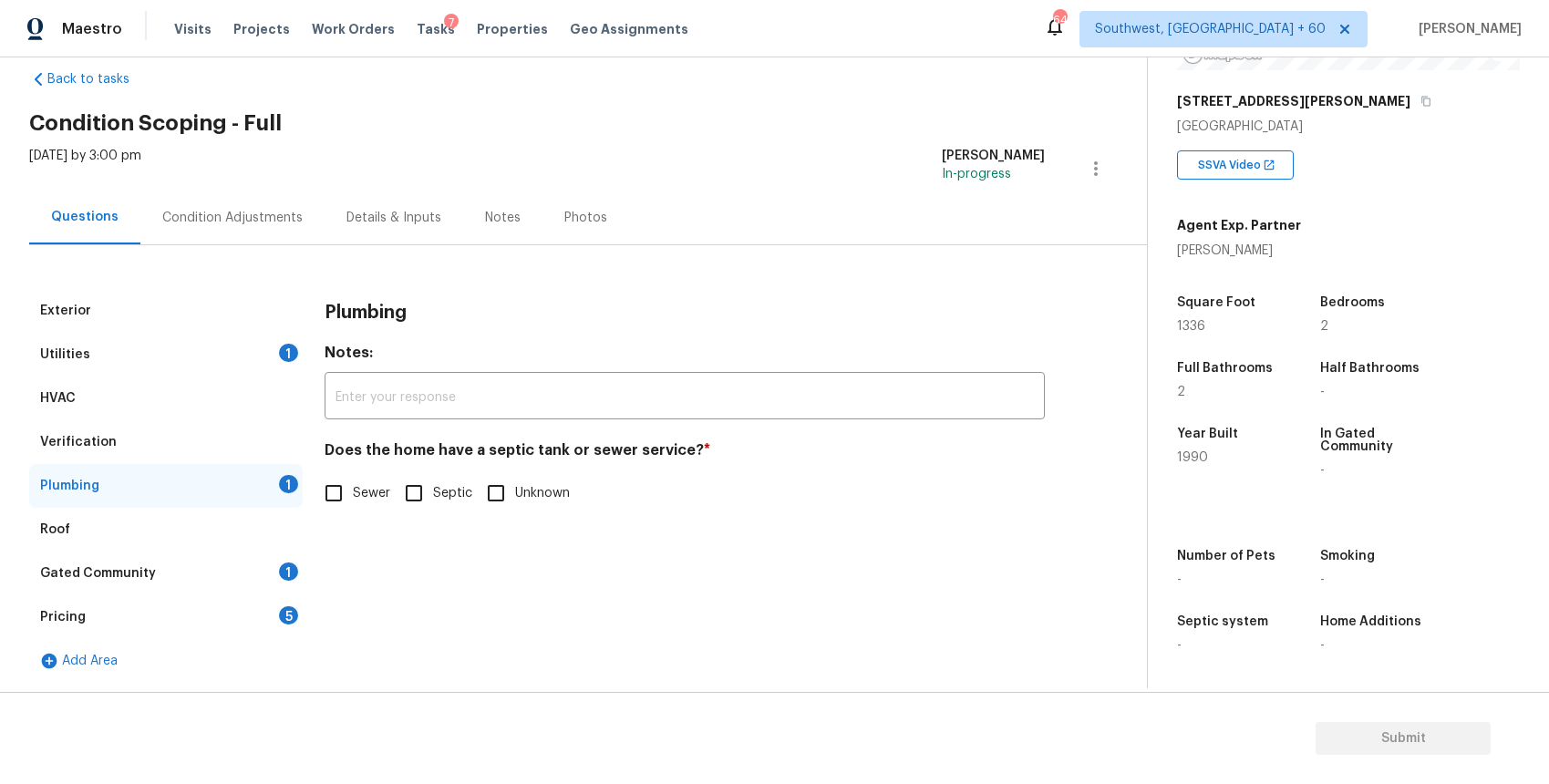
click at [205, 436] on div "Verification" at bounding box center [166, 442] width 274 height 44
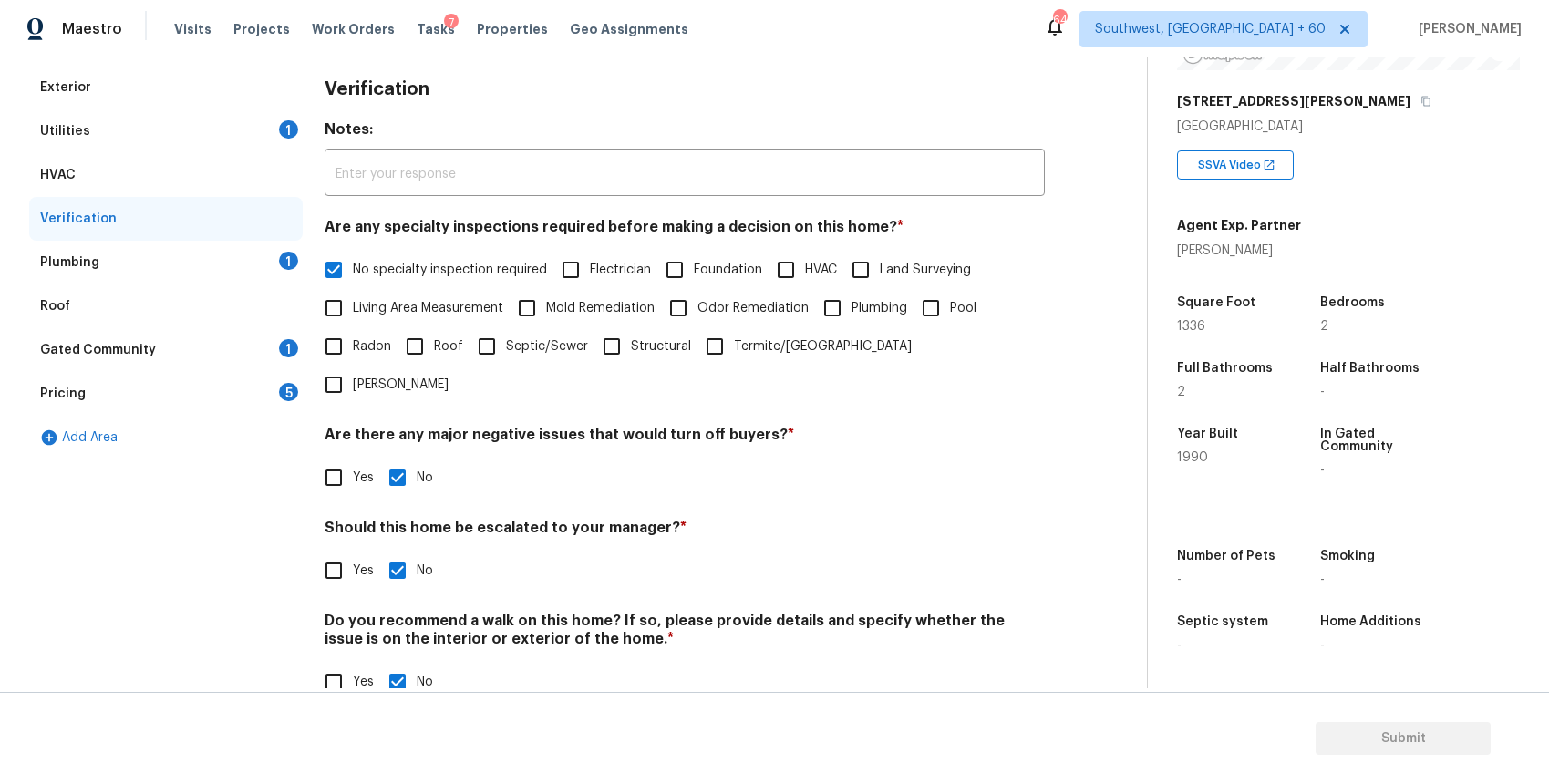
scroll to position [256, 0]
click at [265, 232] on div "Verification" at bounding box center [166, 217] width 274 height 44
click at [279, 261] on div "1" at bounding box center [288, 259] width 19 height 18
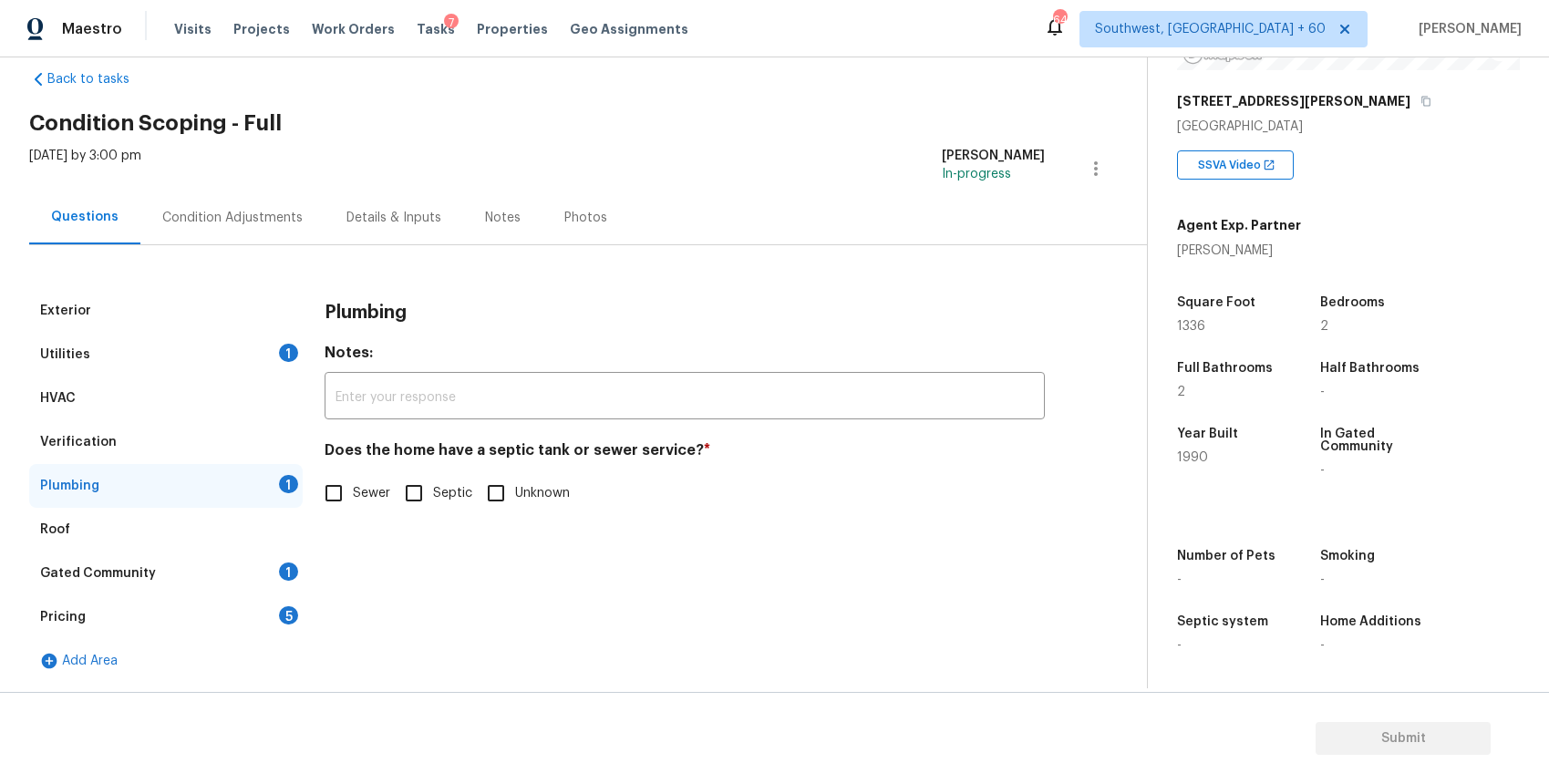
scroll to position [31, 0]
click at [359, 495] on span "Sewer" at bounding box center [372, 493] width 38 height 19
click at [353, 495] on input "Sewer" at bounding box center [333, 493] width 39 height 39
checkbox input "true"
click at [232, 561] on div "Gated Community 1" at bounding box center [166, 573] width 274 height 44
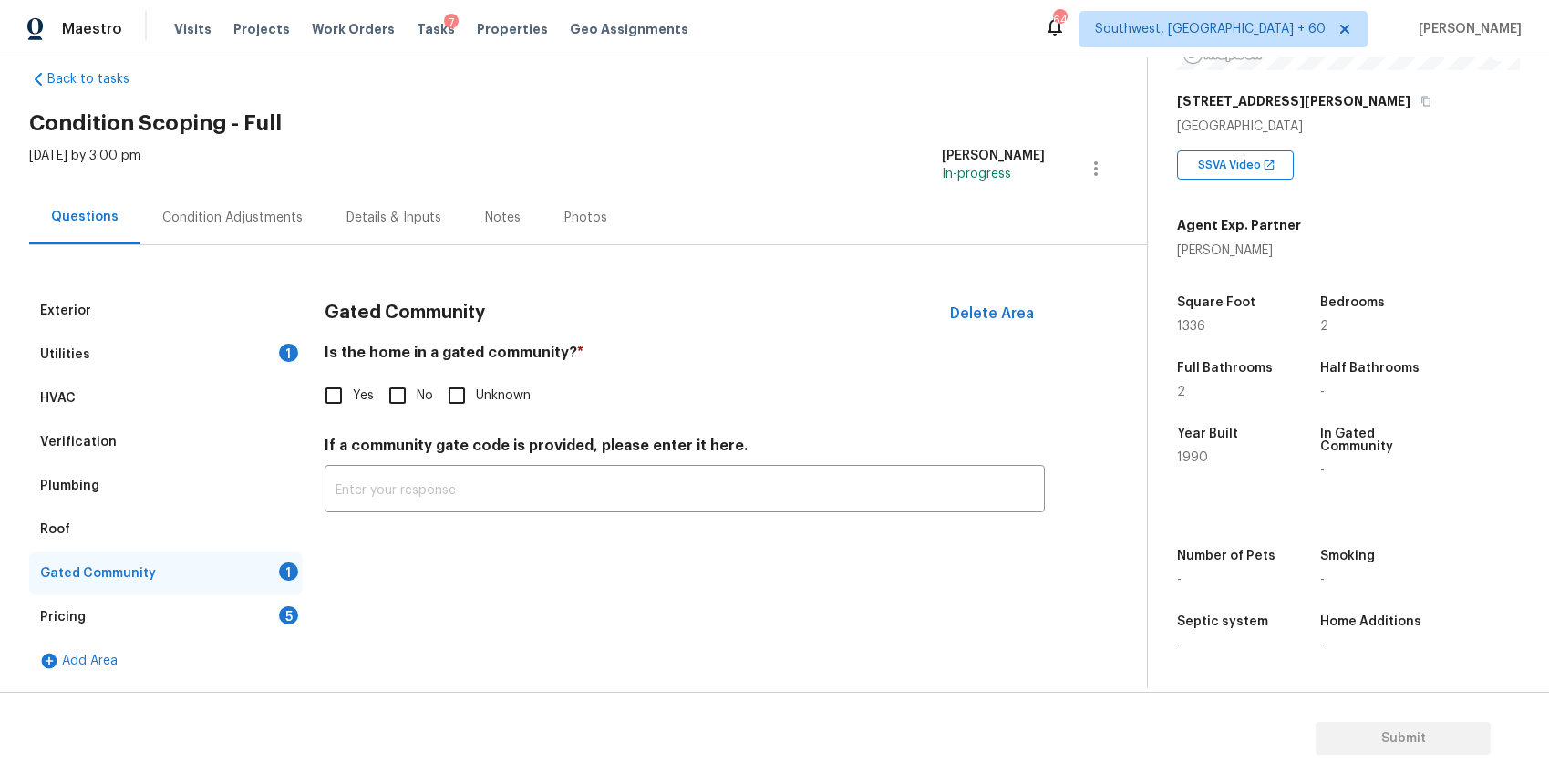
click at [400, 373] on div "Is the home in a gated community? * Yes No Unknown" at bounding box center [684, 380] width 720 height 71
click at [400, 394] on input "No" at bounding box center [398, 395] width 39 height 39
checkbox input "true"
click at [260, 616] on div "Pricing 5" at bounding box center [166, 616] width 274 height 44
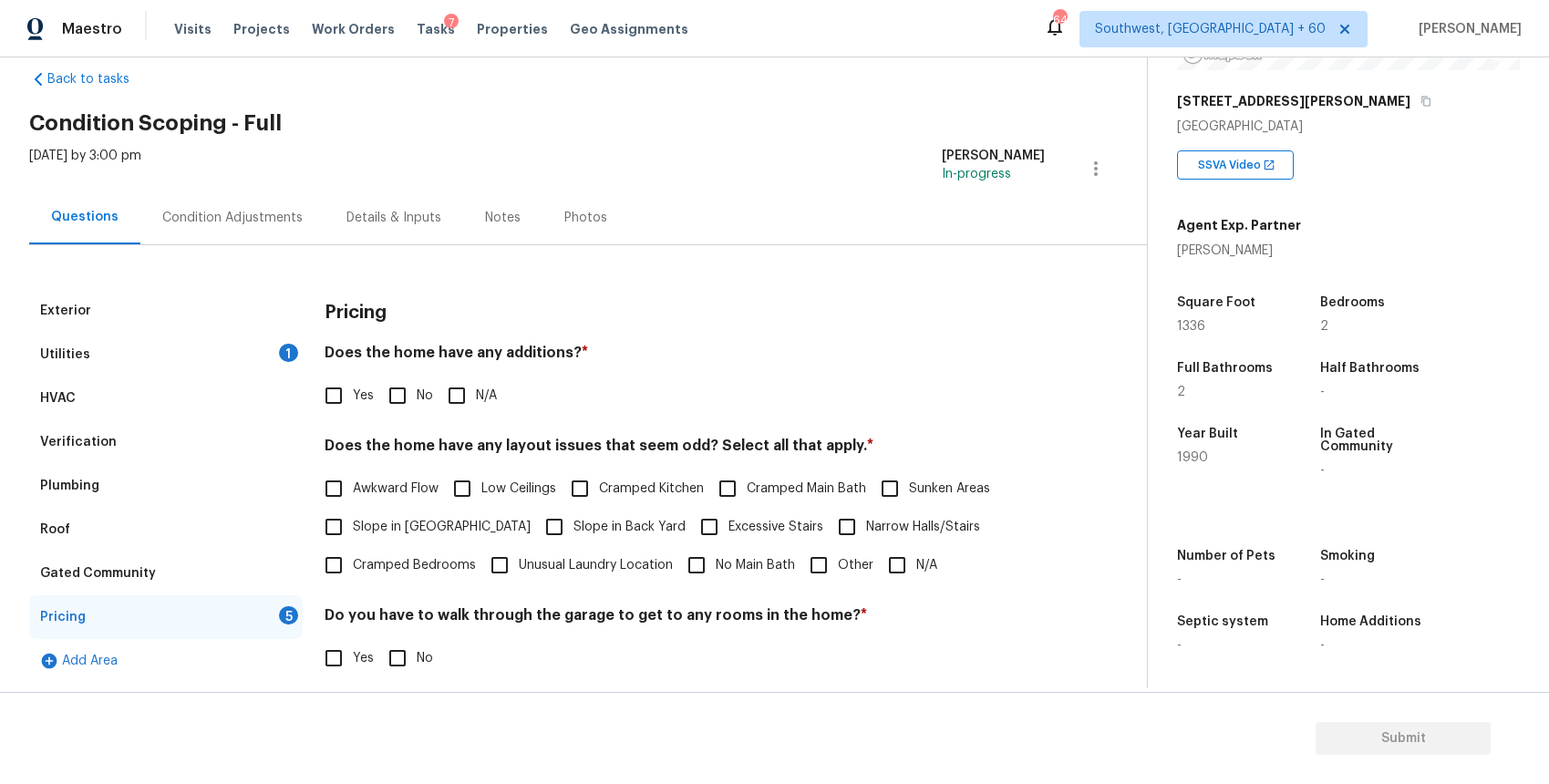
click at [478, 401] on span "N/A" at bounding box center [486, 395] width 21 height 19
click at [476, 401] on input "N/A" at bounding box center [456, 395] width 39 height 39
checkbox input "true"
click at [899, 561] on input "N/A" at bounding box center [897, 565] width 39 height 39
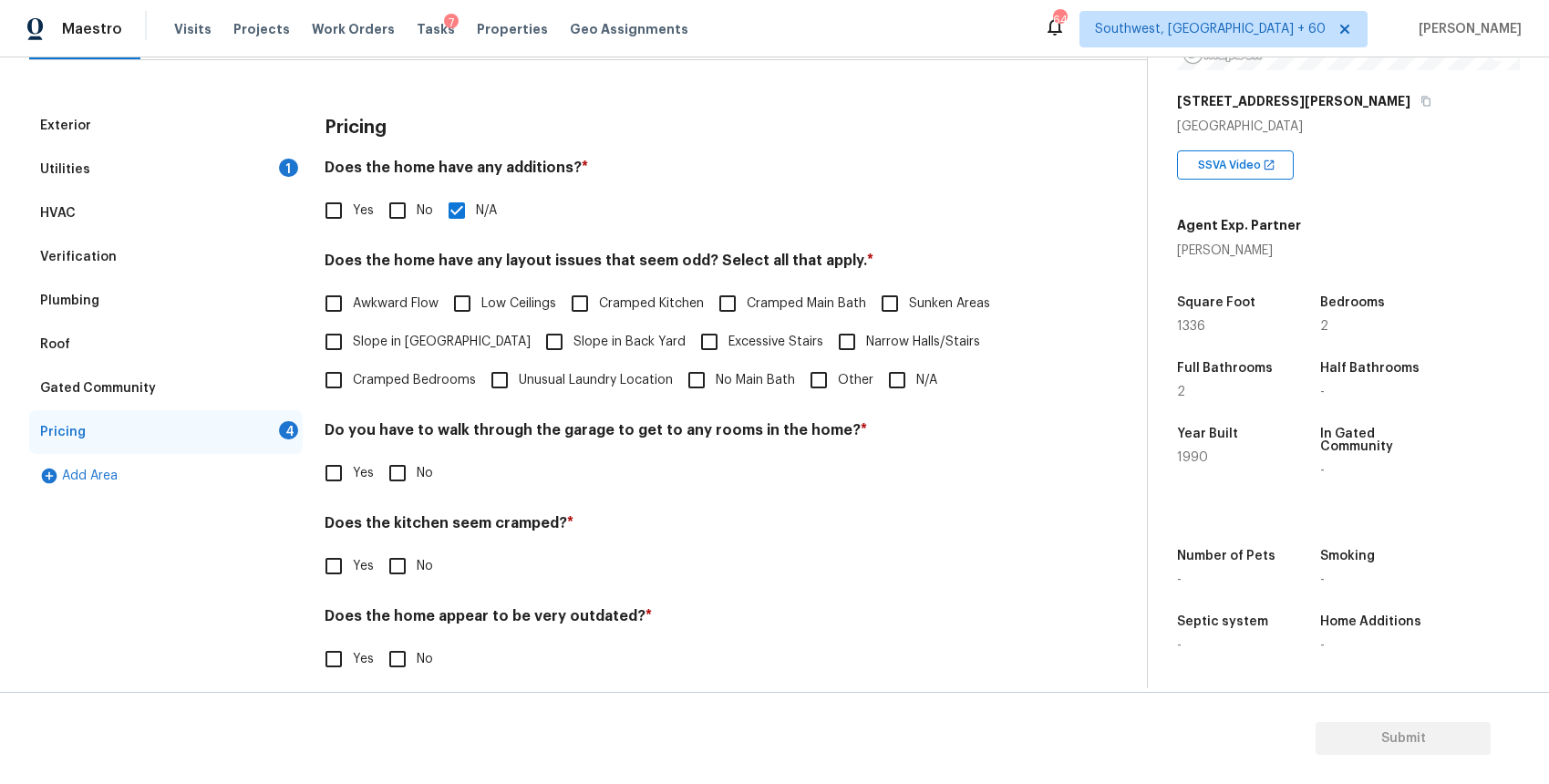
scroll to position [233, 0]
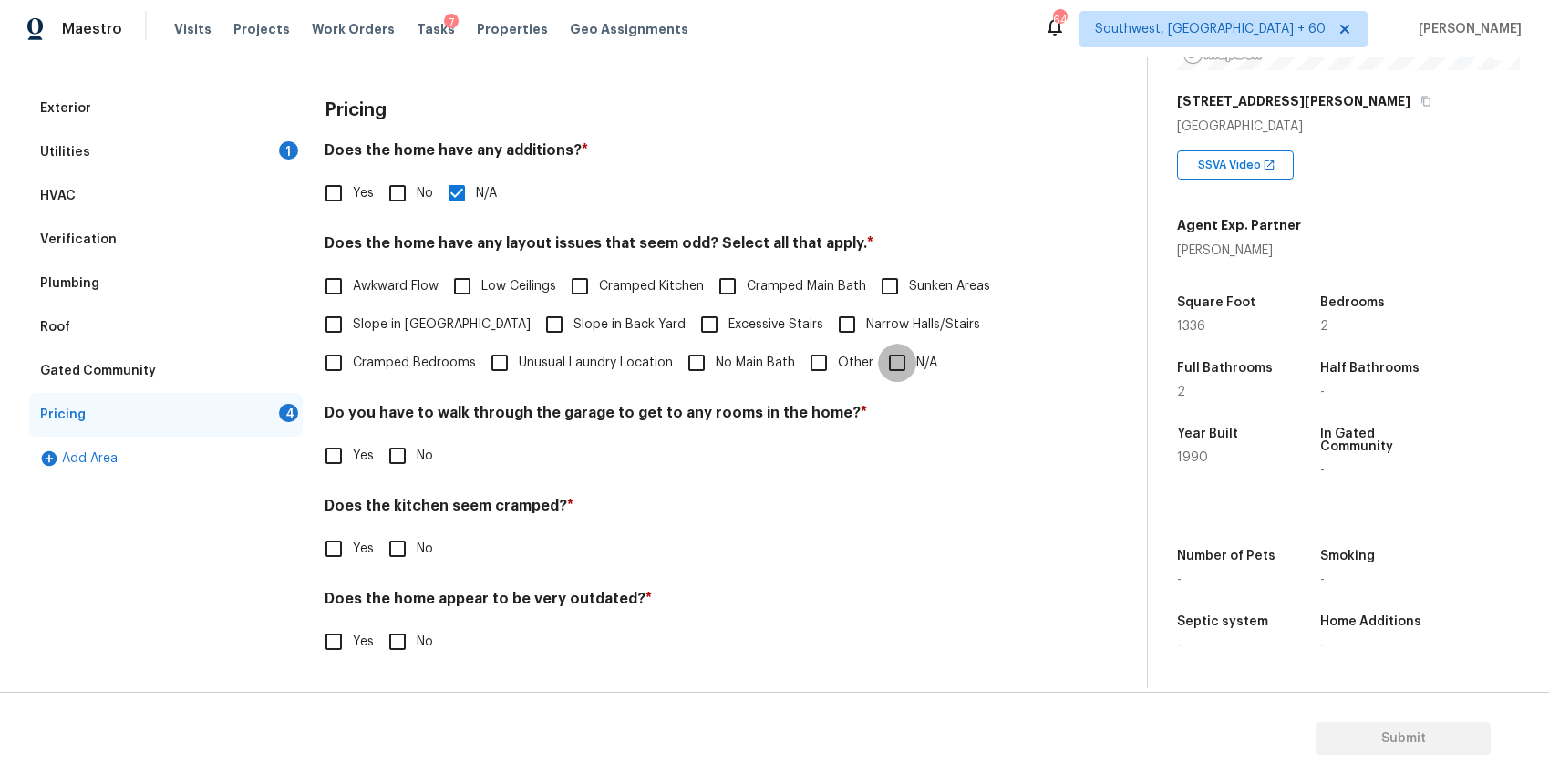
click at [902, 364] on input "N/A" at bounding box center [897, 363] width 39 height 39
checkbox input "true"
click at [407, 470] on input "No" at bounding box center [398, 455] width 39 height 39
checkbox input "true"
click at [402, 528] on div "Does the kitchen seem cramped? * Yes No" at bounding box center [684, 532] width 720 height 71
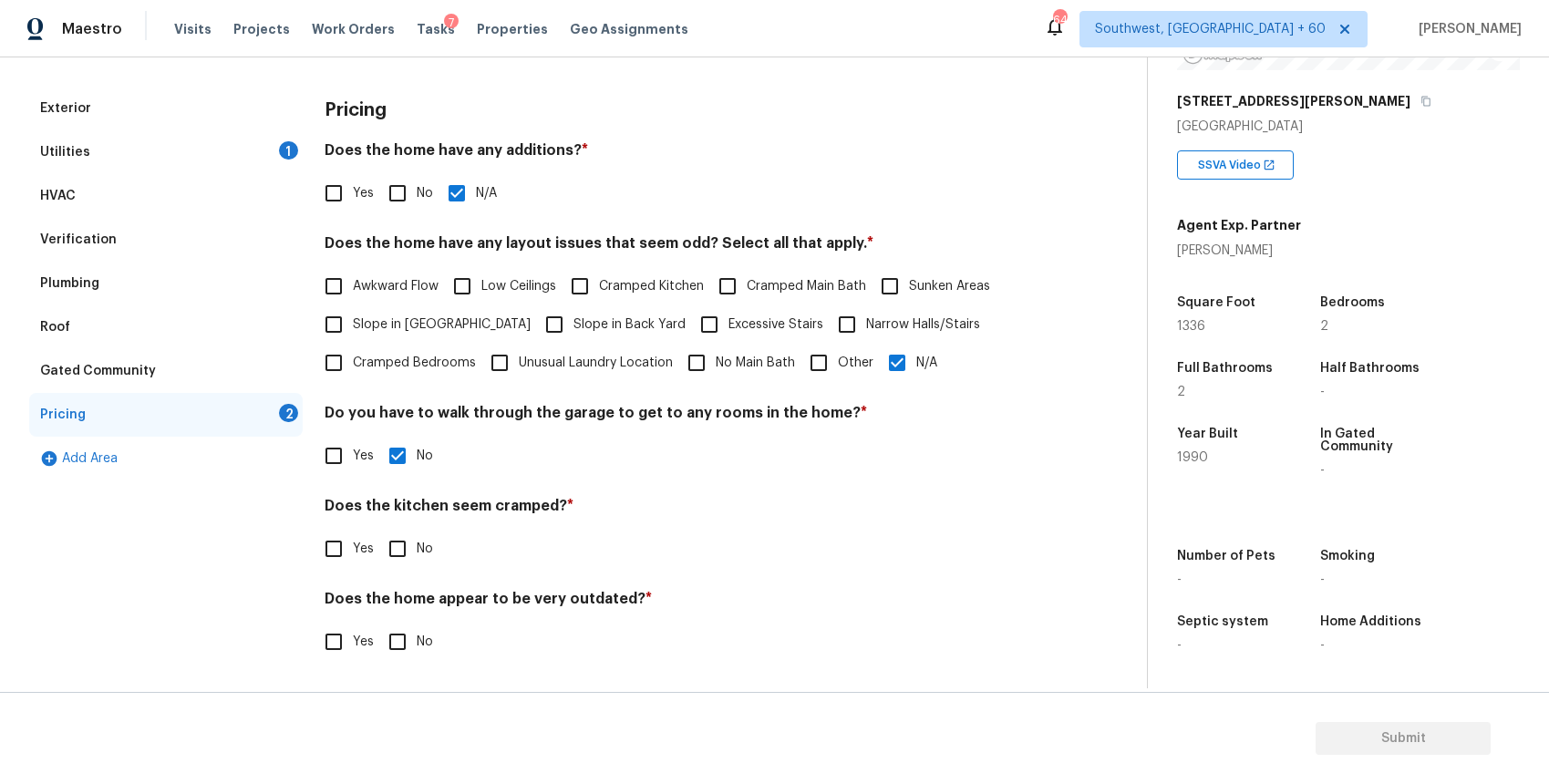
click at [395, 537] on input "No" at bounding box center [398, 548] width 39 height 39
checkbox input "true"
click at [414, 641] on input "No" at bounding box center [398, 641] width 39 height 39
checkbox input "true"
click at [270, 85] on div "Exterior Utilities 1 HVAC Verification Plumbing Roof Gated Community Pricing Ad…" at bounding box center [565, 363] width 1074 height 640
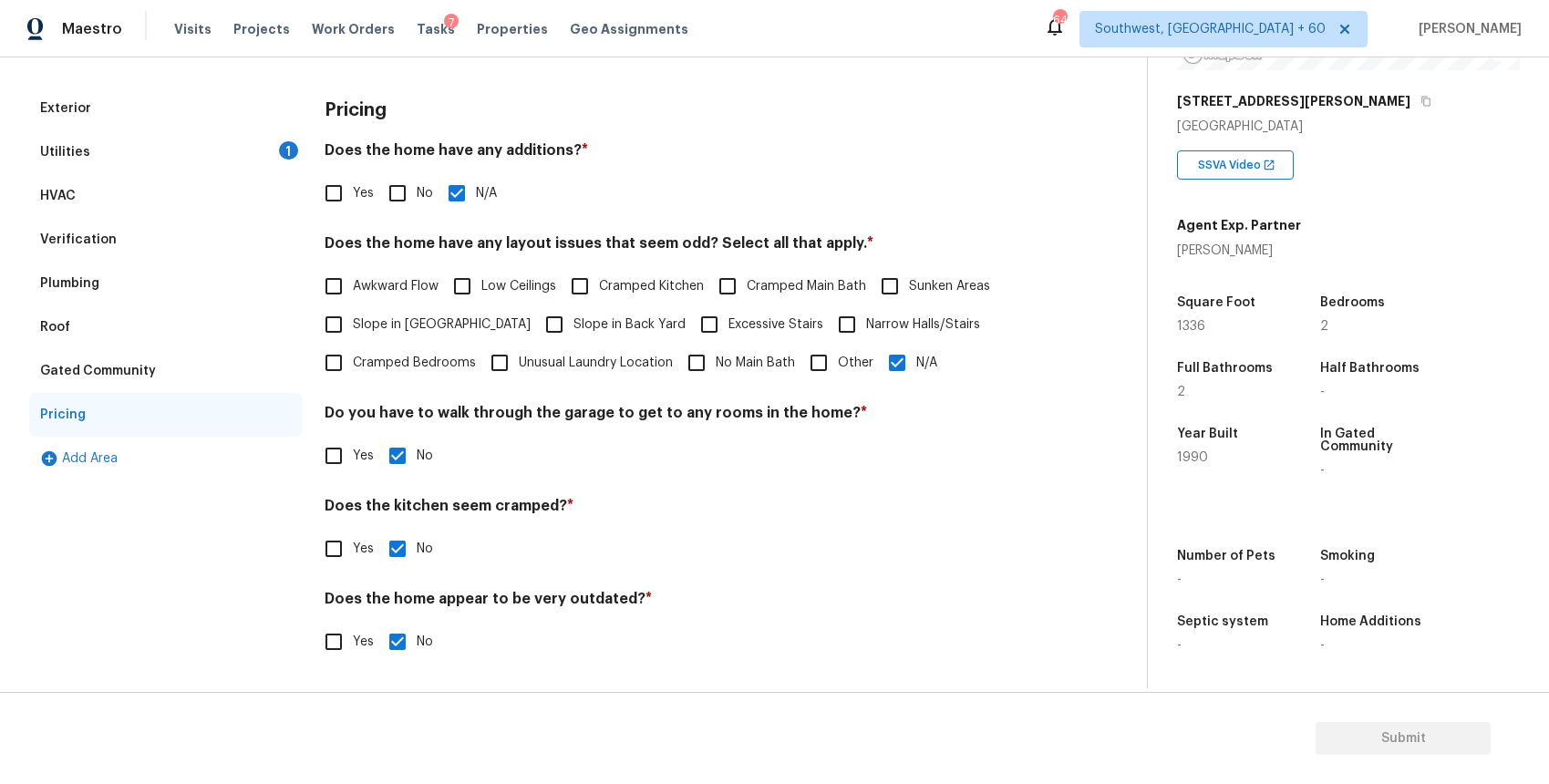
click at [288, 126] on div "Exterior" at bounding box center [166, 108] width 274 height 44
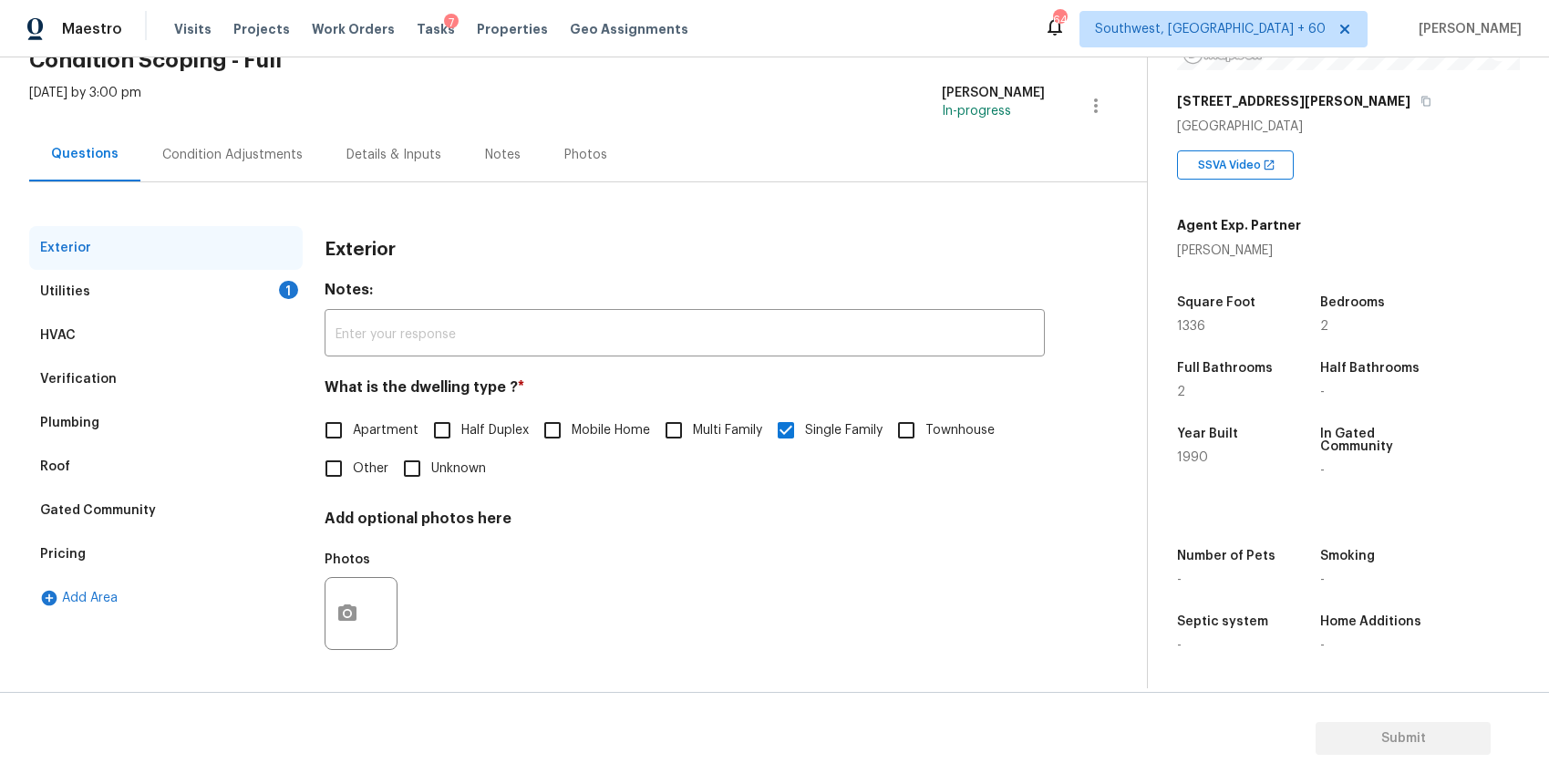
scroll to position [94, 0]
click at [235, 274] on div "Utilities 1" at bounding box center [166, 291] width 274 height 44
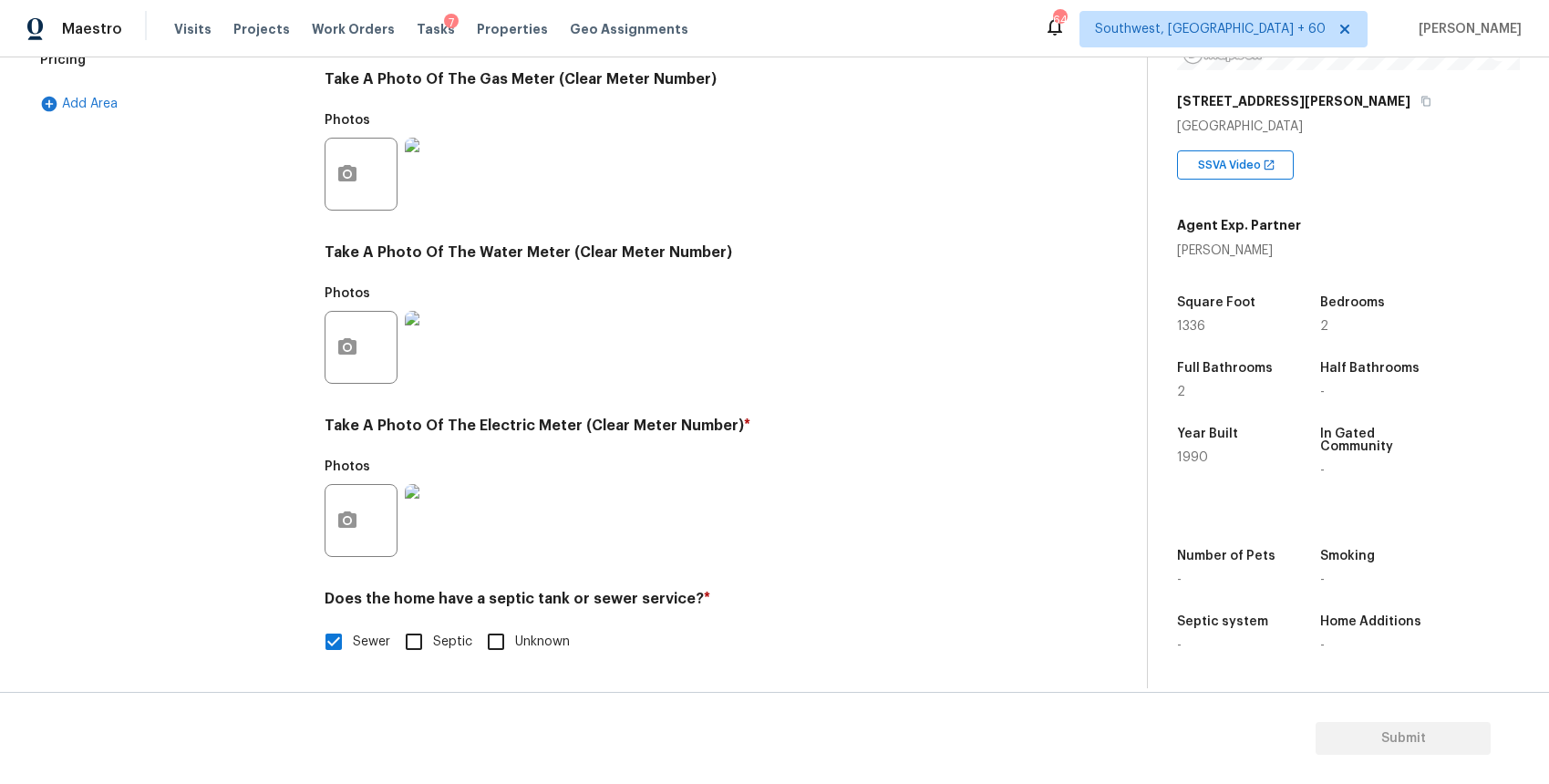
scroll to position [0, 0]
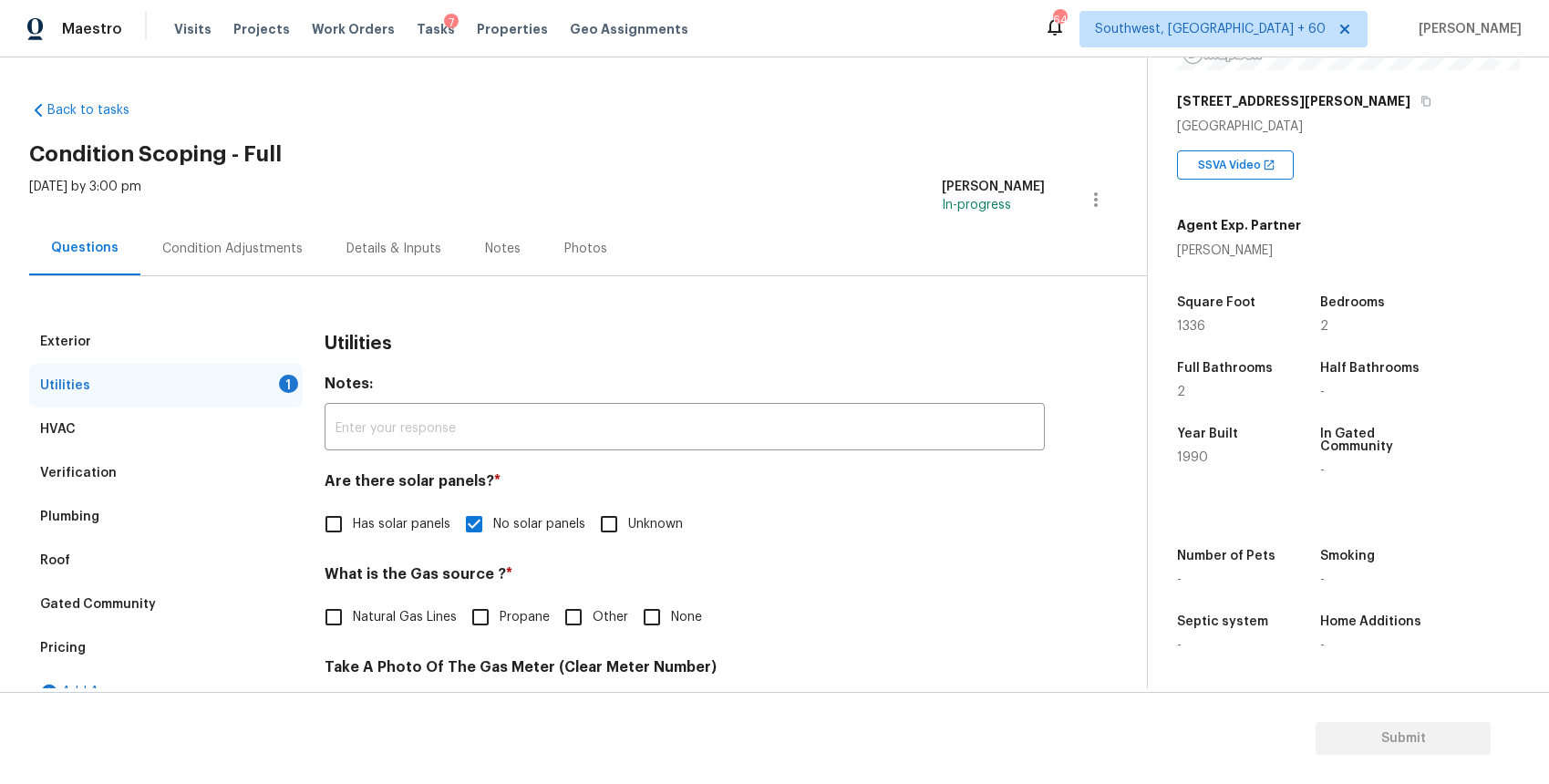
click at [262, 258] on div "Condition Adjustments" at bounding box center [233, 248] width 184 height 54
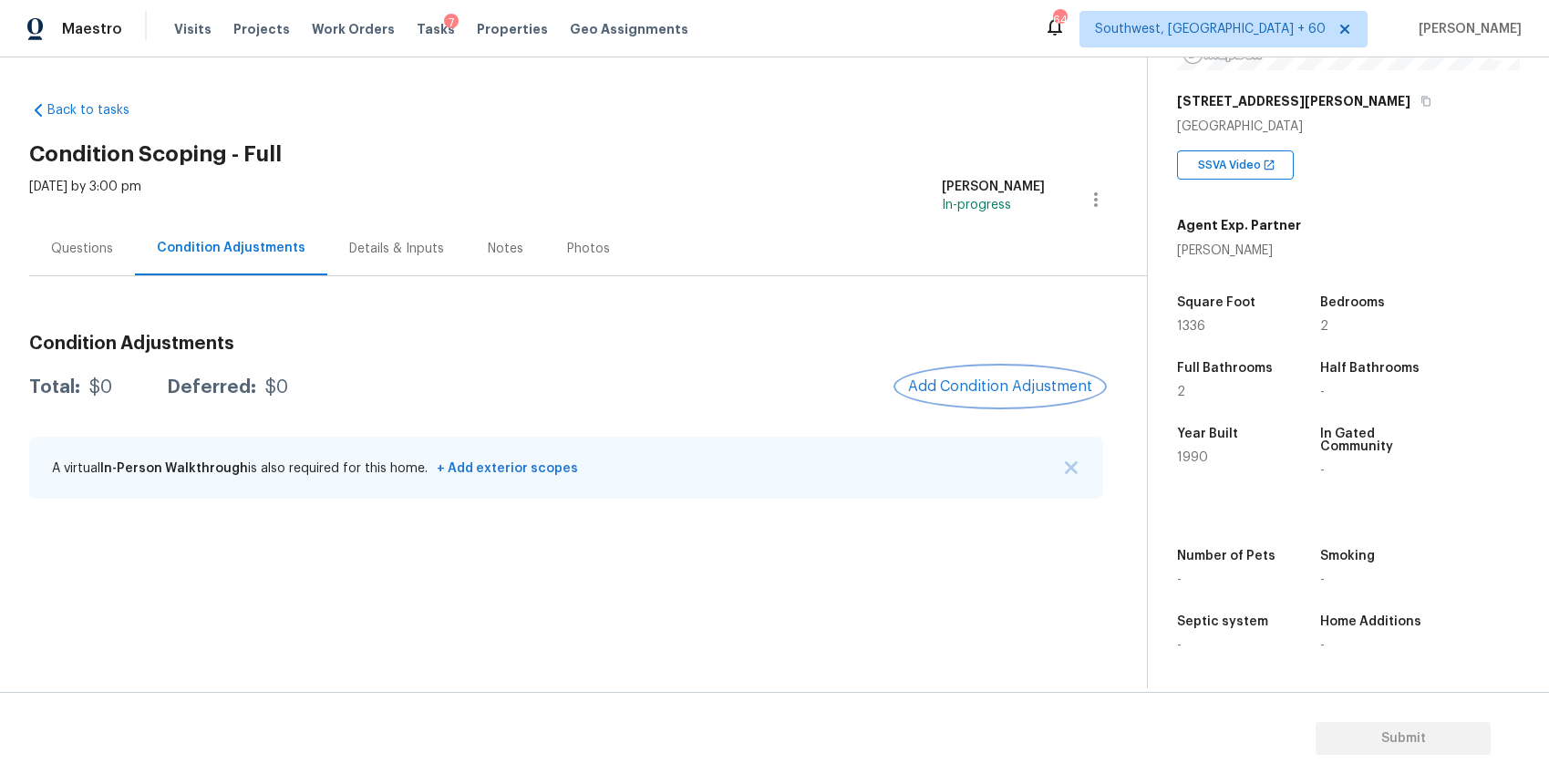
click at [1008, 382] on span "Add Condition Adjustment" at bounding box center [1001, 387] width 184 height 17
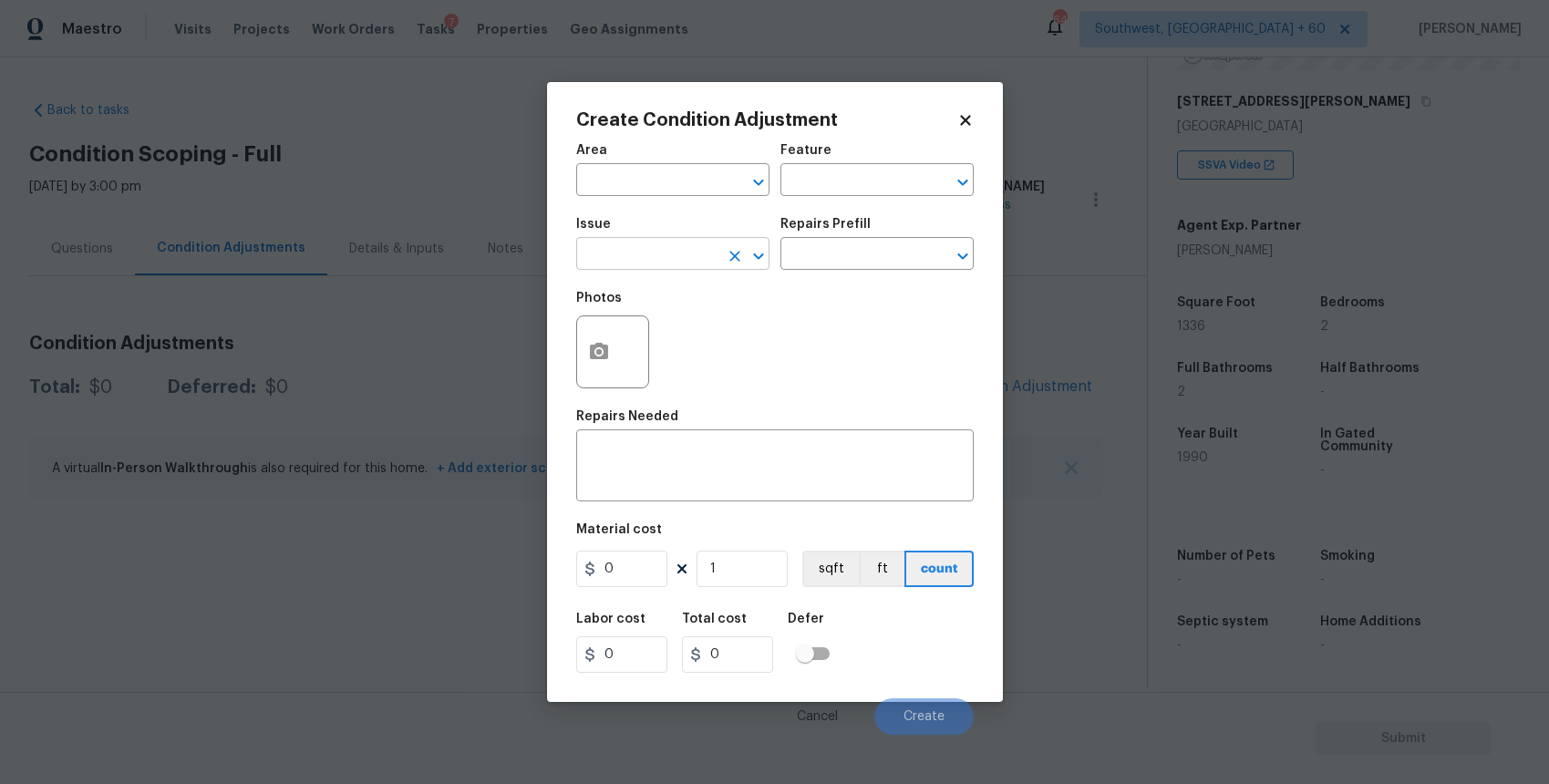
click at [663, 258] on input "text" at bounding box center [647, 256] width 142 height 29
click at [710, 328] on li "Landscape Package" at bounding box center [672, 340] width 193 height 30
type input "Landscape Package"
click at [877, 254] on input "text" at bounding box center [851, 256] width 142 height 29
click at [857, 303] on li "Initial landscaping package $70.00" at bounding box center [877, 306] width 193 height 50
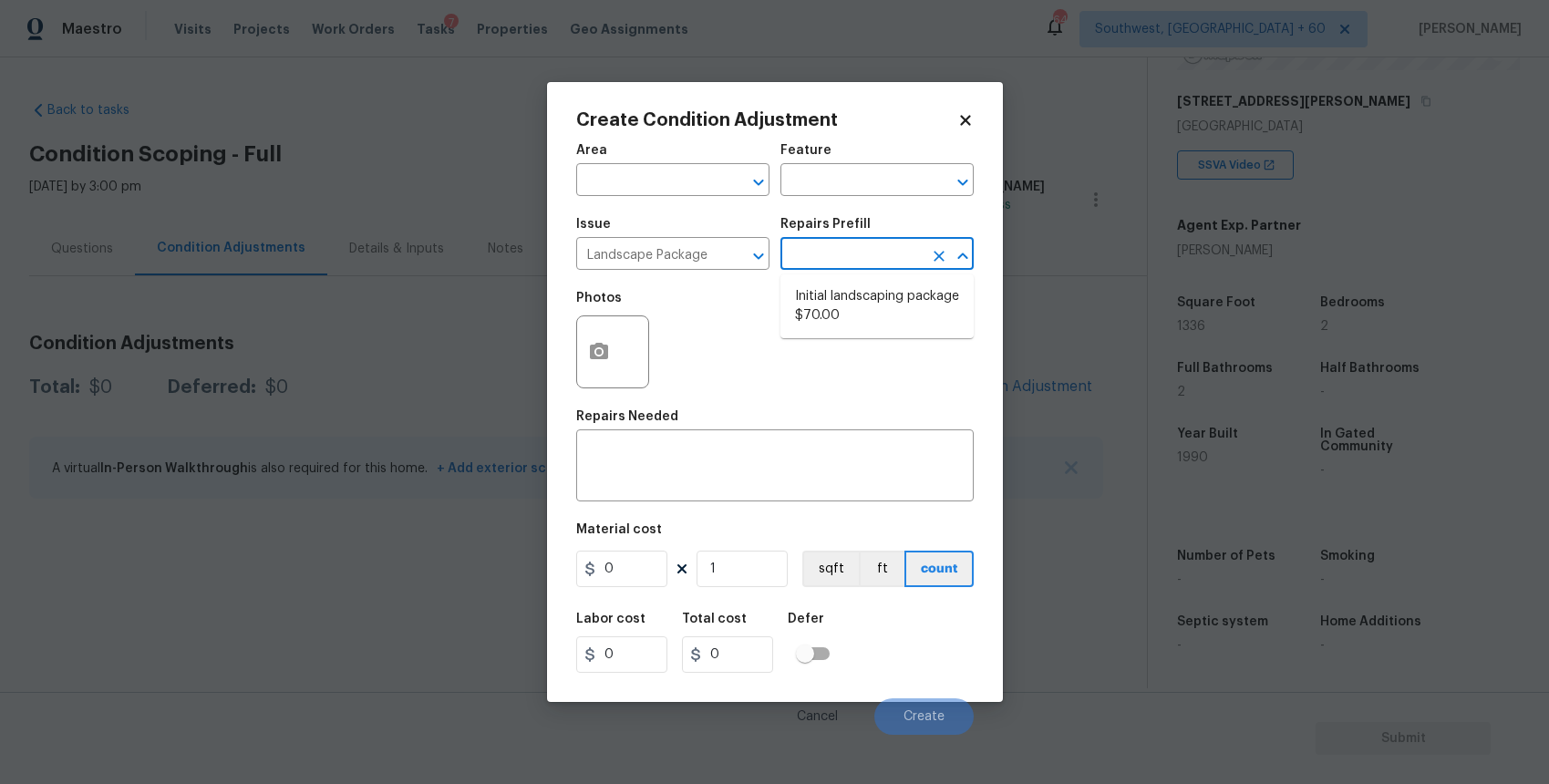
type input "Home Readiness Packages"
type textarea "Mowing of grass up to 6" in height. Mow, edge along driveways & sidewalks, trim…"
type input "70"
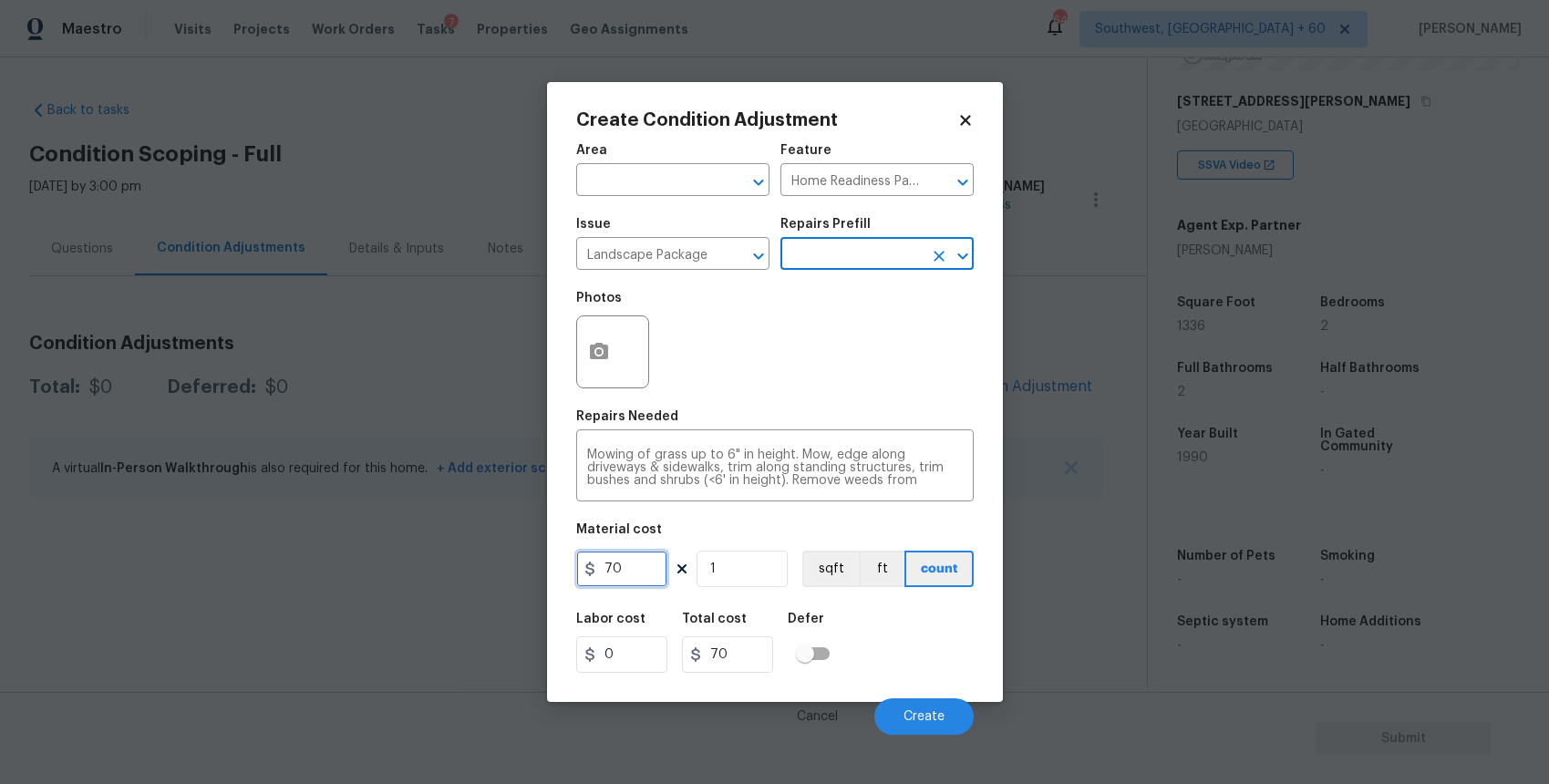
click at [634, 565] on input "70" at bounding box center [622, 568] width 91 height 37
type input "750"
click at [595, 341] on icon "button" at bounding box center [599, 352] width 22 height 22
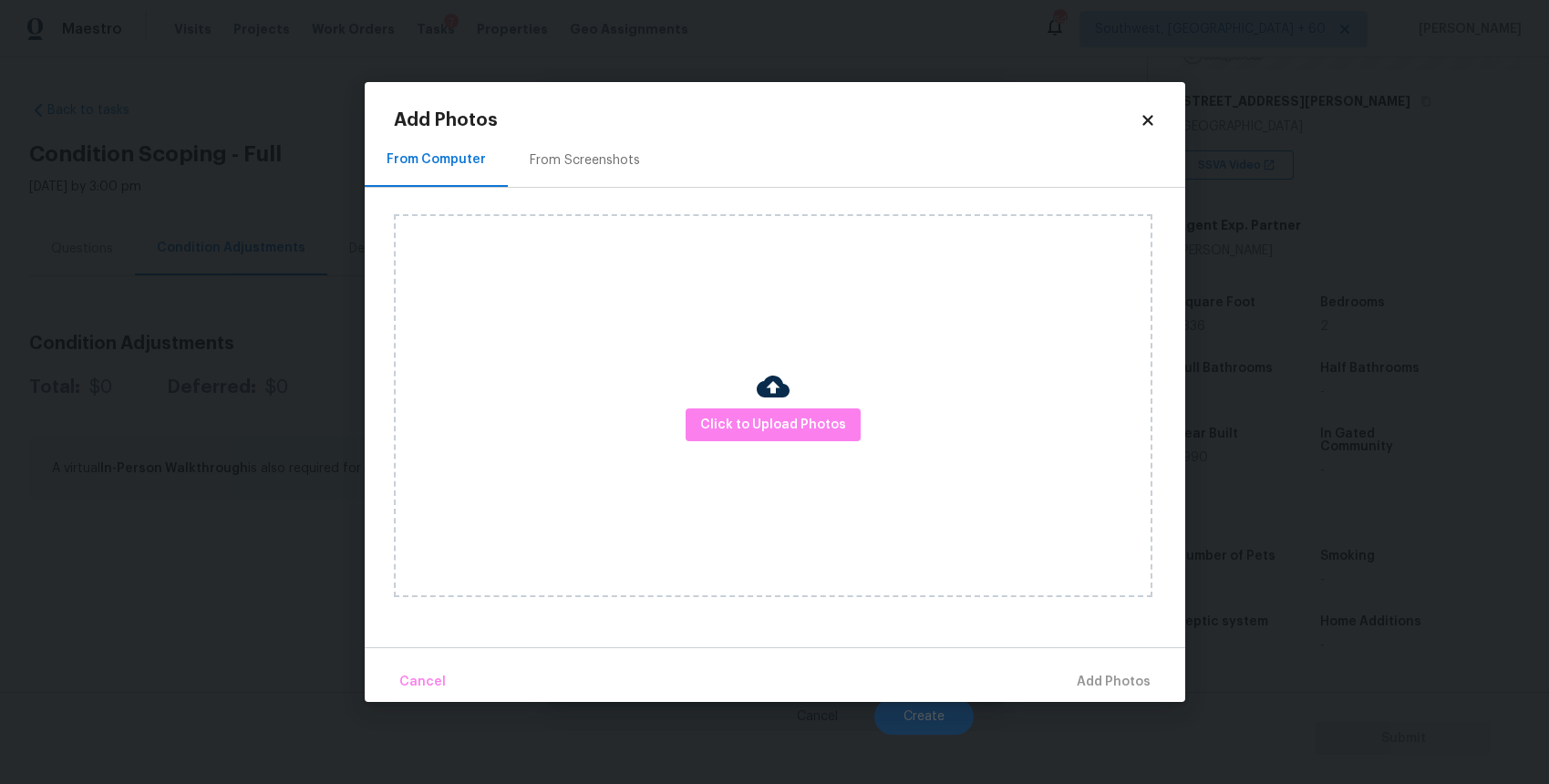
click at [729, 401] on div "Click to Upload Photos" at bounding box center [773, 405] width 759 height 383
click at [770, 440] on button "Click to Upload Photos" at bounding box center [774, 425] width 176 height 34
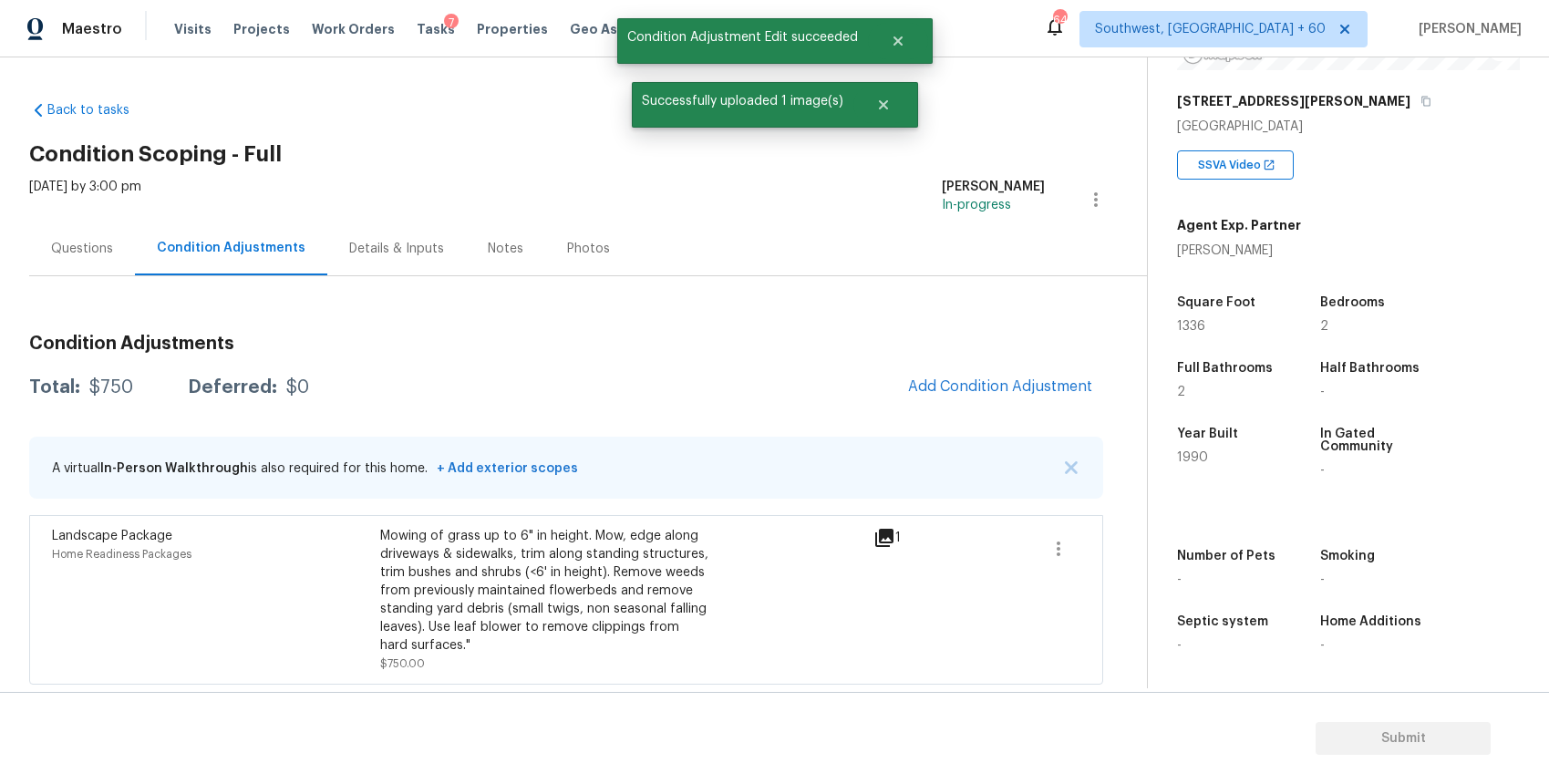
scroll to position [2, 0]
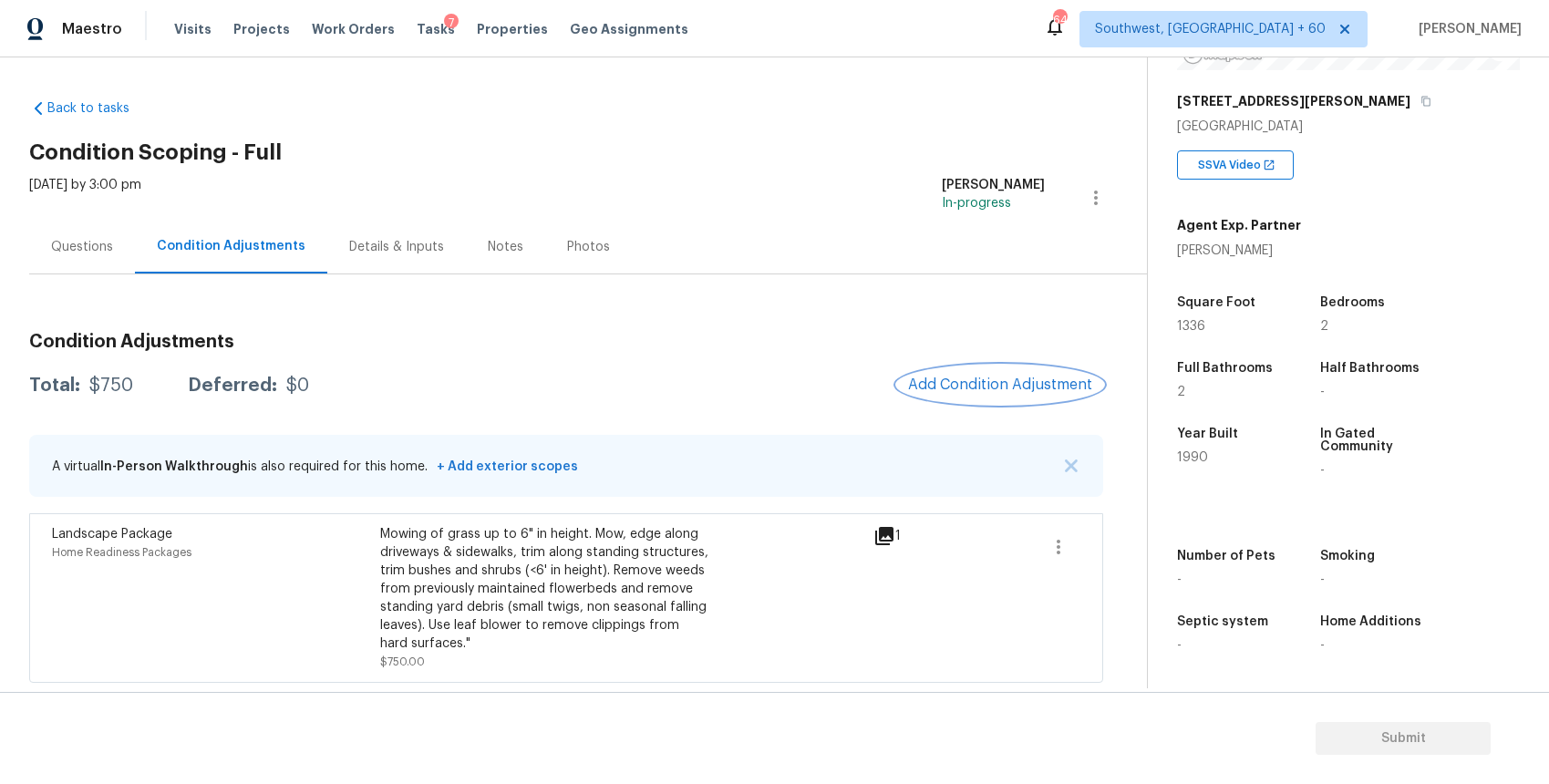
click at [988, 377] on span "Add Condition Adjustment" at bounding box center [1001, 385] width 184 height 17
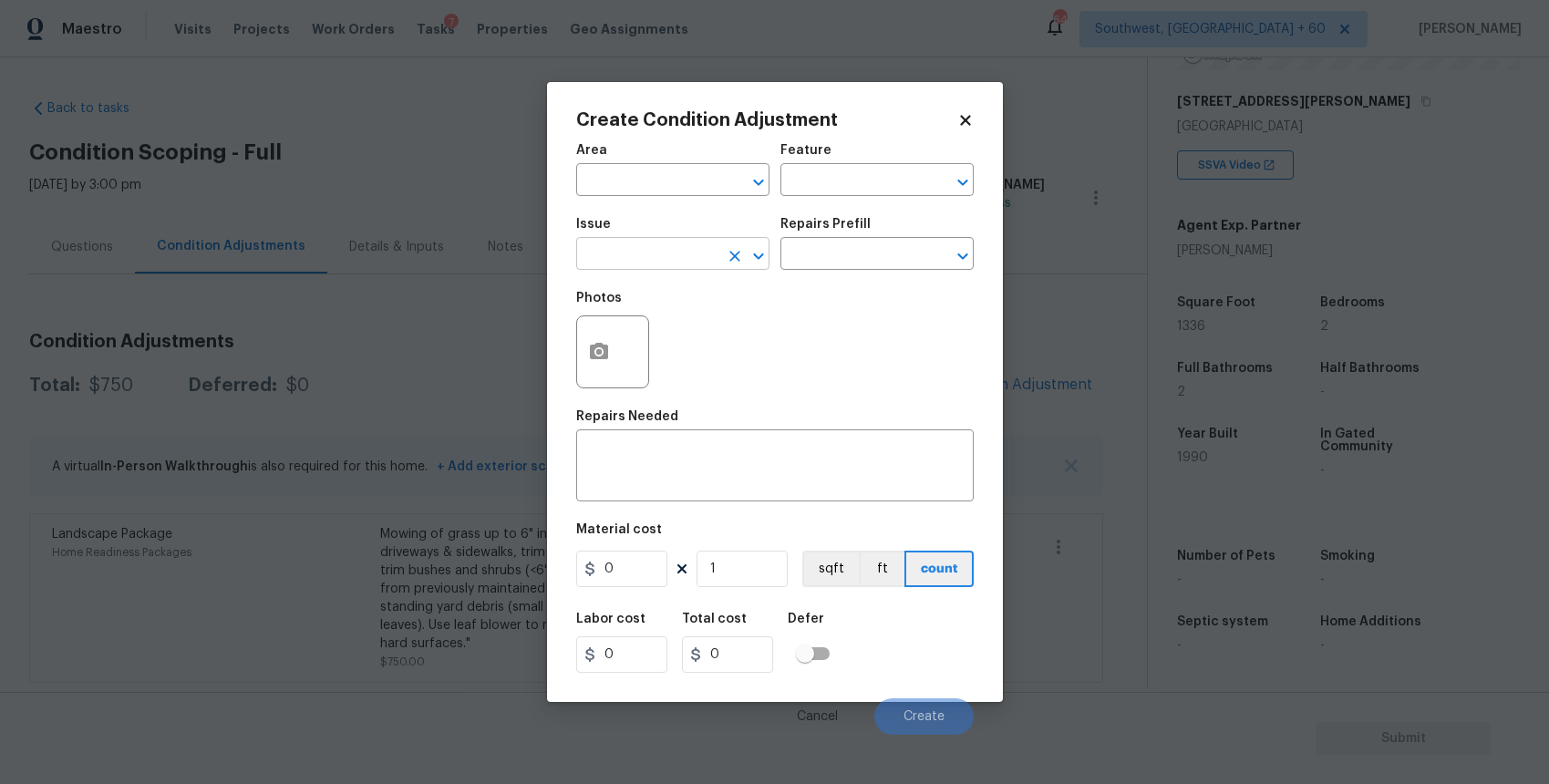
click at [631, 265] on input "text" at bounding box center [647, 256] width 142 height 29
click at [703, 346] on li "Debris/garbage on site" at bounding box center [672, 340] width 193 height 30
type input "Debris/garbage on site"
click at [820, 261] on input "text" at bounding box center [851, 256] width 142 height 29
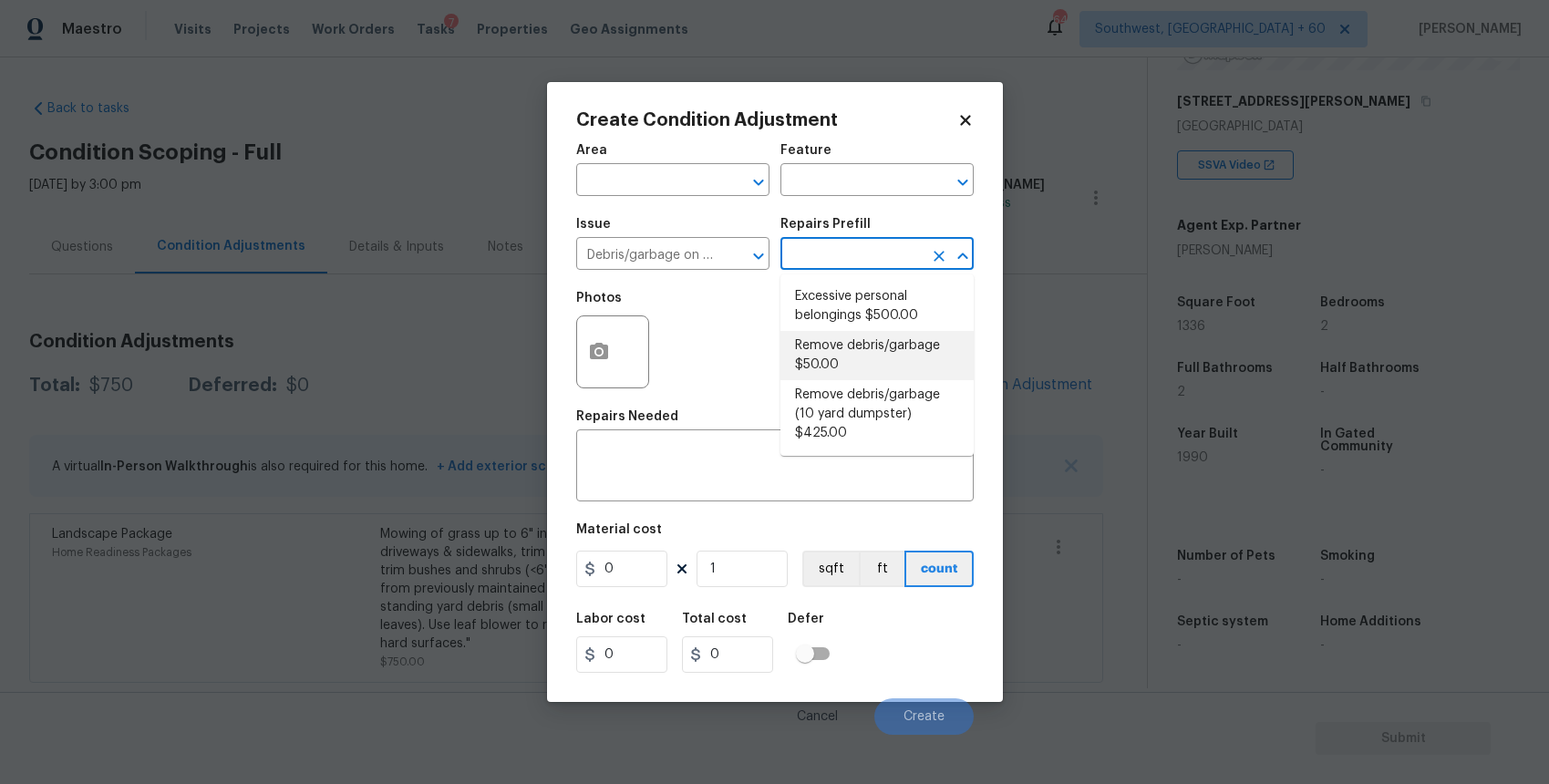
click at [893, 346] on li "Remove debris/garbage $50.00" at bounding box center [877, 356] width 193 height 50
type textarea "Remove, haul off, and properly dispose of any debris left by seller to offsite …"
type input "50"
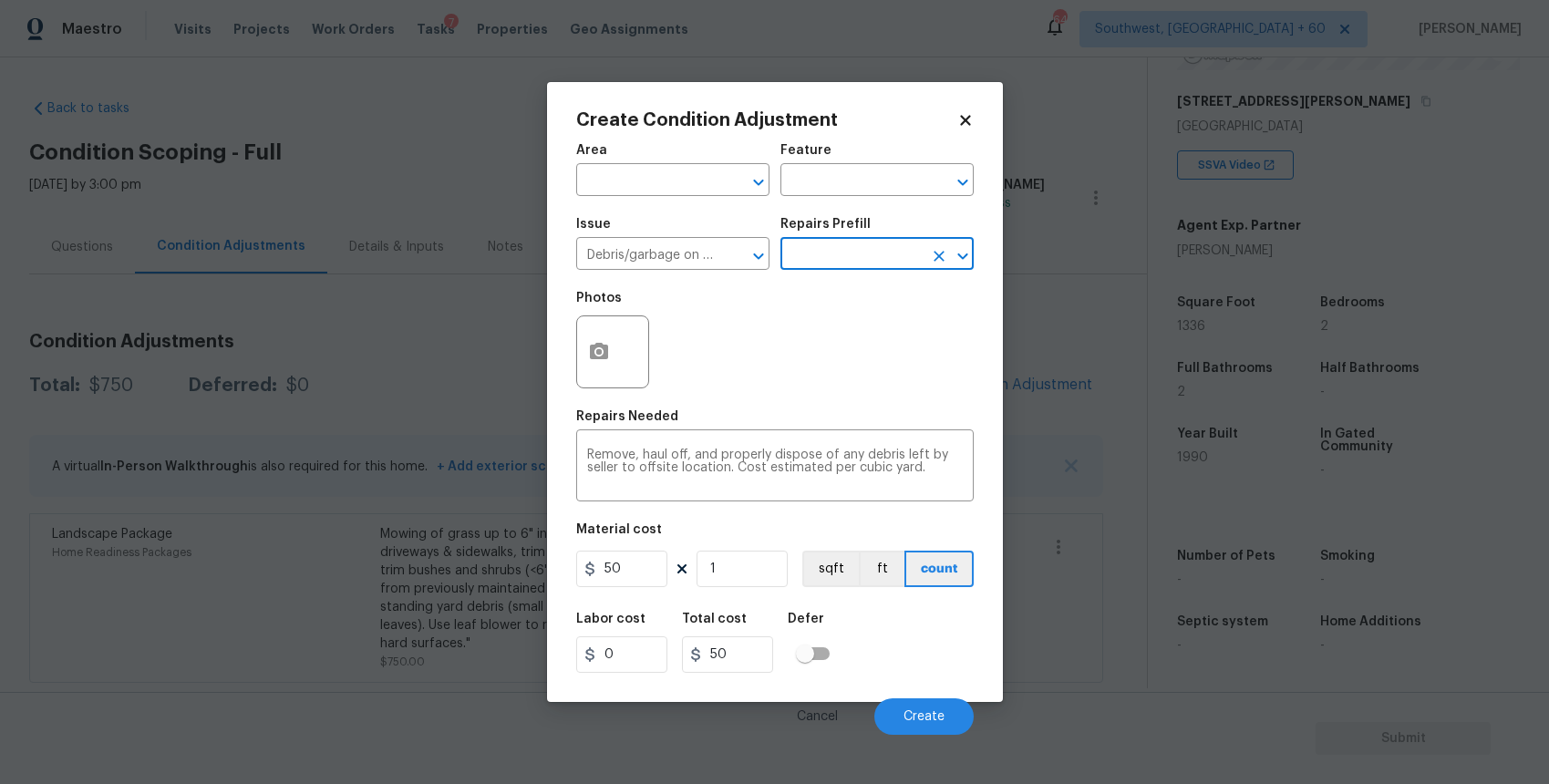
click at [657, 549] on figure "Material cost 50 1 sqft ft count" at bounding box center [774, 557] width 398 height 67
click at [653, 564] on input "50" at bounding box center [622, 568] width 91 height 37
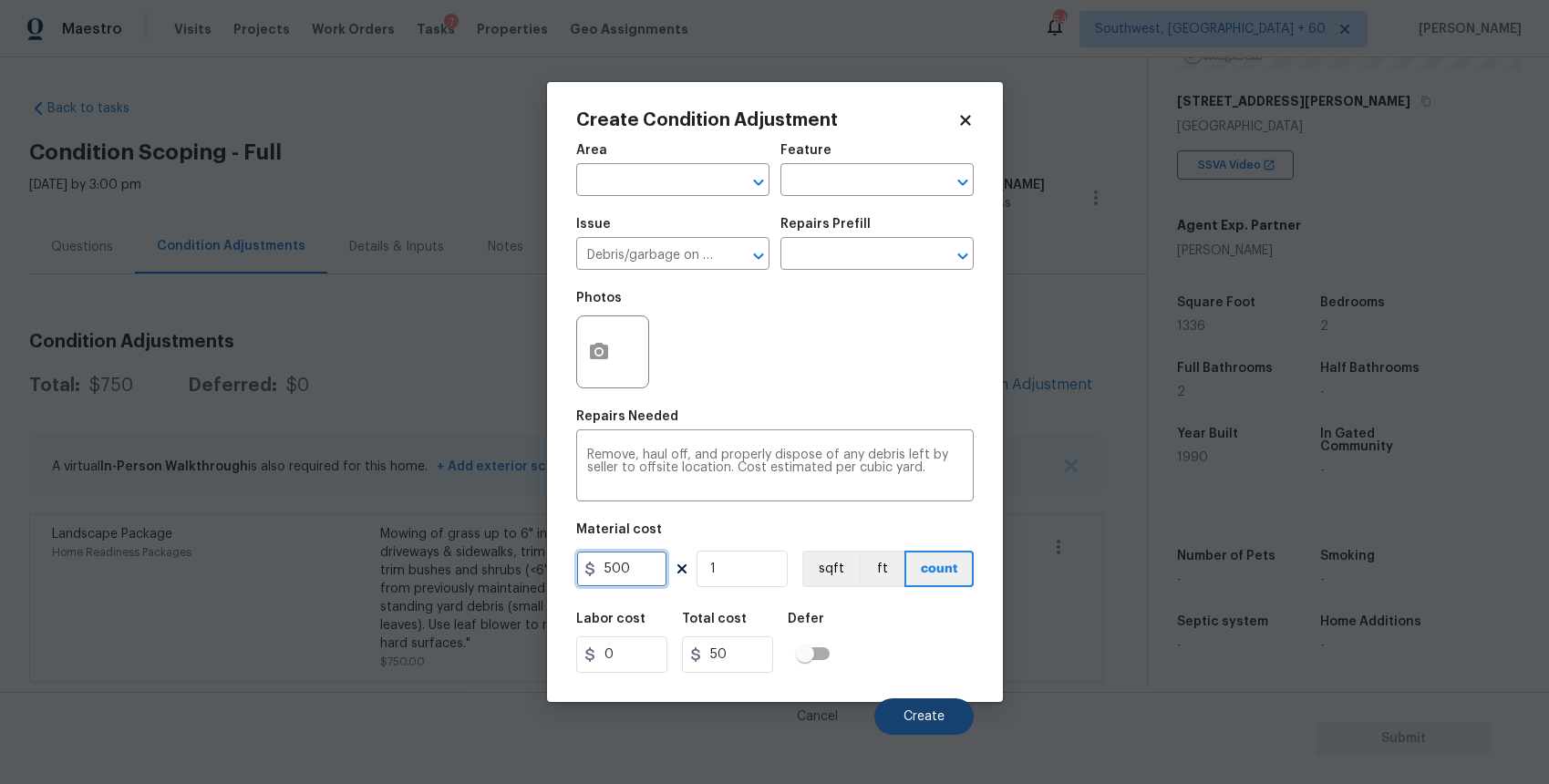
type input "500"
click at [924, 722] on span "Create" at bounding box center [923, 717] width 41 height 14
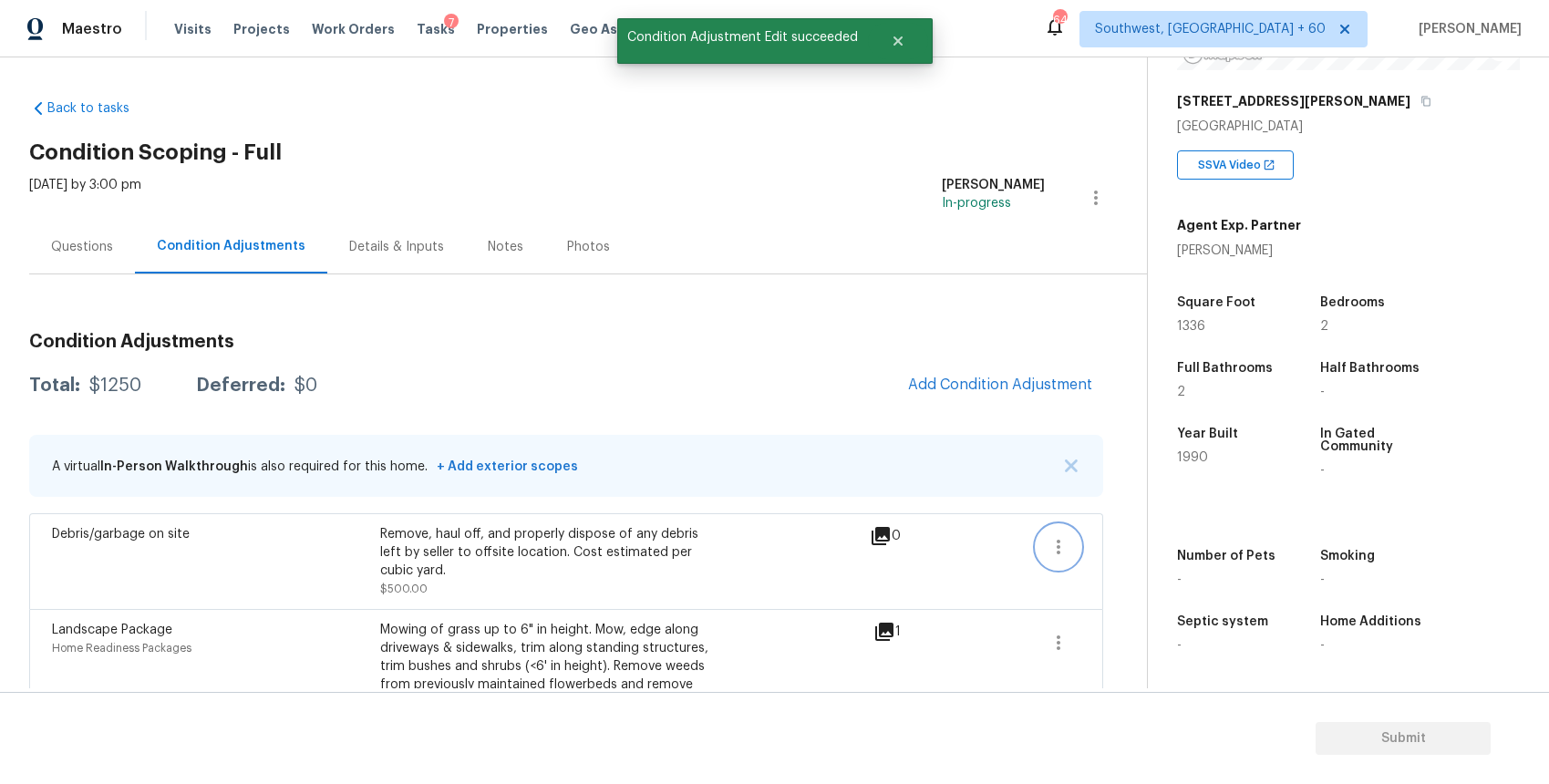
click at [1055, 538] on icon "button" at bounding box center [1059, 547] width 22 height 22
click at [1129, 538] on div "Edit" at bounding box center [1162, 543] width 142 height 18
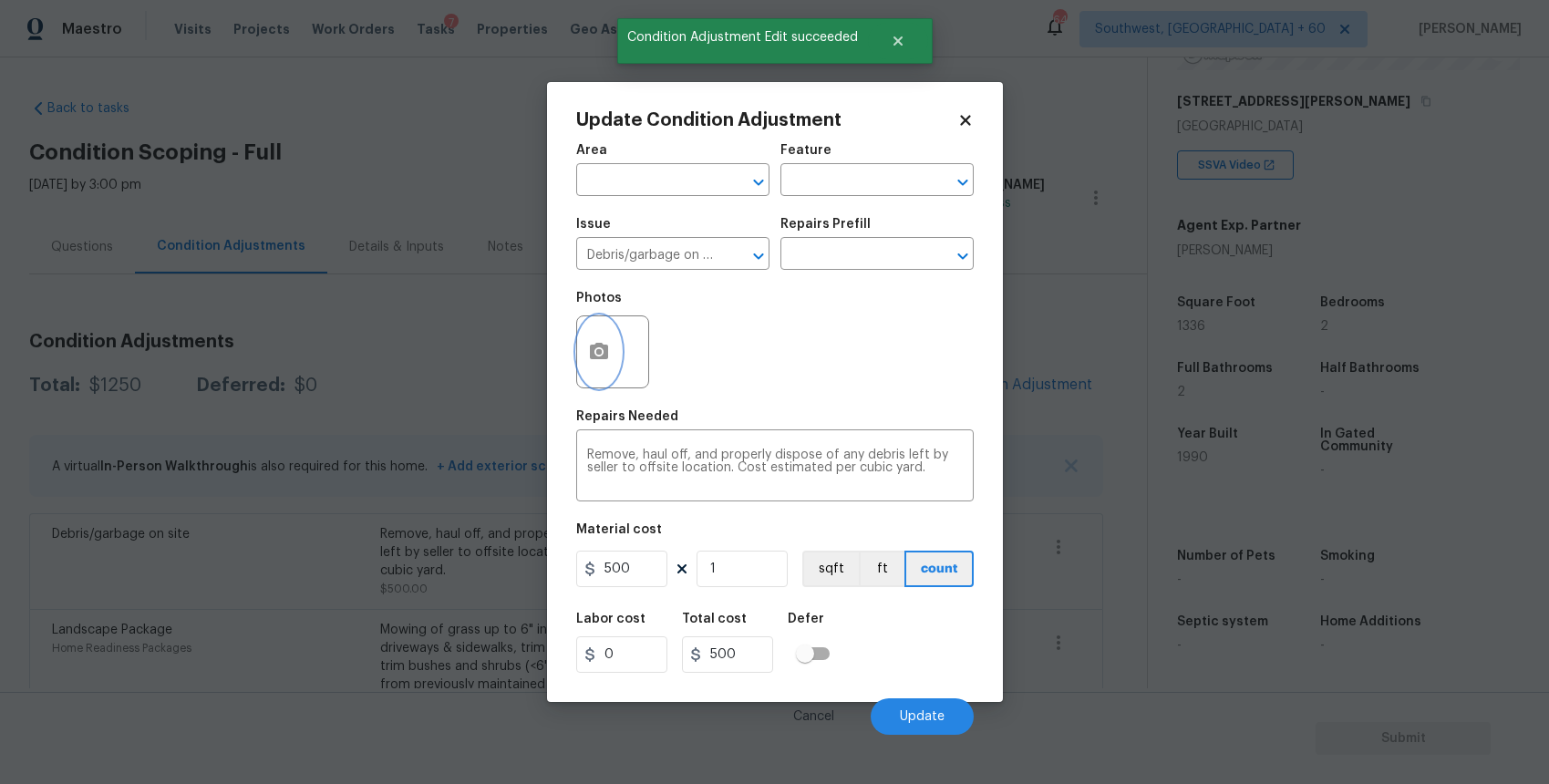
click at [593, 344] on icon "button" at bounding box center [599, 352] width 22 height 22
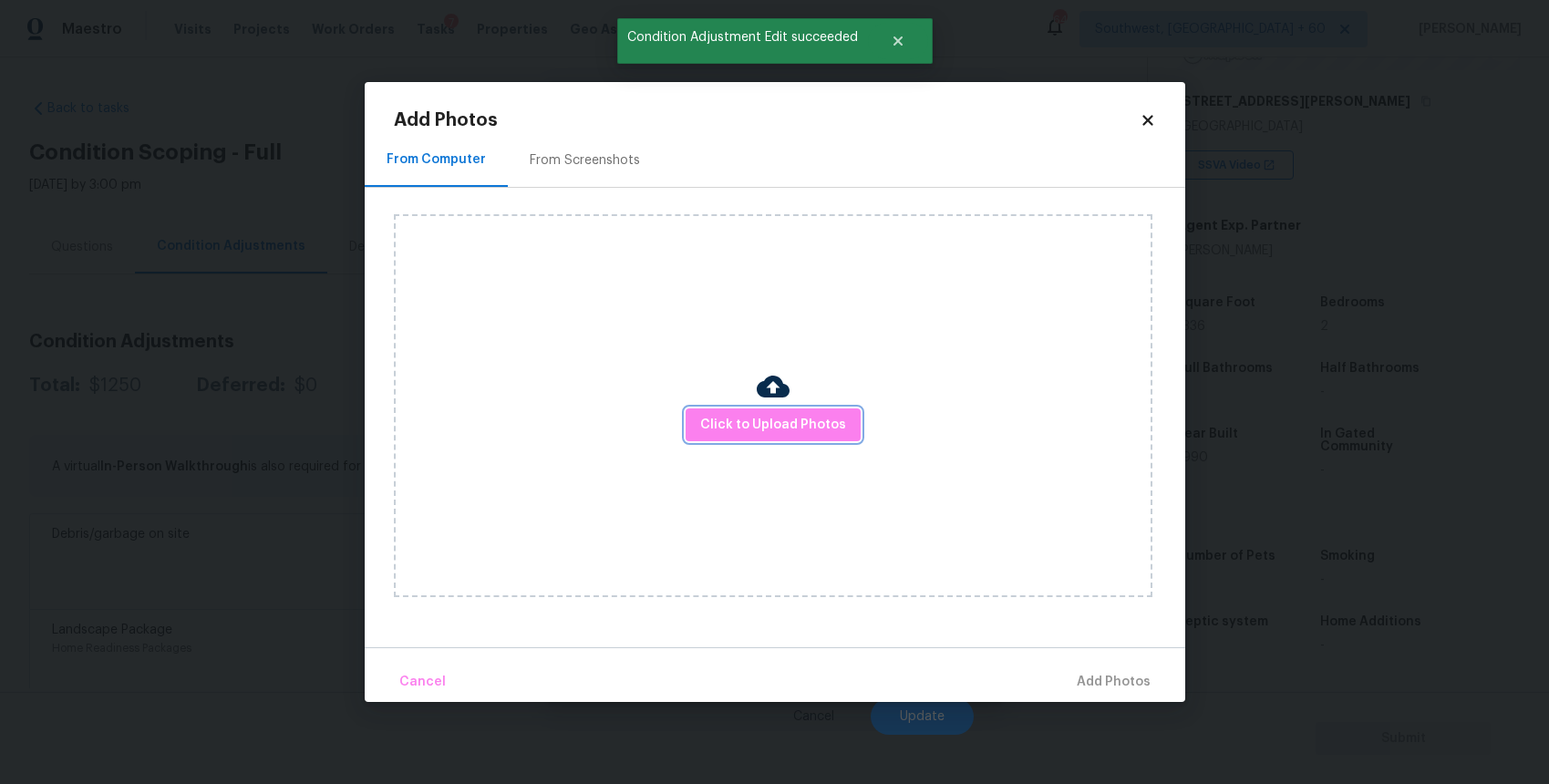
click at [721, 413] on span "Click to Upload Photos" at bounding box center [773, 424] width 146 height 23
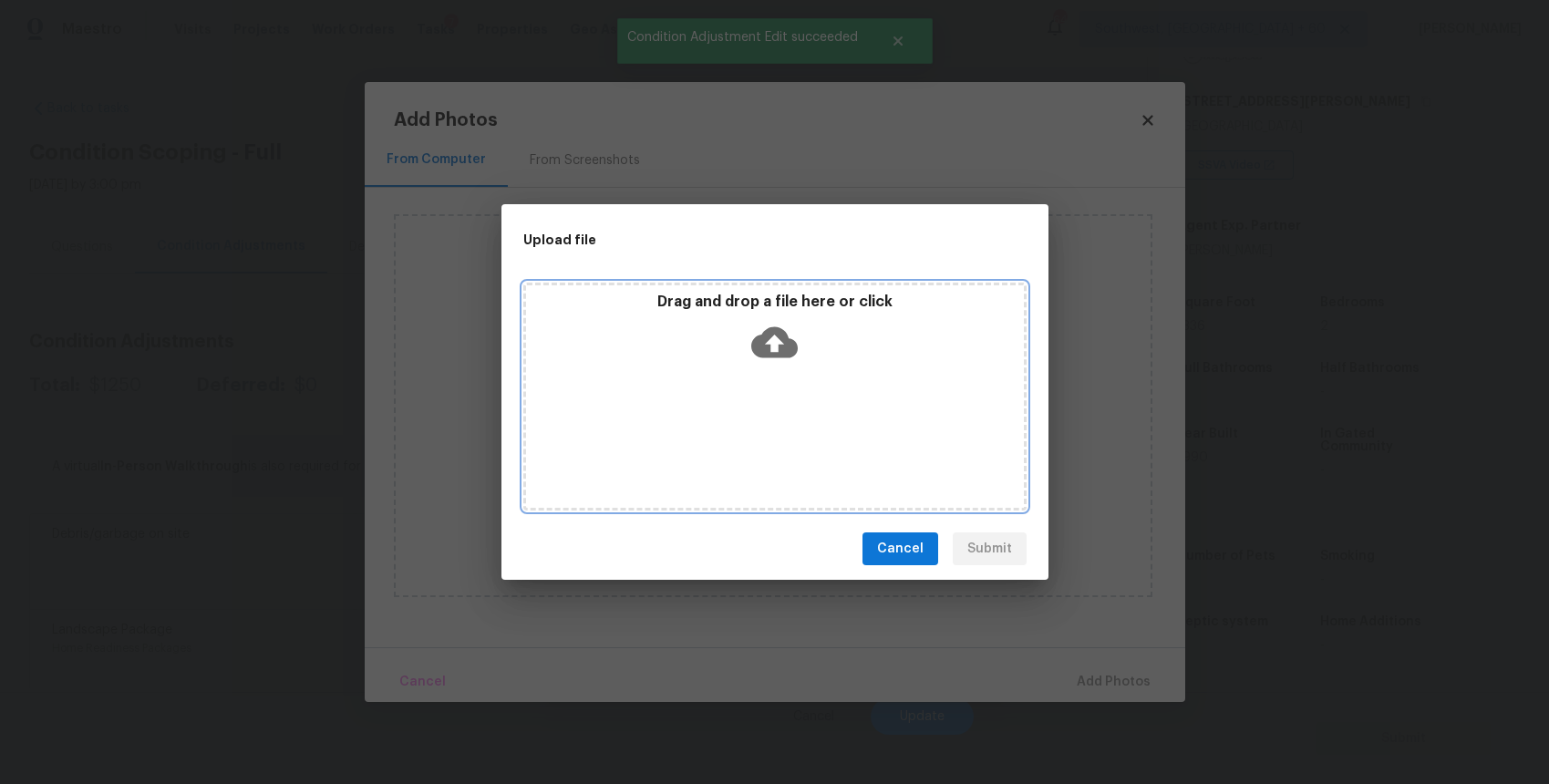
click at [721, 413] on div "Drag and drop a file here or click" at bounding box center [775, 396] width 504 height 228
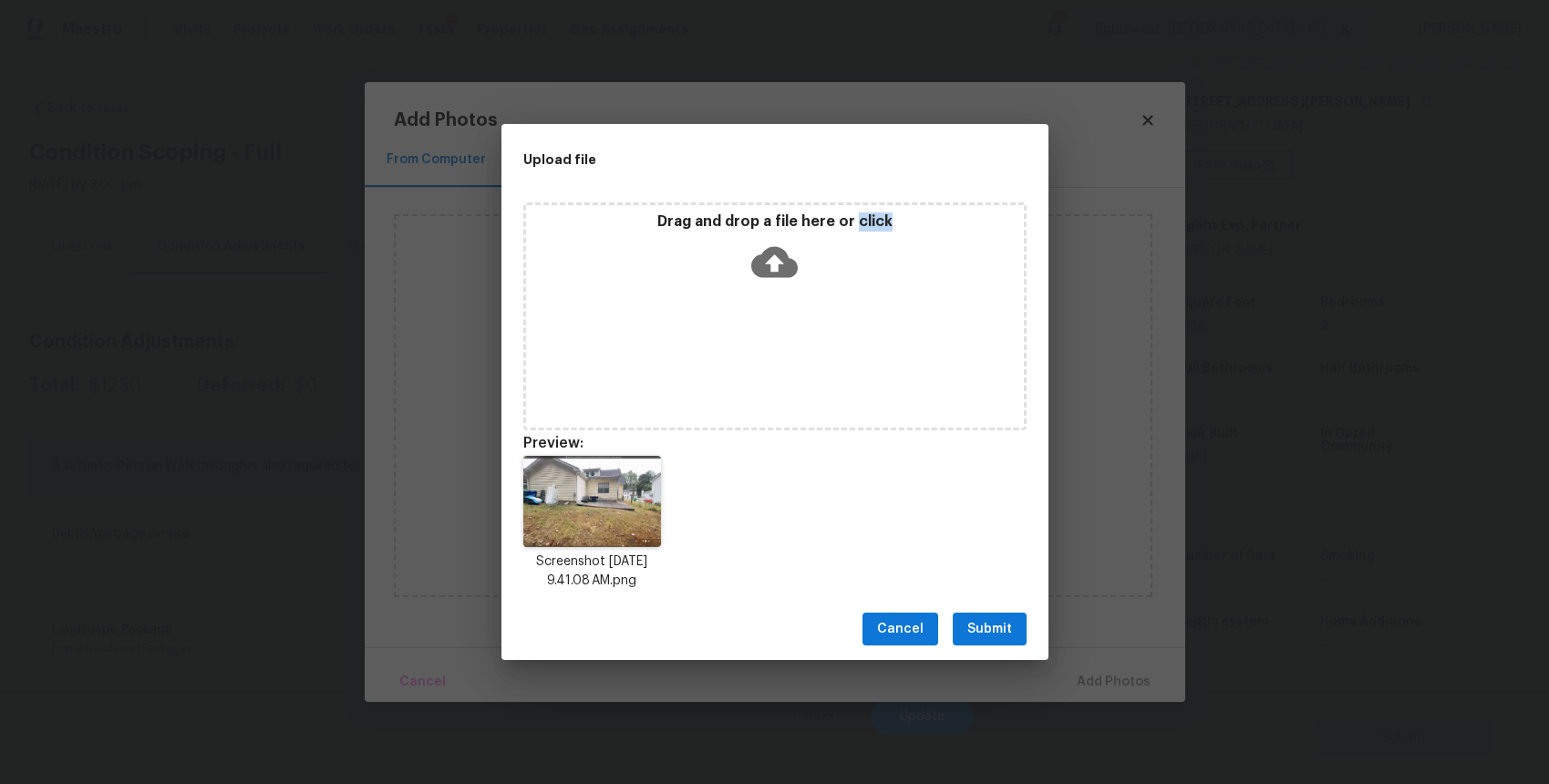
click at [994, 640] on button "Submit" at bounding box center [990, 629] width 73 height 34
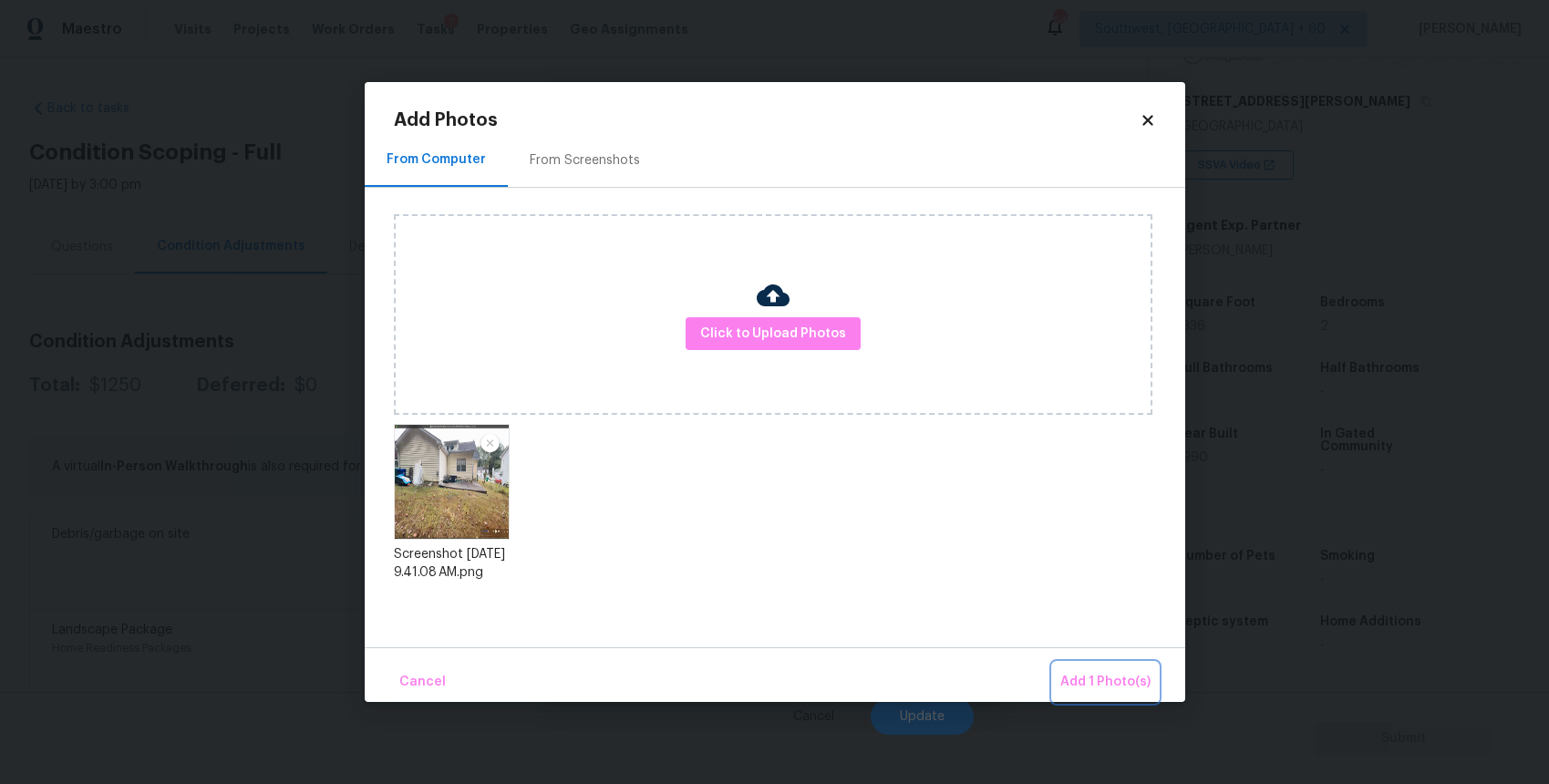
click at [1075, 679] on span "Add 1 Photo(s)" at bounding box center [1105, 682] width 90 height 23
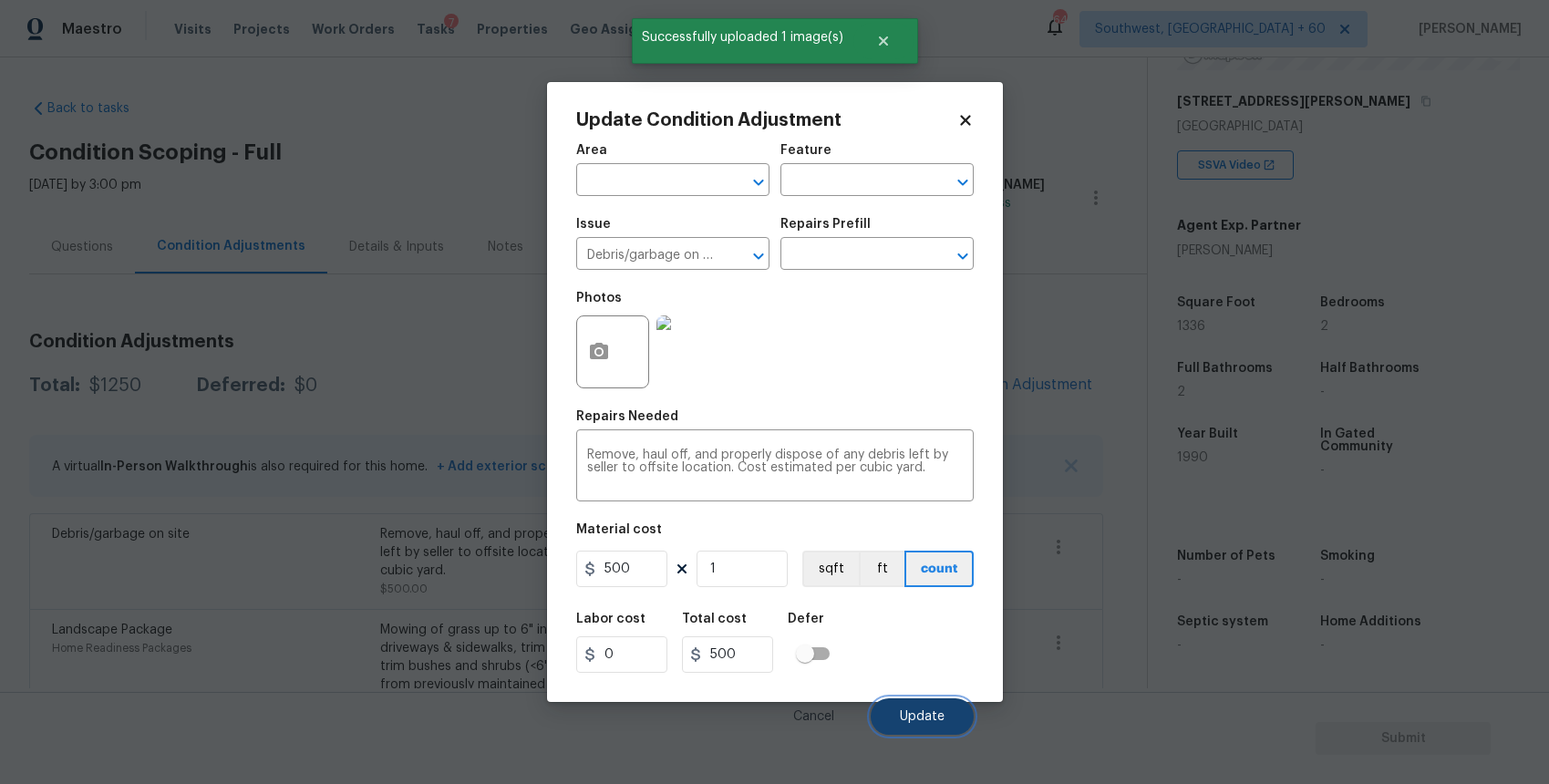
click at [923, 722] on span "Update" at bounding box center [922, 717] width 45 height 14
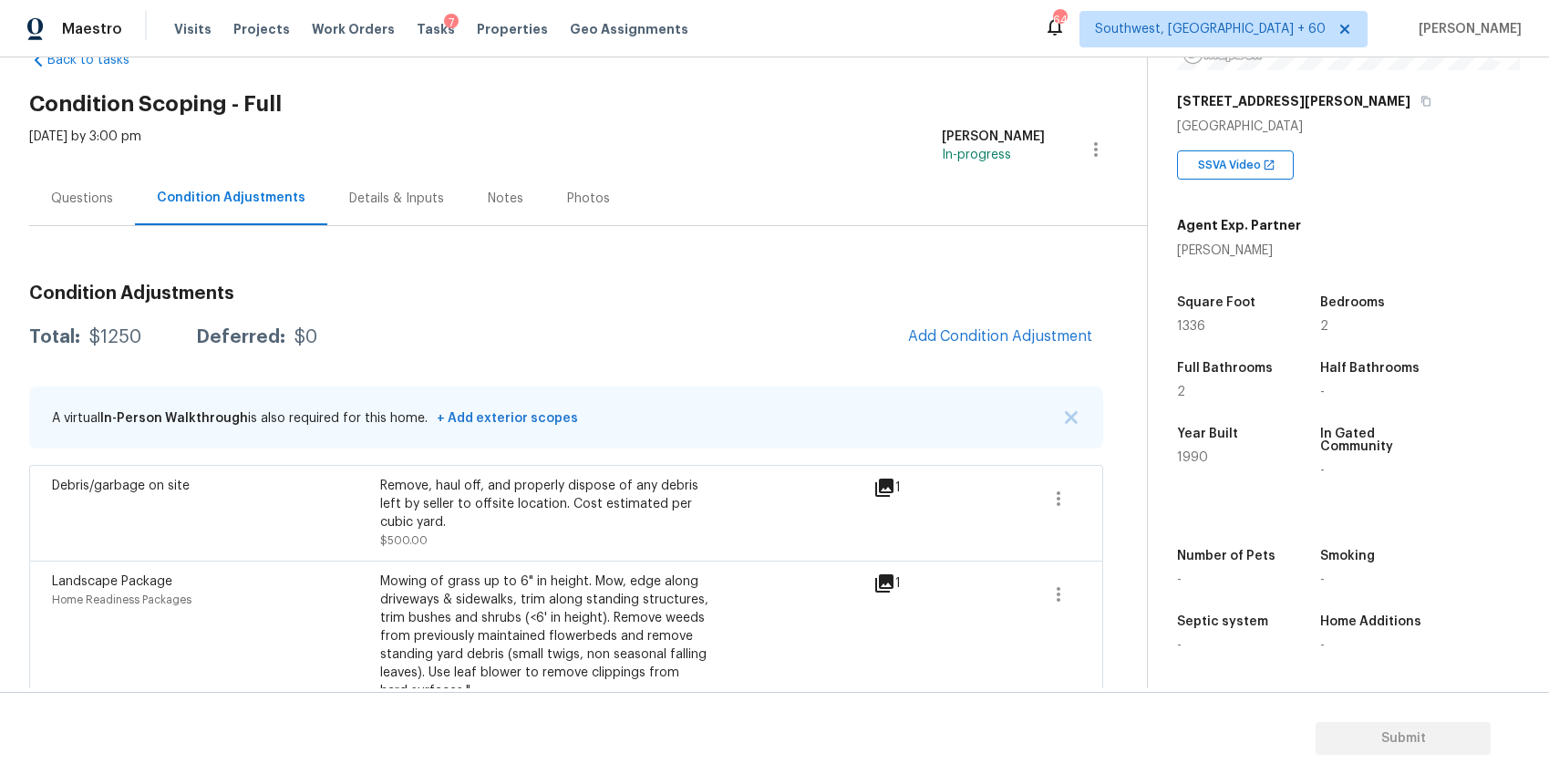
scroll to position [98, 0]
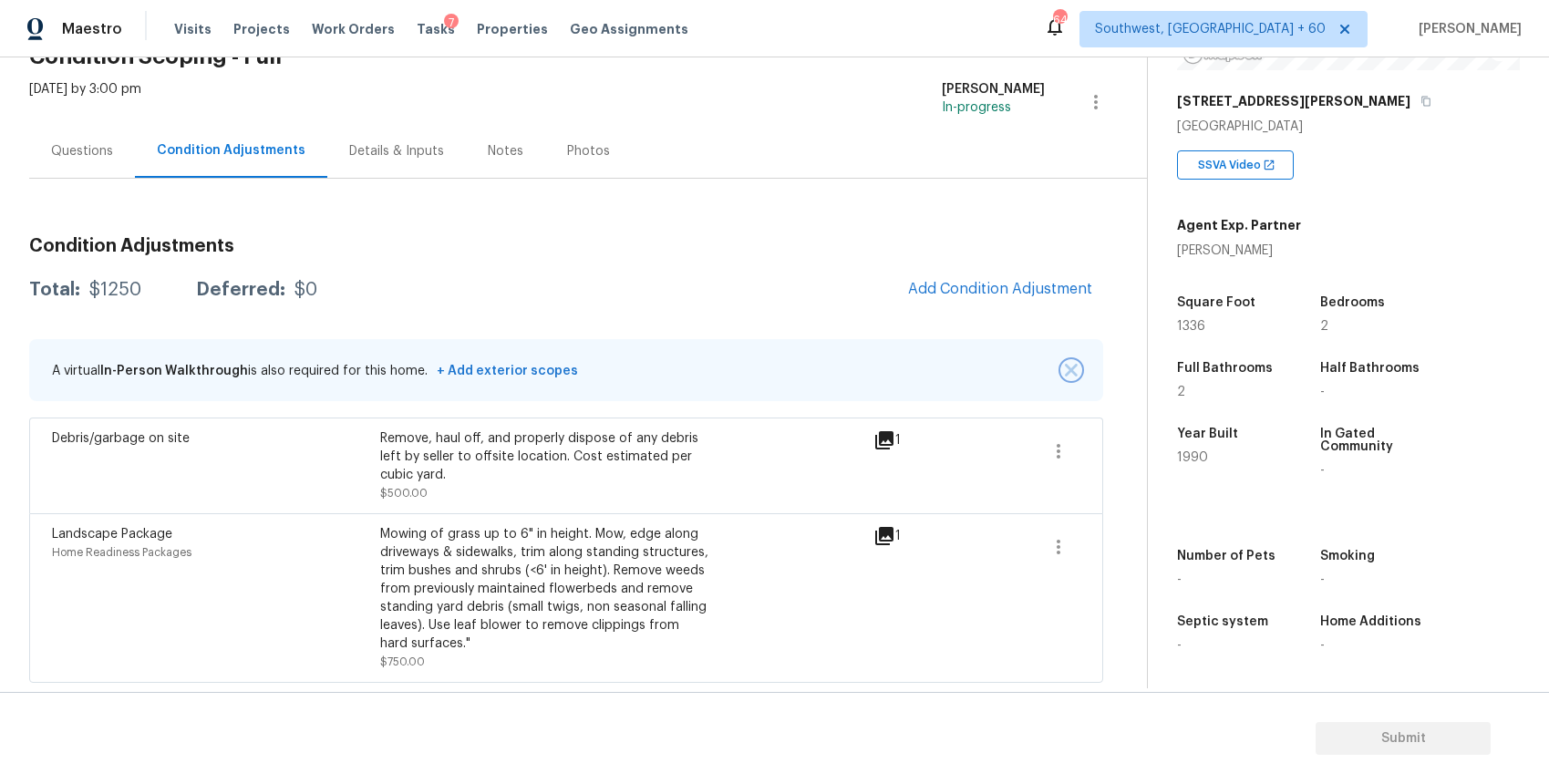
click at [1072, 372] on img "button" at bounding box center [1071, 370] width 13 height 13
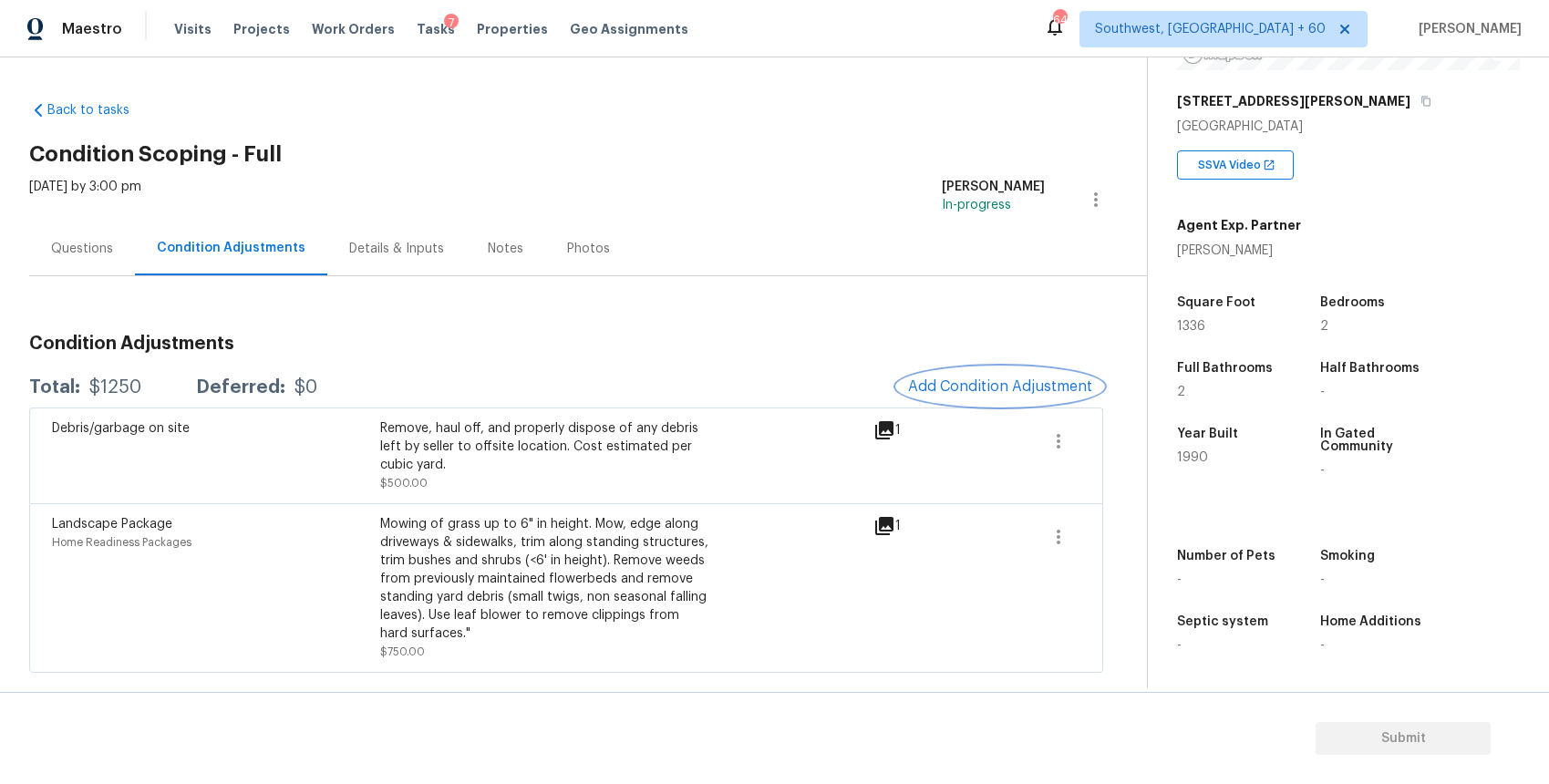
click at [1016, 387] on span "Add Condition Adjustment" at bounding box center [1001, 387] width 184 height 17
click at [478, 352] on body "Maestro Visits Projects Work Orders Tasks 7 Properties Geo Assignments 646 Sout…" at bounding box center [774, 392] width 1549 height 784
click at [742, 45] on div "Maestro Visits Projects Work Orders Tasks 7 Properties Geo Assignments 646 Sout…" at bounding box center [774, 29] width 1549 height 57
click at [118, 254] on div "Questions" at bounding box center [81, 248] width 106 height 54
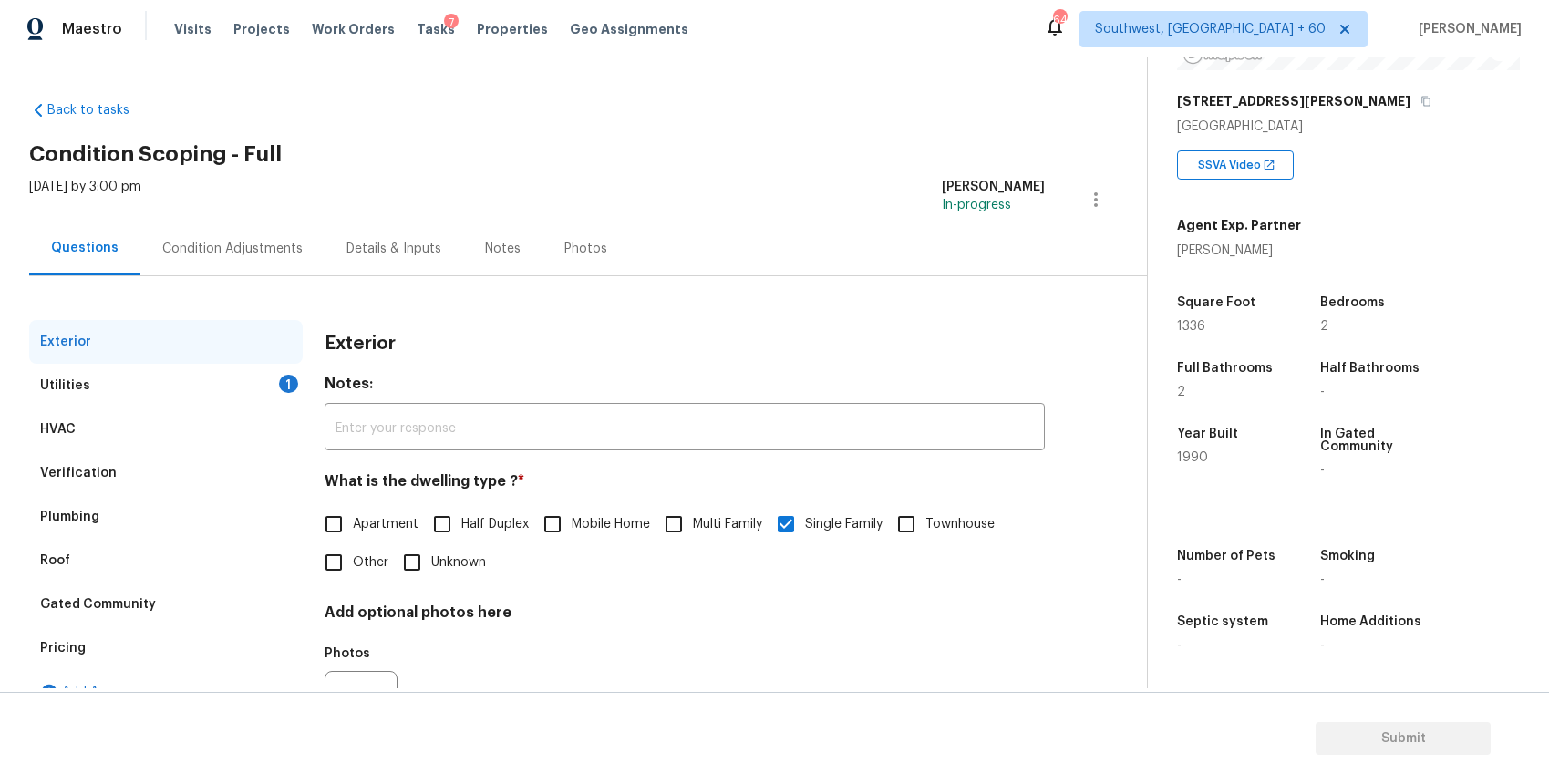
click at [168, 351] on div "Exterior" at bounding box center [166, 342] width 274 height 44
click at [190, 367] on div "Utilities 1" at bounding box center [166, 386] width 274 height 44
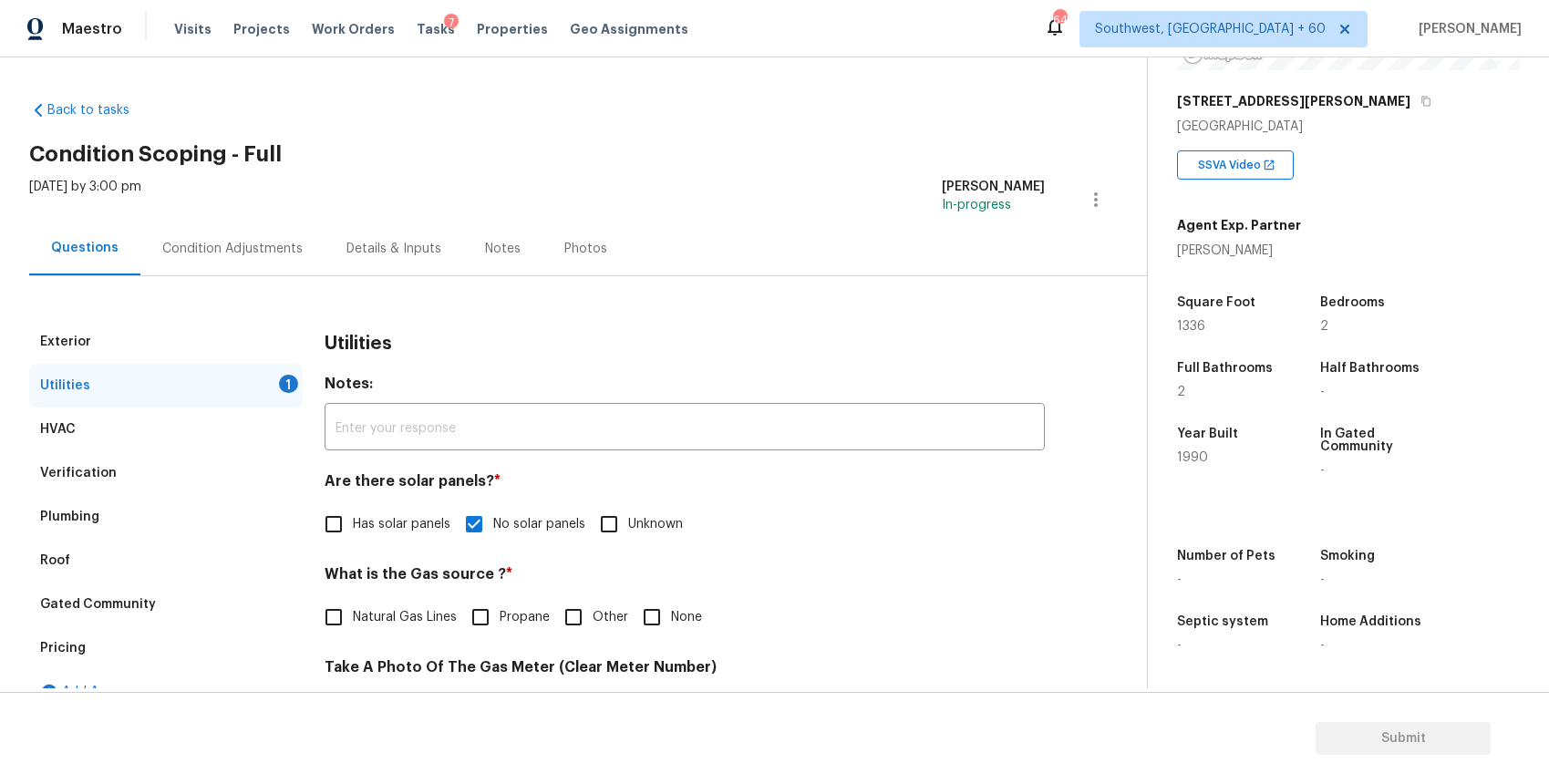
click at [421, 611] on span "Natural Gas Lines" at bounding box center [405, 616] width 104 height 19
click at [353, 611] on input "Natural Gas Lines" at bounding box center [333, 616] width 39 height 39
checkbox input "true"
click at [241, 242] on div "Condition Adjustments" at bounding box center [233, 249] width 141 height 18
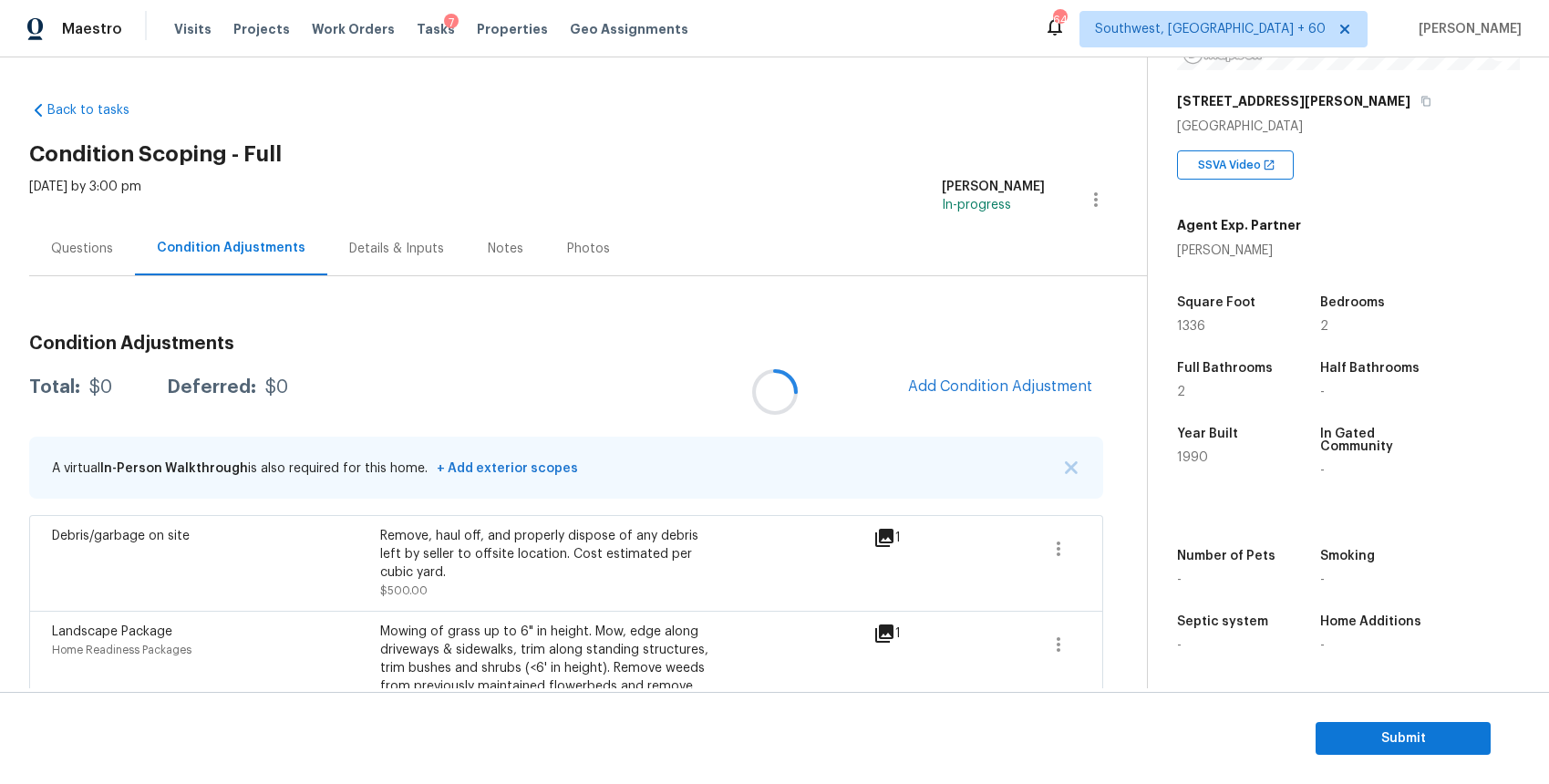
click at [241, 242] on div at bounding box center [774, 392] width 1549 height 784
click at [949, 380] on span "Add Condition Adjustment" at bounding box center [1001, 387] width 184 height 17
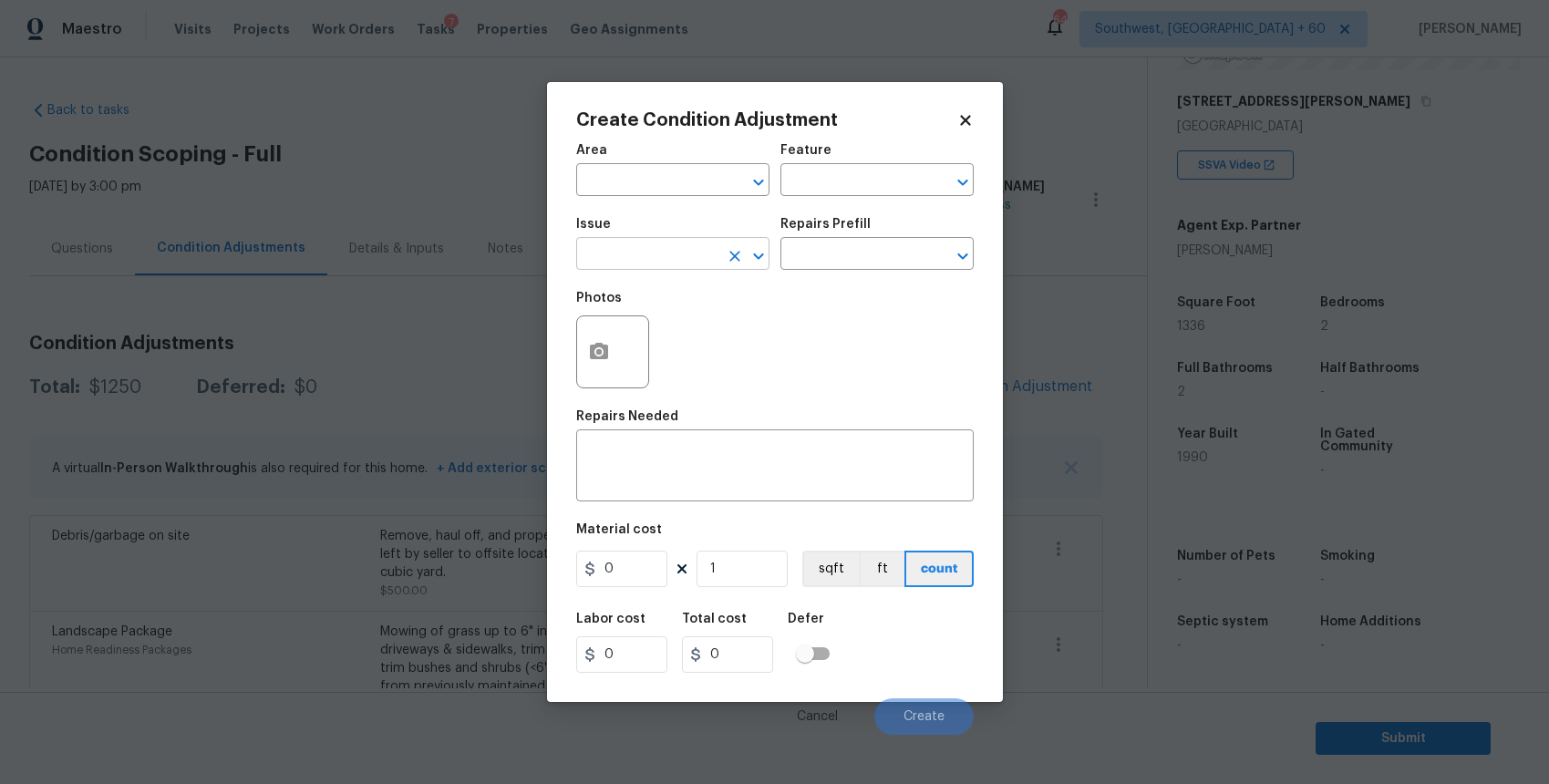
click at [702, 244] on input "text" at bounding box center [647, 256] width 142 height 29
click at [701, 324] on div "Other" at bounding box center [672, 303] width 193 height 44
click at [737, 346] on li "Kitchen Cabinets" at bounding box center [672, 340] width 193 height 30
type input "Kitchen Cabinets"
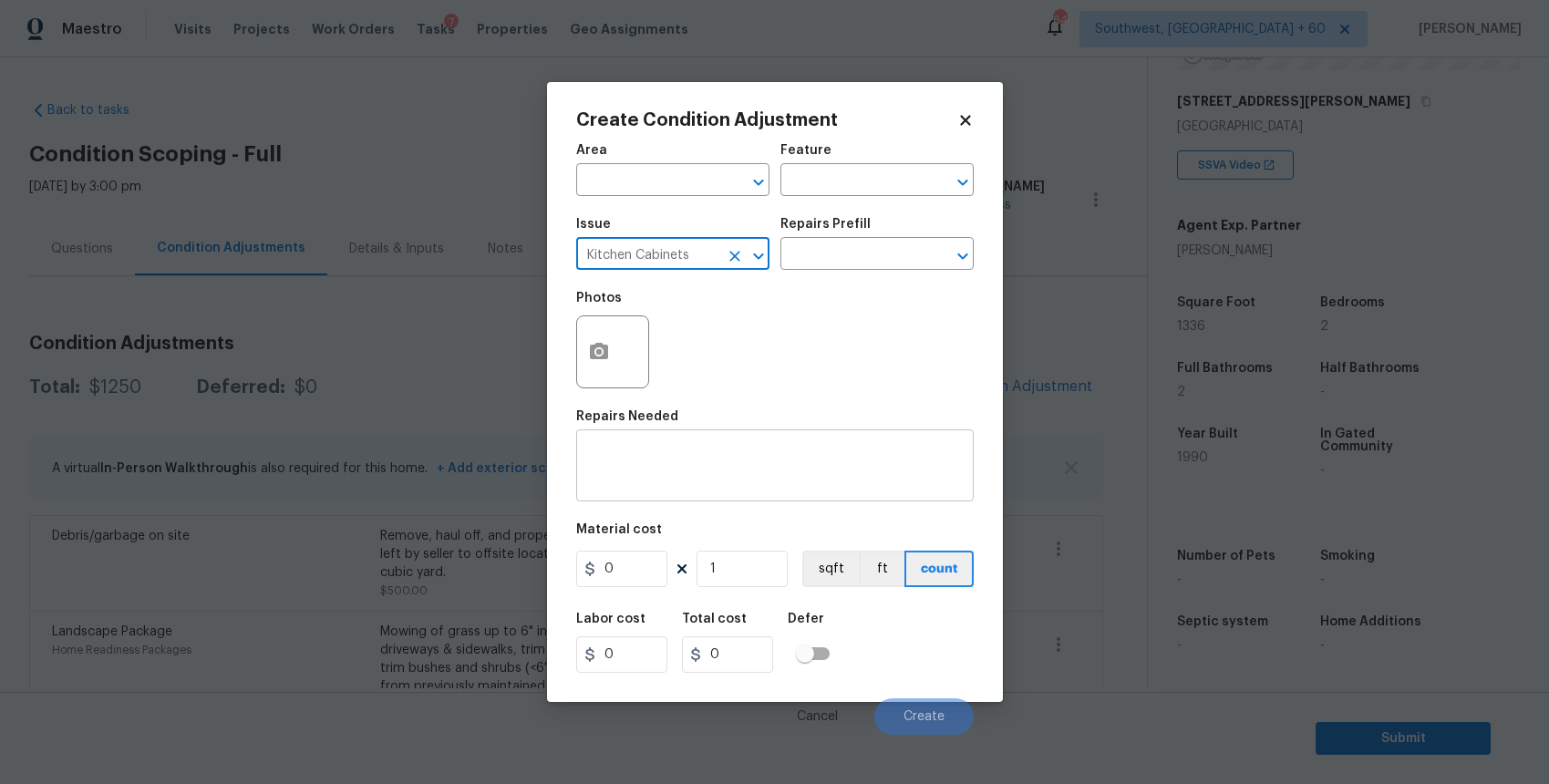
click at [786, 491] on div "x ​" at bounding box center [774, 468] width 398 height 67
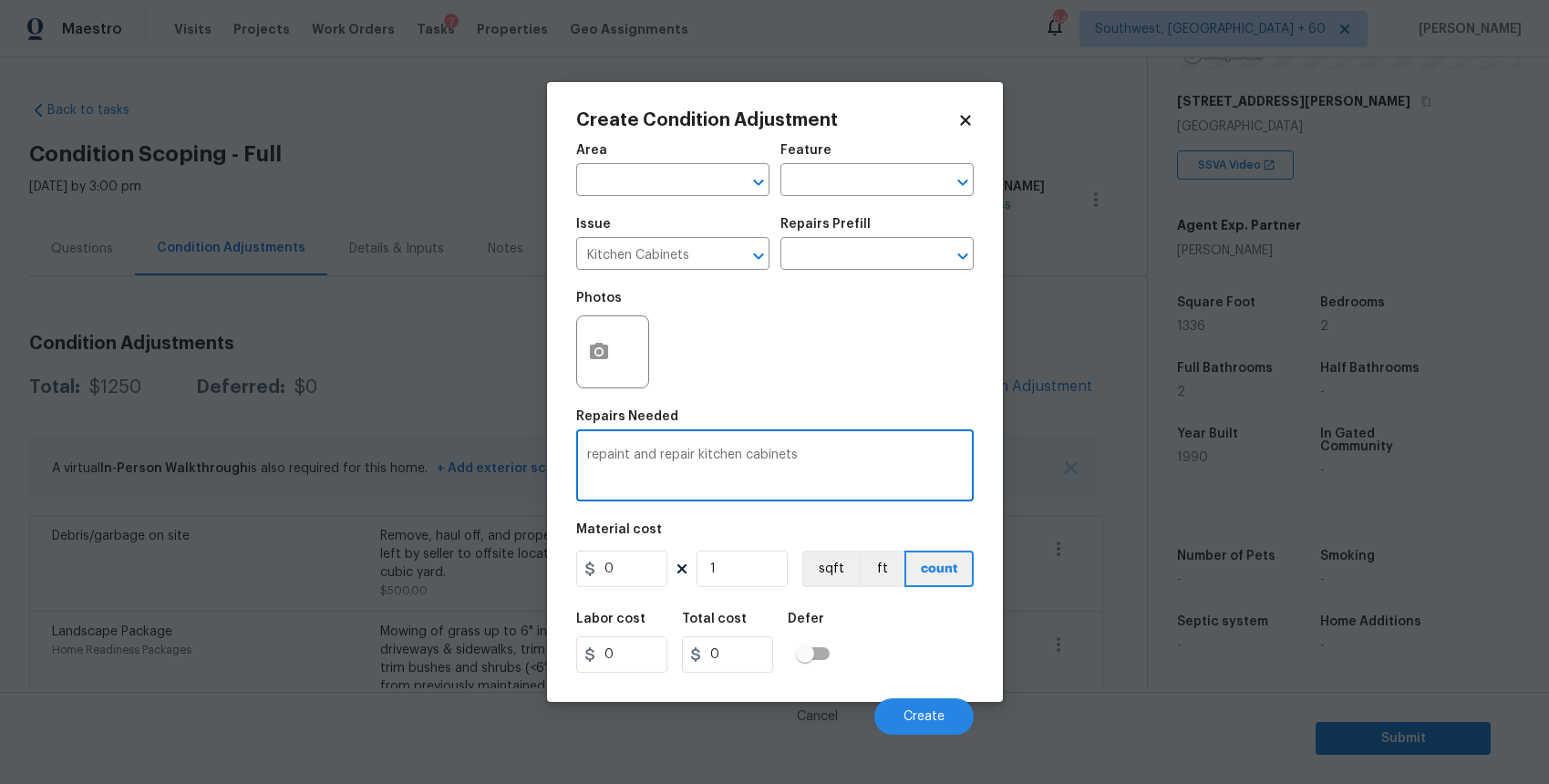
type textarea "repaint and repair kitchen cabinets"
click at [622, 582] on input "0" at bounding box center [622, 568] width 91 height 37
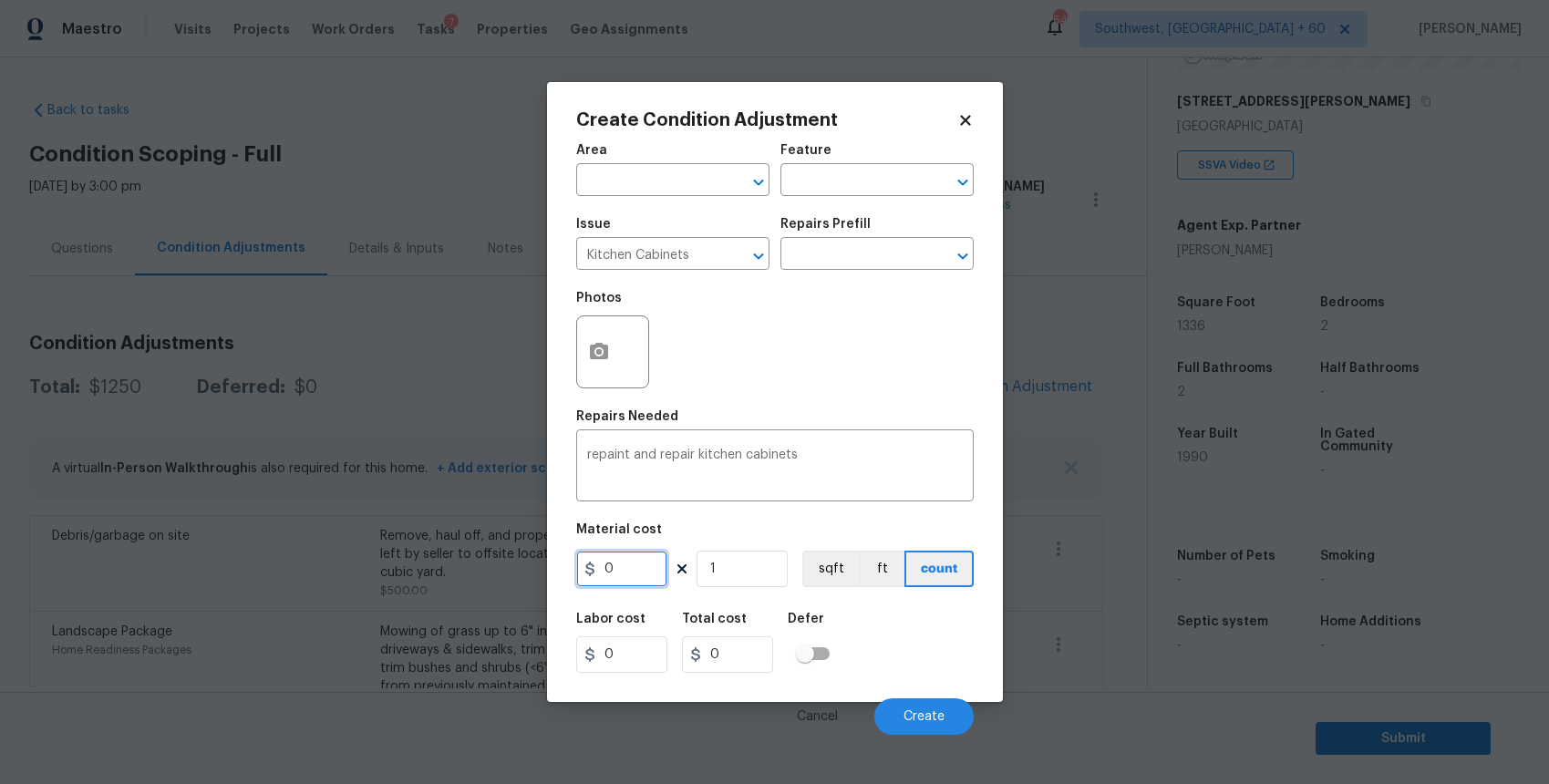
click at [622, 582] on input "0" at bounding box center [622, 568] width 91 height 37
type input "1200"
click at [586, 343] on button "button" at bounding box center [599, 352] width 44 height 71
type input "1200"
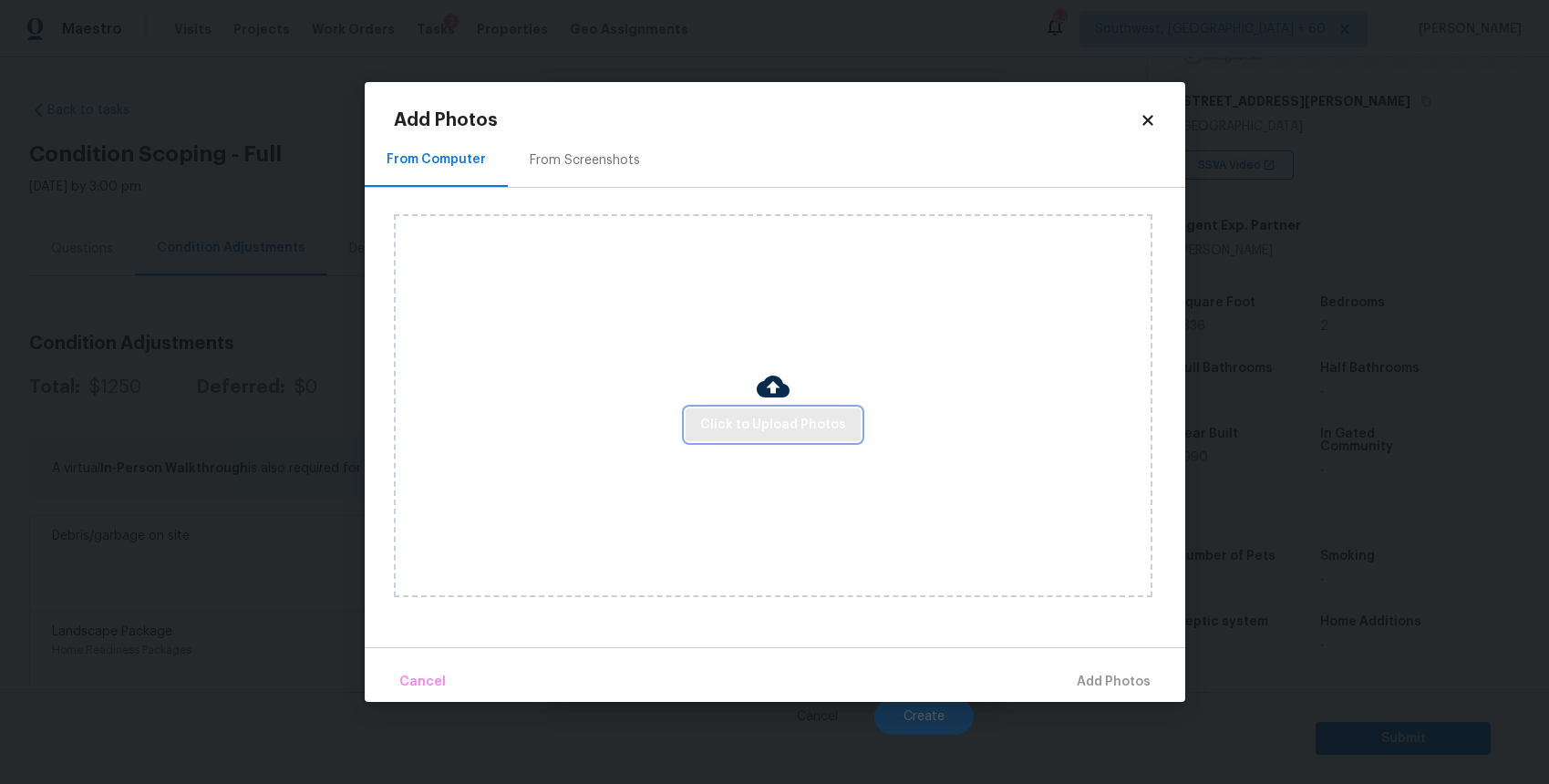
click at [764, 435] on span "Click to Upload Photos" at bounding box center [773, 424] width 146 height 23
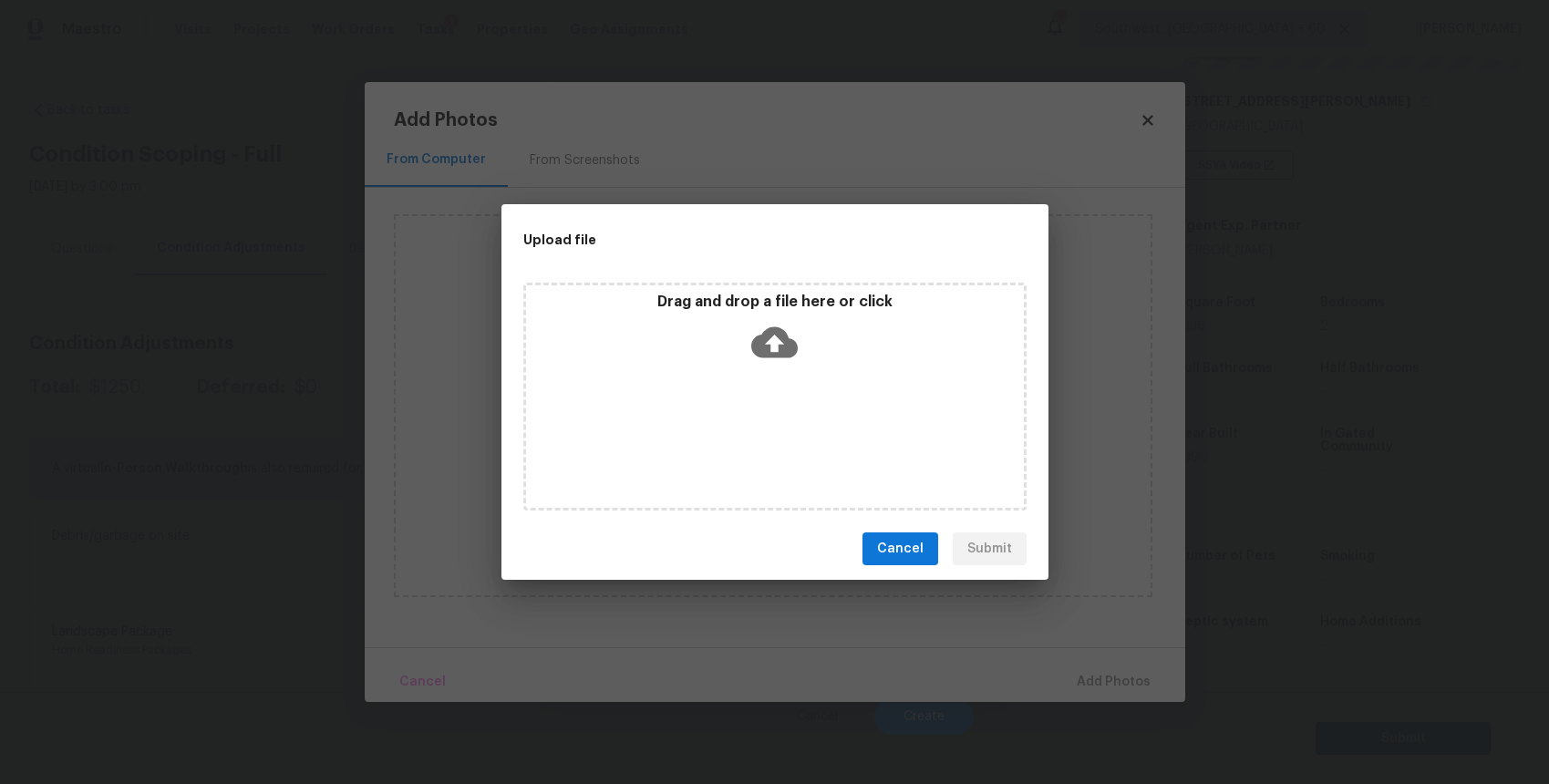
click at [764, 435] on div "Drag and drop a file here or click" at bounding box center [775, 396] width 504 height 228
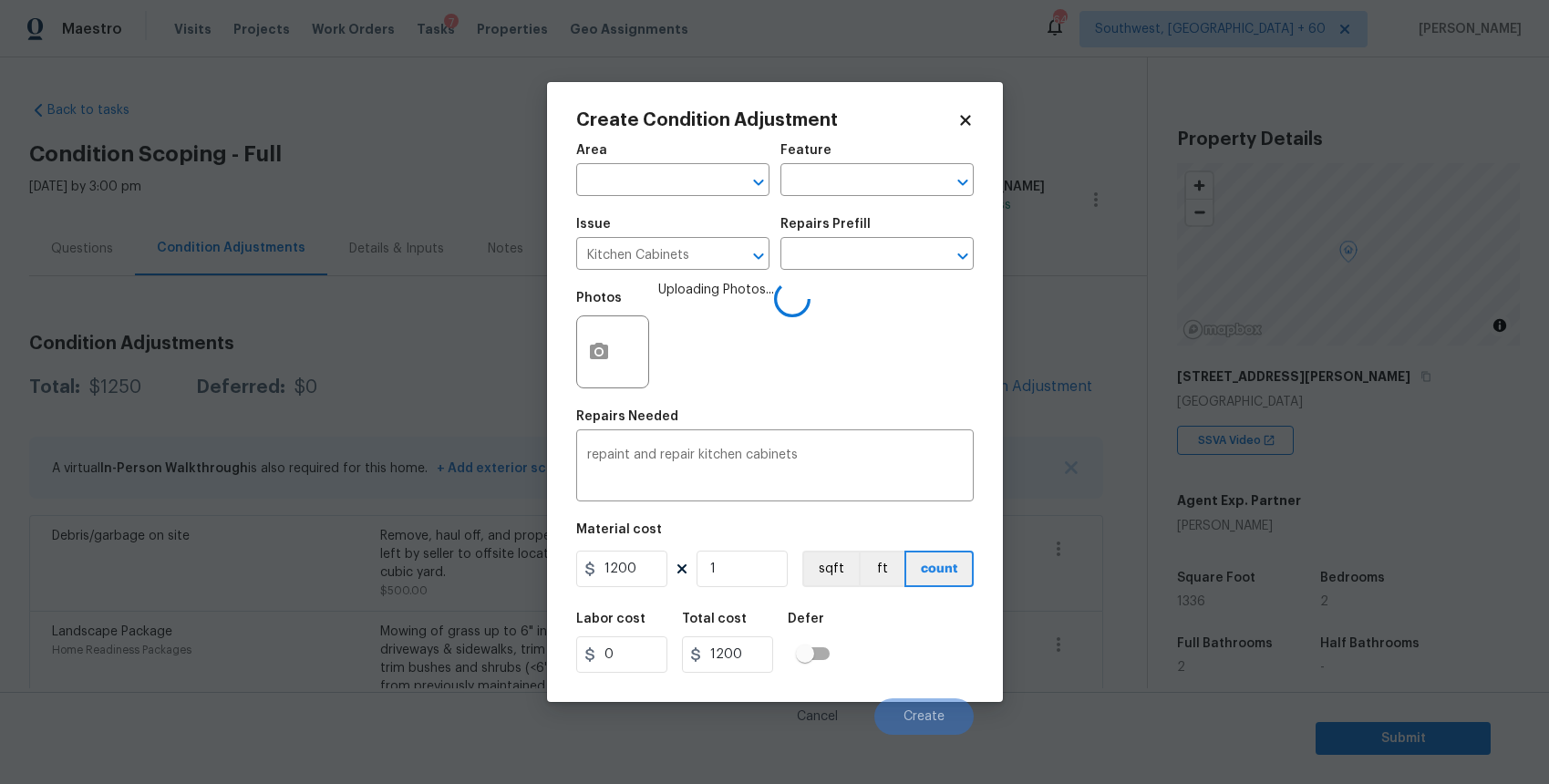
scroll to position [276, 0]
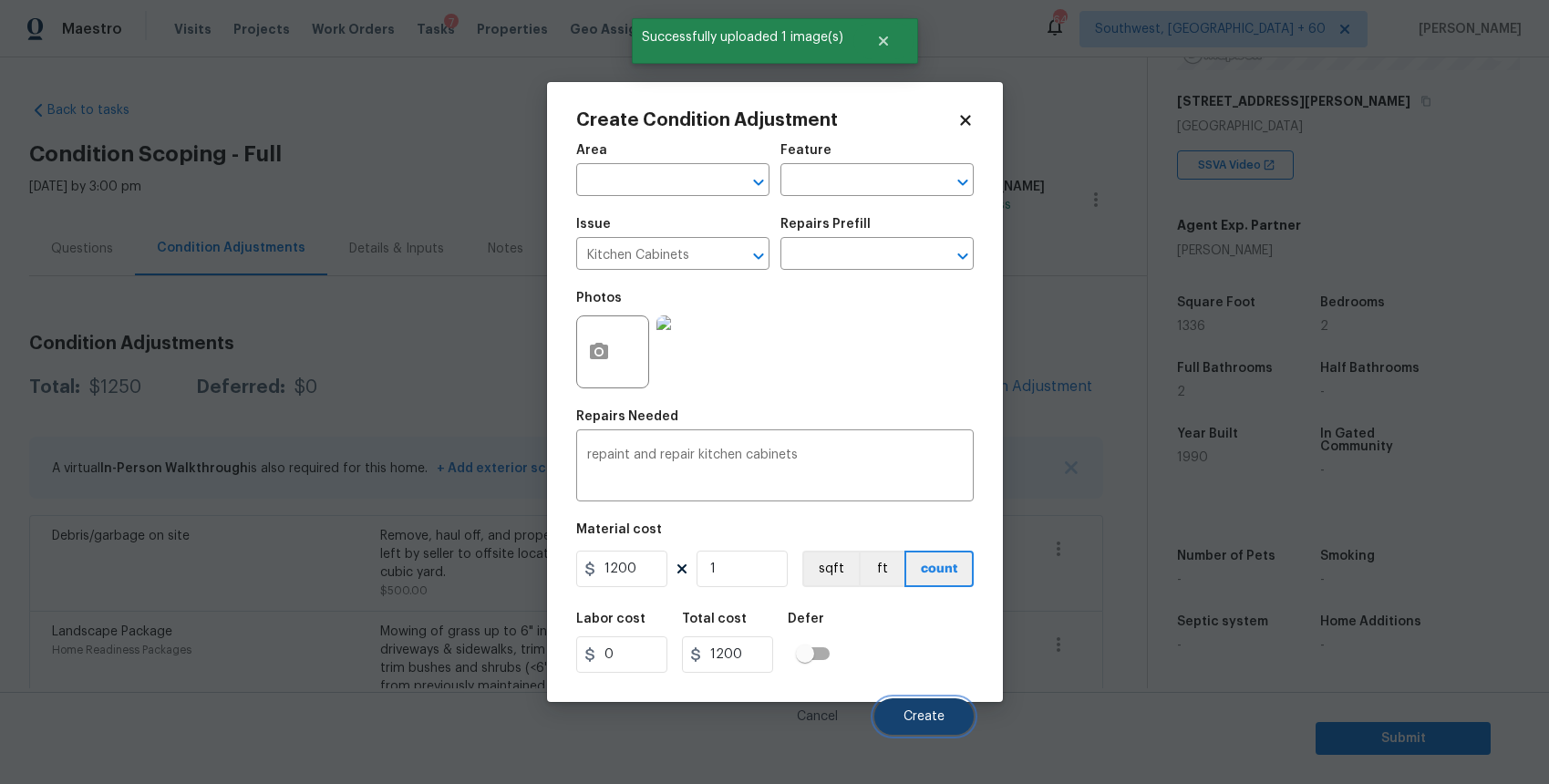
click at [926, 707] on button "Create" at bounding box center [924, 716] width 99 height 37
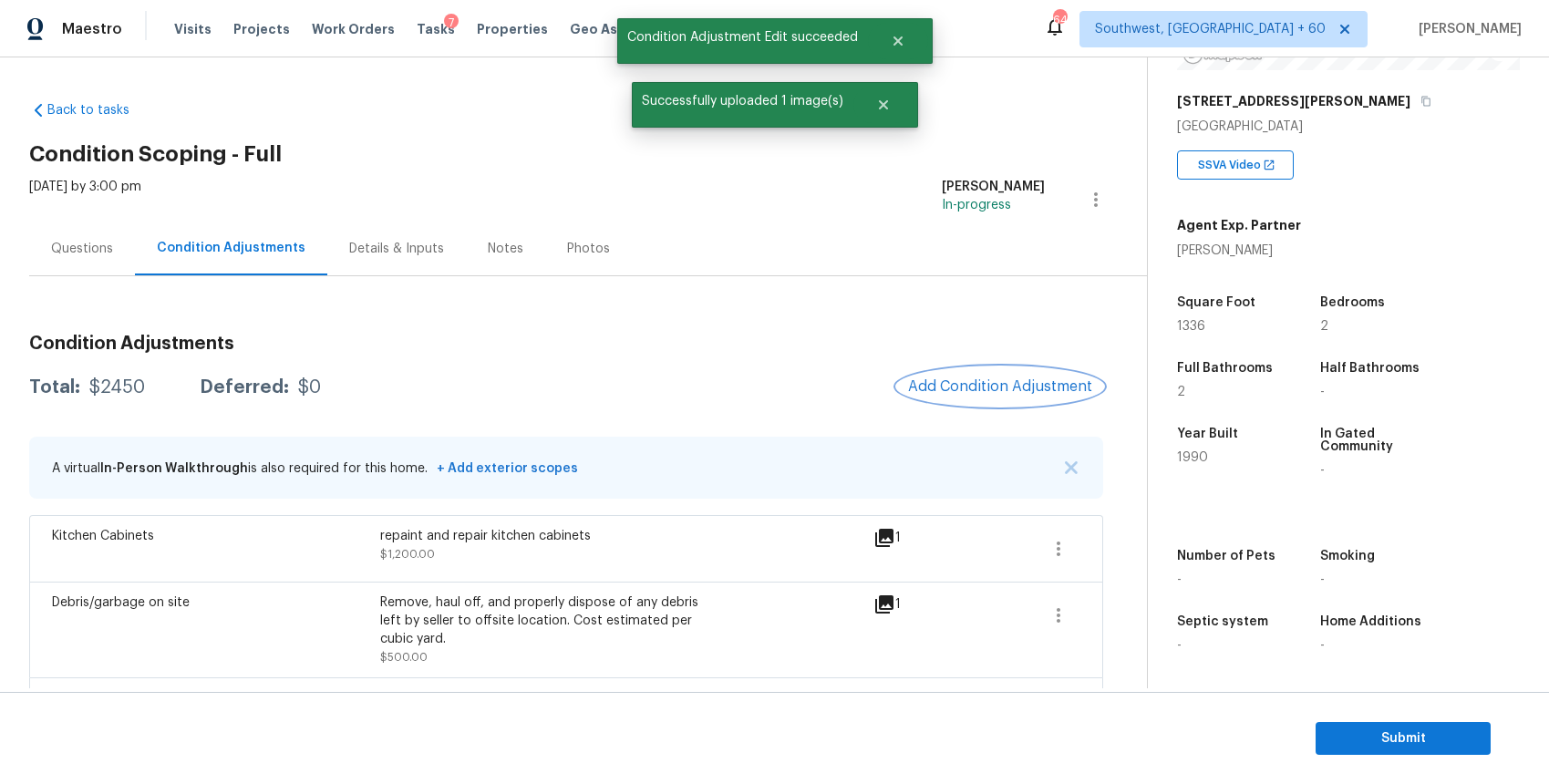
click at [1031, 380] on span "Add Condition Adjustment" at bounding box center [1001, 387] width 184 height 17
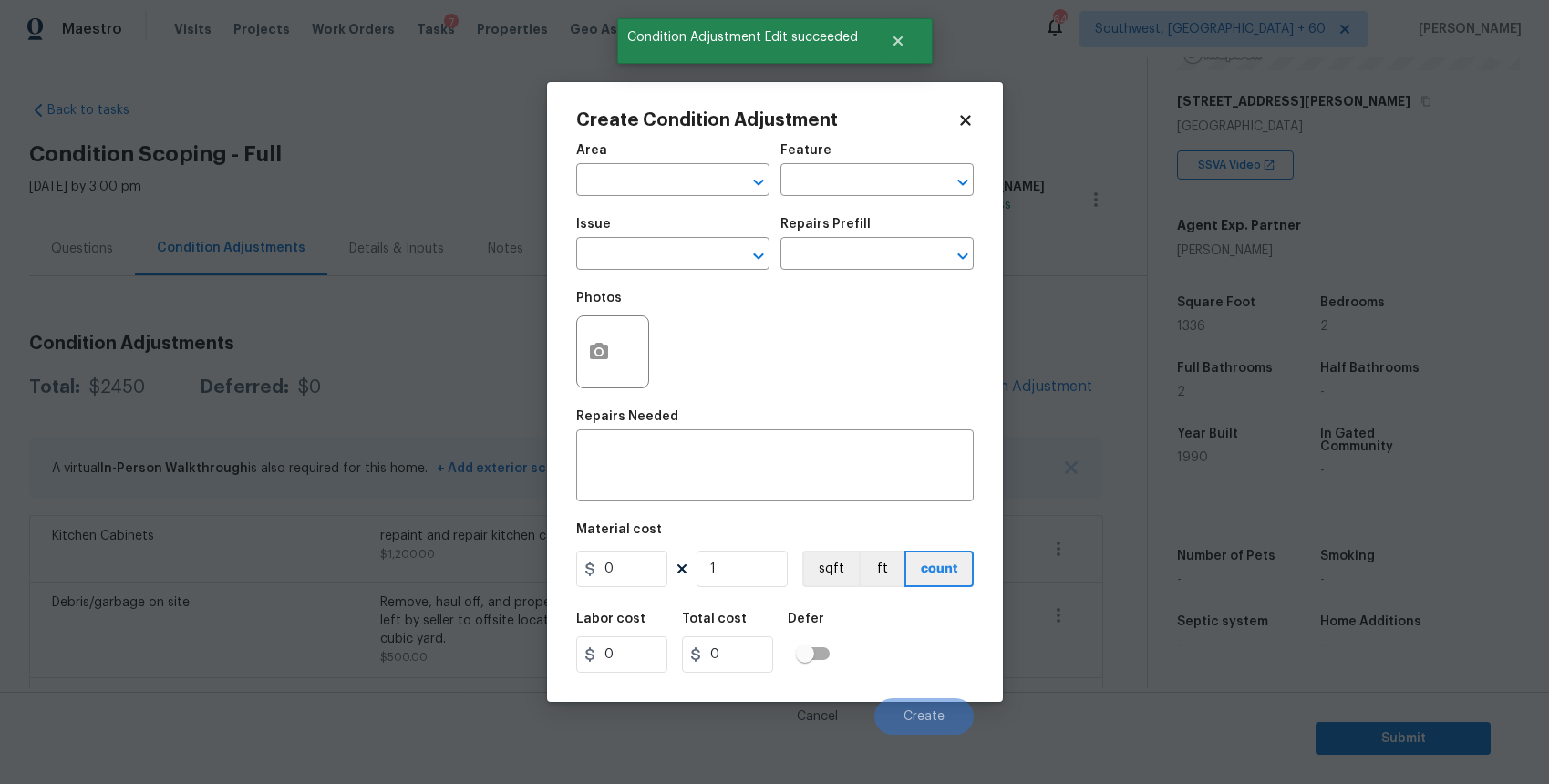
click at [1156, 458] on body "Maestro Visits Projects Work Orders Tasks 7 Properties Geo Assignments 646 Sout…" at bounding box center [774, 392] width 1549 height 784
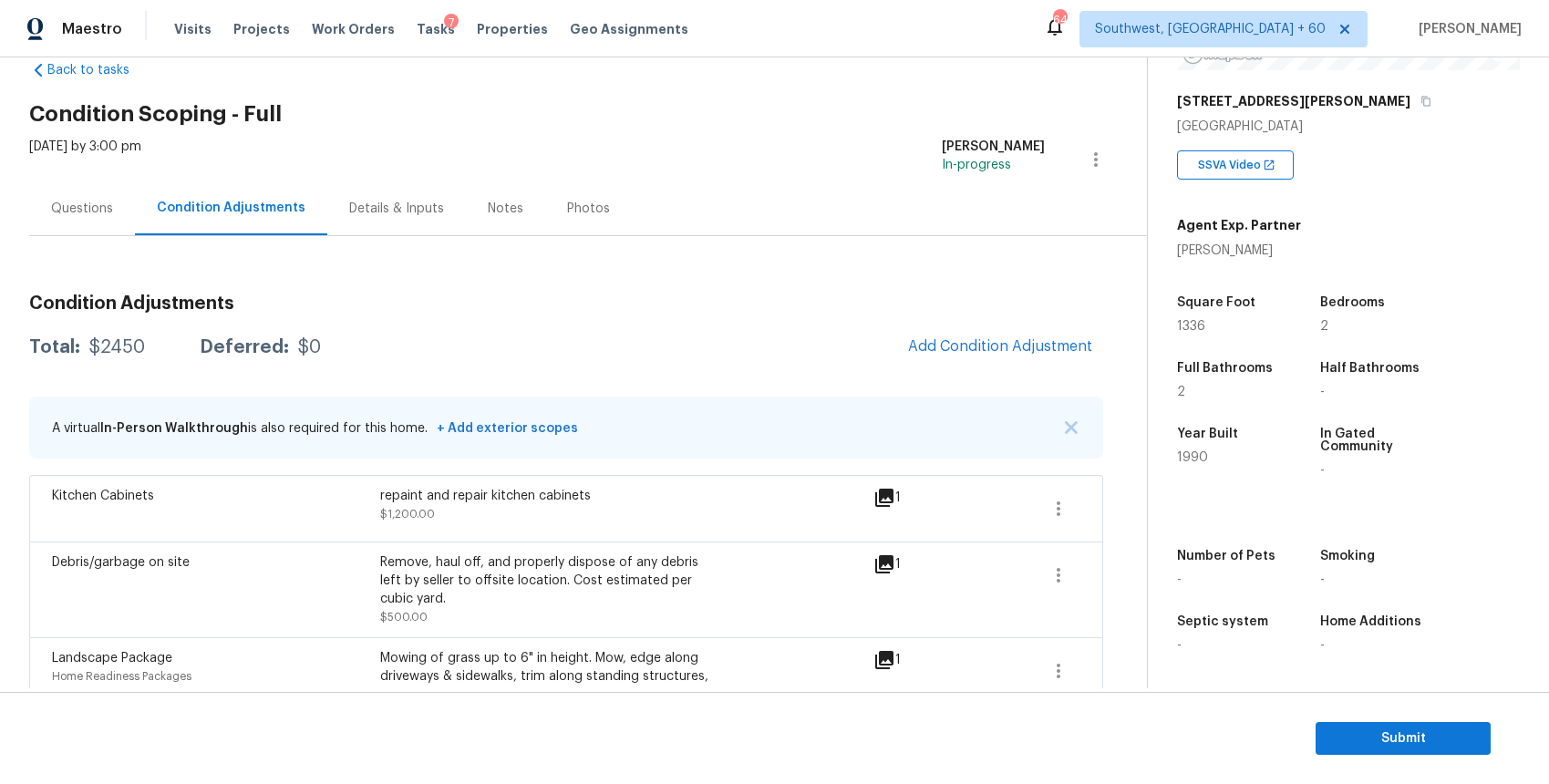
scroll to position [165, 0]
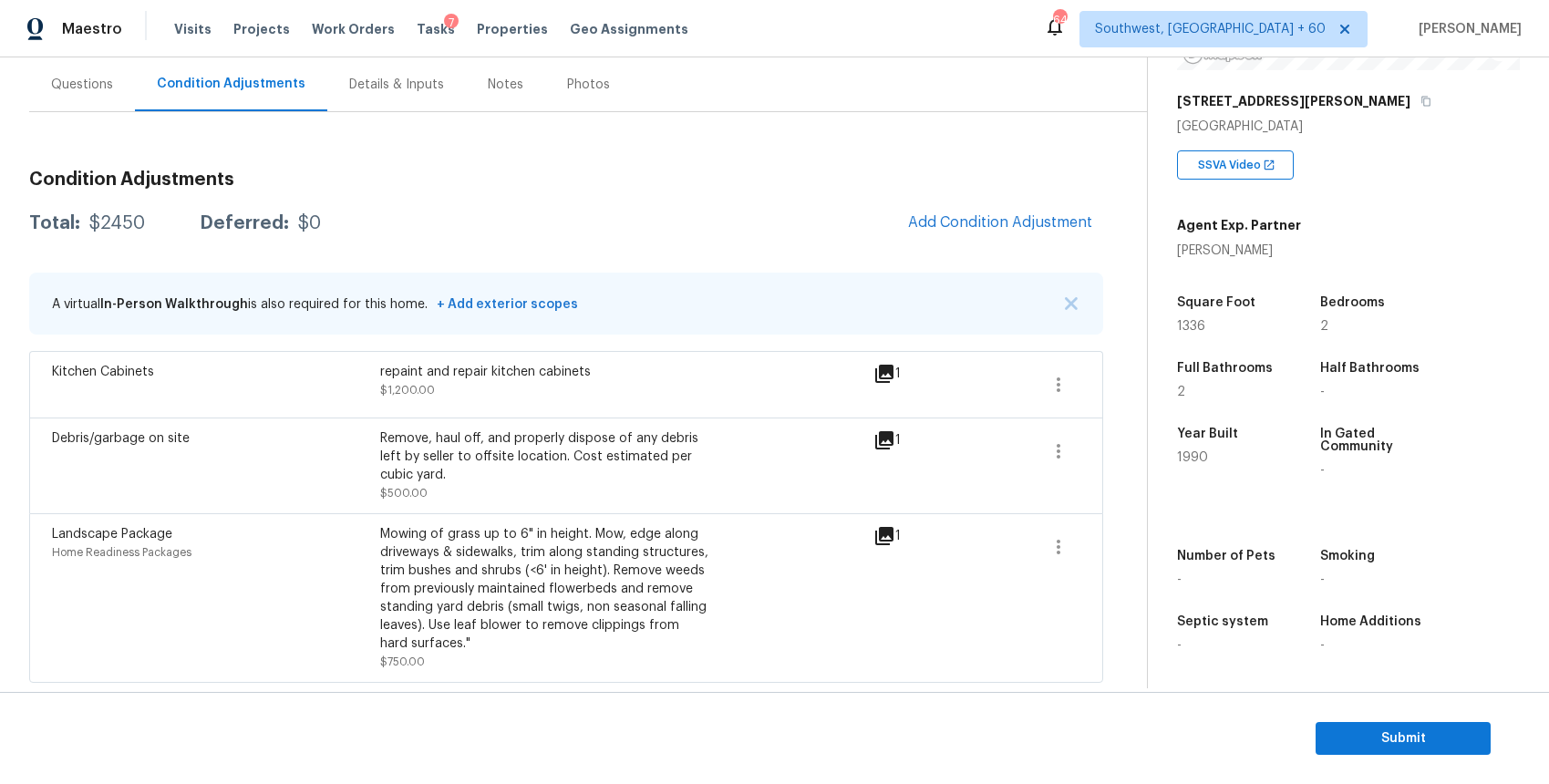
click at [1023, 247] on div "Condition Adjustments Total: $2450 Deferred: $0 Add Condition Adjustment A virt…" at bounding box center [565, 419] width 1074 height 527
click at [1035, 227] on span "Add Condition Adjustment" at bounding box center [1001, 222] width 184 height 17
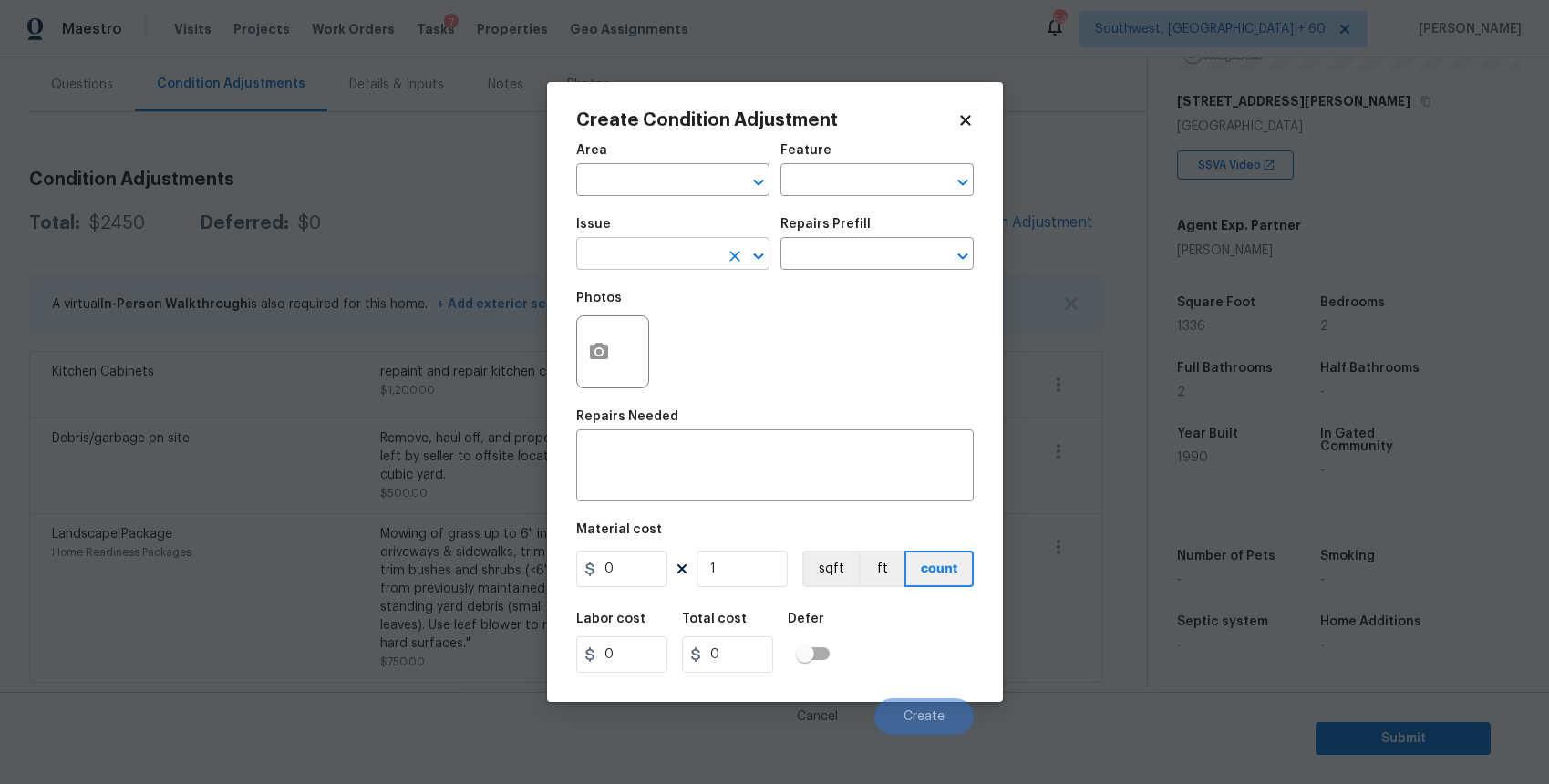
click at [619, 256] on input "text" at bounding box center [647, 256] width 142 height 29
click at [681, 347] on li "Pressure Washing" at bounding box center [672, 340] width 193 height 30
type input "Pressure Washing"
click at [844, 222] on h5 "Repairs Prefill" at bounding box center [825, 224] width 90 height 13
click at [879, 243] on input "text" at bounding box center [851, 256] width 142 height 29
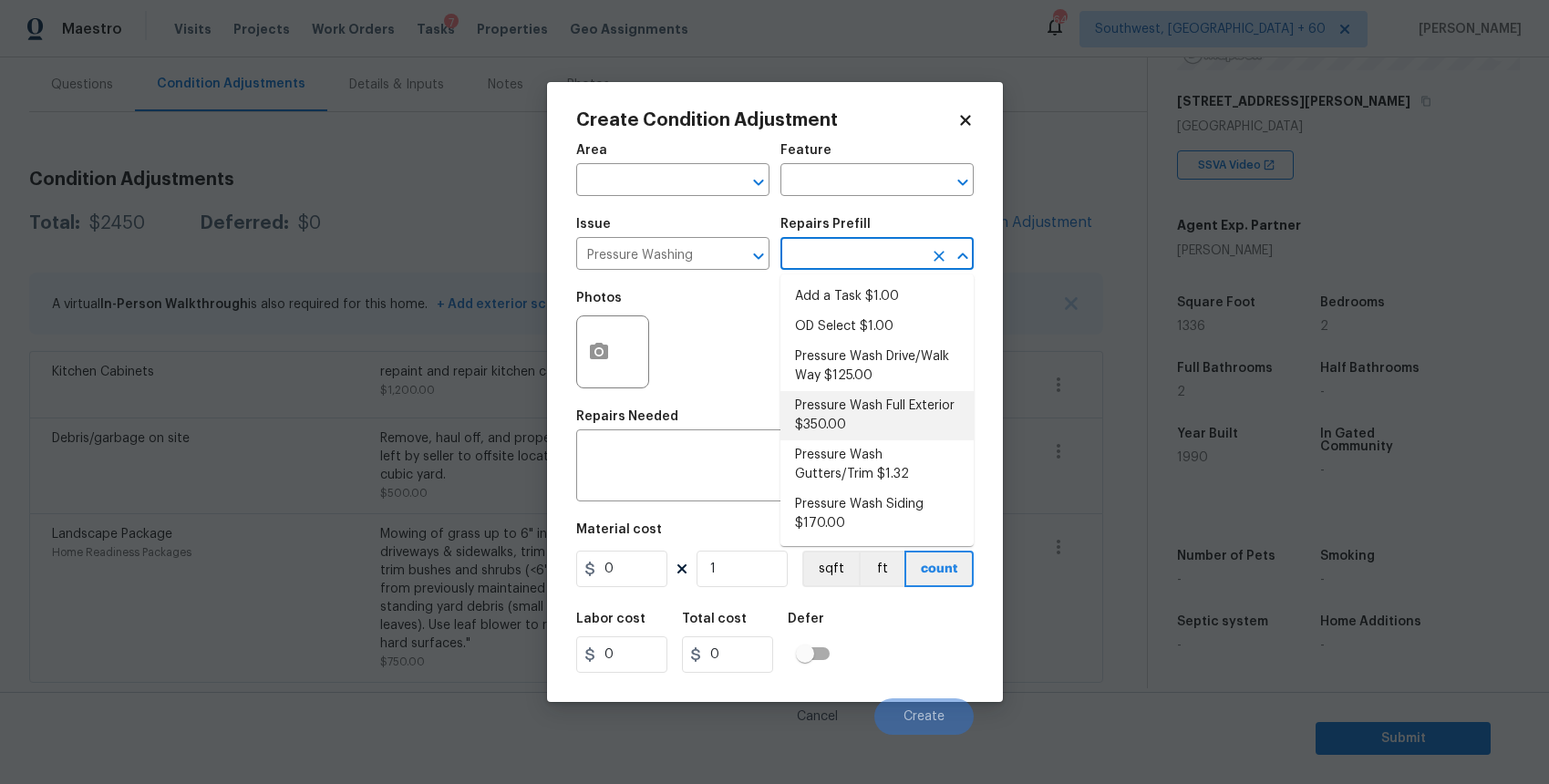
click at [905, 416] on li "Pressure Wash Full Exterior $350.00" at bounding box center [877, 416] width 193 height 50
type input "Siding"
type textarea "Pressure wash the House, Flatwork, Deck and Garage interior."
type input "350"
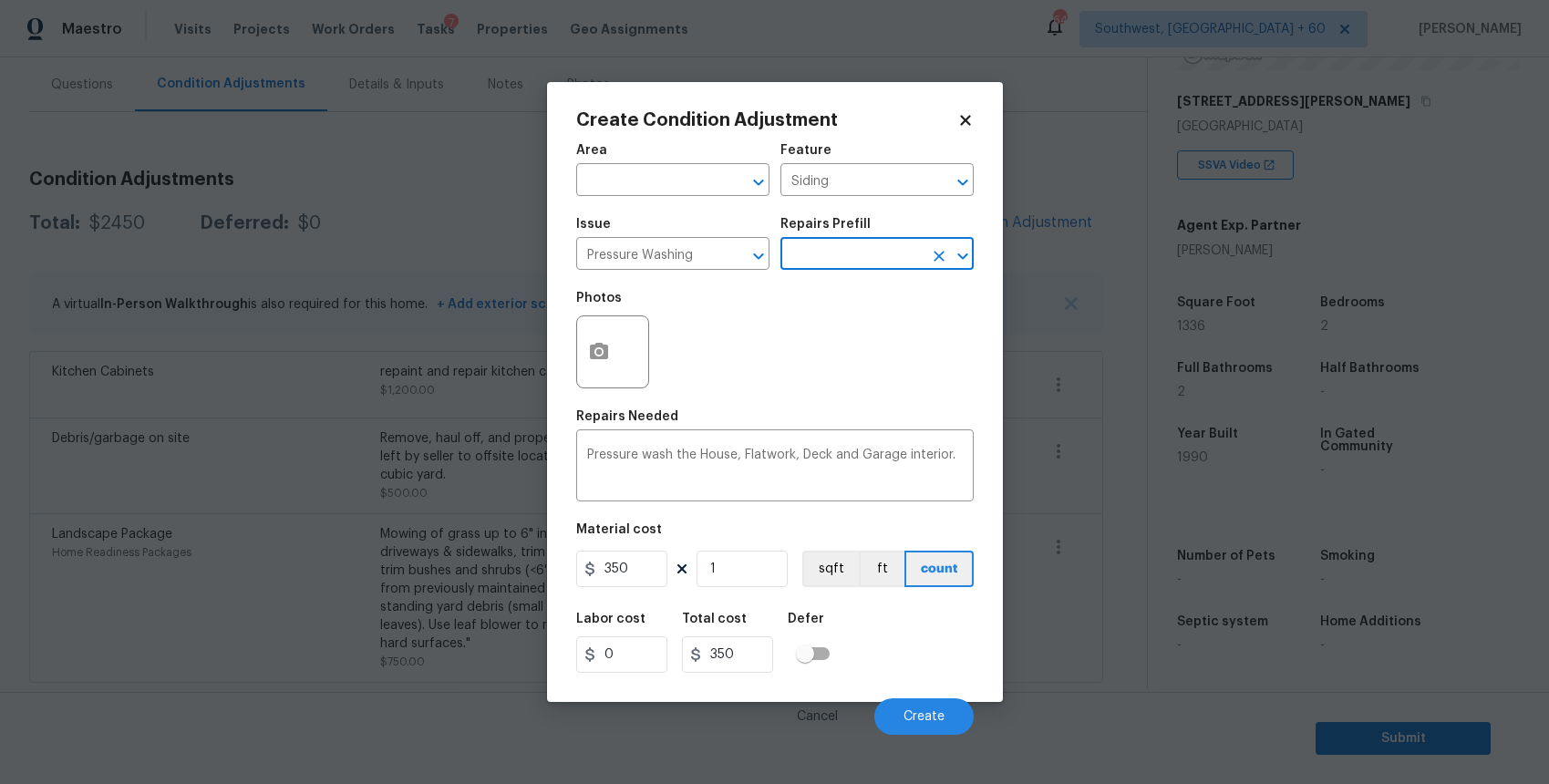
click at [641, 549] on figure "Material cost 350 1 sqft ft count" at bounding box center [774, 557] width 398 height 67
click at [641, 557] on input "350" at bounding box center [622, 568] width 91 height 37
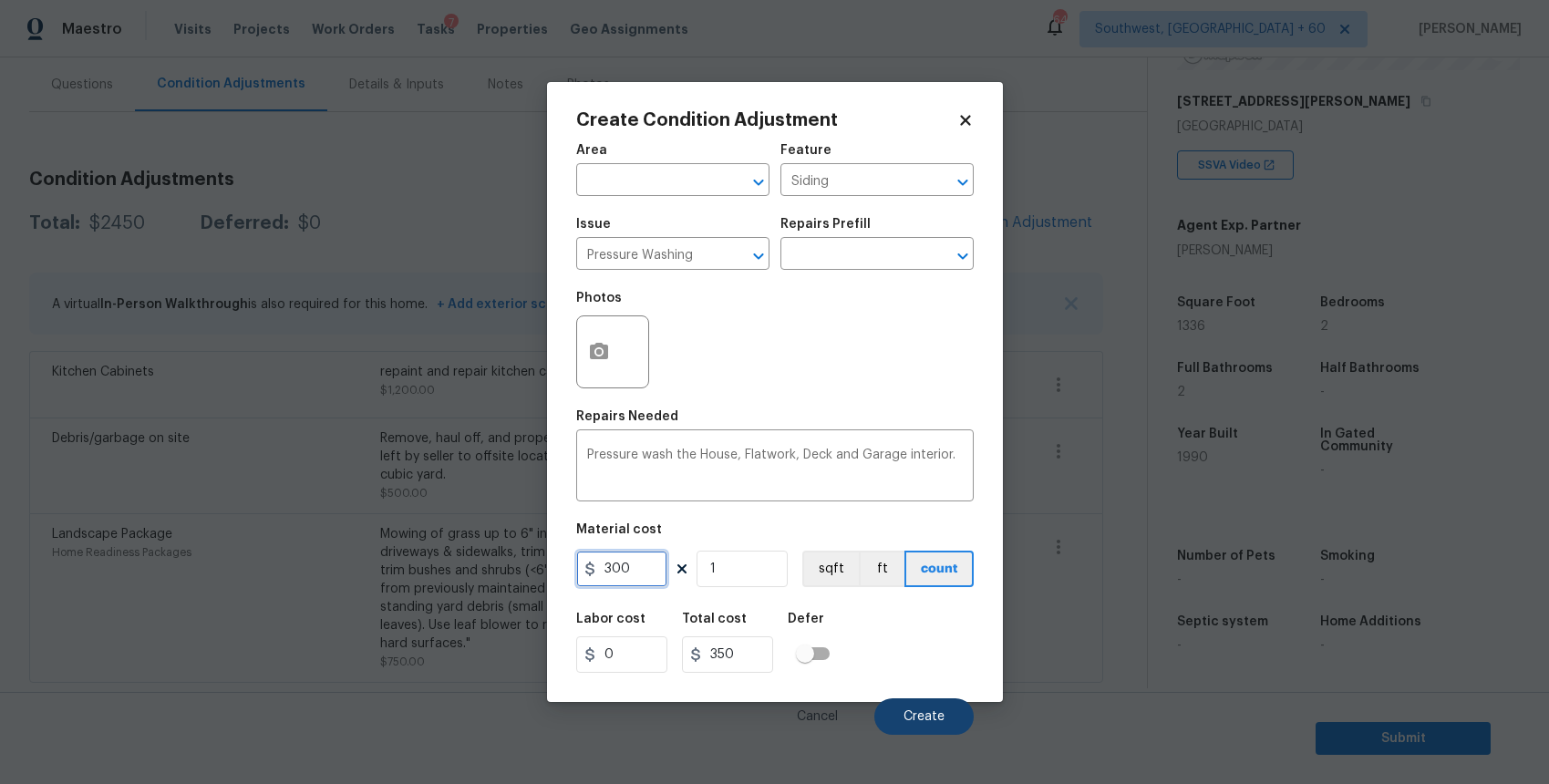
type input "300"
click at [937, 720] on span "Create" at bounding box center [923, 717] width 41 height 14
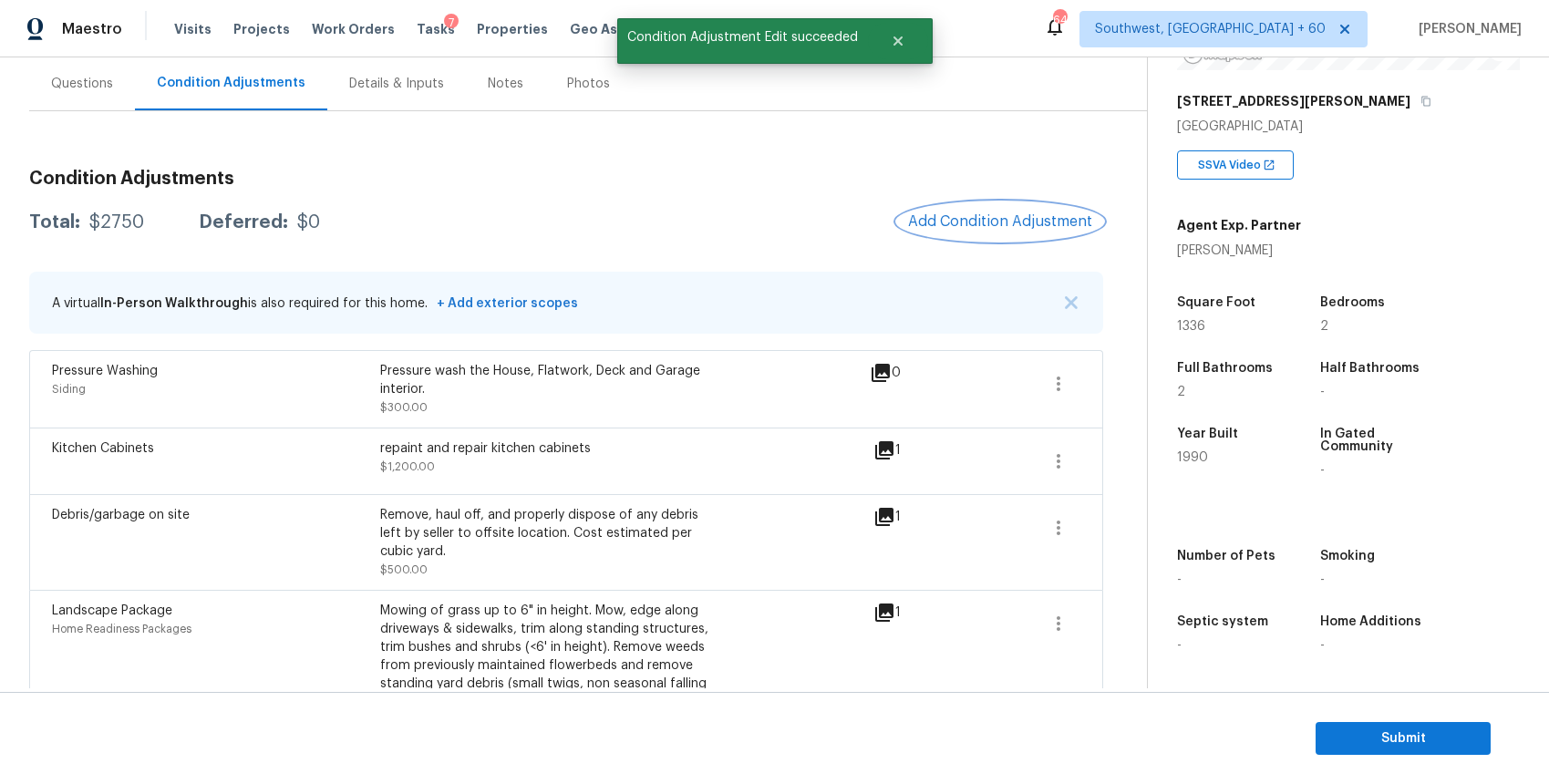
click at [1029, 210] on button "Add Condition Adjustment" at bounding box center [1001, 221] width 206 height 39
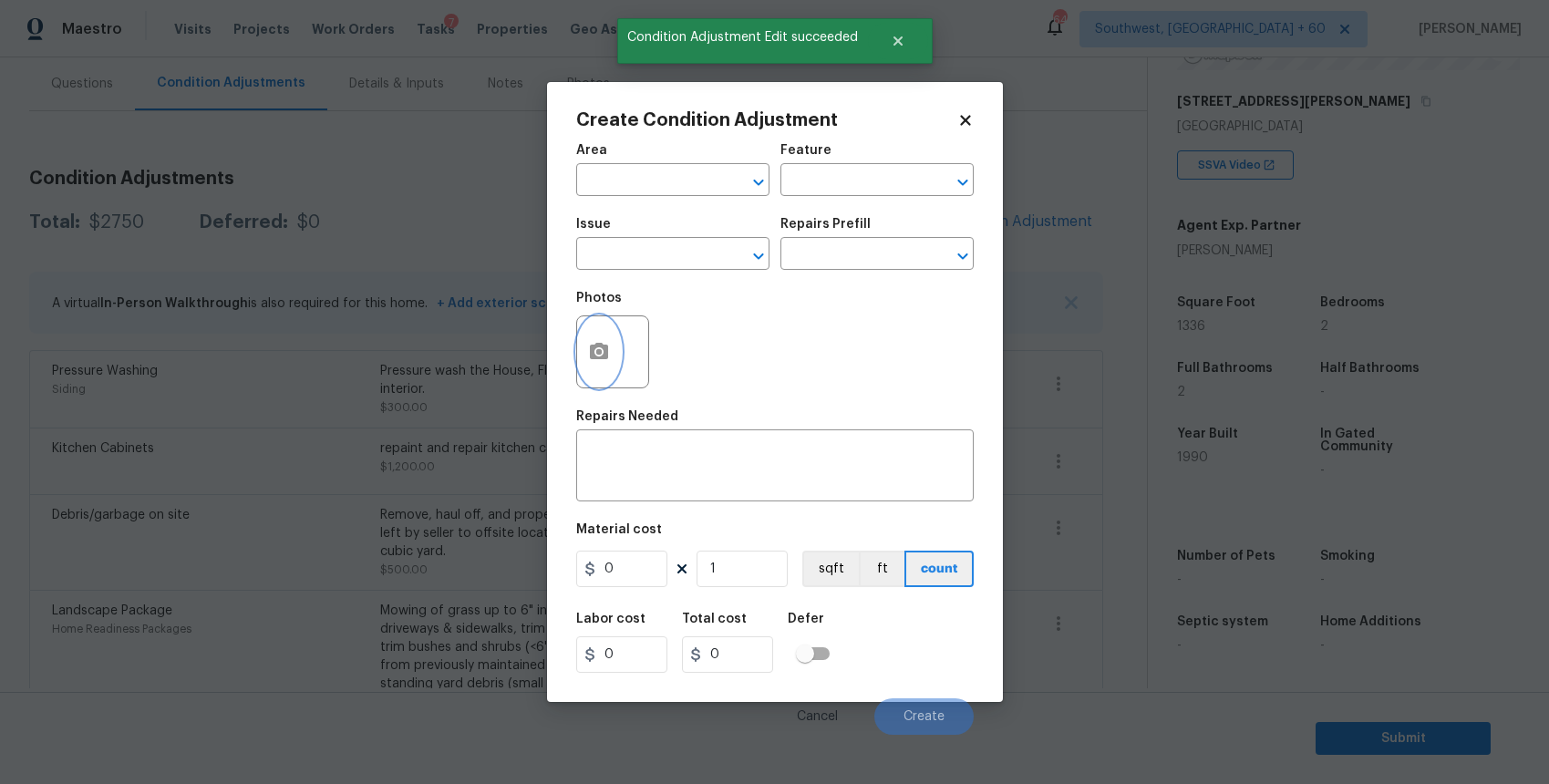
click at [581, 342] on button "button" at bounding box center [599, 352] width 44 height 71
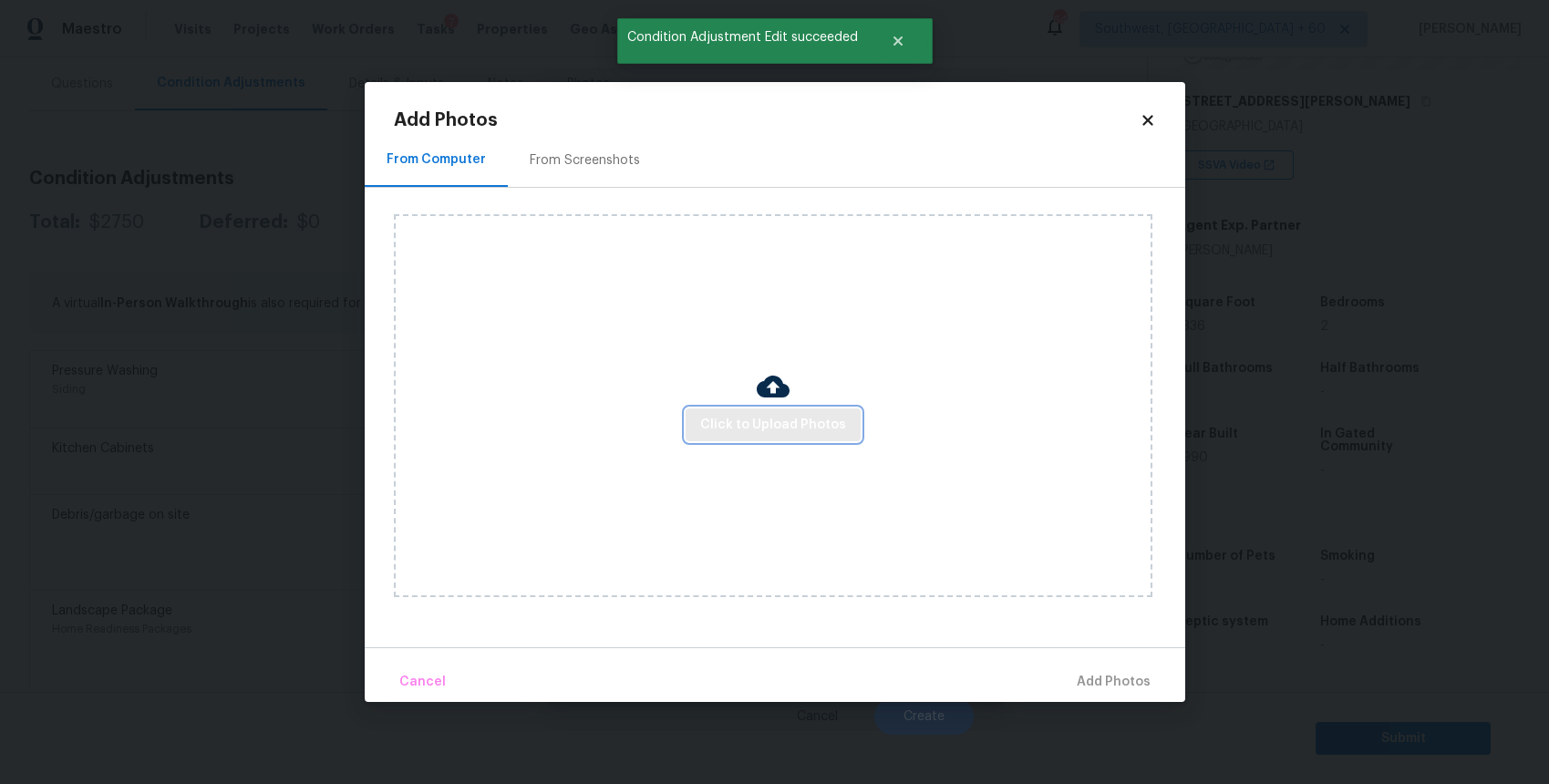
click at [698, 410] on button "Click to Upload Photos" at bounding box center [774, 425] width 176 height 34
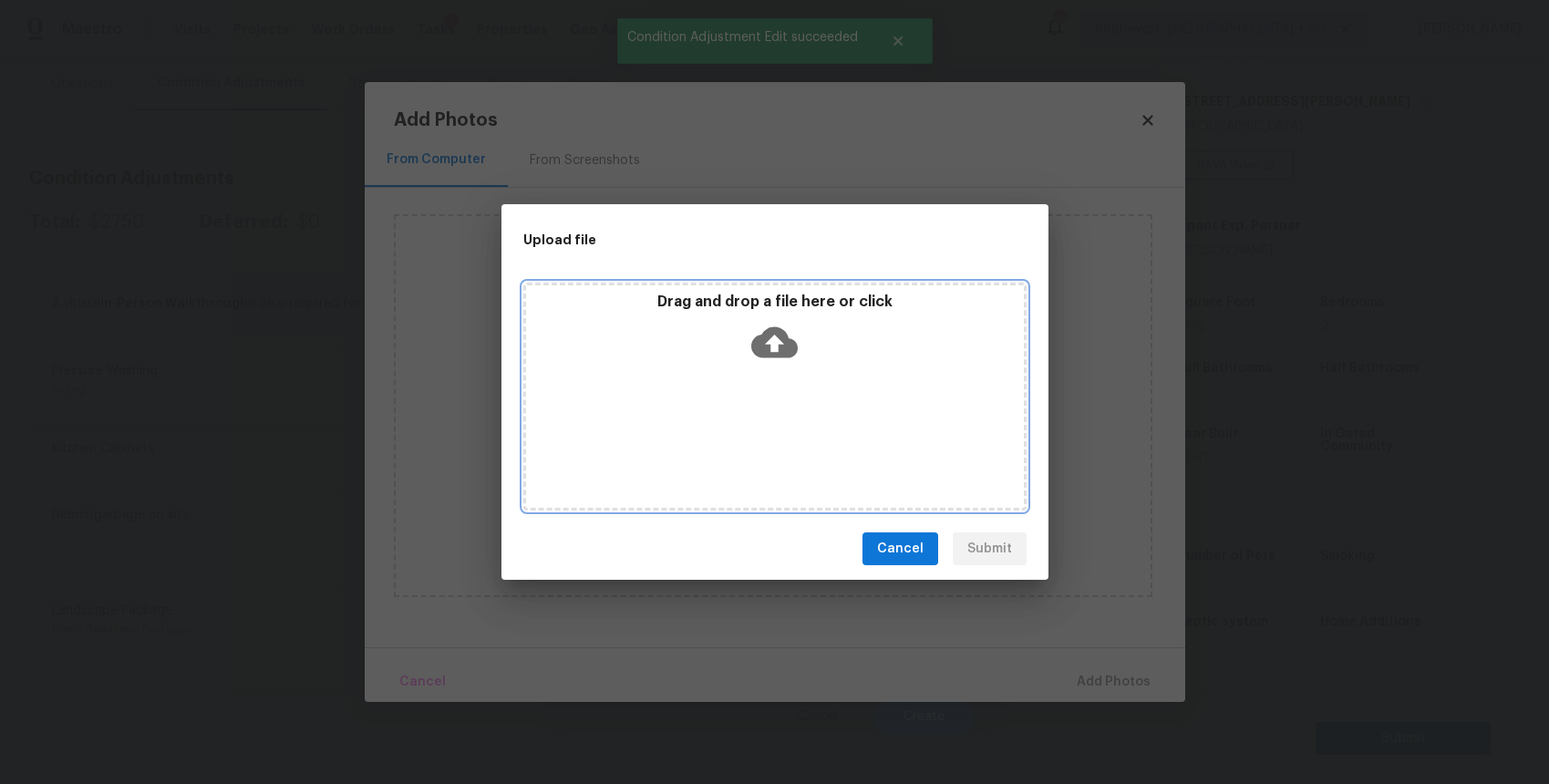
click at [698, 410] on div "Drag and drop a file here or click" at bounding box center [775, 396] width 504 height 228
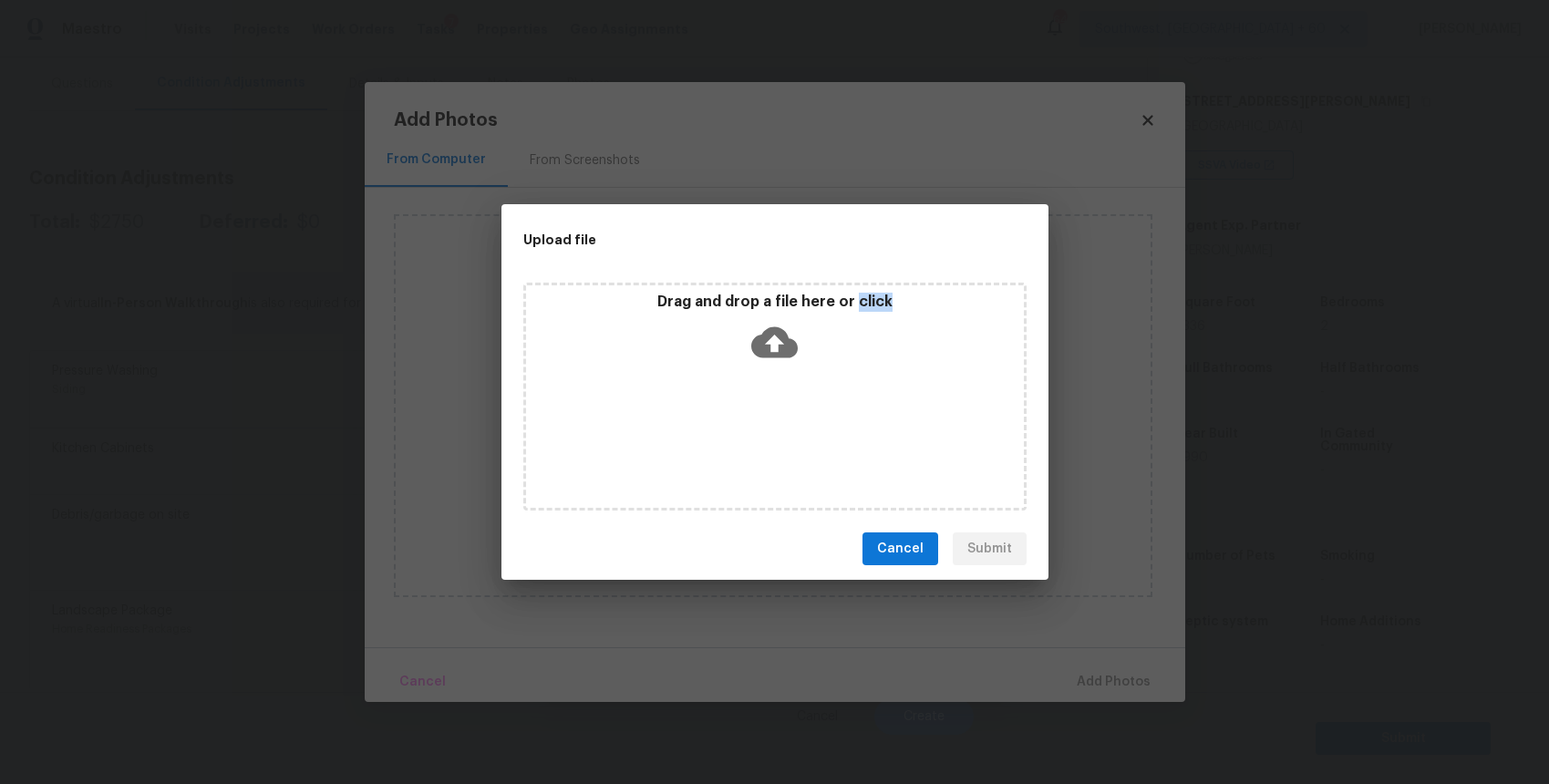
click at [1203, 629] on div "Upload file Drag and drop a file here or click Cancel Submit" at bounding box center [774, 392] width 1549 height 784
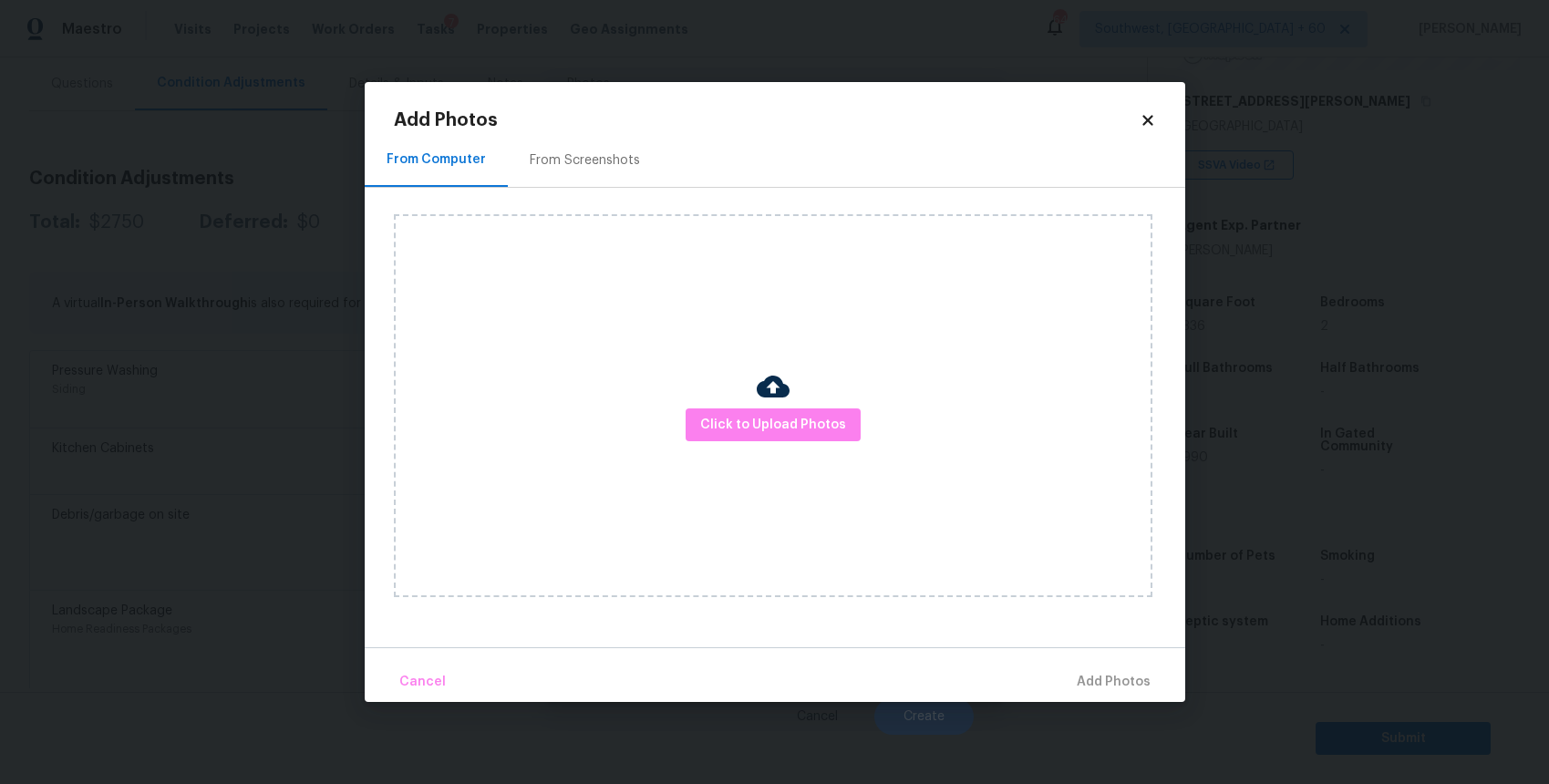
click at [1203, 629] on body "Maestro Visits Projects Work Orders Tasks 7 Properties Geo Assignments 646 Sout…" at bounding box center [774, 392] width 1549 height 784
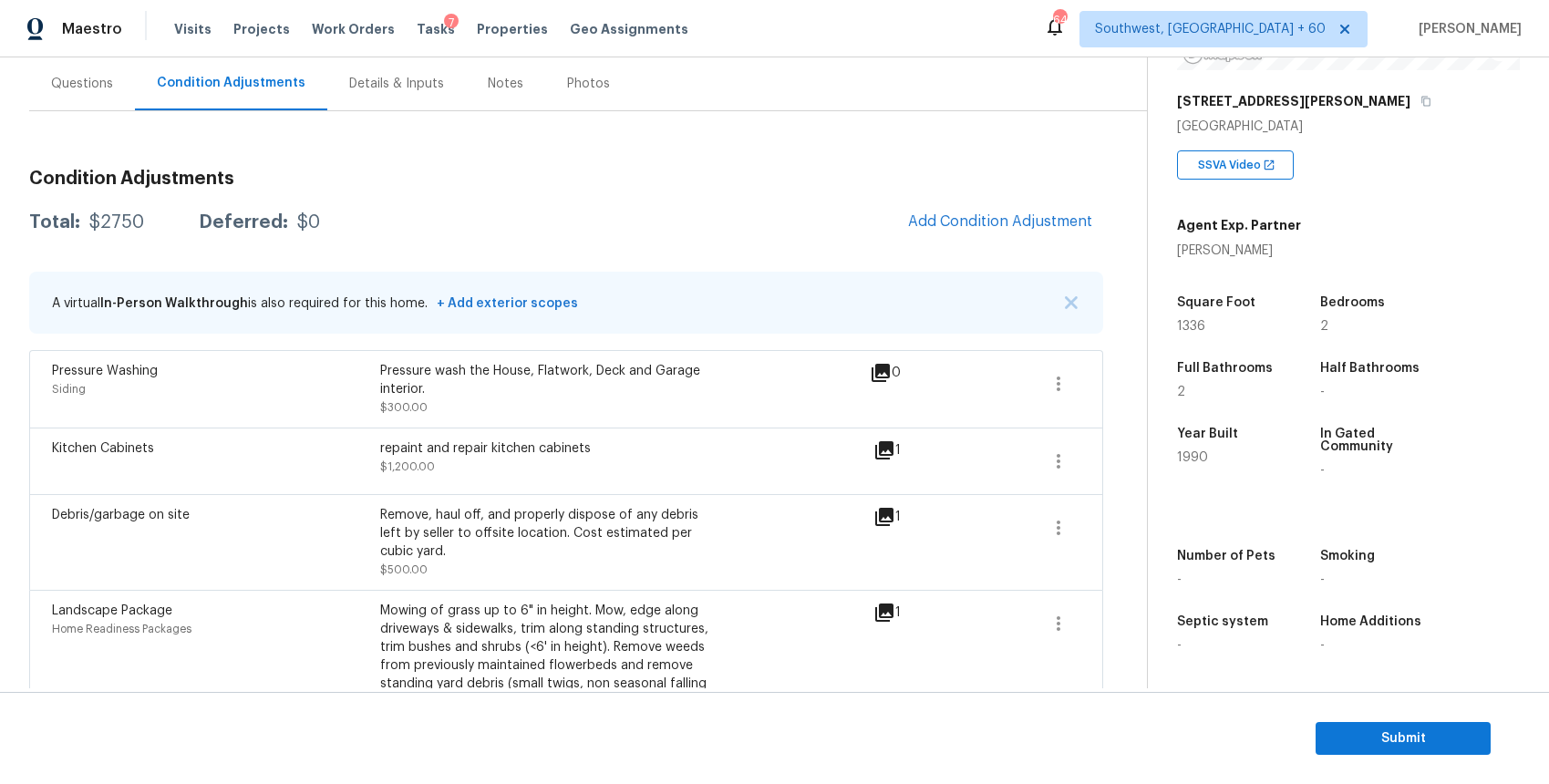
click at [1010, 267] on div "Condition Adjustments Total: $2750 Deferred: $0 Add Condition Adjustment A virt…" at bounding box center [565, 457] width 1074 height 605
click at [1030, 226] on span "Add Condition Adjustment" at bounding box center [1001, 221] width 184 height 17
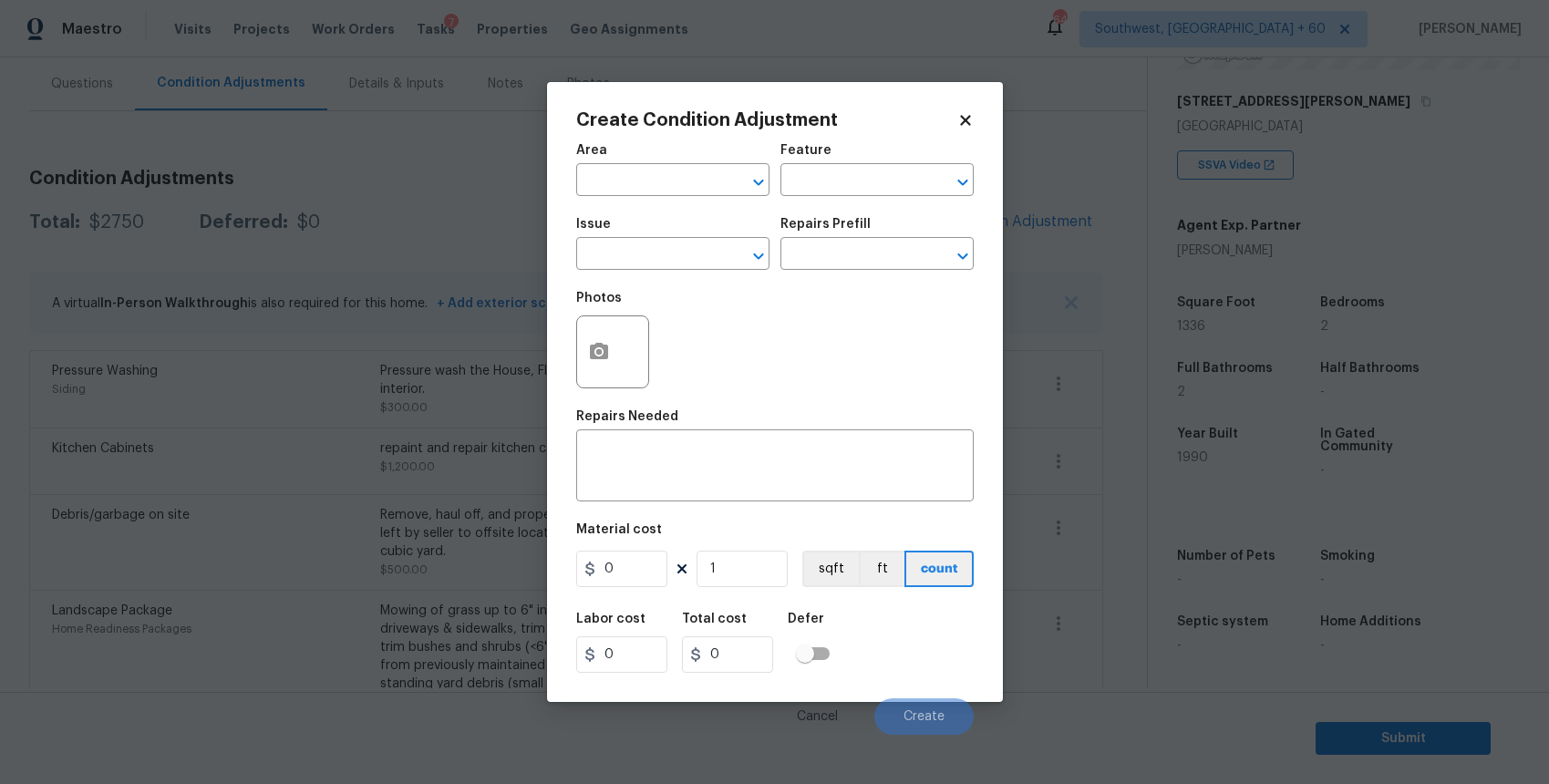
click at [572, 334] on div "Create Condition Adjustment Area ​ Feature ​ Issue ​ Repairs Prefill ​ Photos R…" at bounding box center [775, 392] width 456 height 619
click at [595, 353] on icon "button" at bounding box center [599, 352] width 22 height 22
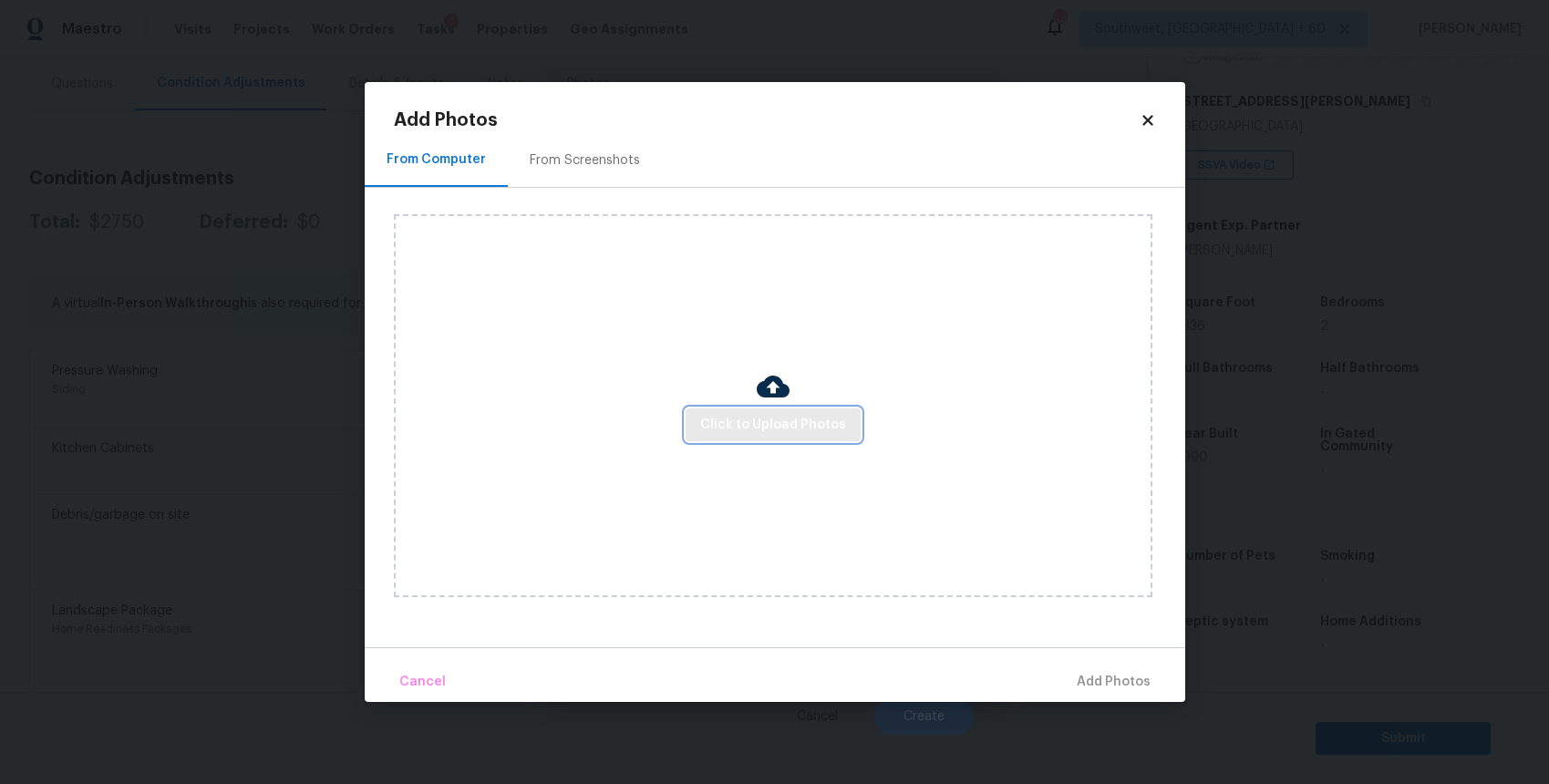
click at [811, 414] on span "Click to Upload Photos" at bounding box center [773, 424] width 146 height 23
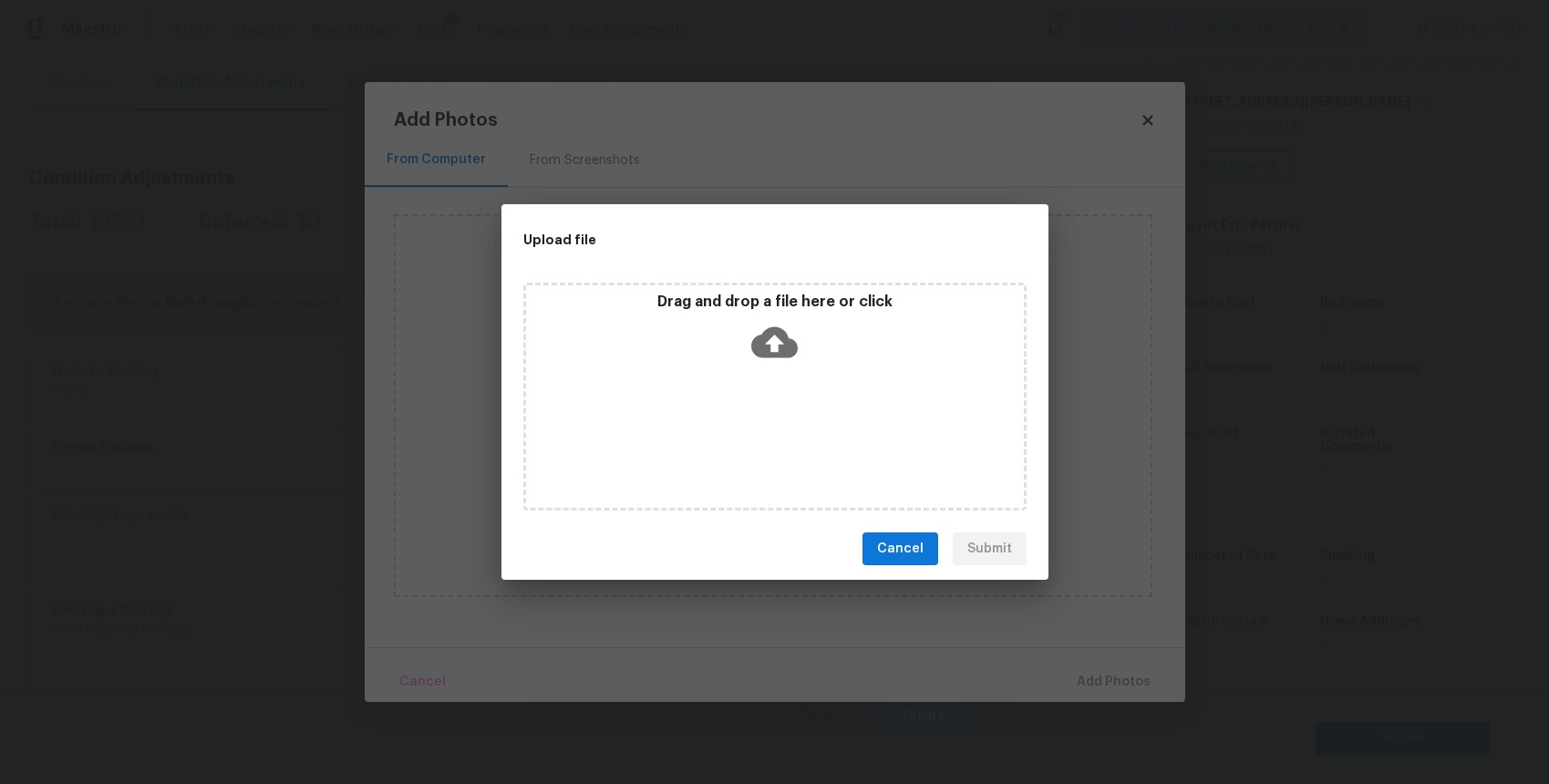
click at [811, 414] on div "Drag and drop a file here or click" at bounding box center [775, 396] width 504 height 228
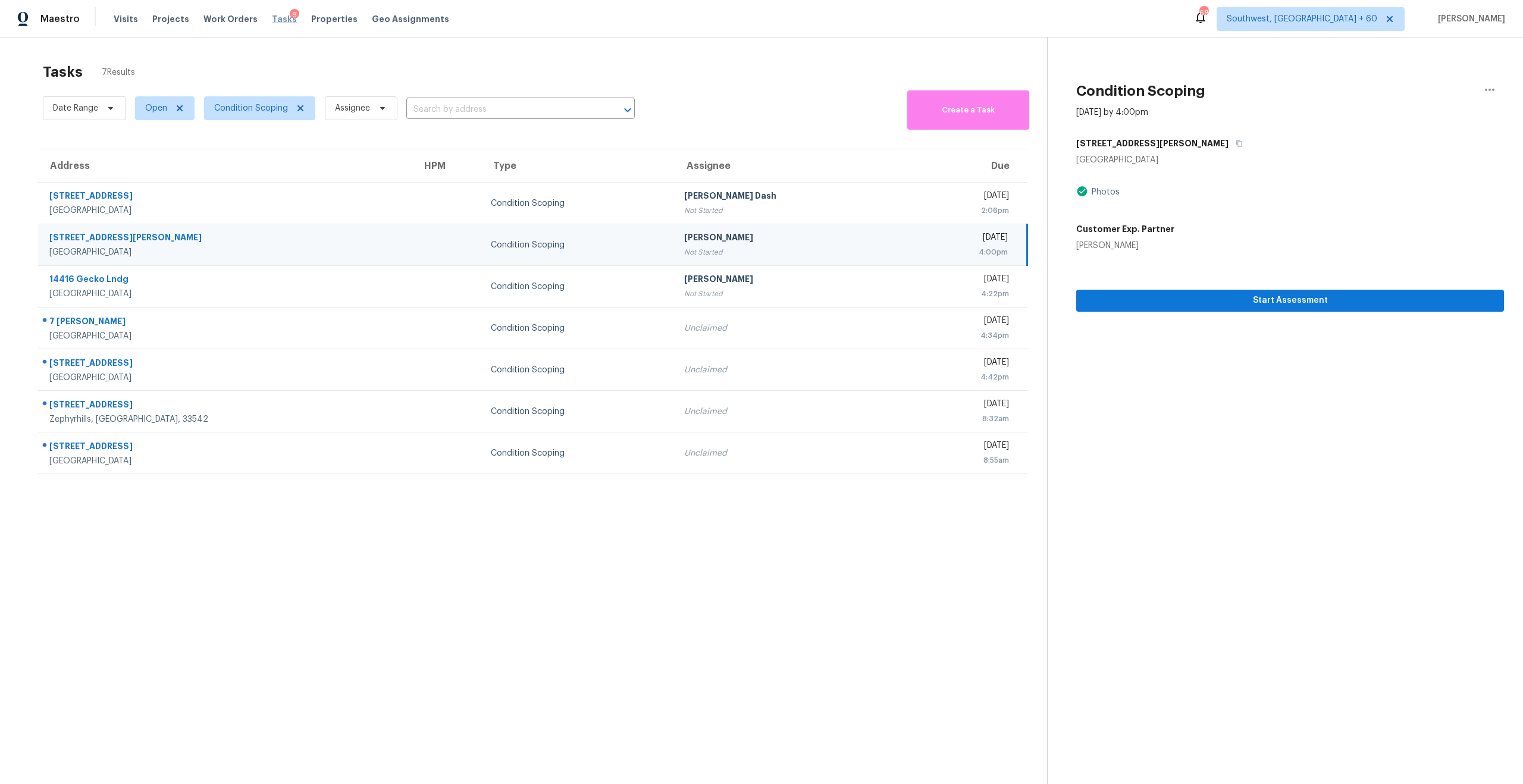
click at [276, 22] on span "Tasks" at bounding box center [284, 19] width 25 height 8
click at [272, 19] on span "Tasks" at bounding box center [284, 19] width 25 height 8
click at [448, 54] on div "Tasks 7 Results Date Range Open Condition Scoping Assignee ​ Create a Task Addr…" at bounding box center [762, 430] width 1523 height 784
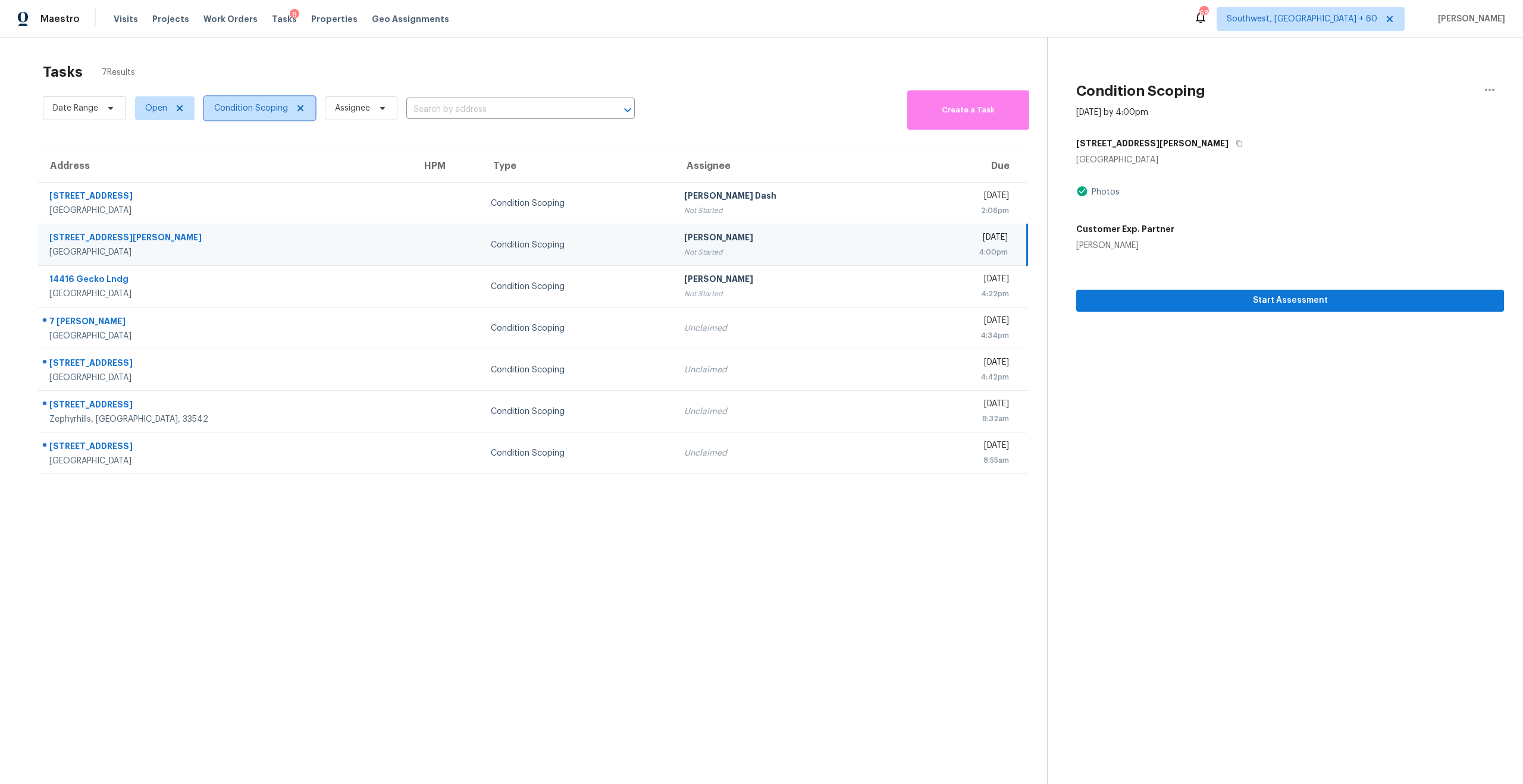
click at [271, 107] on span "Condition Scoping" at bounding box center [251, 108] width 74 height 12
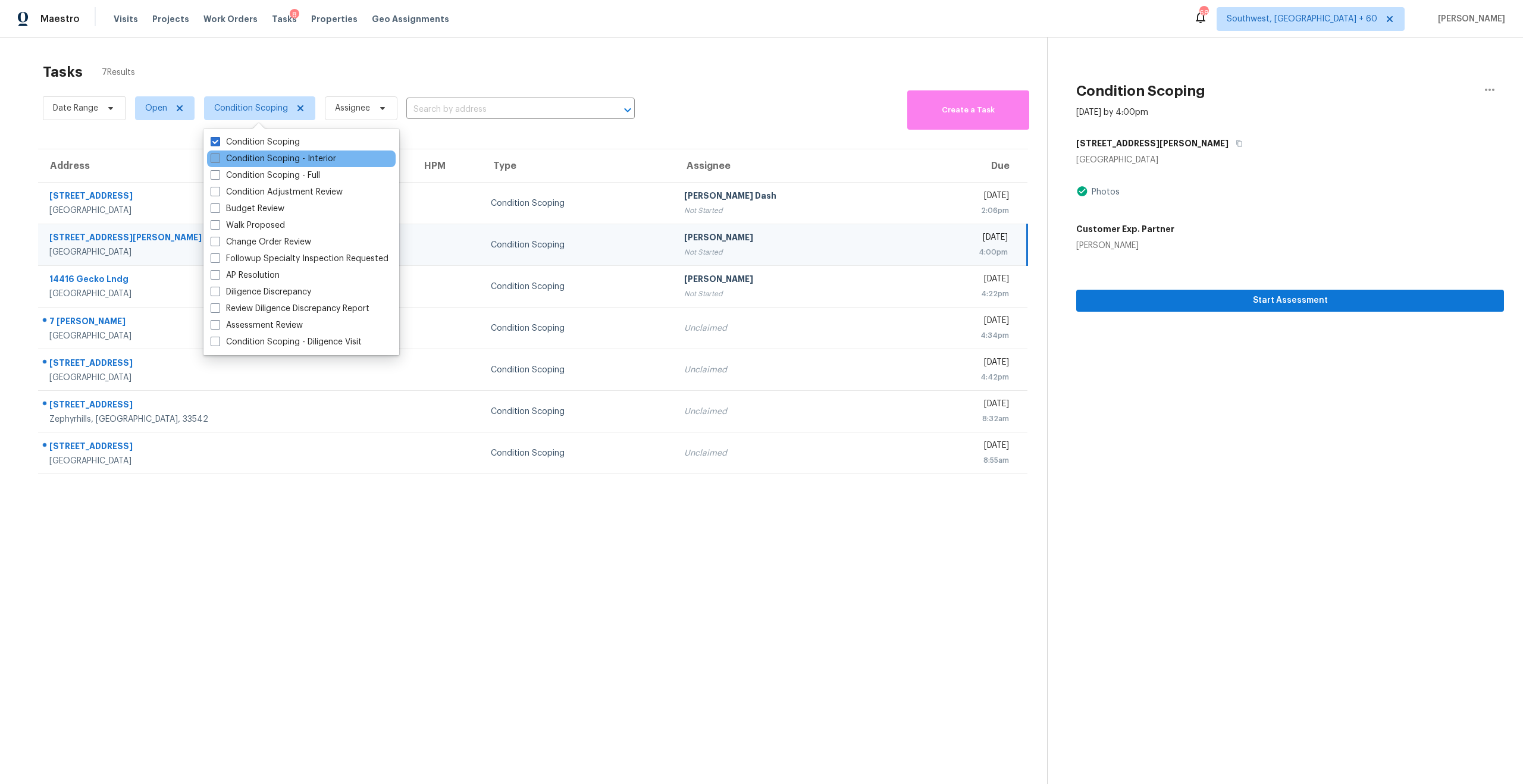
click at [292, 159] on label "Condition Scoping - Interior" at bounding box center [274, 158] width 126 height 12
click at [218, 159] on input "Condition Scoping - Interior" at bounding box center [215, 157] width 8 height 8
checkbox input "true"
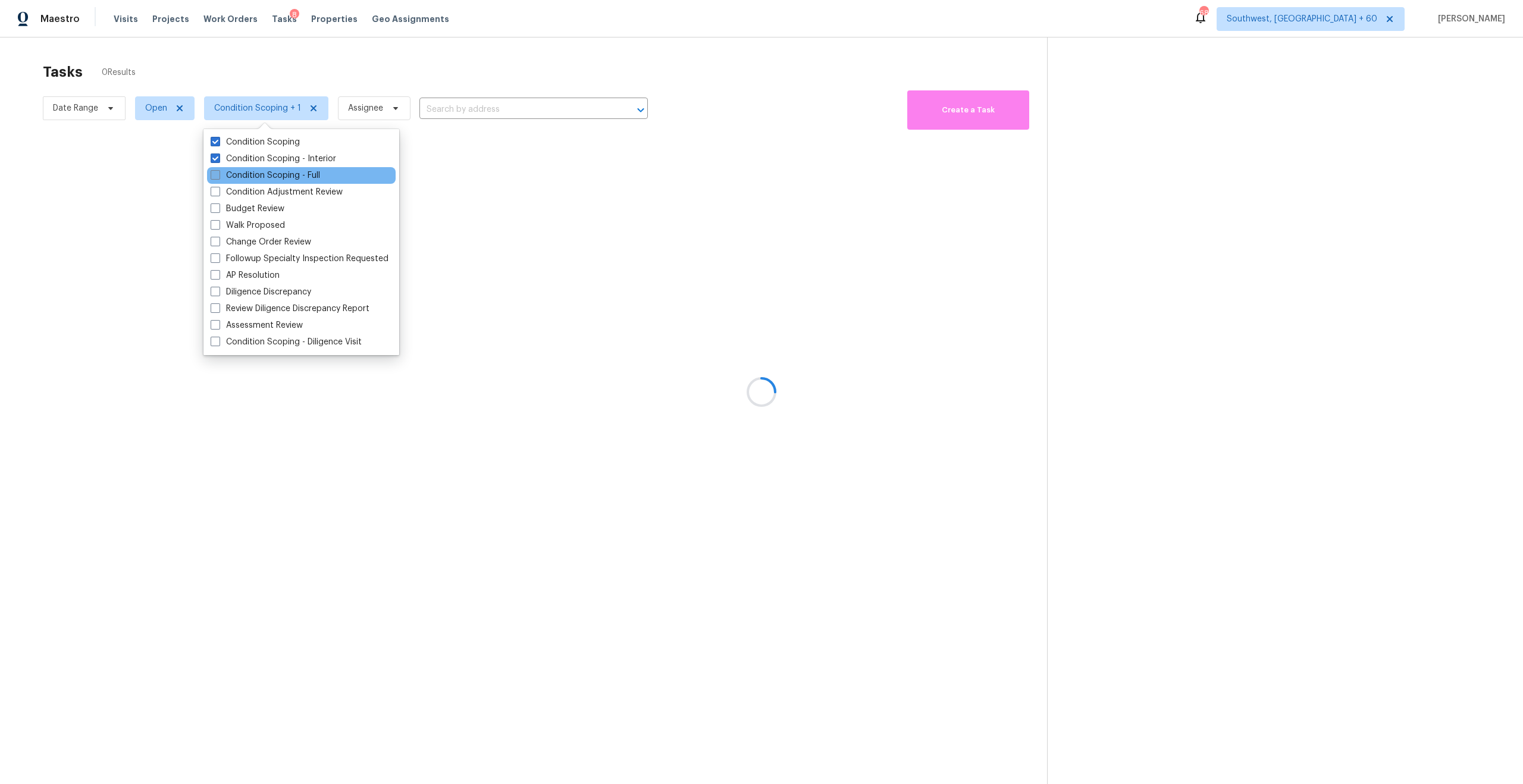
click at [295, 179] on label "Condition Scoping - Full" at bounding box center [265, 175] width 109 height 12
click at [218, 177] on input "Condition Scoping - Full" at bounding box center [215, 173] width 8 height 8
checkbox input "true"
click at [278, 137] on label "Condition Scoping" at bounding box center [256, 142] width 89 height 12
click at [218, 137] on input "Condition Scoping" at bounding box center [215, 140] width 8 height 8
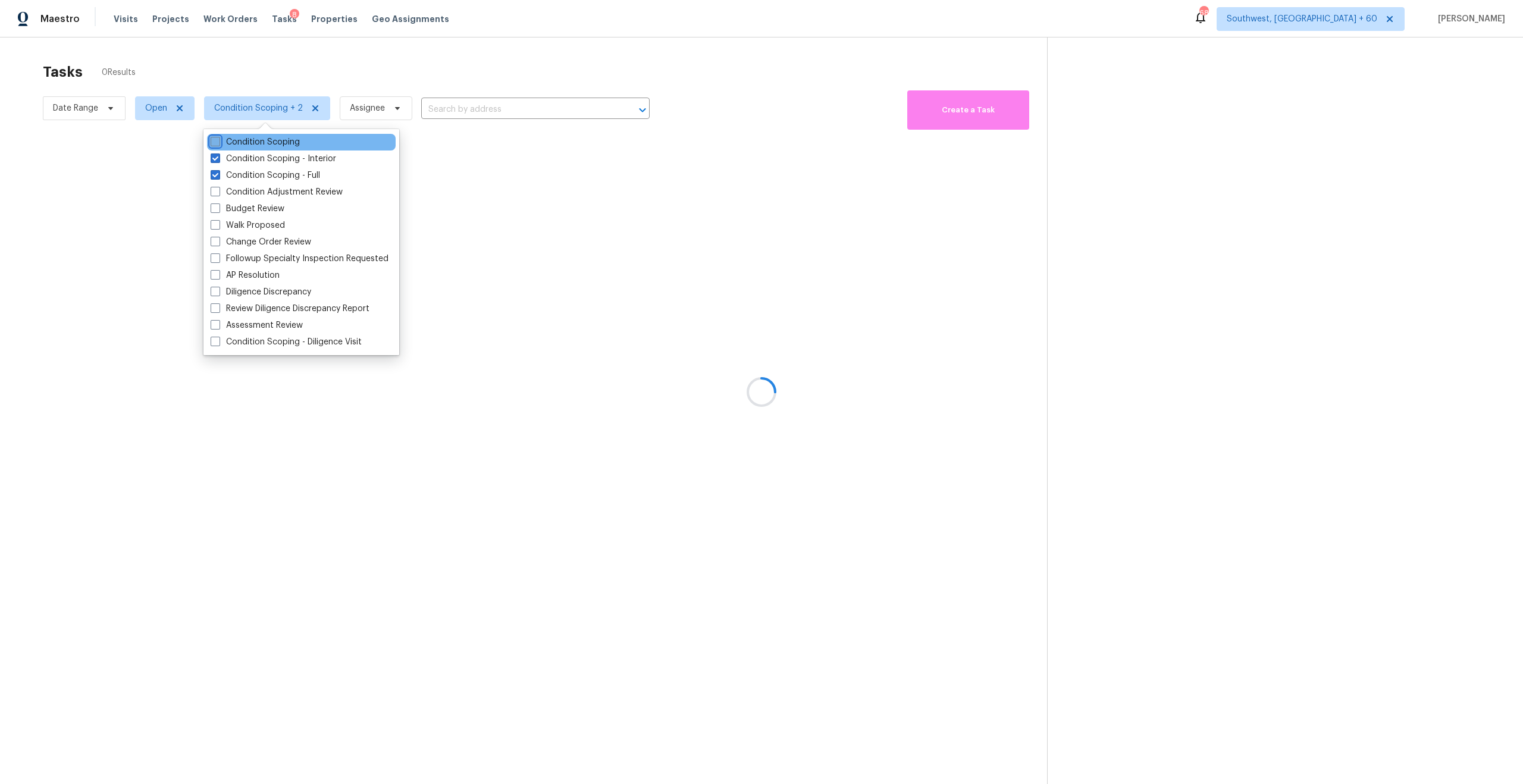
checkbox input "false"
click at [323, 63] on div at bounding box center [762, 392] width 1523 height 784
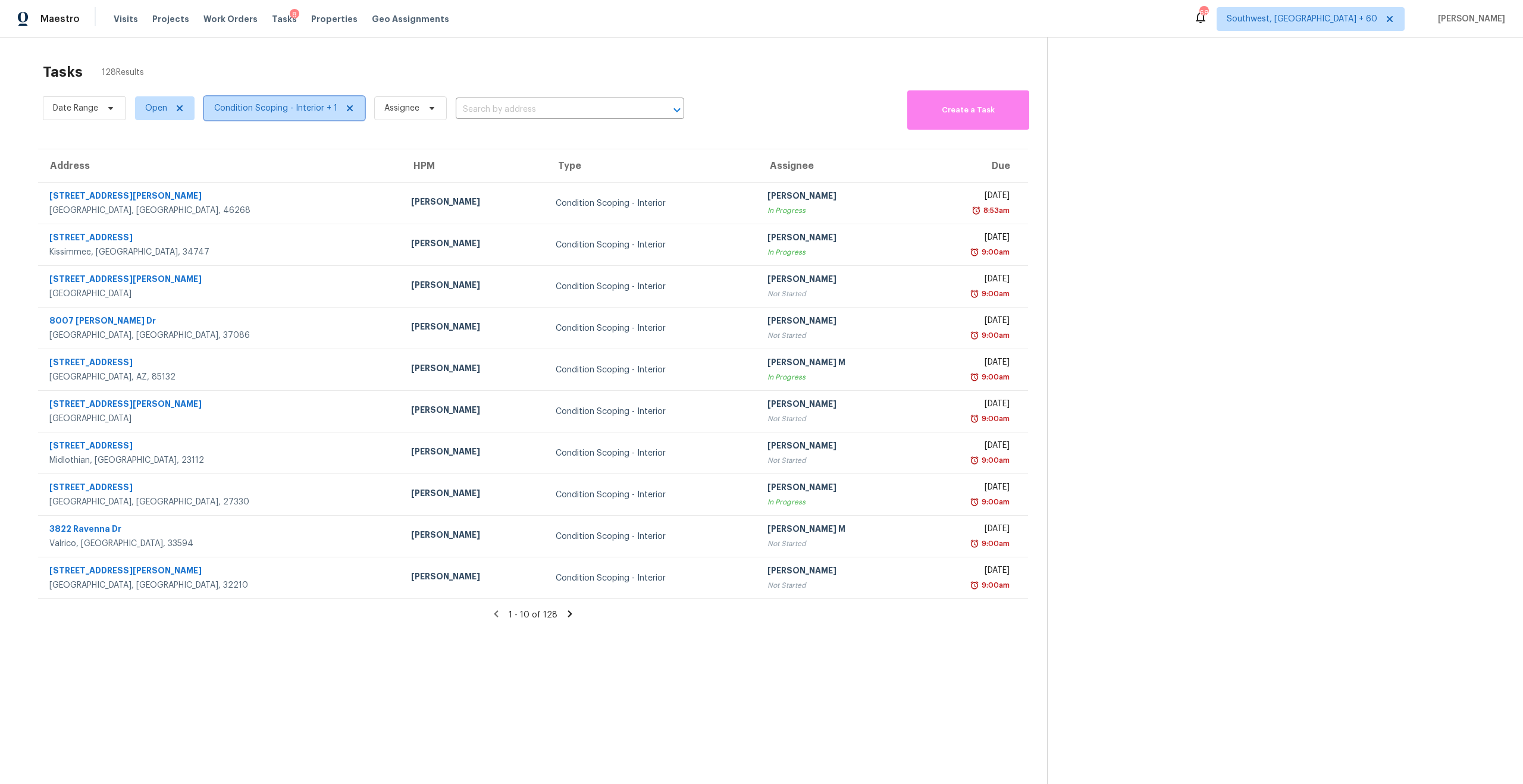
click at [312, 107] on span "Condition Scoping - Interior + 1" at bounding box center [276, 108] width 123 height 12
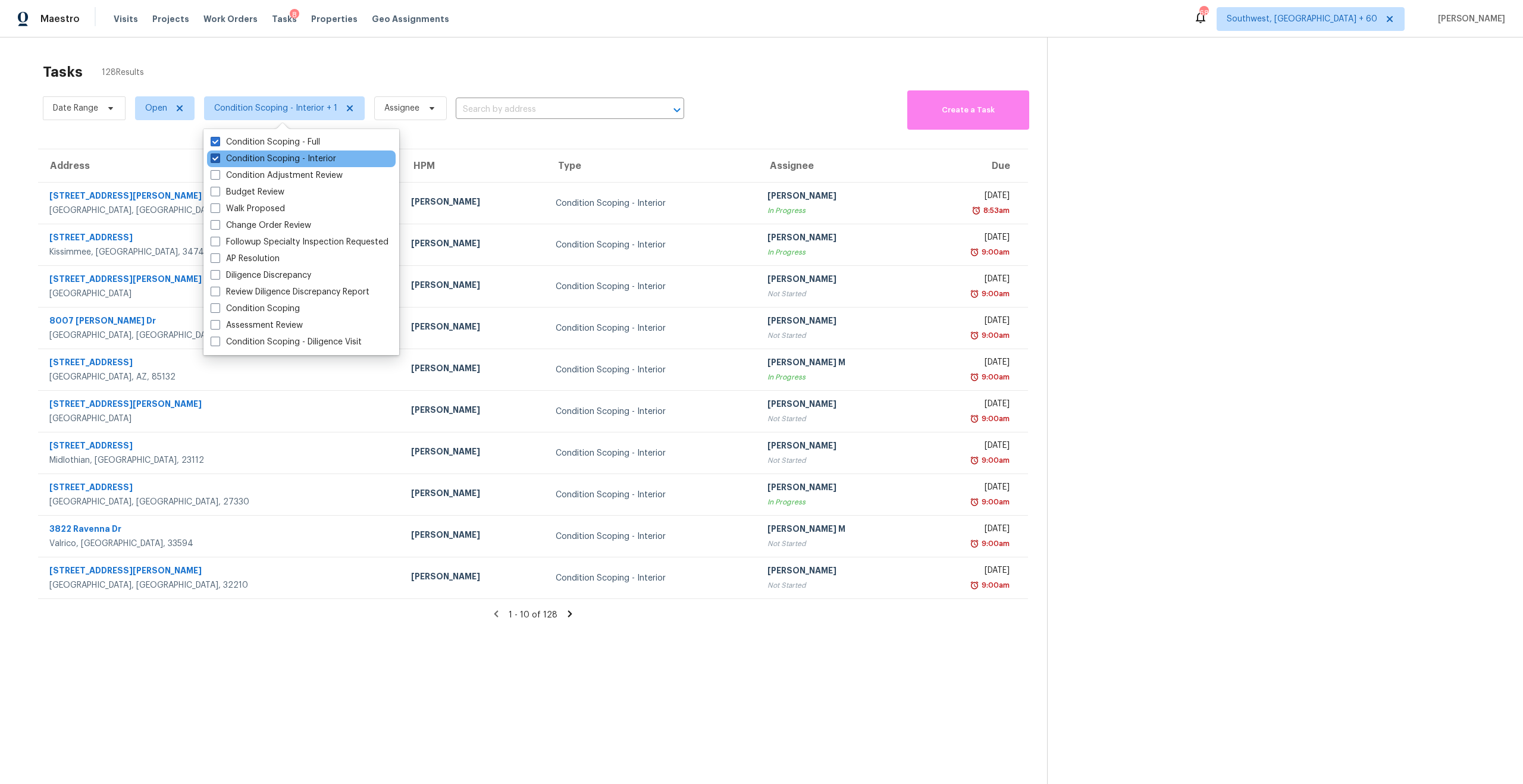
click at [314, 160] on label "Condition Scoping - Interior" at bounding box center [274, 158] width 126 height 12
click at [218, 160] on input "Condition Scoping - Interior" at bounding box center [215, 157] width 8 height 8
checkbox input "false"
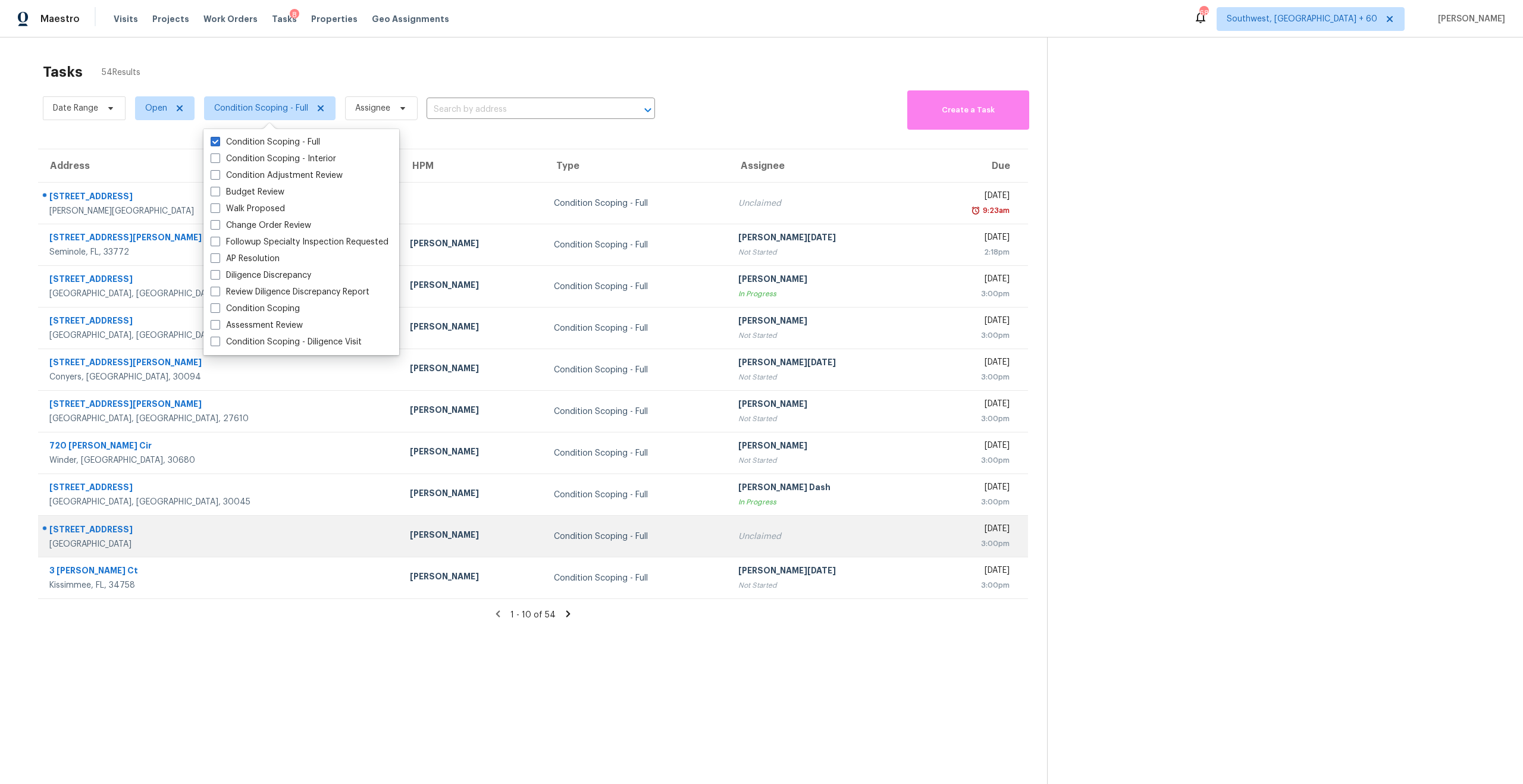
click at [586, 511] on div "Condition Scoping - Full" at bounding box center [637, 536] width 166 height 12
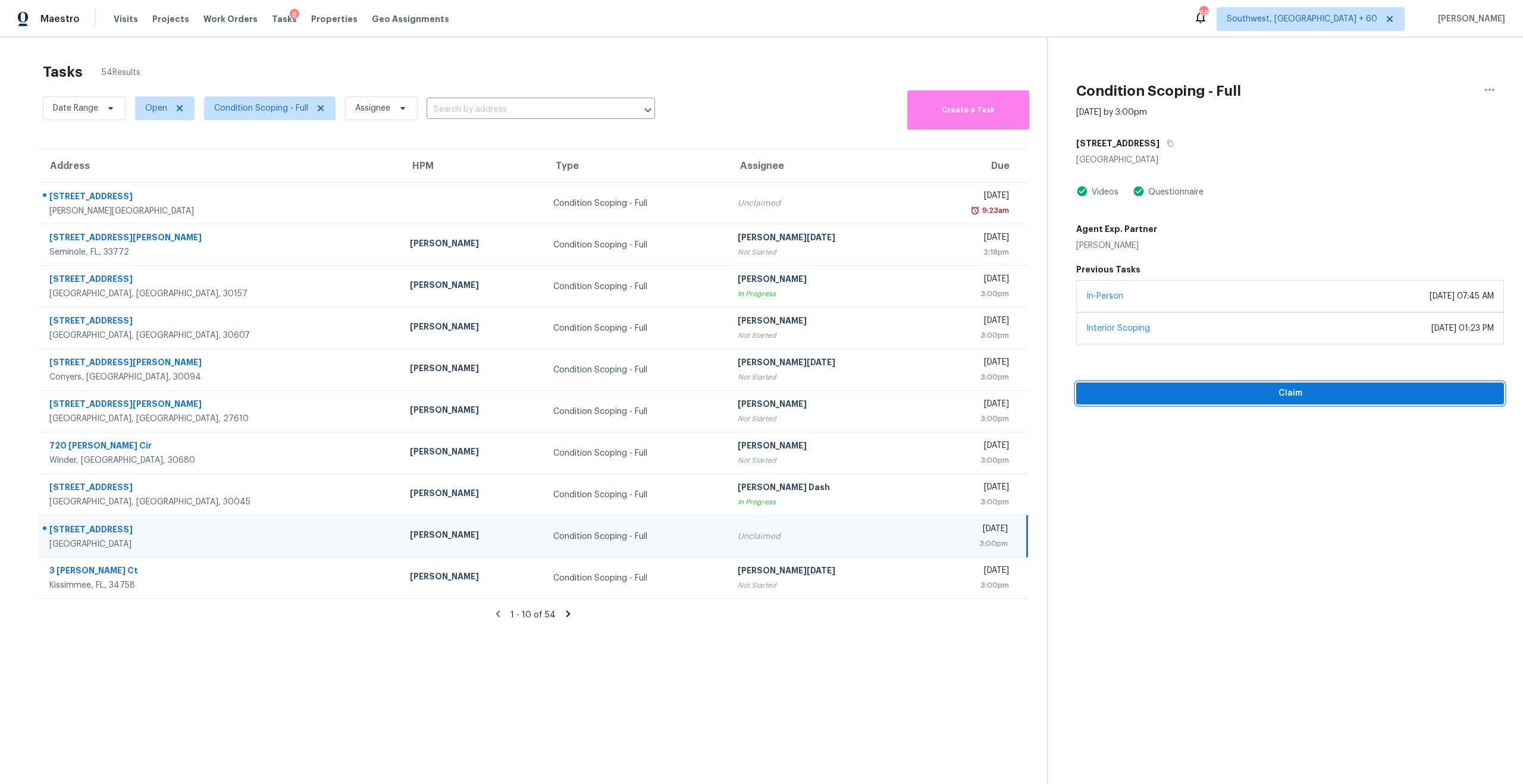
click at [1010, 388] on span "Claim" at bounding box center [1290, 393] width 409 height 15
click at [1010, 138] on button "button" at bounding box center [1167, 143] width 16 height 21
click at [121, 25] on span "Visits" at bounding box center [126, 19] width 25 height 12
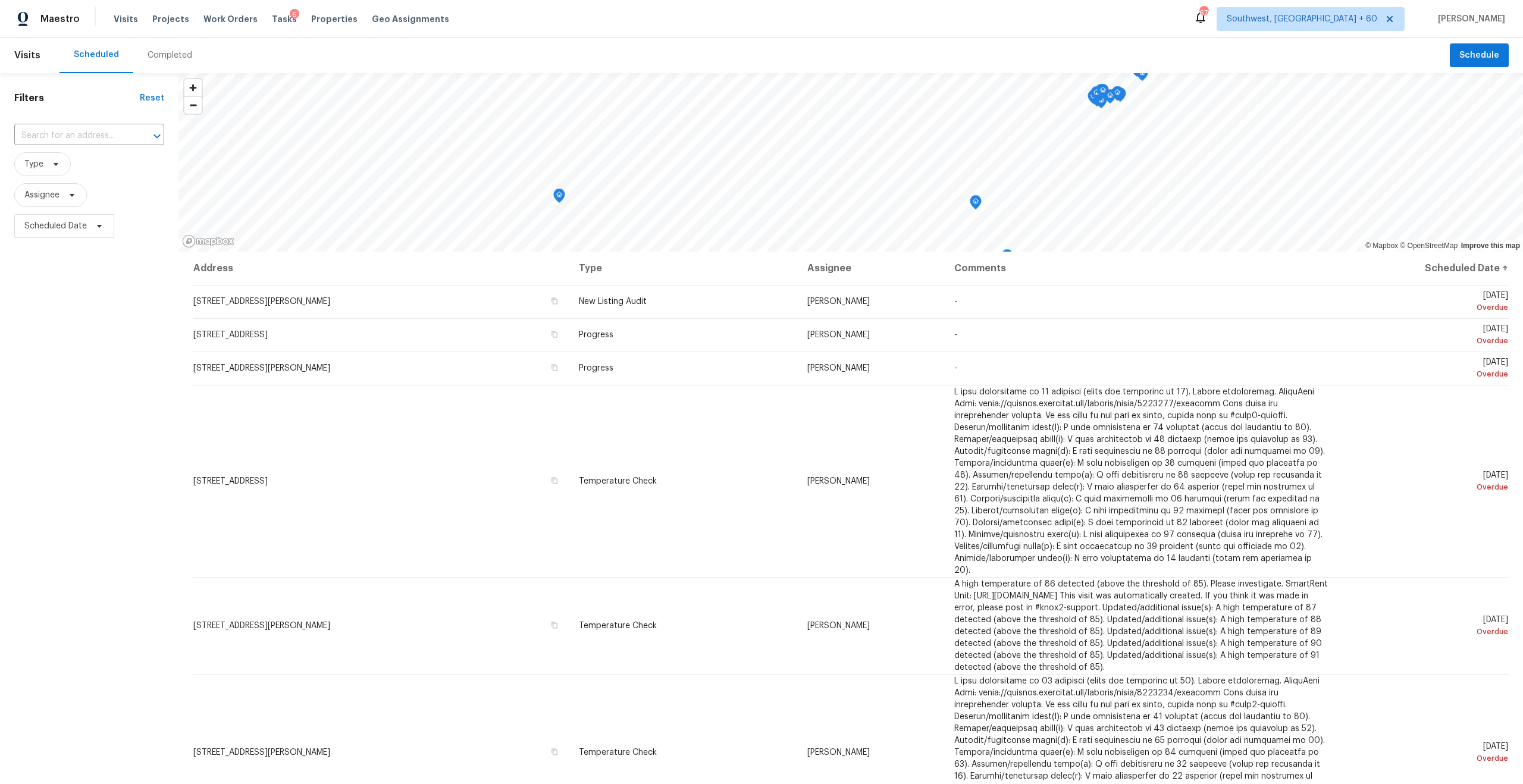
click at [164, 41] on div "Completed" at bounding box center [170, 55] width 73 height 36
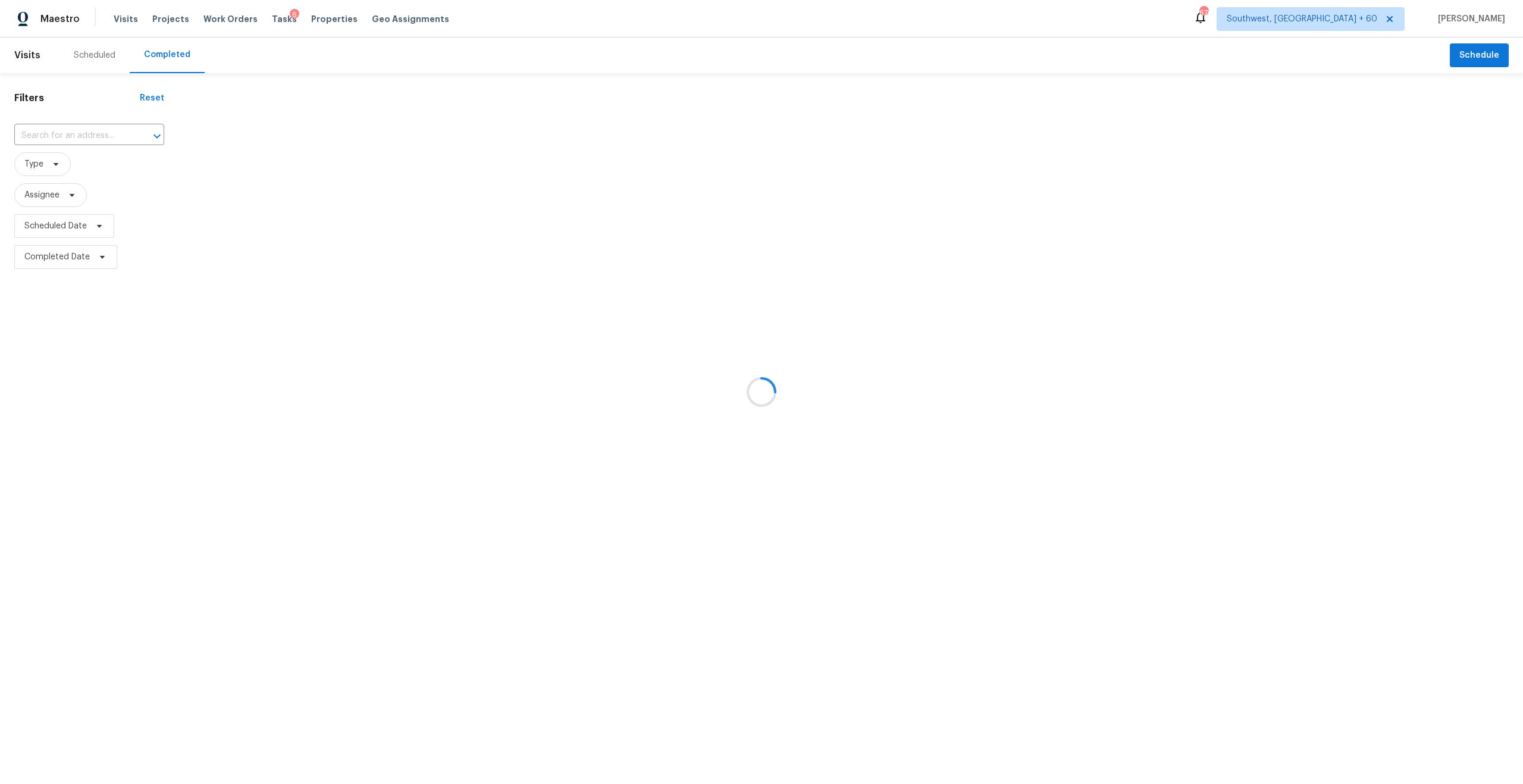
click at [174, 59] on div at bounding box center [762, 392] width 1523 height 784
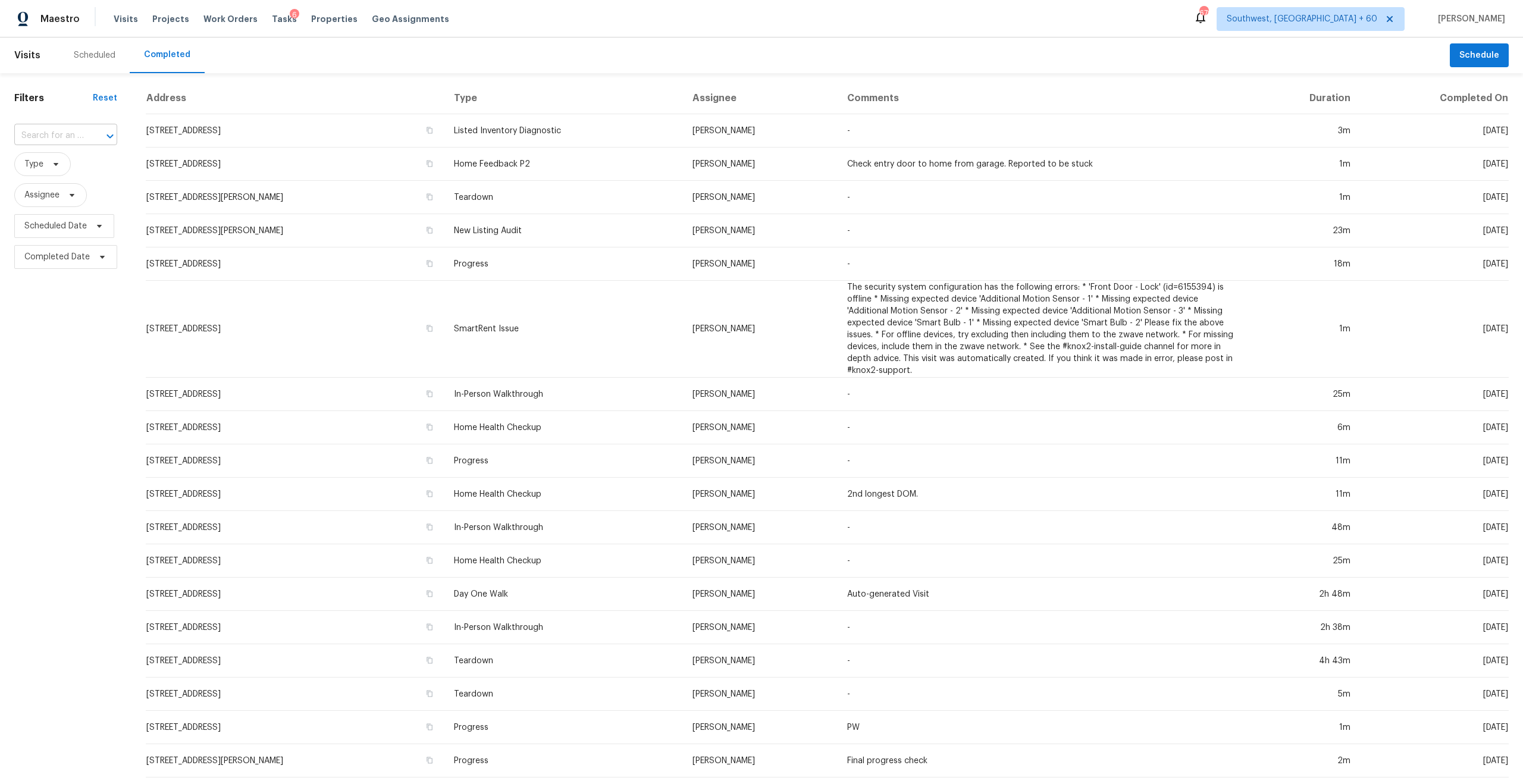
click at [90, 137] on div at bounding box center [102, 136] width 31 height 17
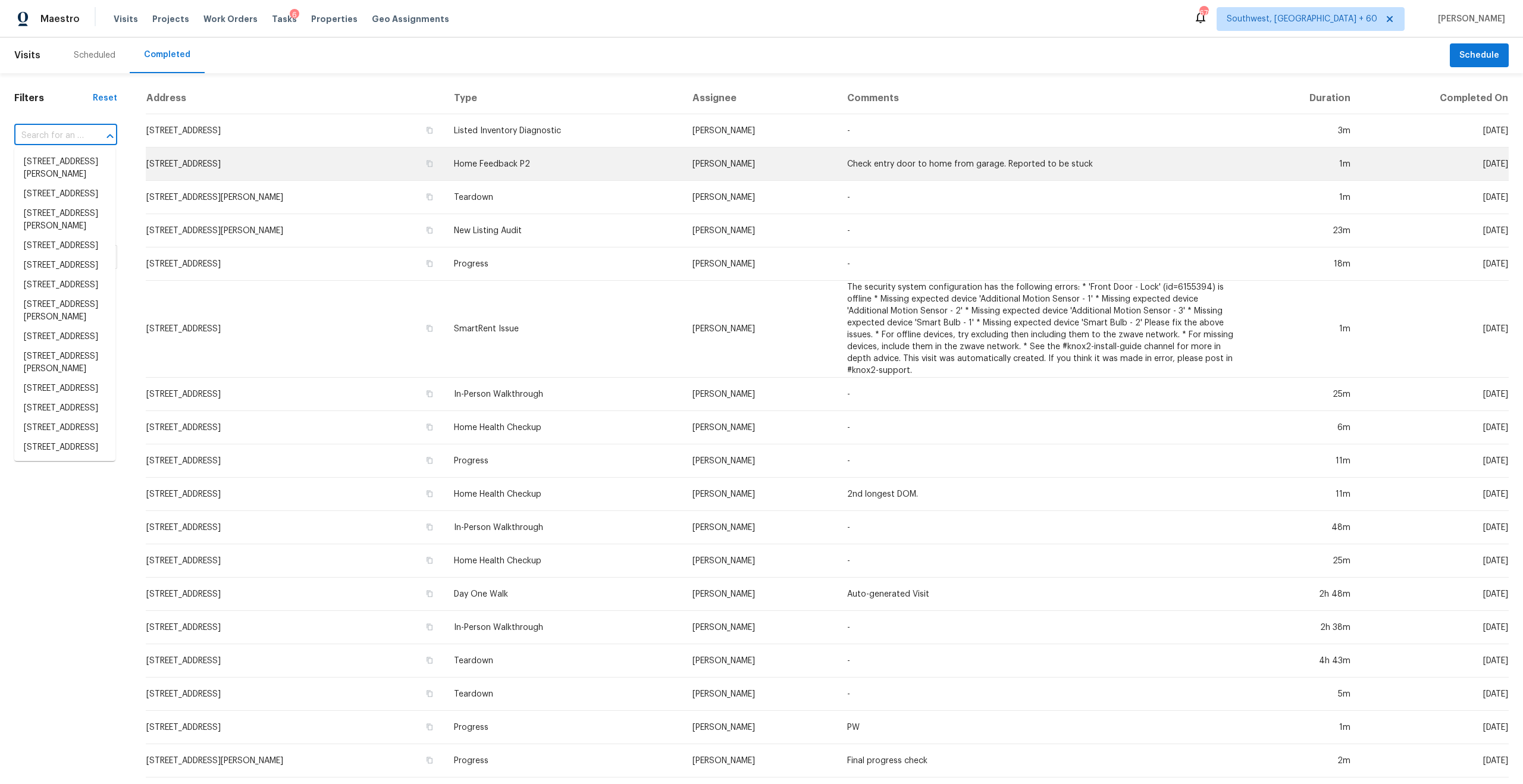
paste input "[STREET_ADDRESS][PERSON_NAME]"
type input "[STREET_ADDRESS][PERSON_NAME]"
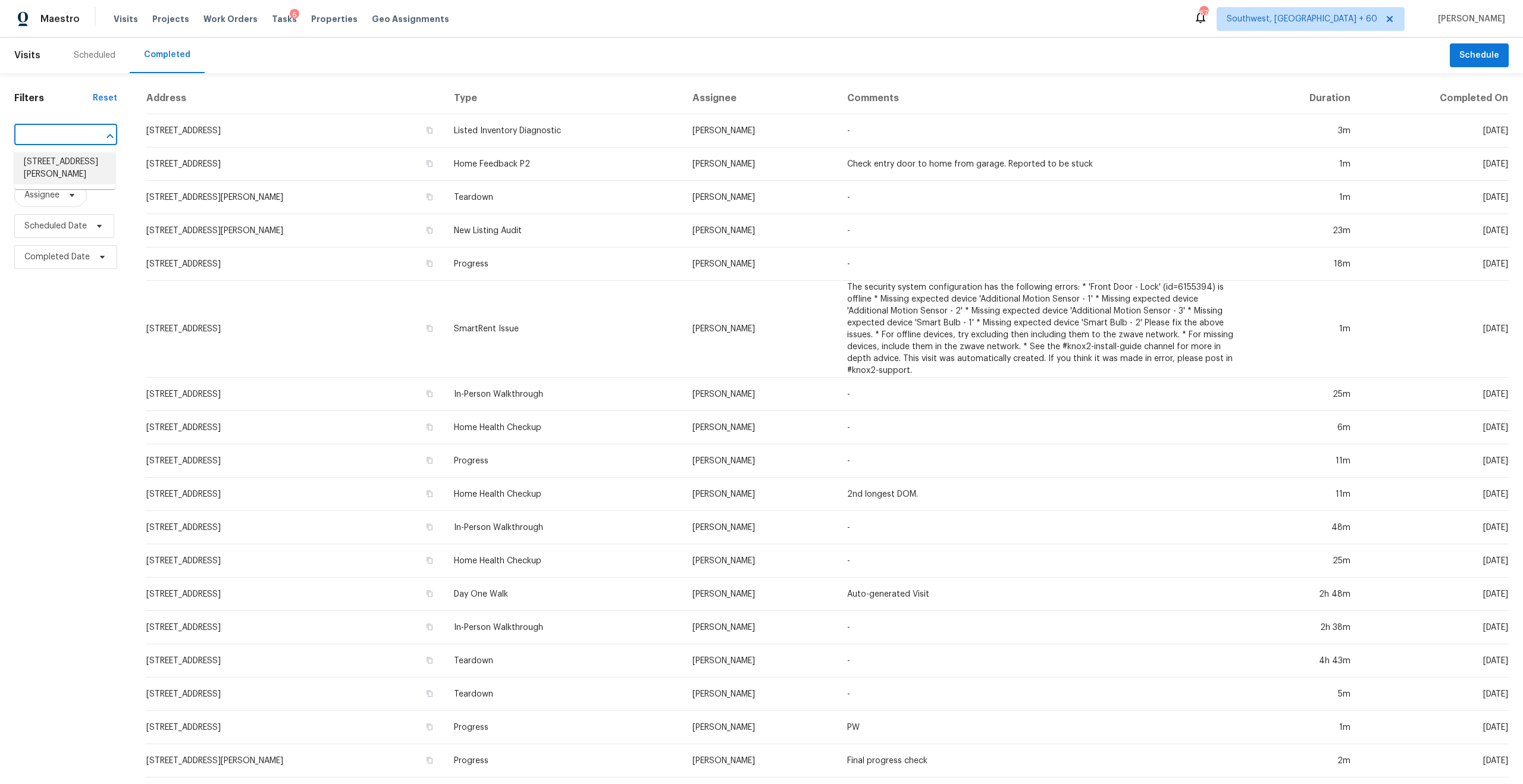
click at [65, 162] on li "[STREET_ADDRESS][PERSON_NAME]" at bounding box center [65, 168] width 101 height 32
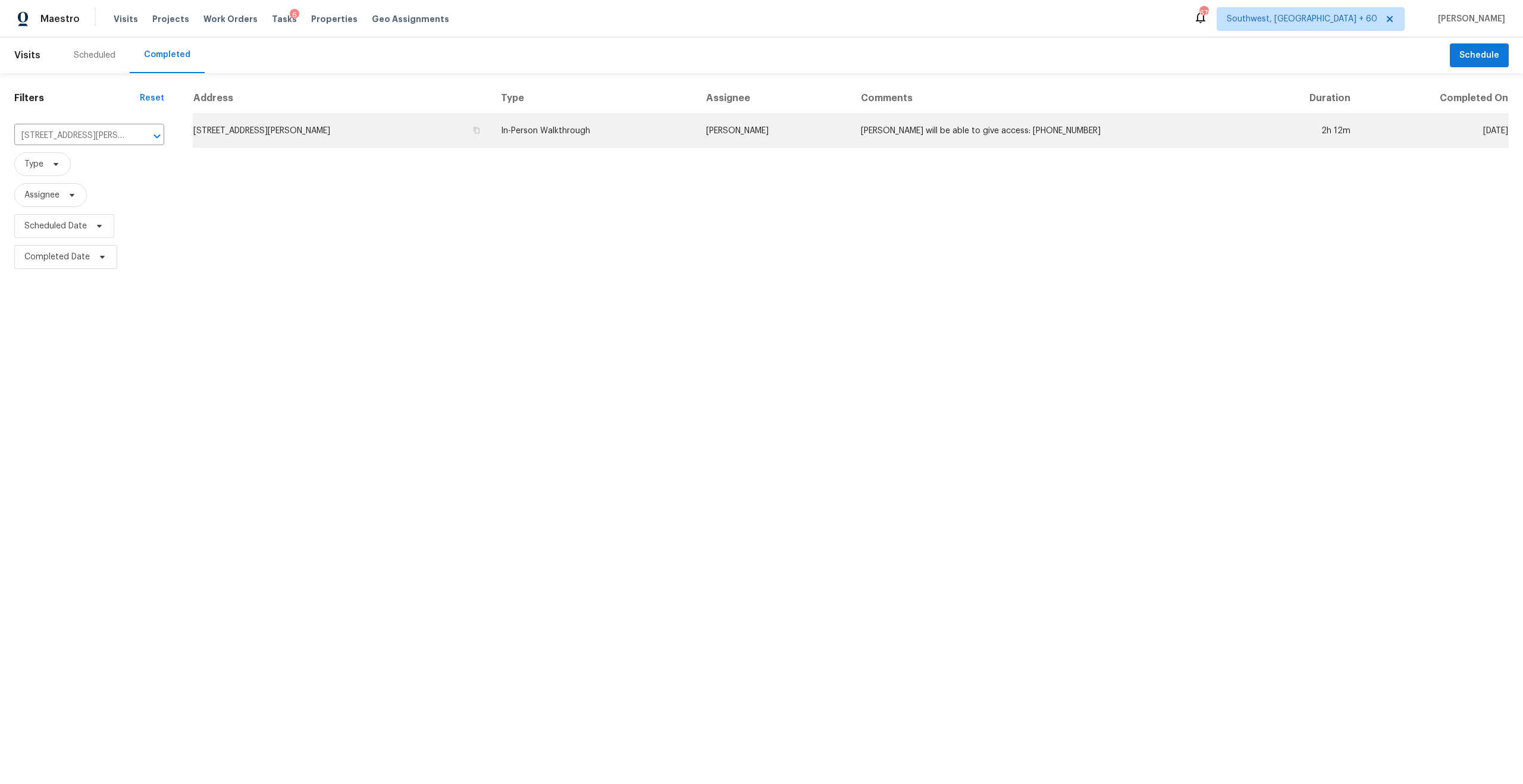
click at [1003, 123] on td "[PERSON_NAME] will be able to give access: [PHONE_NUMBER]" at bounding box center [1049, 131] width 395 height 33
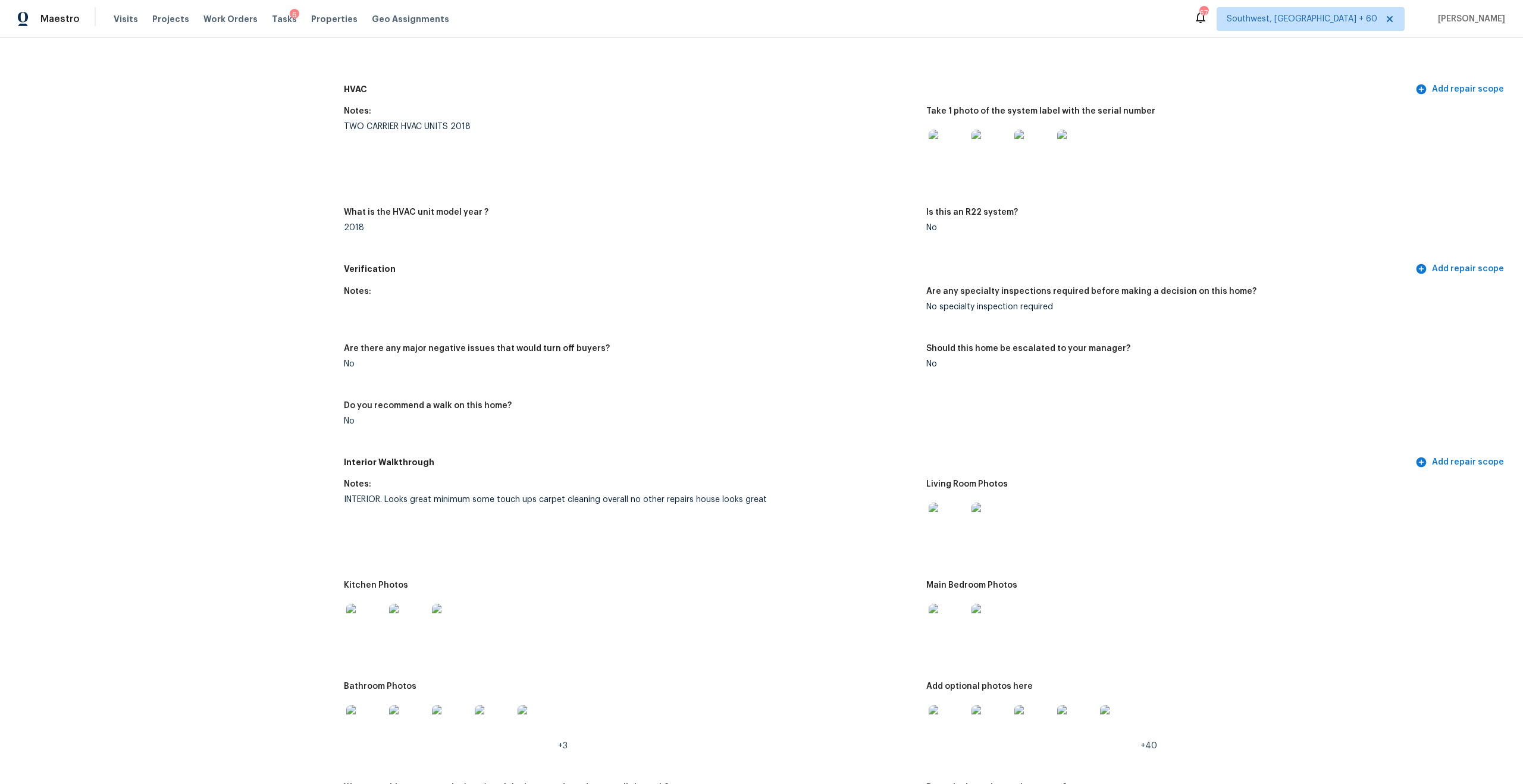
scroll to position [820, 0]
